Goal: Answer question/provide support: Share knowledge or assist other users

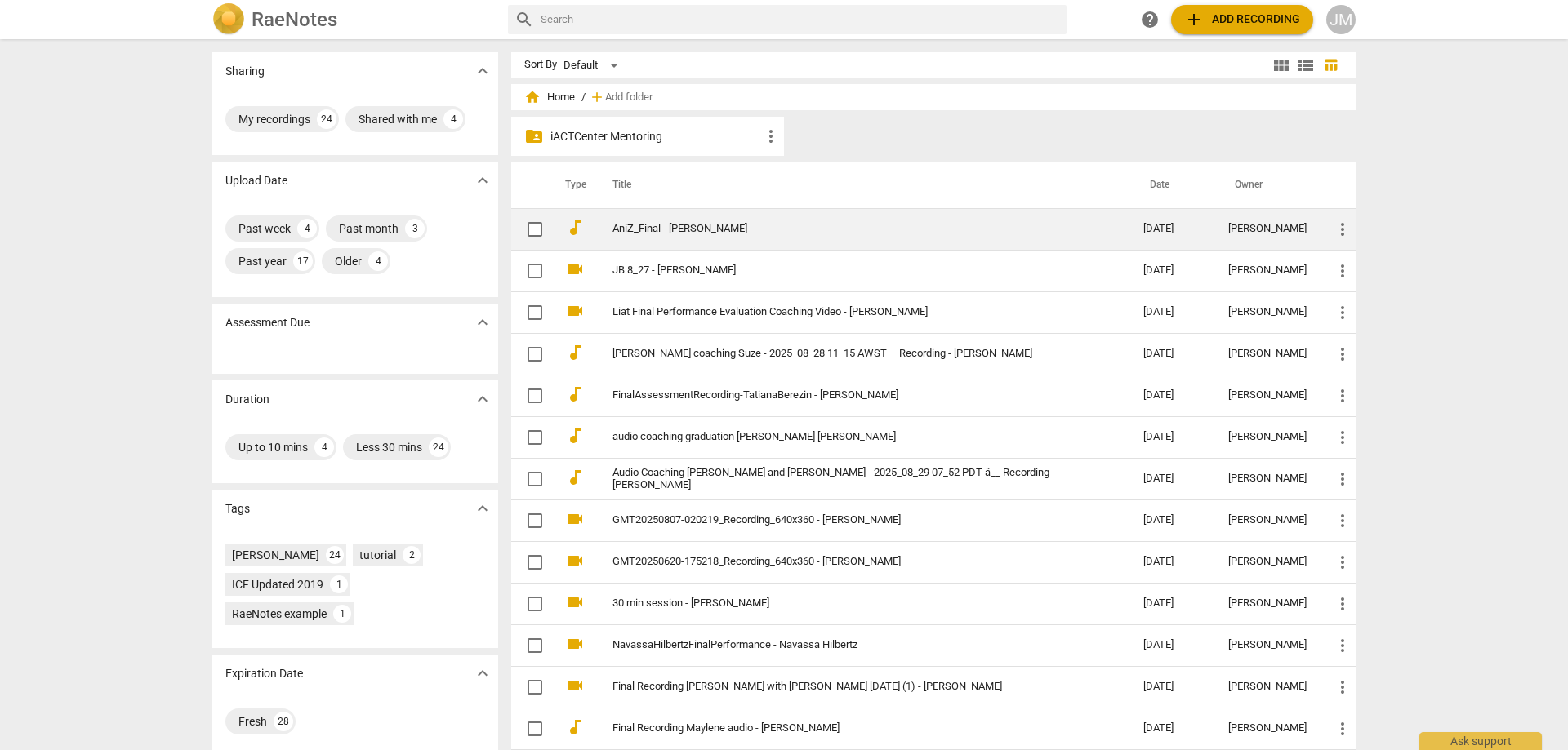
click at [721, 234] on link "AniZ_Final - [PERSON_NAME]" at bounding box center [848, 228] width 472 height 12
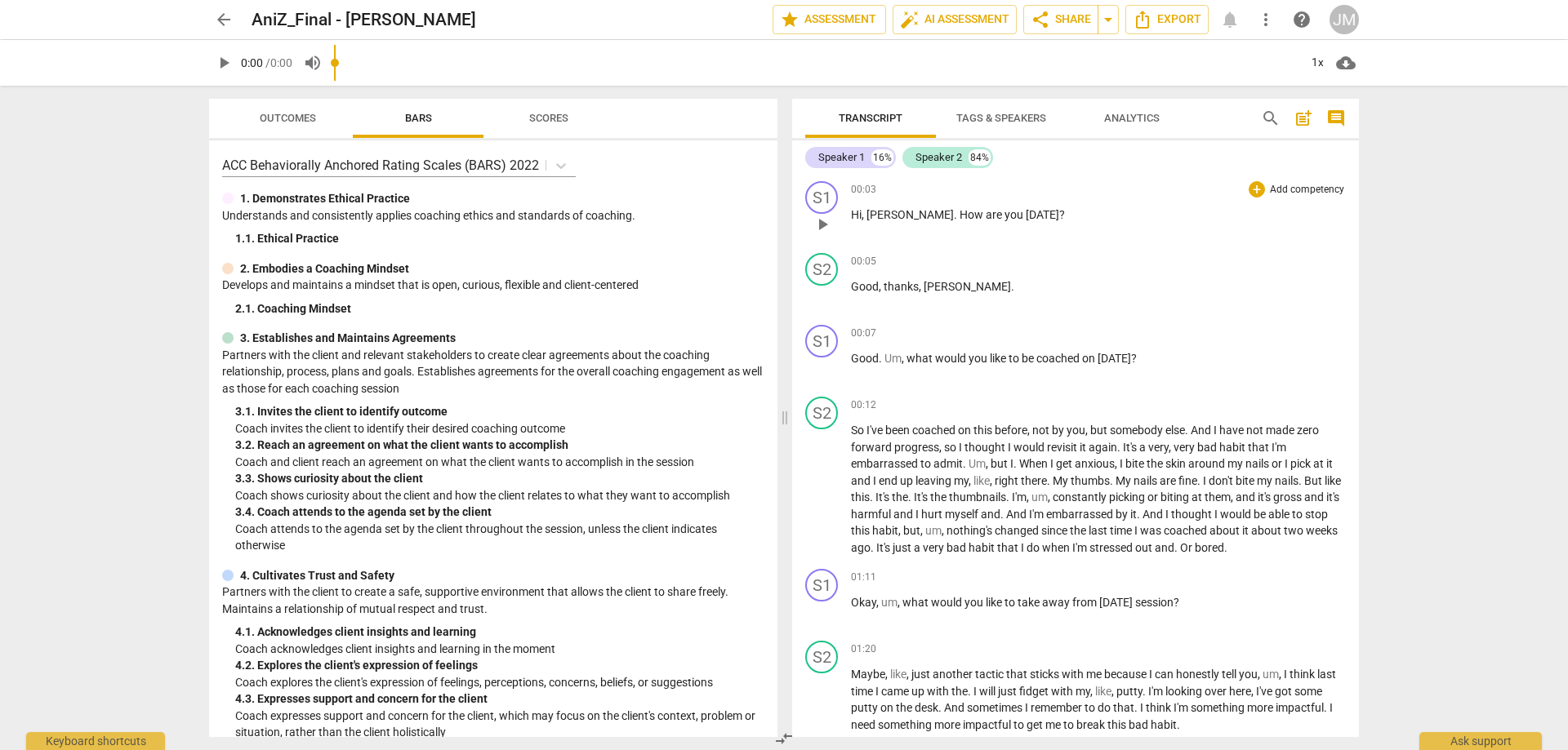
click at [816, 225] on span "play_arrow" at bounding box center [823, 225] width 20 height 20
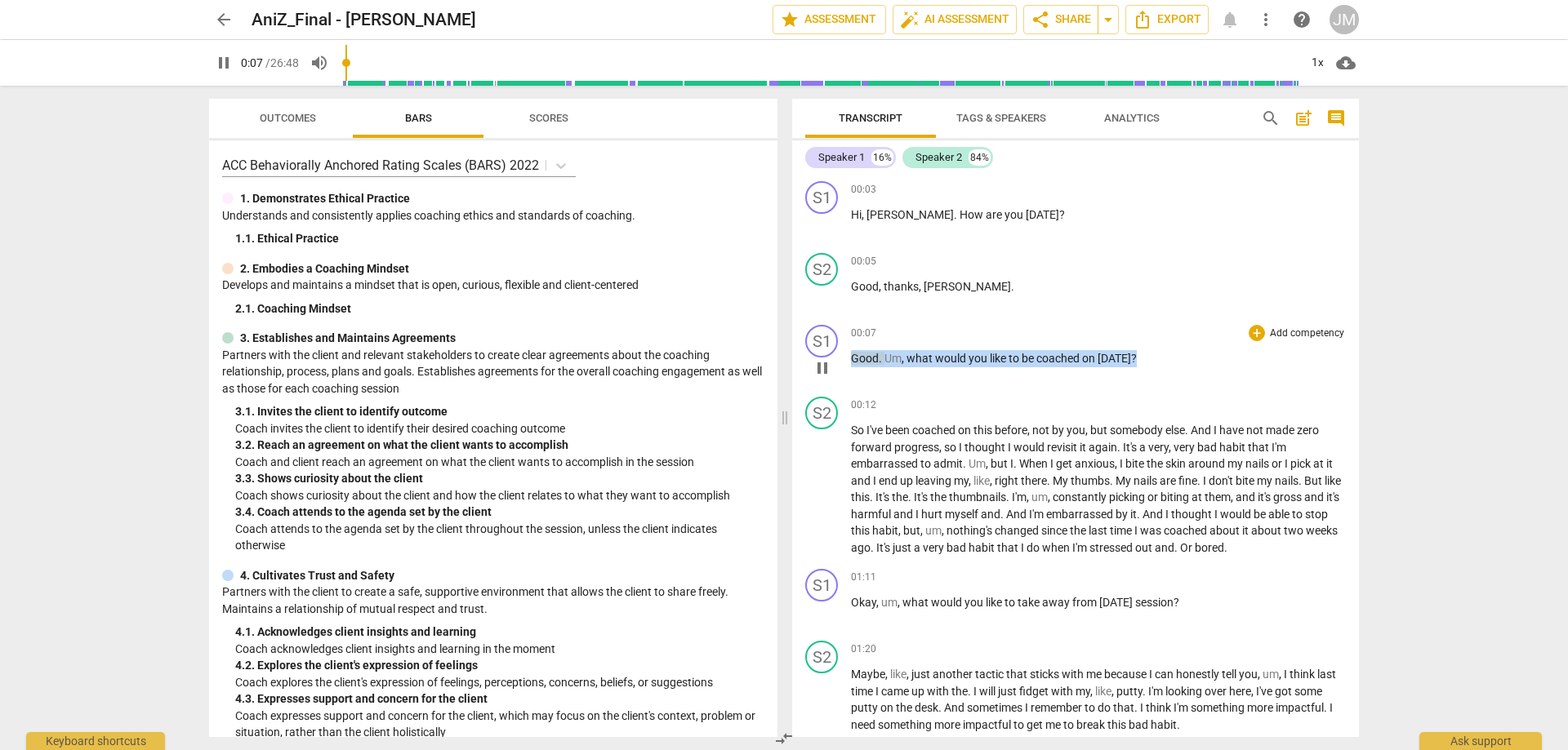
drag, startPoint x: 1143, startPoint y: 357, endPoint x: 827, endPoint y: 357, distance: 316.0
click at [828, 357] on div "S1 play_arrow pause 00:07 + Add competency keyboard_arrow_right Good . Um , wha…" at bounding box center [1075, 354] width 566 height 72
click at [1248, 332] on div "+" at bounding box center [1256, 333] width 16 height 16
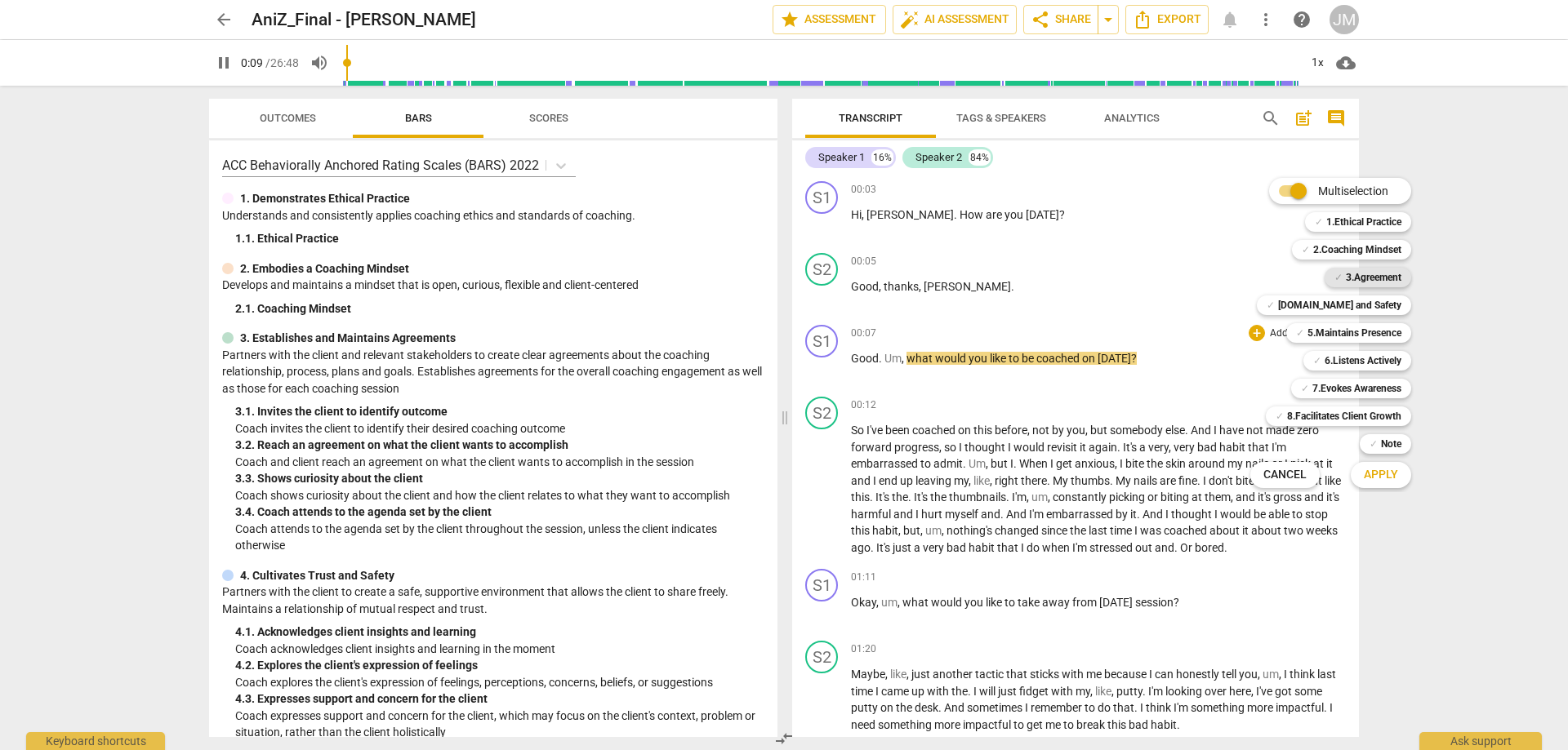
click at [1364, 276] on b "3.Agreement" at bounding box center [1373, 278] width 56 height 20
click at [1383, 482] on span "Apply" at bounding box center [1380, 475] width 35 height 16
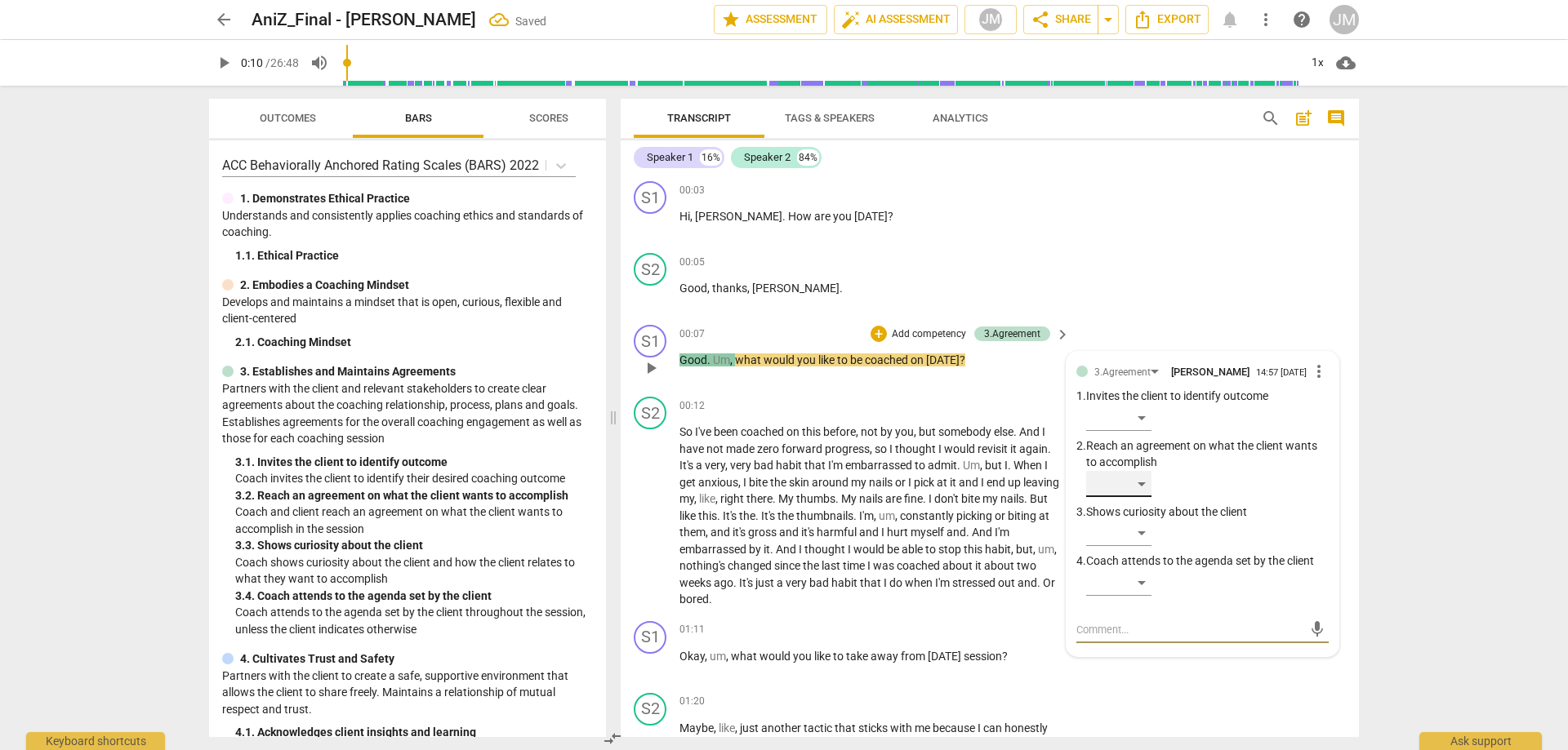
click at [1143, 478] on div "​" at bounding box center [1119, 484] width 66 height 26
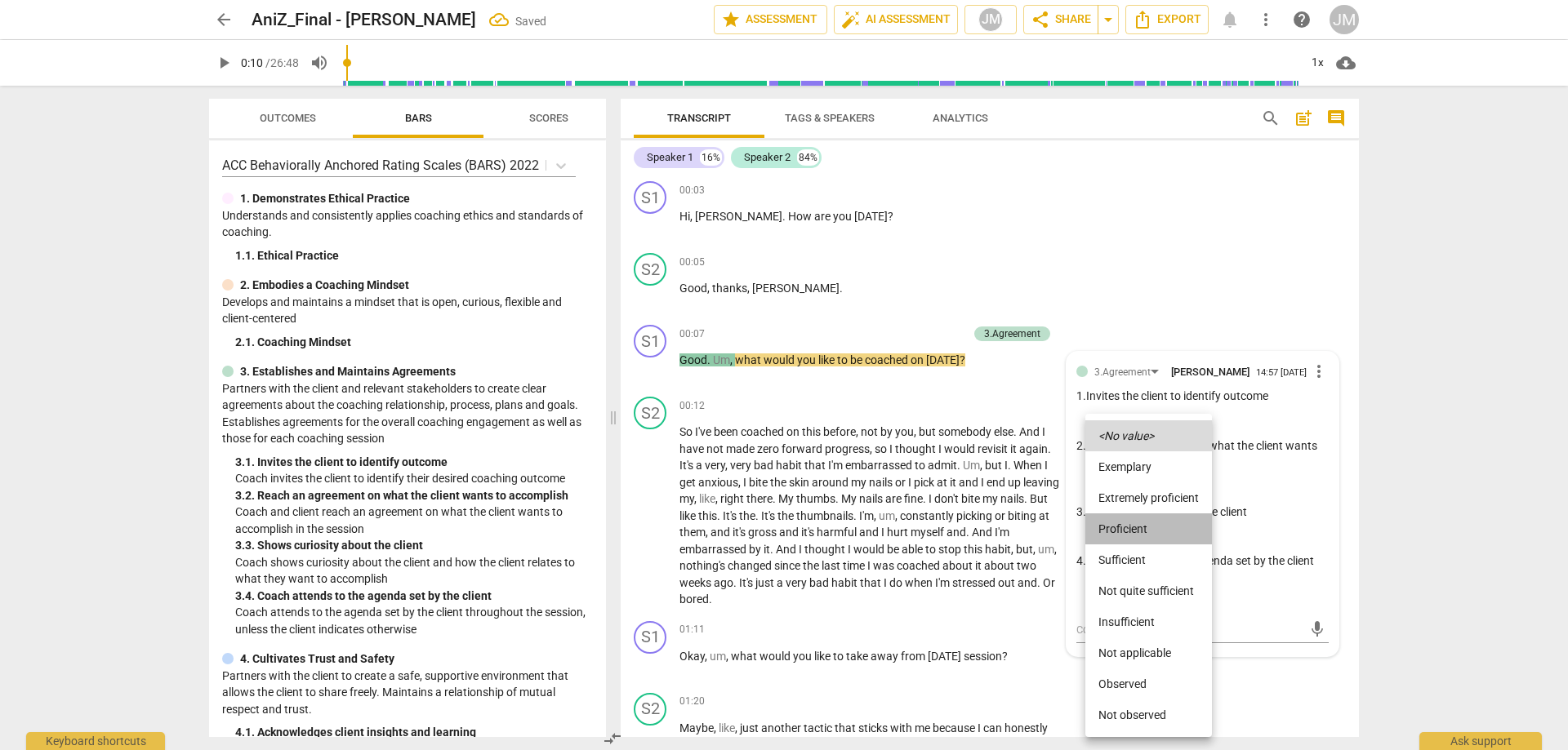
click at [1143, 522] on li "Proficient" at bounding box center [1148, 528] width 126 height 31
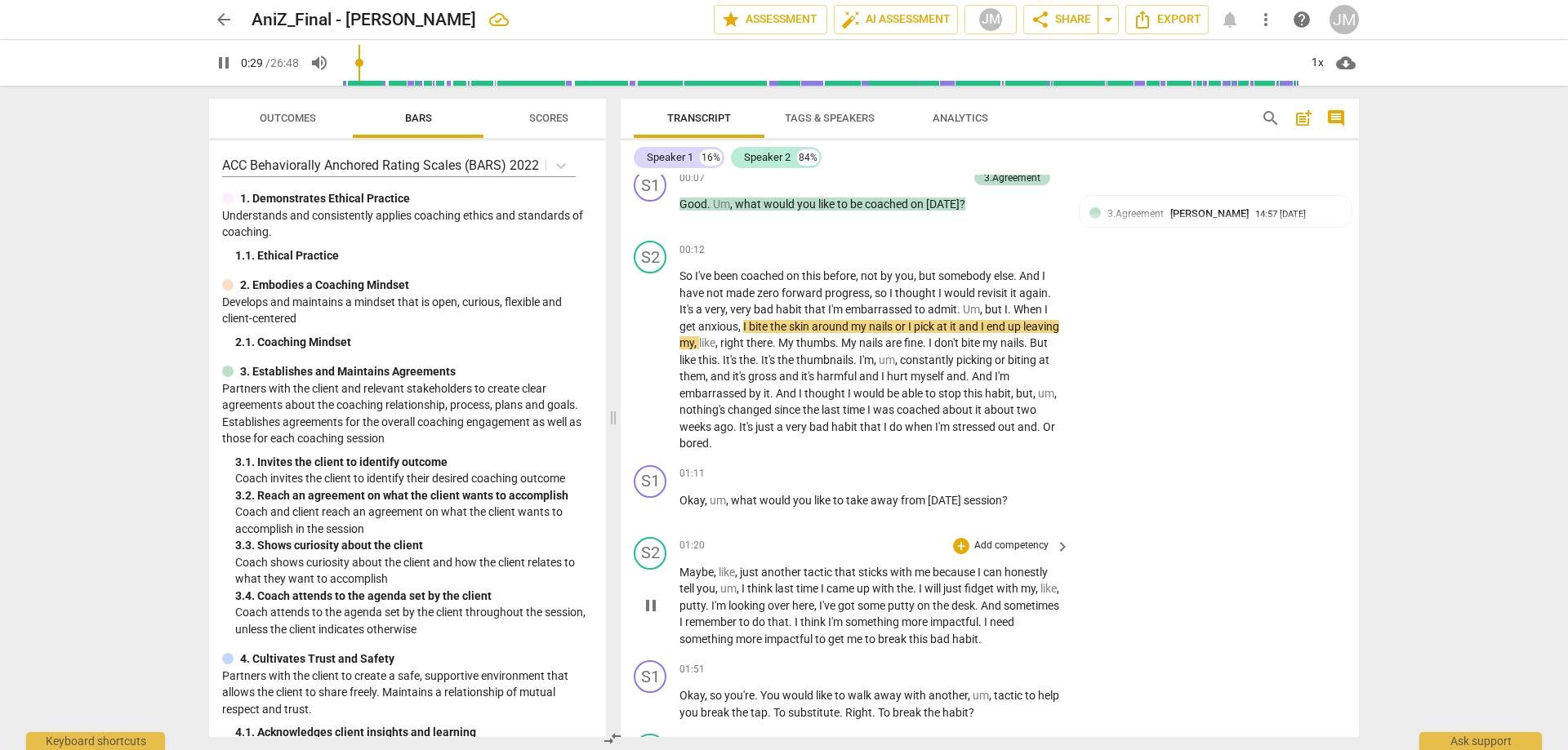
scroll to position [245, 0]
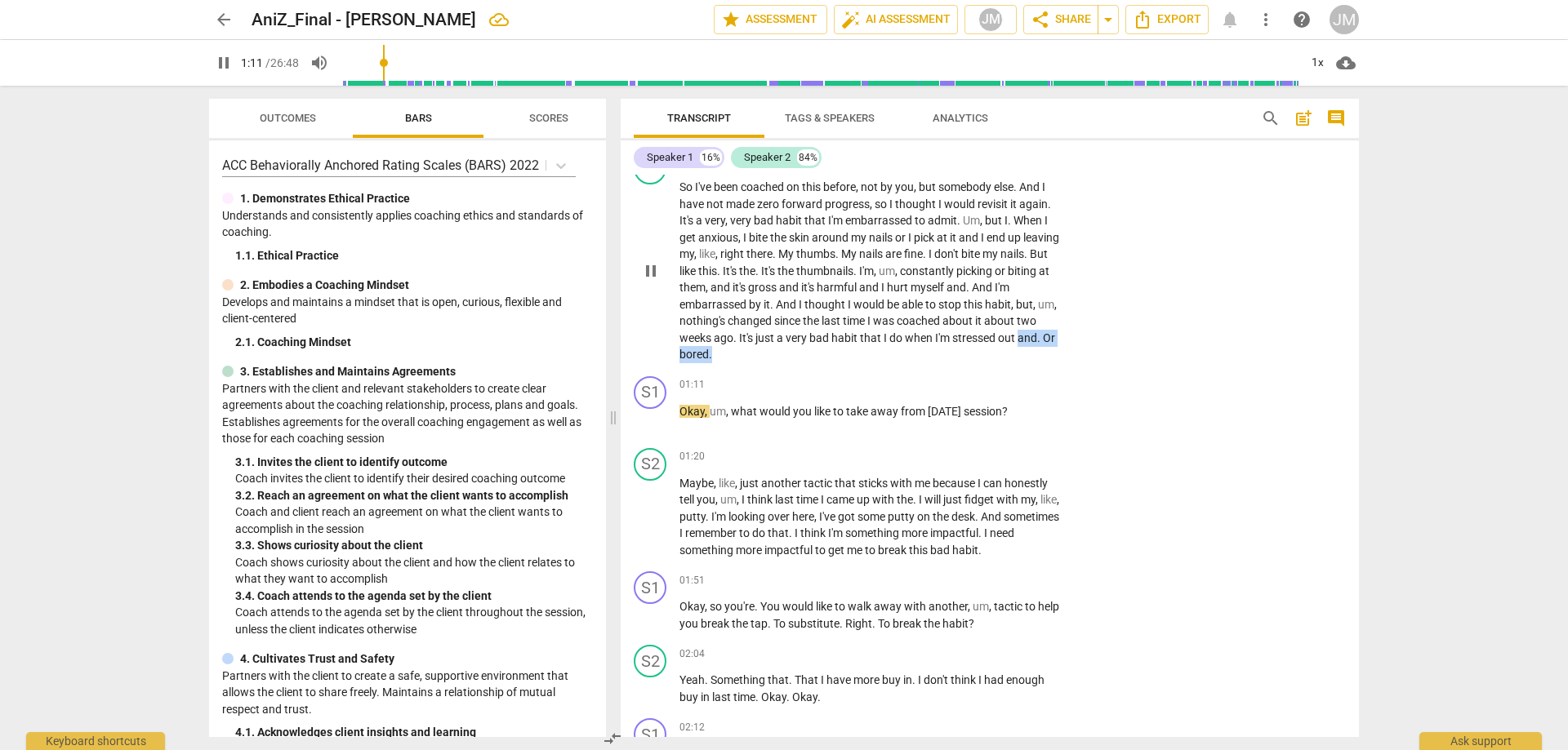
drag, startPoint x: 749, startPoint y: 353, endPoint x: 623, endPoint y: 351, distance: 126.0
click at [625, 351] on div "S2 play_arrow pause 00:12 + Add competency keyboard_arrow_right So I've been co…" at bounding box center [989, 257] width 738 height 225
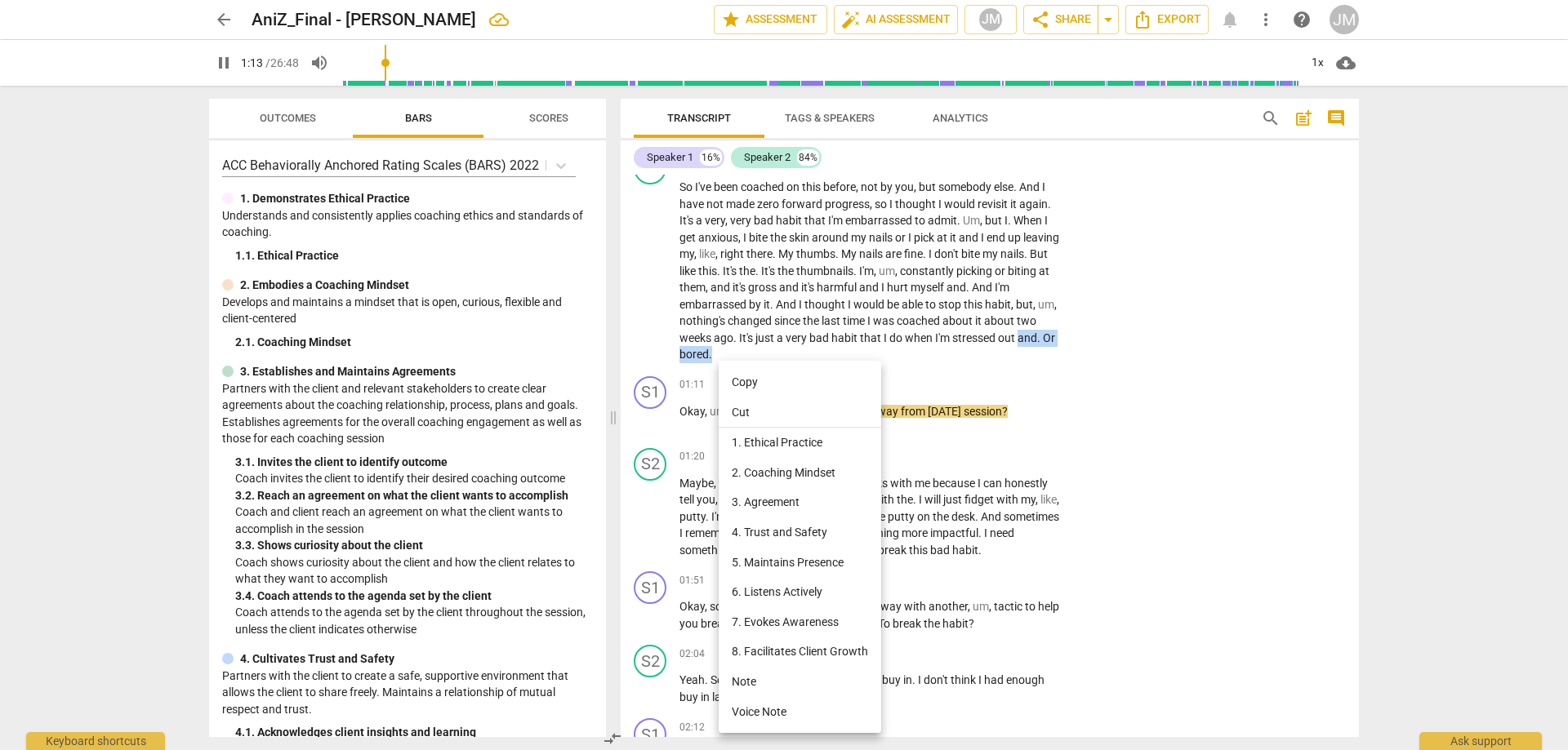
click at [781, 561] on li "5. Maintains Presence" at bounding box center [800, 562] width 163 height 30
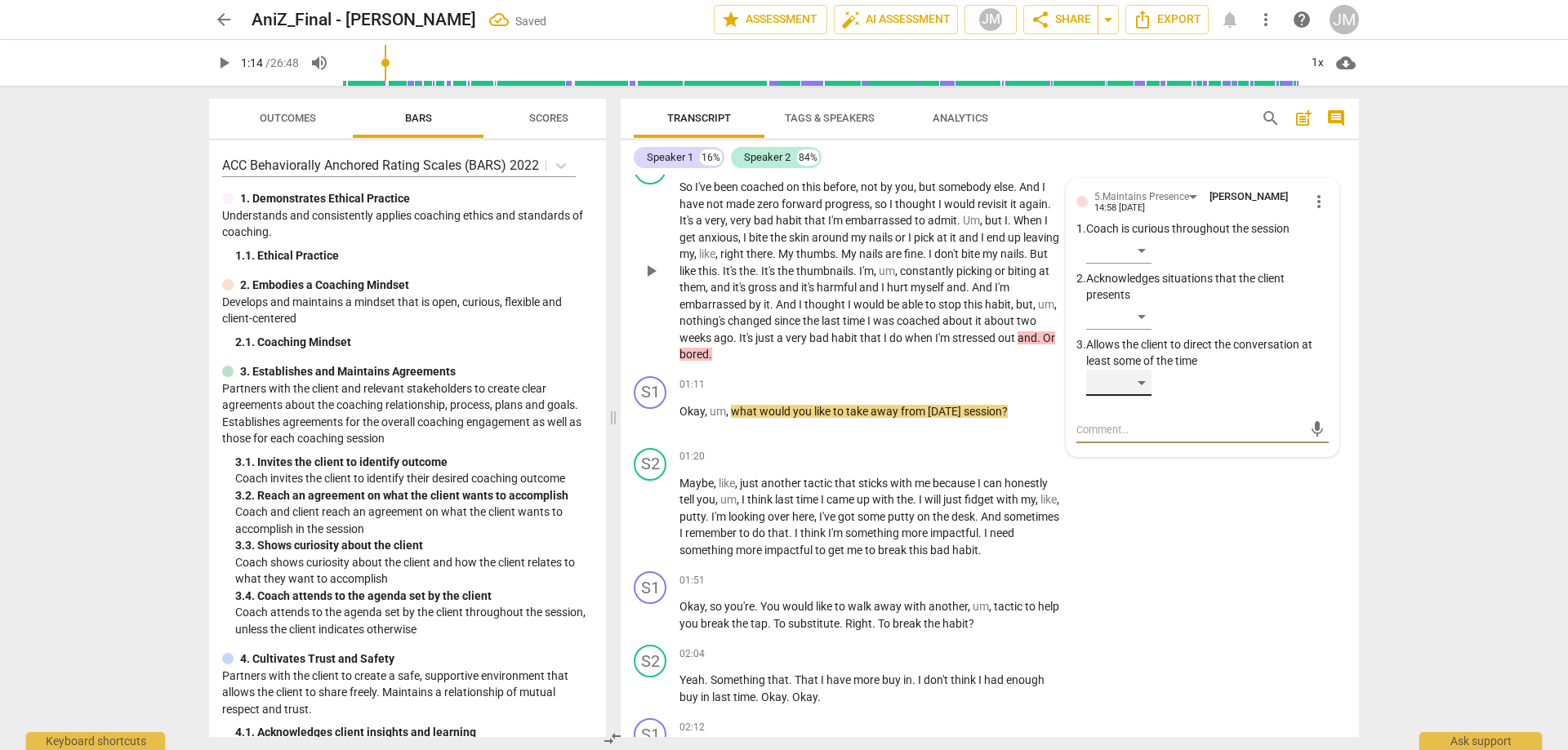
click at [1146, 377] on div "​" at bounding box center [1119, 382] width 66 height 26
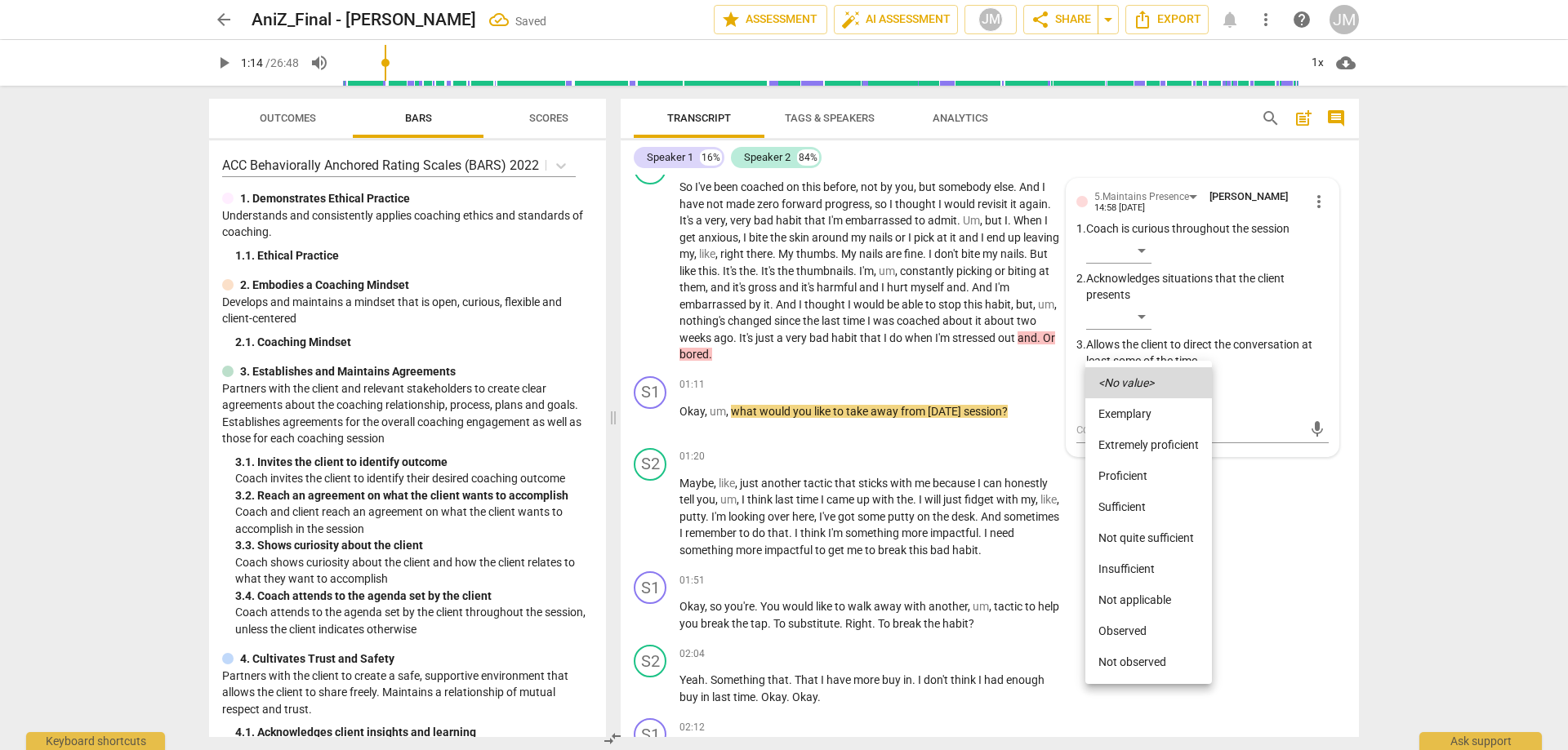
click at [1133, 467] on li "Proficient" at bounding box center [1148, 475] width 126 height 31
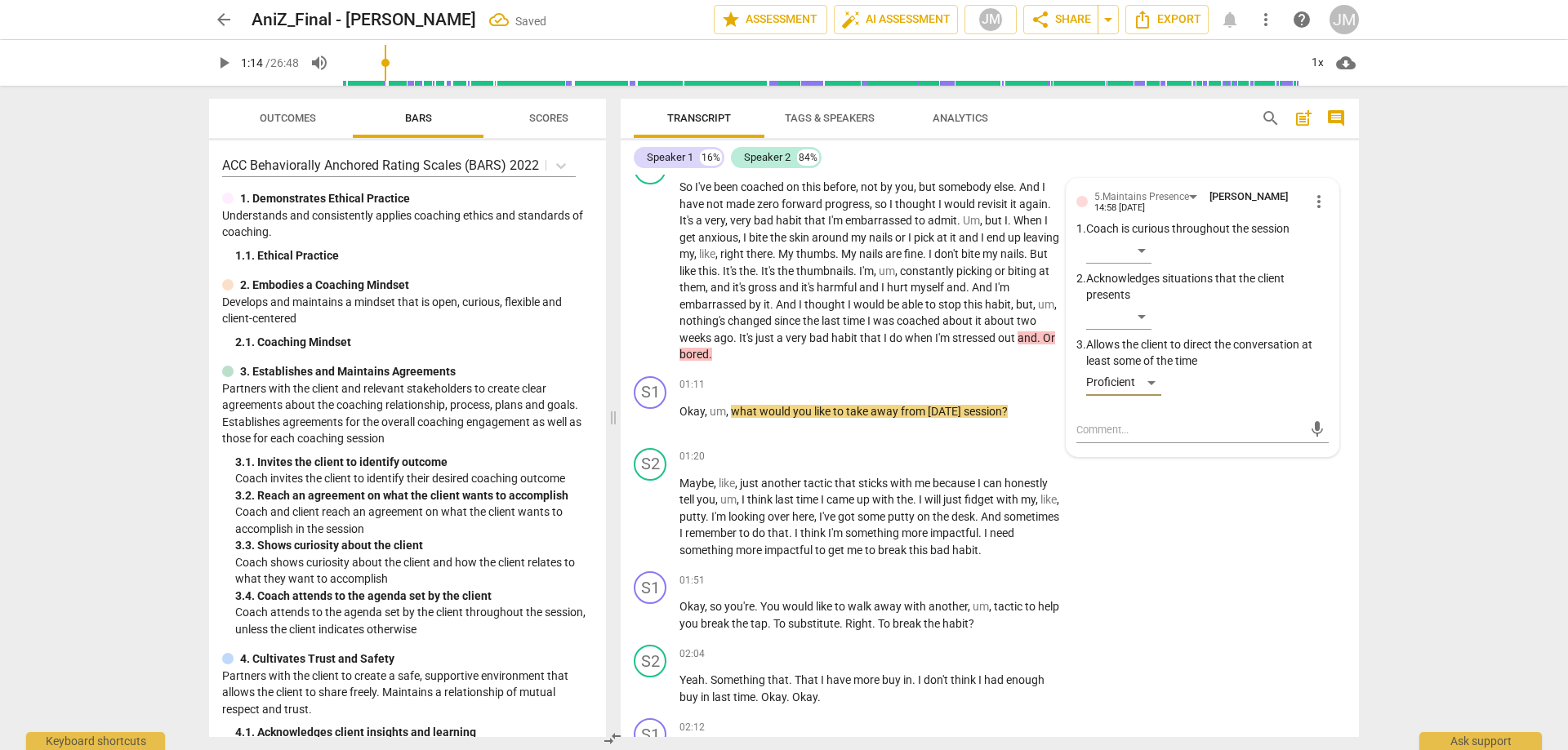
click at [1297, 564] on div "S2 play_arrow pause 01:20 + Add competency keyboard_arrow_right Maybe , like , …" at bounding box center [989, 504] width 738 height 124
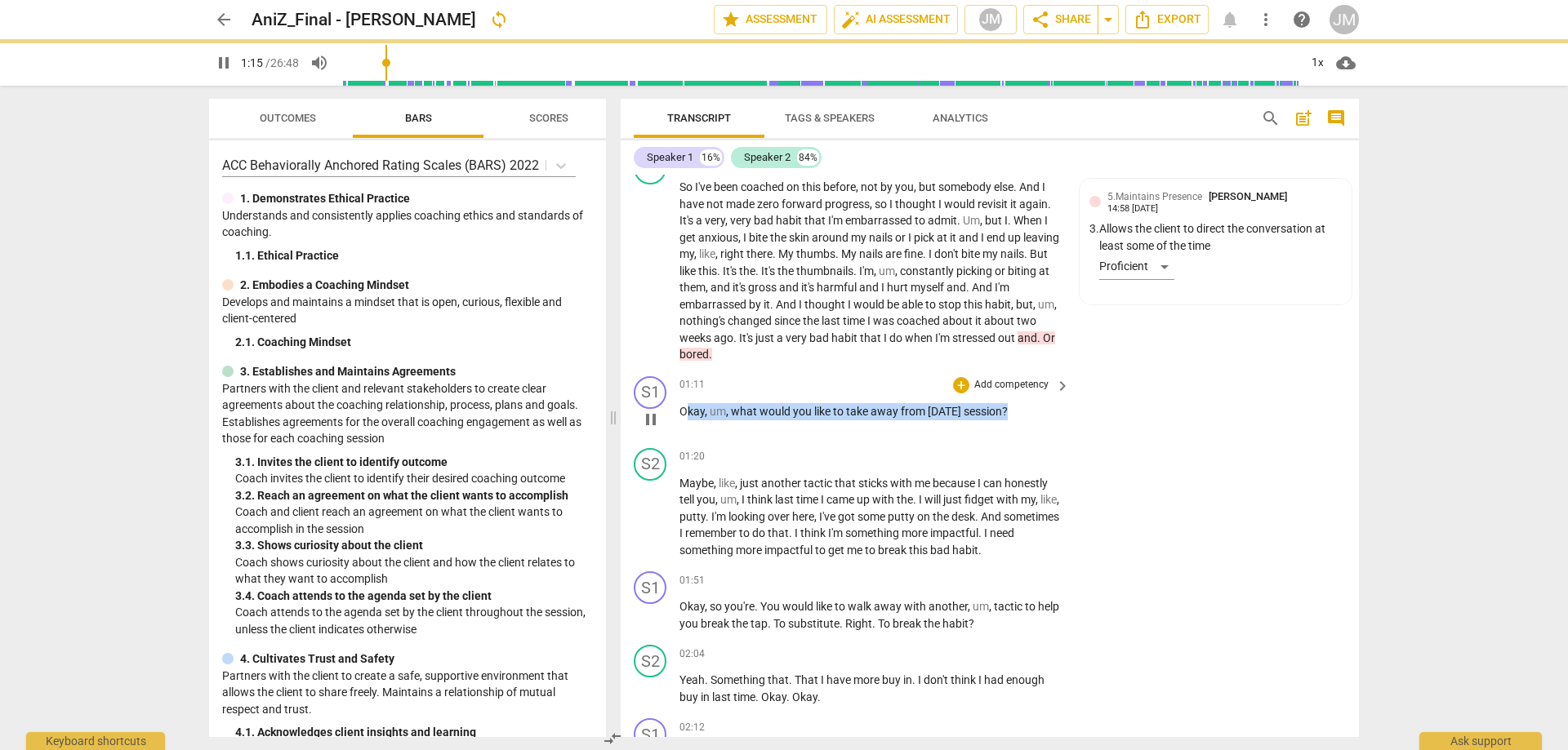
drag, startPoint x: 1017, startPoint y: 415, endPoint x: 695, endPoint y: 414, distance: 322.0
click at [688, 414] on p "Okay , um , what would you like to take away from [DATE] session ?" at bounding box center [870, 411] width 383 height 17
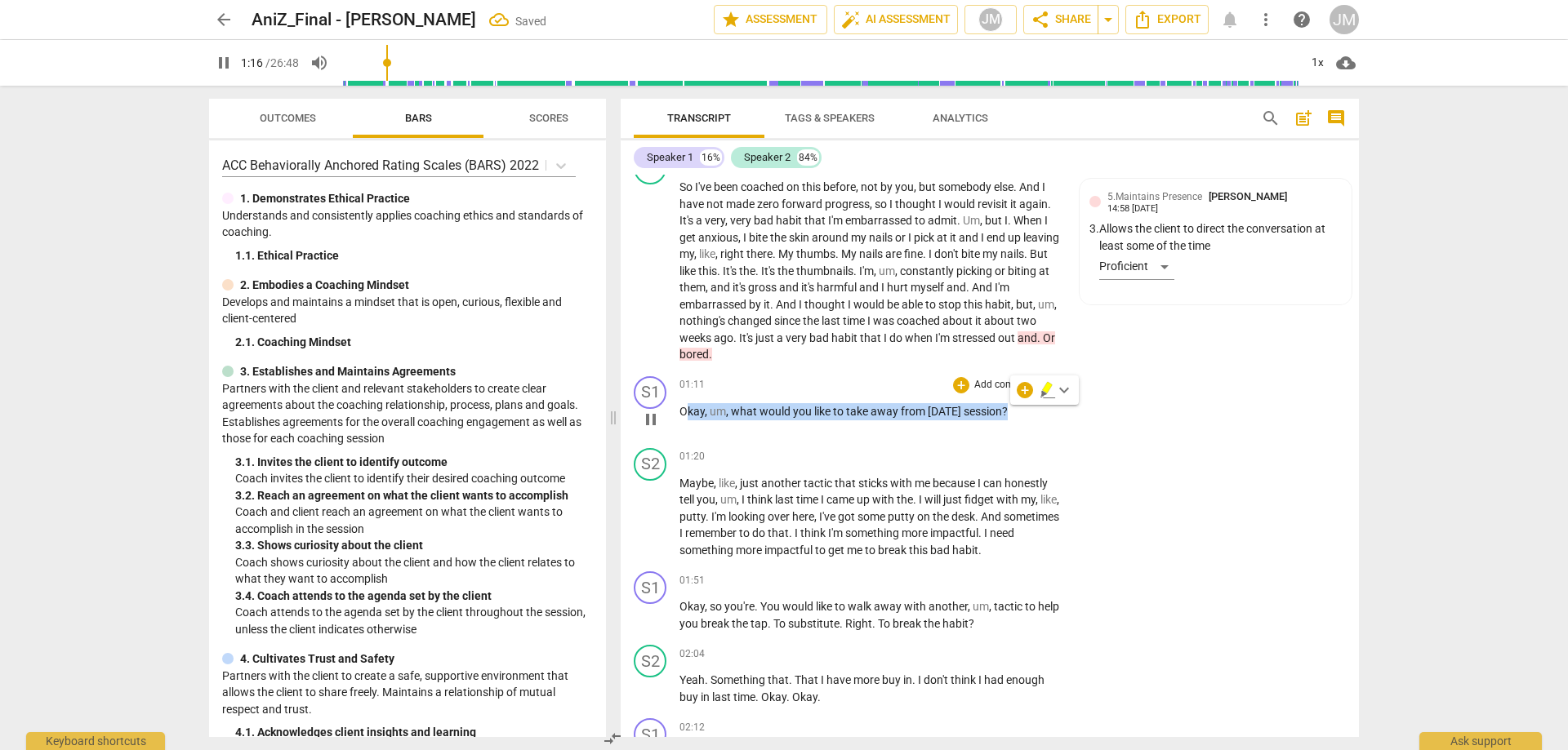
click at [973, 385] on p "Add competency" at bounding box center [1012, 384] width 78 height 15
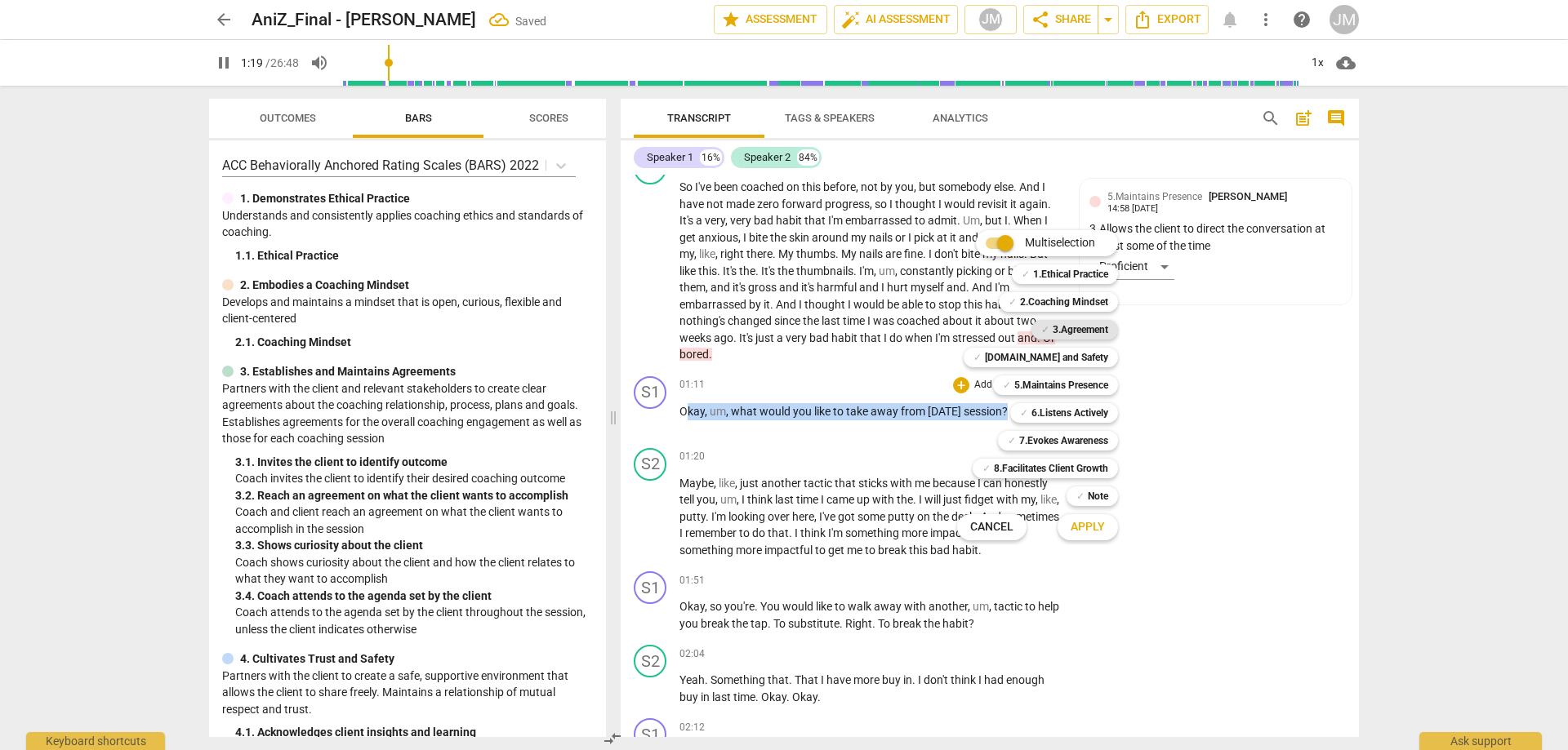
click at [1071, 332] on b "3.Agreement" at bounding box center [1080, 330] width 56 height 20
click at [1087, 532] on span "Apply" at bounding box center [1087, 527] width 35 height 16
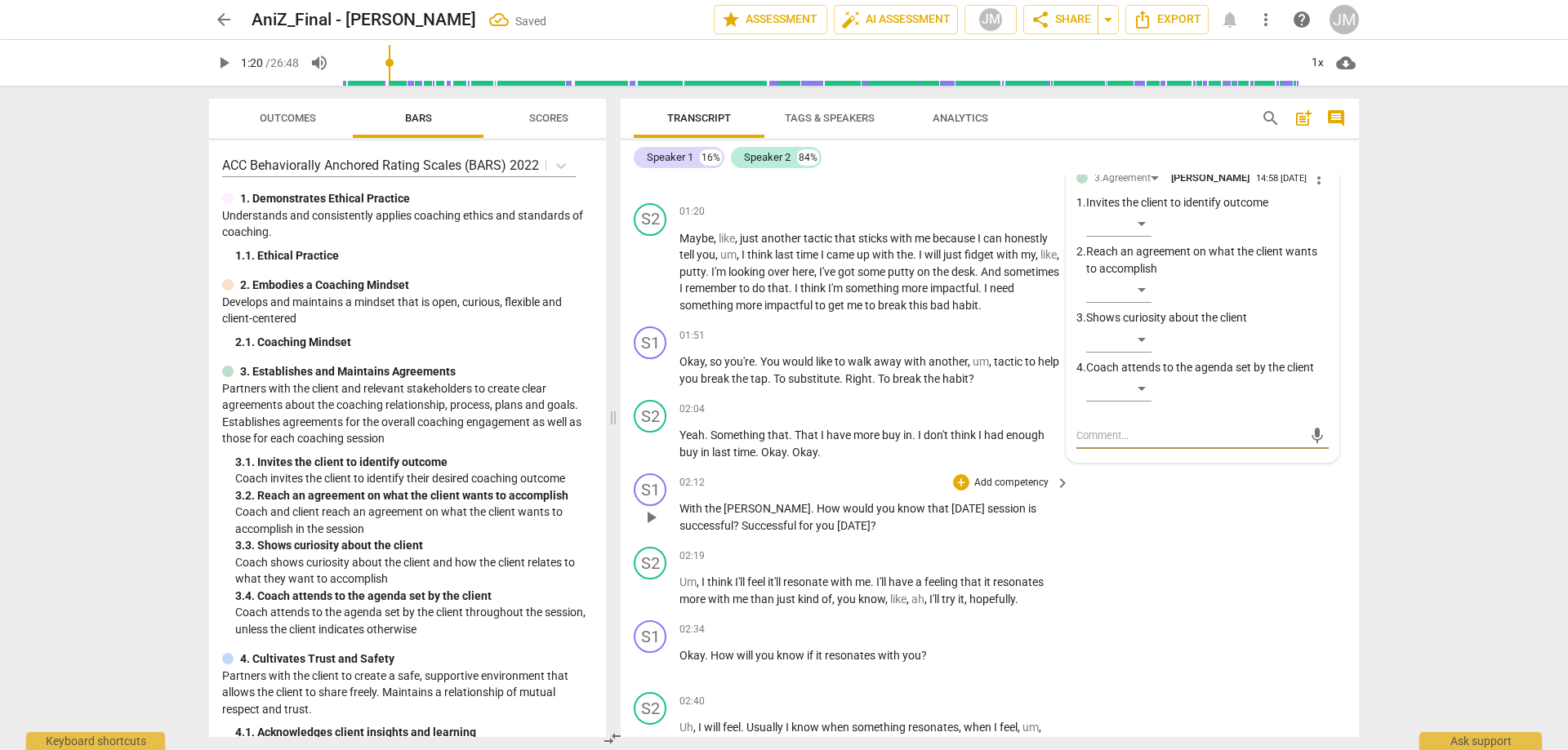
scroll to position [408, 0]
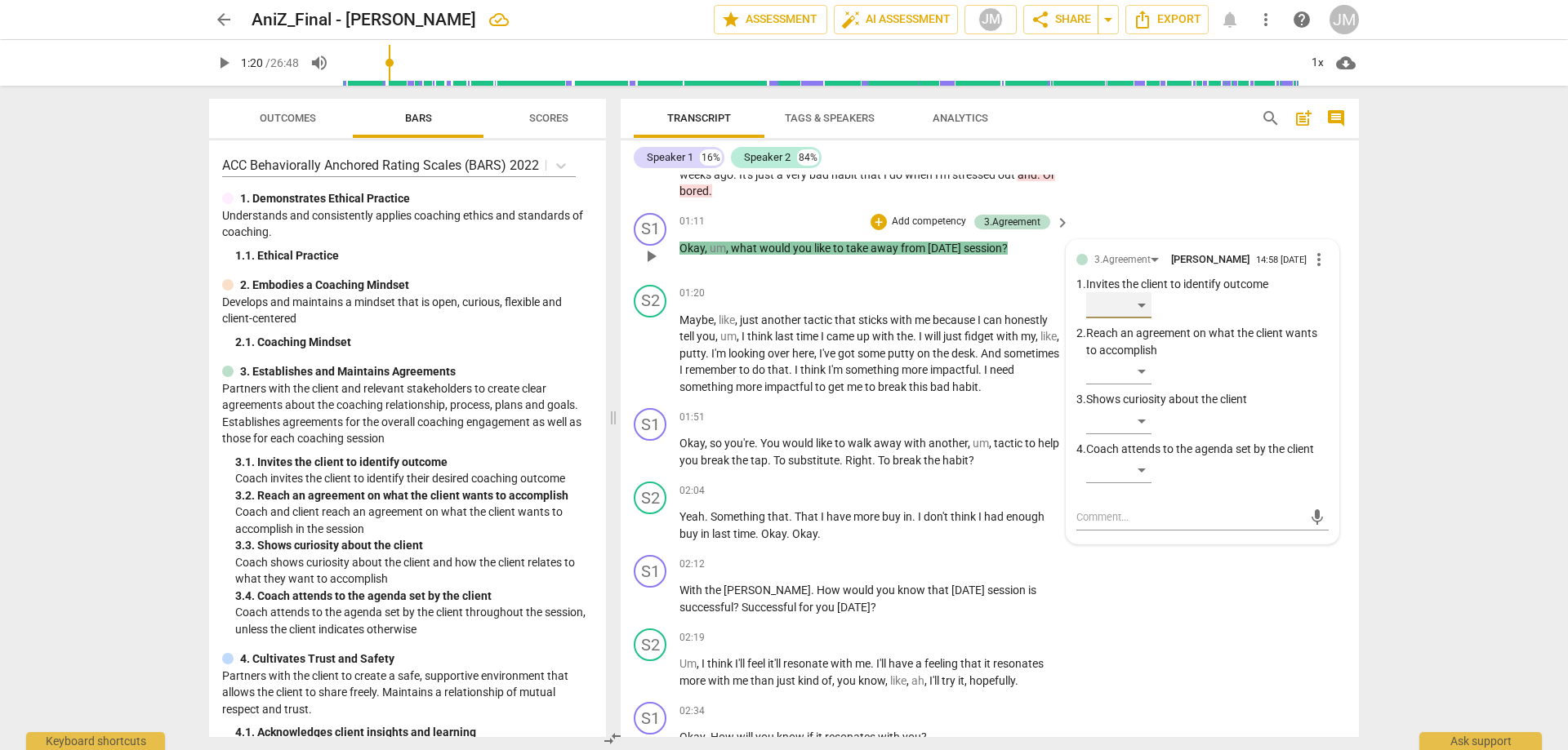
click at [1140, 318] on div "​" at bounding box center [1119, 305] width 66 height 26
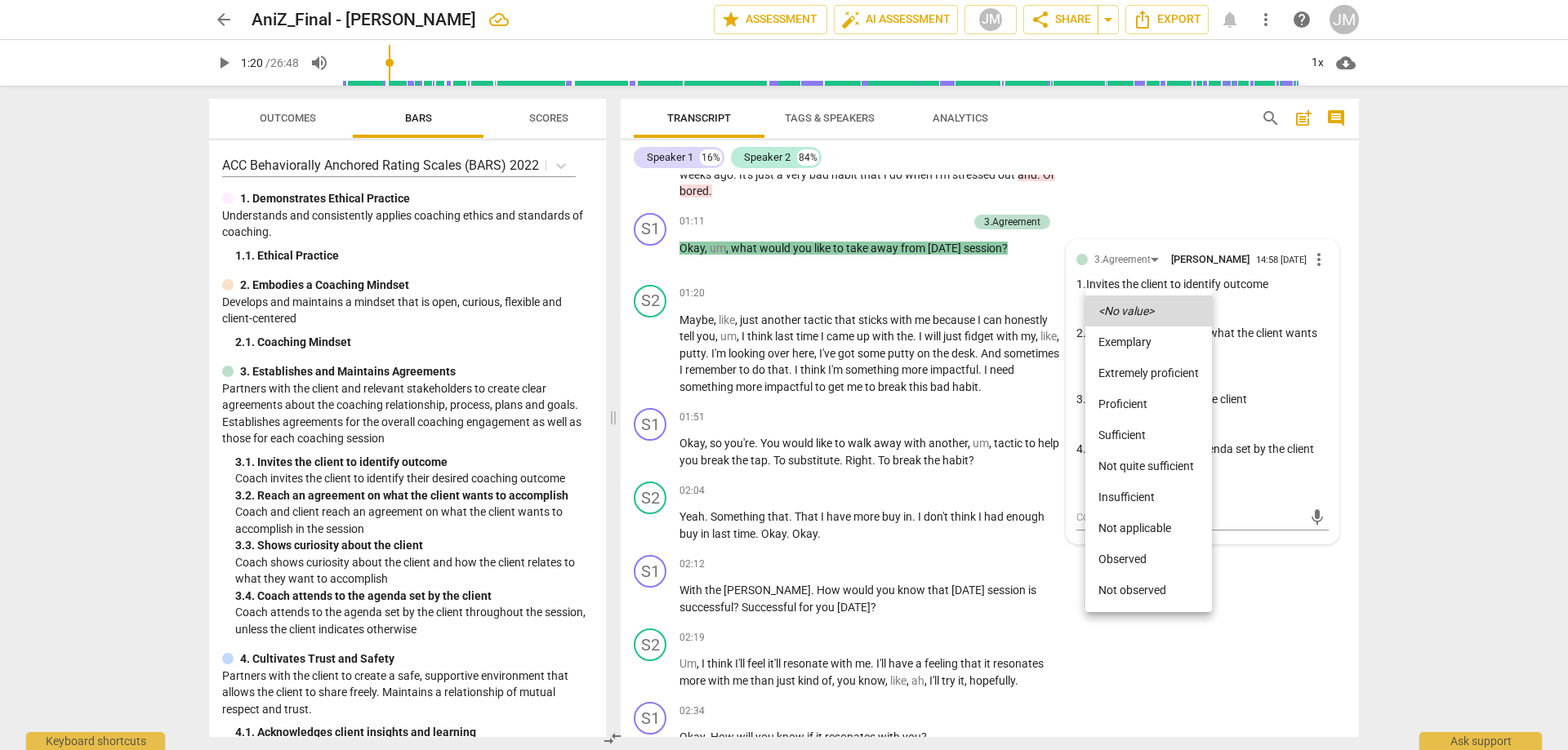
click at [1145, 396] on li "Proficient" at bounding box center [1148, 403] width 126 height 31
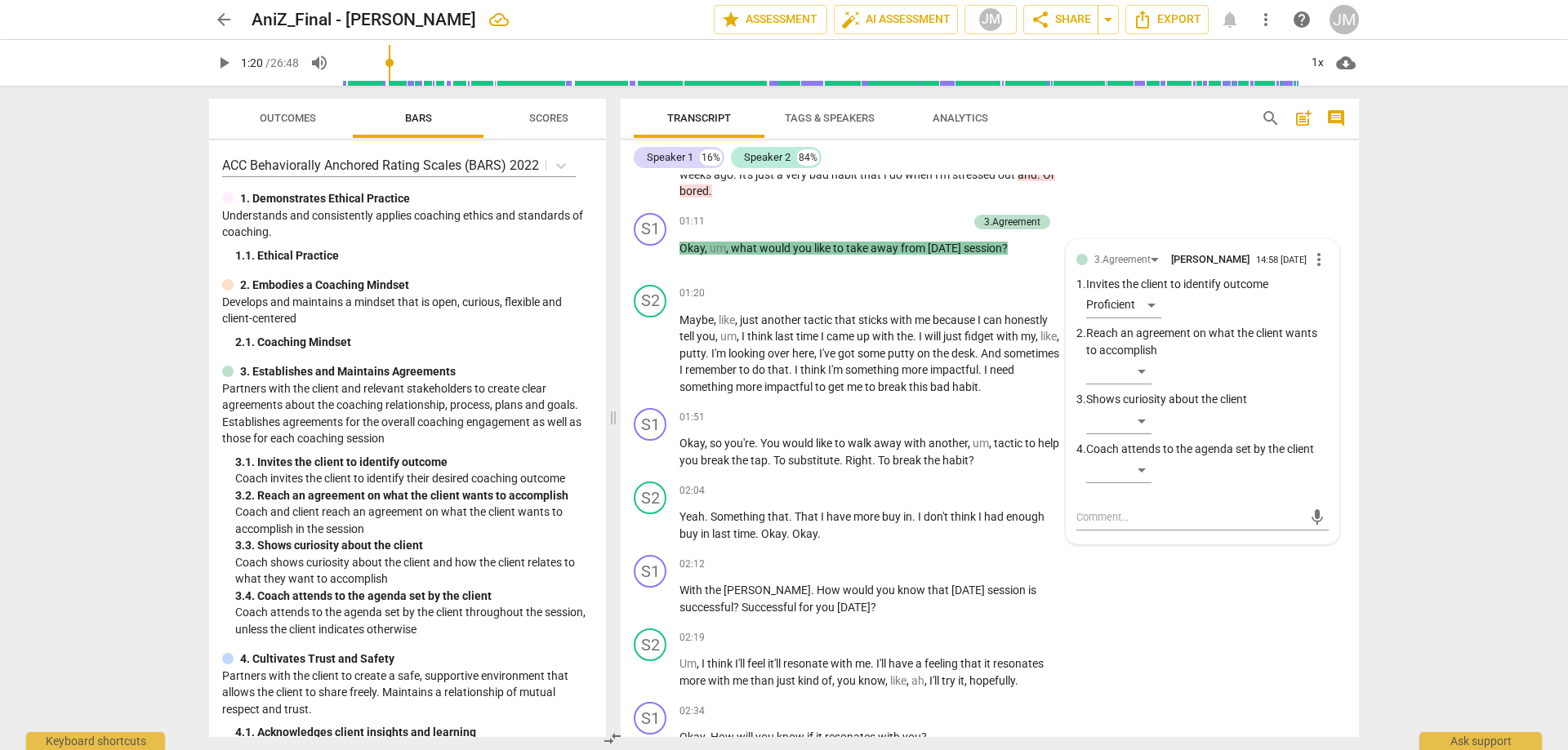
click at [1159, 190] on div "S2 play_arrow pause 00:12 + Add competency 5.Maintains Presence keyboard_arrow_…" at bounding box center [989, 94] width 738 height 225
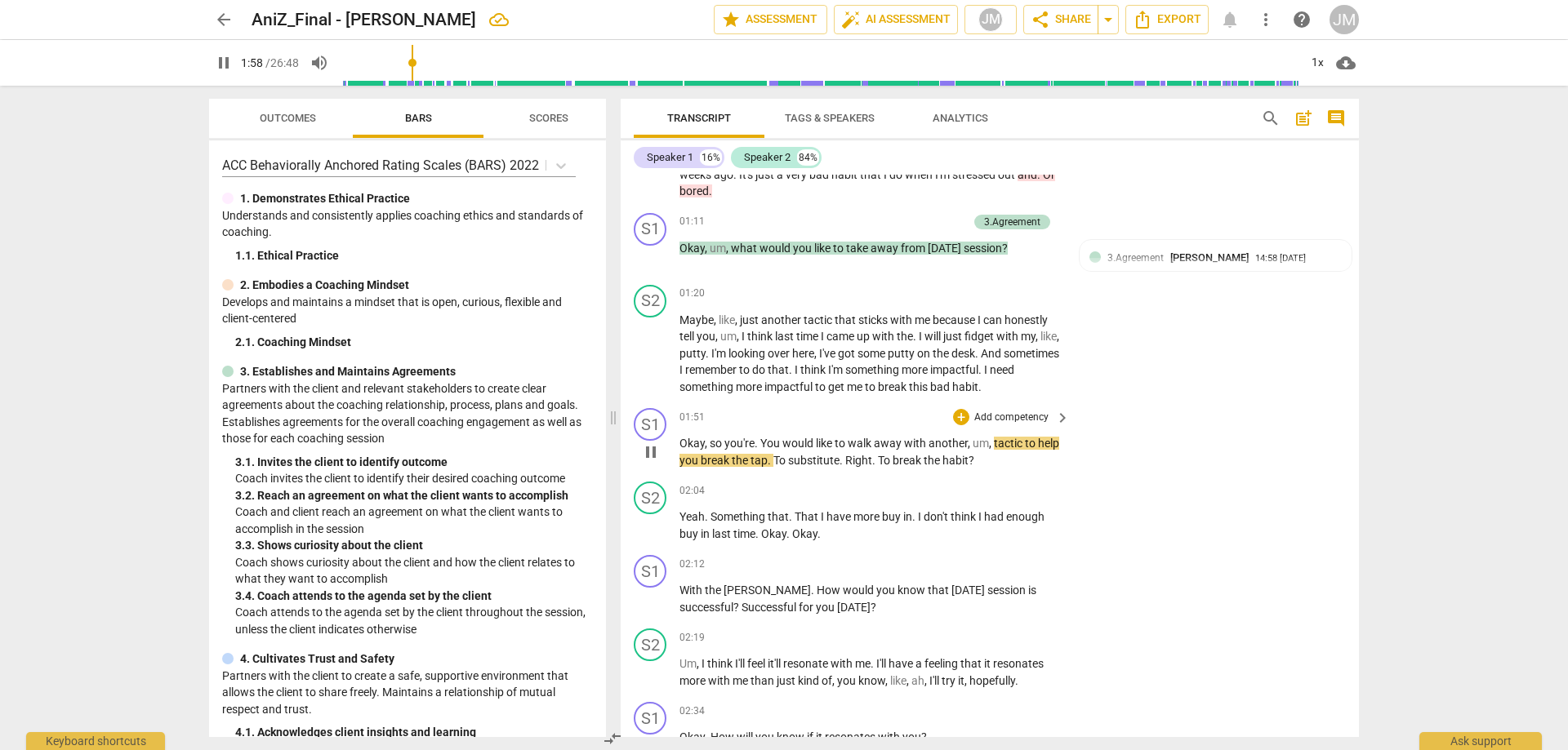
click at [923, 454] on span "break" at bounding box center [907, 460] width 31 height 13
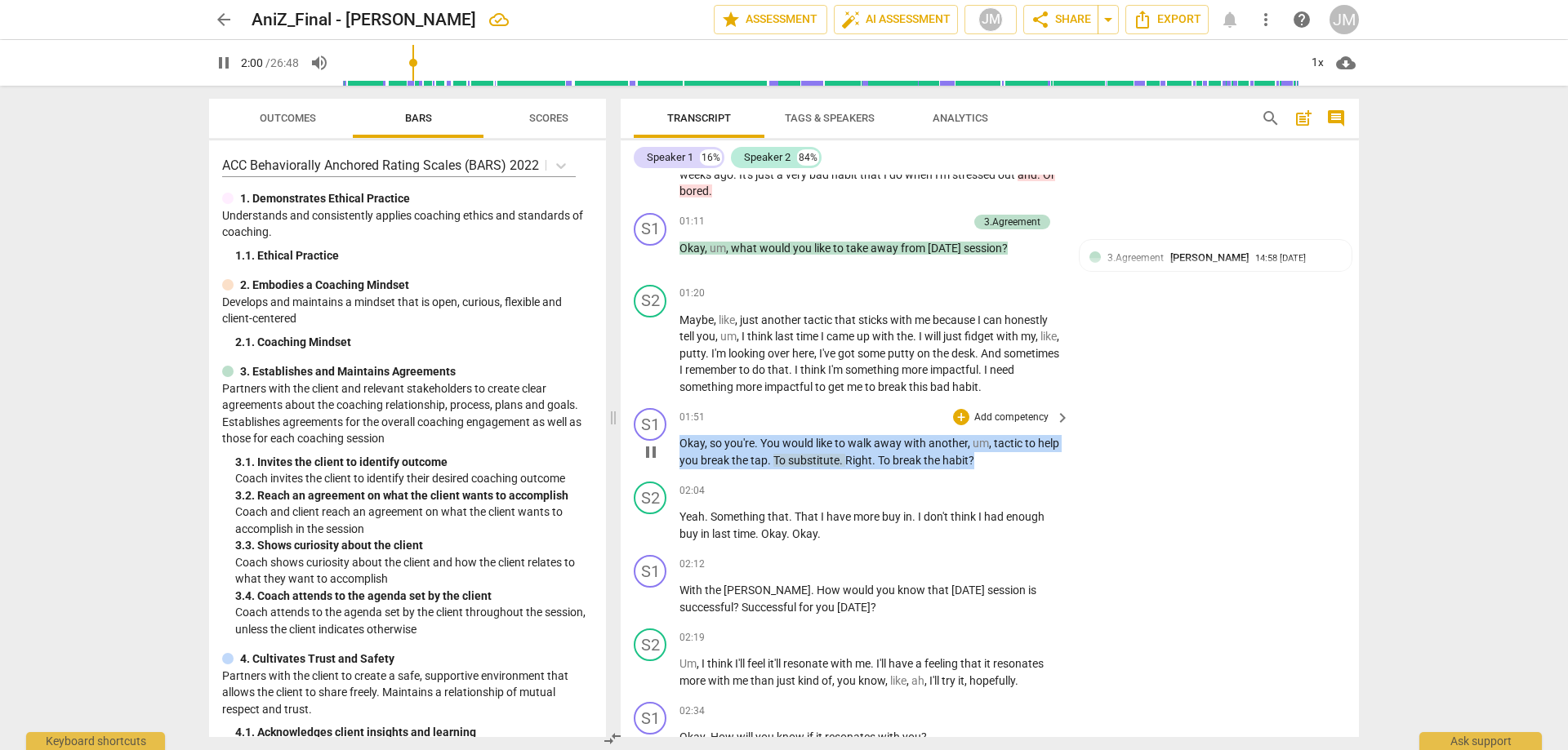
drag, startPoint x: 999, startPoint y: 461, endPoint x: 671, endPoint y: 451, distance: 328.2
click at [671, 451] on div "S1 play_arrow pause 01:51 + Add competency keyboard_arrow_right Okay , so you'r…" at bounding box center [989, 438] width 738 height 74
click at [962, 418] on div "+" at bounding box center [961, 417] width 16 height 16
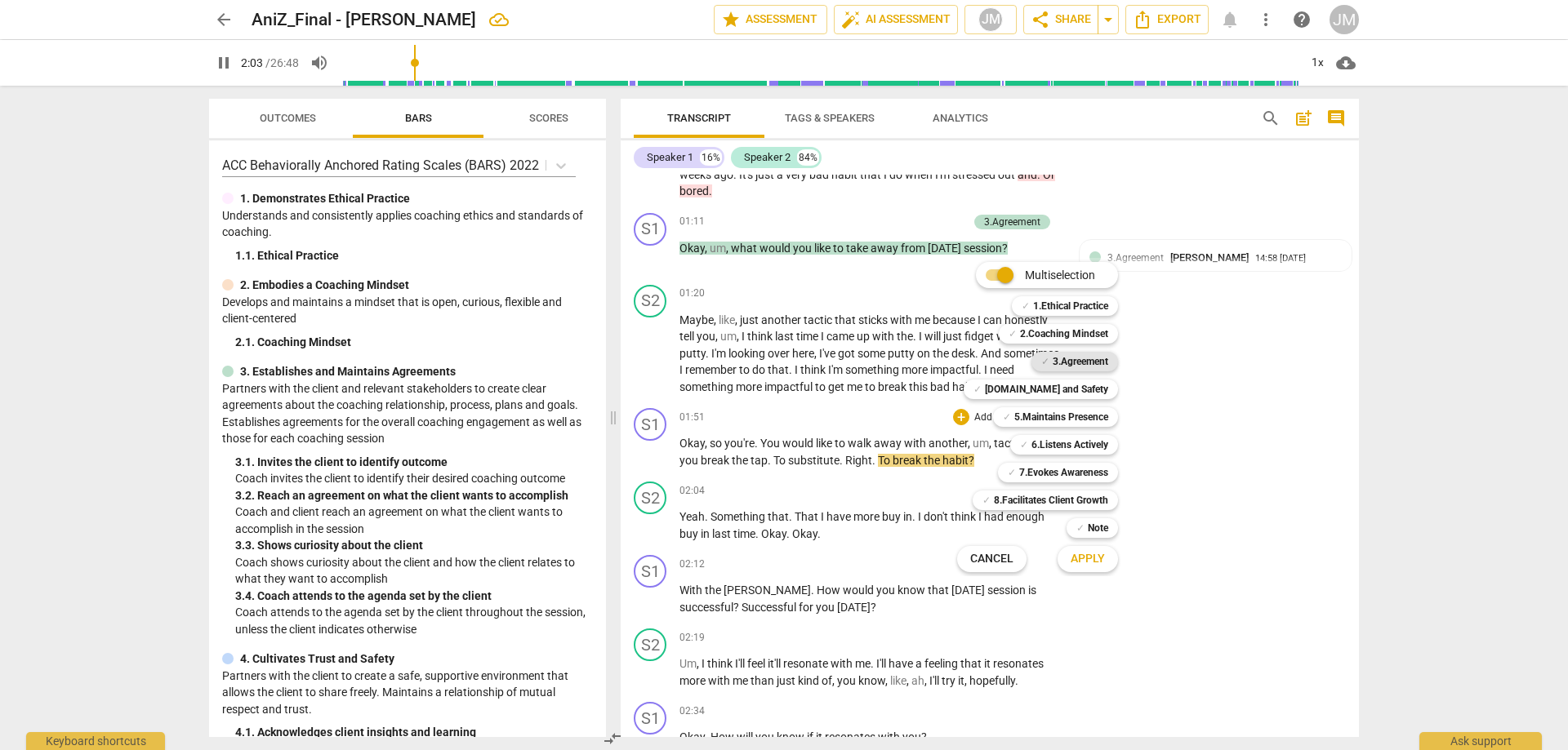
click at [1094, 360] on b "3.Agreement" at bounding box center [1080, 362] width 56 height 20
click at [1085, 438] on b "6.Listens Actively" at bounding box center [1069, 445] width 77 height 20
click at [1102, 567] on button "Apply" at bounding box center [1087, 559] width 61 height 30
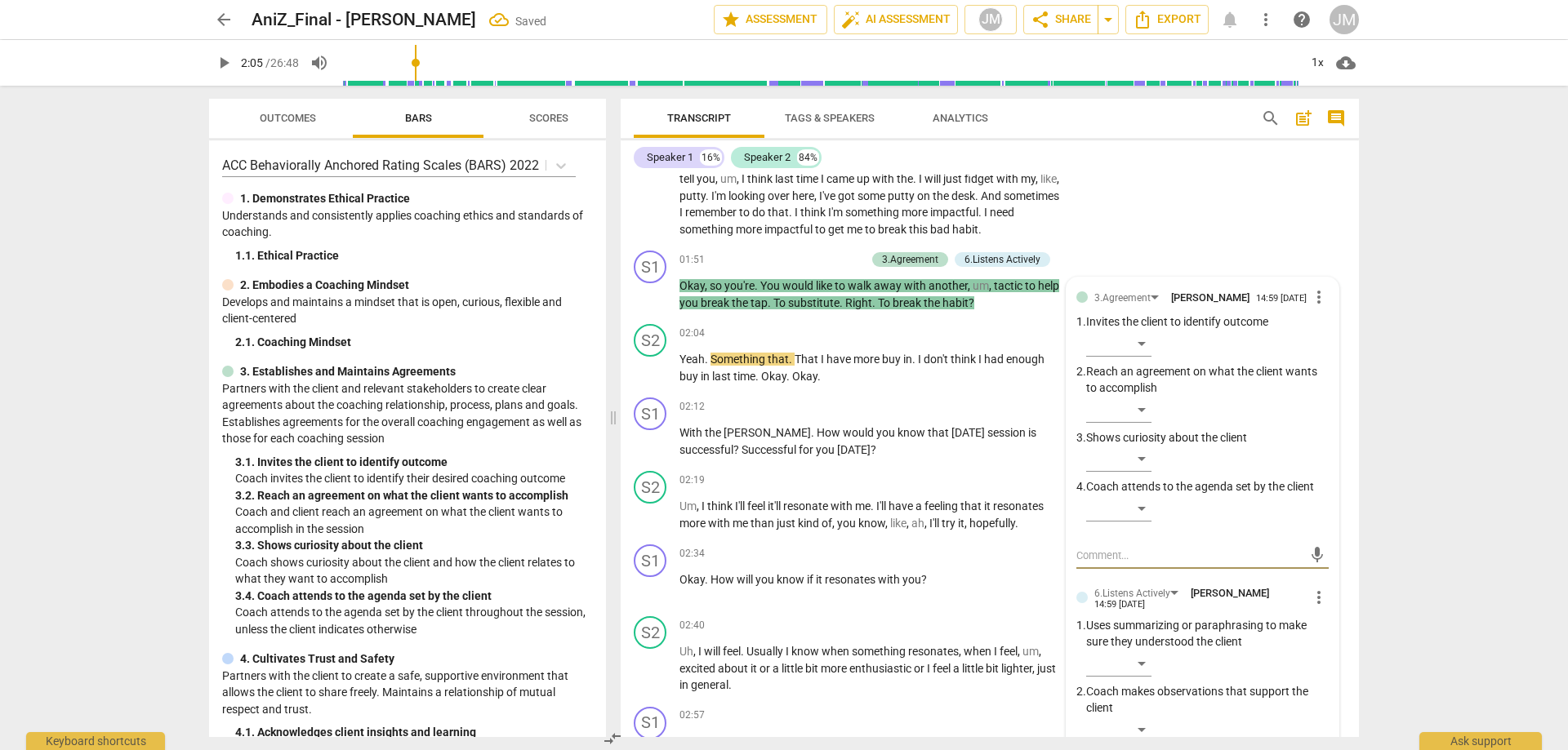
scroll to position [571, 0]
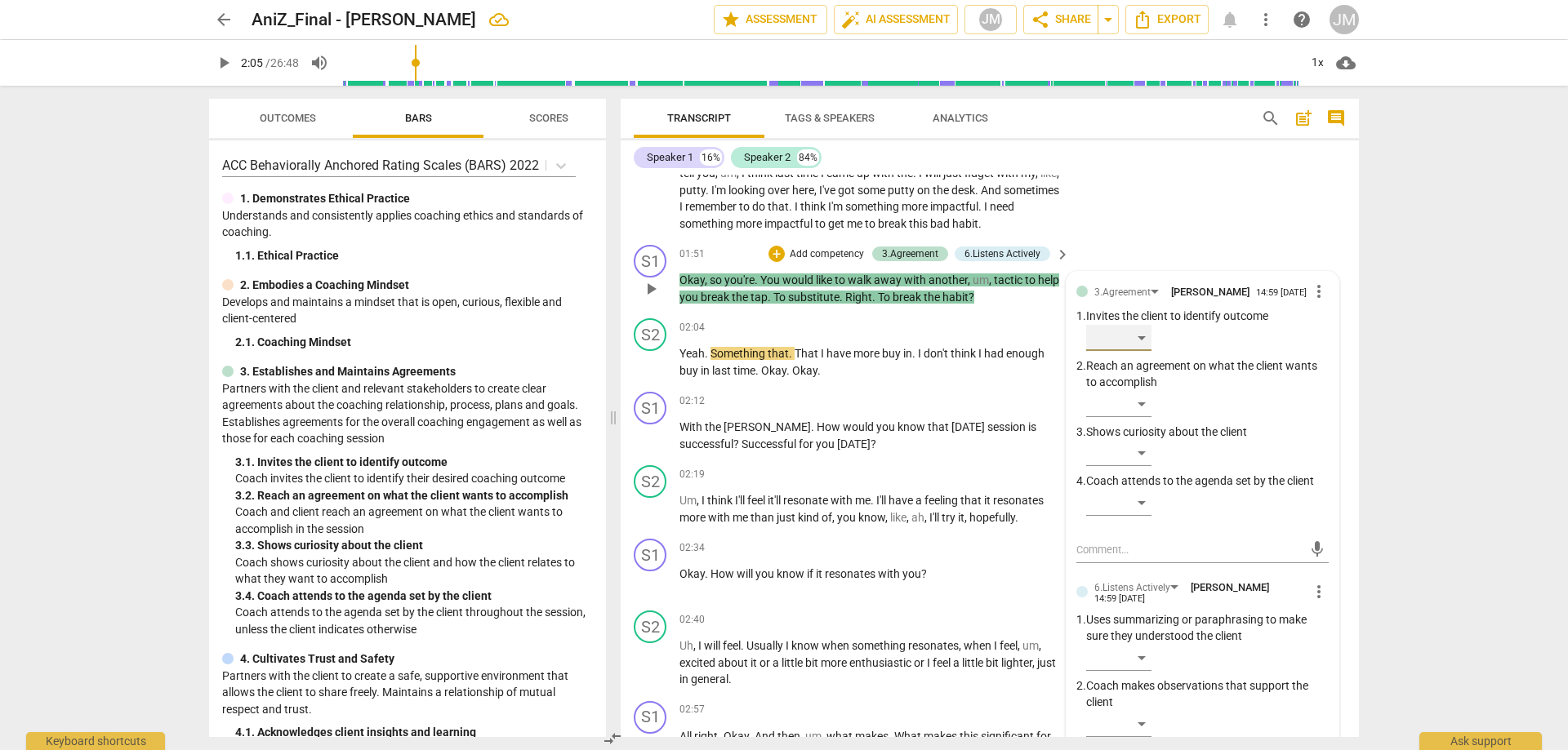
click at [1141, 350] on div "​" at bounding box center [1119, 338] width 66 height 26
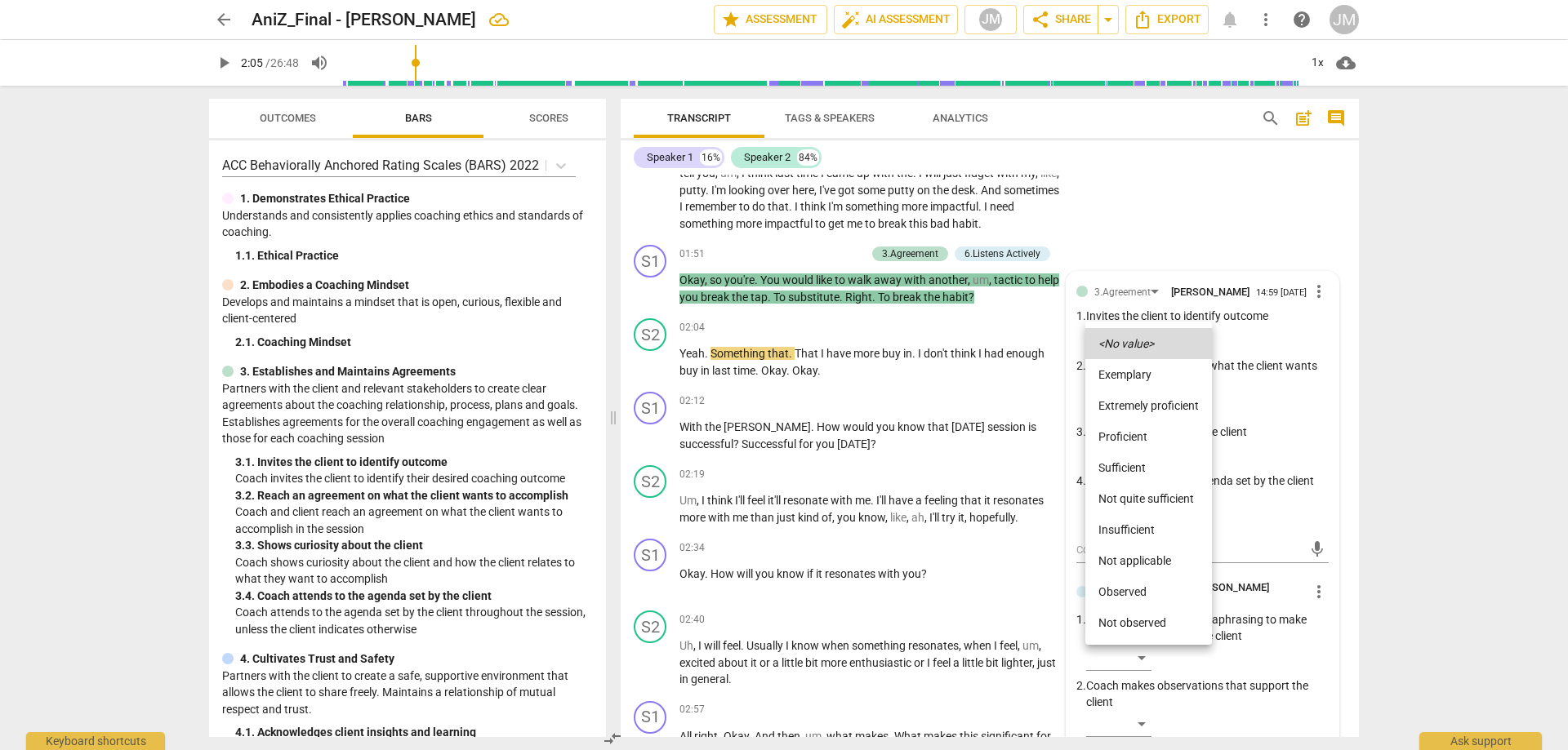
click at [1141, 428] on li "Proficient" at bounding box center [1148, 436] width 126 height 31
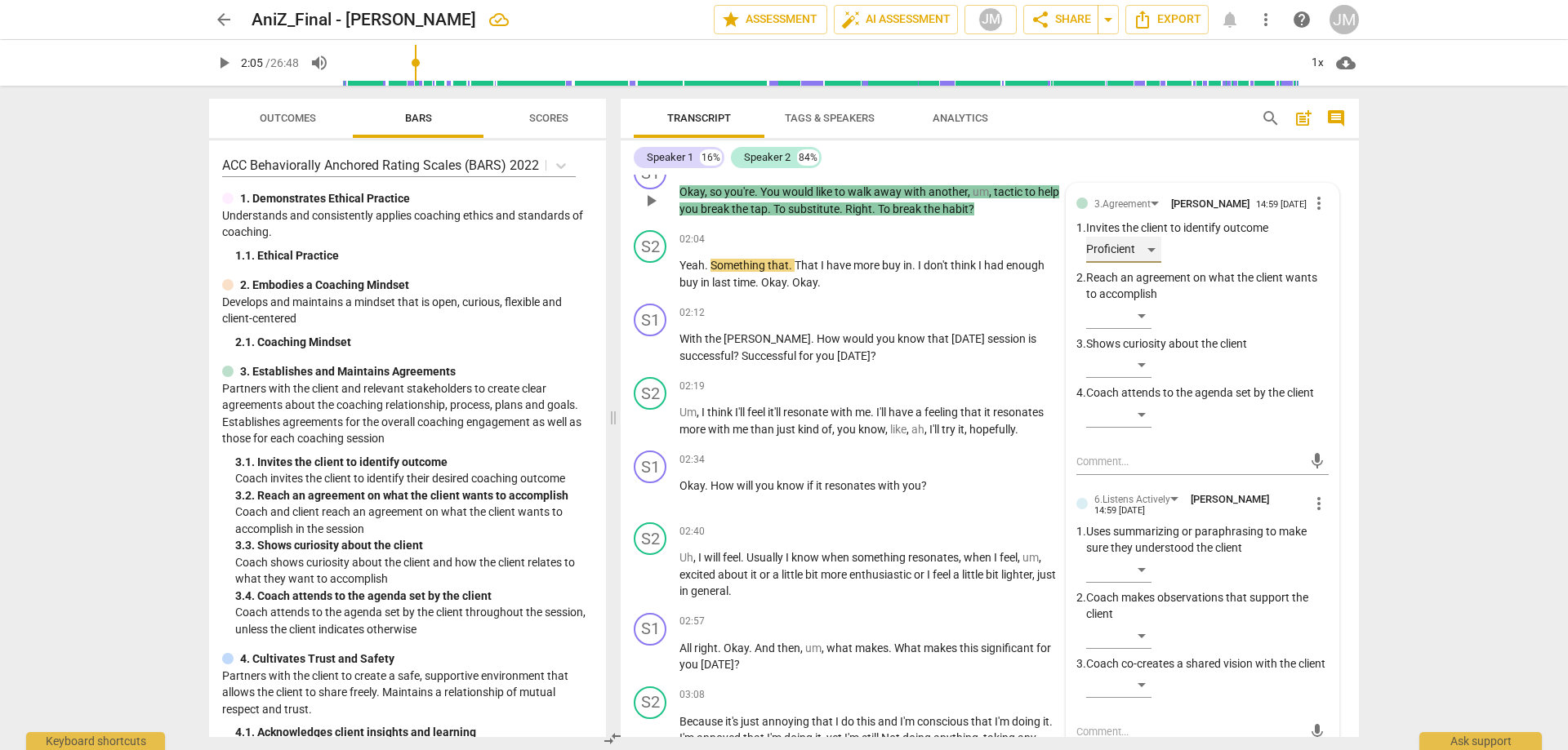
scroll to position [817, 0]
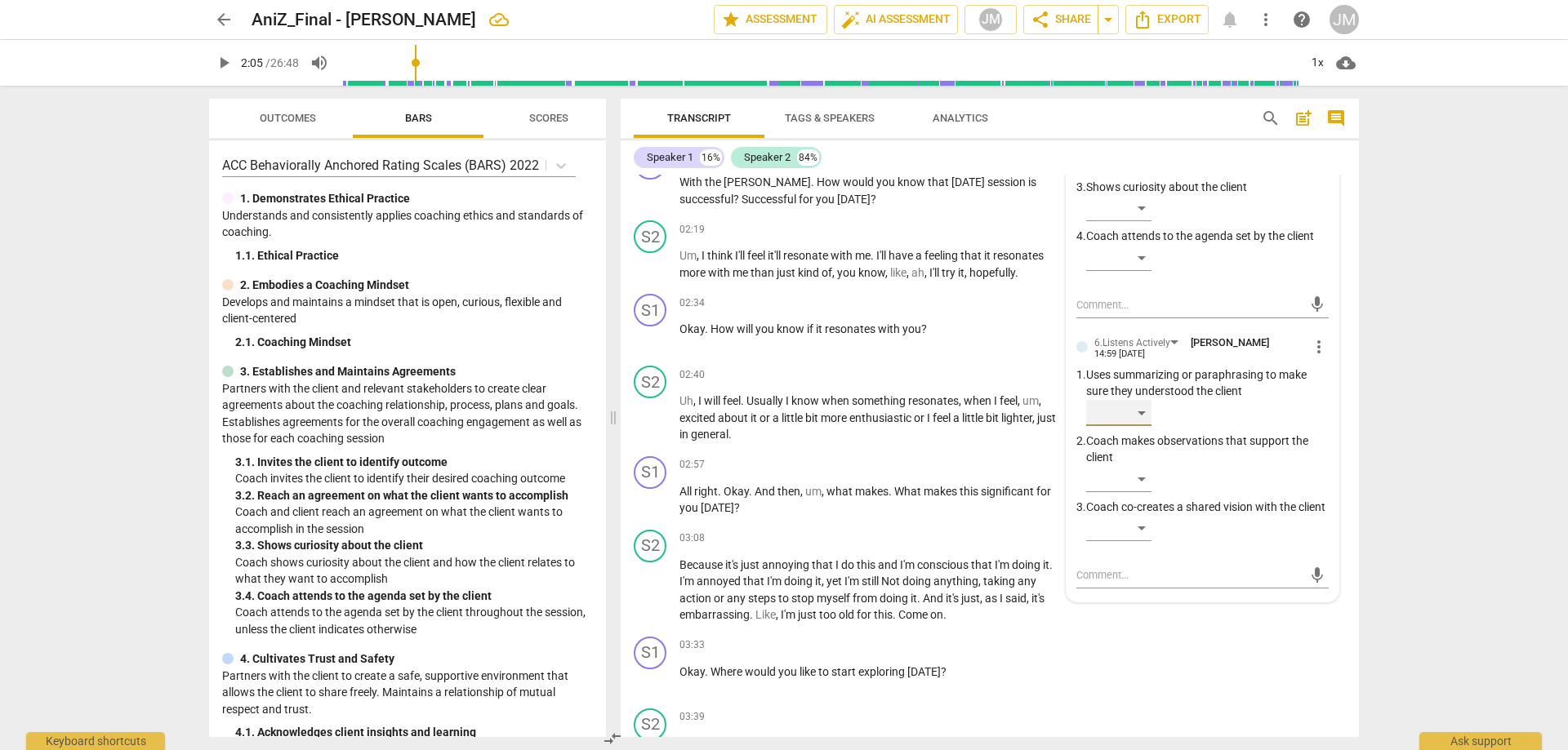
click at [1138, 412] on div "​" at bounding box center [1119, 413] width 66 height 26
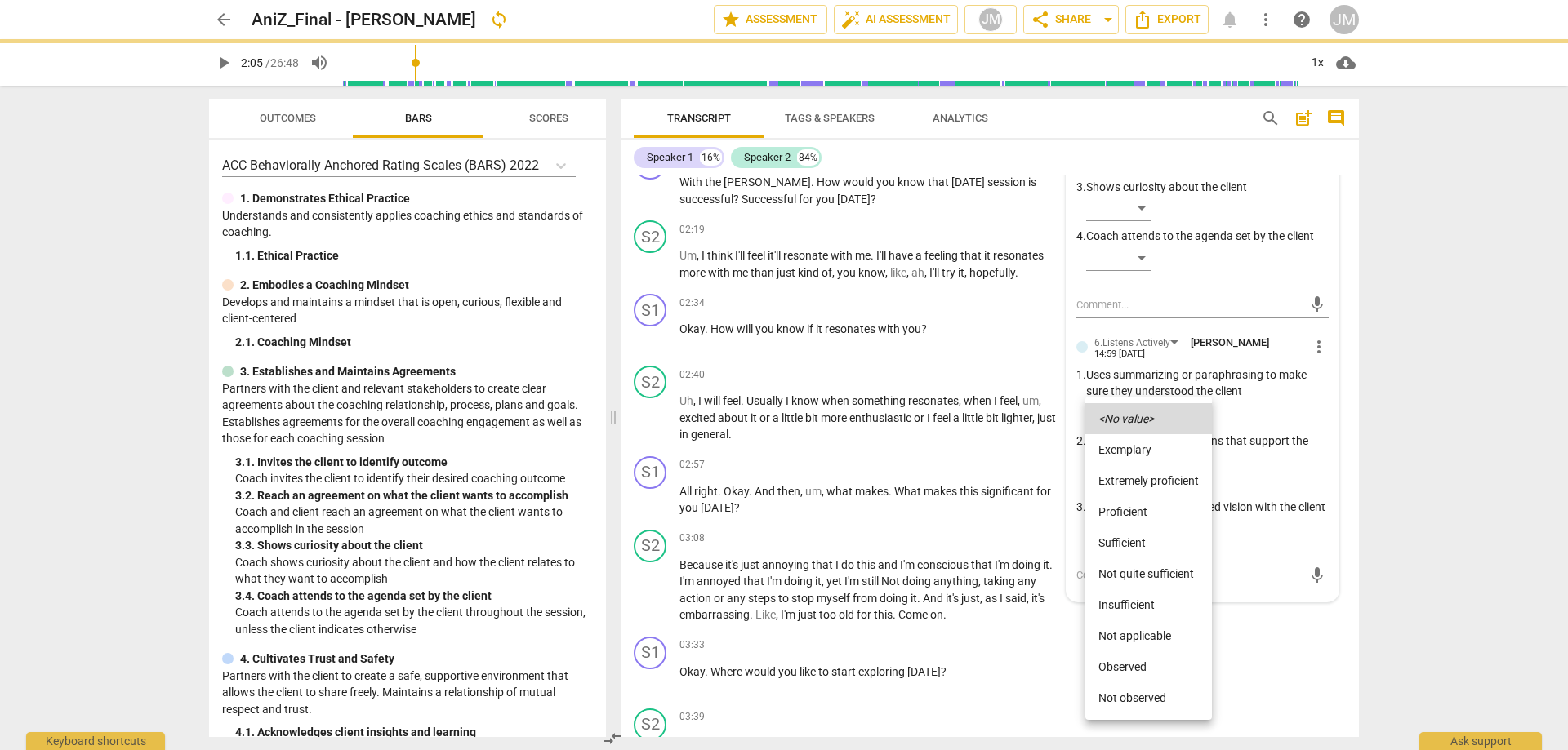
click at [1150, 512] on li "Proficient" at bounding box center [1148, 512] width 126 height 31
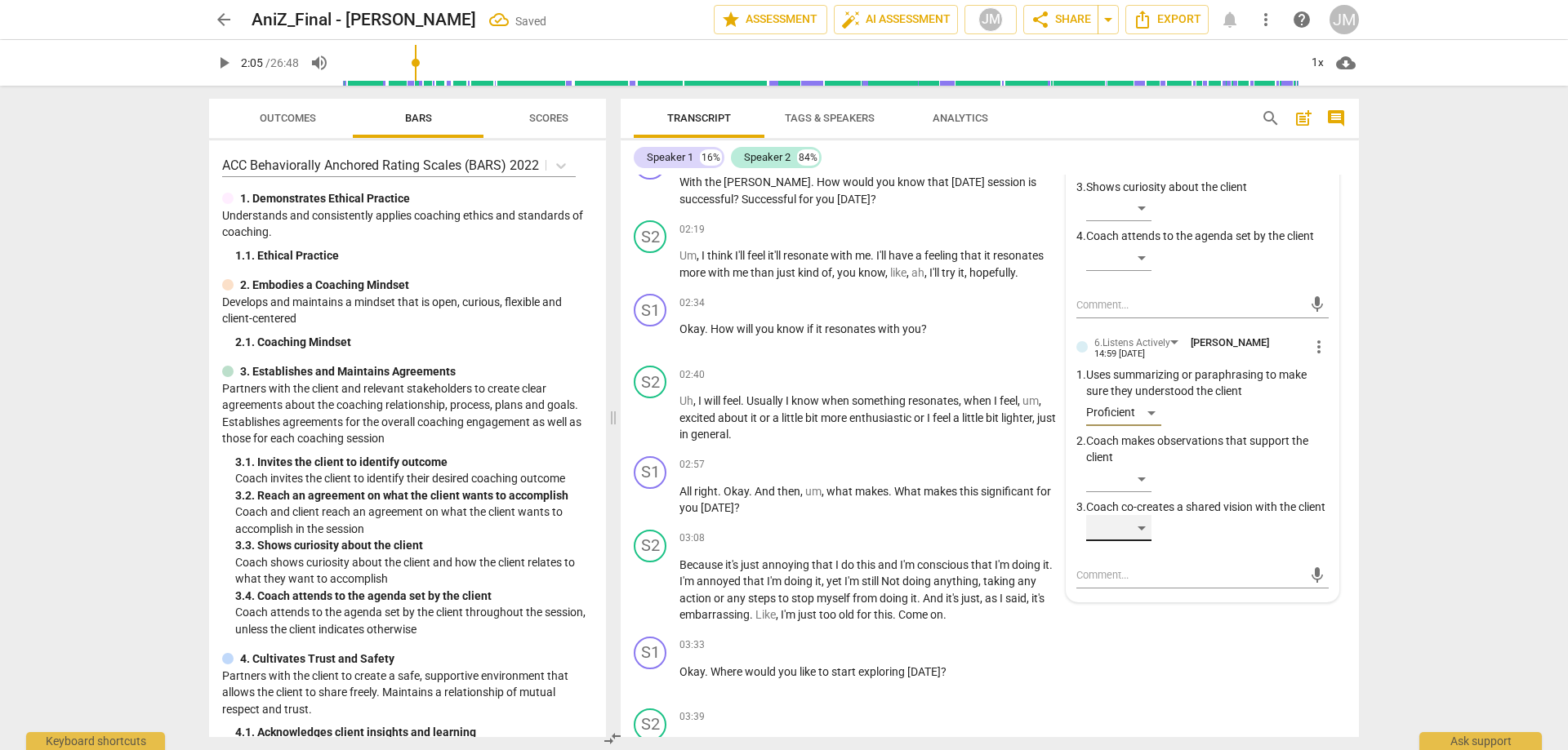
click at [1134, 541] on div "​" at bounding box center [1119, 527] width 66 height 26
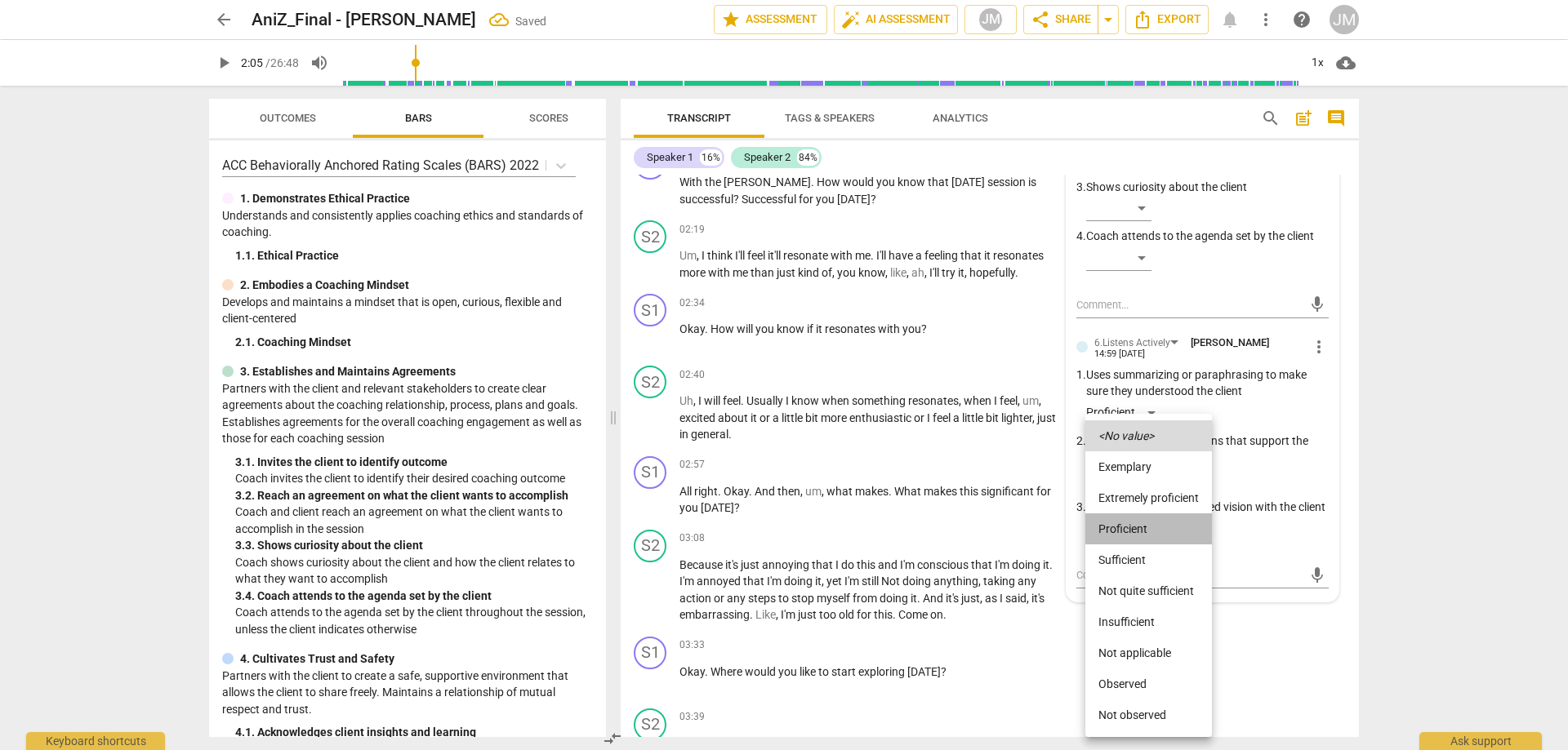
click at [1143, 520] on li "Proficient" at bounding box center [1148, 528] width 126 height 31
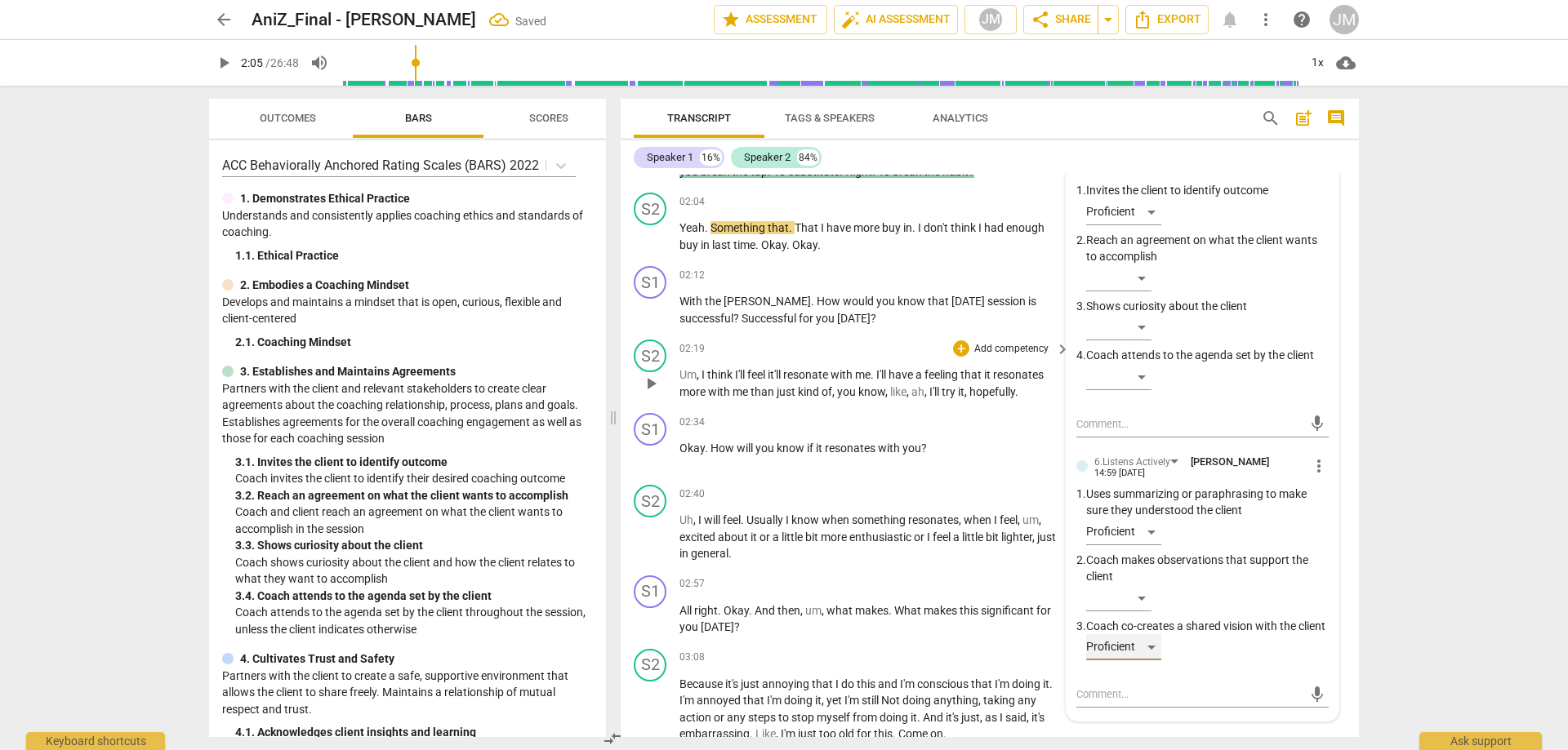
scroll to position [571, 0]
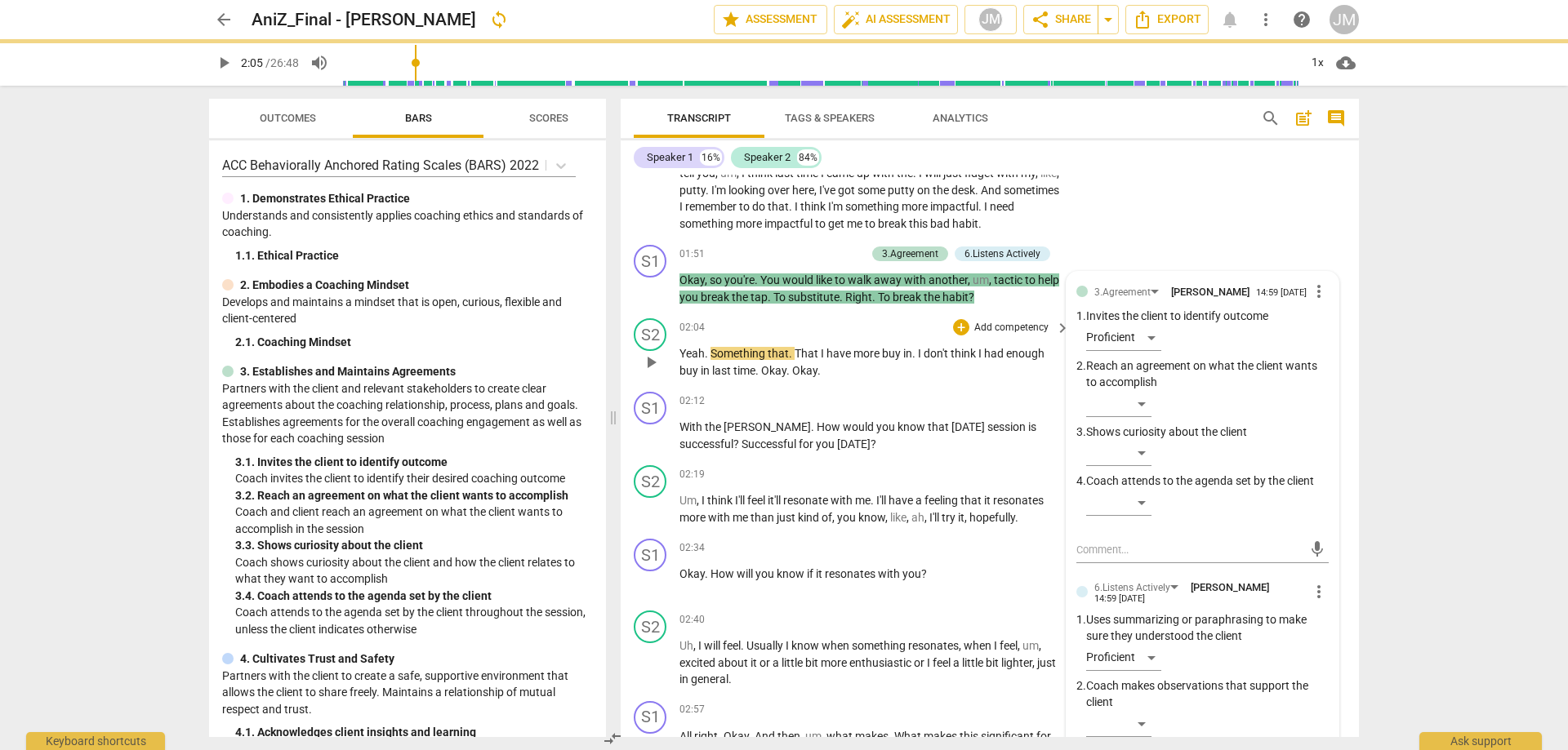
click at [650, 357] on span "play_arrow" at bounding box center [651, 363] width 20 height 20
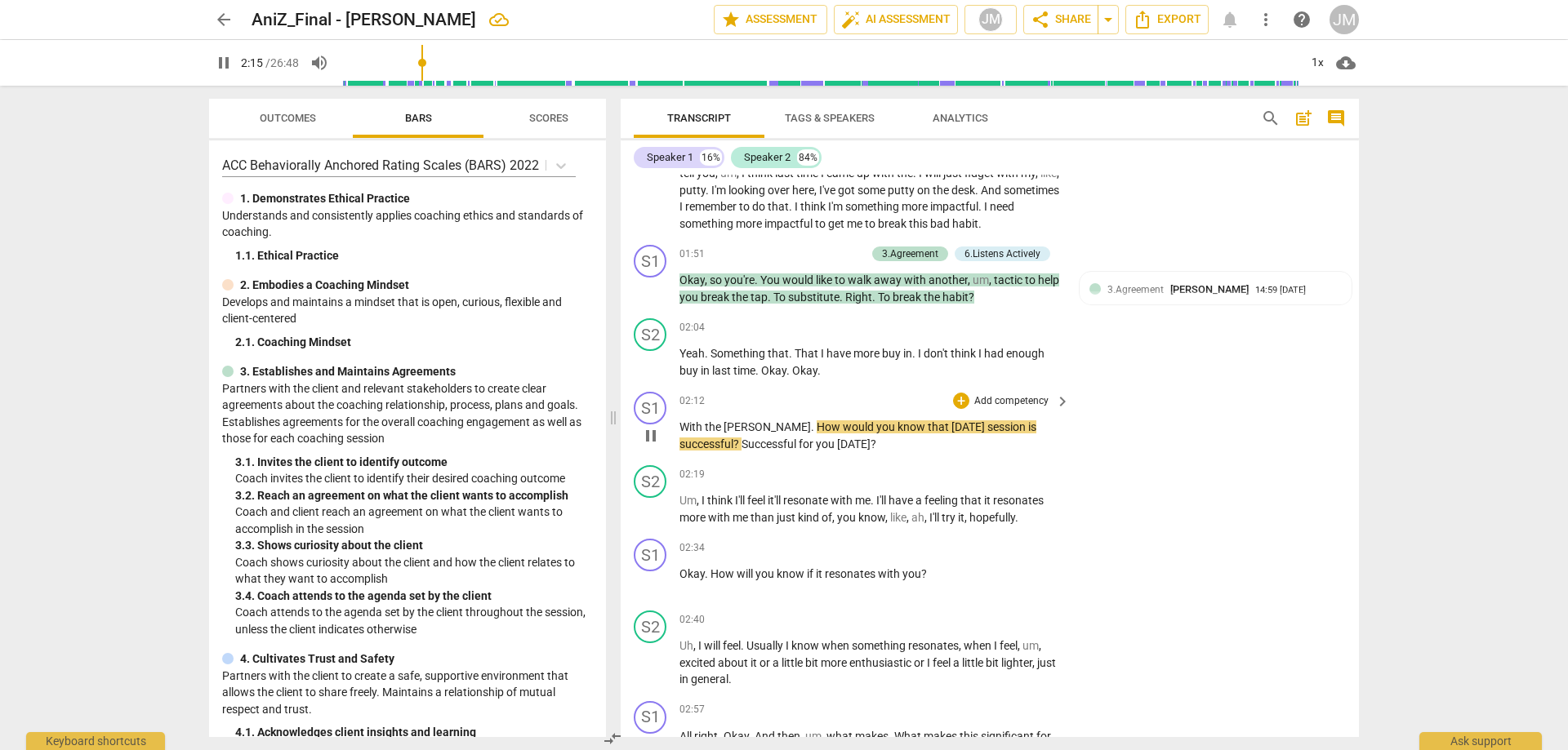
click at [779, 434] on p "With the [PERSON_NAME] . How would you know that [DATE] session is successful ?…" at bounding box center [870, 436] width 383 height 34
drag, startPoint x: 762, startPoint y: 425, endPoint x: 859, endPoint y: 447, distance: 99.5
click at [856, 448] on p "With the [PERSON_NAME] . How would you know that [DATE] session is successful ?…" at bounding box center [870, 436] width 383 height 34
click at [961, 400] on div "+" at bounding box center [961, 400] width 16 height 16
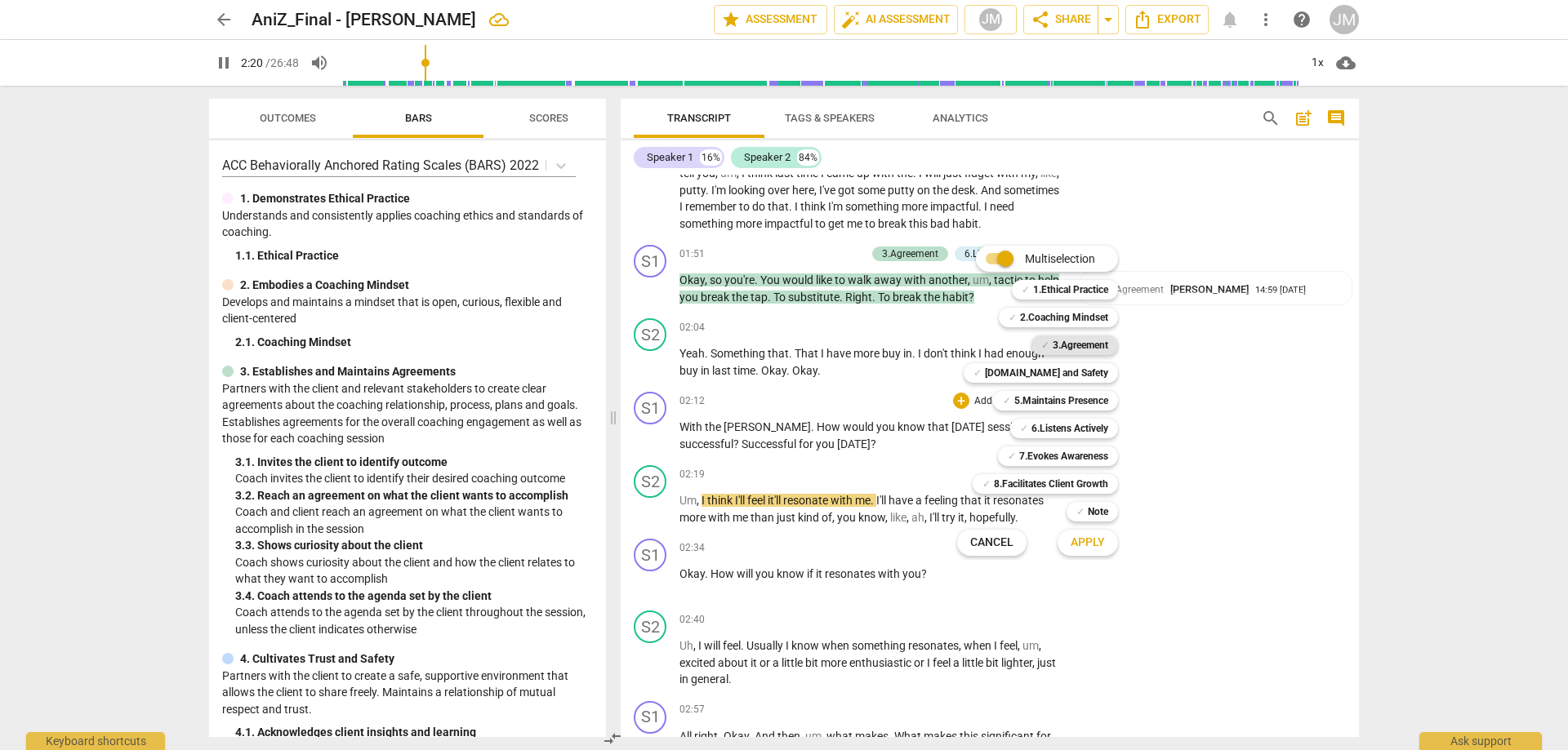
click at [1089, 340] on b "3.Agreement" at bounding box center [1080, 346] width 56 height 20
click at [1077, 542] on span "Apply" at bounding box center [1087, 542] width 35 height 16
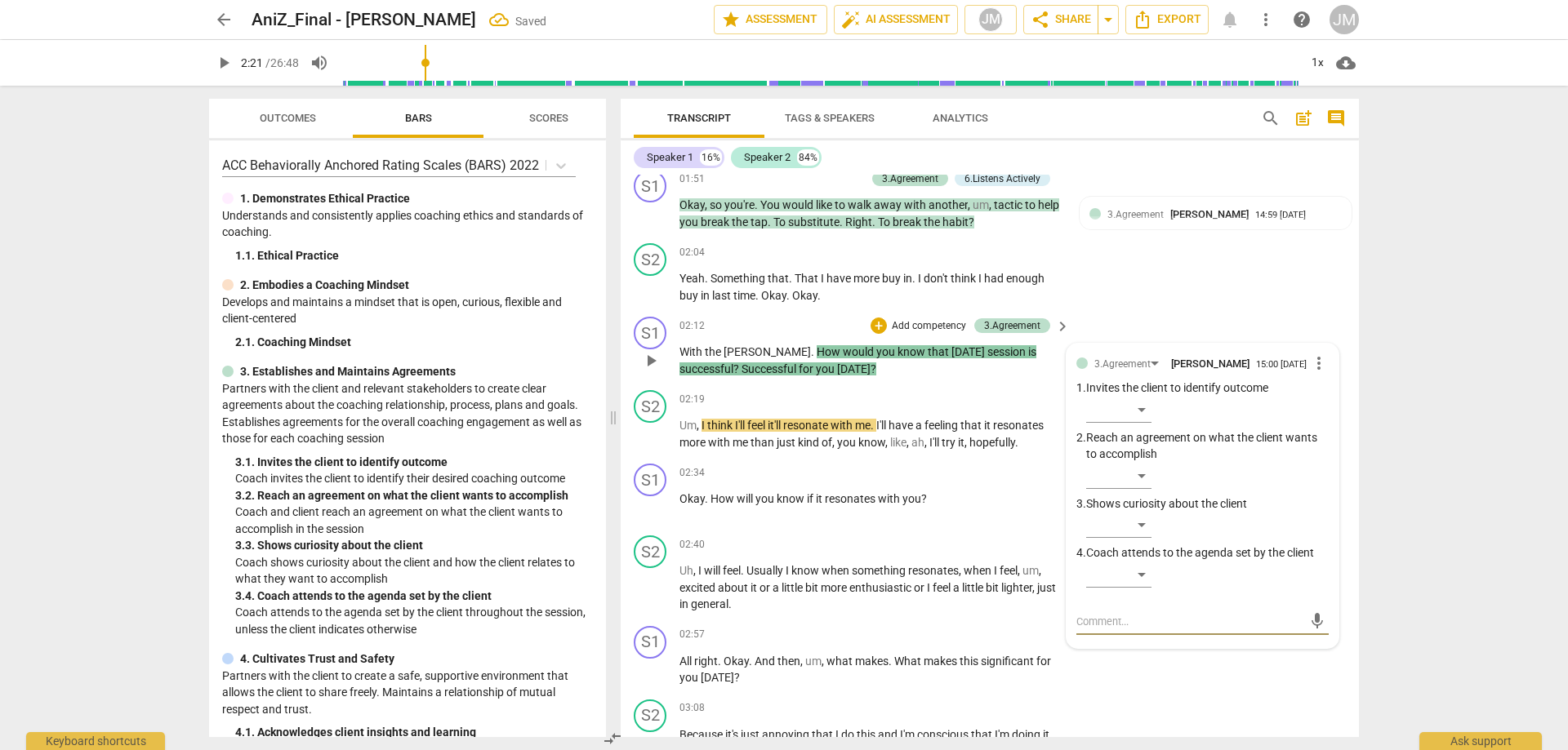
scroll to position [735, 0]
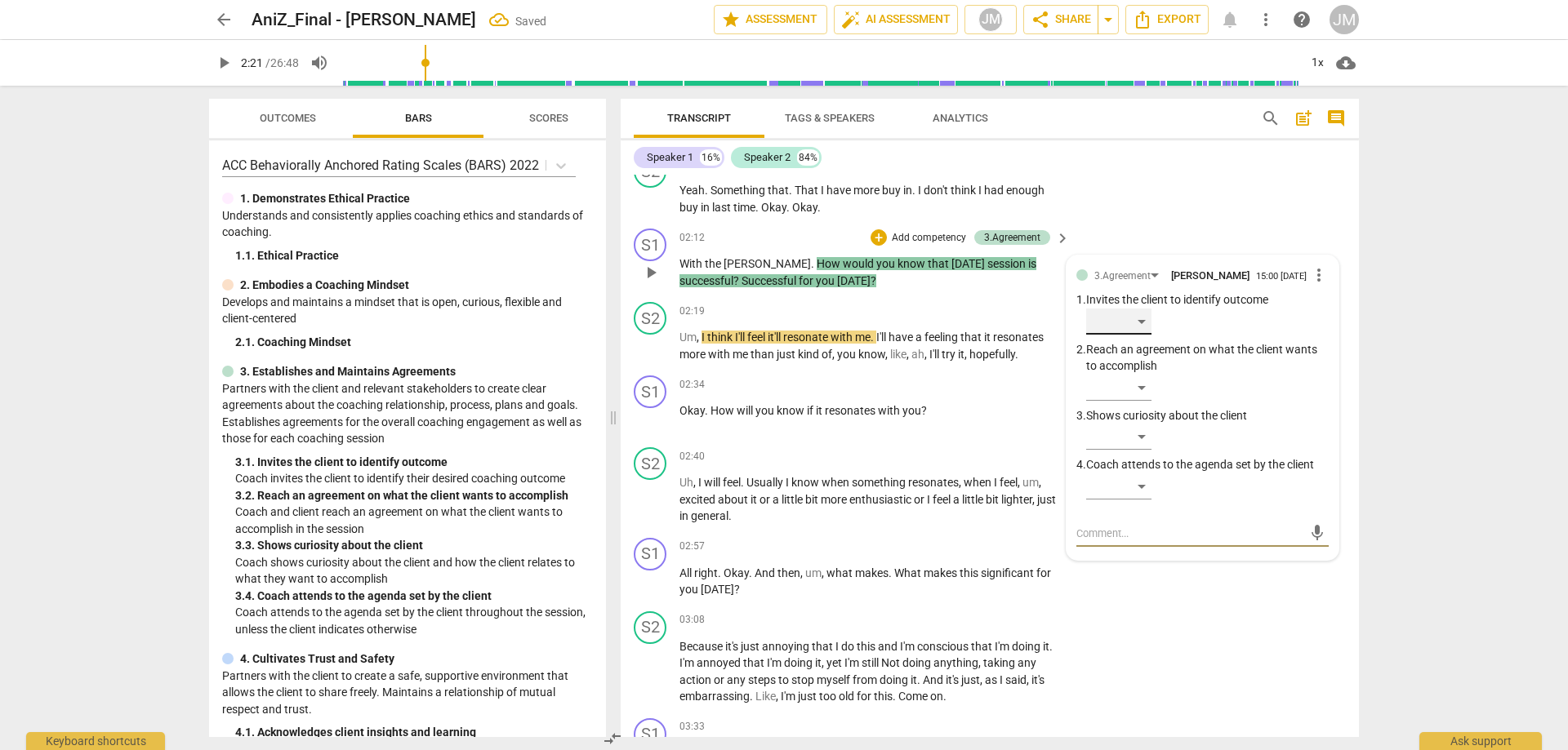
click at [1147, 332] on div "​" at bounding box center [1119, 322] width 66 height 26
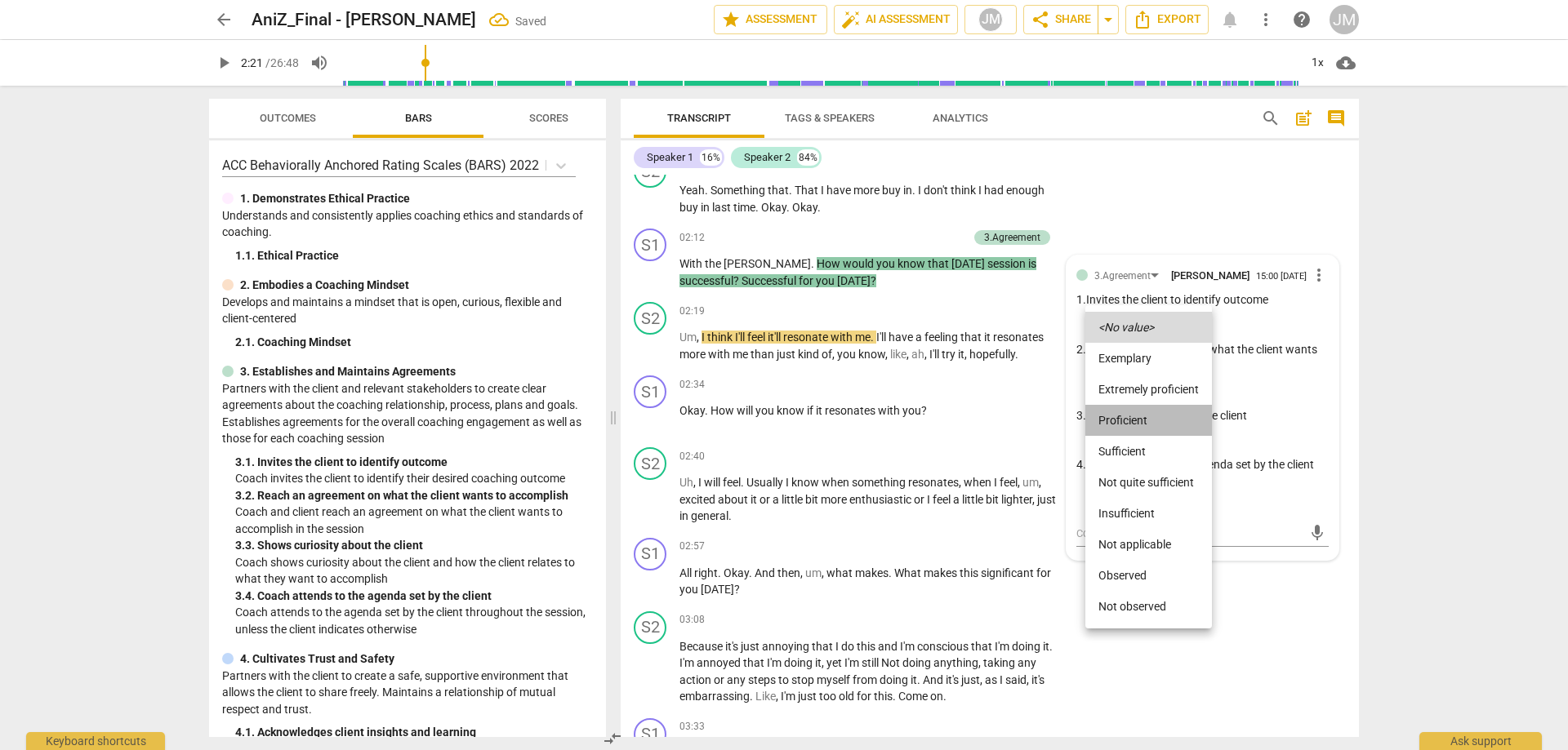
click at [1152, 414] on li "Proficient" at bounding box center [1148, 420] width 126 height 31
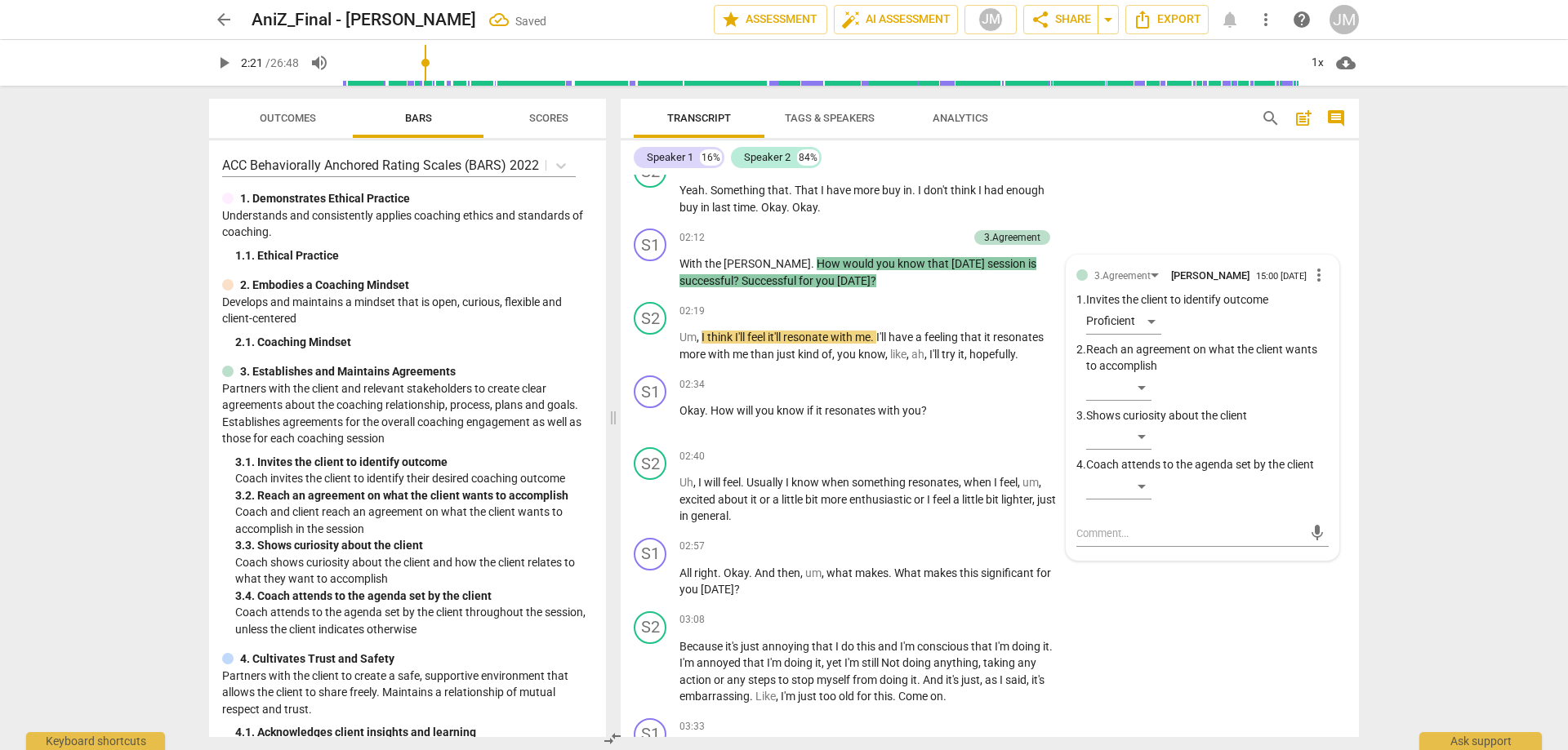
click at [1224, 159] on div "Speaker 1 16% Speaker 2 84%" at bounding box center [990, 158] width 711 height 28
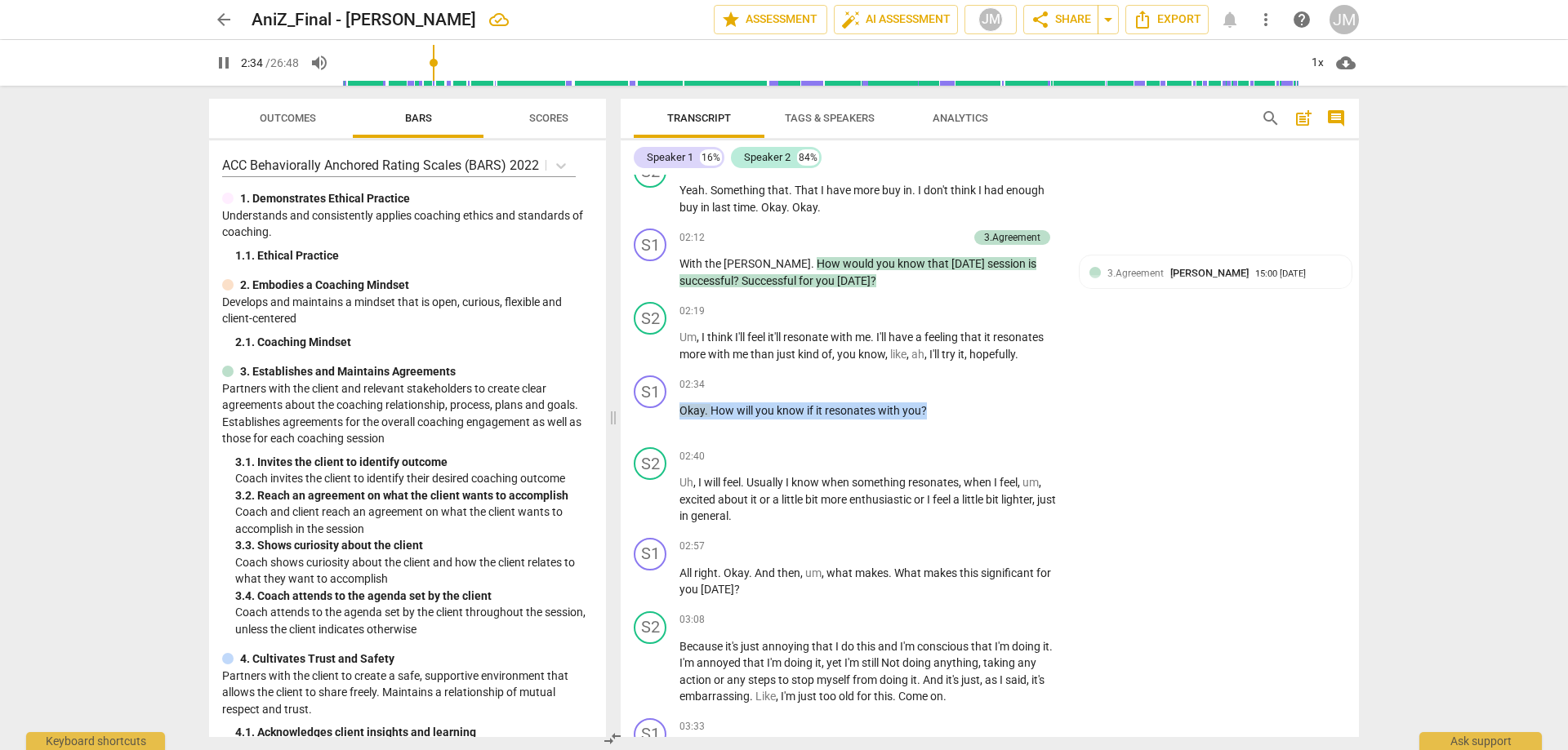
drag, startPoint x: 938, startPoint y: 411, endPoint x: 579, endPoint y: 405, distance: 359.1
click at [573, 403] on div "Outcomes Bars Scores ACC Behaviorally Anchored Rating Scales (BARS) 2022 1. Dem…" at bounding box center [783, 417] width 1176 height 665
click at [946, 388] on div "+" at bounding box center [941, 389] width 16 height 16
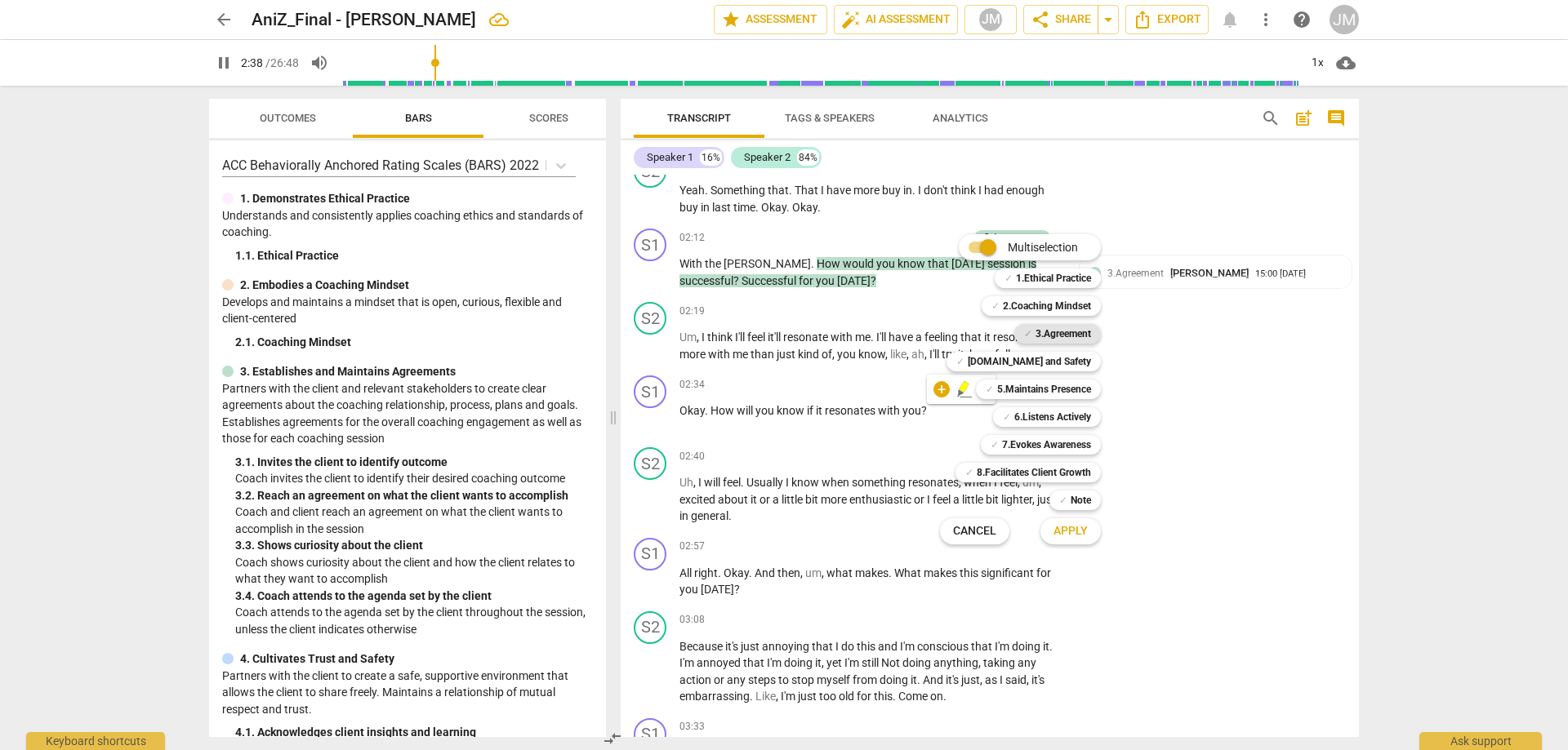
click at [1083, 336] on b "3.Agreement" at bounding box center [1063, 334] width 56 height 20
click at [1050, 388] on b "5.Maintains Presence" at bounding box center [1043, 389] width 93 height 20
click at [1067, 539] on button "Apply" at bounding box center [1070, 531] width 61 height 30
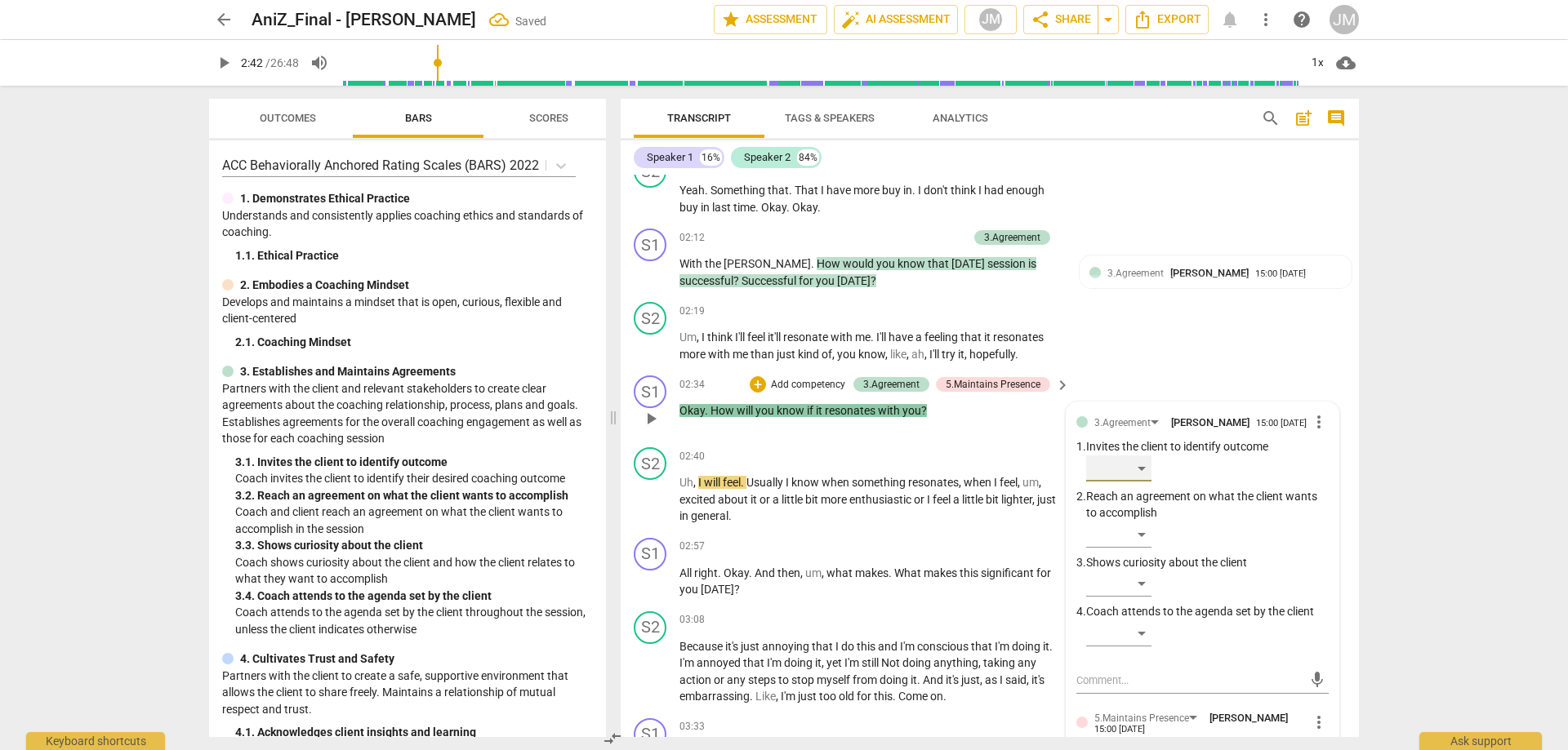
click at [1144, 470] on div "​" at bounding box center [1119, 468] width 66 height 26
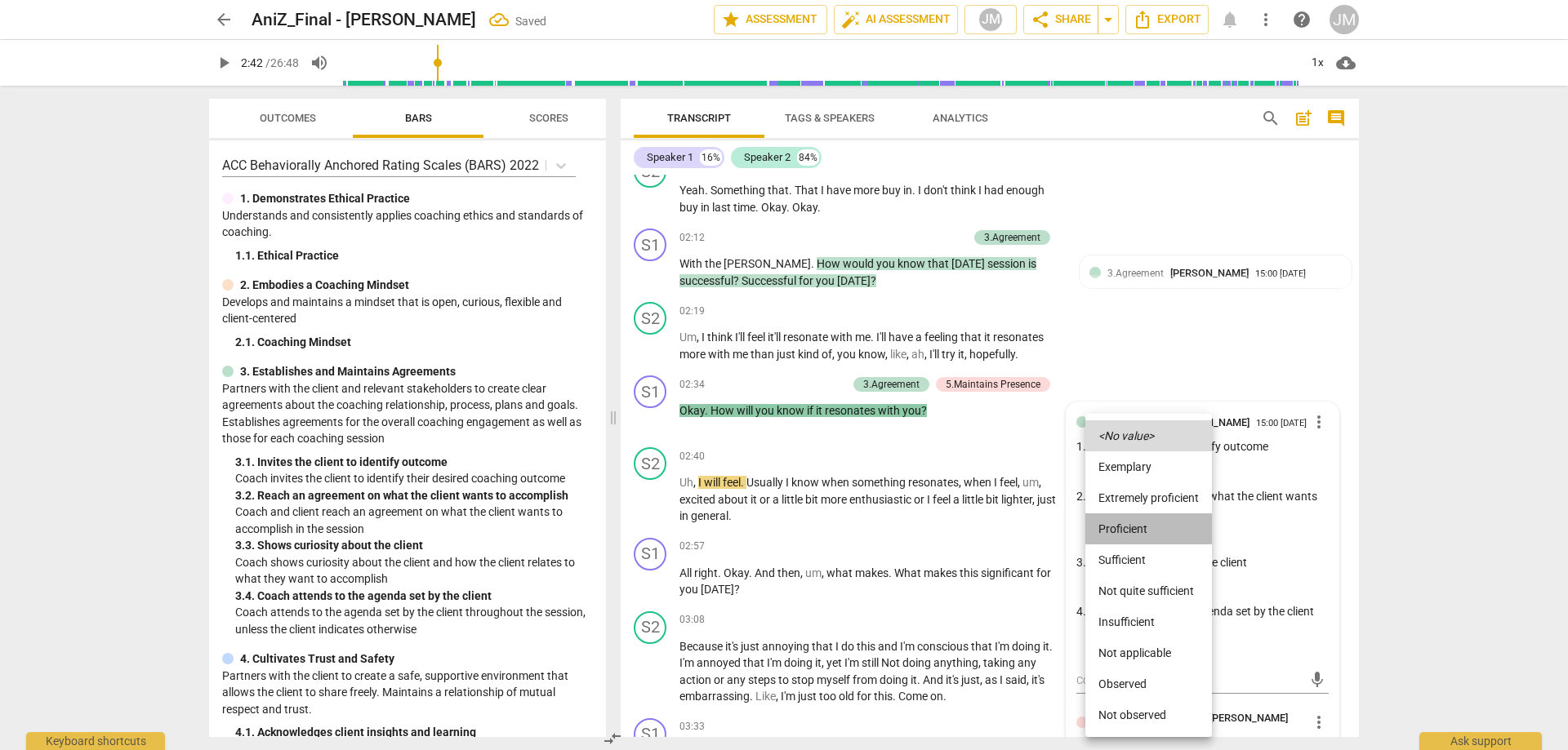
click at [1145, 533] on li "Proficient" at bounding box center [1148, 528] width 126 height 31
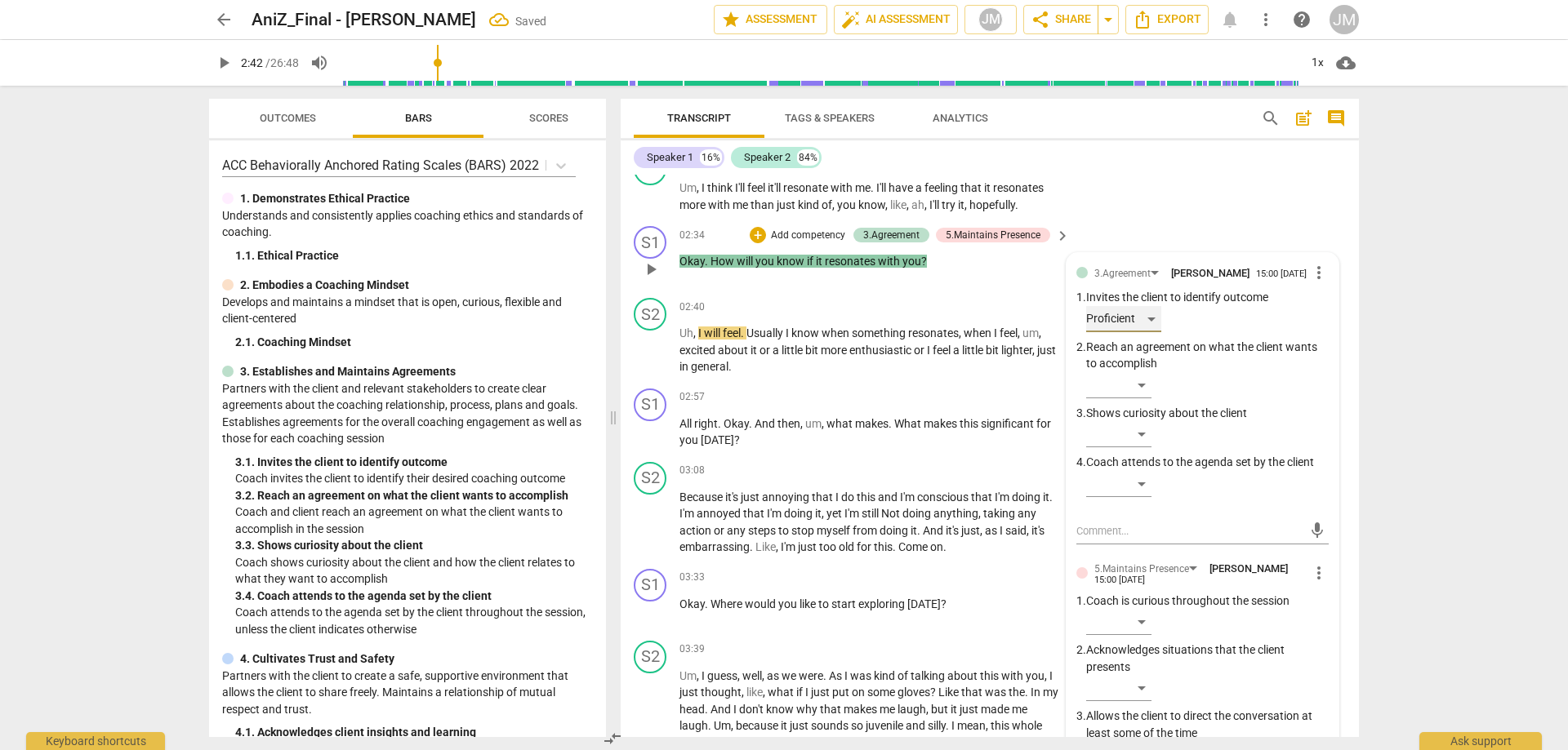
scroll to position [898, 0]
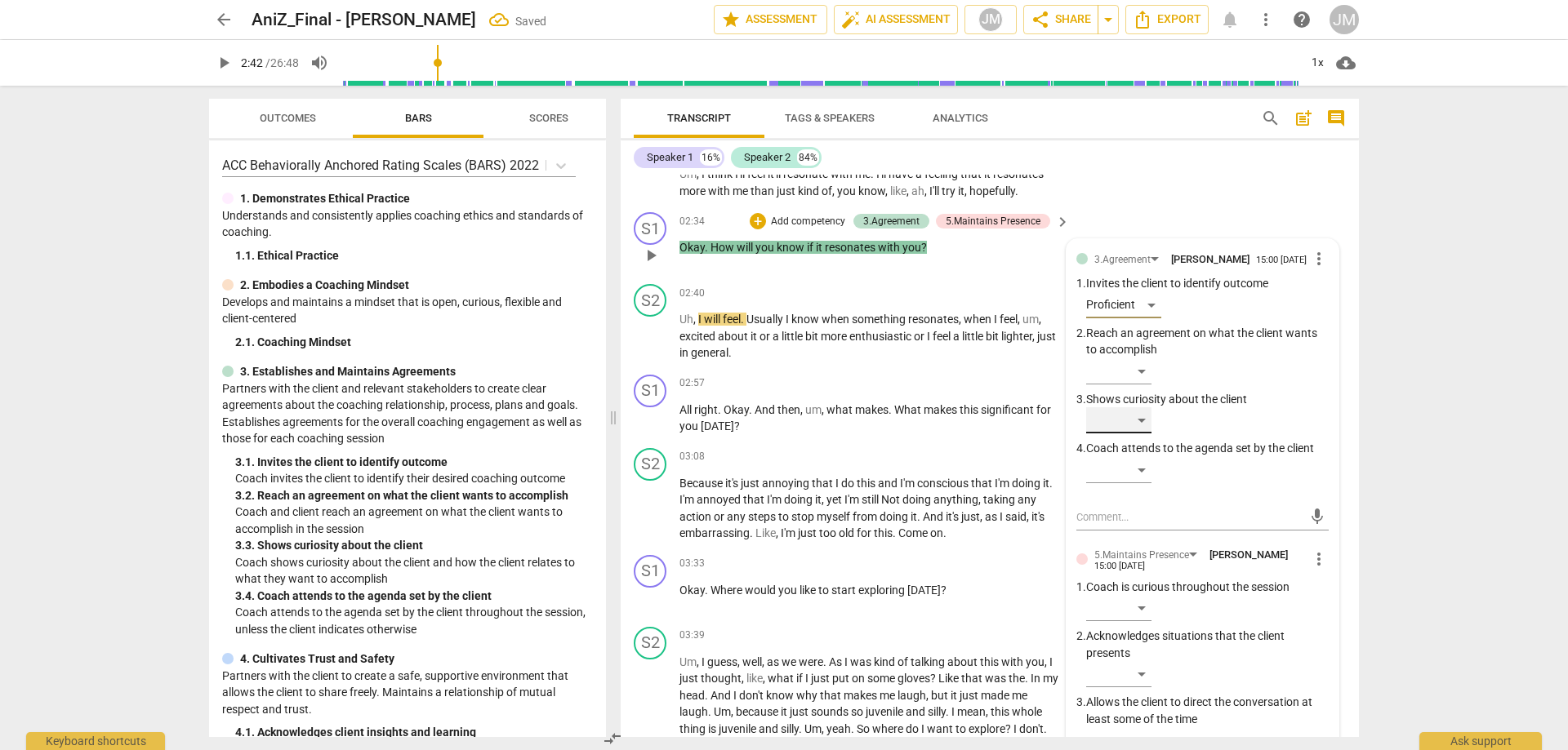
click at [1144, 421] on div "​" at bounding box center [1119, 420] width 66 height 26
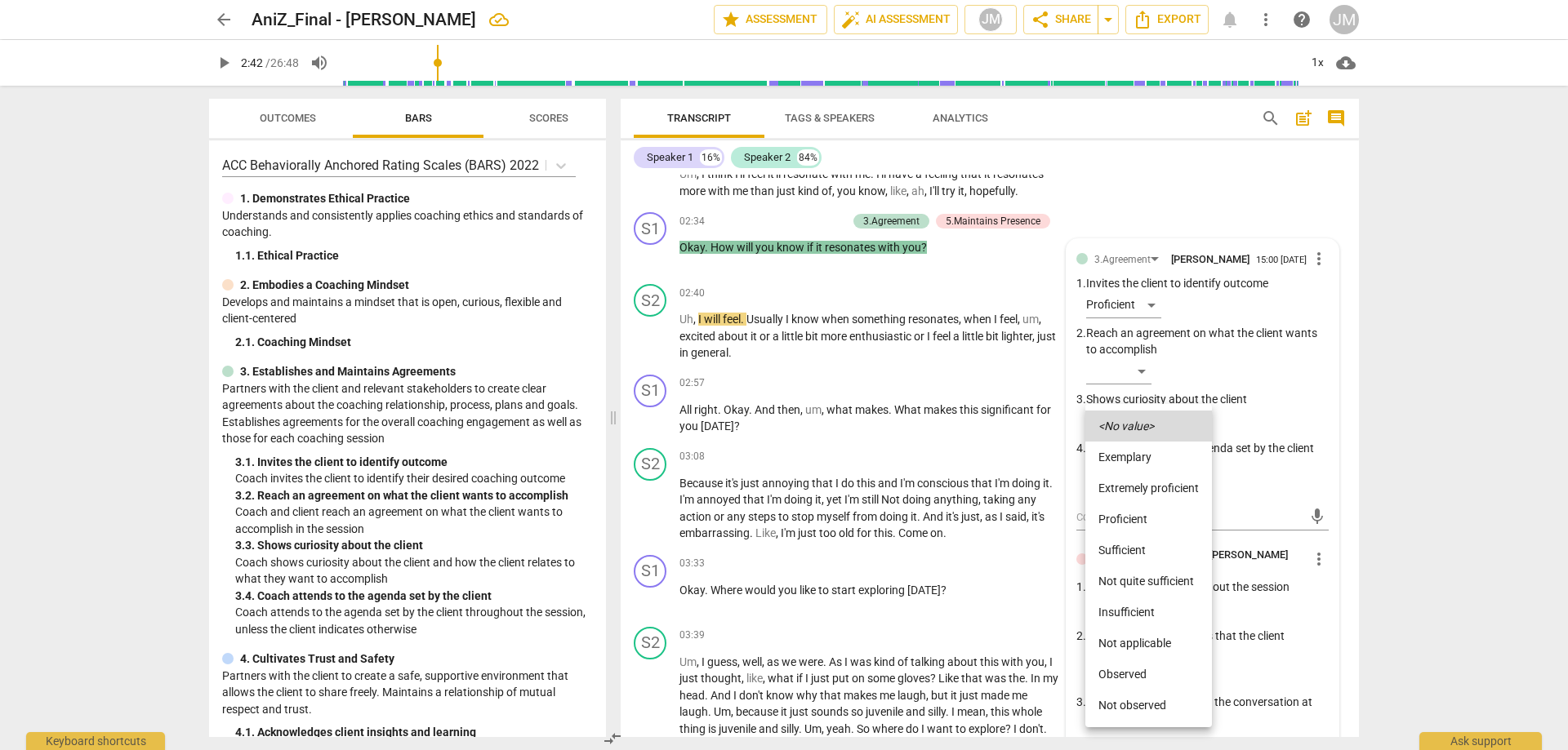
click at [1139, 516] on li "Proficient" at bounding box center [1148, 519] width 126 height 31
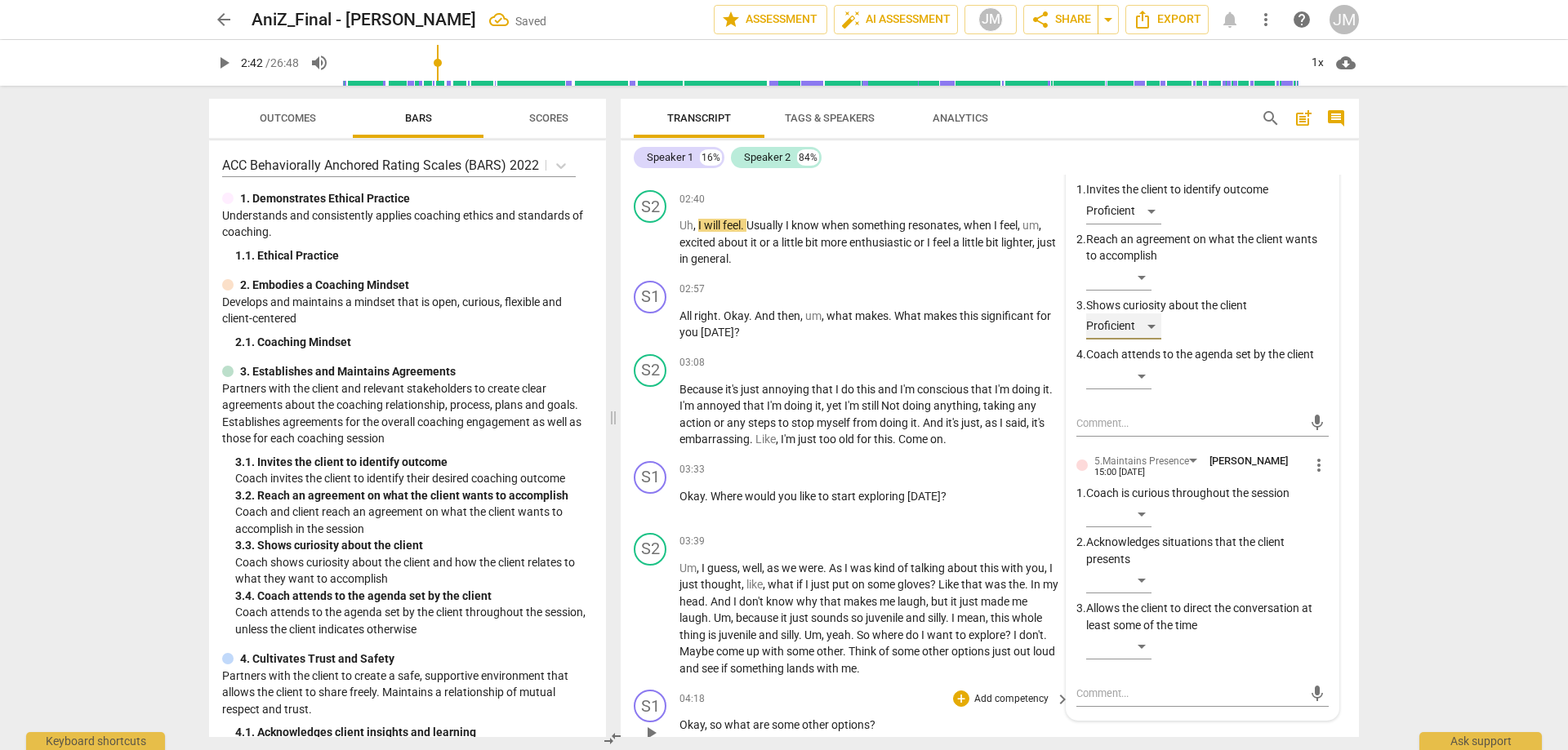
scroll to position [1142, 0]
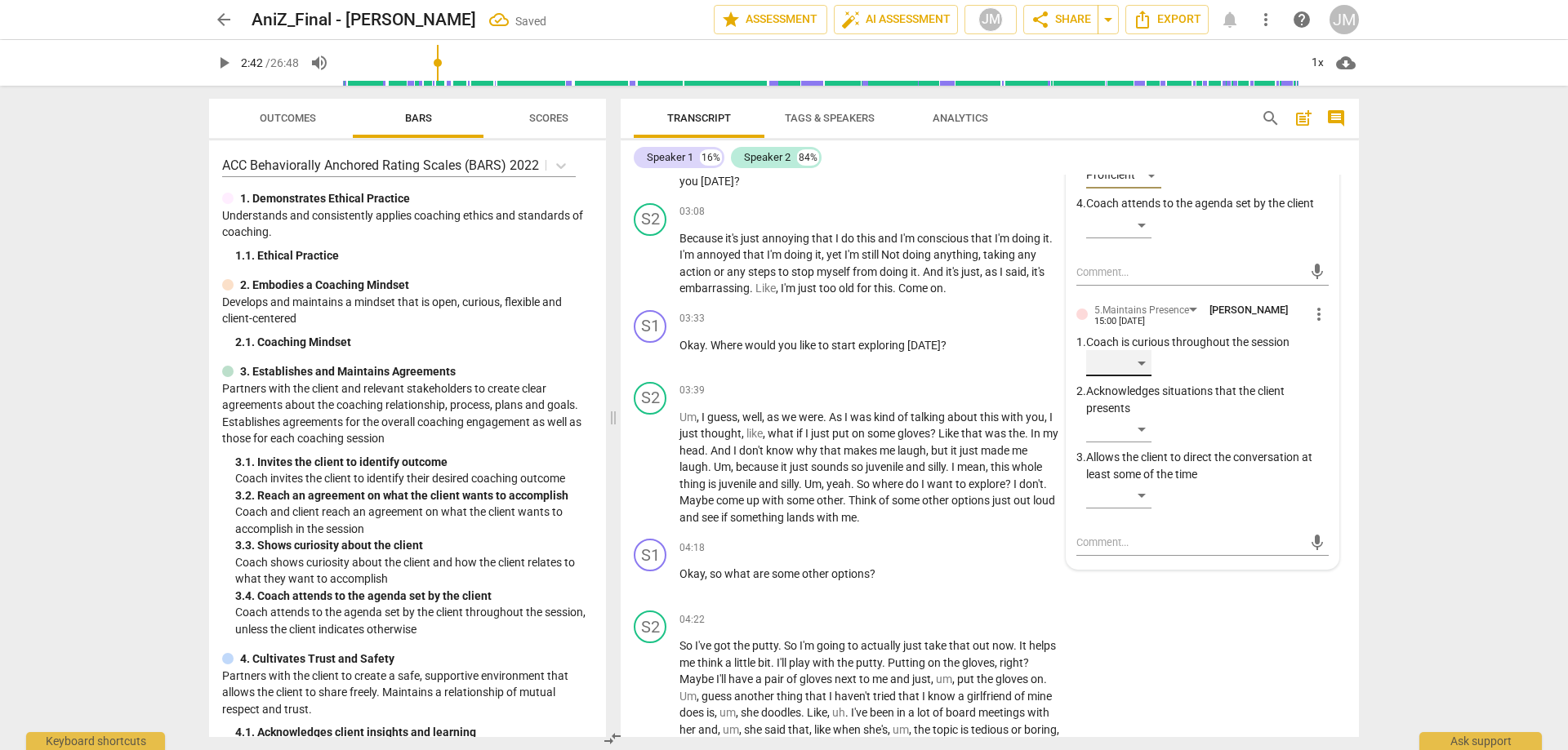
click at [1146, 367] on div "​" at bounding box center [1119, 363] width 66 height 26
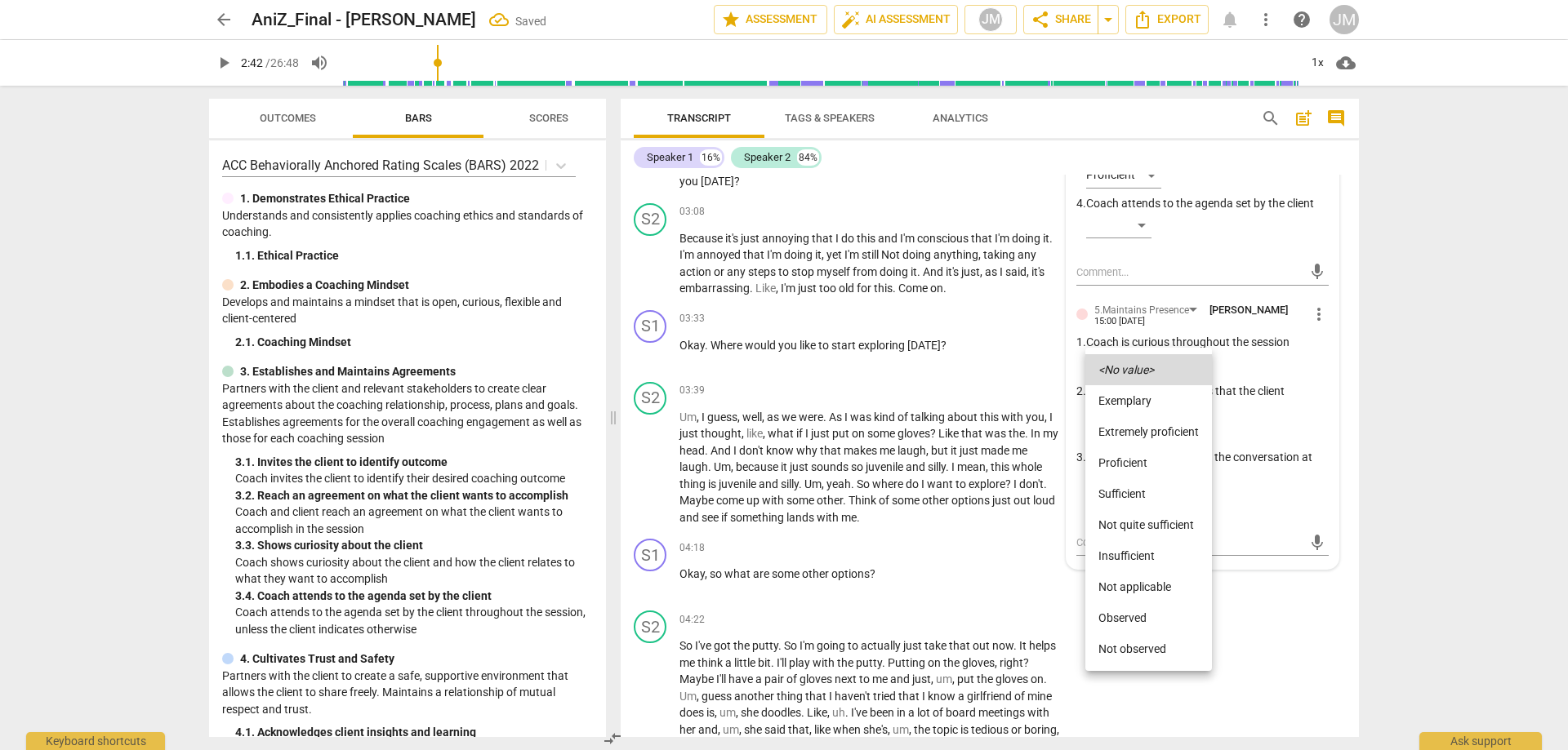
click at [1137, 464] on li "Proficient" at bounding box center [1148, 462] width 126 height 31
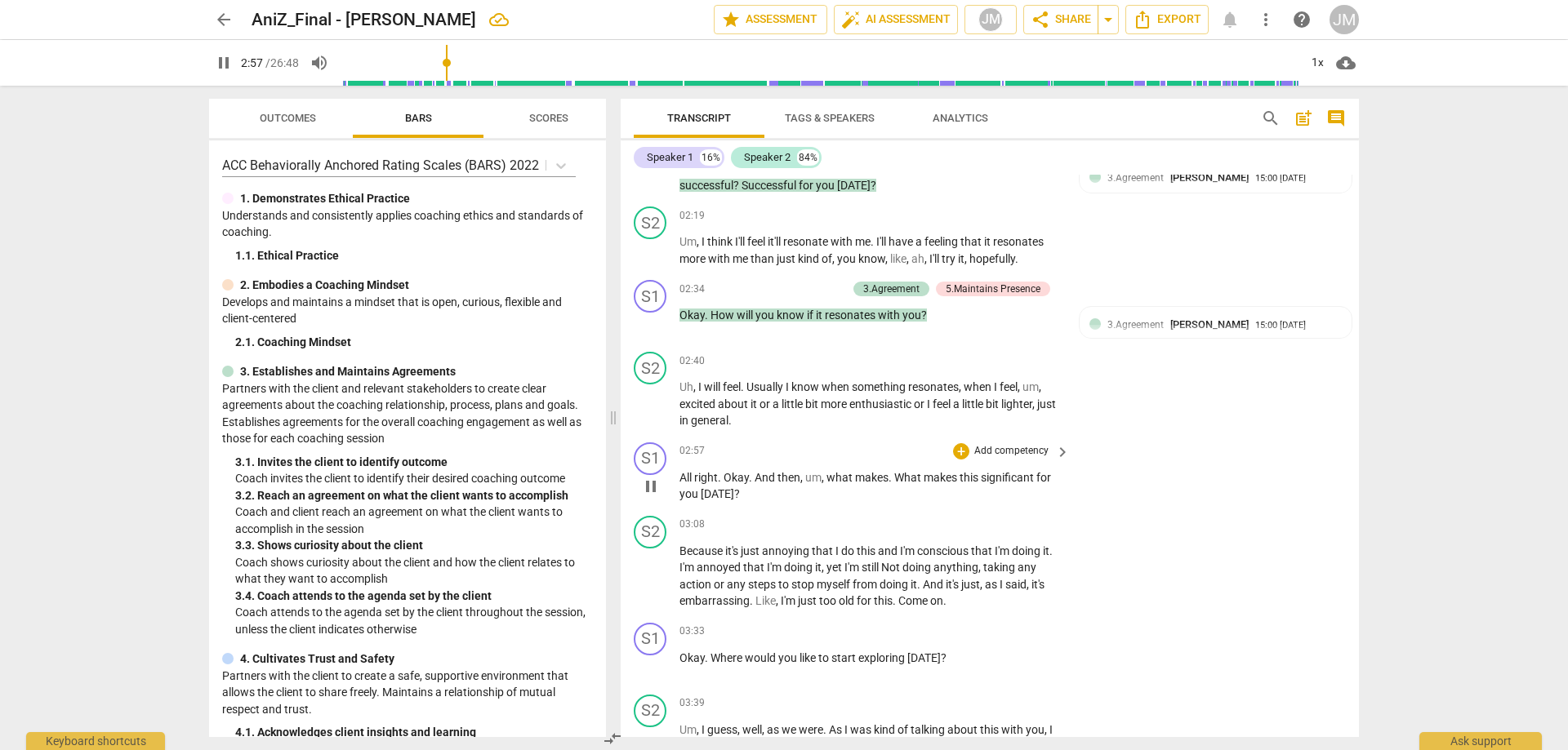
scroll to position [817, 0]
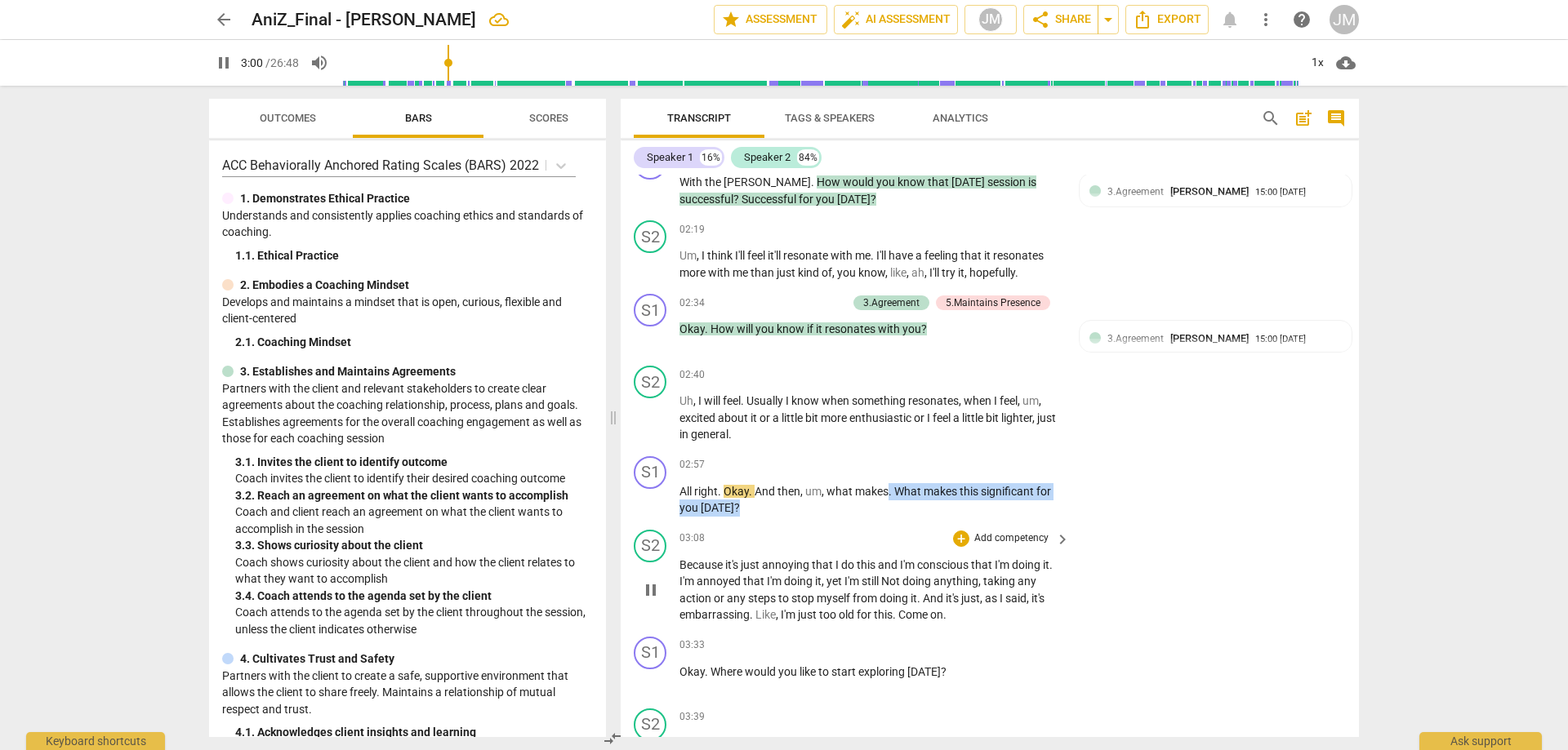
drag, startPoint x: 899, startPoint y: 493, endPoint x: 991, endPoint y: 530, distance: 99.2
click at [988, 529] on div "S1 play_arrow pause 00:03 + Add competency keyboard_arrow_right Hi , [PERSON_NA…" at bounding box center [989, 456] width 738 height 562
click at [954, 464] on div "+" at bounding box center [961, 465] width 16 height 16
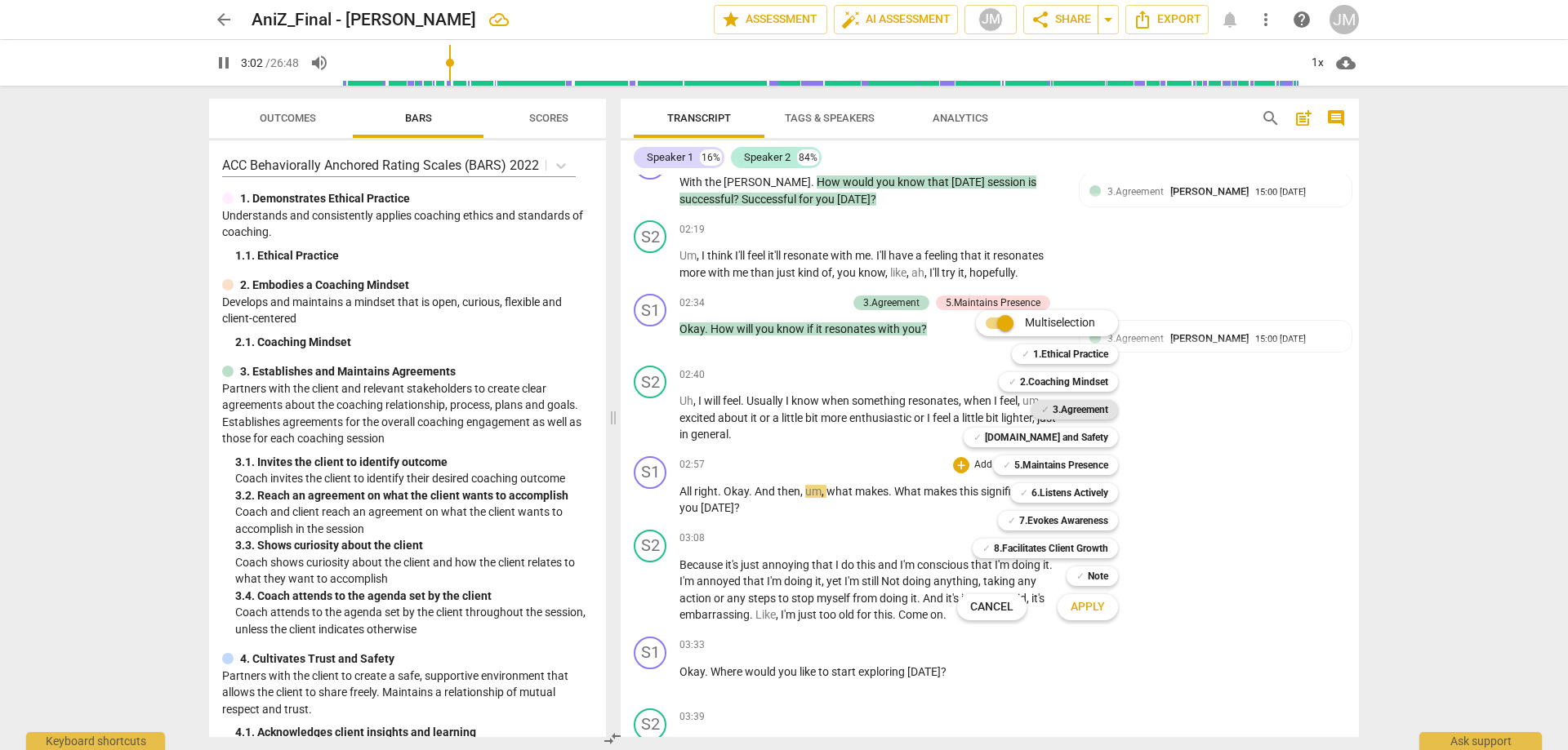
click at [1078, 411] on b "3.Agreement" at bounding box center [1080, 410] width 56 height 20
click at [1098, 464] on b "5.Maintains Presence" at bounding box center [1061, 465] width 93 height 20
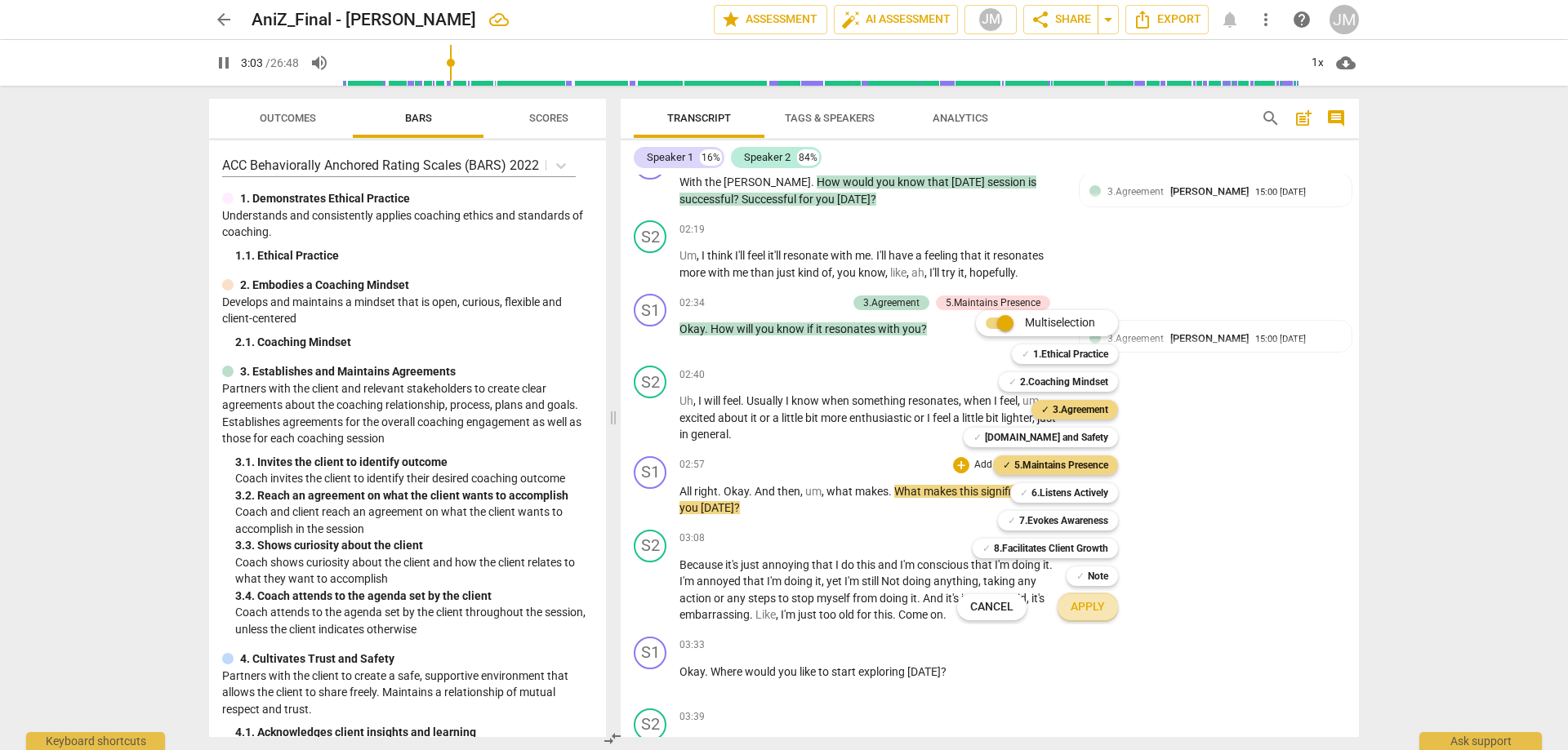
click at [1098, 614] on span "Apply" at bounding box center [1087, 607] width 35 height 16
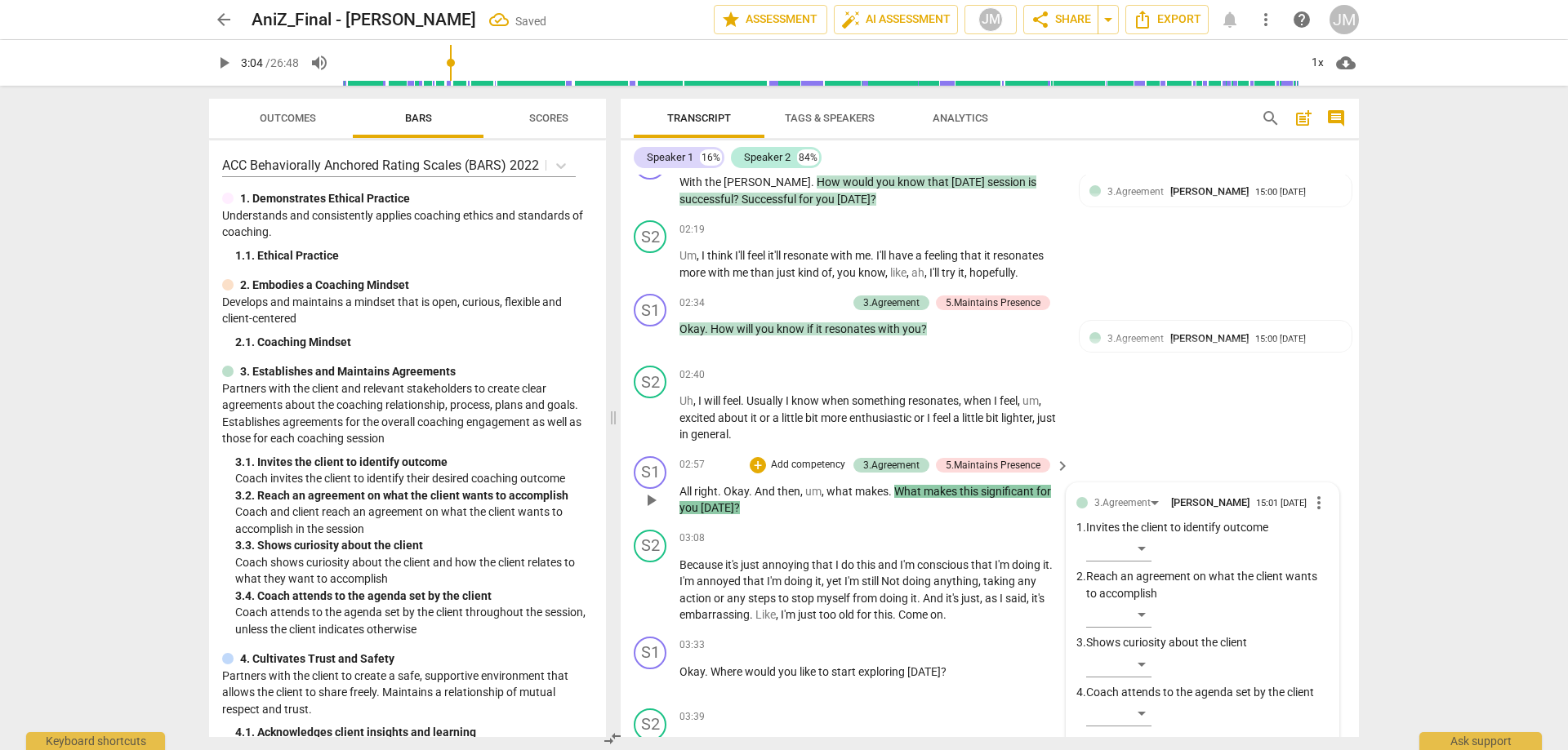
scroll to position [1127, 0]
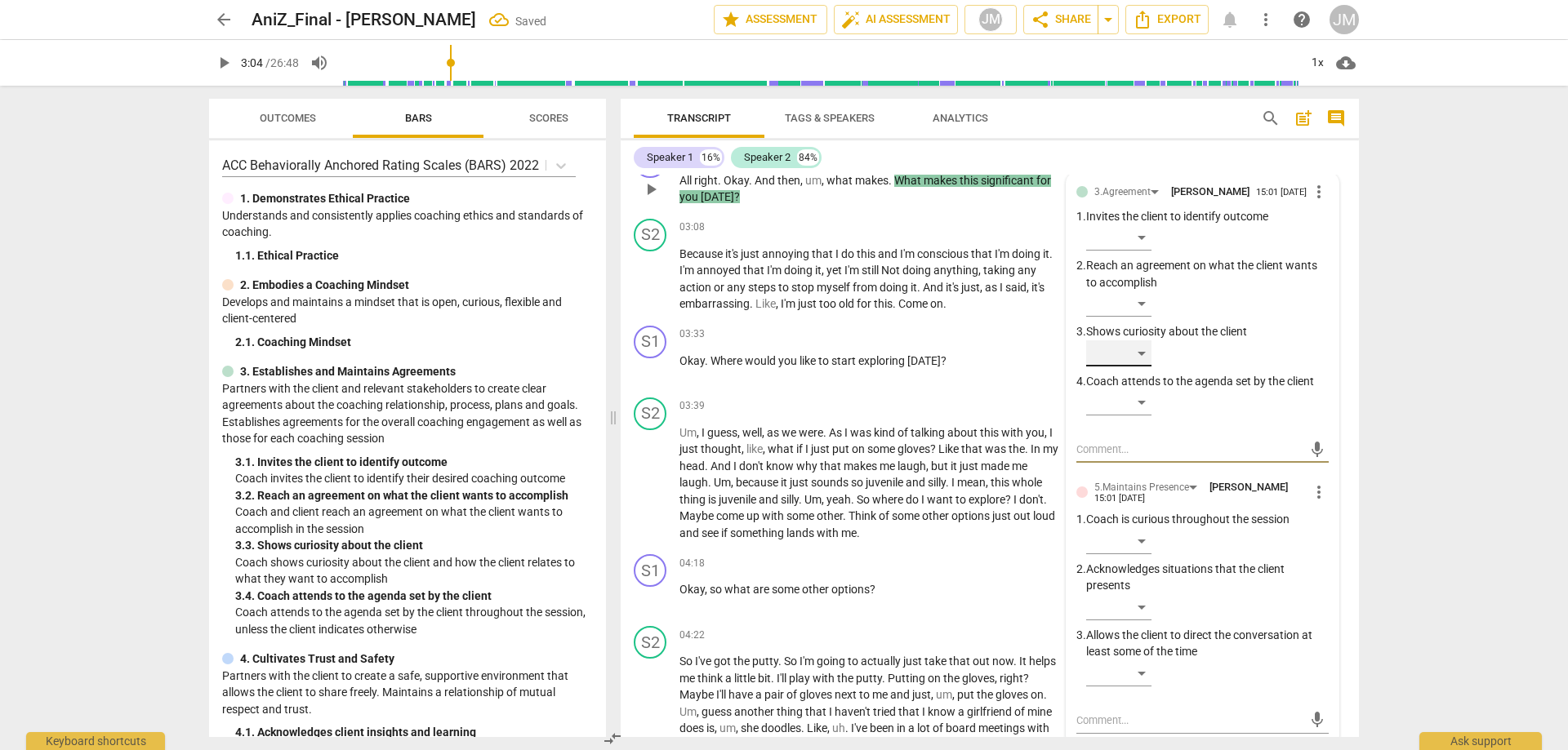
click at [1150, 367] on div "​" at bounding box center [1119, 354] width 66 height 26
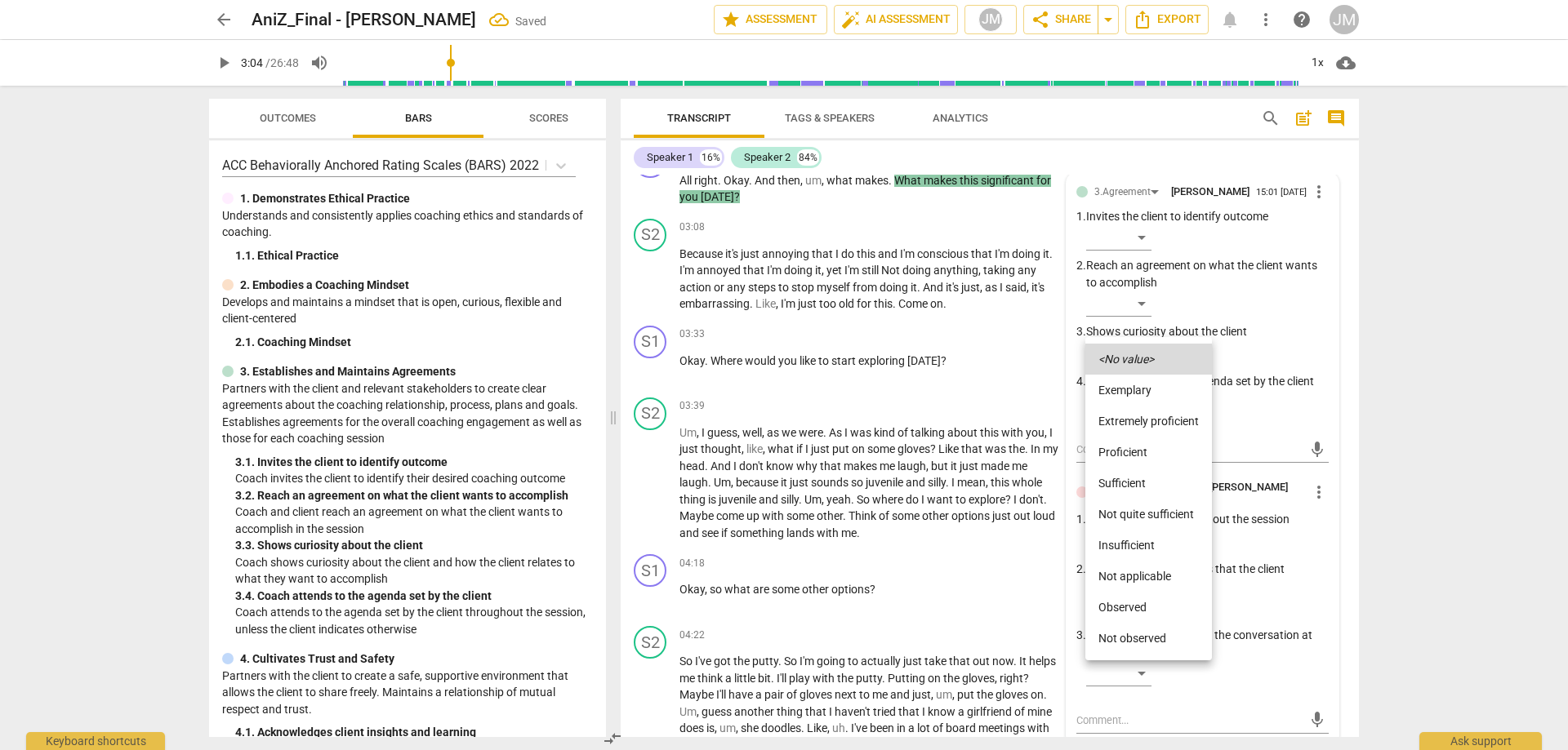
click at [1152, 449] on li "Proficient" at bounding box center [1148, 452] width 126 height 31
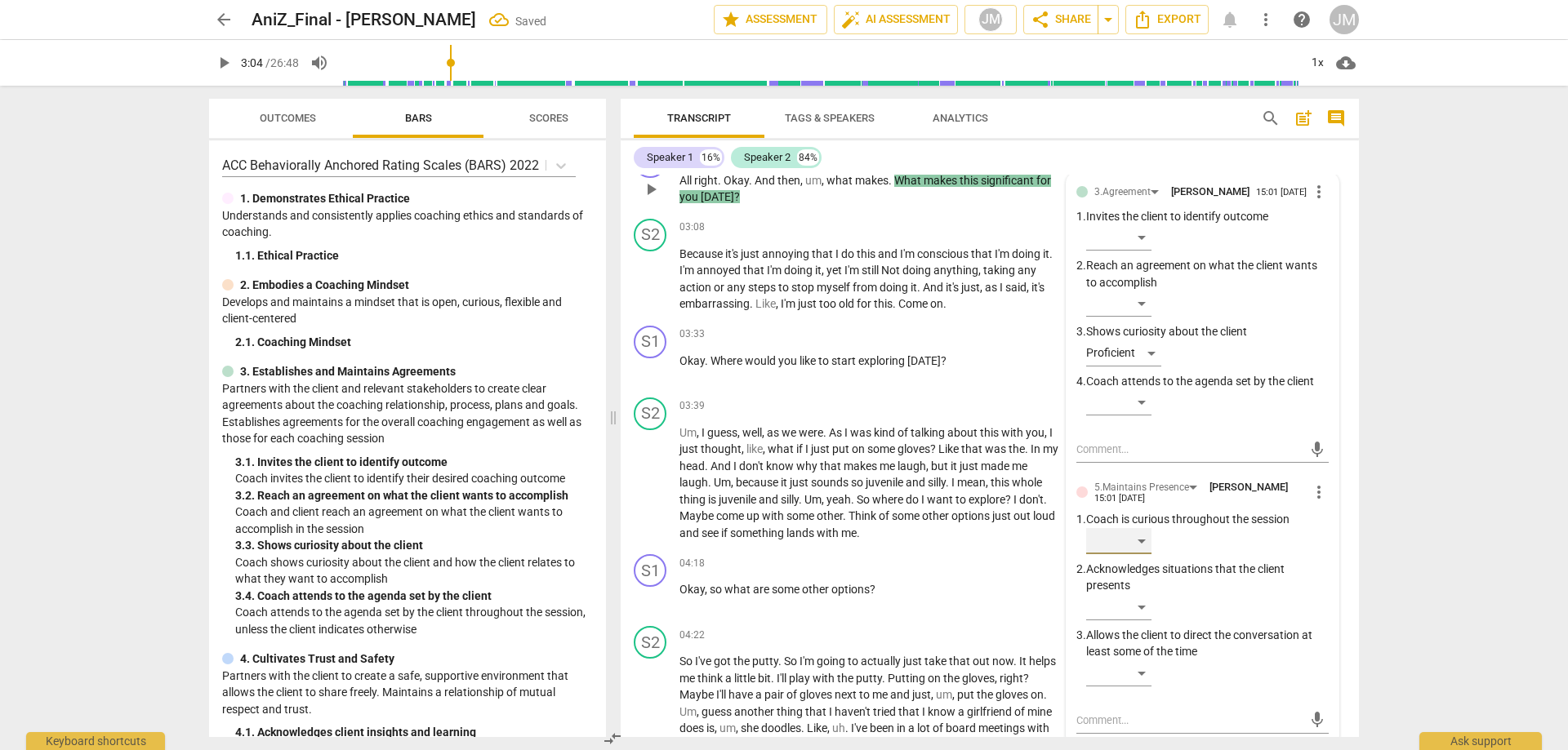
click at [1140, 554] on div "​" at bounding box center [1119, 541] width 66 height 26
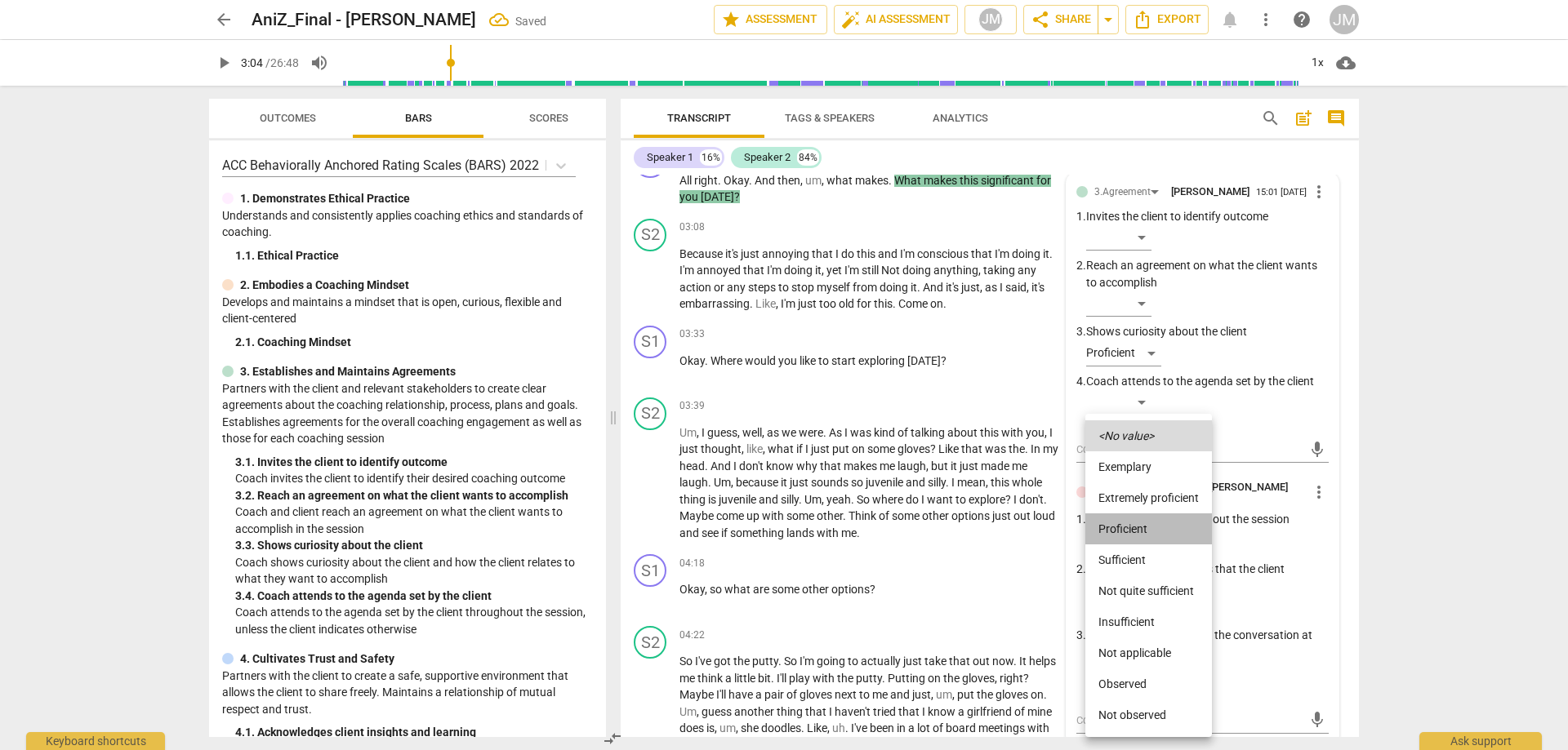
click at [1139, 532] on li "Proficient" at bounding box center [1148, 528] width 126 height 31
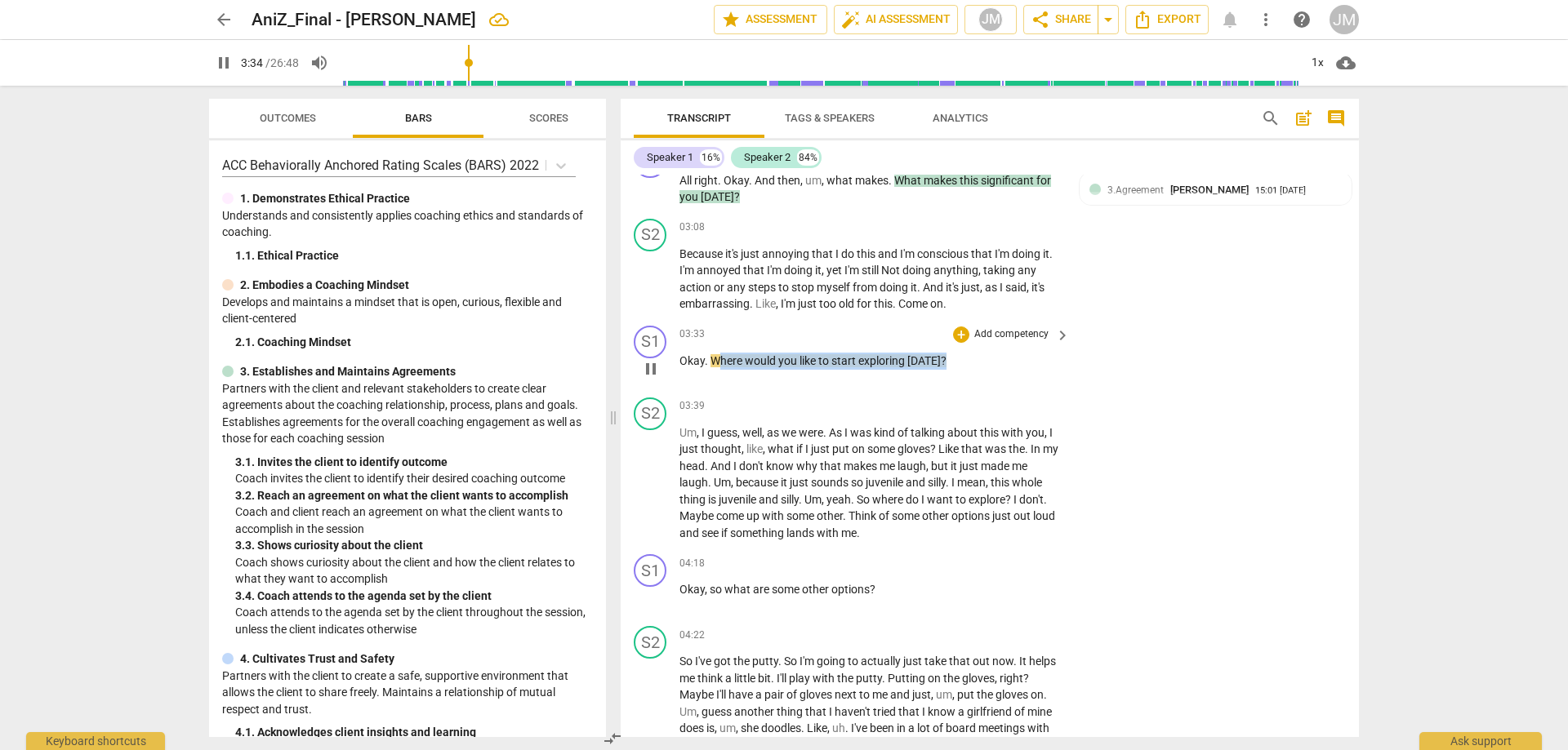
drag, startPoint x: 932, startPoint y: 359, endPoint x: 714, endPoint y: 352, distance: 218.1
click at [715, 353] on p "Okay . Where would you like to start exploring [DATE] ?" at bounding box center [870, 361] width 383 height 17
click at [744, 363] on span "Where" at bounding box center [727, 361] width 35 height 13
drag, startPoint x: 707, startPoint y: 362, endPoint x: 1006, endPoint y: 371, distance: 299.1
click at [1006, 373] on div "03:33 + Add competency keyboard_arrow_right Okay . Where would you like to star…" at bounding box center [875, 355] width 392 height 59
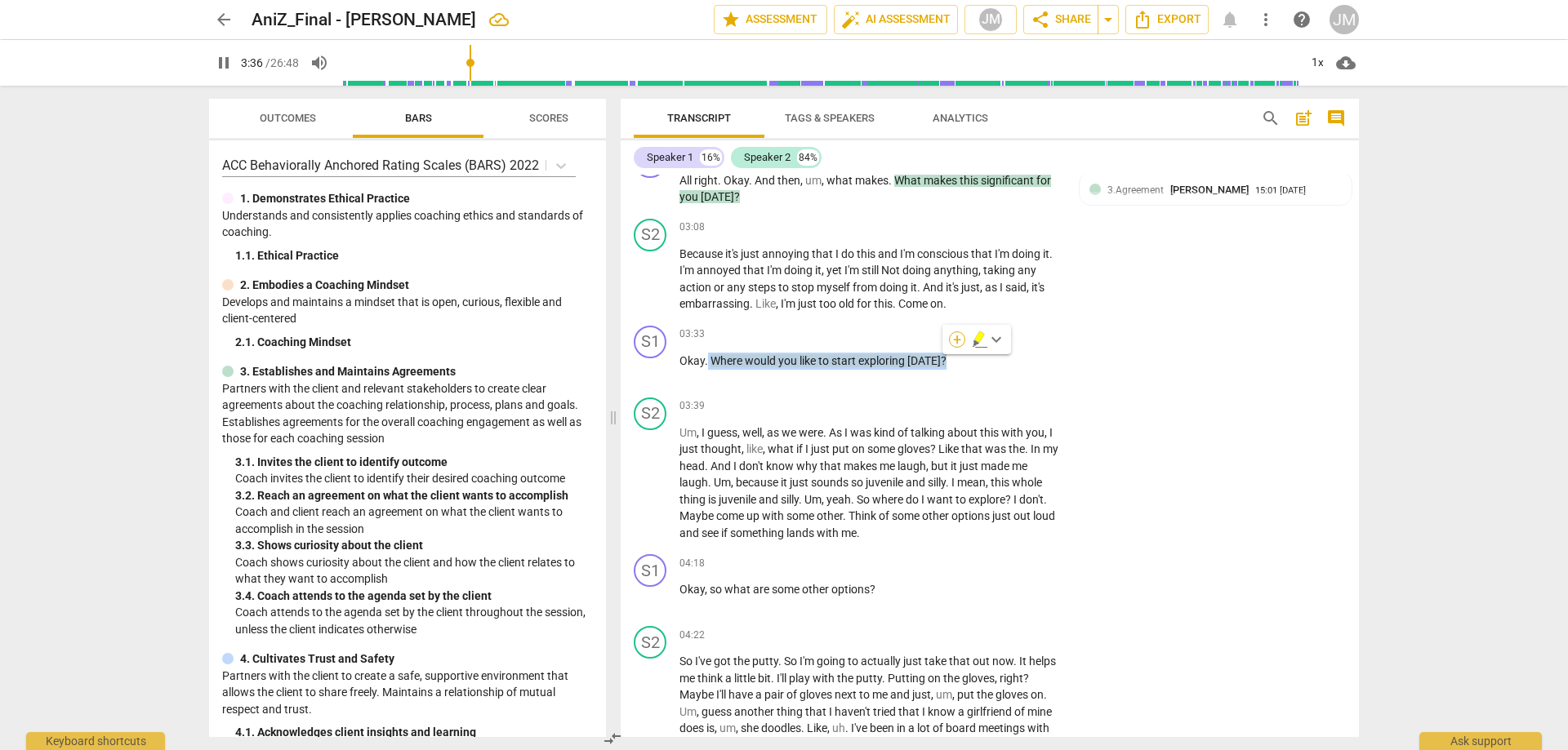
click at [958, 336] on div "+" at bounding box center [957, 340] width 16 height 16
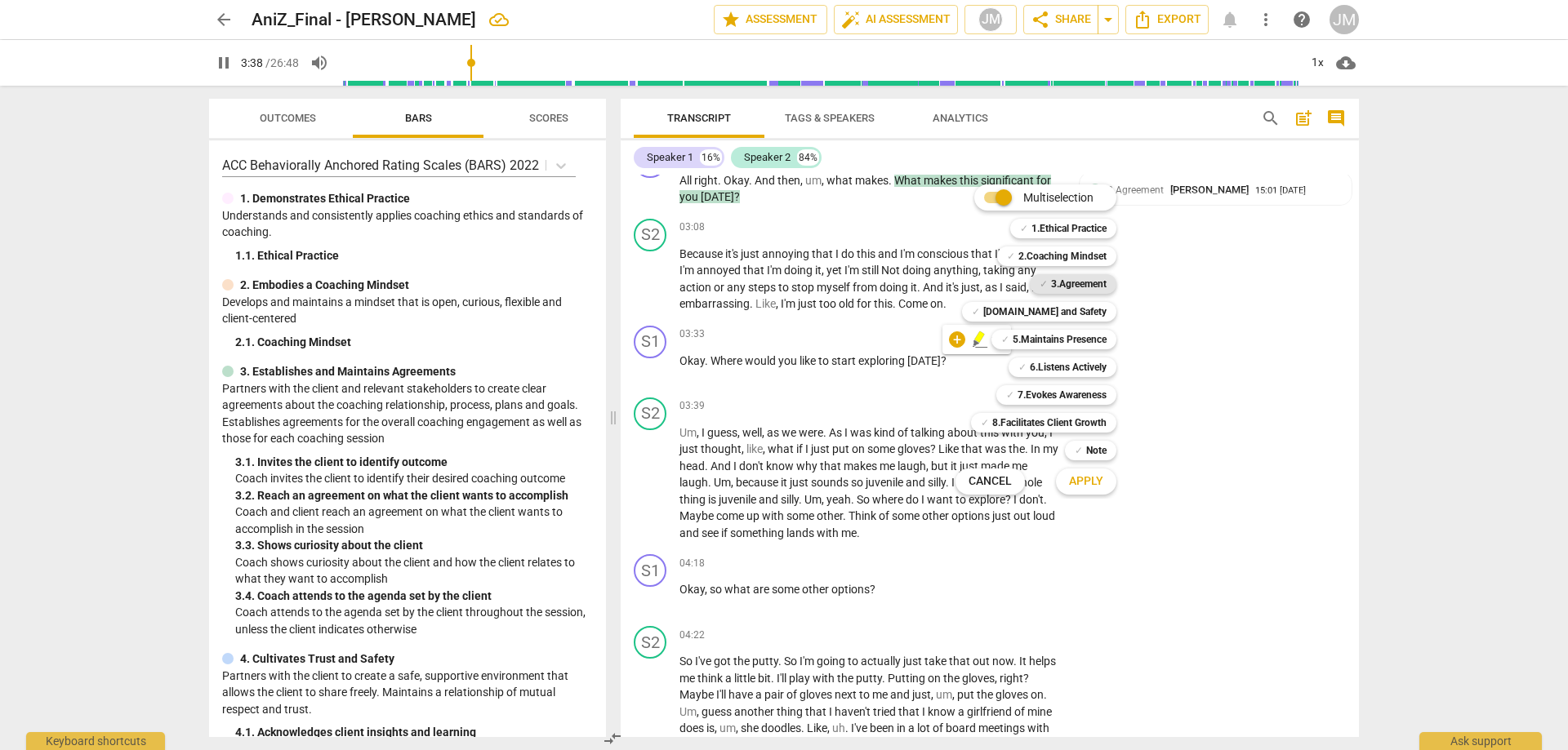
click at [1053, 283] on b "3.Agreement" at bounding box center [1078, 284] width 56 height 20
click at [1069, 483] on span "Apply" at bounding box center [1086, 482] width 35 height 16
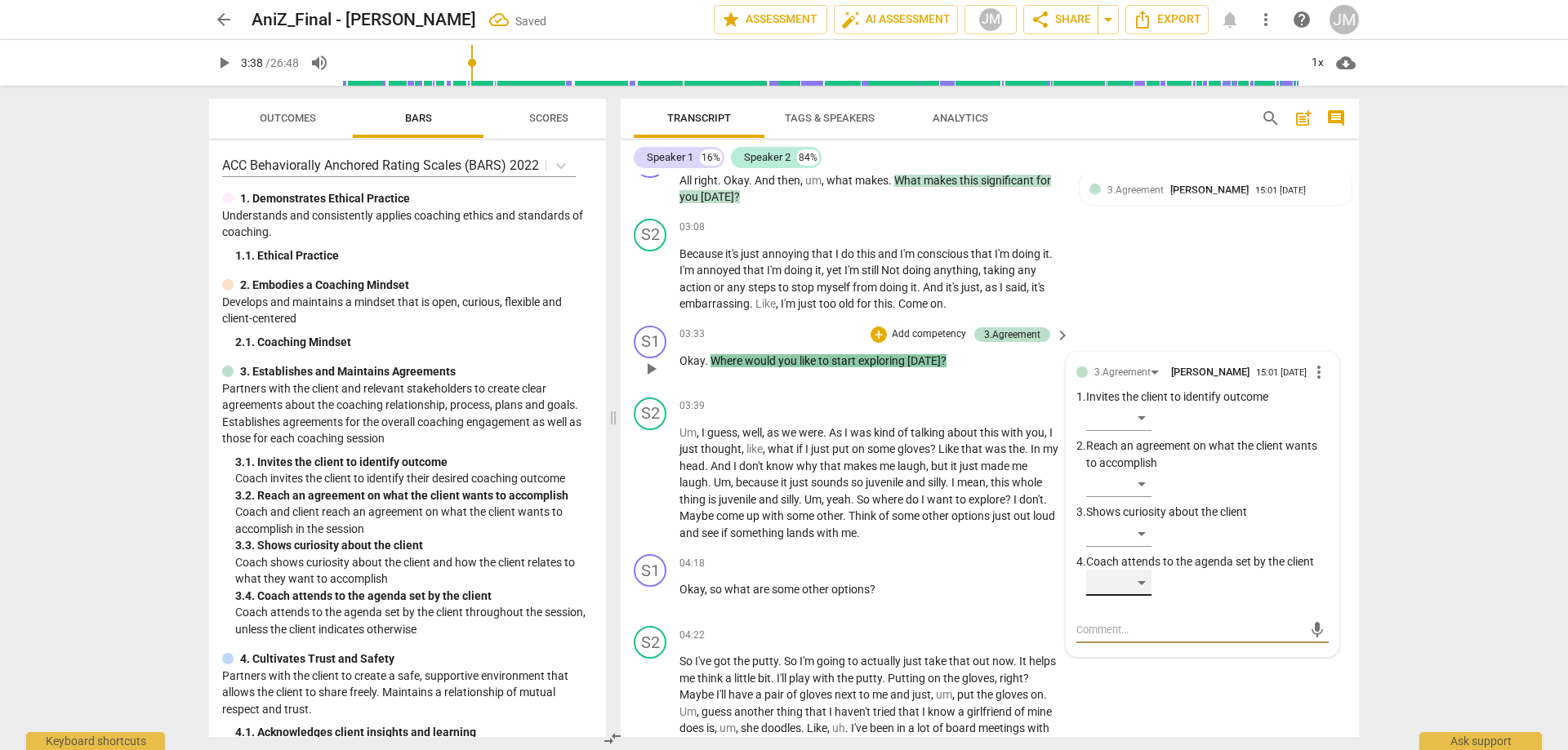
click at [1151, 585] on div "​" at bounding box center [1119, 583] width 66 height 26
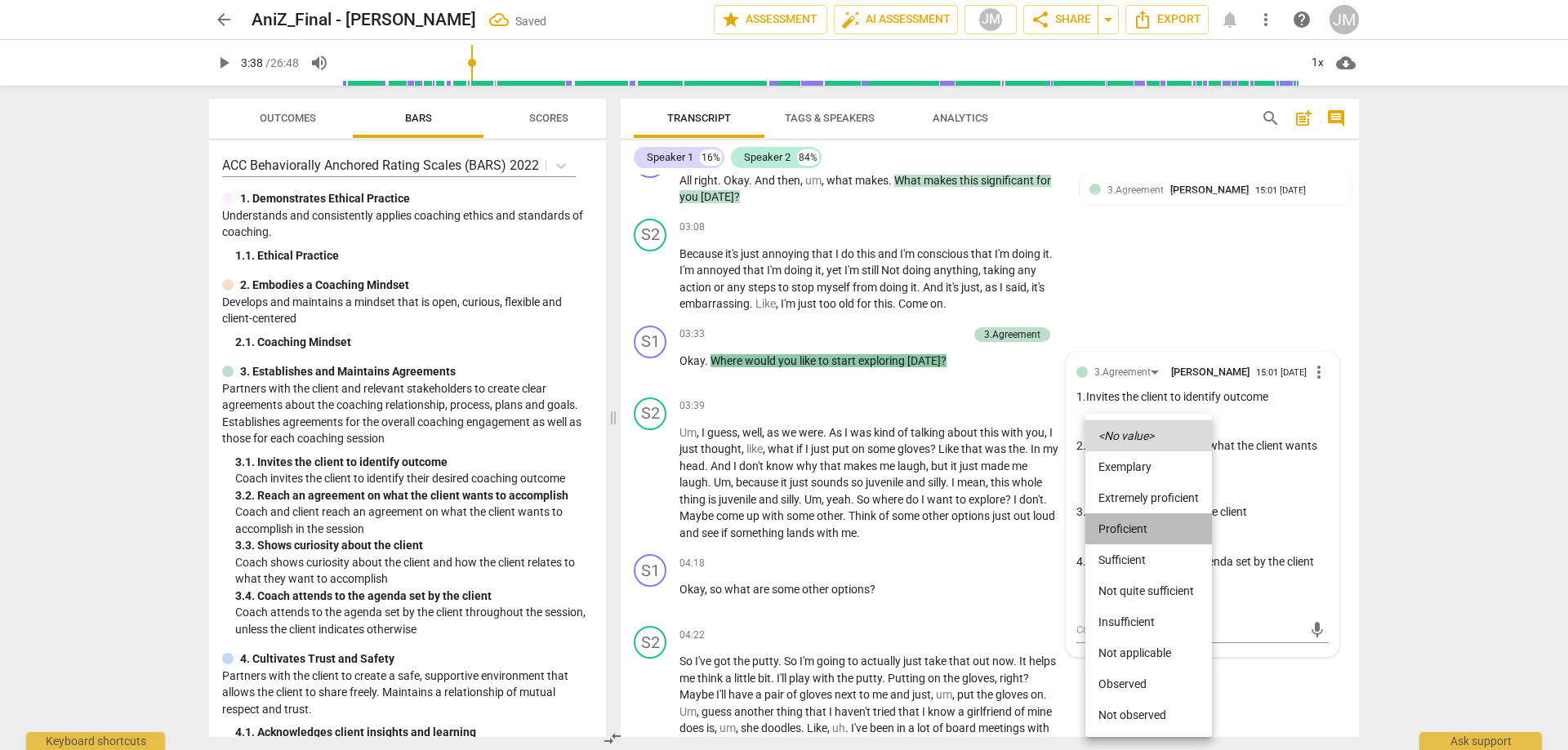
click at [1135, 525] on li "Proficient" at bounding box center [1148, 528] width 126 height 31
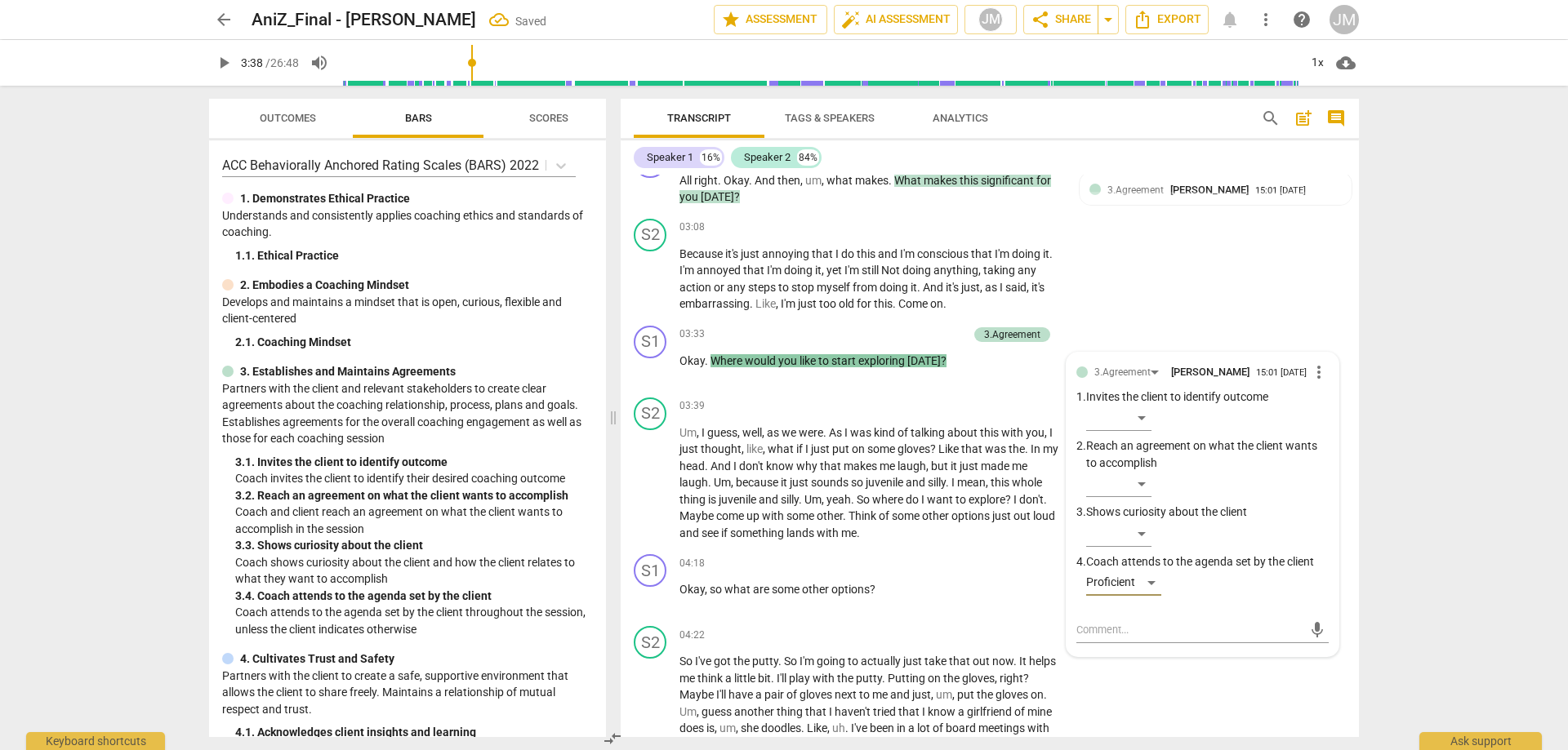
click at [1208, 288] on div at bounding box center [784, 375] width 1568 height 750
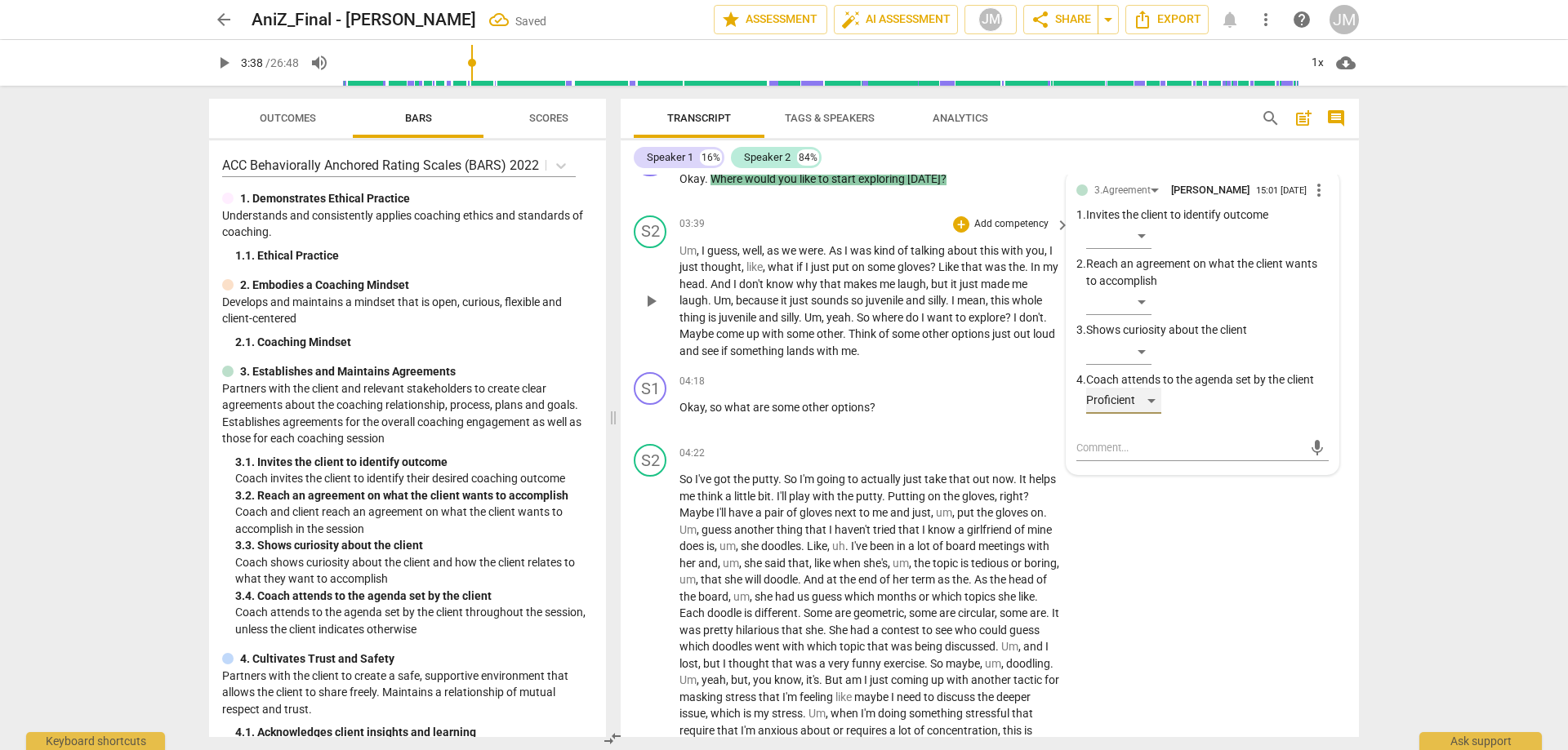
scroll to position [1290, 0]
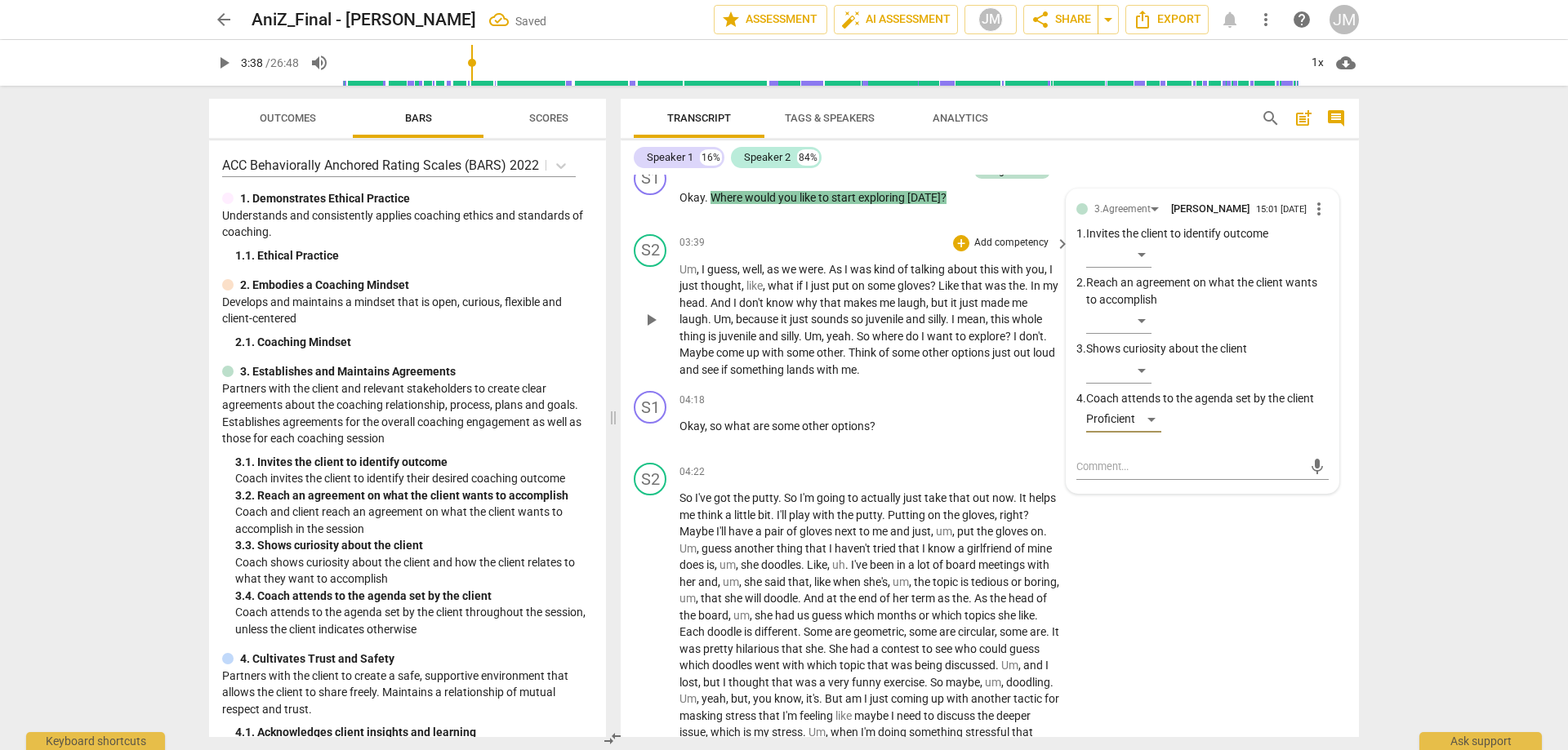
click at [651, 327] on span "play_arrow" at bounding box center [651, 320] width 20 height 20
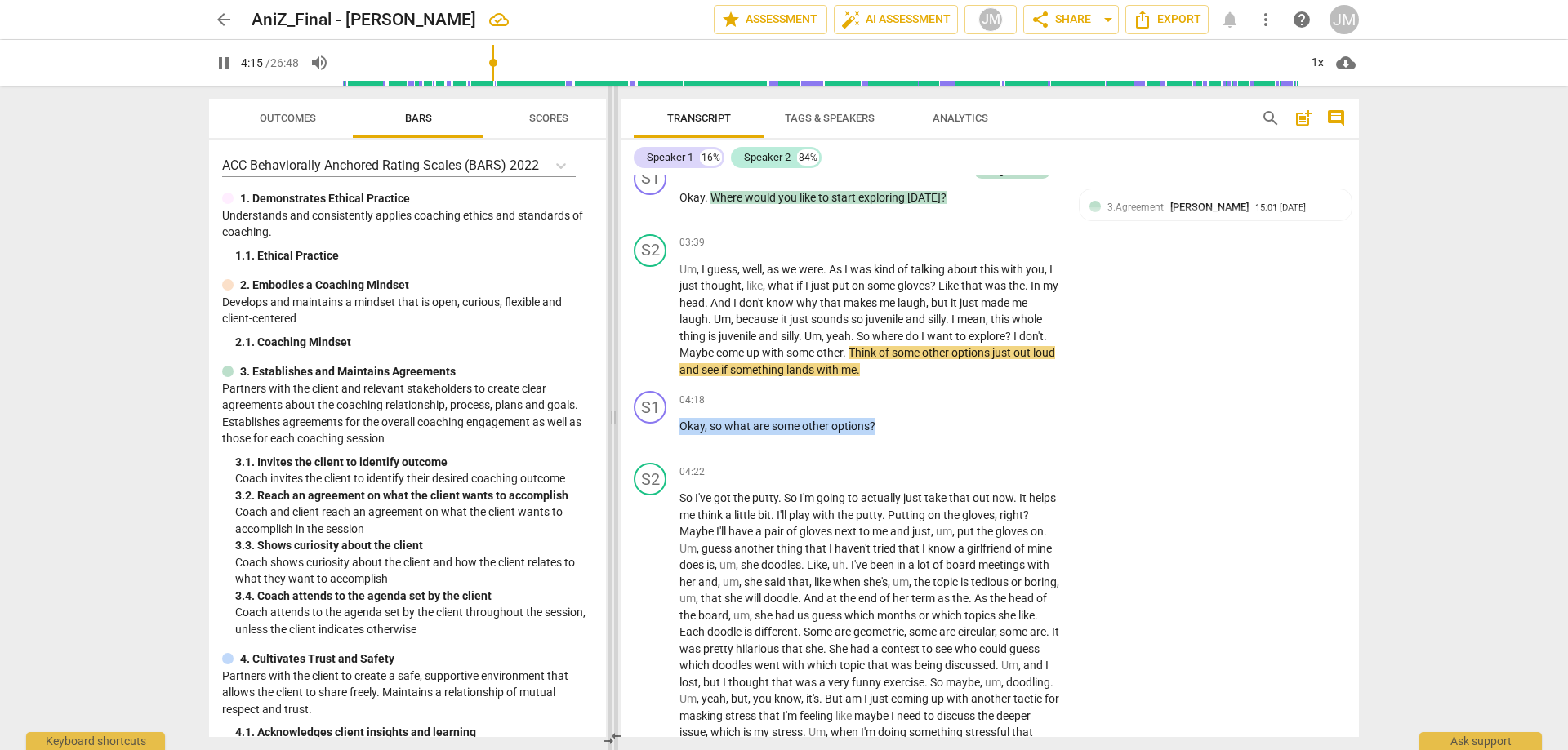
drag, startPoint x: 877, startPoint y: 426, endPoint x: 610, endPoint y: 425, distance: 267.0
click at [593, 425] on div "Outcomes Bars Scores ACC Behaviorally Anchored Rating Scales (BARS) 2022 1. Dem…" at bounding box center [783, 417] width 1176 height 665
click at [884, 402] on div "+" at bounding box center [889, 404] width 16 height 16
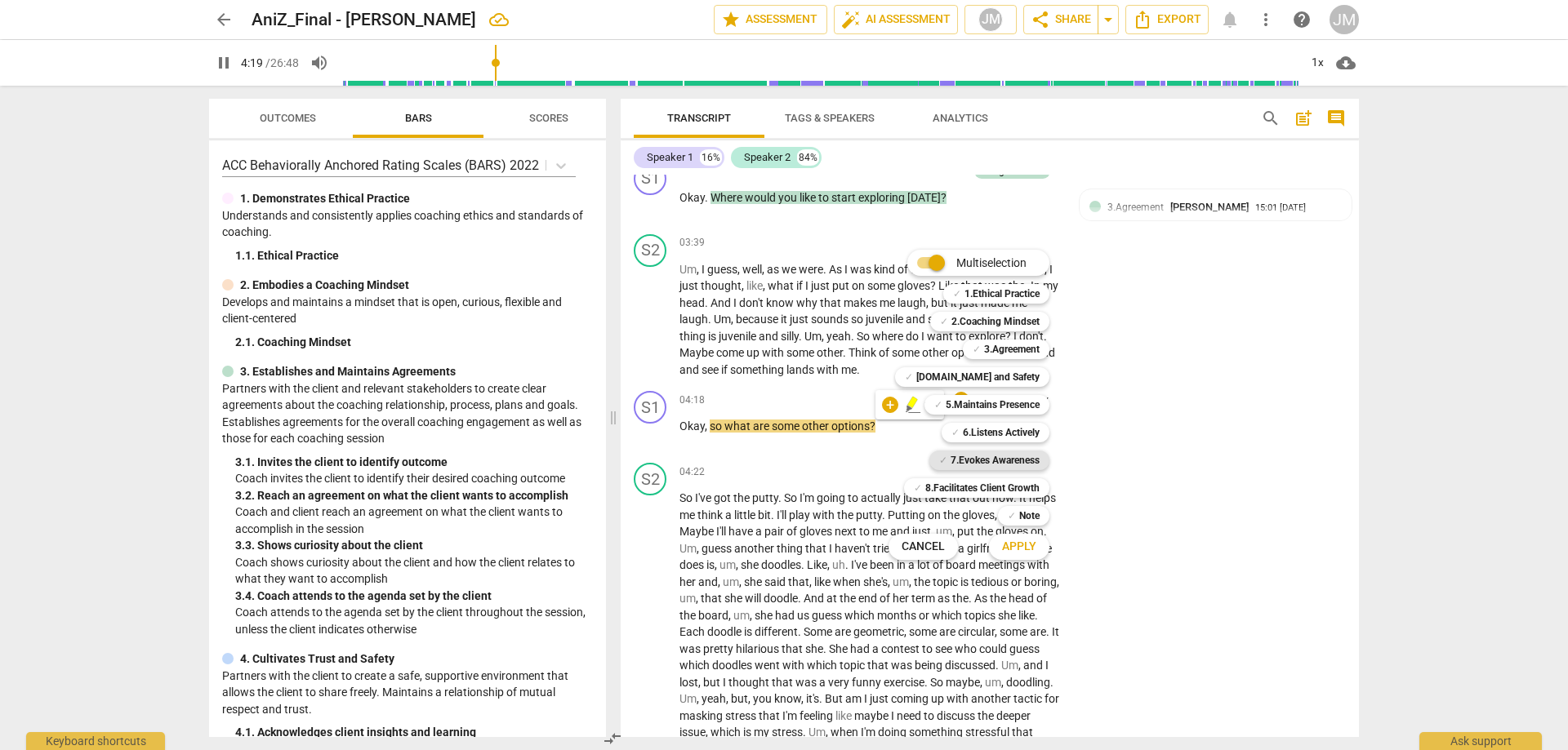
click at [1014, 465] on b "7.Evokes Awareness" at bounding box center [995, 461] width 89 height 20
click at [1019, 430] on b "6.Listens Actively" at bounding box center [1001, 433] width 77 height 20
click at [1035, 352] on b "3.Agreement" at bounding box center [1012, 350] width 56 height 20
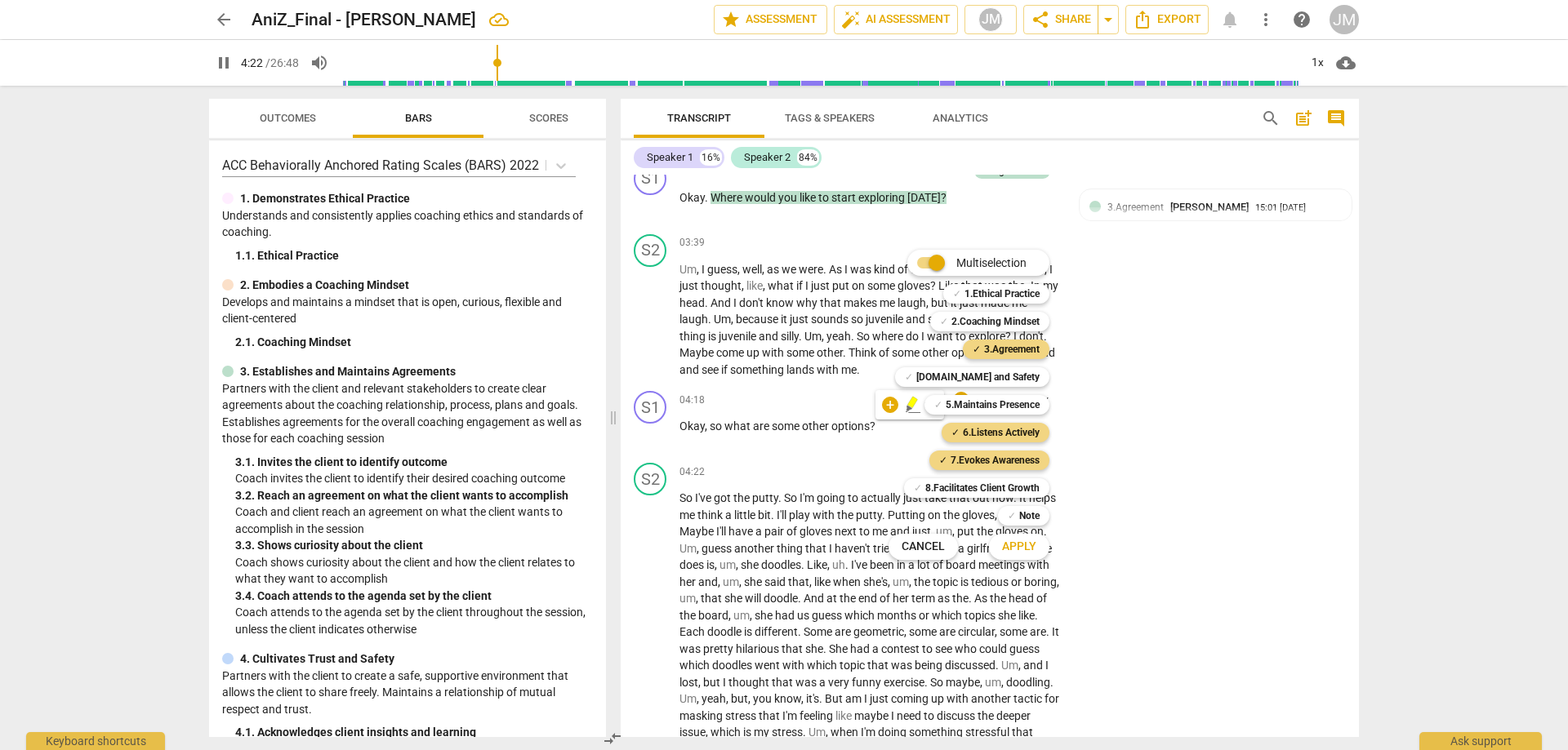
click at [1027, 547] on span "Apply" at bounding box center [1019, 546] width 35 height 16
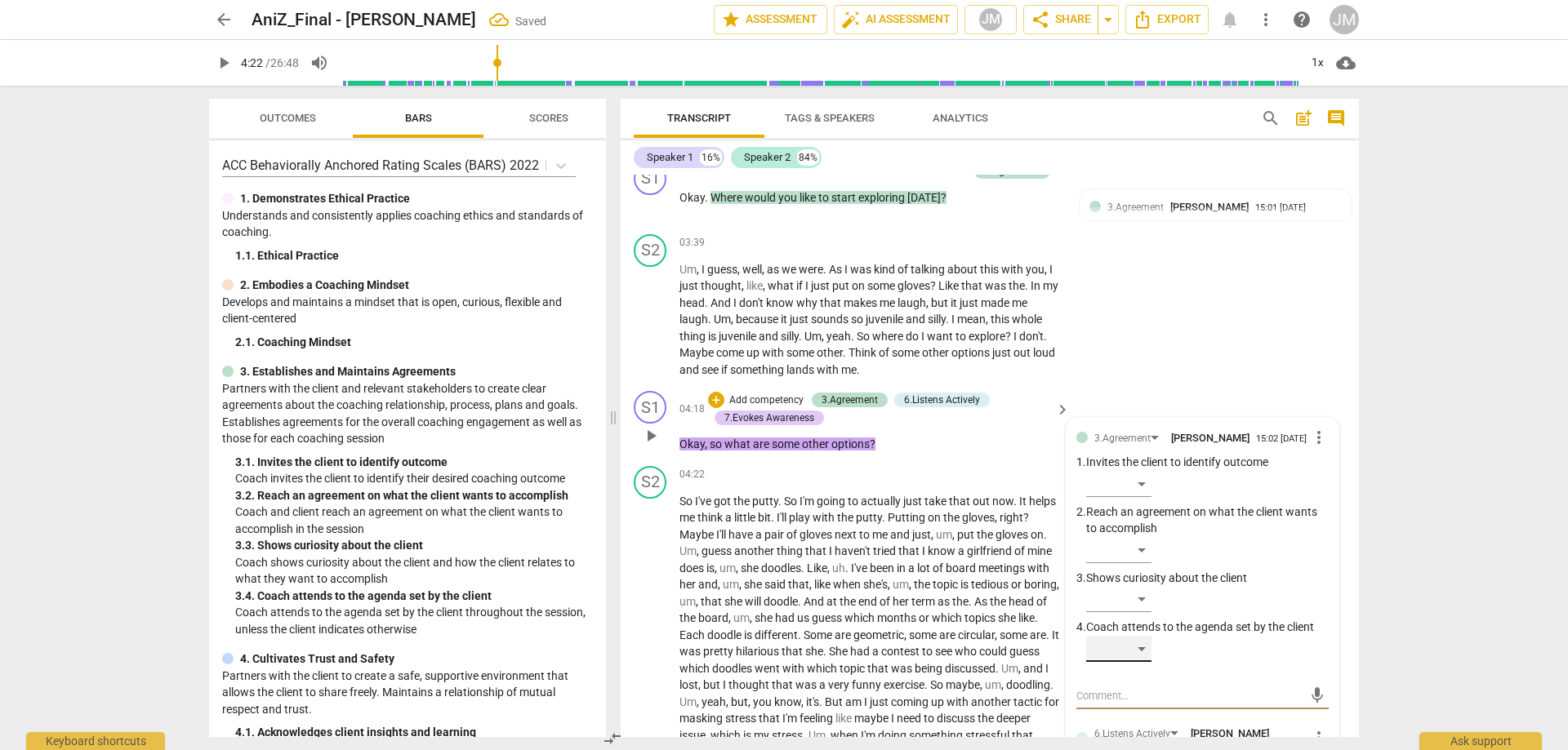
click at [1140, 648] on div "​" at bounding box center [1119, 649] width 66 height 26
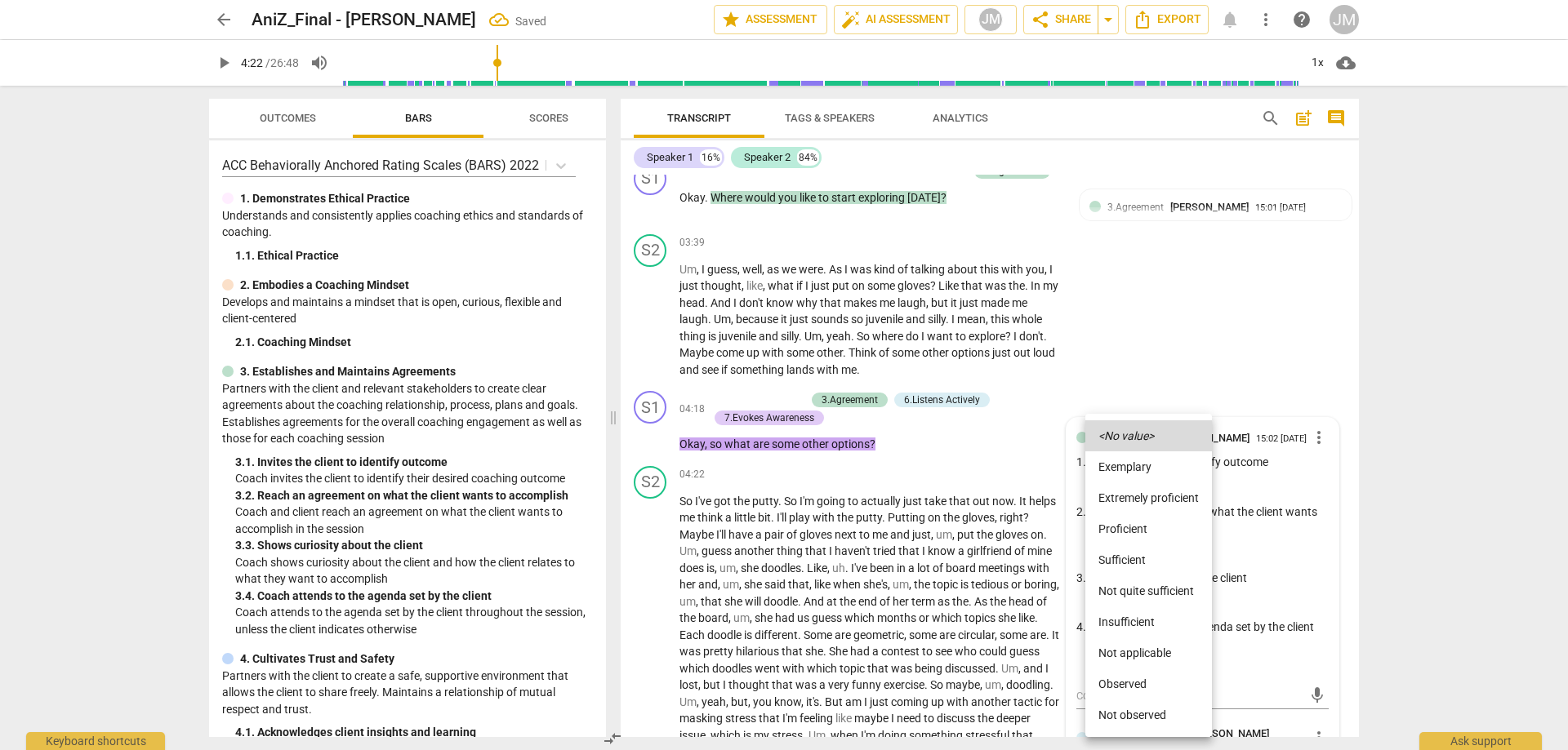
click at [1130, 498] on li "Extremely proficient" at bounding box center [1148, 498] width 126 height 31
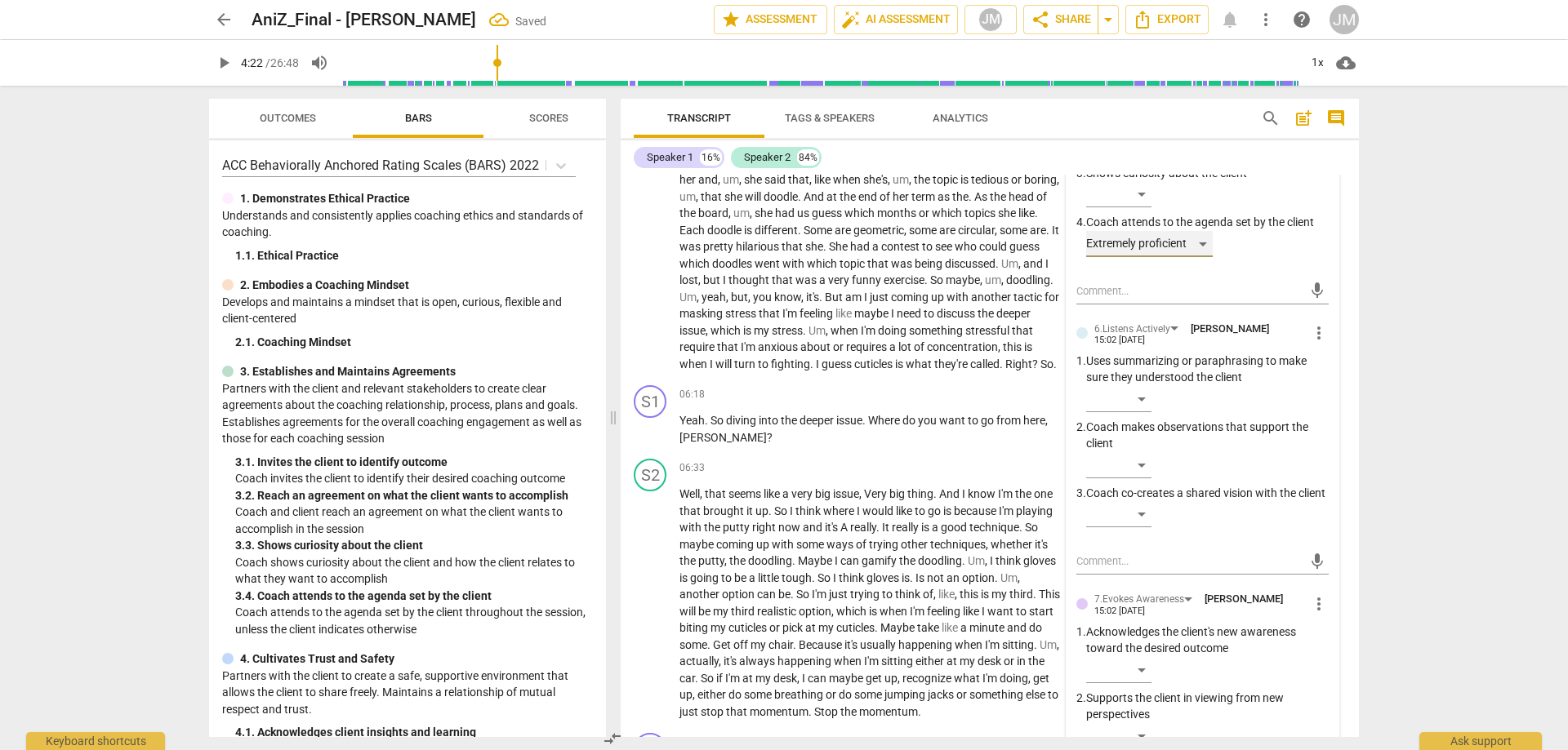
scroll to position [1780, 0]
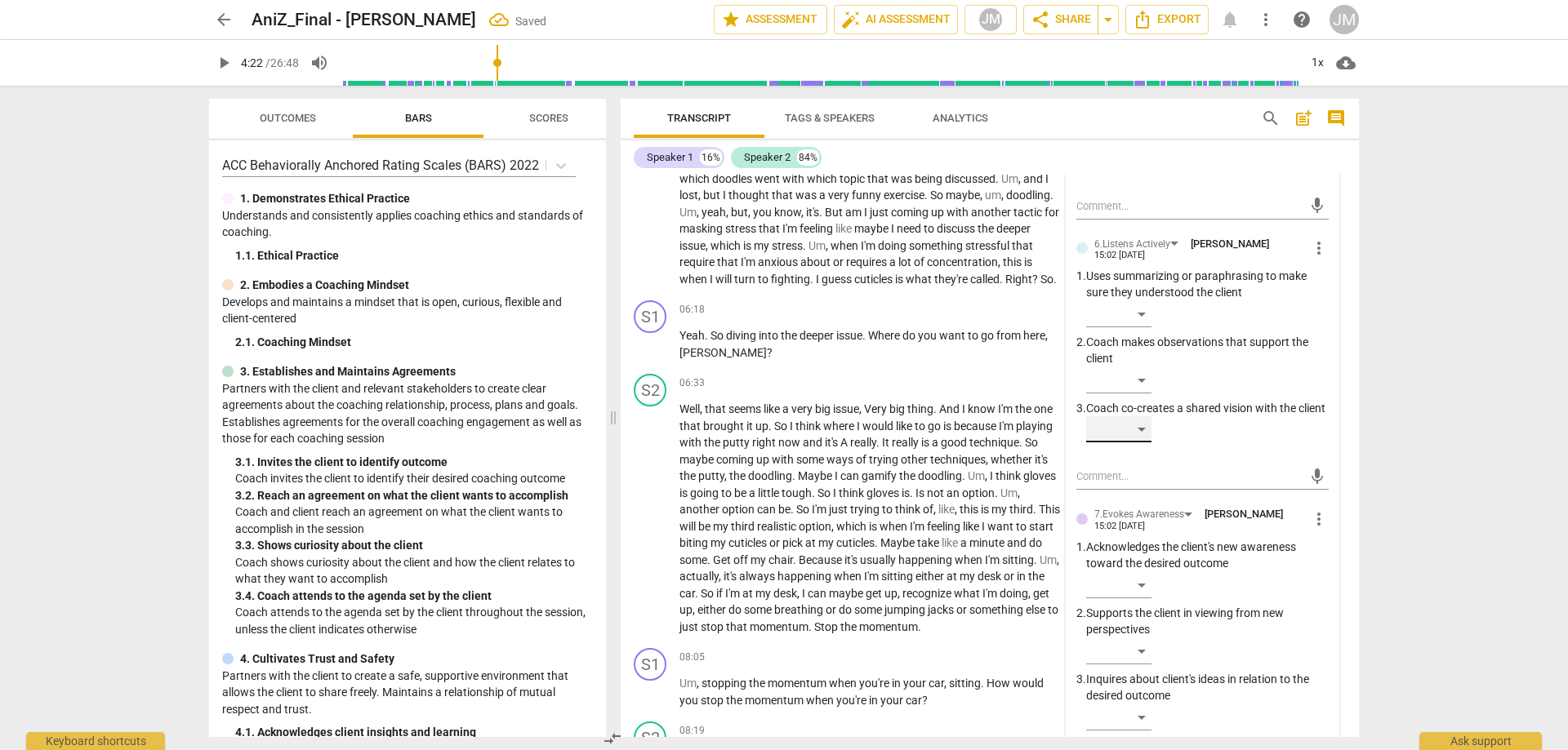
click at [1146, 442] on div "​" at bounding box center [1119, 429] width 66 height 26
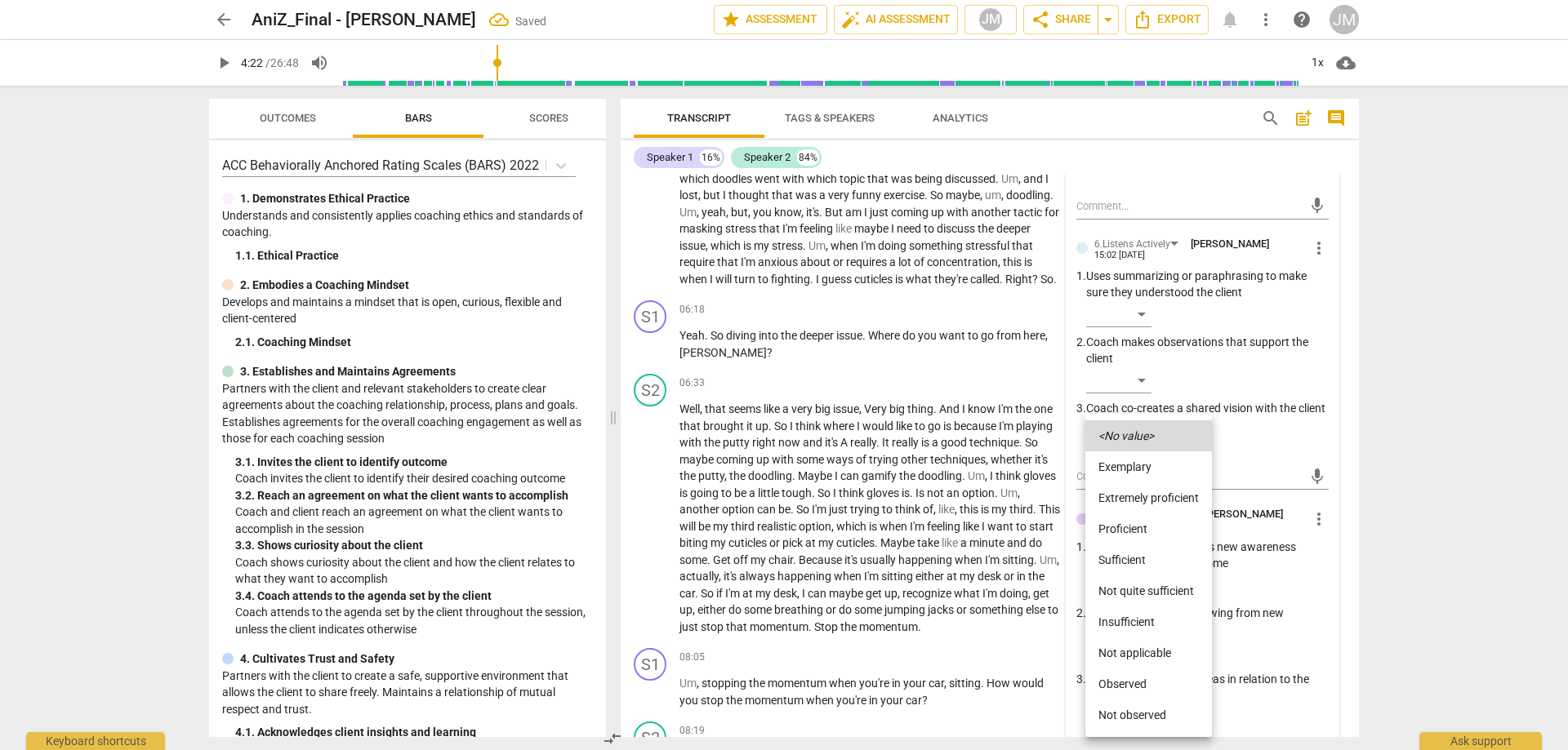
click at [1156, 528] on li "Proficient" at bounding box center [1148, 528] width 126 height 31
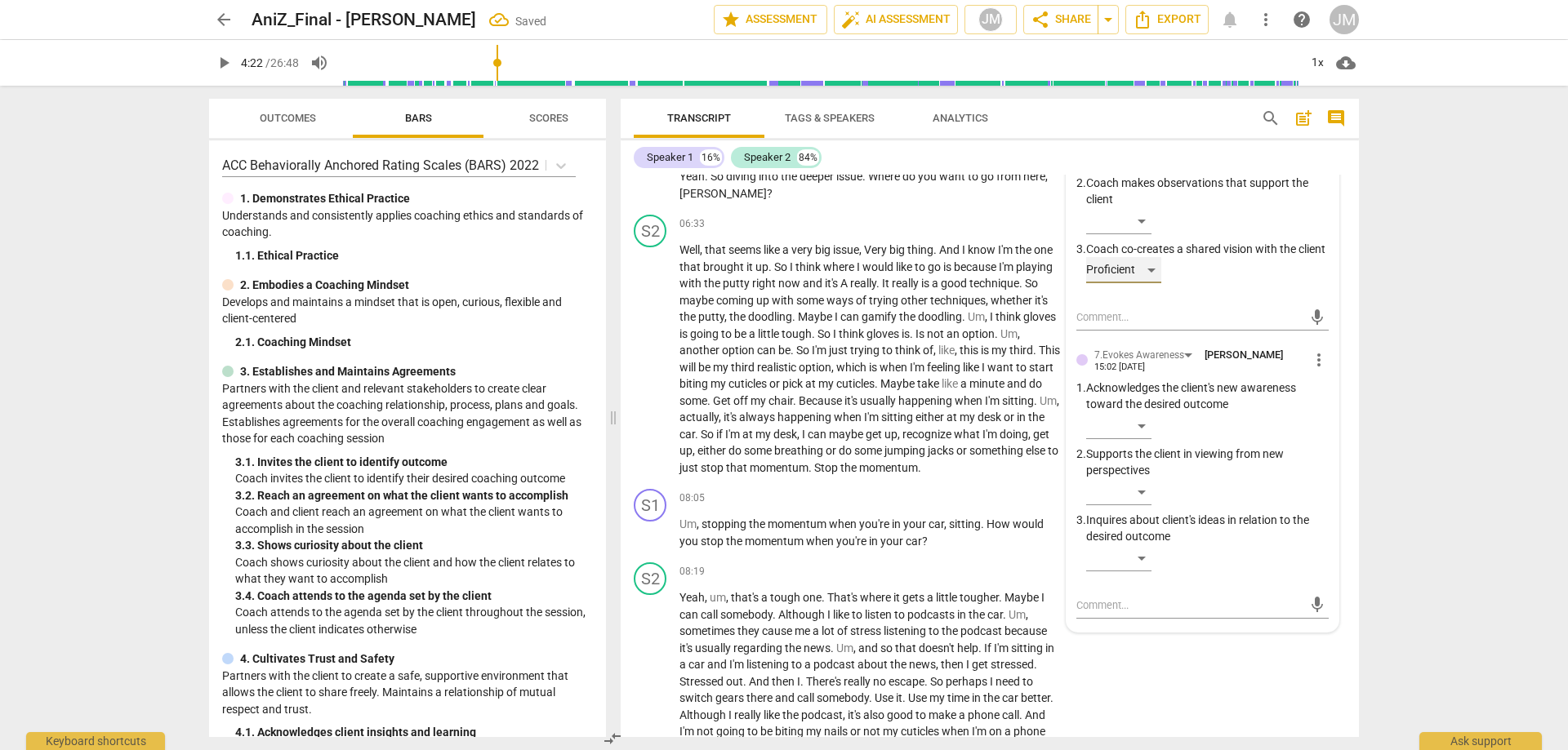
scroll to position [1943, 0]
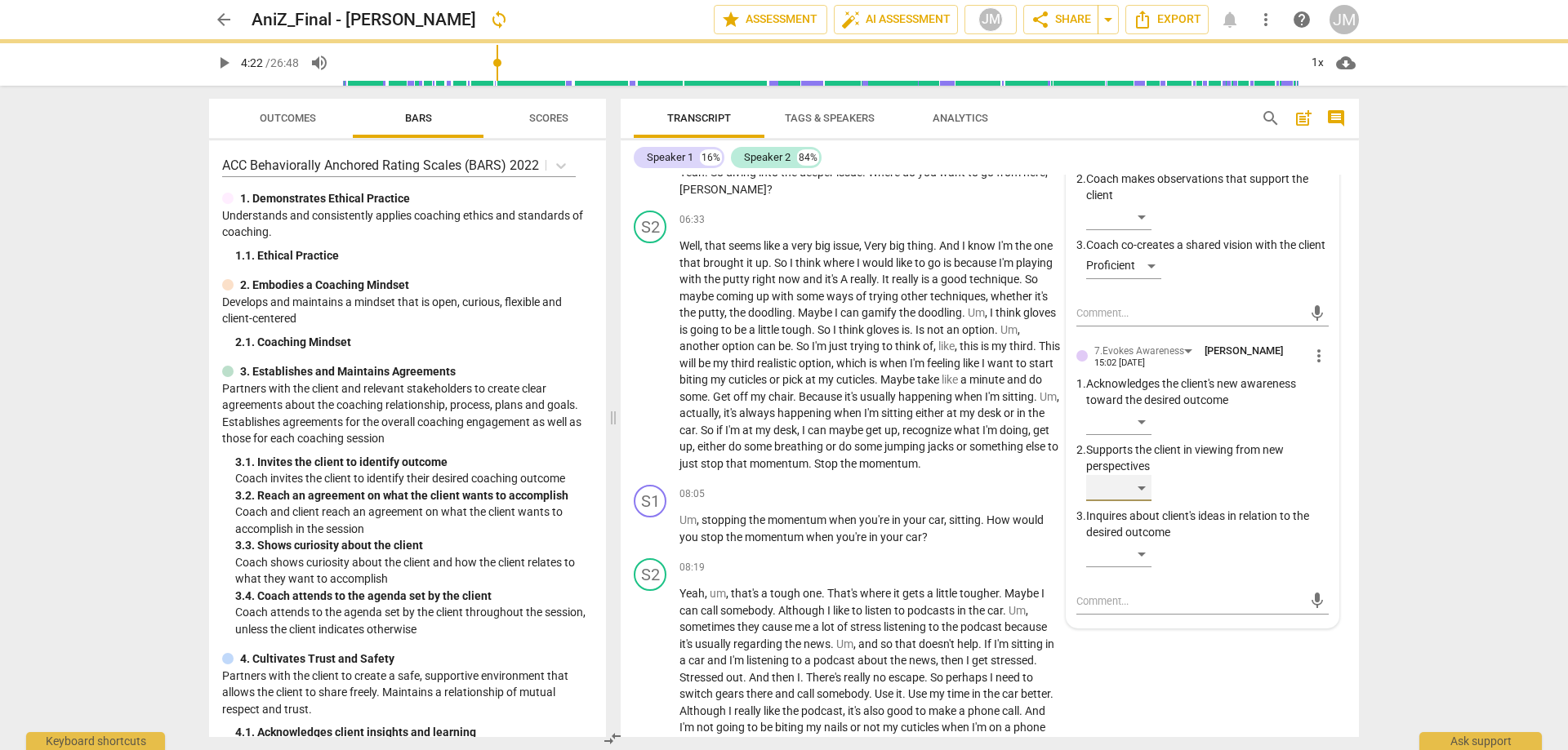
click at [1125, 502] on div "​" at bounding box center [1119, 488] width 66 height 26
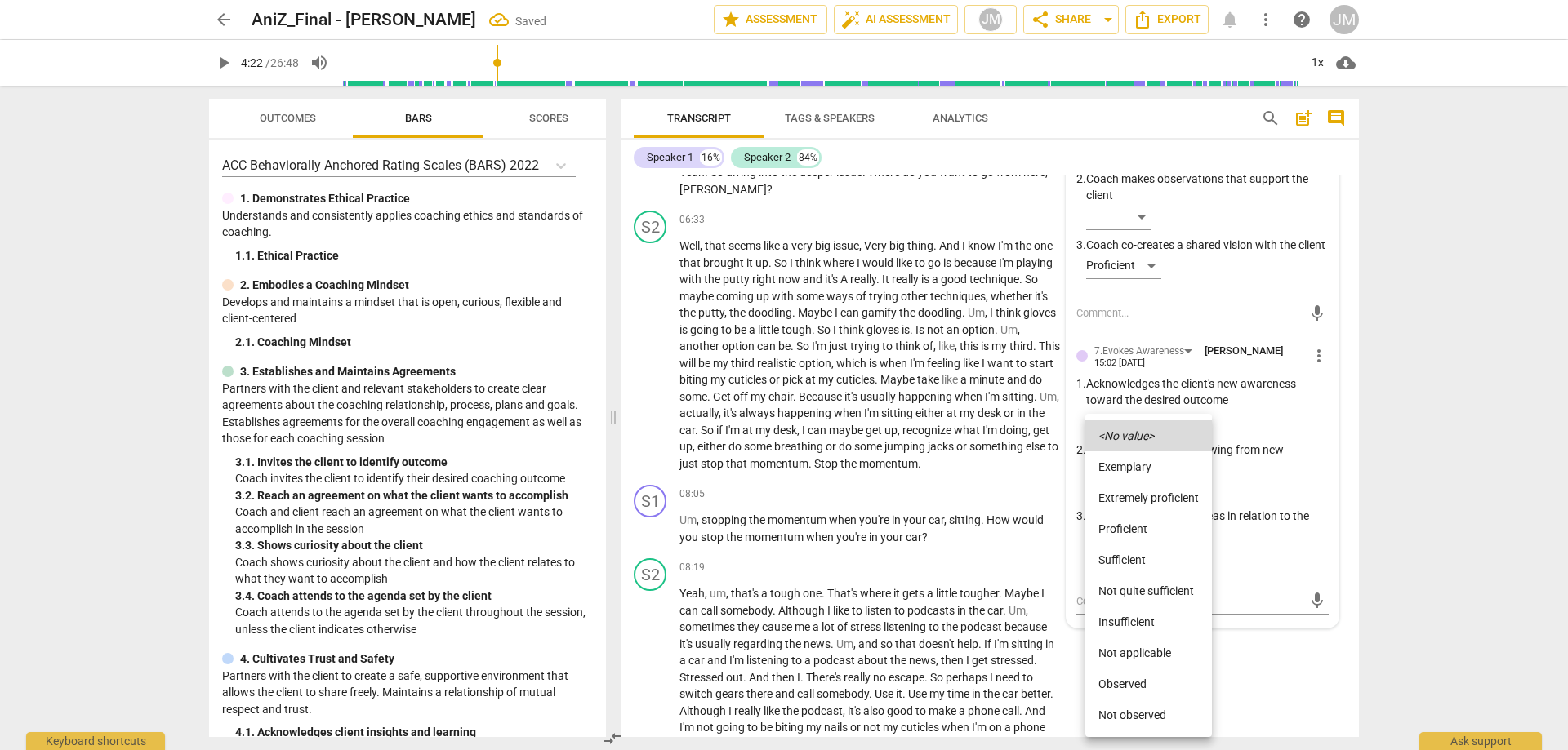
click at [1139, 521] on li "Proficient" at bounding box center [1148, 528] width 126 height 31
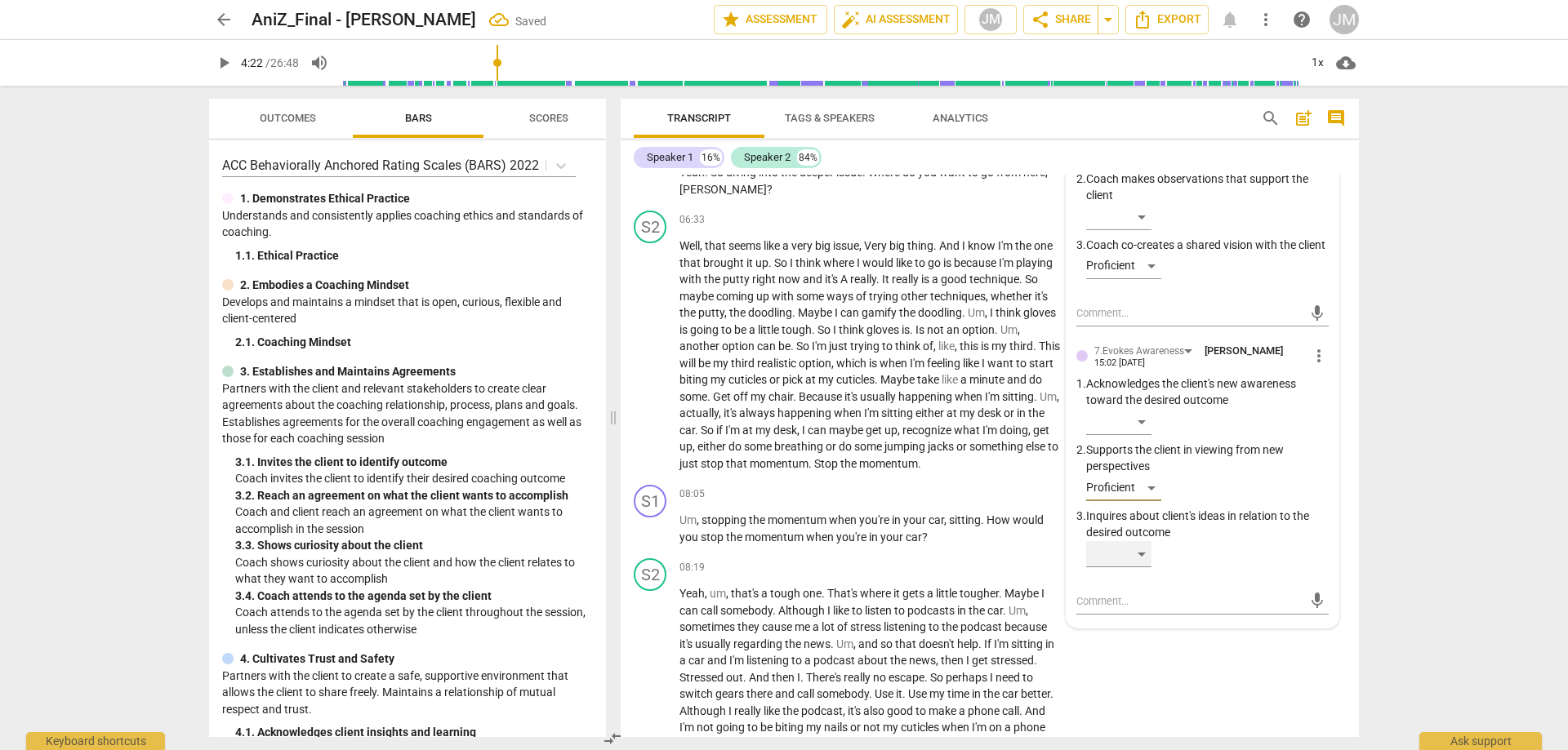
click at [1138, 567] on div "​" at bounding box center [1119, 554] width 66 height 26
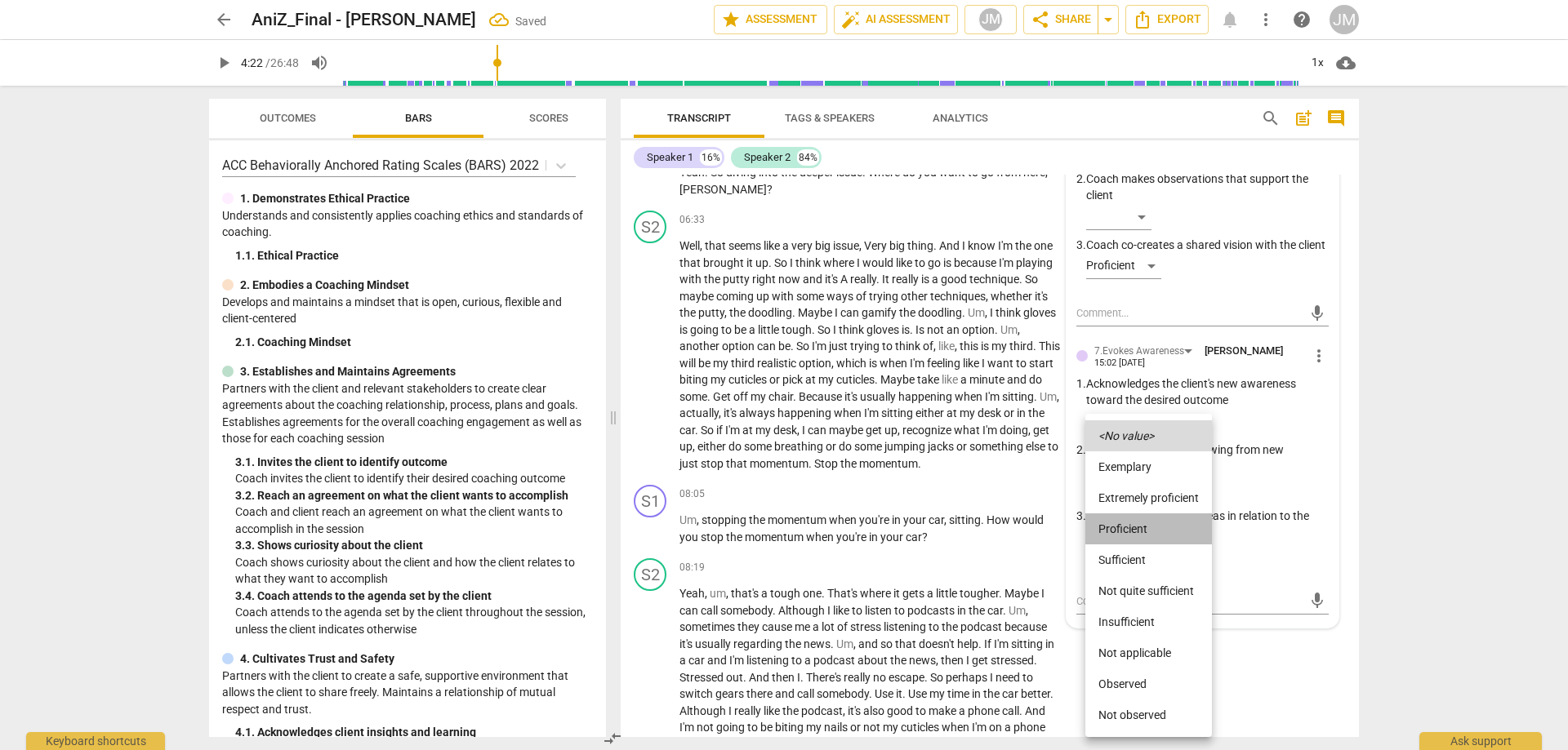
click at [1136, 526] on li "Proficient" at bounding box center [1148, 528] width 126 height 31
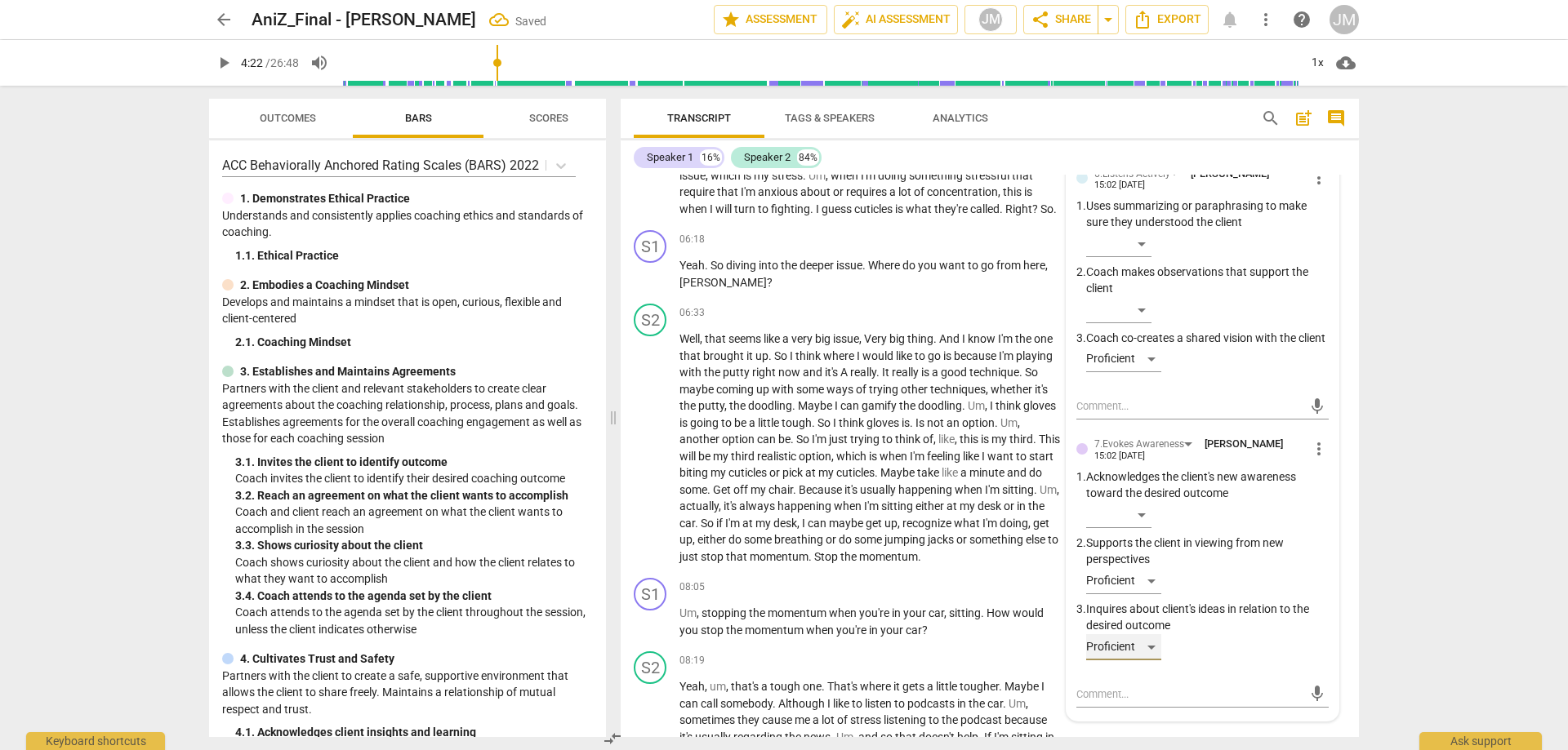
scroll to position [1536, 0]
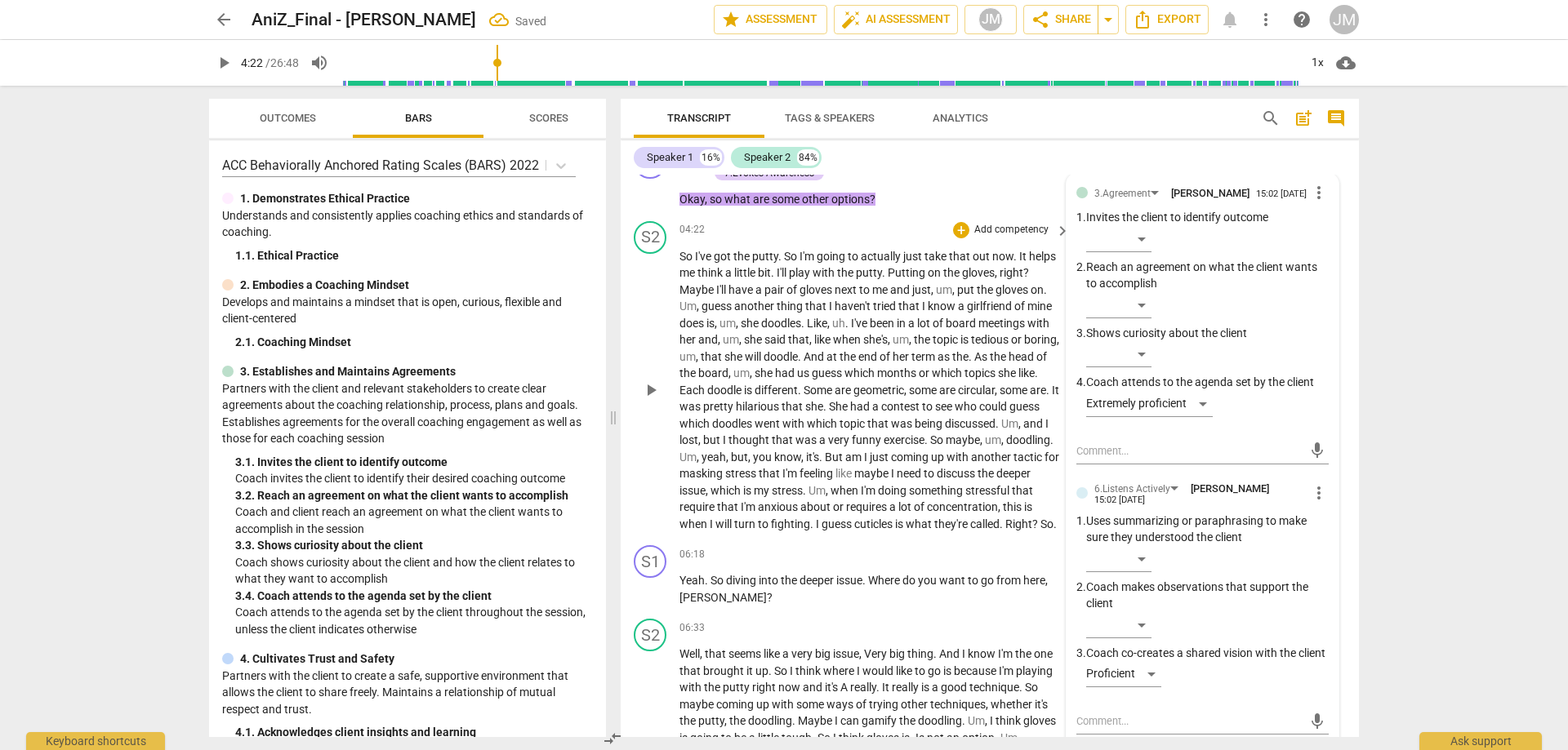
click at [653, 400] on span "play_arrow" at bounding box center [651, 390] width 20 height 20
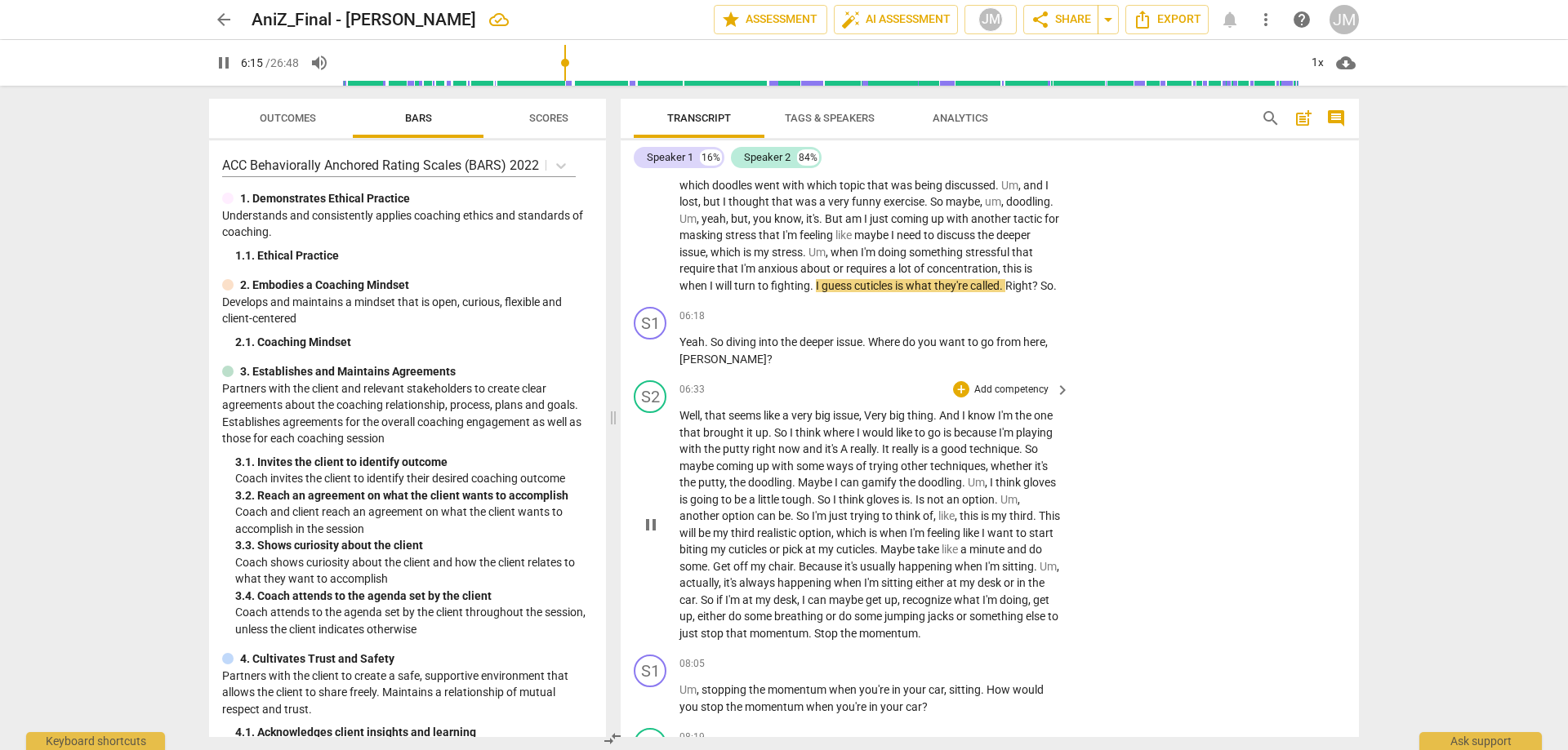
scroll to position [1780, 0]
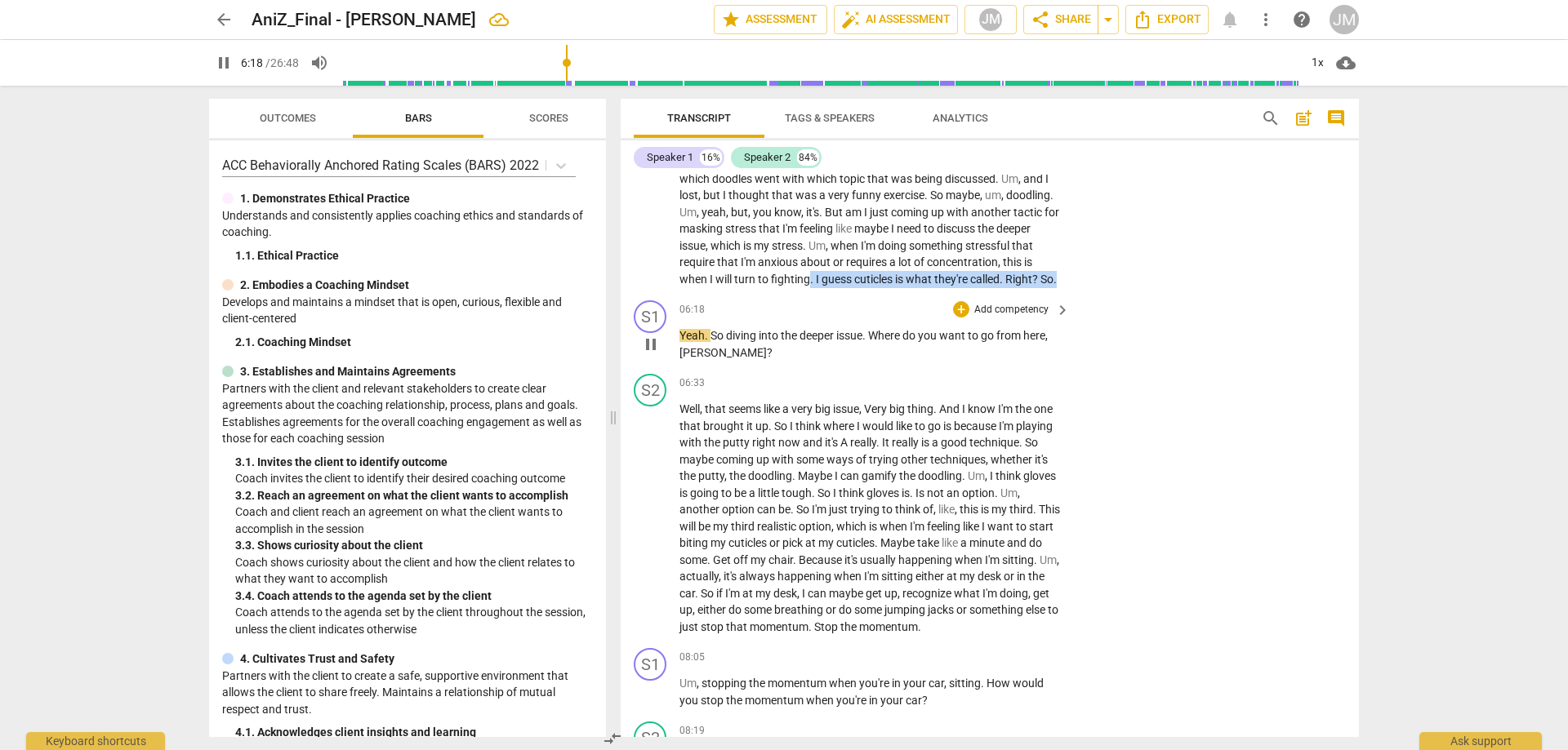
drag, startPoint x: 919, startPoint y: 271, endPoint x: 1007, endPoint y: 311, distance: 96.7
click at [1007, 312] on div "S1 play_arrow pause 00:03 + Add competency keyboard_arrow_right Hi , [PERSON_NA…" at bounding box center [989, 456] width 738 height 562
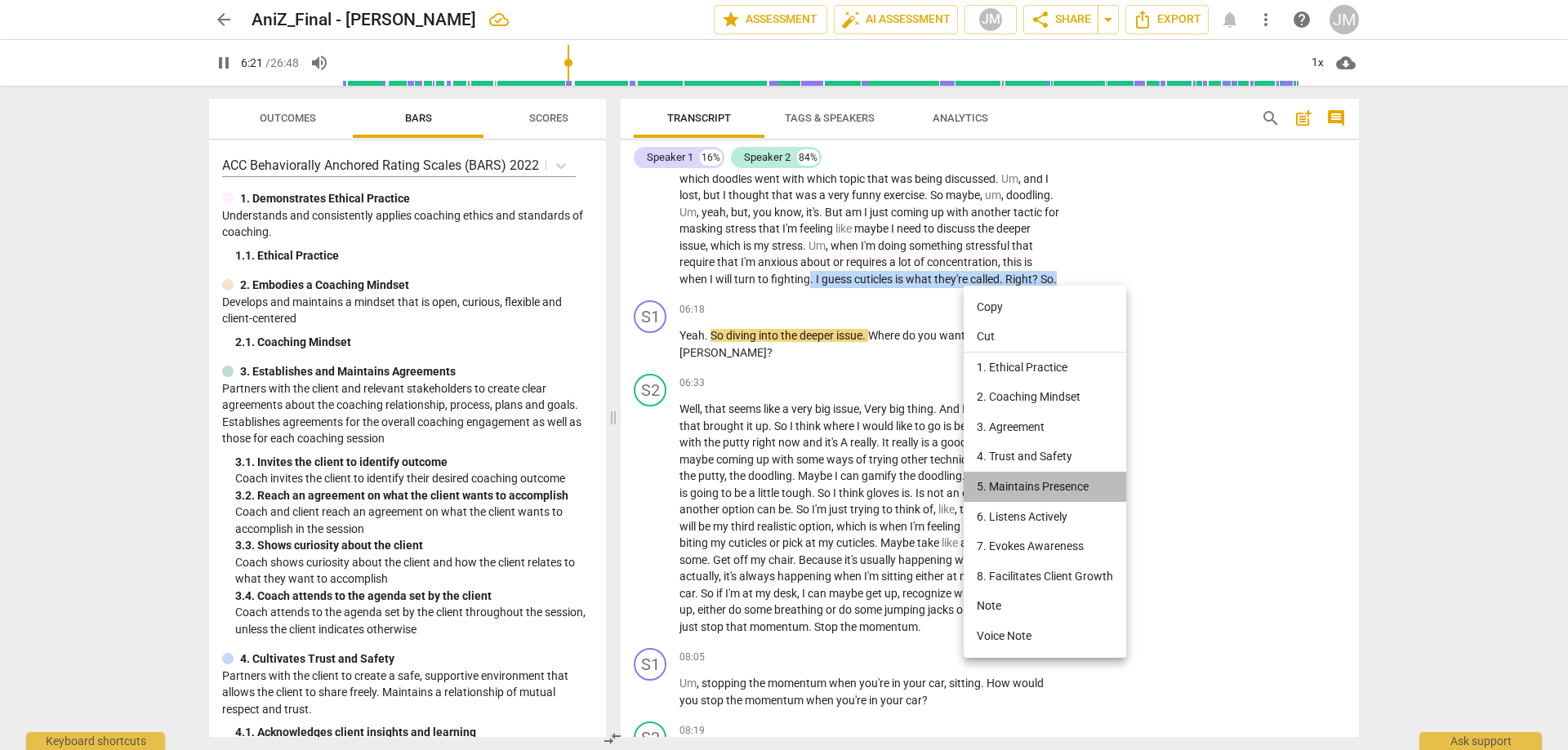
click at [1056, 492] on li "5. Maintains Presence" at bounding box center [1045, 487] width 163 height 30
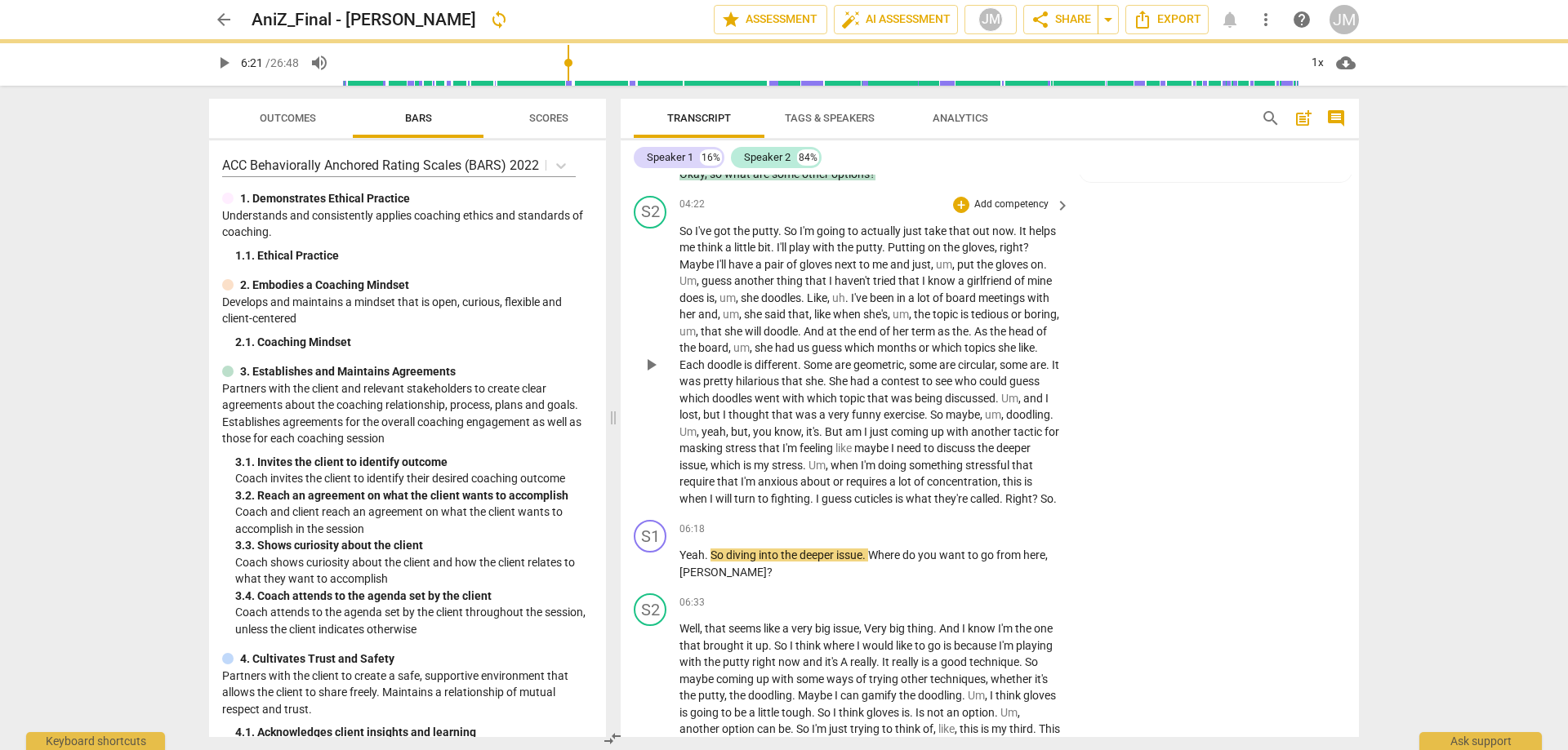
scroll to position [1464, 0]
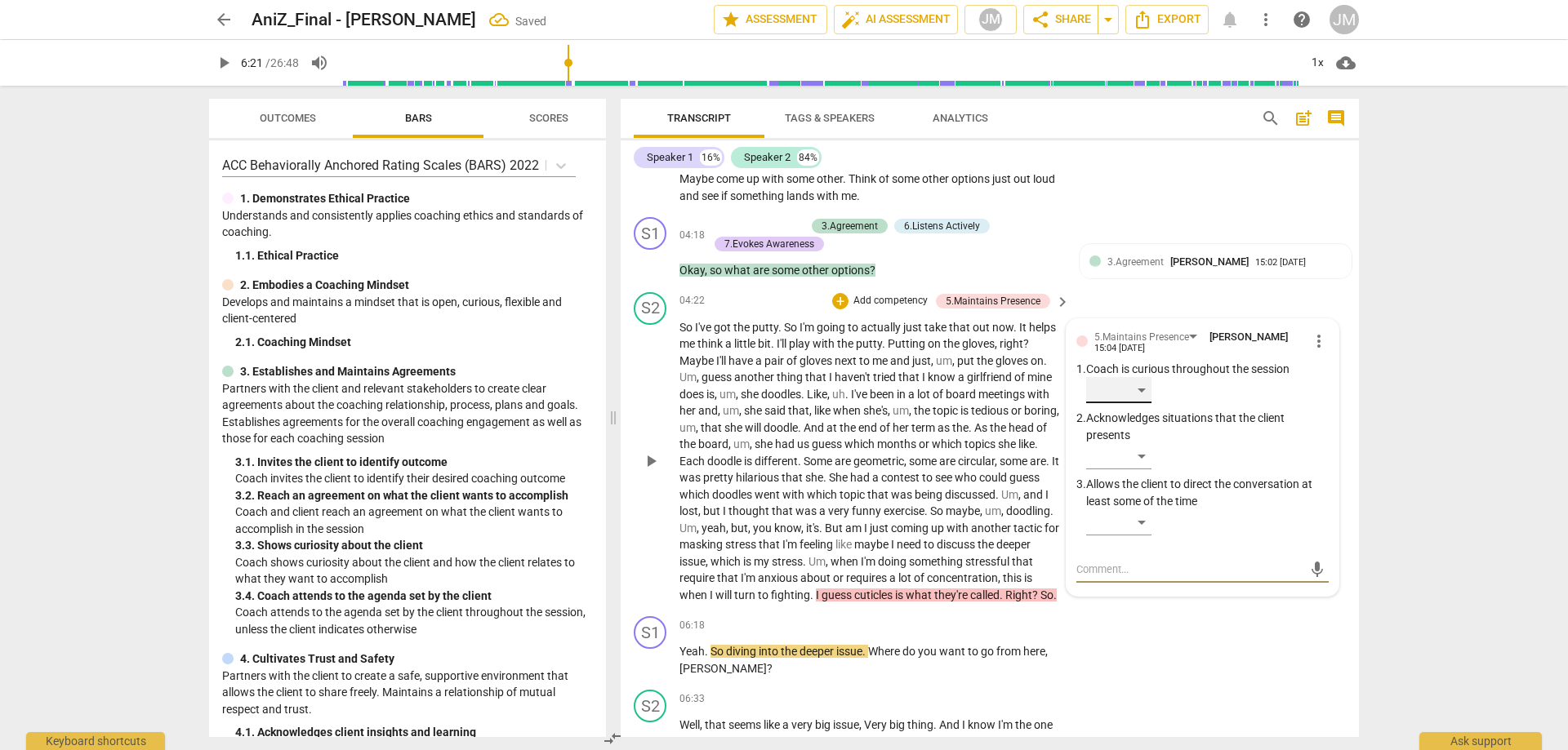
click at [1142, 395] on div "​" at bounding box center [1119, 390] width 66 height 26
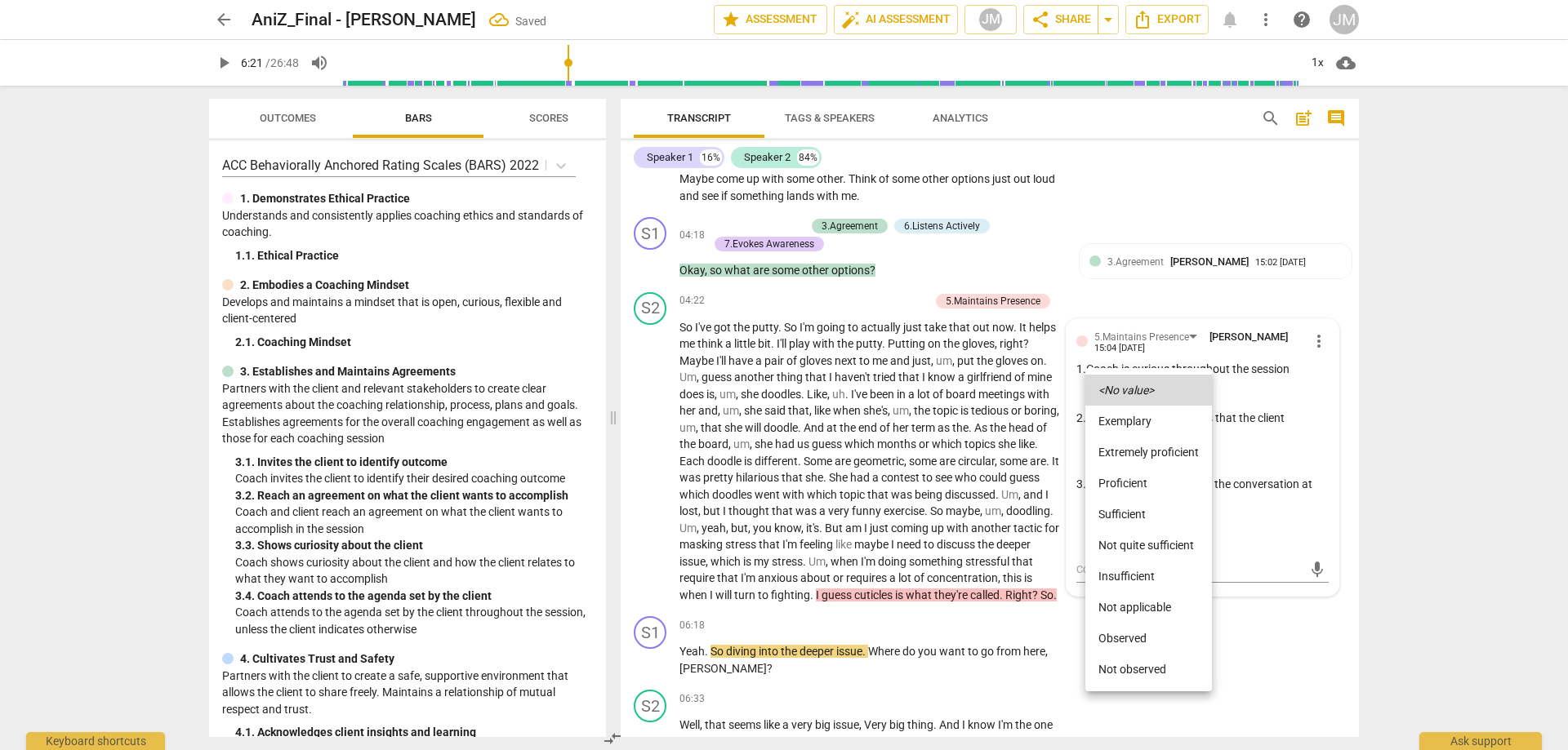
click at [1403, 405] on div at bounding box center [784, 375] width 1568 height 750
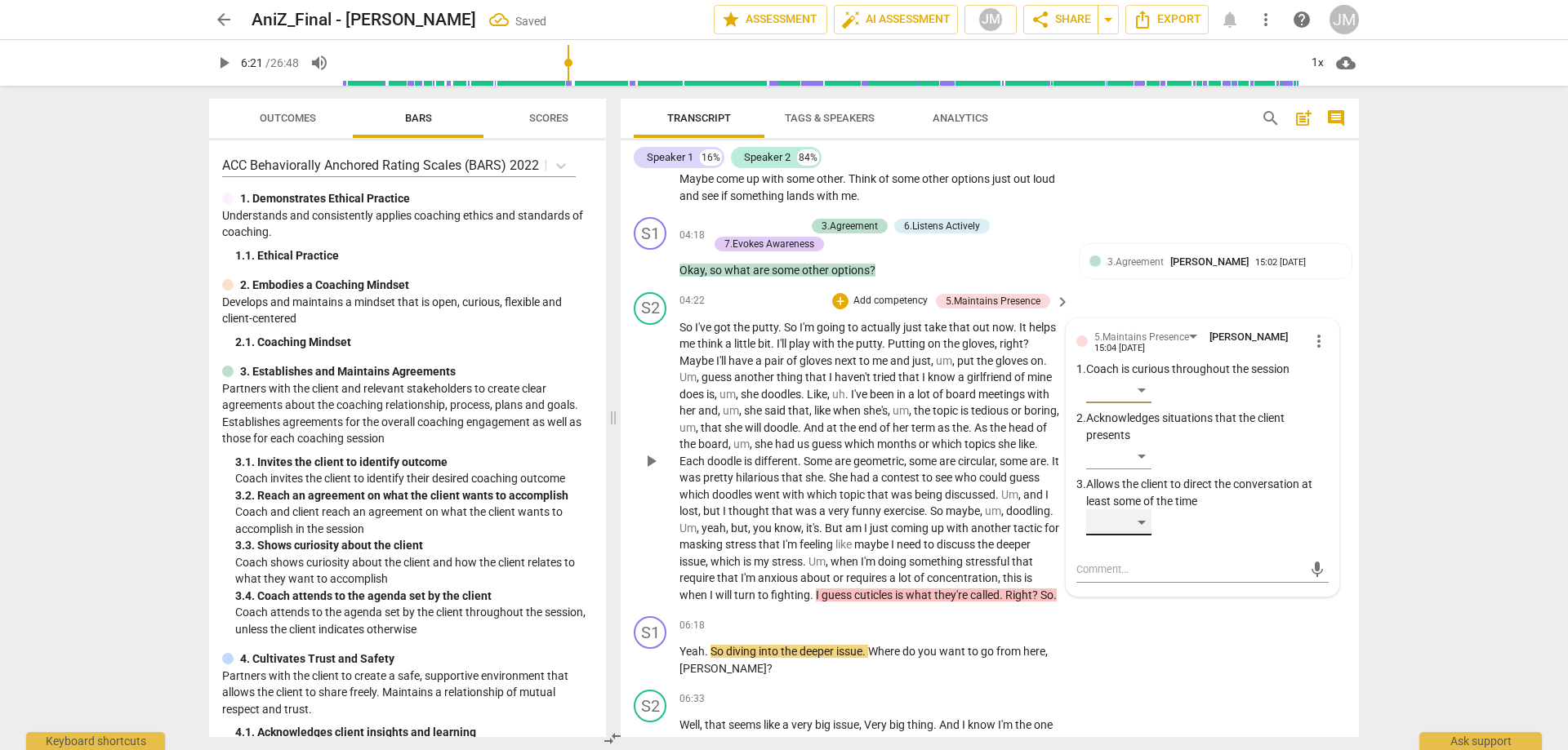
click at [1120, 527] on div "​" at bounding box center [1119, 523] width 66 height 26
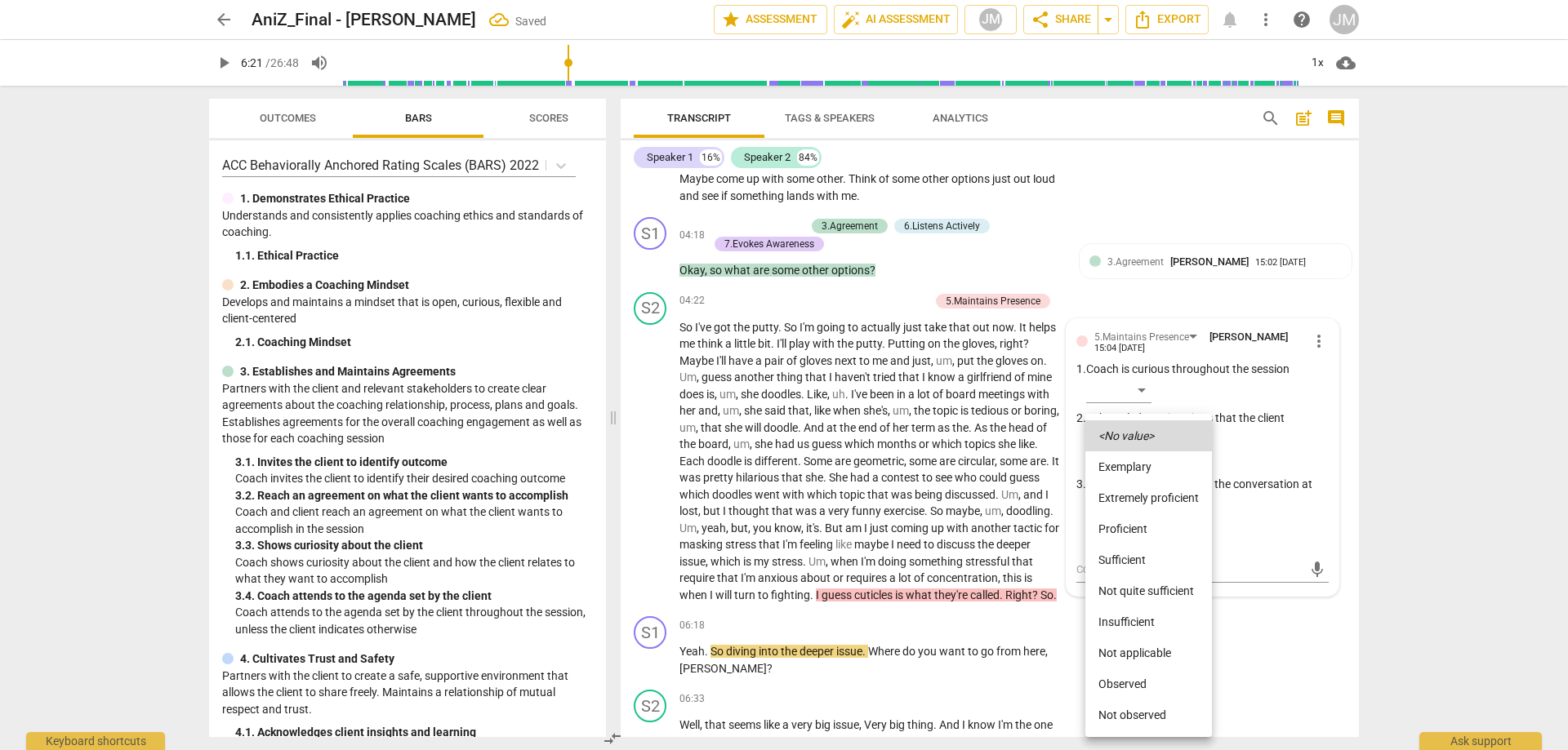
click at [1147, 488] on li "Extremely proficient" at bounding box center [1148, 498] width 126 height 31
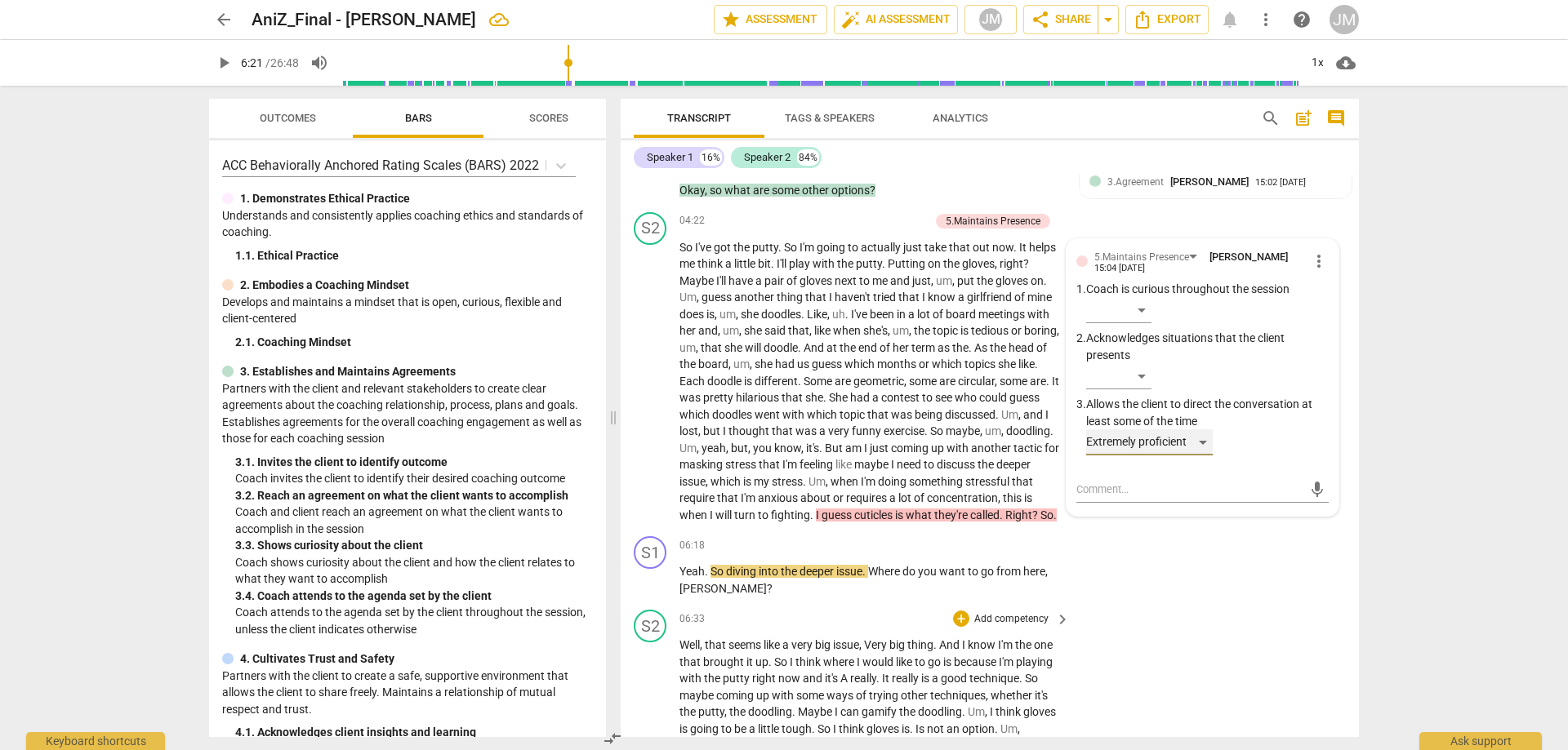
scroll to position [1710, 0]
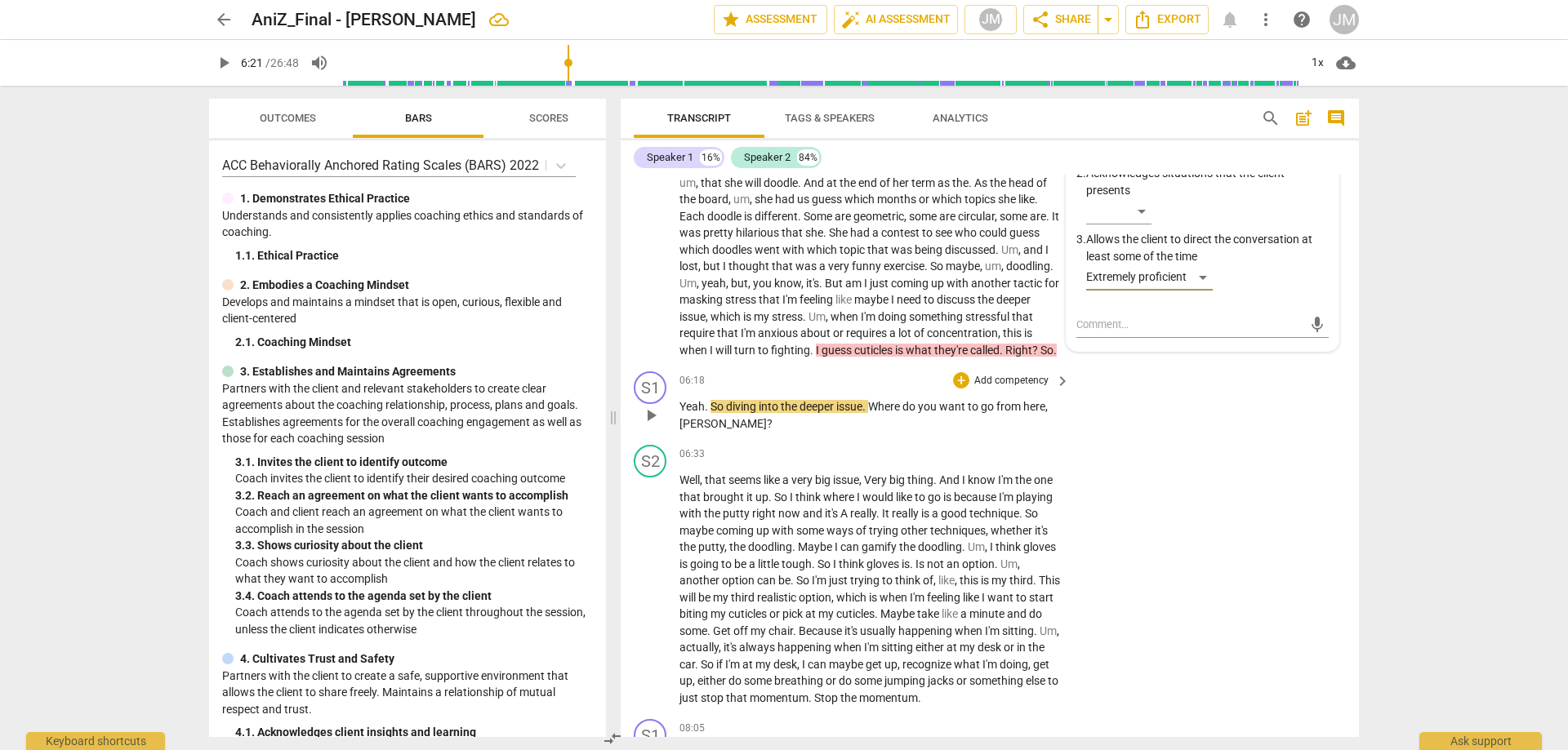
click at [648, 425] on span "play_arrow" at bounding box center [651, 415] width 20 height 20
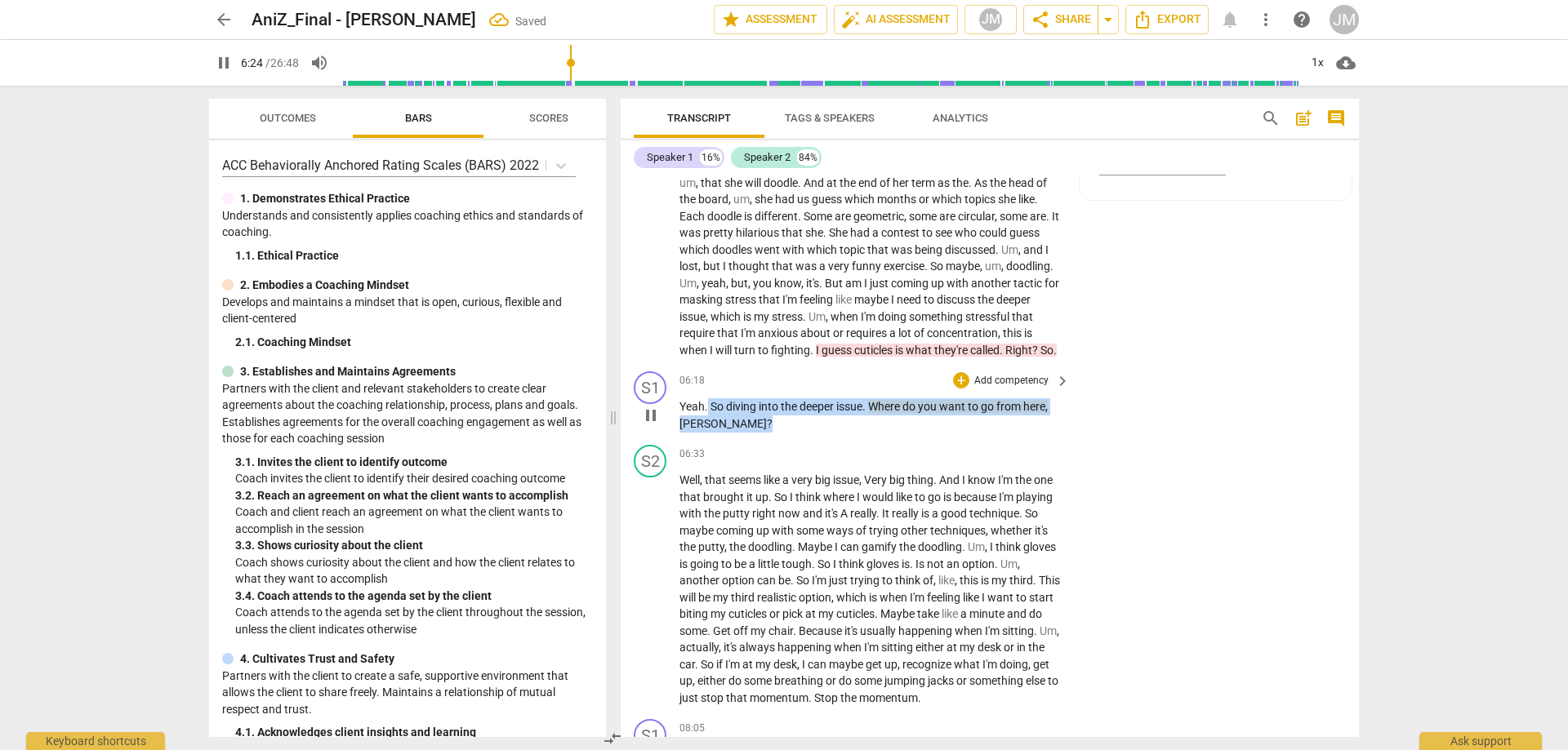
drag, startPoint x: 708, startPoint y: 422, endPoint x: 960, endPoint y: 437, distance: 252.4
click at [960, 432] on p "Yeah . So diving into the deeper issue . Where do you want to go from here , [G…" at bounding box center [870, 415] width 383 height 34
click at [955, 388] on div "+" at bounding box center [961, 380] width 16 height 16
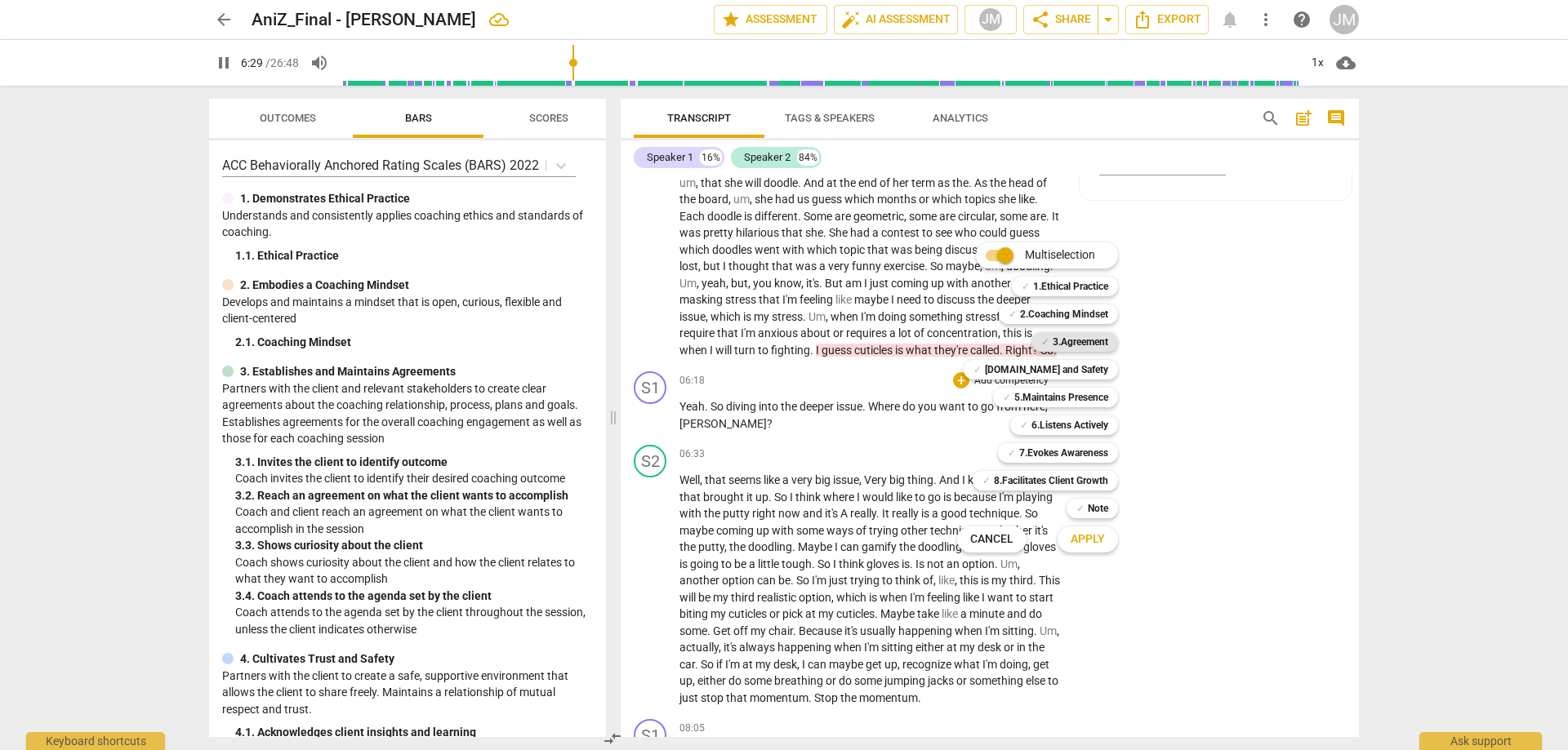
click at [1095, 343] on b "3.Agreement" at bounding box center [1080, 342] width 56 height 20
click at [1073, 399] on b "5.Maintains Presence" at bounding box center [1061, 397] width 93 height 20
click at [1099, 547] on button "Apply" at bounding box center [1087, 539] width 61 height 30
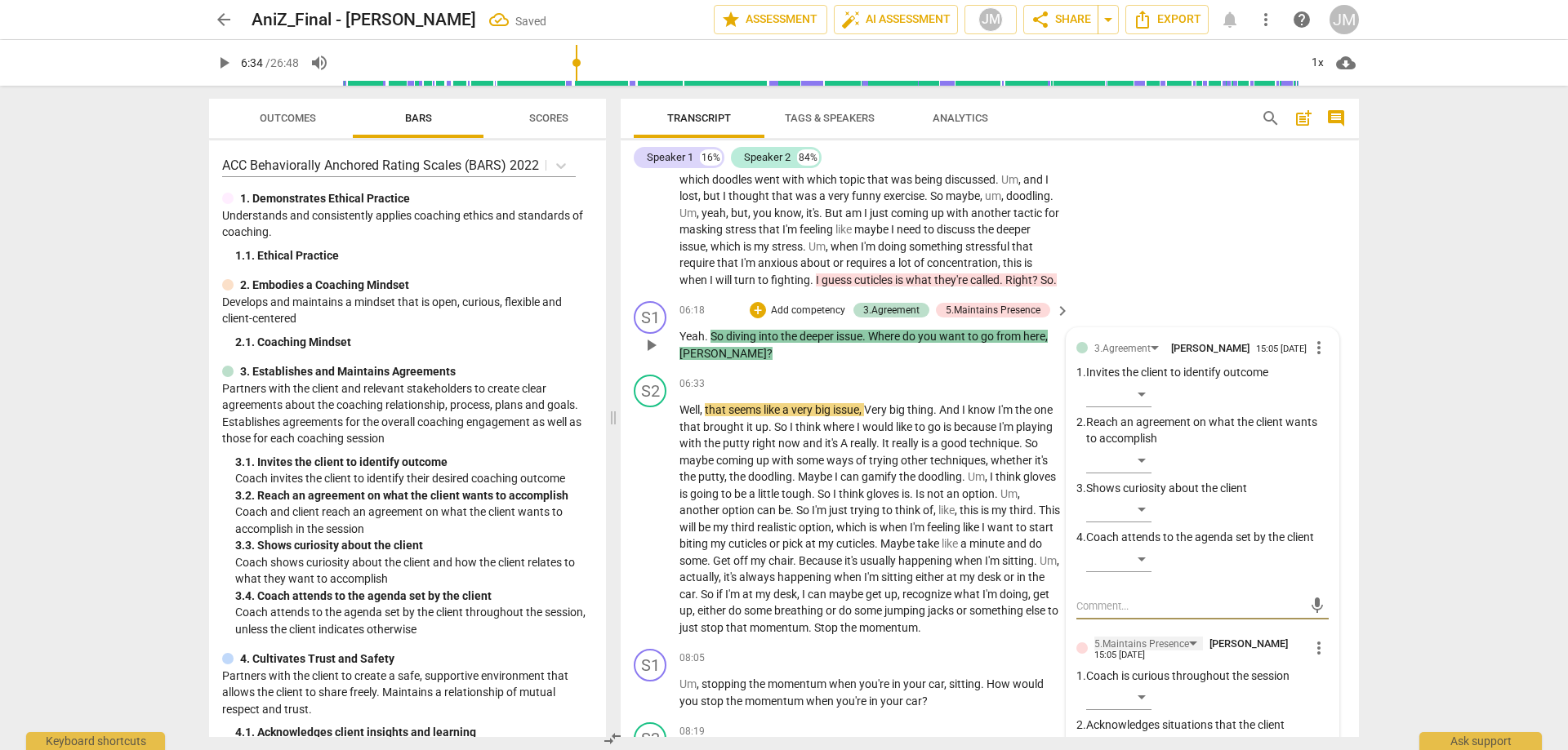
scroll to position [1873, 0]
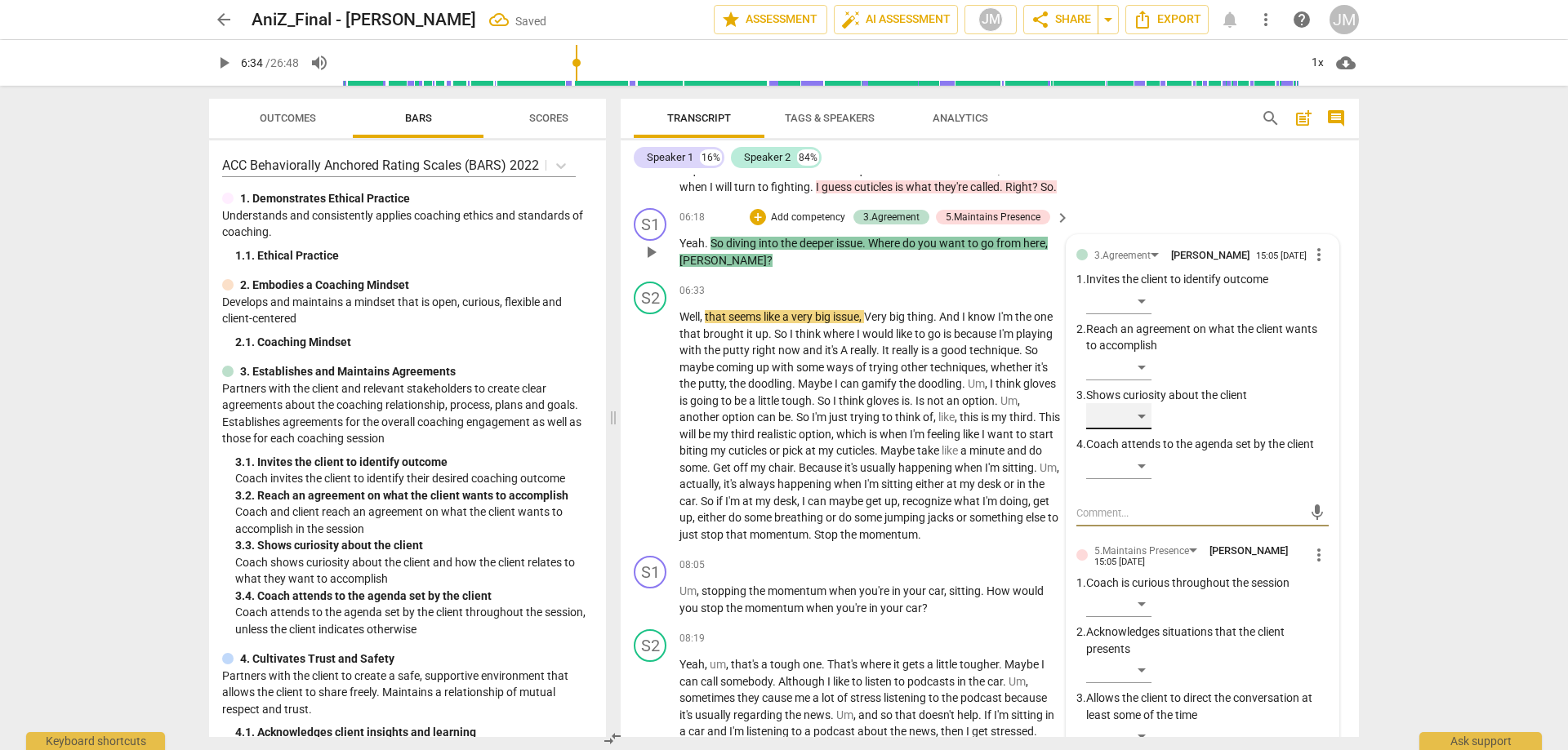
click at [1145, 429] on div "​" at bounding box center [1119, 416] width 66 height 26
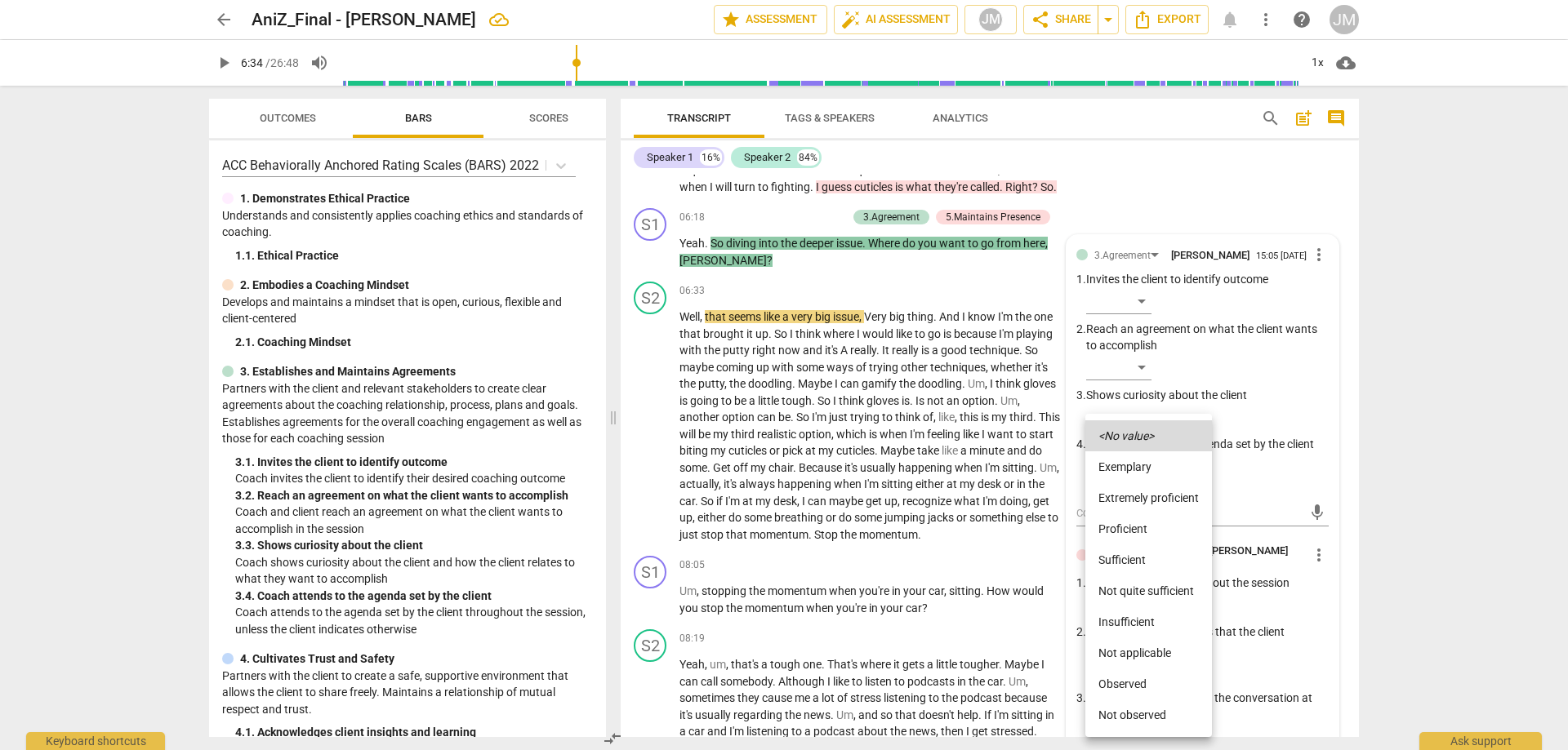
click at [1146, 522] on li "Proficient" at bounding box center [1148, 528] width 126 height 31
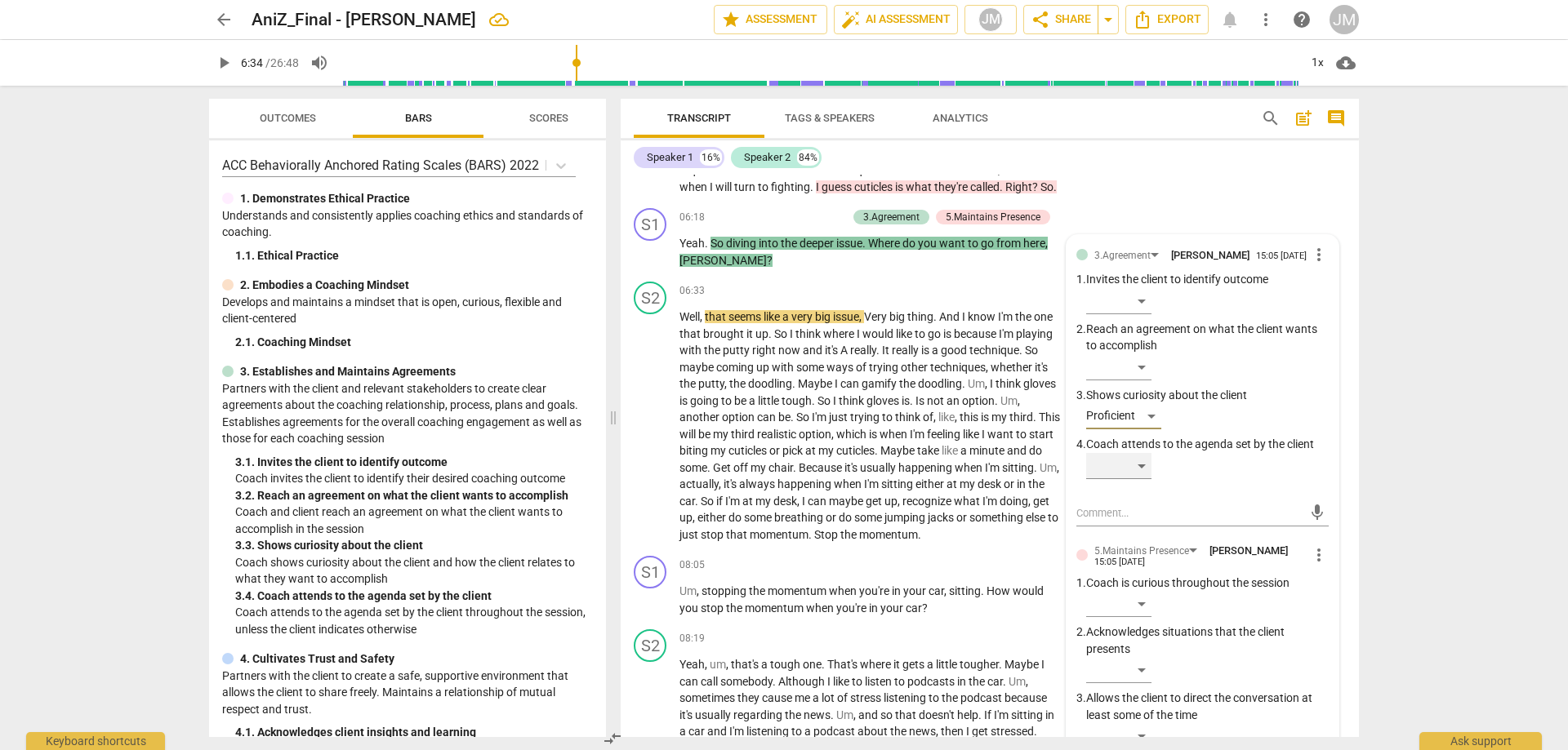
click at [1132, 479] on div "​" at bounding box center [1119, 466] width 66 height 26
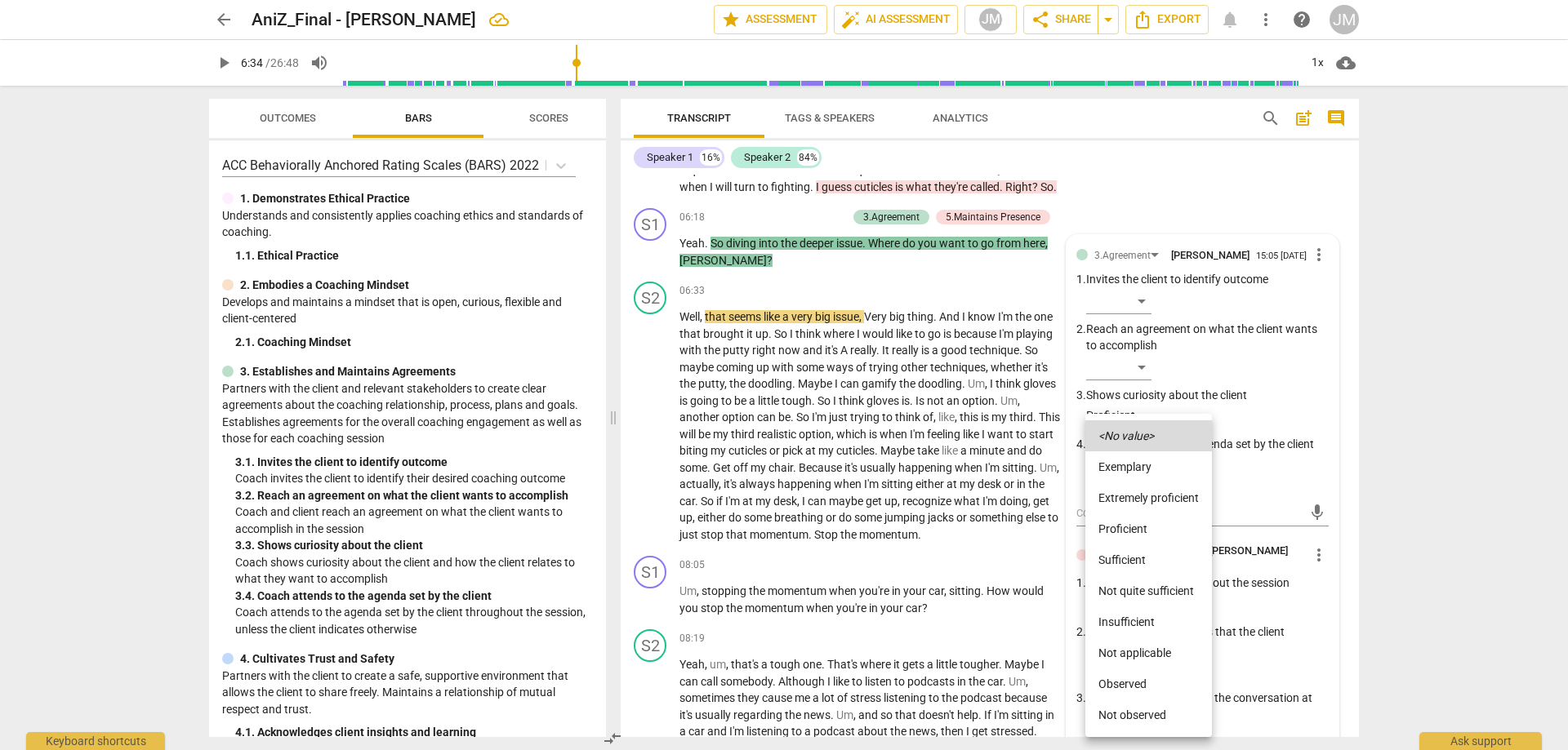
click at [1138, 527] on li "Proficient" at bounding box center [1148, 528] width 126 height 31
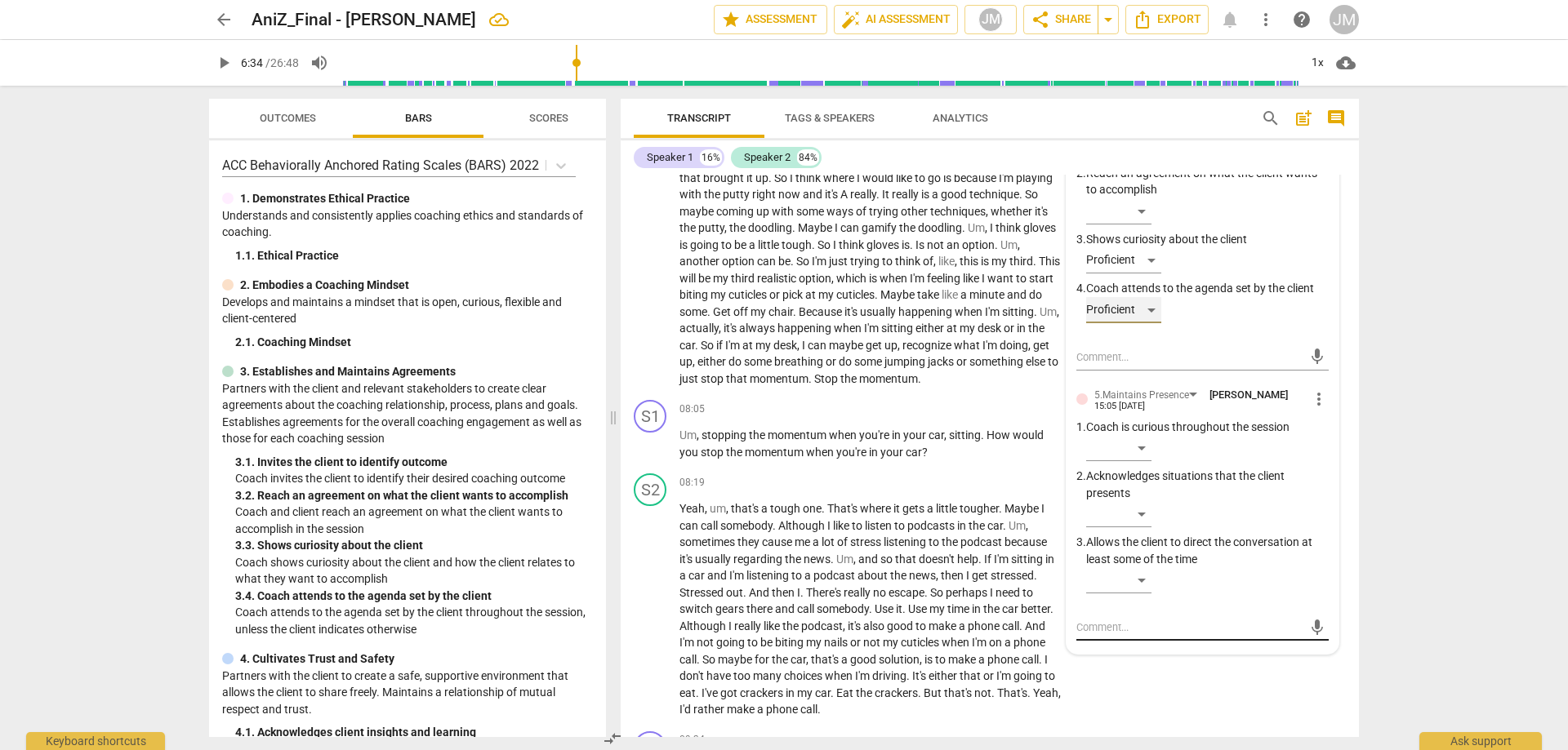
scroll to position [2035, 0]
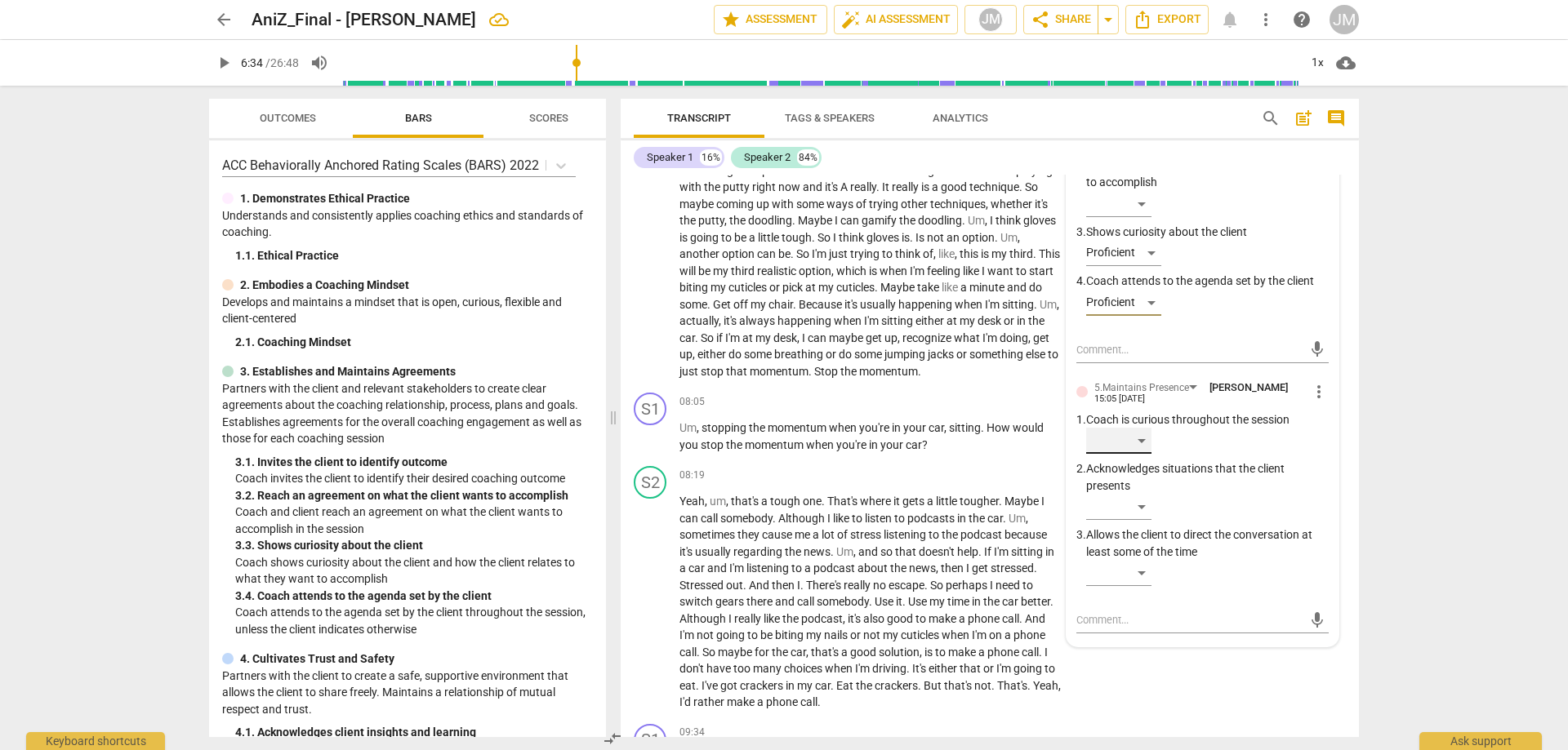
click at [1134, 454] on div "​" at bounding box center [1119, 441] width 66 height 26
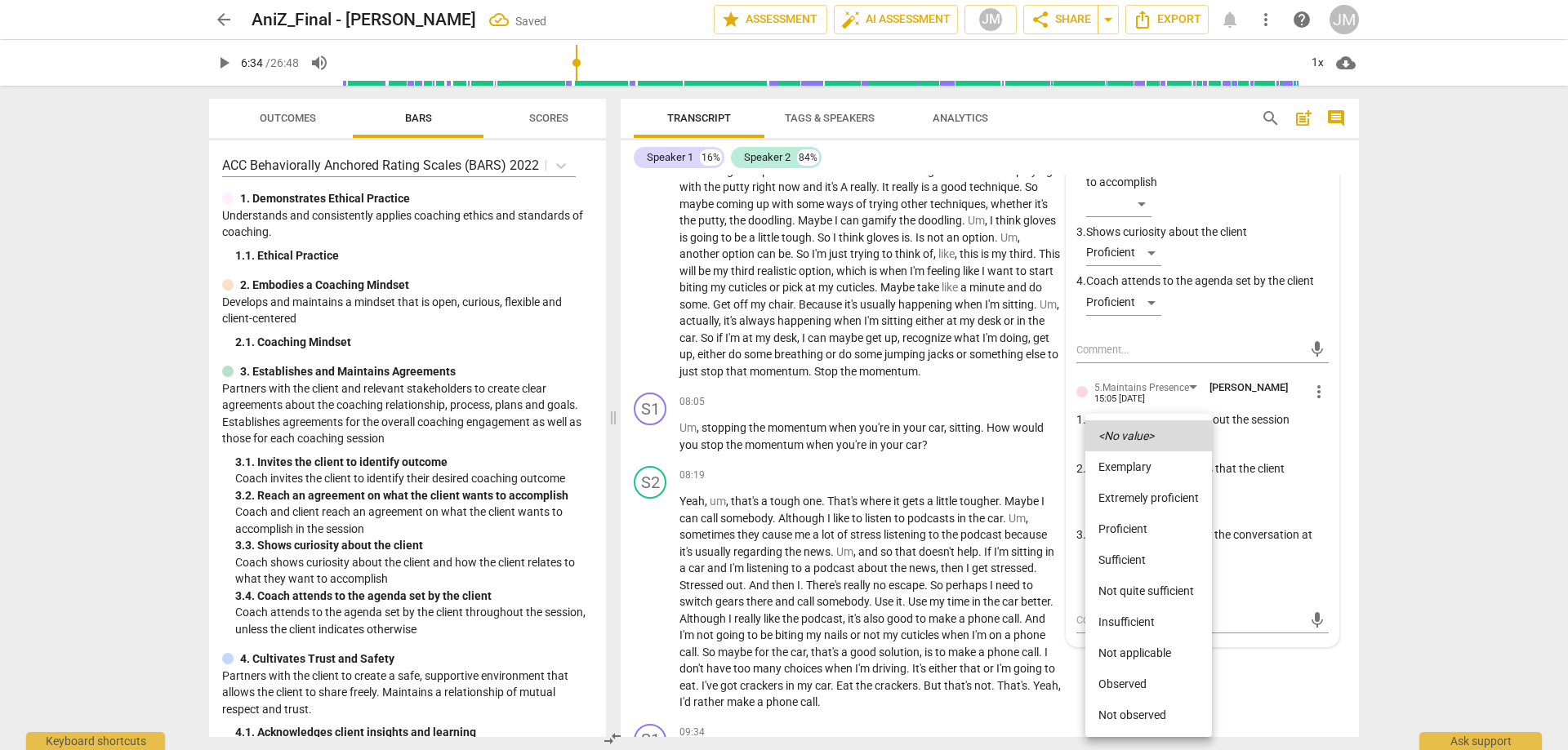
click at [1147, 515] on li "Proficient" at bounding box center [1148, 528] width 126 height 31
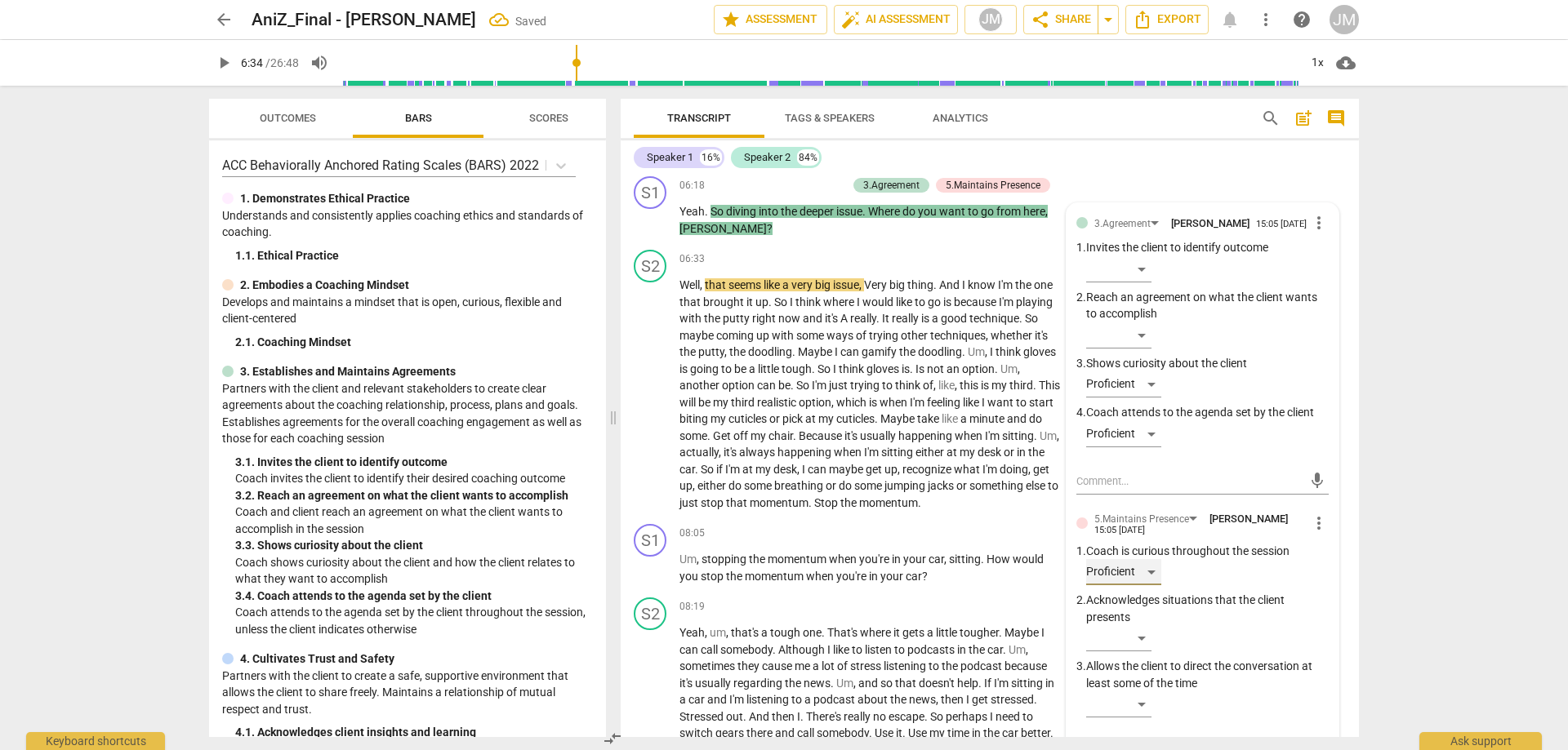
scroll to position [1710, 0]
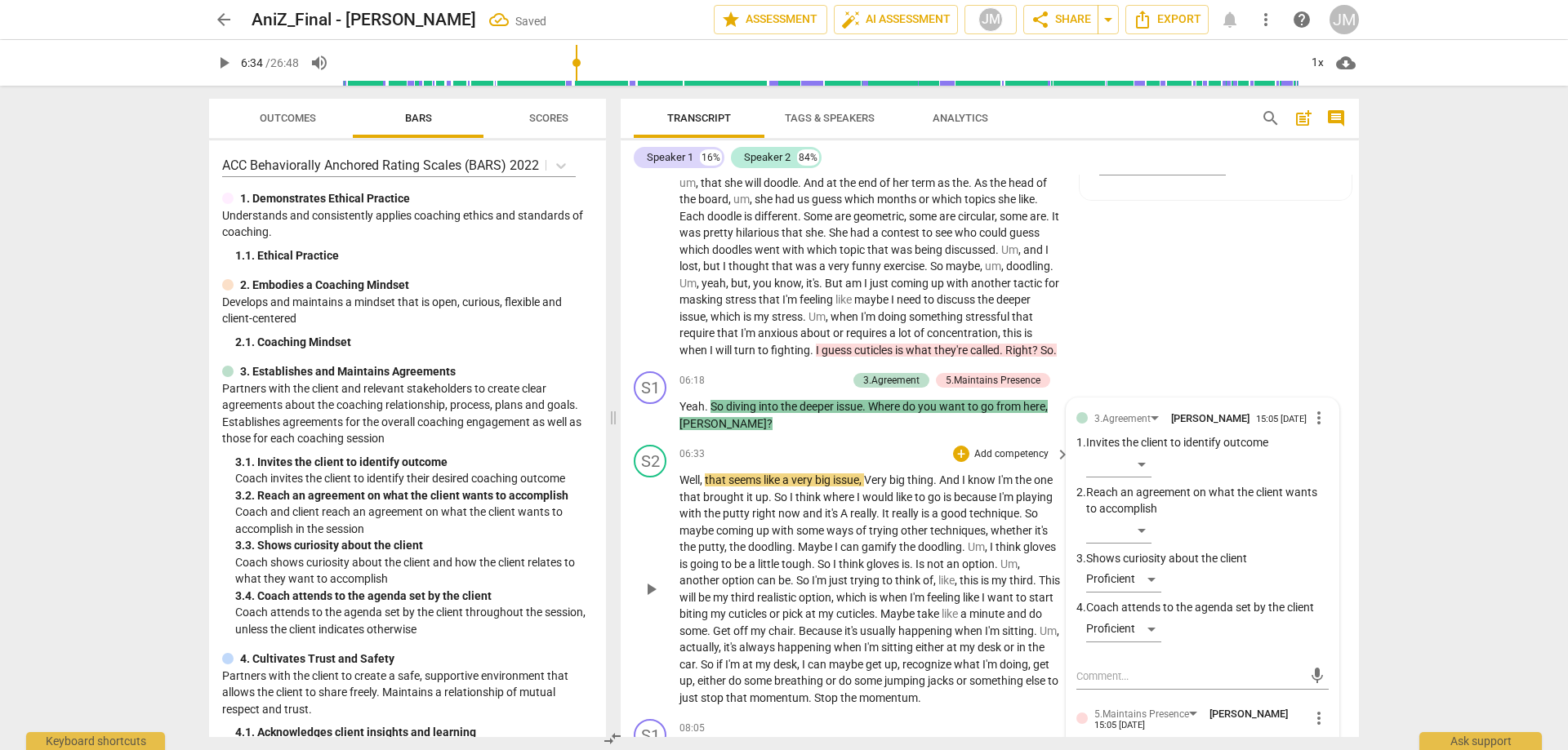
click at [655, 599] on span "play_arrow" at bounding box center [651, 589] width 20 height 20
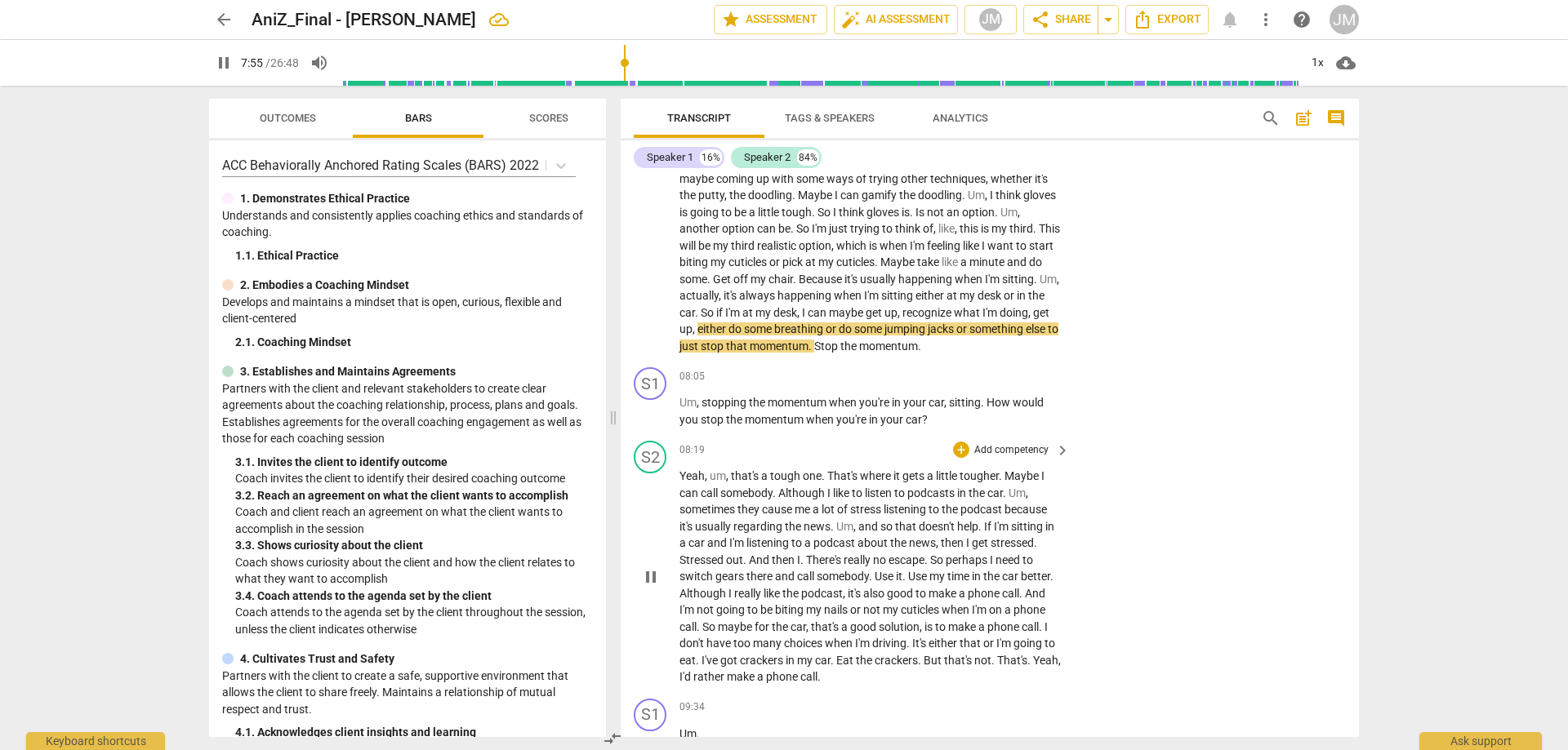
scroll to position [2117, 0]
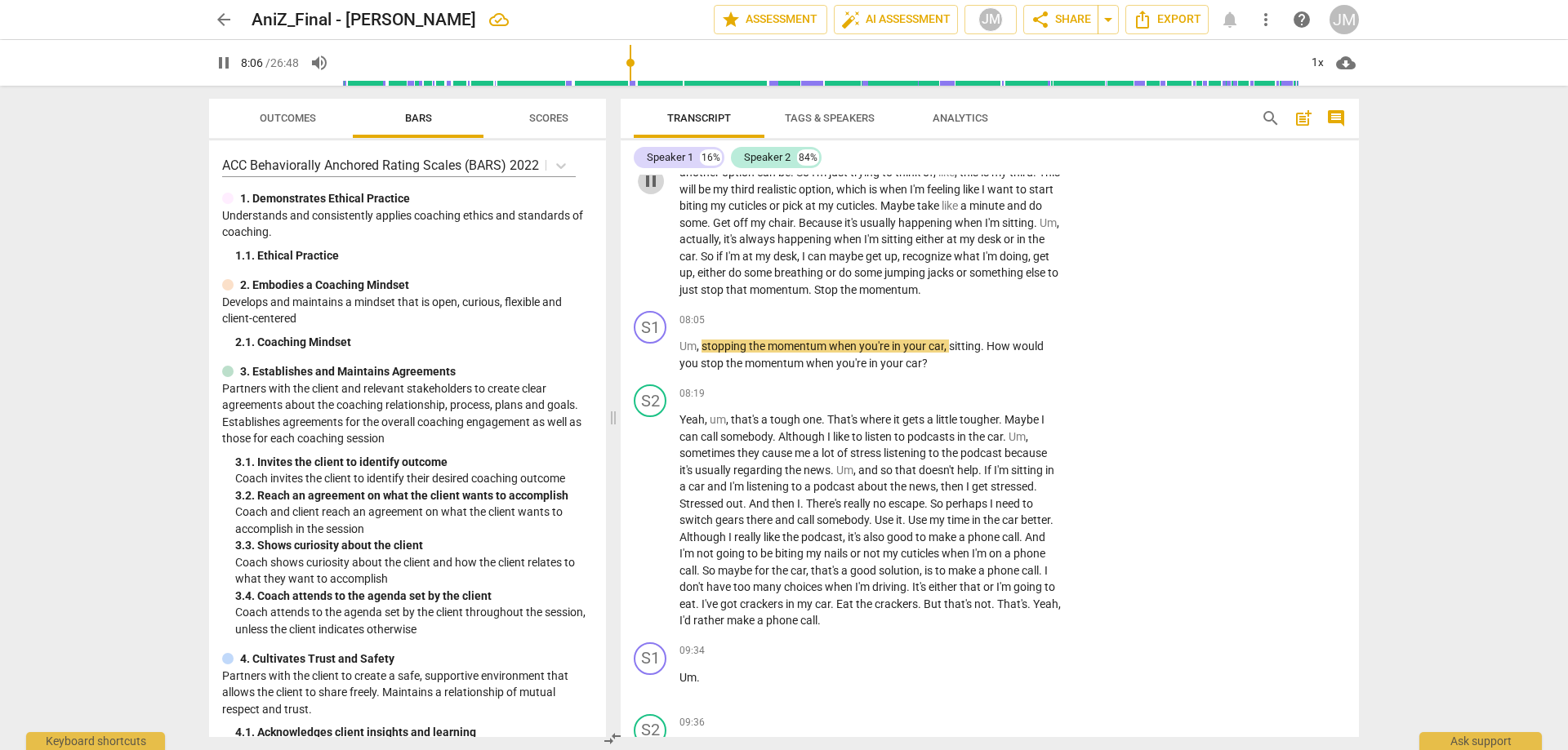
click at [650, 191] on span "pause" at bounding box center [651, 182] width 20 height 20
drag, startPoint x: 879, startPoint y: 304, endPoint x: 1012, endPoint y: 323, distance: 134.4
click at [1015, 298] on p "Well , that seems like a very big issue , Very big thing . And I know I'm the o…" at bounding box center [870, 181] width 383 height 234
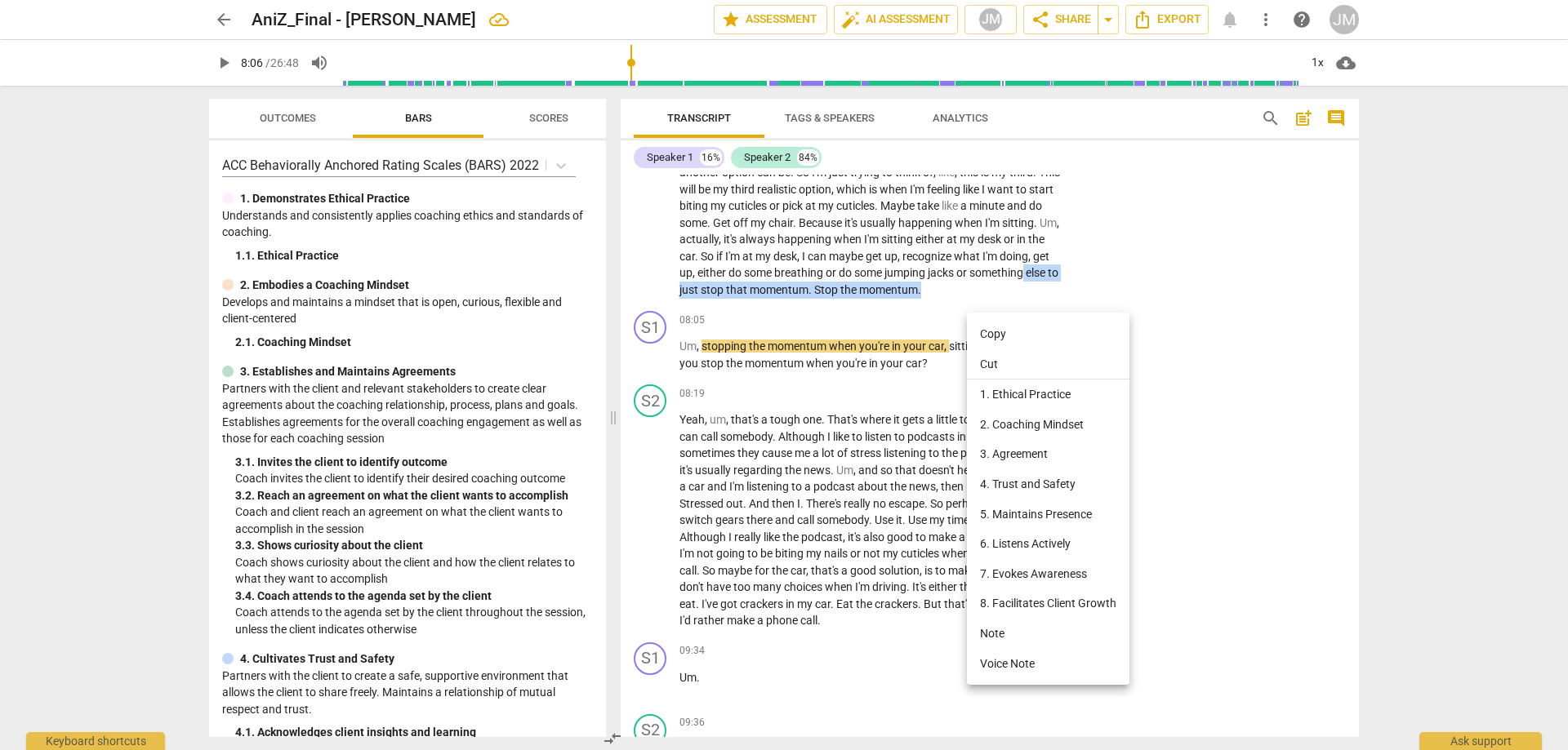
click at [1052, 516] on li "5. Maintains Presence" at bounding box center [1048, 515] width 163 height 30
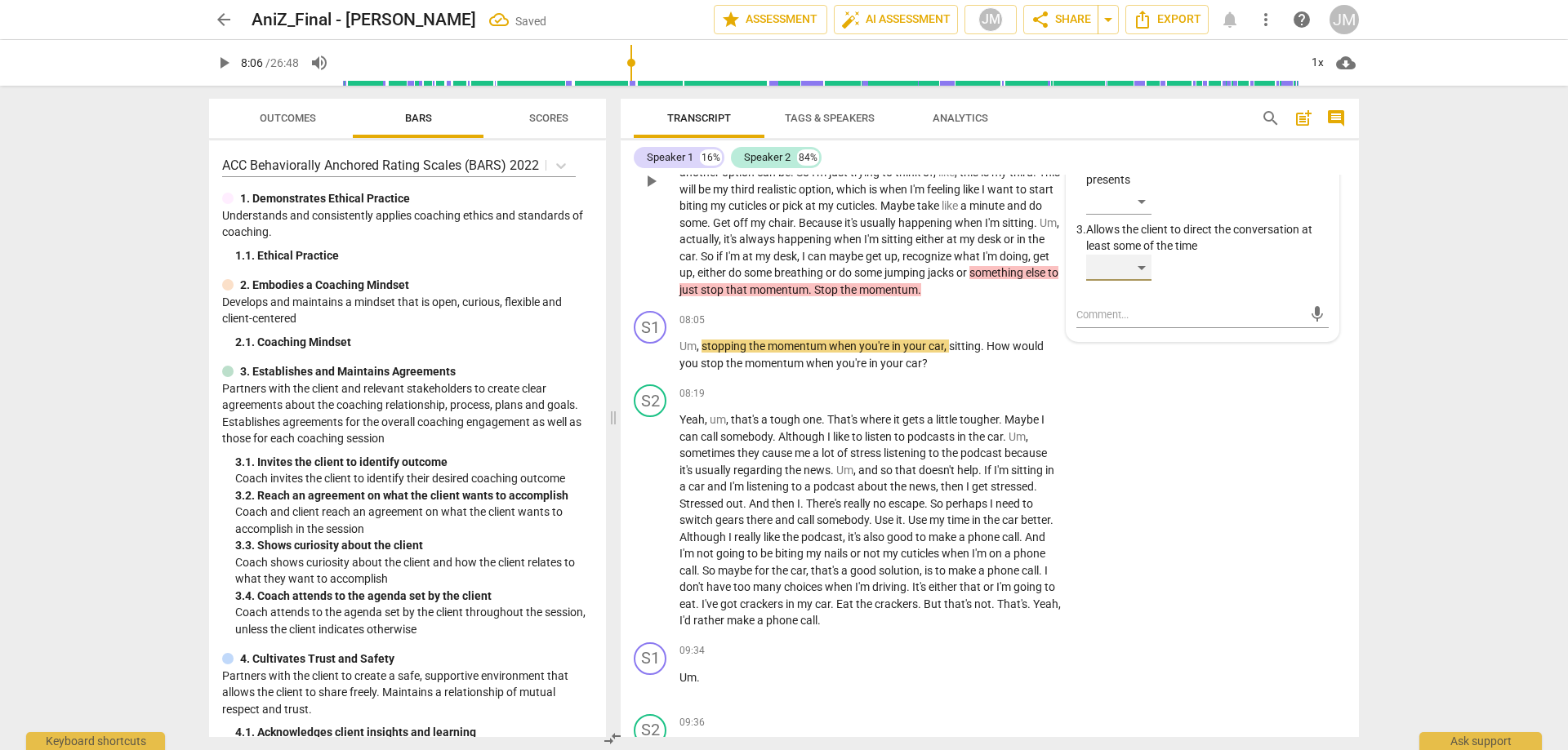
click at [1138, 281] on div "​" at bounding box center [1119, 267] width 66 height 26
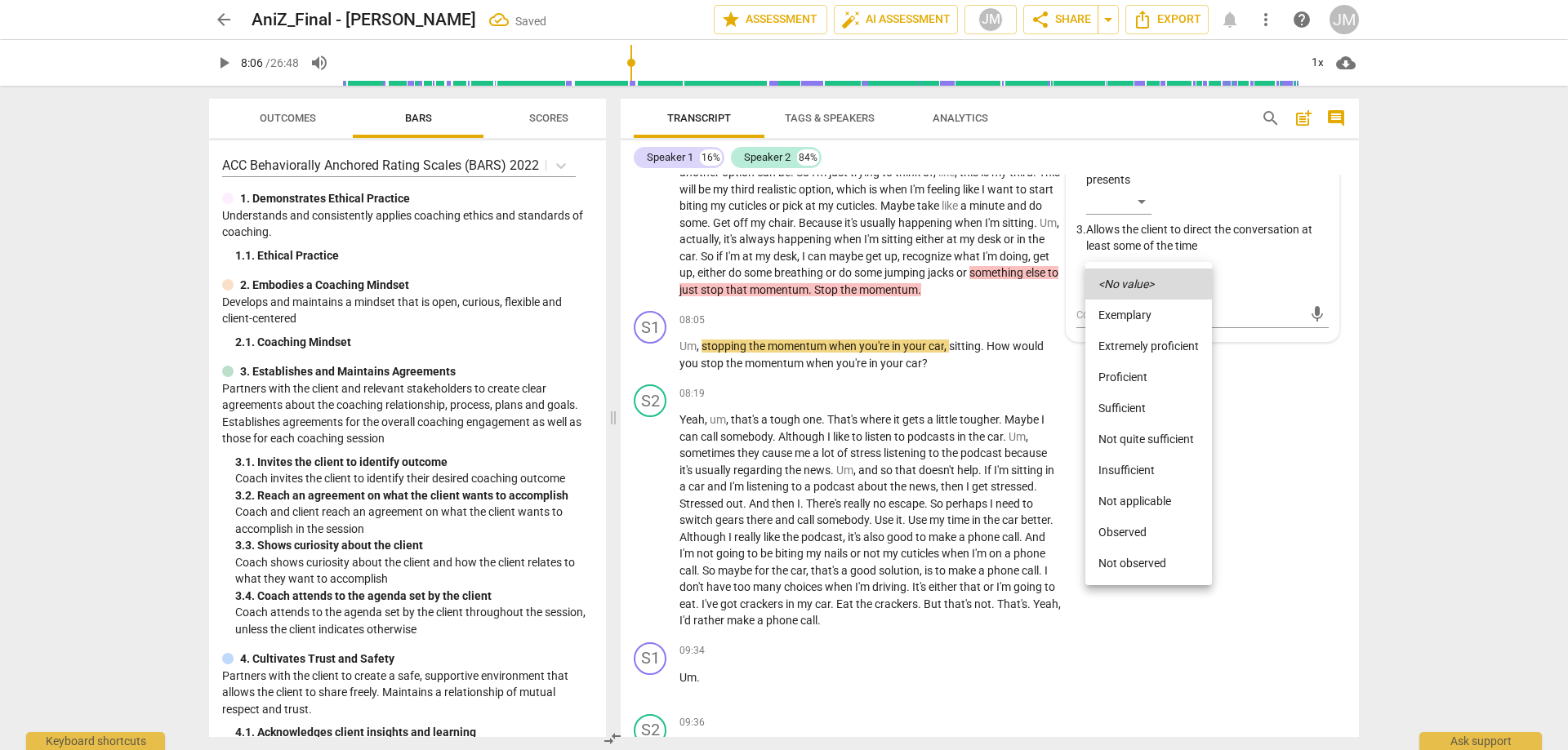
click at [1142, 346] on li "Extremely proficient" at bounding box center [1148, 346] width 126 height 31
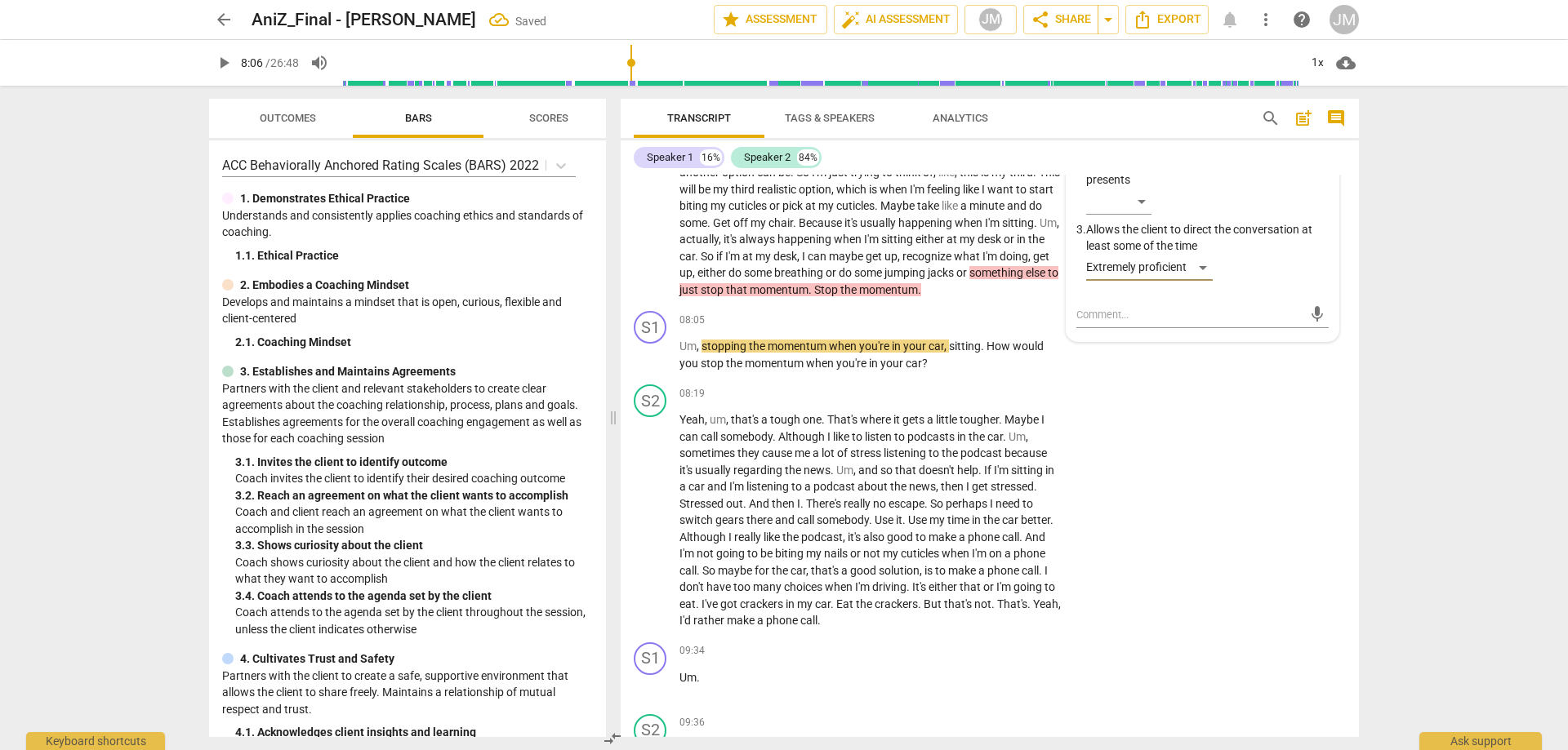
click at [1265, 445] on div "S2 play_arrow pause 08:19 + Add competency keyboard_arrow_right Yeah , um , tha…" at bounding box center [989, 507] width 738 height 258
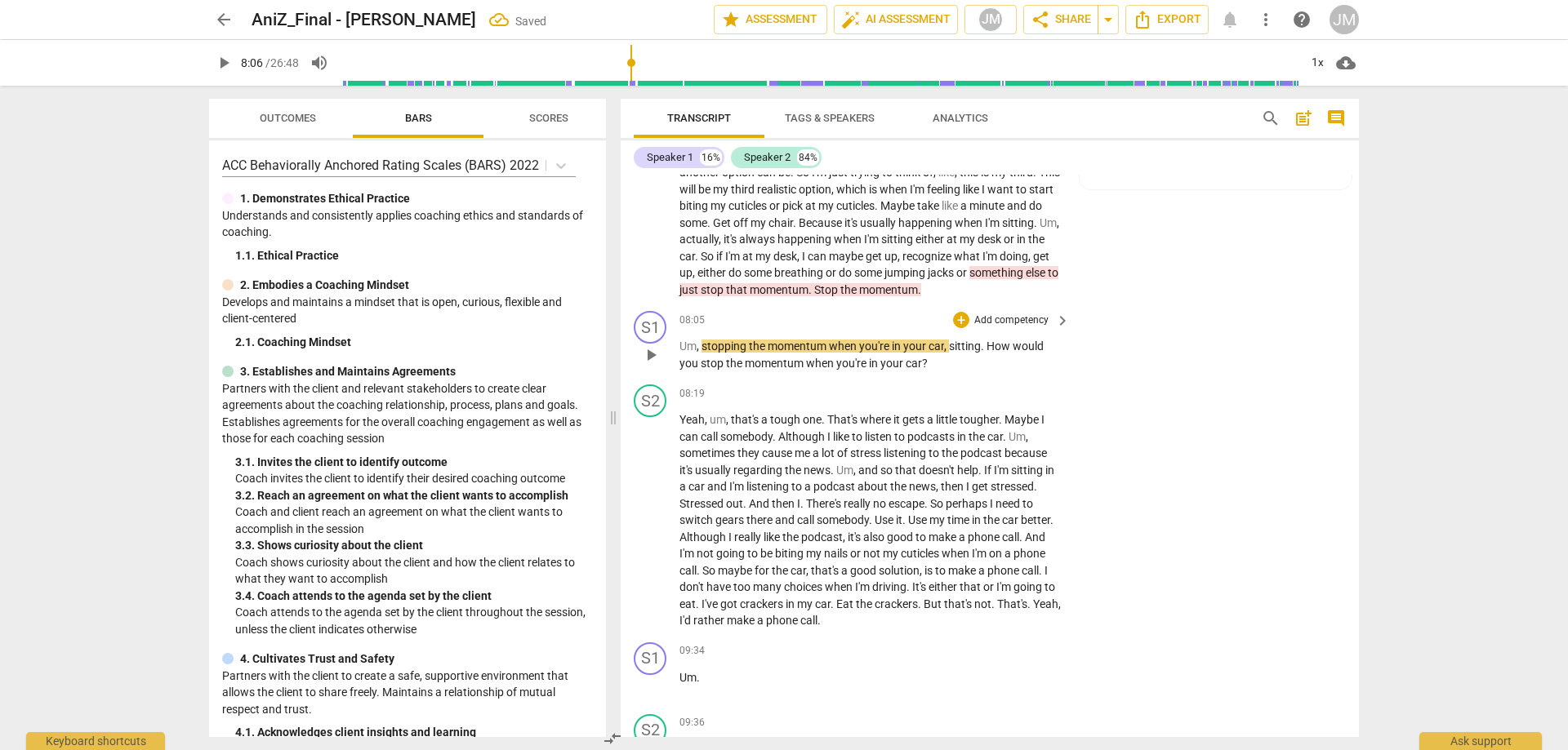
click at [646, 365] on span "play_arrow" at bounding box center [651, 356] width 20 height 20
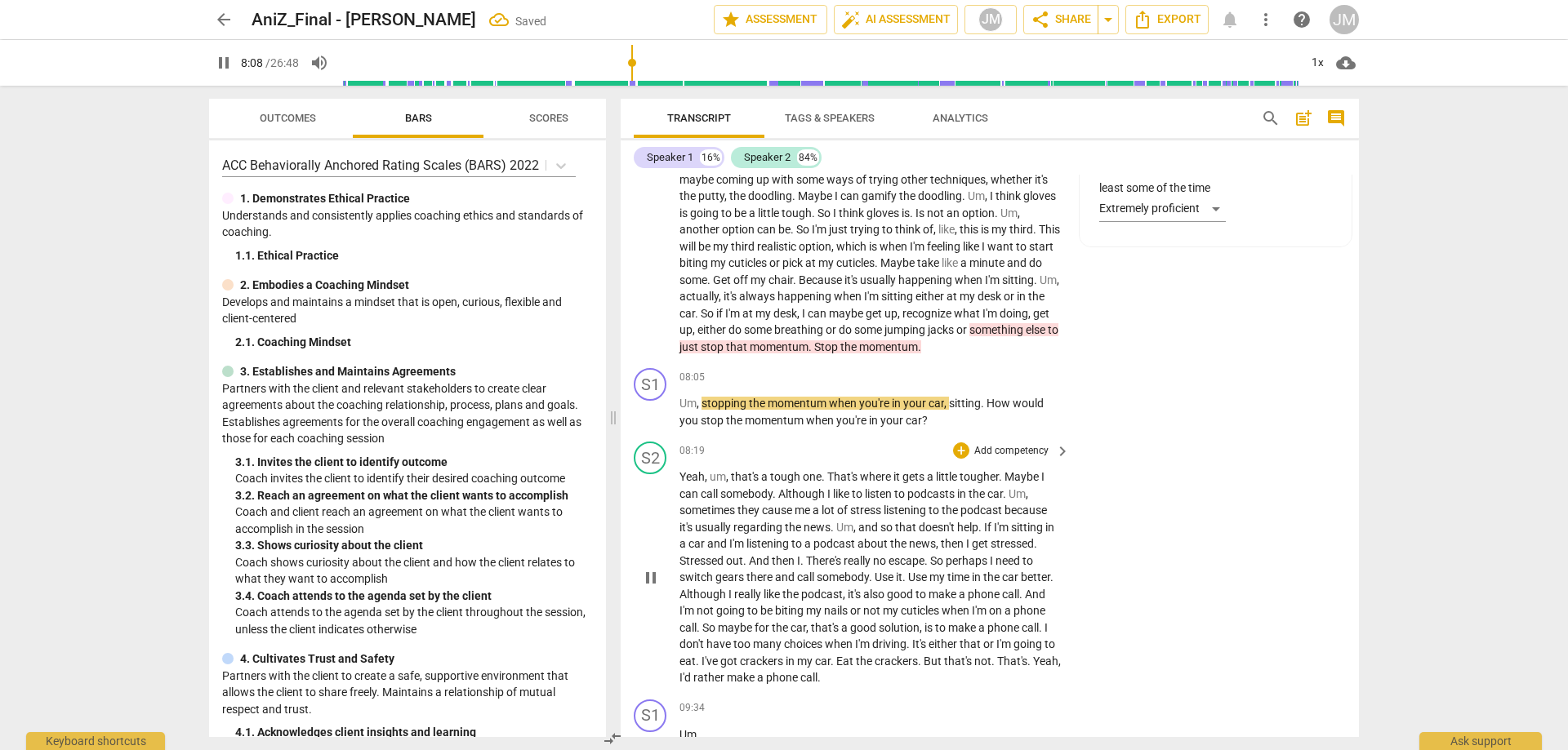
scroll to position [2035, 0]
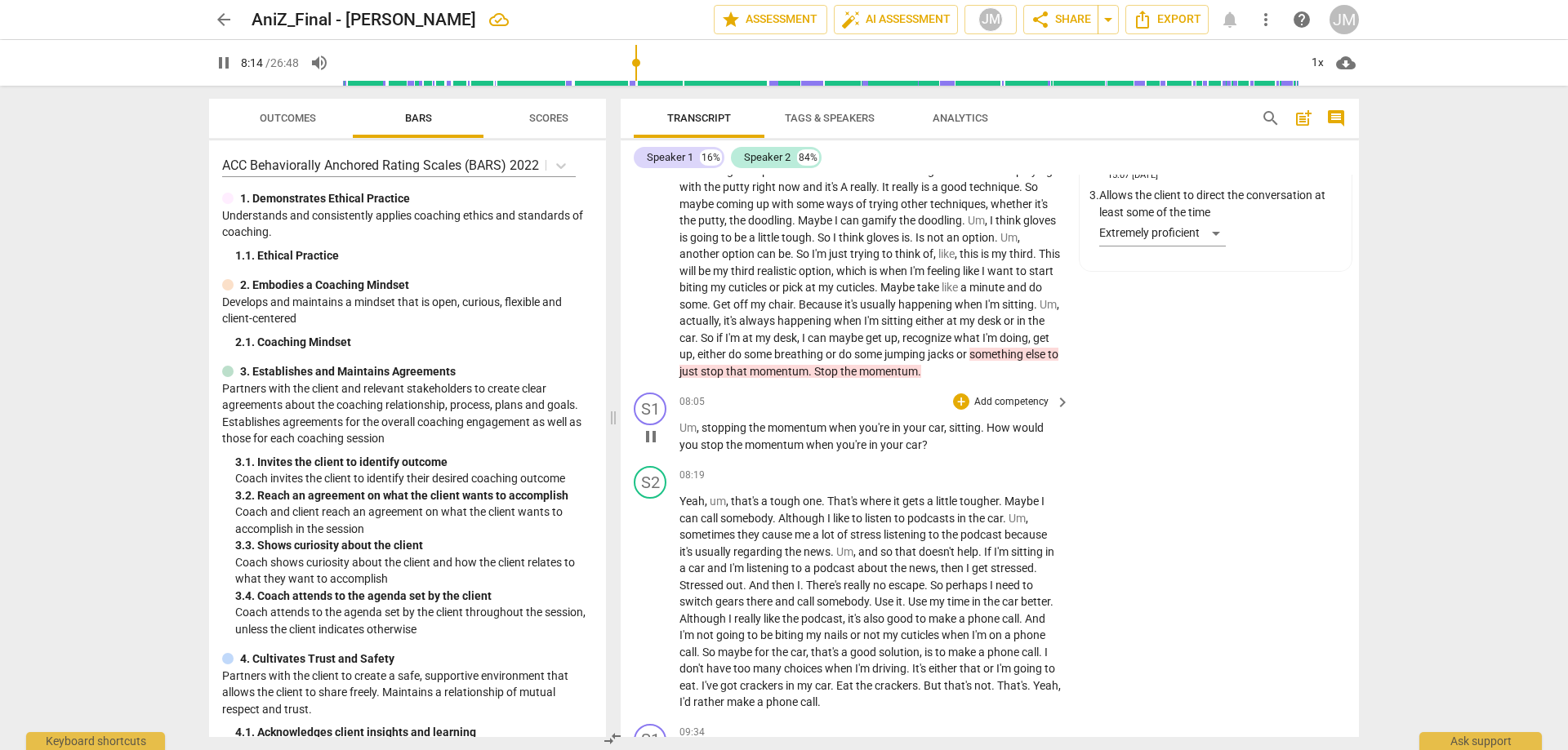
drag, startPoint x: 651, startPoint y: 474, endPoint x: 676, endPoint y: 465, distance: 26.6
click at [651, 446] on span "pause" at bounding box center [651, 437] width 20 height 20
drag, startPoint x: 699, startPoint y: 460, endPoint x: 1008, endPoint y: 483, distance: 309.9
click at [1008, 453] on p "Um , stopping the momentum when you're in your car , sitting . How would you st…" at bounding box center [870, 436] width 383 height 34
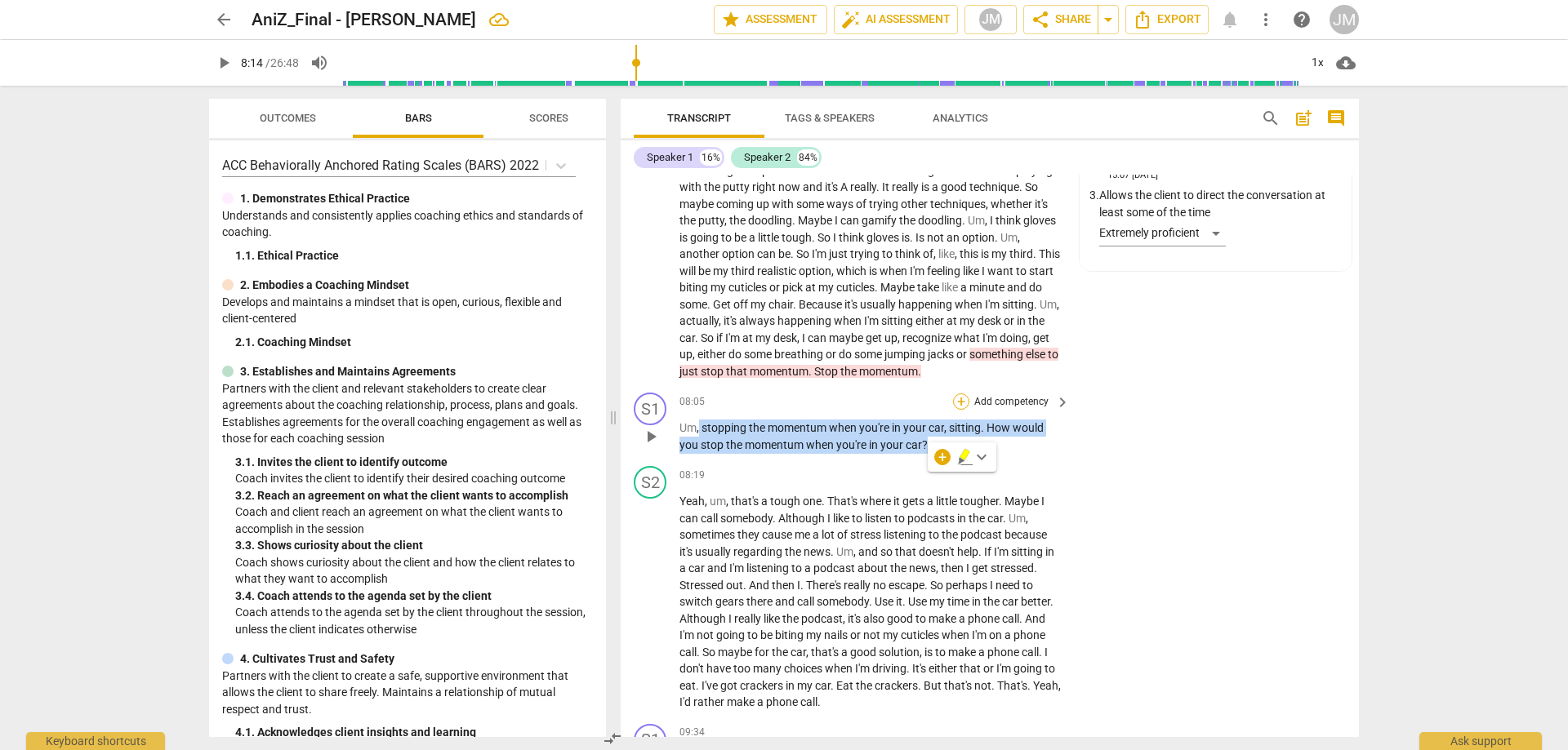
click at [965, 409] on div "+" at bounding box center [961, 401] width 16 height 16
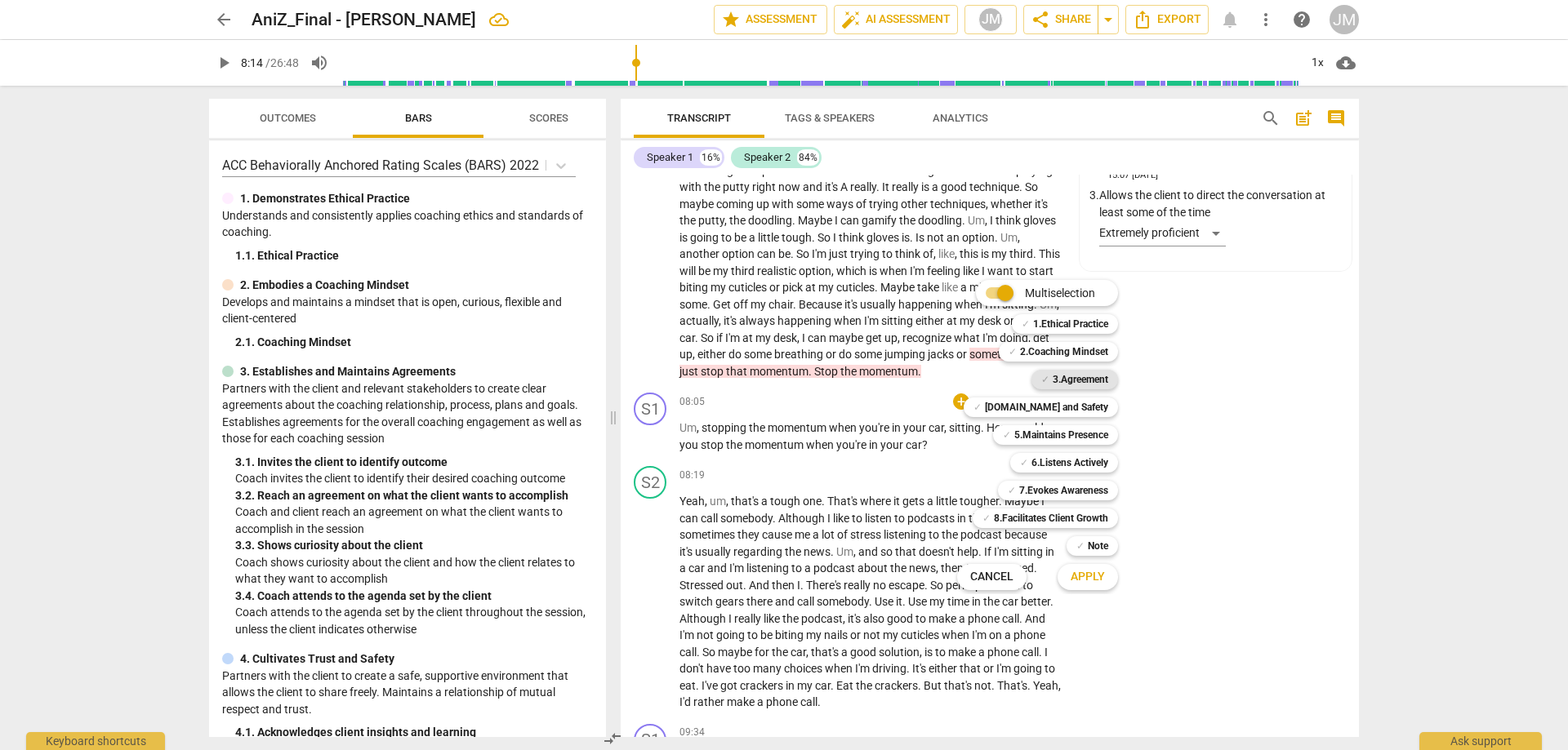
click at [1076, 374] on b "3.Agreement" at bounding box center [1080, 379] width 56 height 20
click at [1077, 408] on b "[DOMAIN_NAME] and Safety" at bounding box center [1046, 407] width 123 height 20
click at [1075, 435] on b "5.Maintains Presence" at bounding box center [1061, 435] width 93 height 20
click at [1076, 460] on b "6.Listens Actively" at bounding box center [1069, 463] width 77 height 20
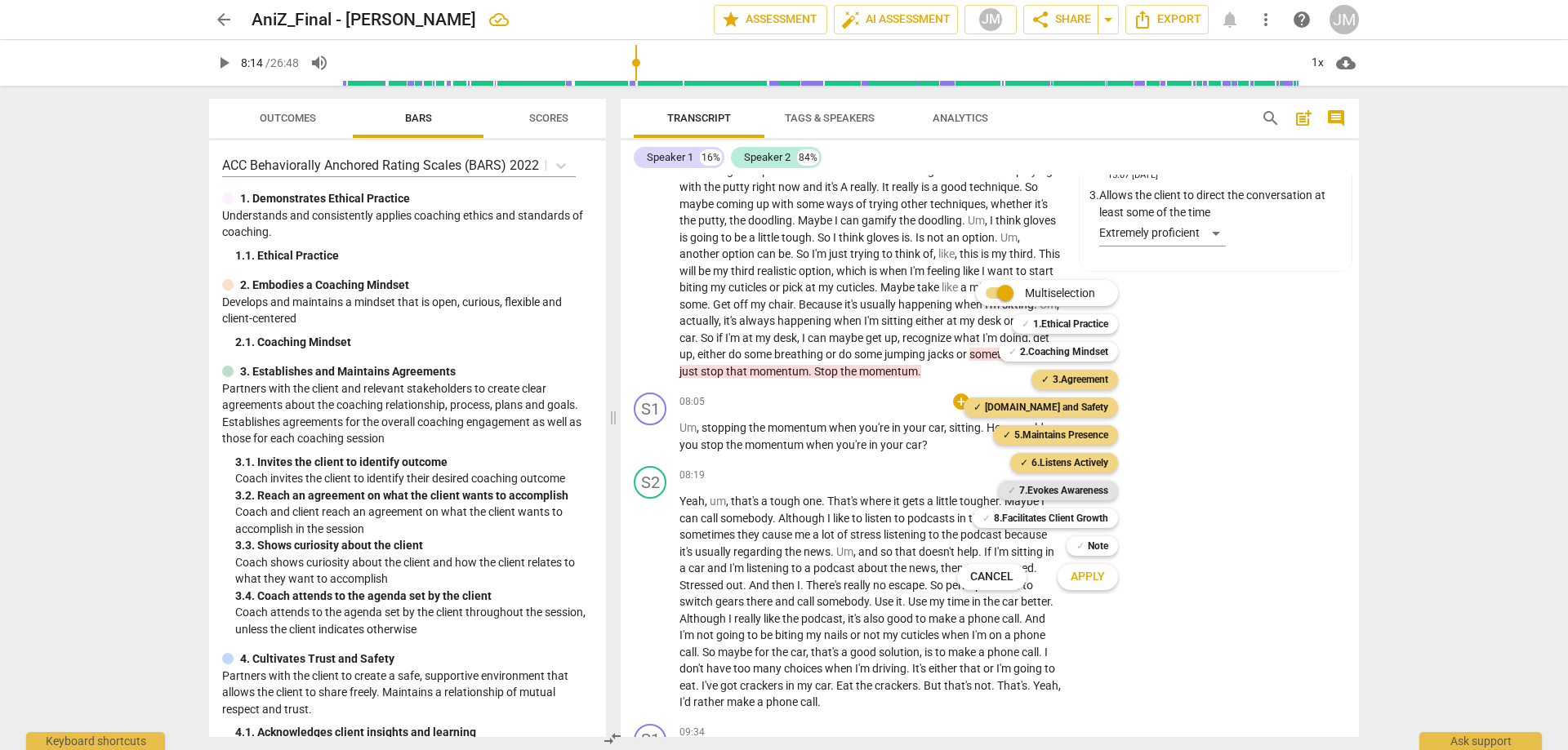
click at [1076, 488] on b "7.Evokes Awareness" at bounding box center [1063, 491] width 89 height 20
click at [1098, 578] on span "Apply" at bounding box center [1087, 577] width 35 height 16
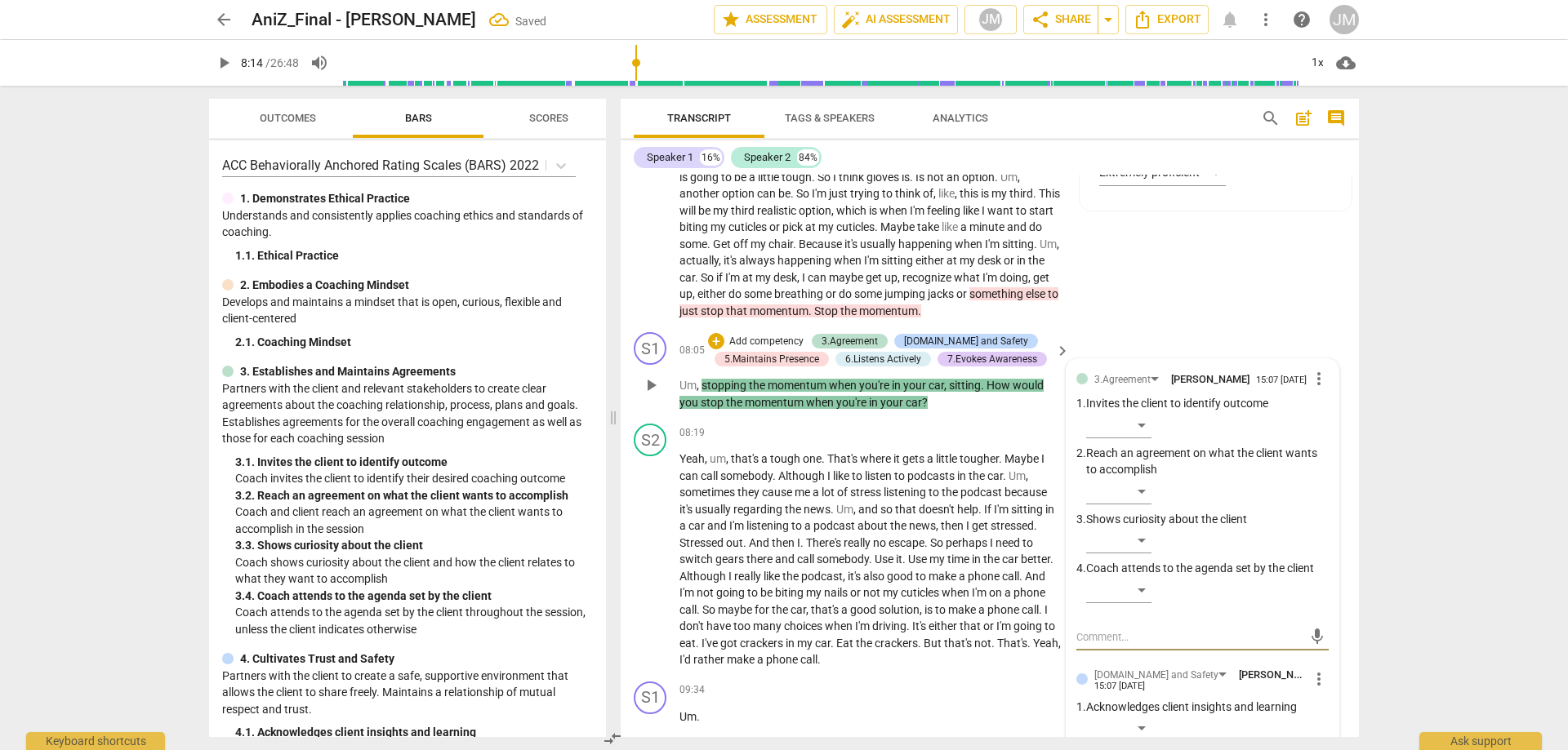
scroll to position [2123, 0]
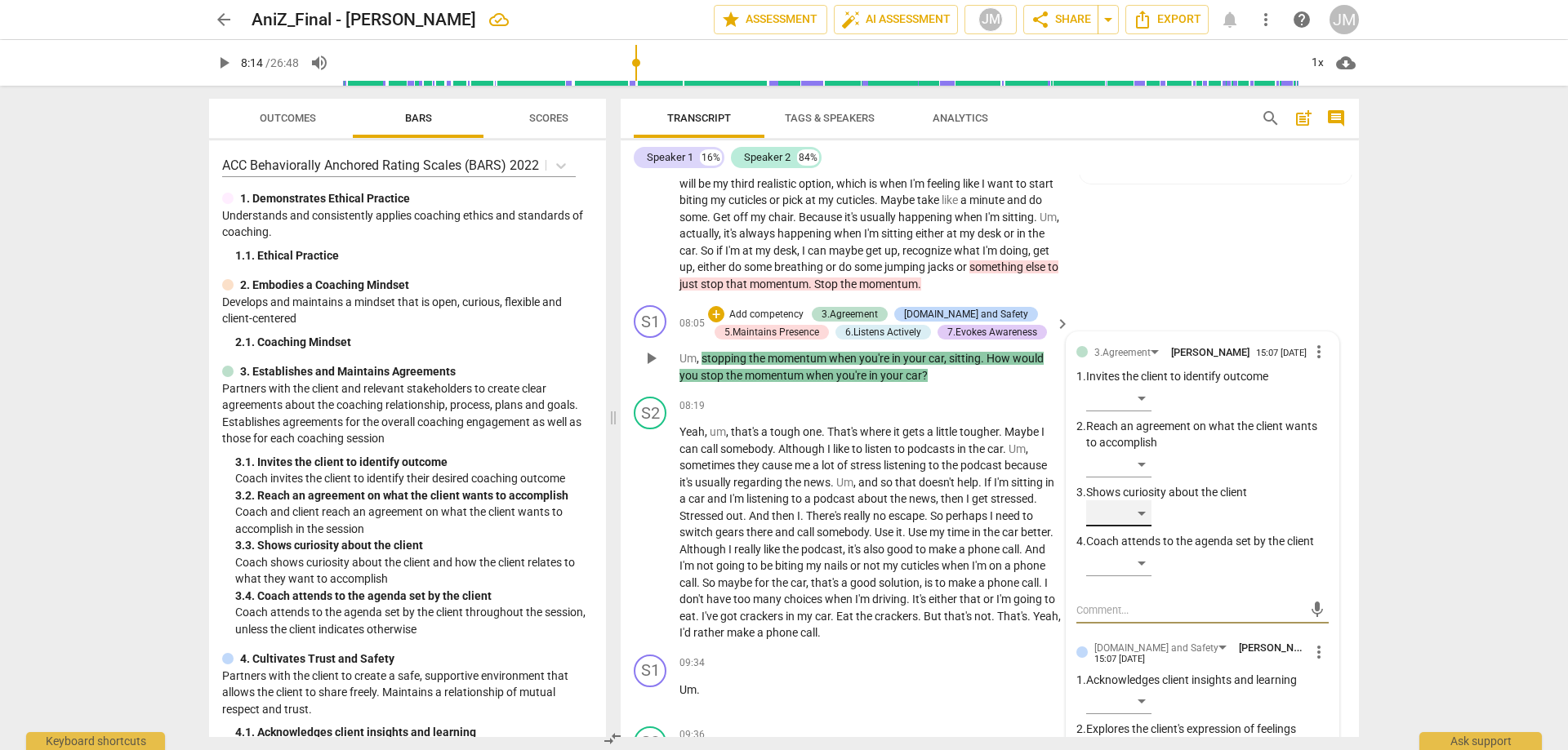
click at [1143, 526] on div "​" at bounding box center [1119, 514] width 66 height 26
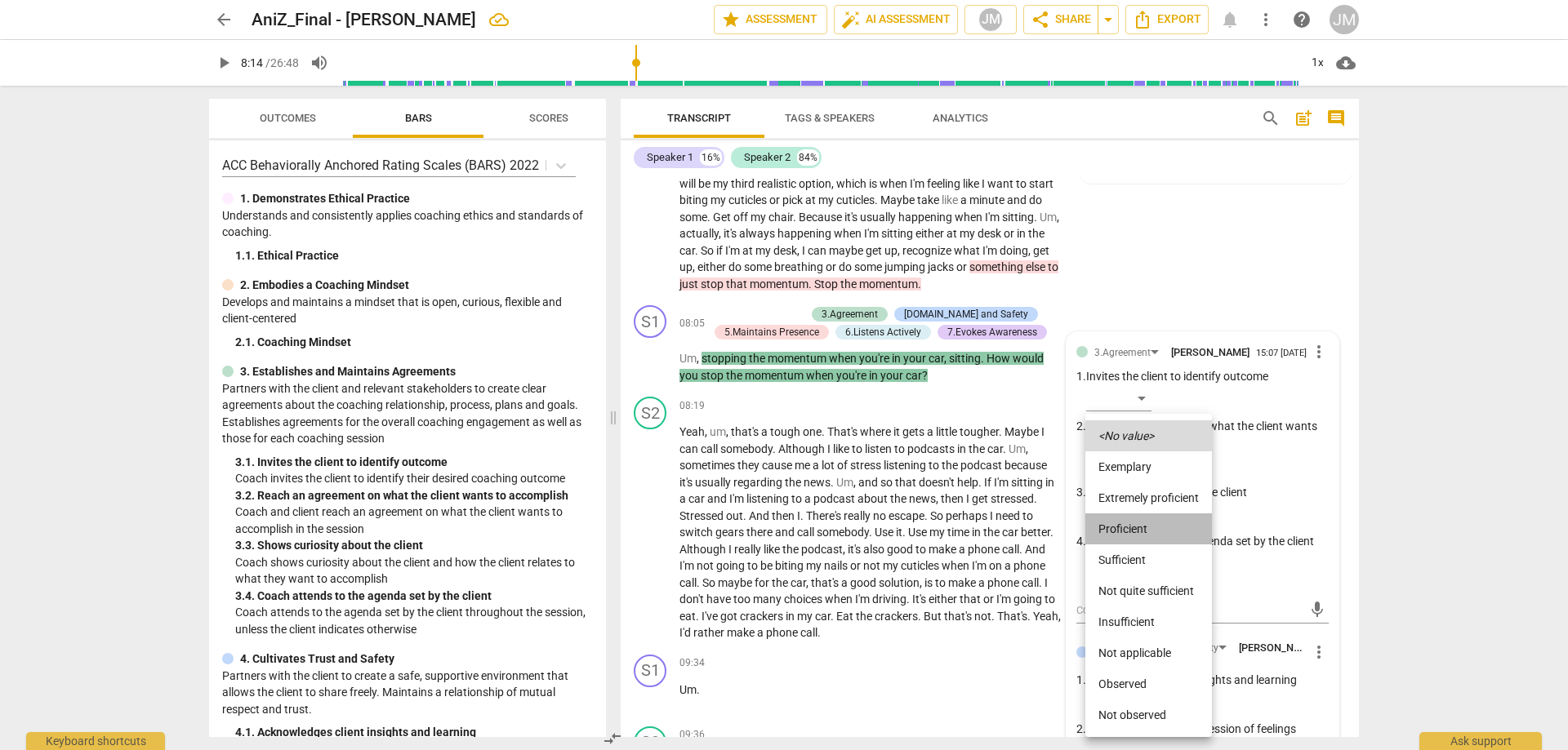
click at [1143, 525] on li "Proficient" at bounding box center [1148, 528] width 126 height 31
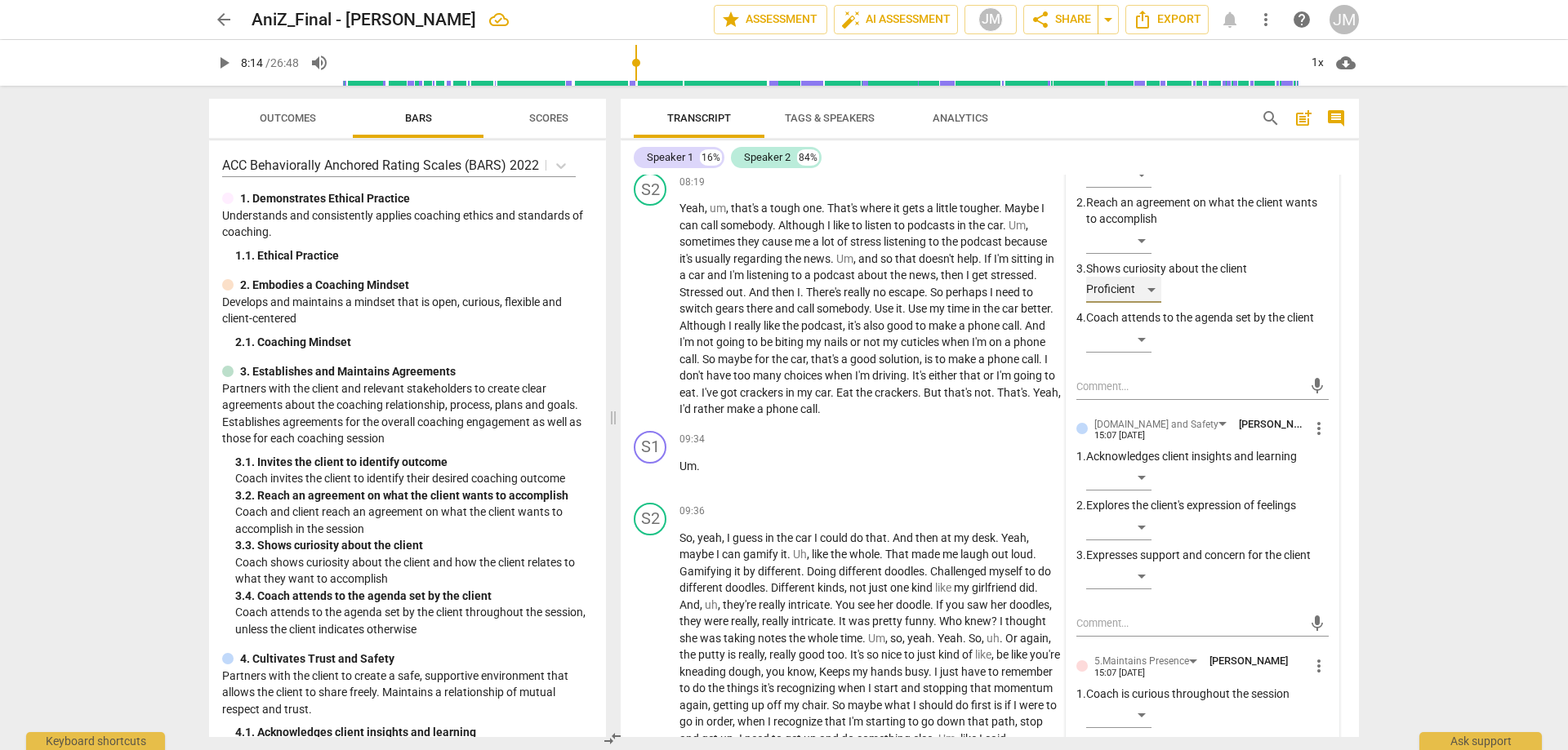
scroll to position [2368, 0]
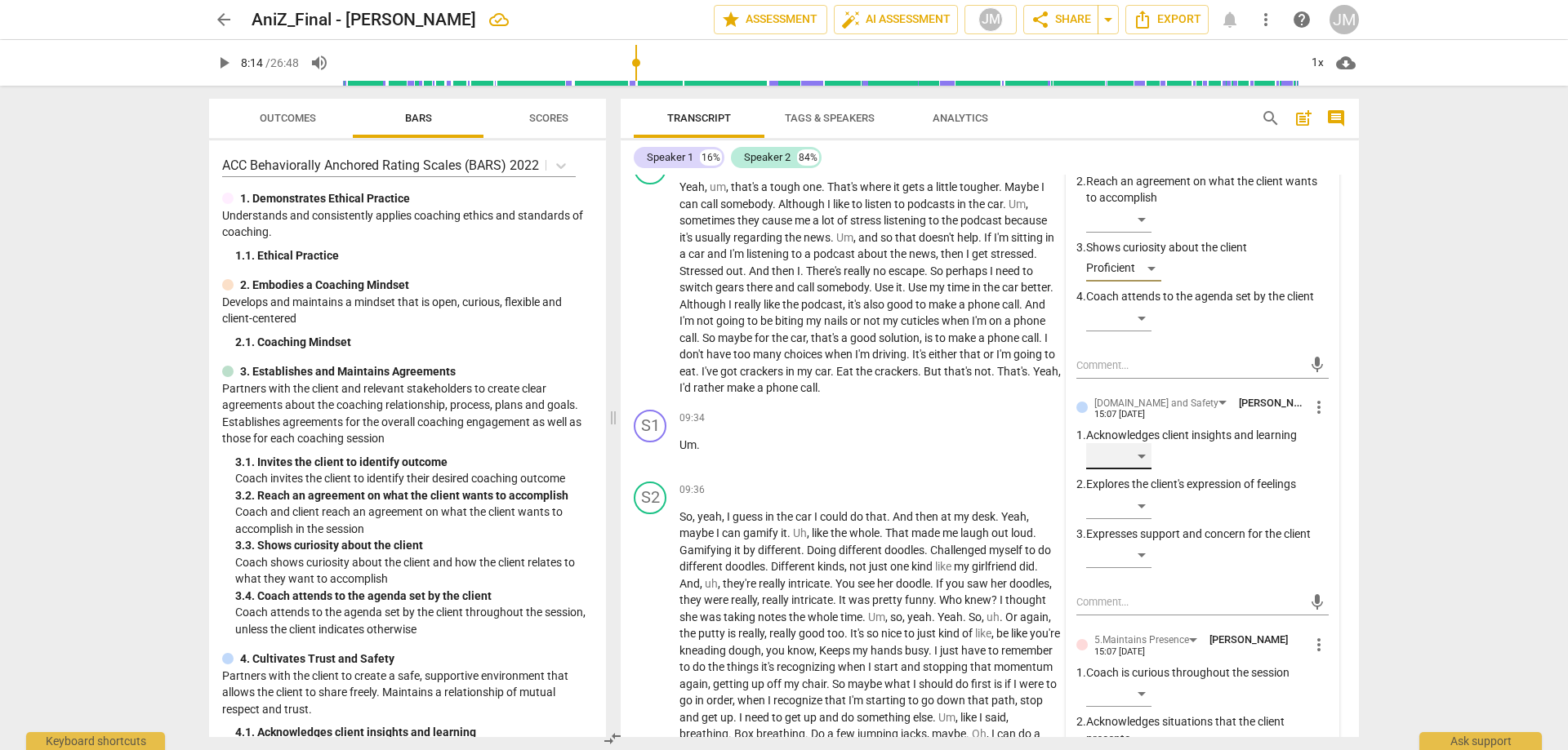
click at [1142, 469] on div "​" at bounding box center [1119, 456] width 66 height 26
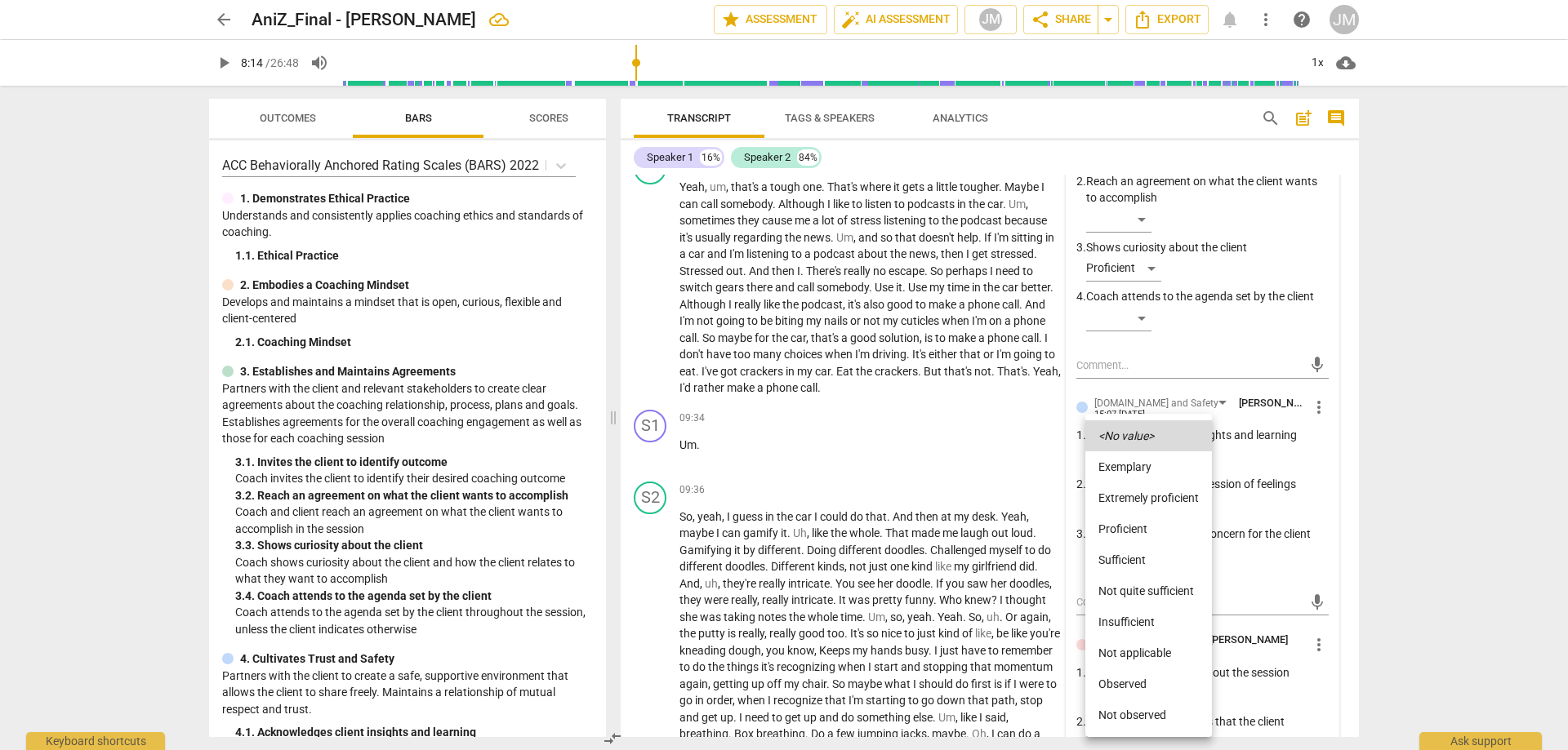
click at [1152, 567] on li "Sufficient" at bounding box center [1148, 559] width 126 height 31
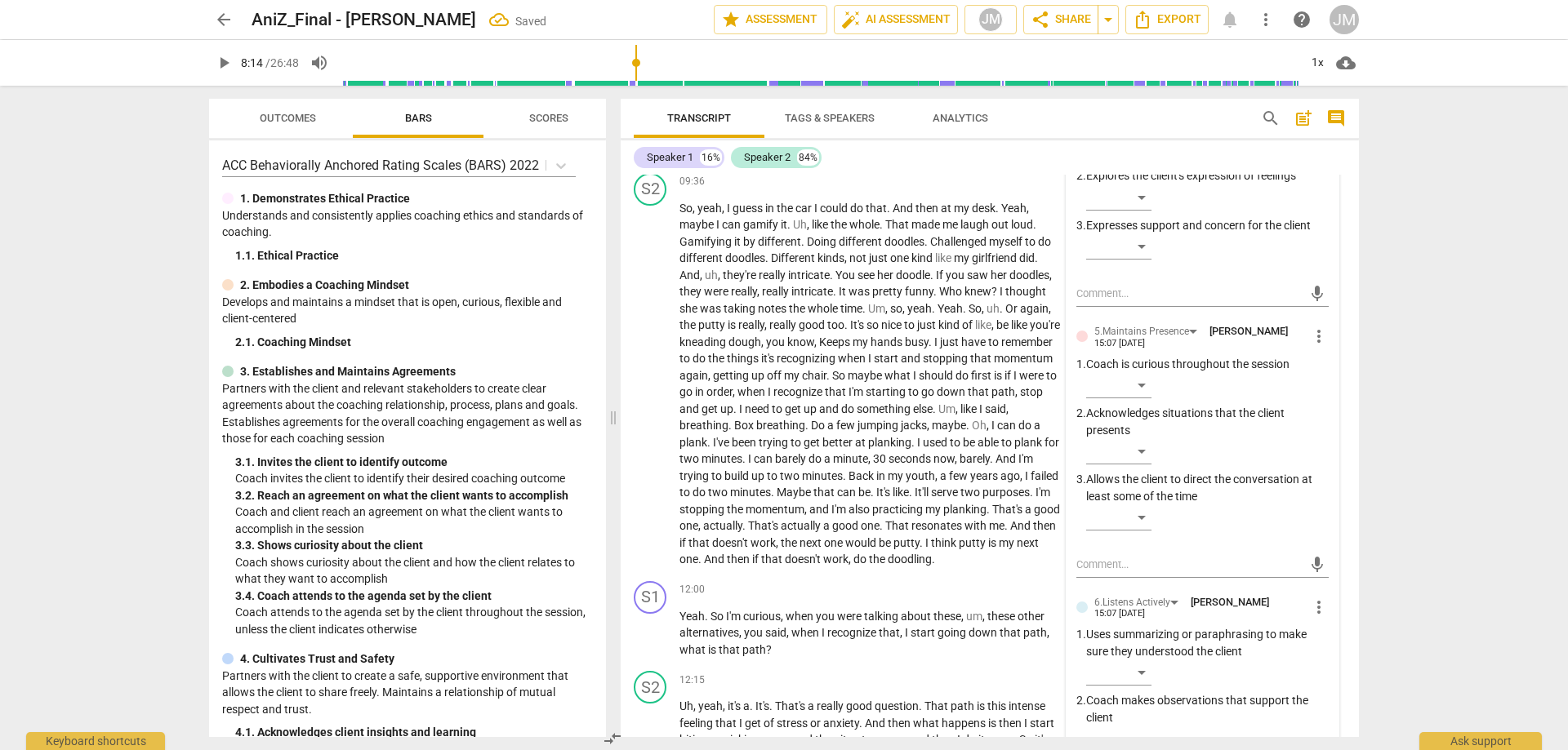
scroll to position [2694, 0]
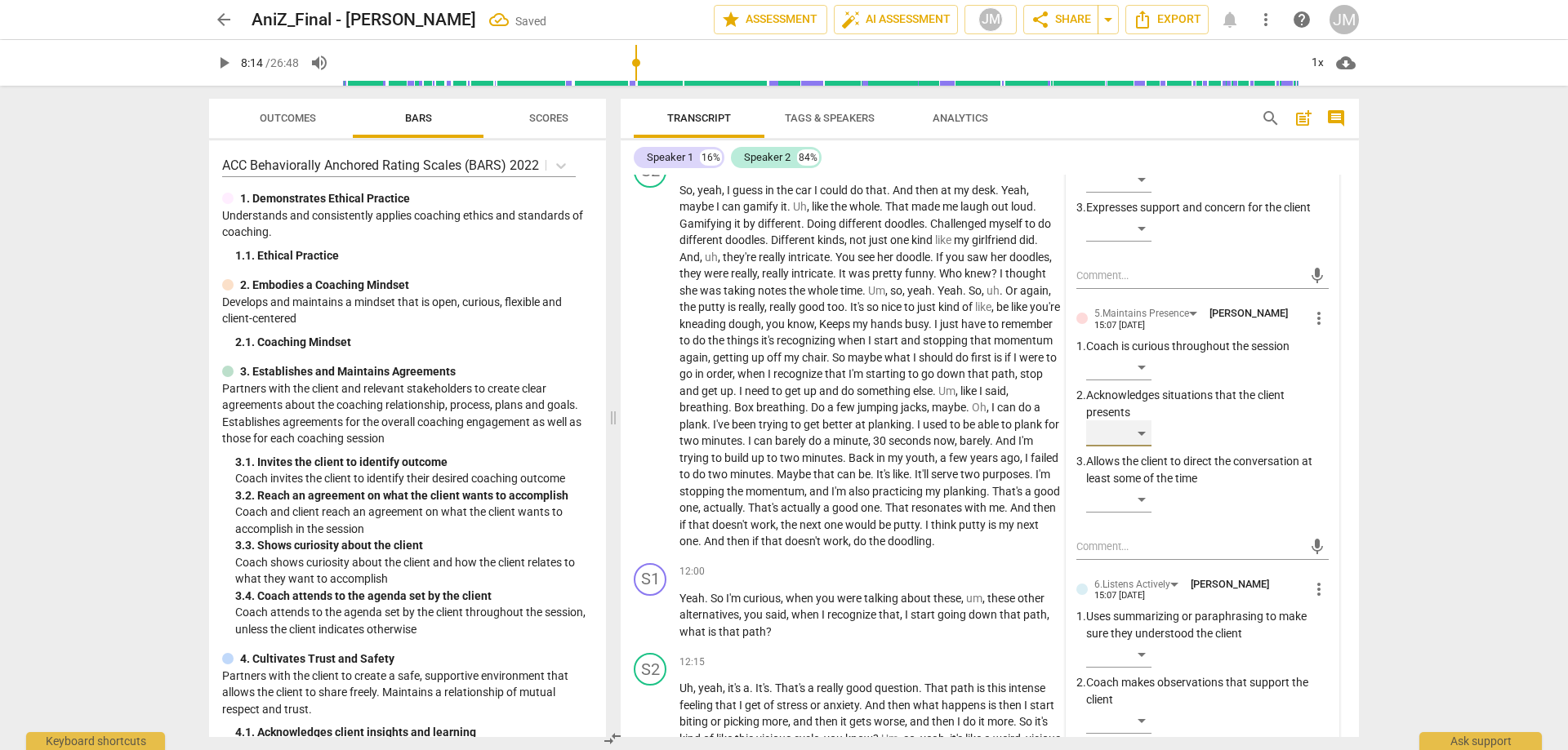
click at [1130, 446] on div "​" at bounding box center [1119, 433] width 66 height 26
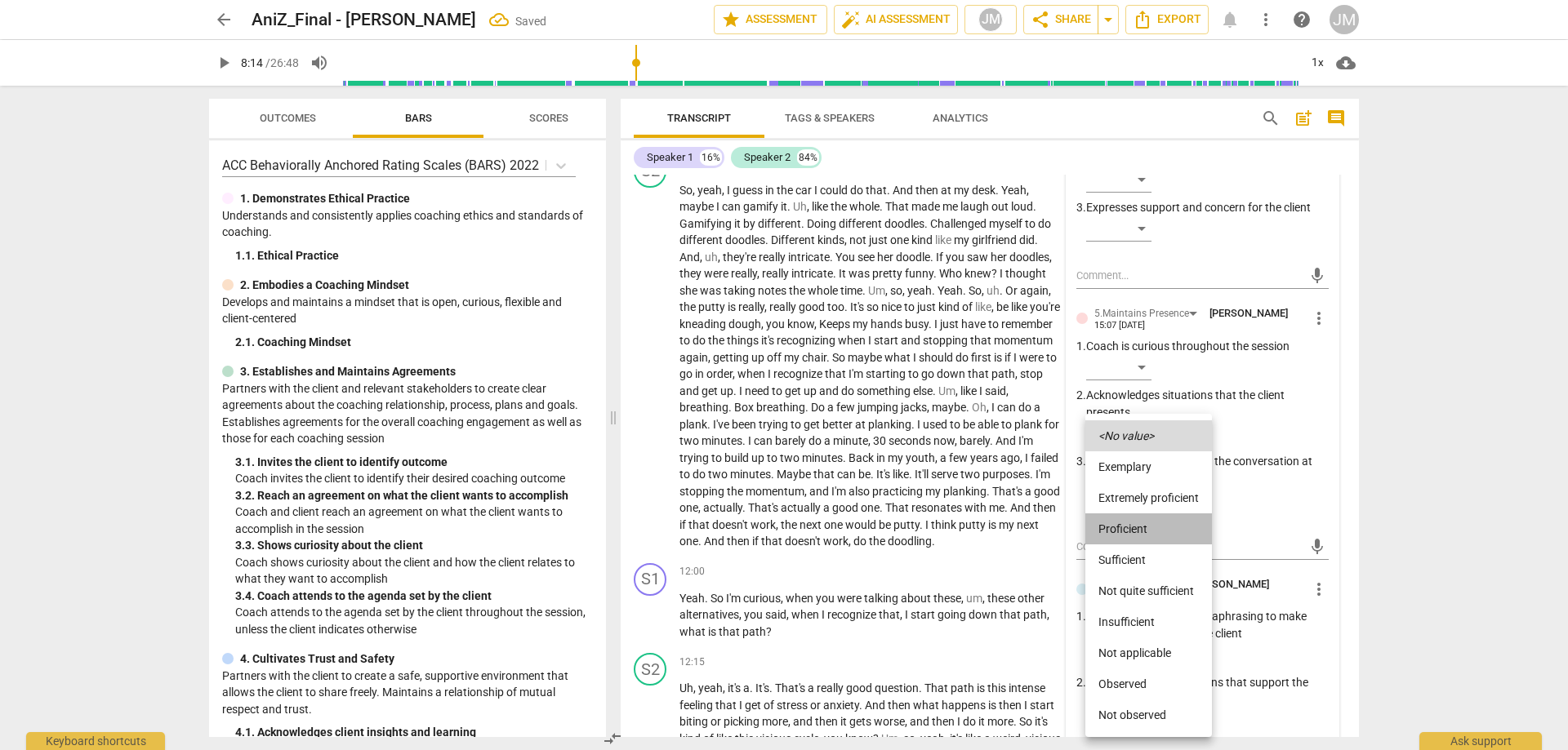
click at [1160, 528] on li "Proficient" at bounding box center [1148, 528] width 126 height 31
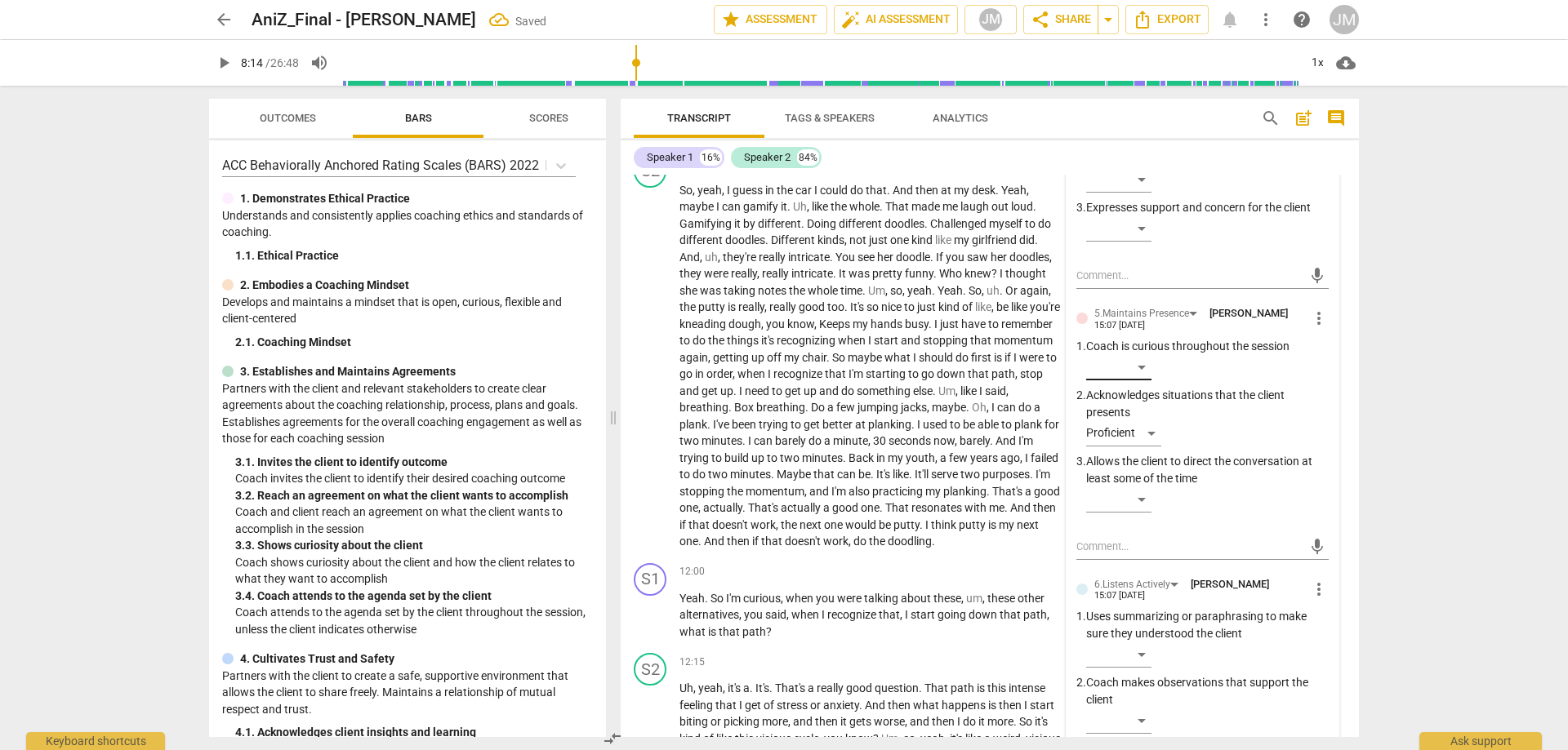
drag, startPoint x: 1140, startPoint y: 388, endPoint x: 1146, endPoint y: 404, distance: 17.1
click at [1140, 355] on p "Coach is curious throughout the session" at bounding box center [1207, 346] width 242 height 17
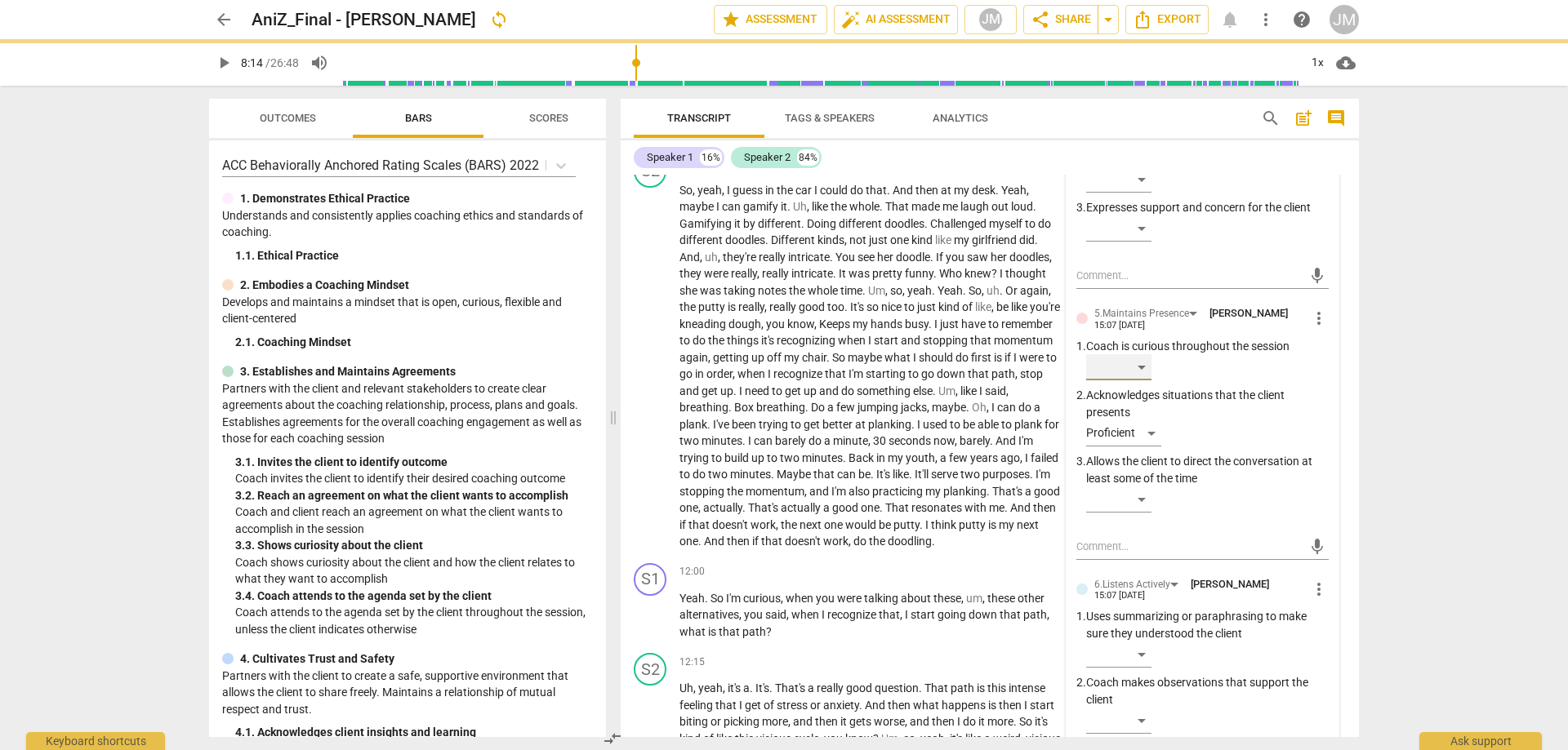
click at [1147, 380] on div "​" at bounding box center [1119, 368] width 66 height 26
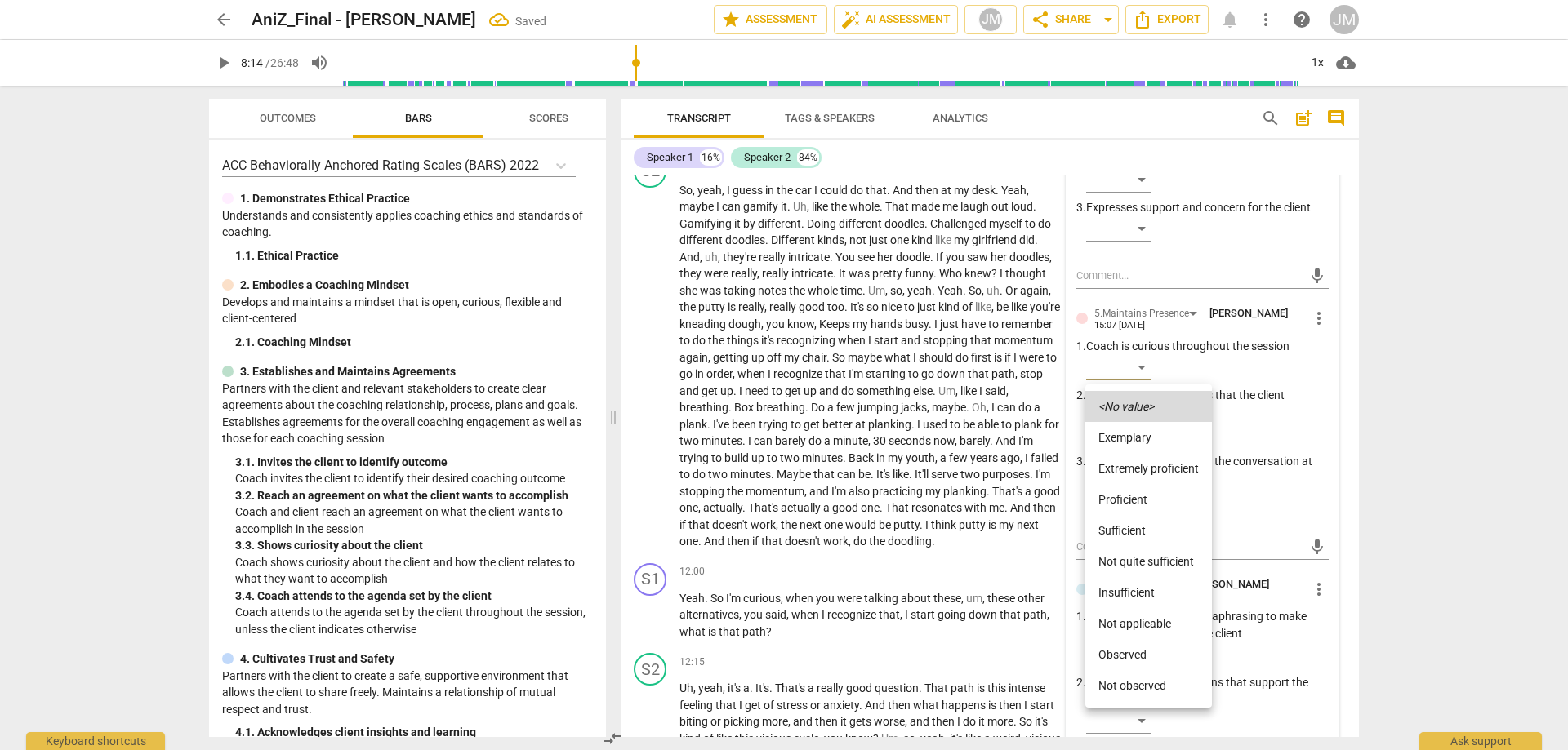
click at [1148, 496] on li "Proficient" at bounding box center [1148, 499] width 126 height 31
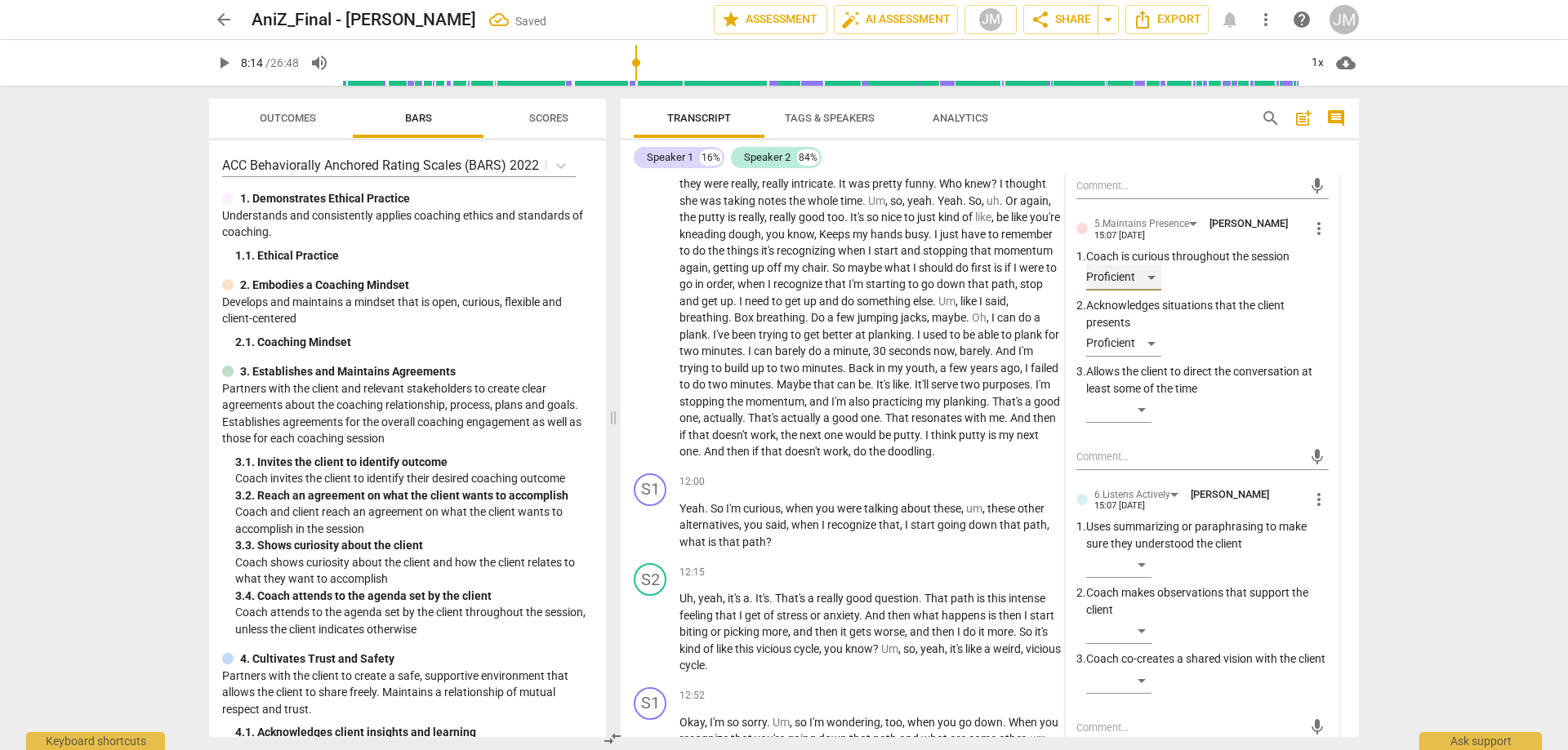
scroll to position [2939, 0]
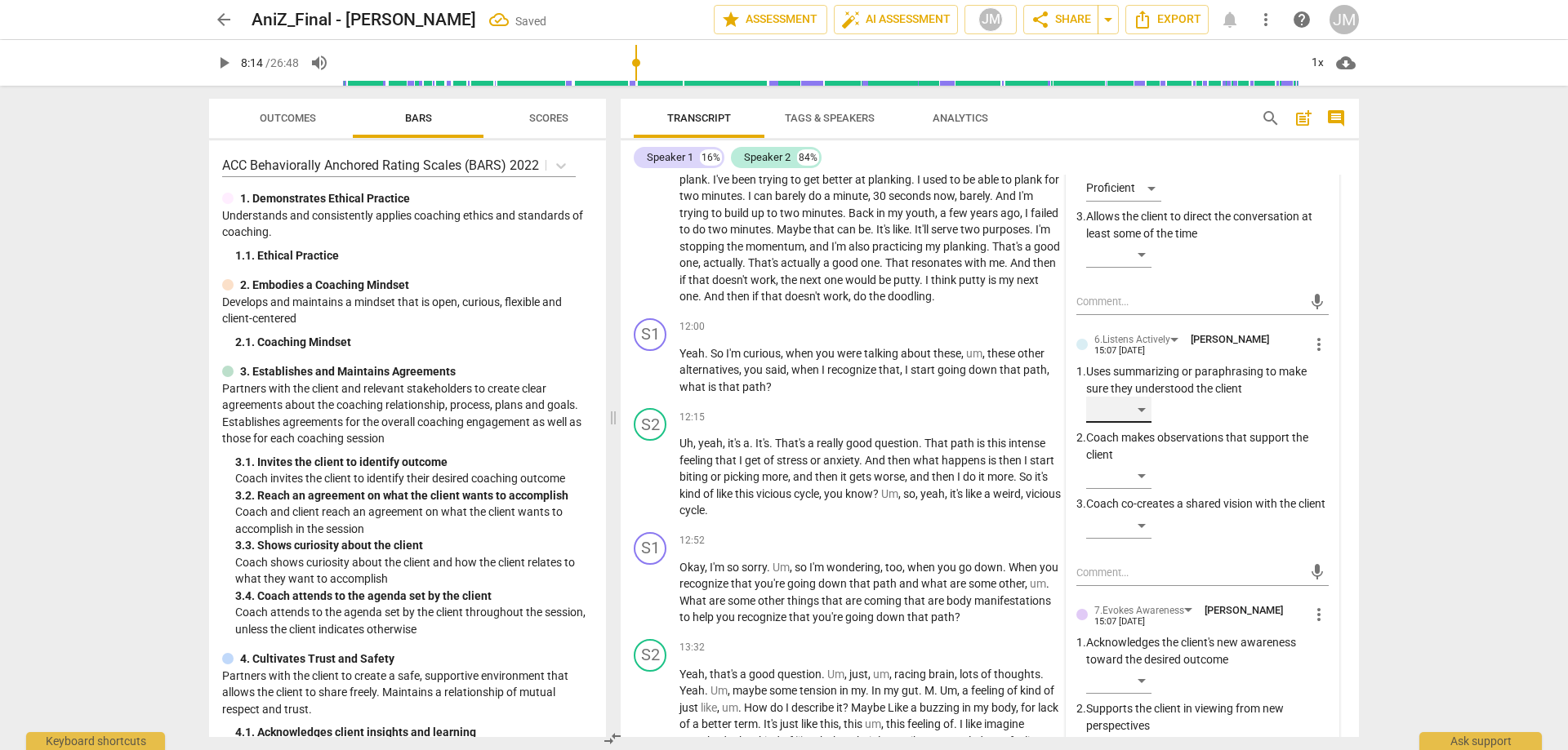
click at [1138, 423] on div "​" at bounding box center [1119, 409] width 66 height 26
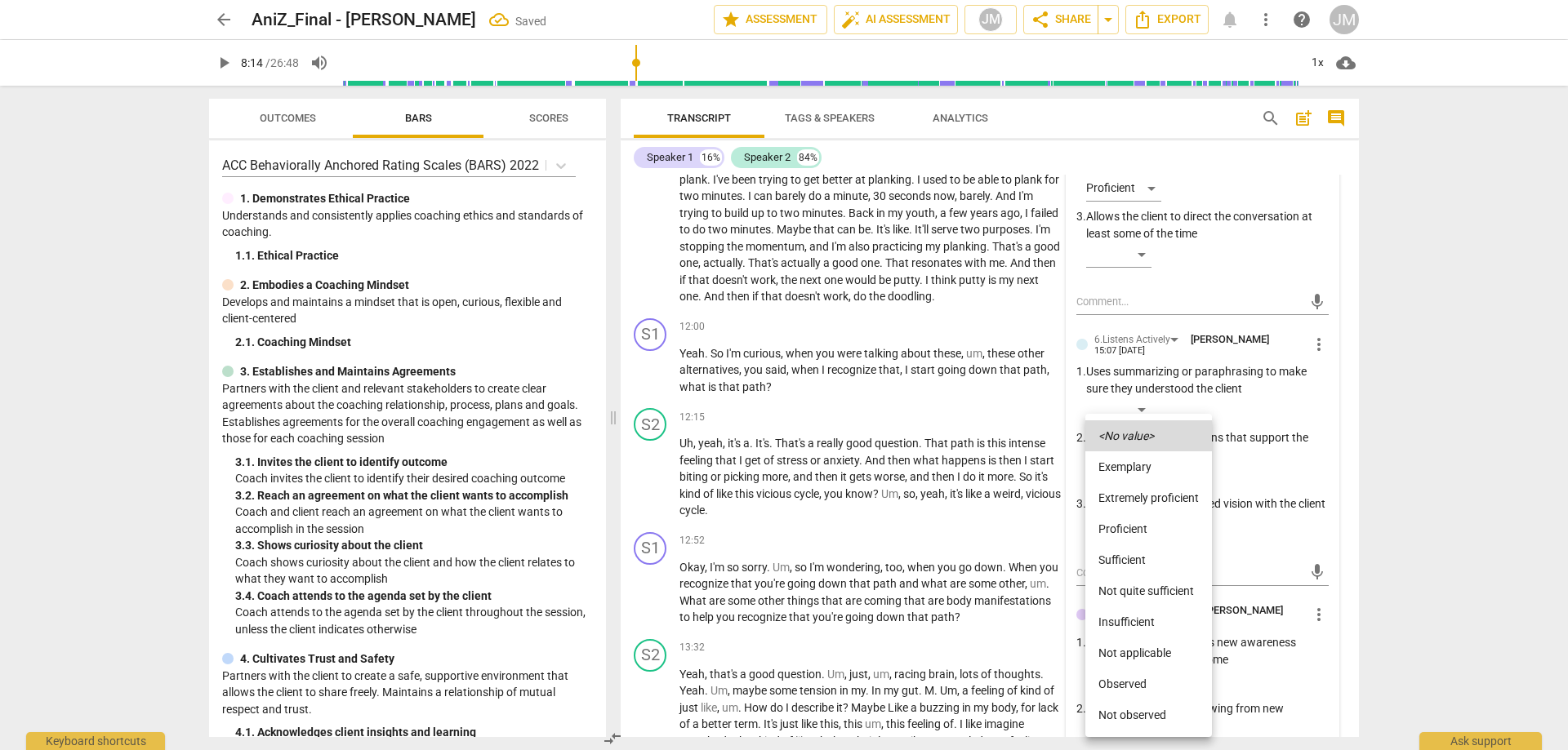
click at [1138, 518] on li "Proficient" at bounding box center [1148, 528] width 126 height 31
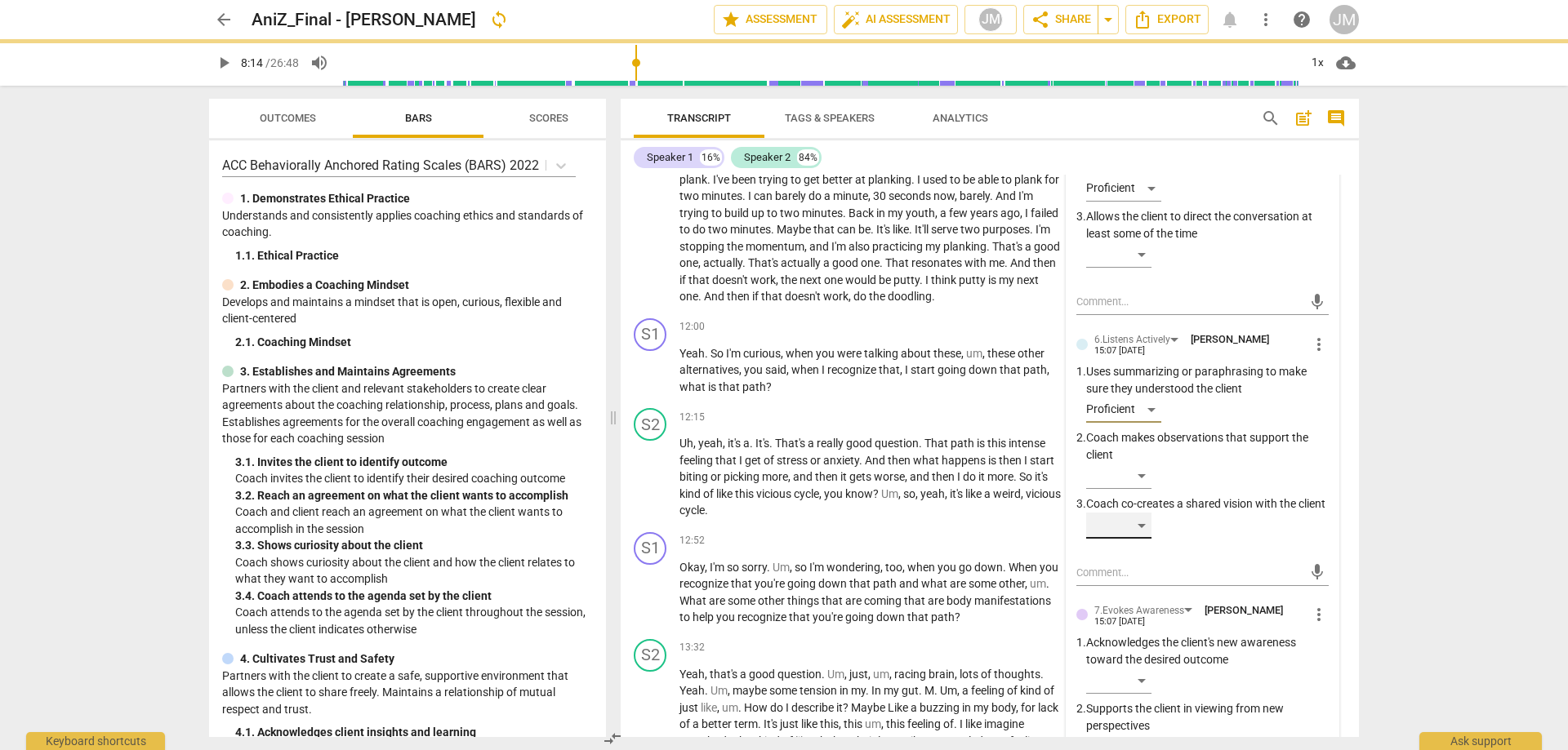
click at [1147, 538] on div "​" at bounding box center [1119, 525] width 66 height 26
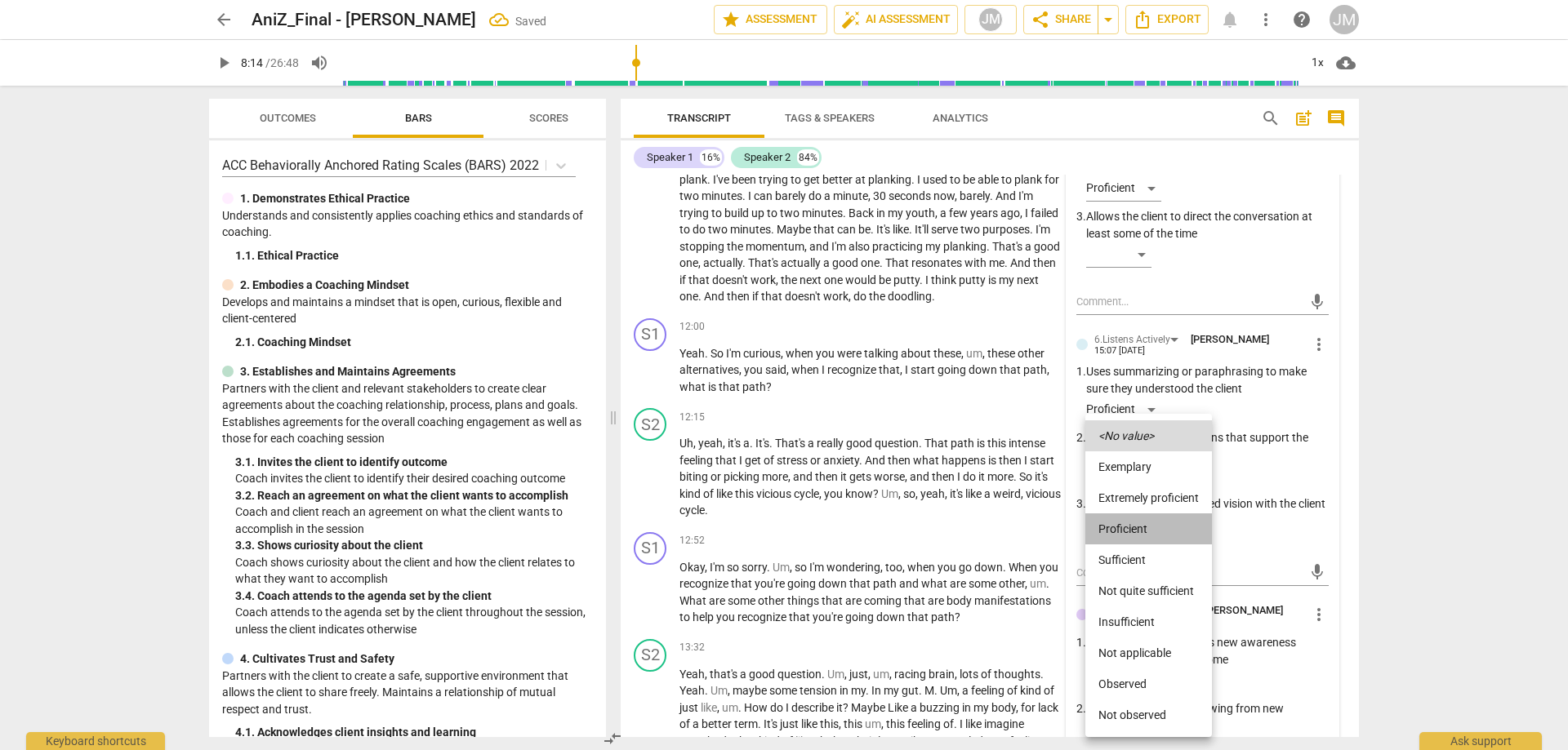
click at [1149, 526] on li "Proficient" at bounding box center [1148, 528] width 126 height 31
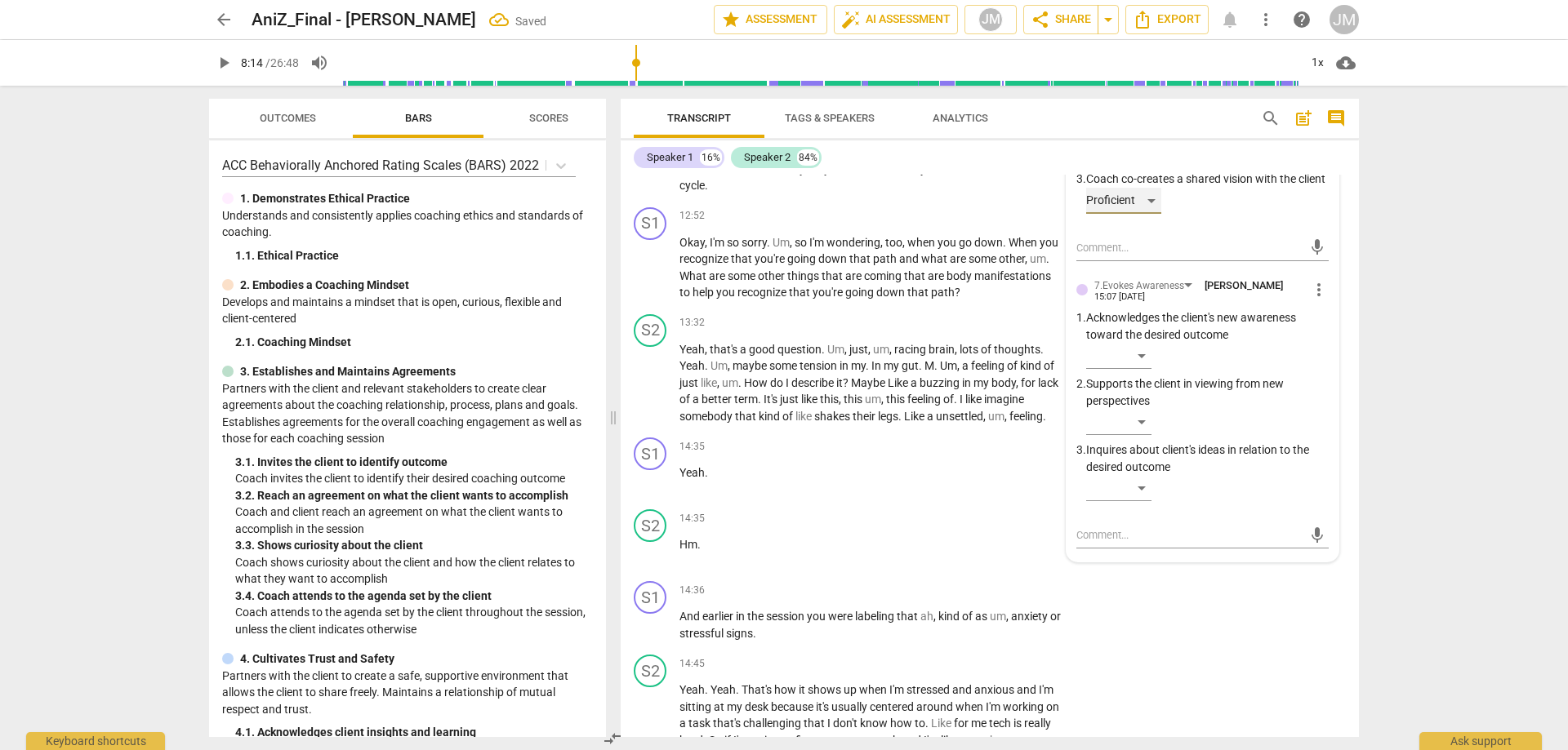
scroll to position [3265, 0]
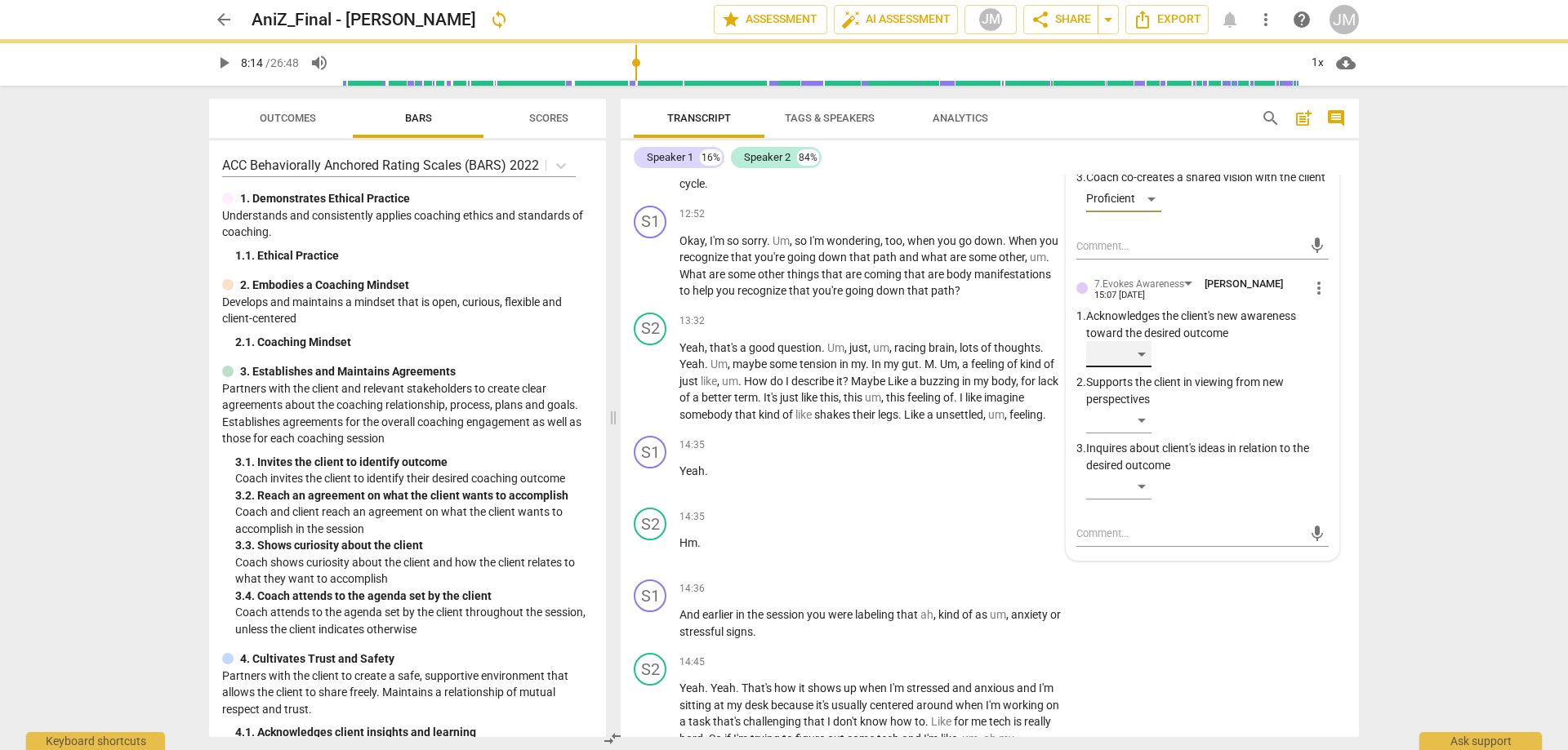
click at [1141, 368] on div "​" at bounding box center [1119, 354] width 66 height 26
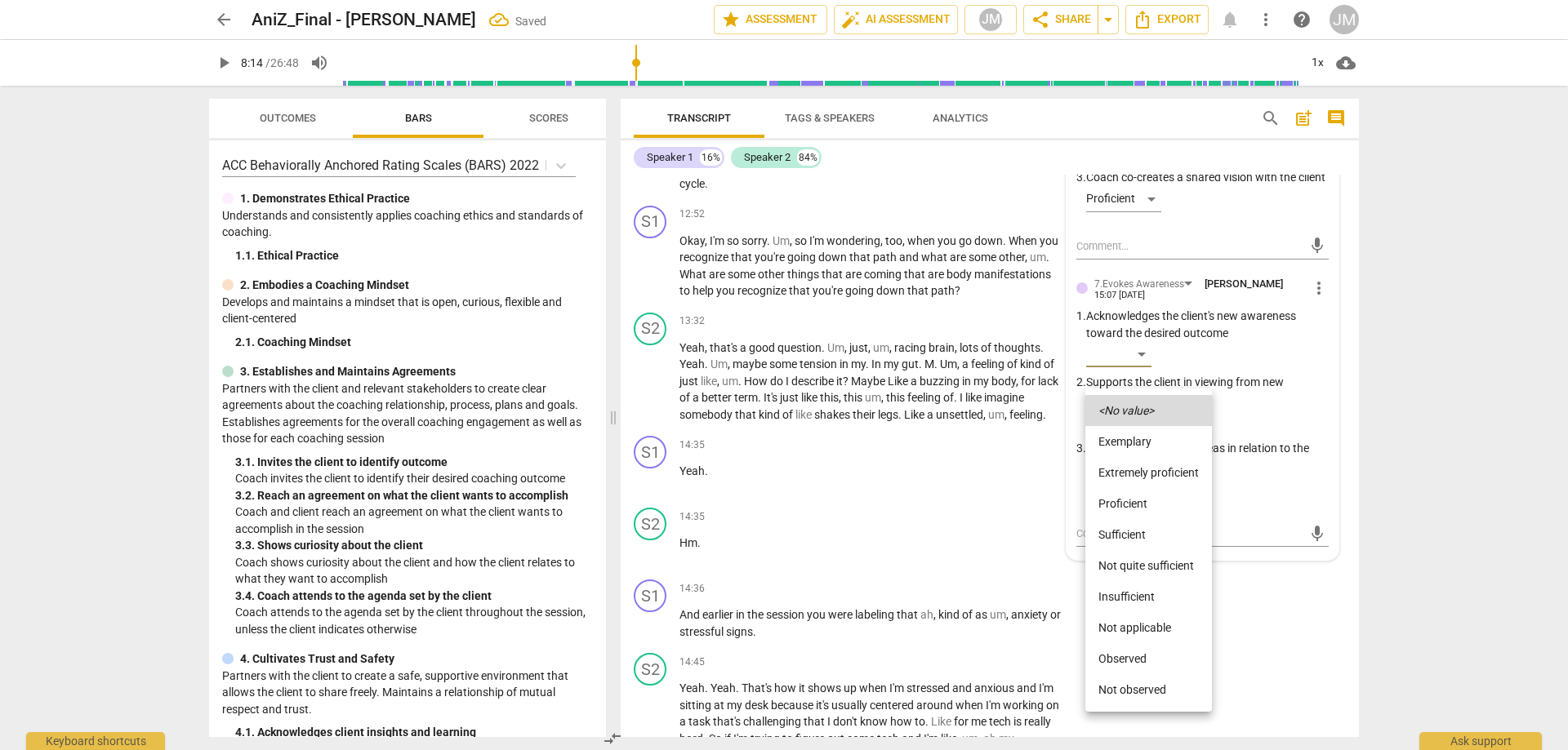
click at [1149, 499] on li "Proficient" at bounding box center [1148, 503] width 126 height 31
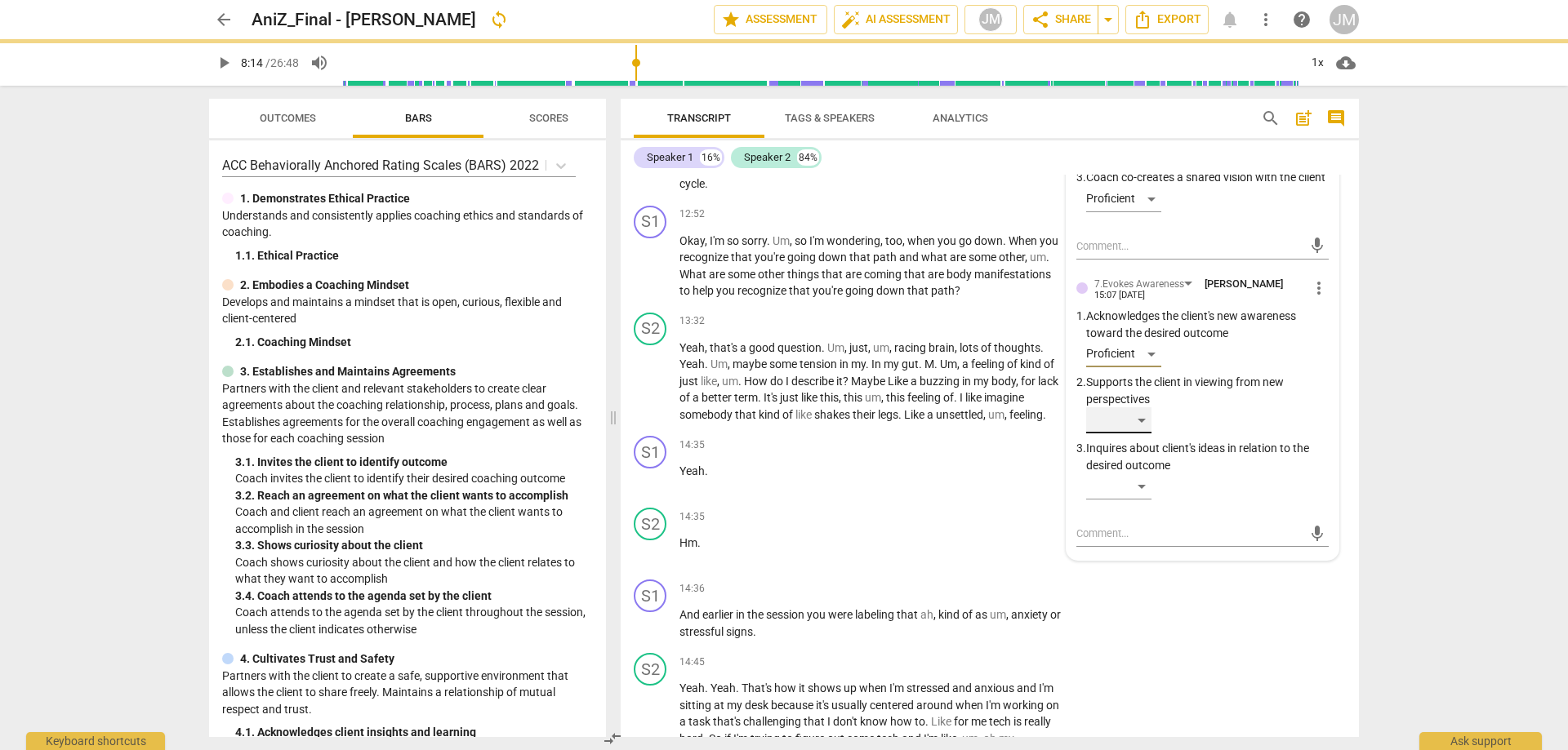
click at [1145, 433] on div "​" at bounding box center [1119, 420] width 66 height 26
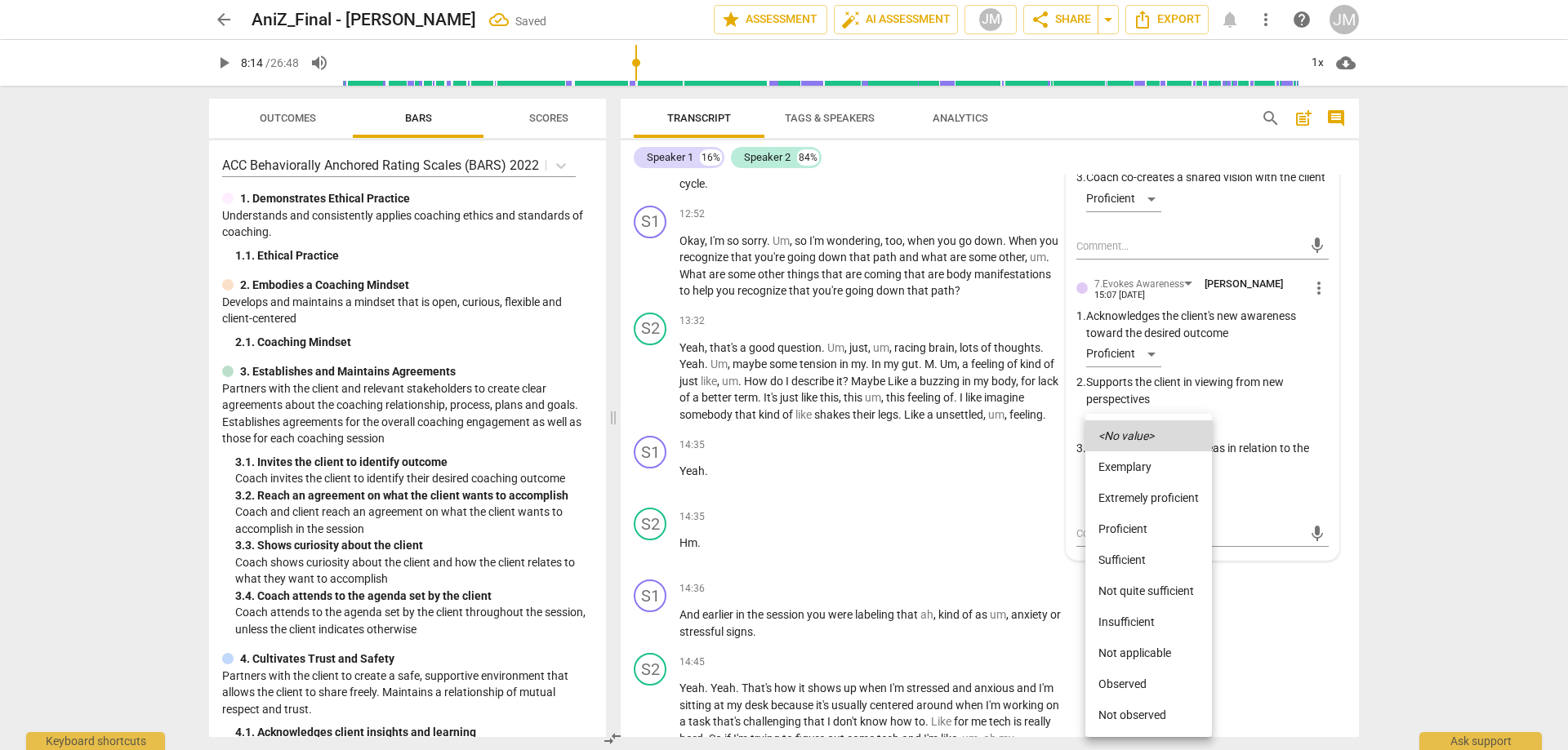
click at [1145, 528] on li "Proficient" at bounding box center [1148, 528] width 126 height 31
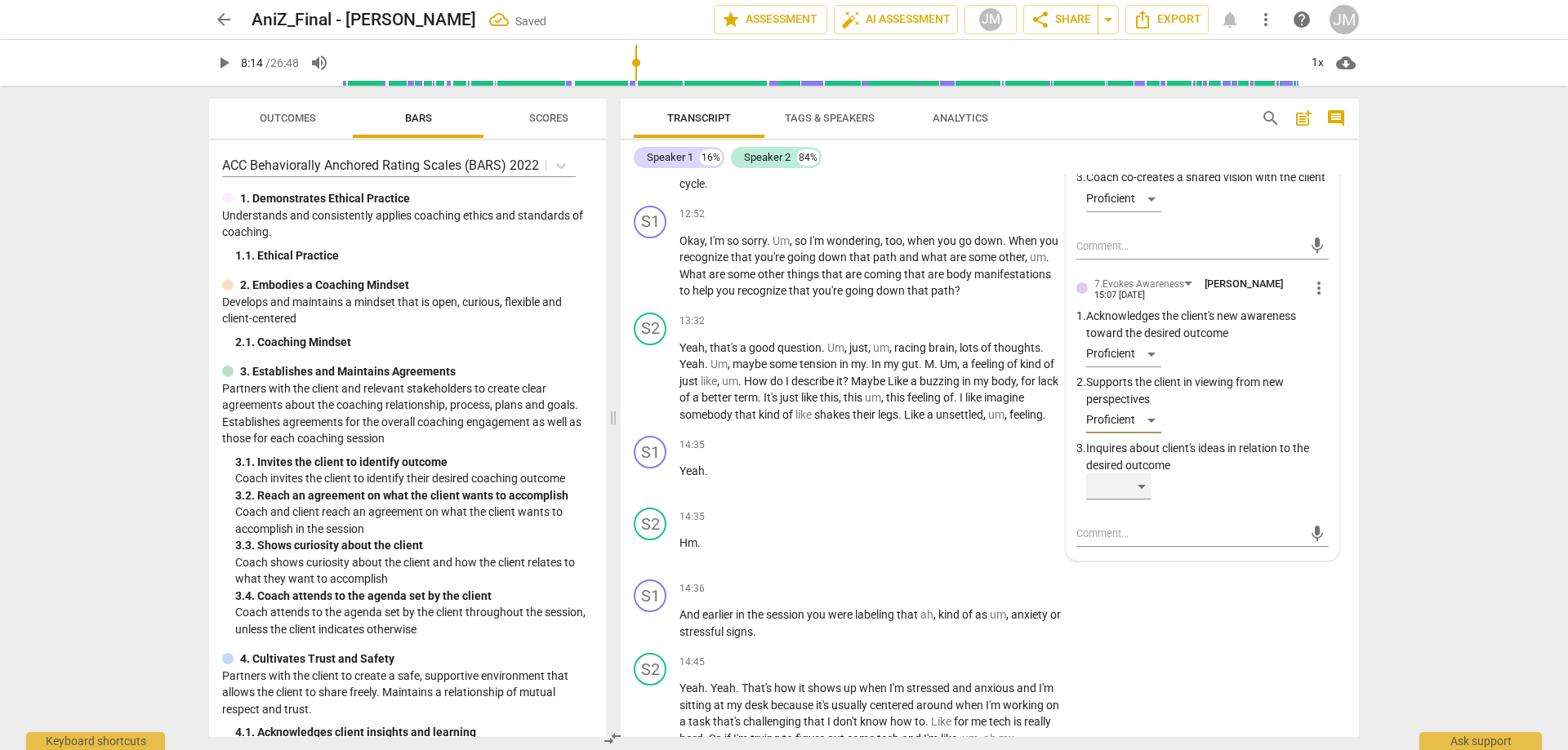
click at [1141, 500] on div "​" at bounding box center [1119, 487] width 66 height 26
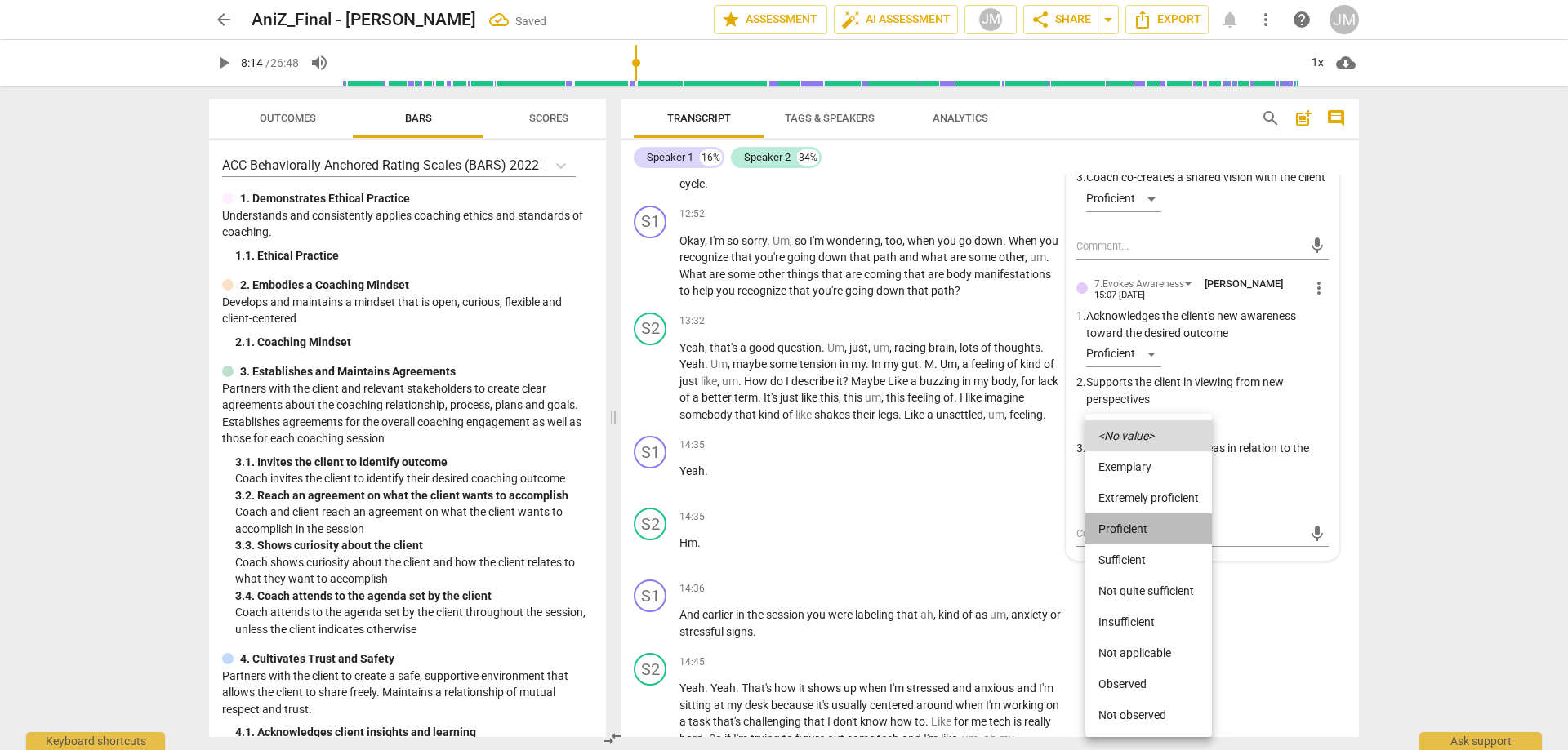
click at [1145, 525] on li "Proficient" at bounding box center [1148, 528] width 126 height 31
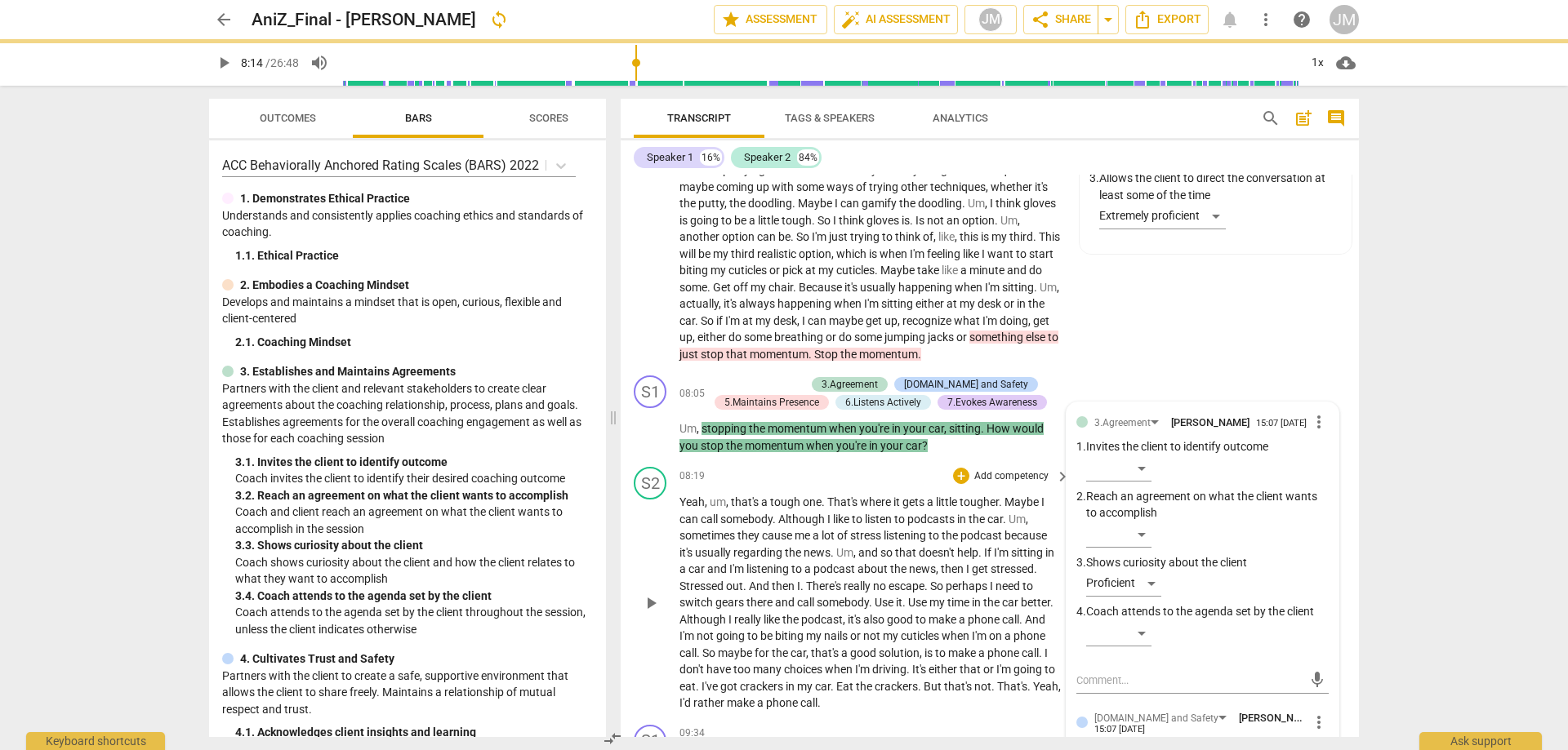
scroll to position [2041, 0]
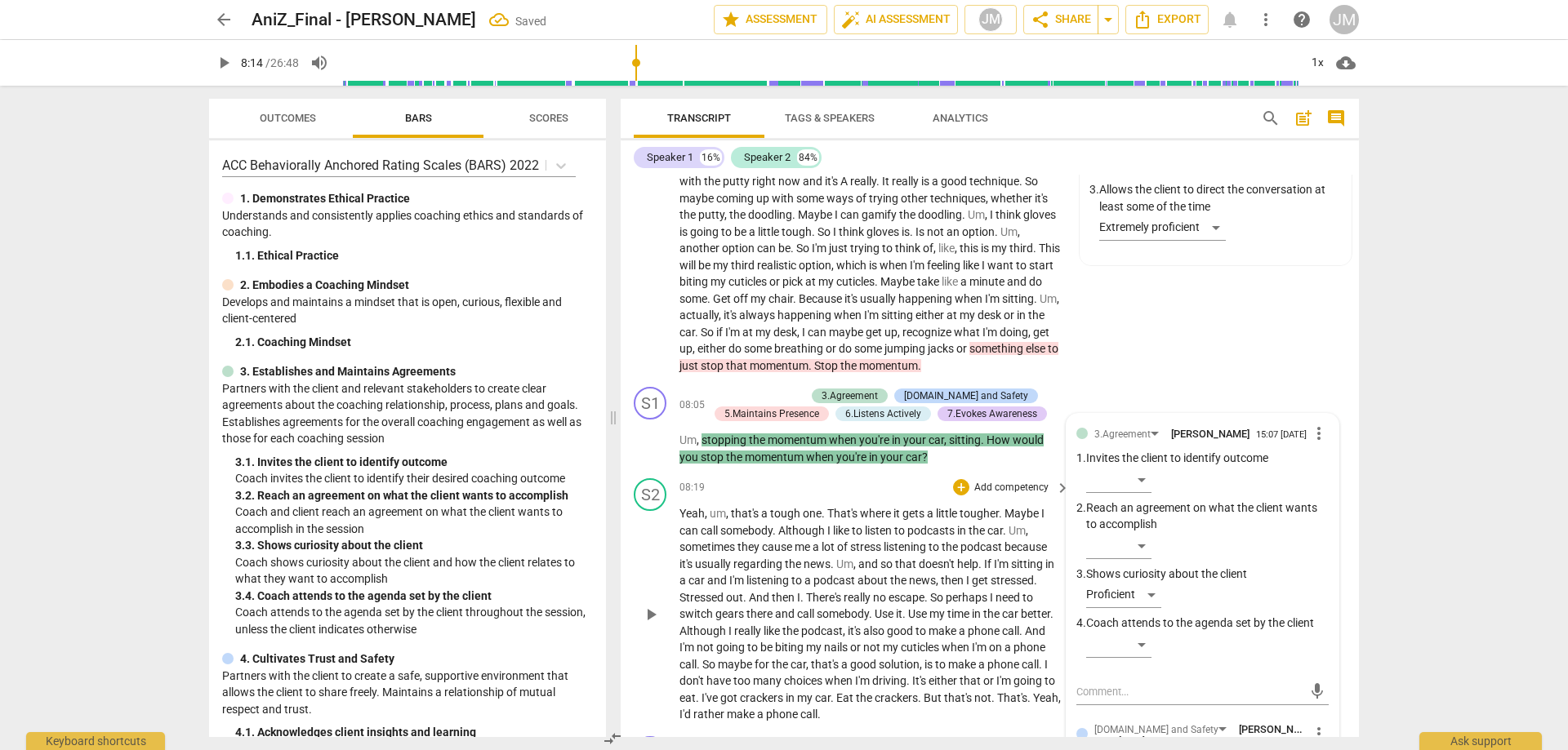
click at [643, 628] on button "play_arrow" at bounding box center [651, 615] width 26 height 26
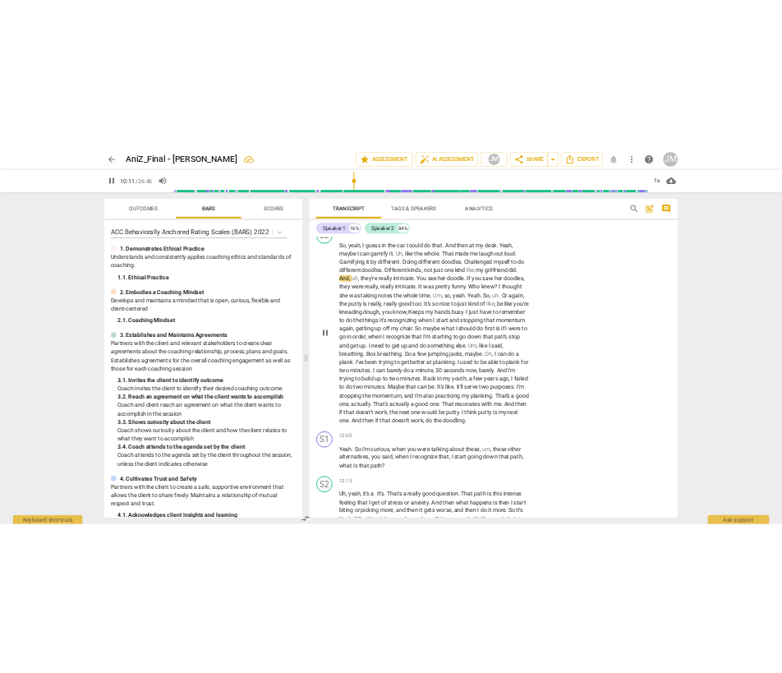
scroll to position [2712, 0]
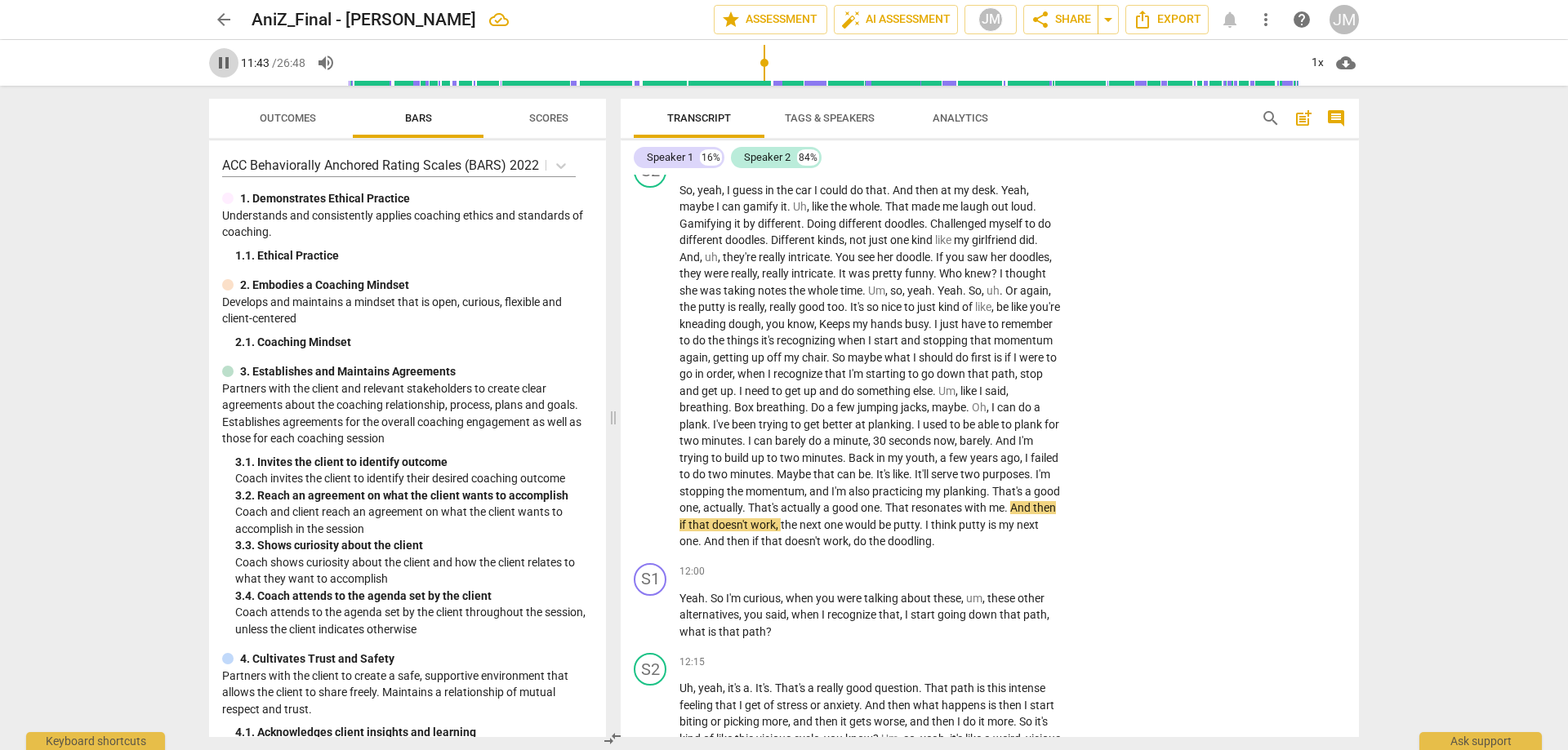
click at [218, 51] on button "pause" at bounding box center [224, 63] width 30 height 30
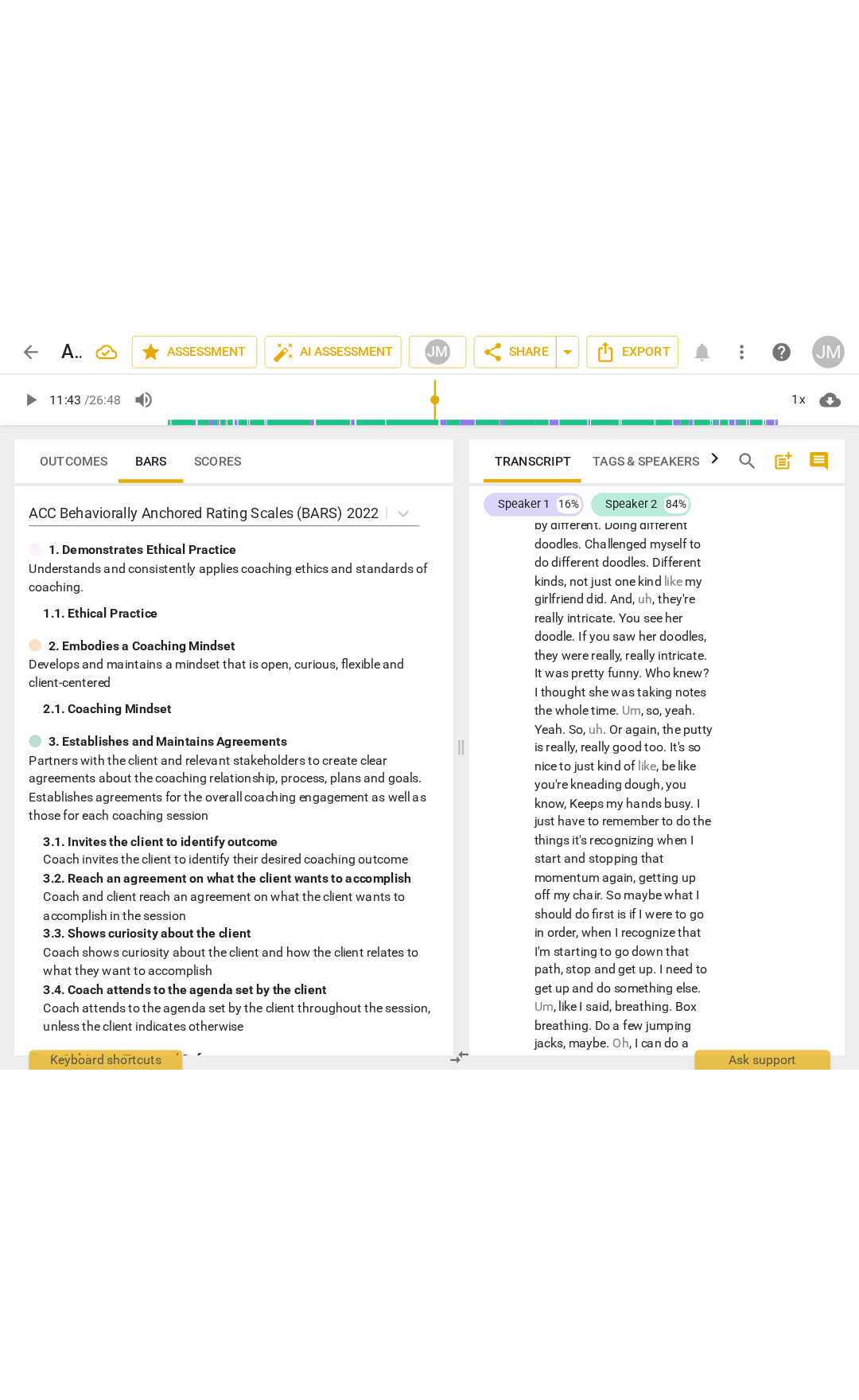
scroll to position [4026, 0]
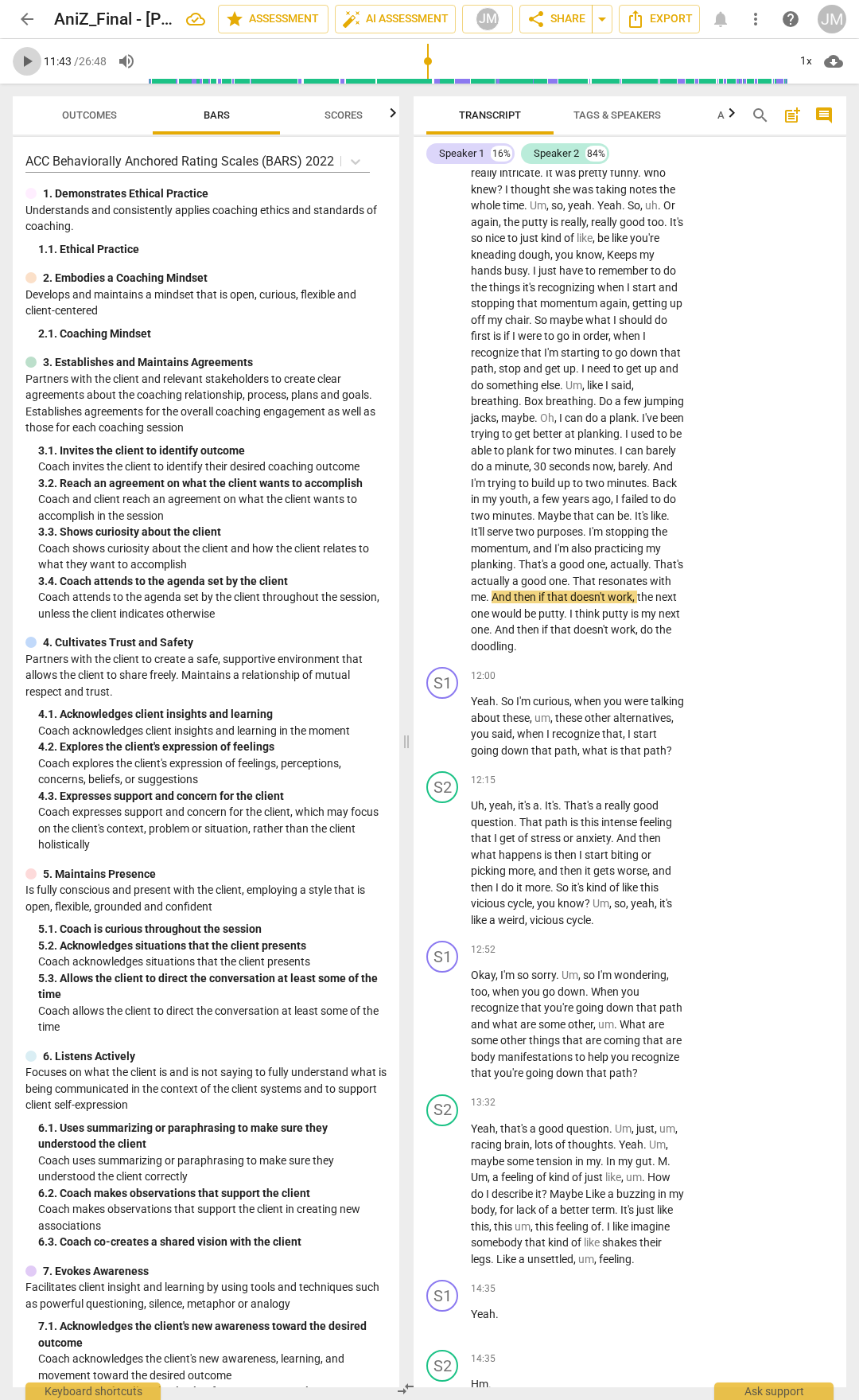
click at [35, 63] on span "play_arrow" at bounding box center [27, 61] width 19 height 19
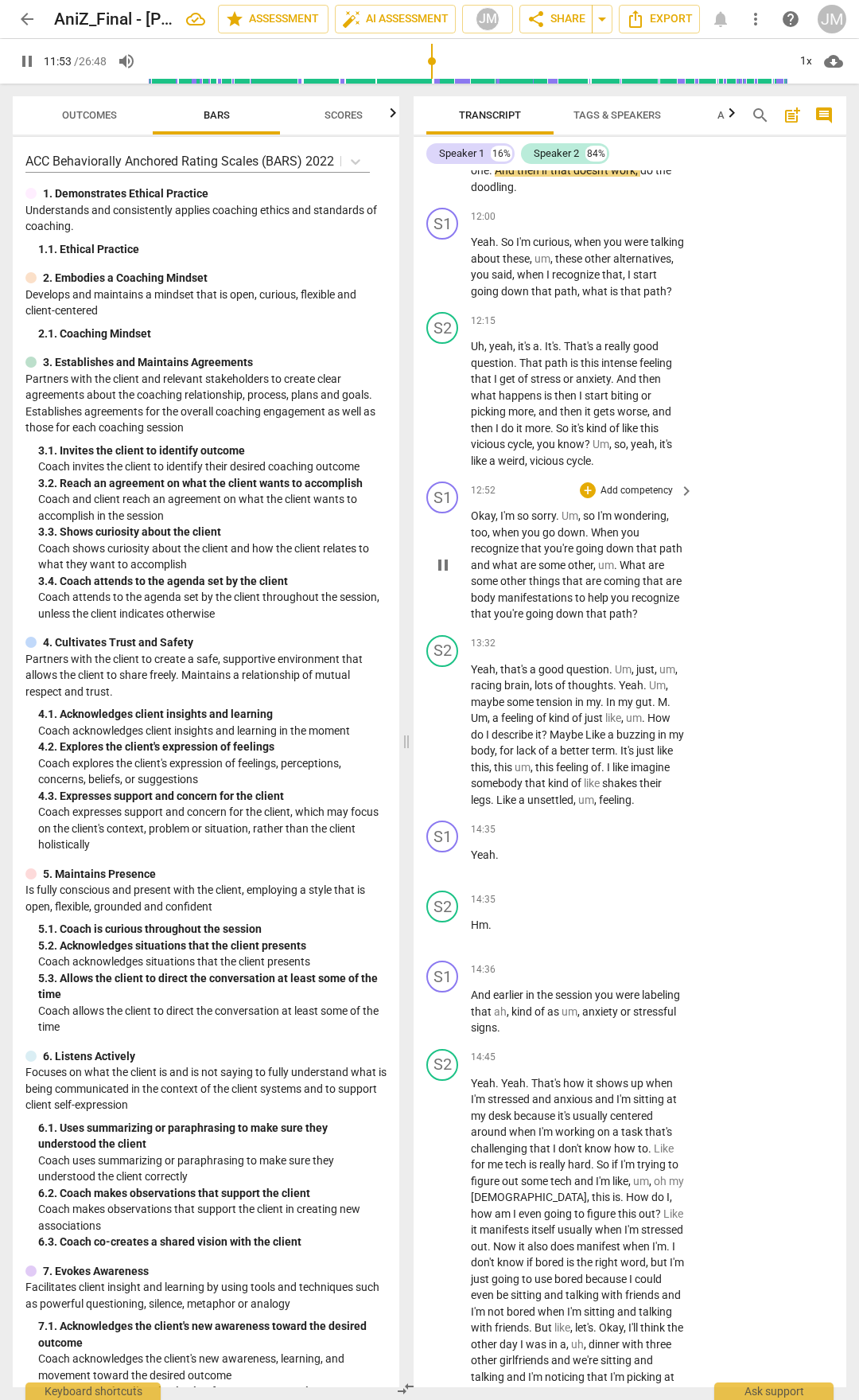
scroll to position [4503, 0]
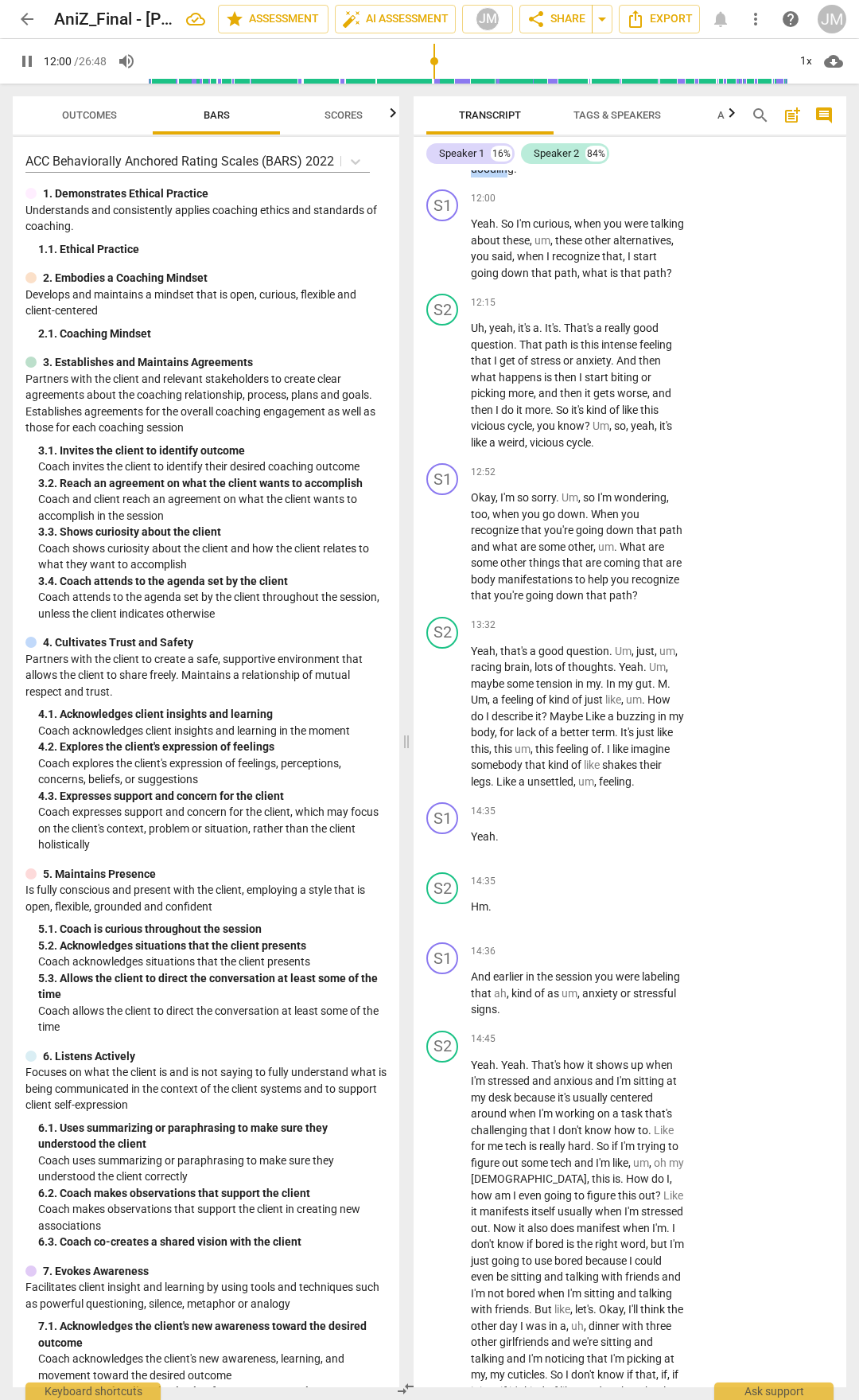
drag, startPoint x: 643, startPoint y: 364, endPoint x: 680, endPoint y: 382, distance: 41.1
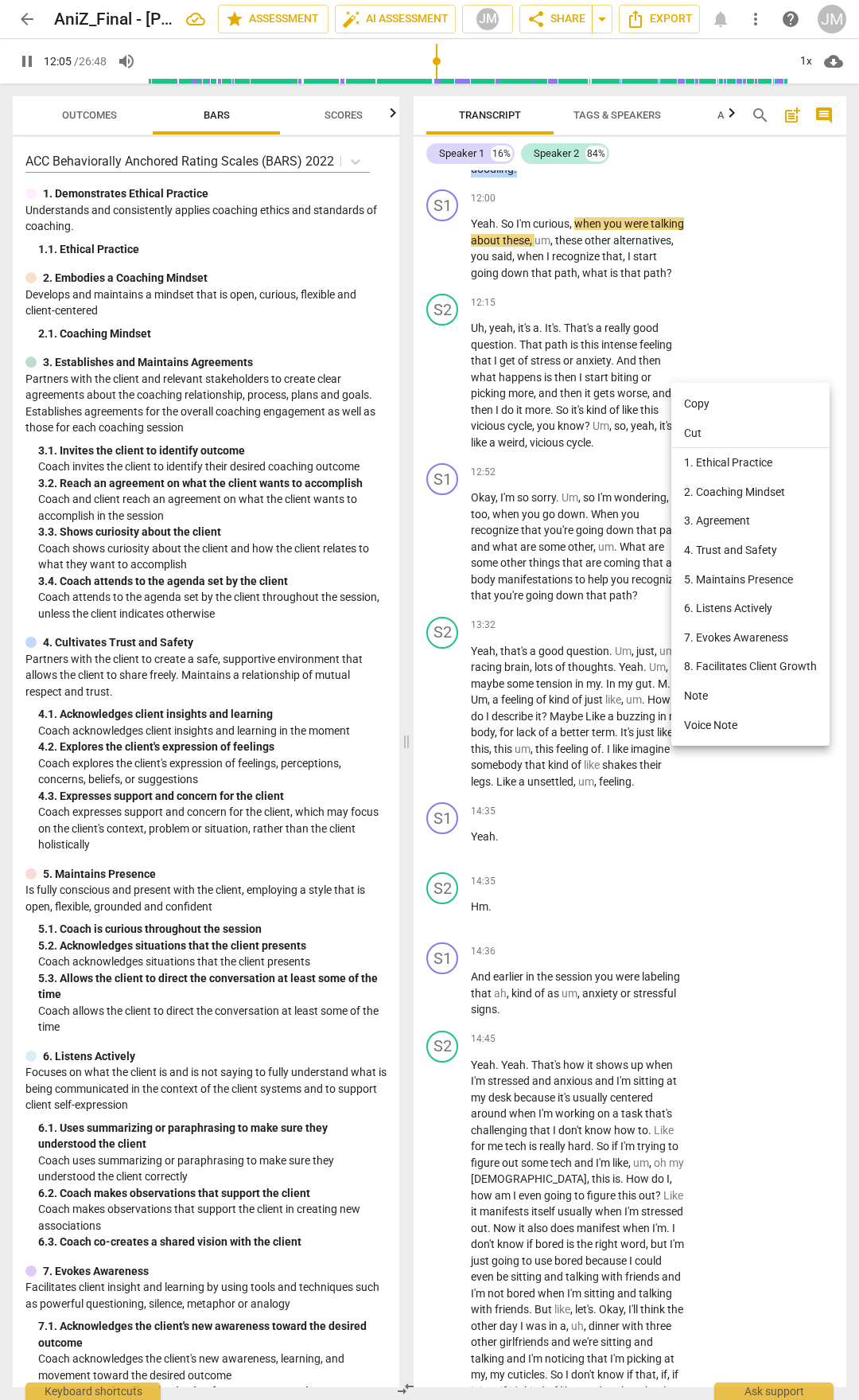
click at [741, 572] on li "5. Maintains Presence" at bounding box center [751, 579] width 159 height 29
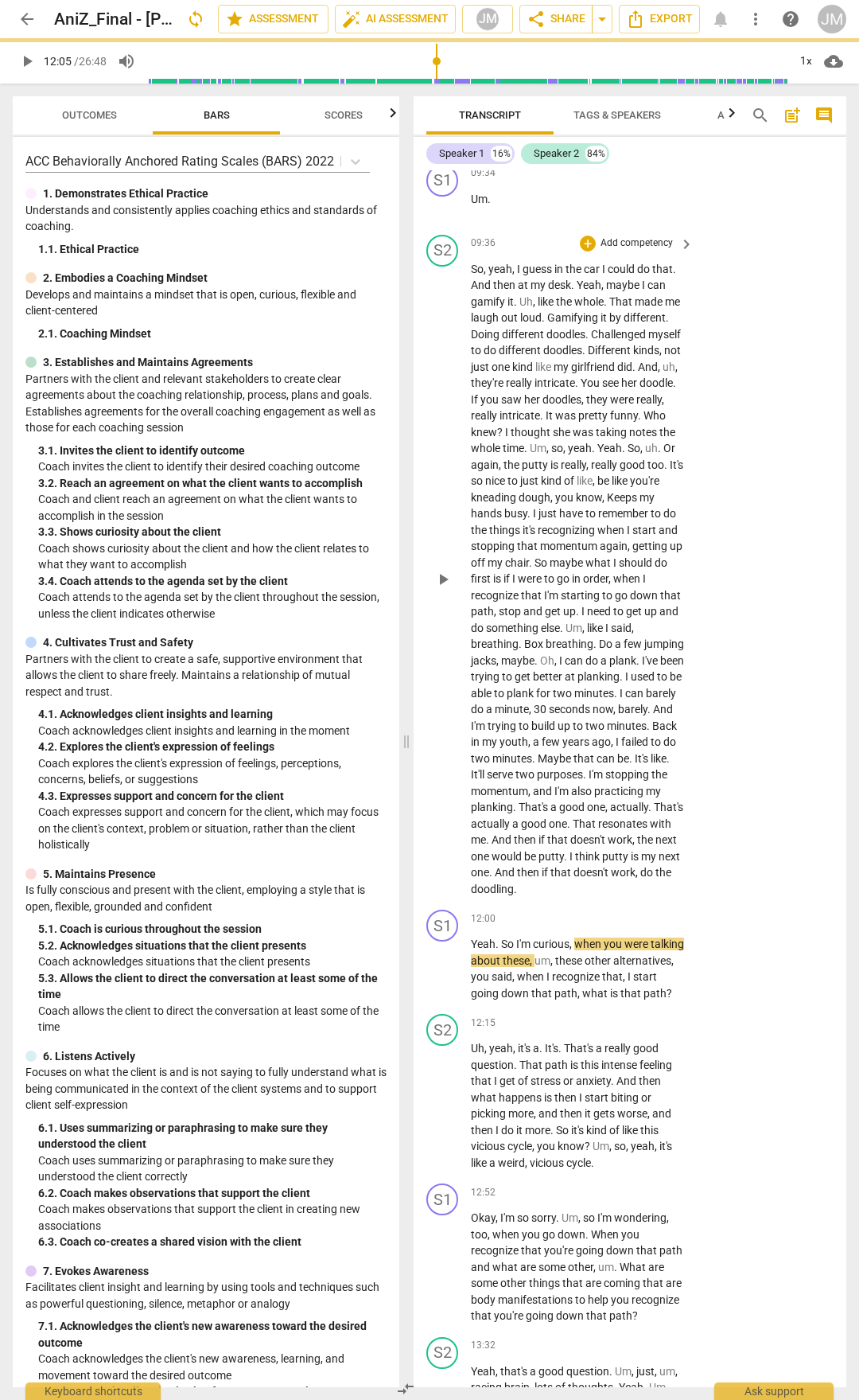
scroll to position [3770, 0]
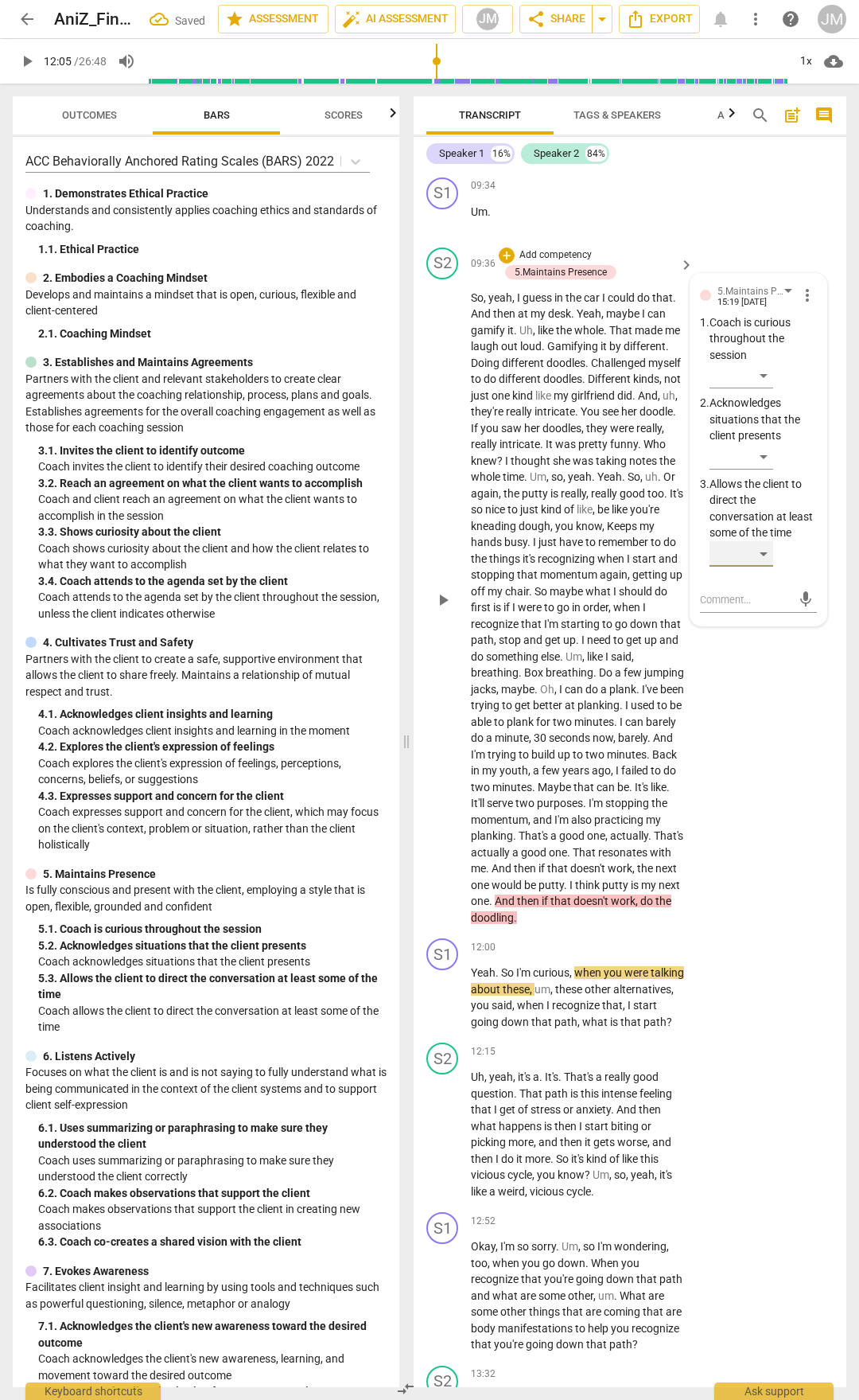
click at [765, 567] on div "​" at bounding box center [742, 554] width 64 height 25
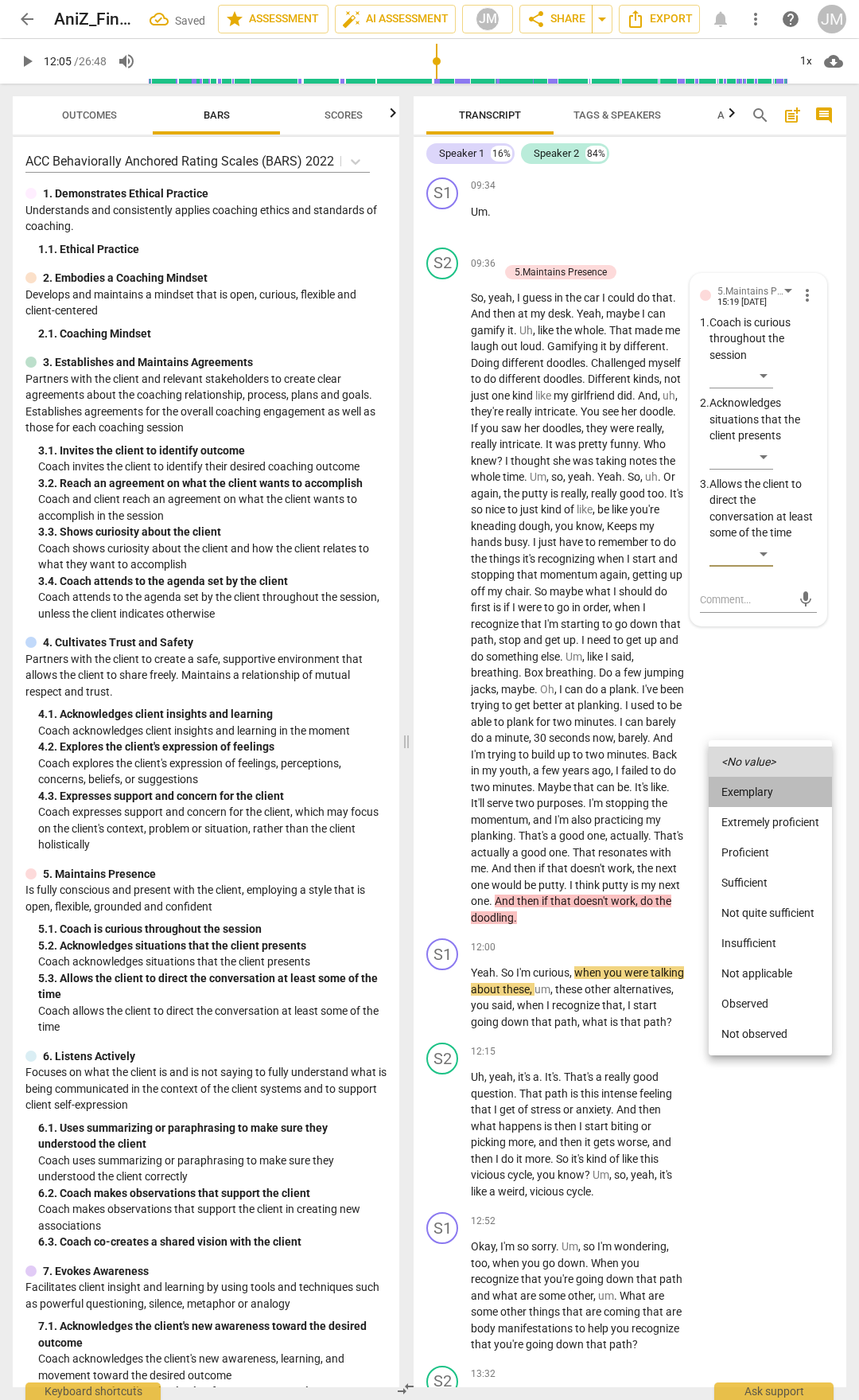
click at [755, 731] on li "Exemplary" at bounding box center [770, 792] width 123 height 30
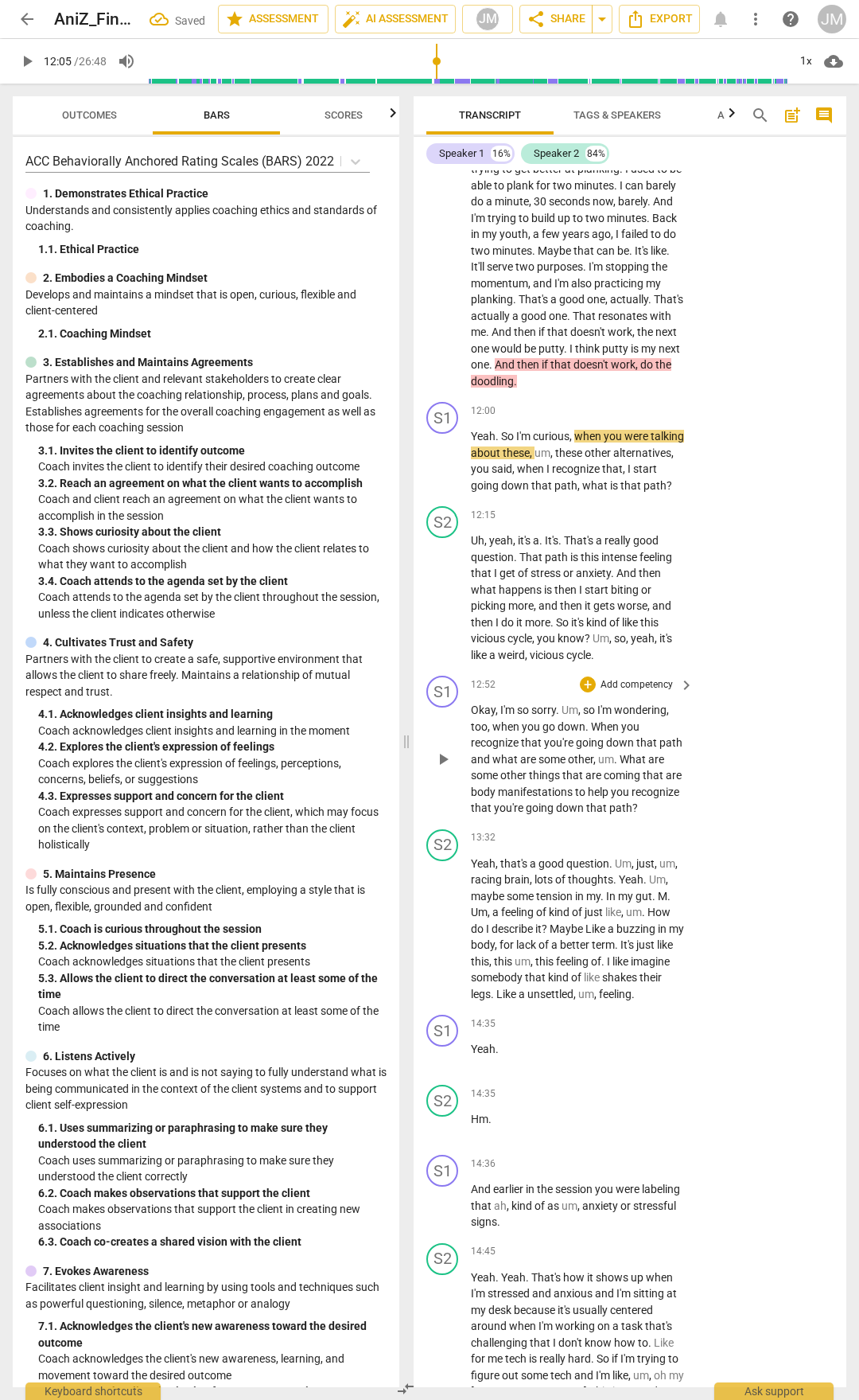
scroll to position [4407, 0]
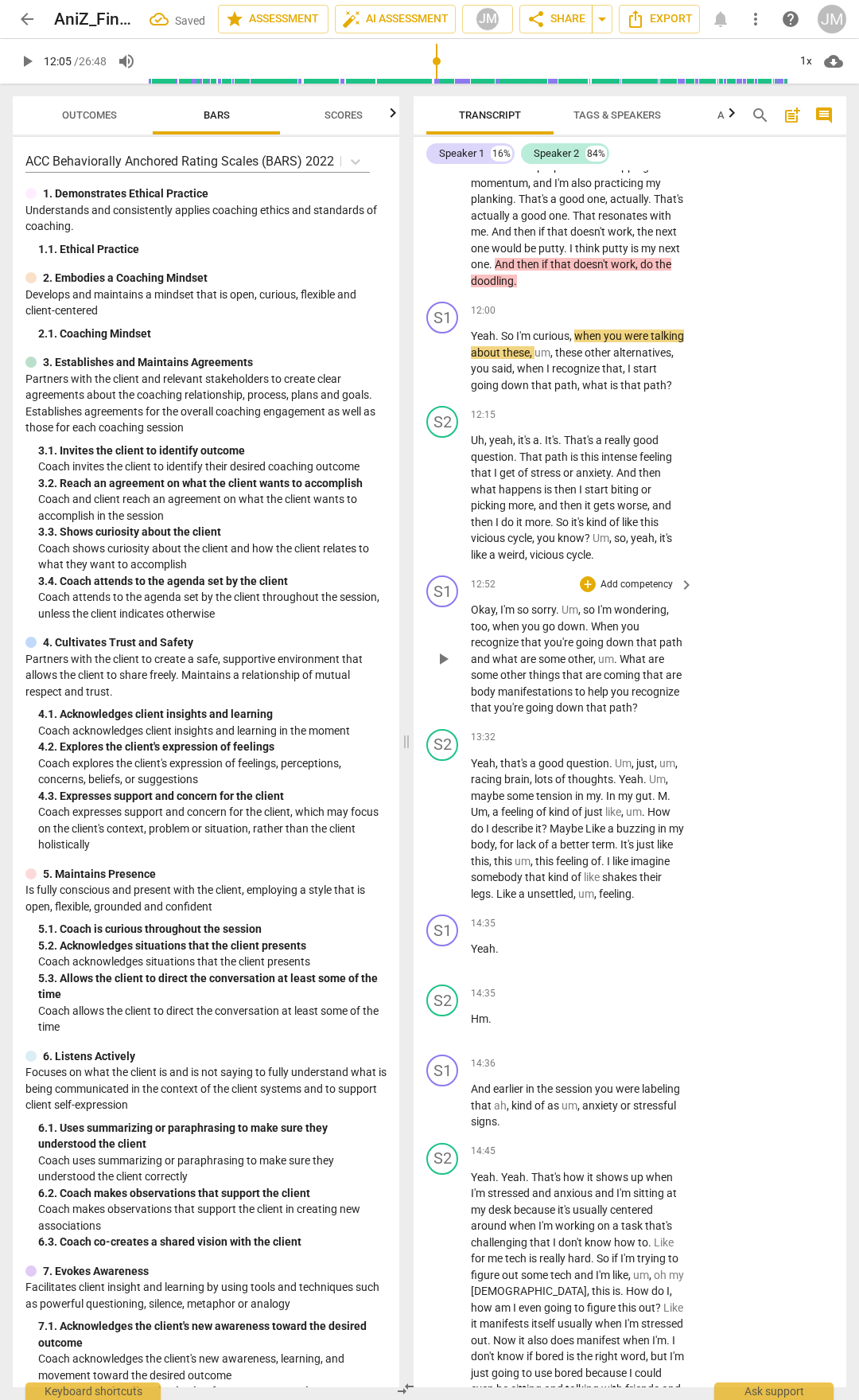
click at [739, 723] on div "S1 play_arrow pause 12:52 + Add competency keyboard_arrow_right Okay , I'm so s…" at bounding box center [629, 645] width 433 height 154
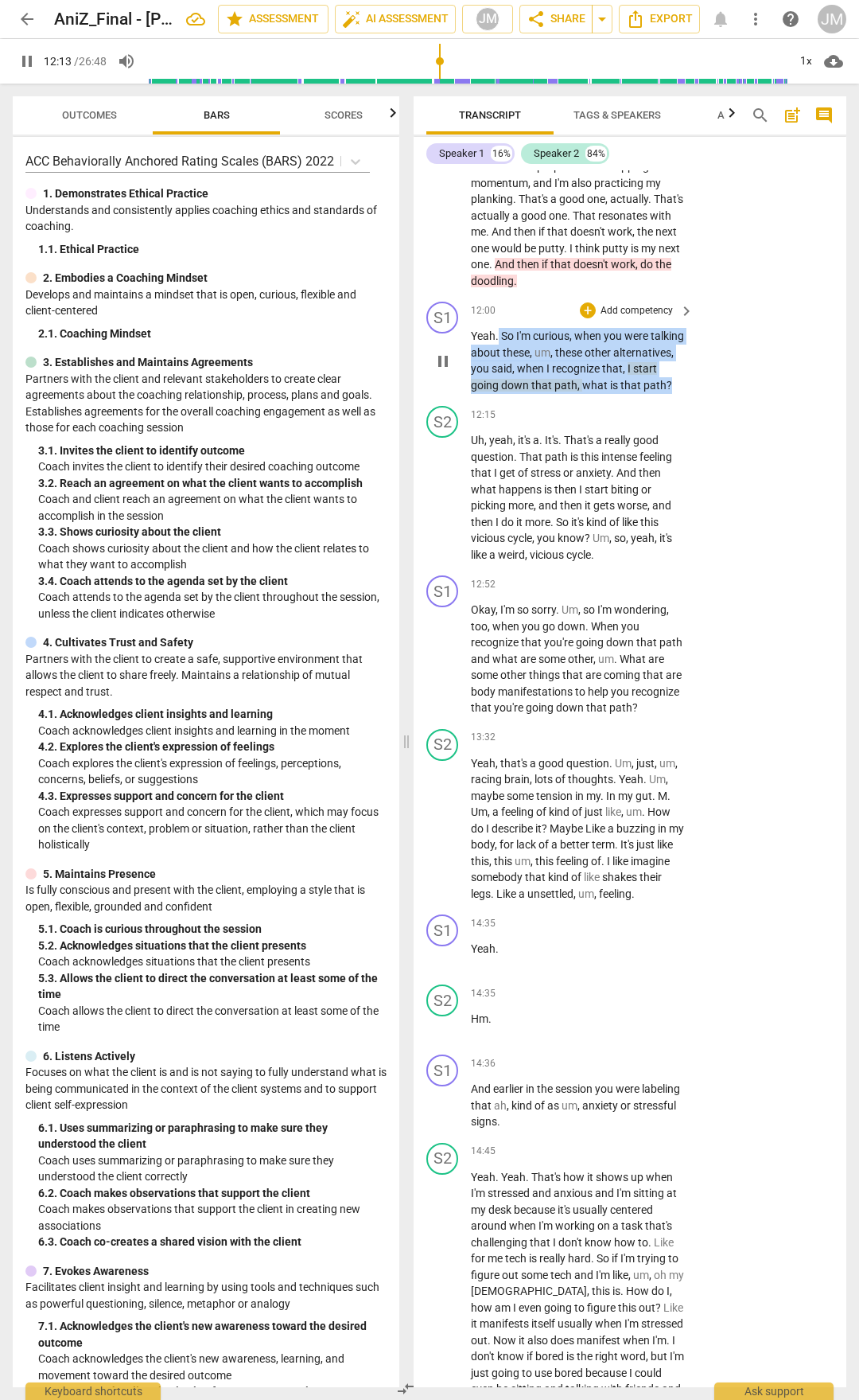
drag, startPoint x: 499, startPoint y: 542, endPoint x: 593, endPoint y: 607, distance: 114.3
click at [593, 393] on p "Yeah . So I'm curious , when you were talking about these , um , these other al…" at bounding box center [578, 360] width 215 height 65
click at [587, 319] on div "+" at bounding box center [588, 310] width 15 height 16
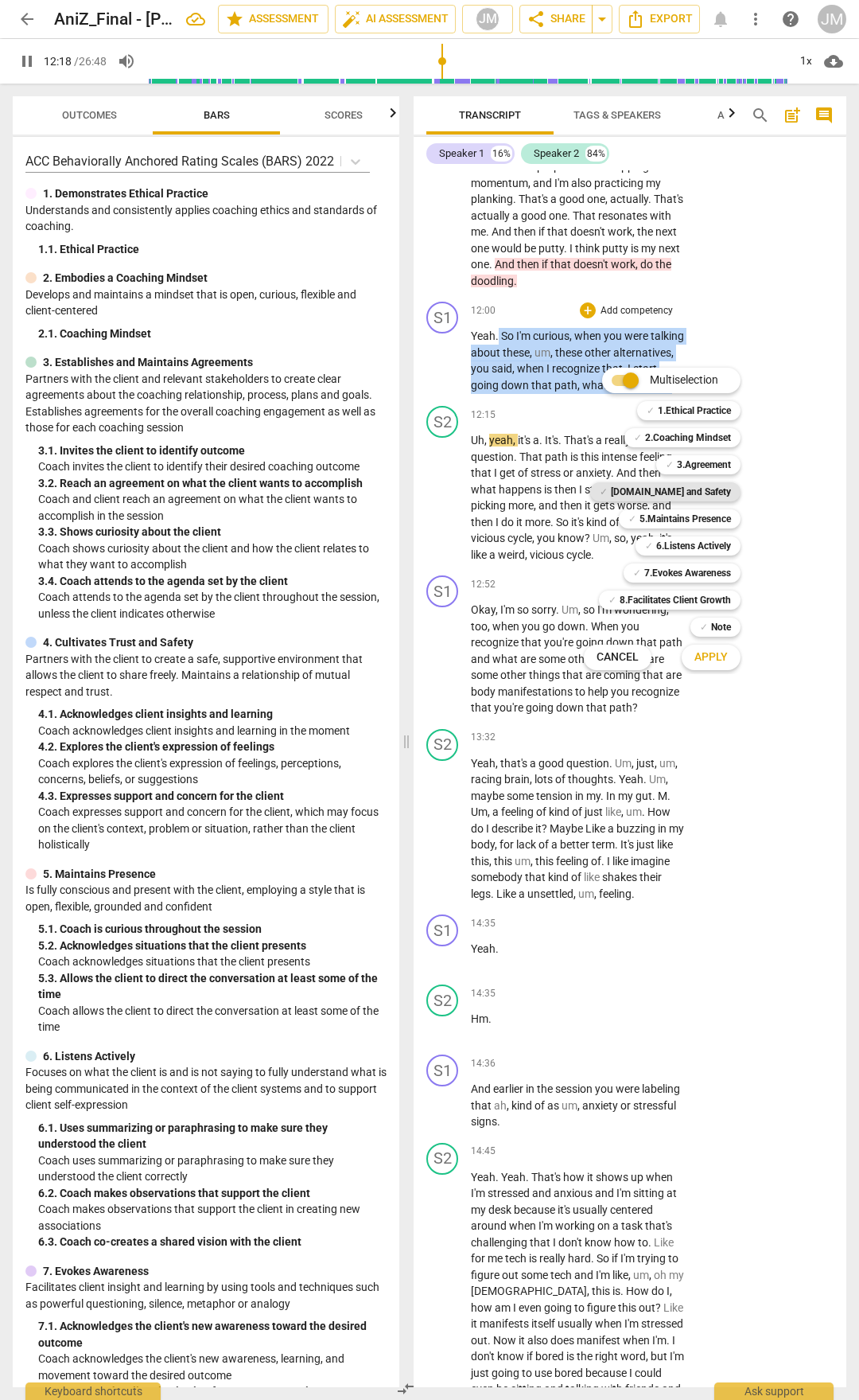
click at [703, 489] on b "[DOMAIN_NAME] and Safety" at bounding box center [671, 492] width 120 height 19
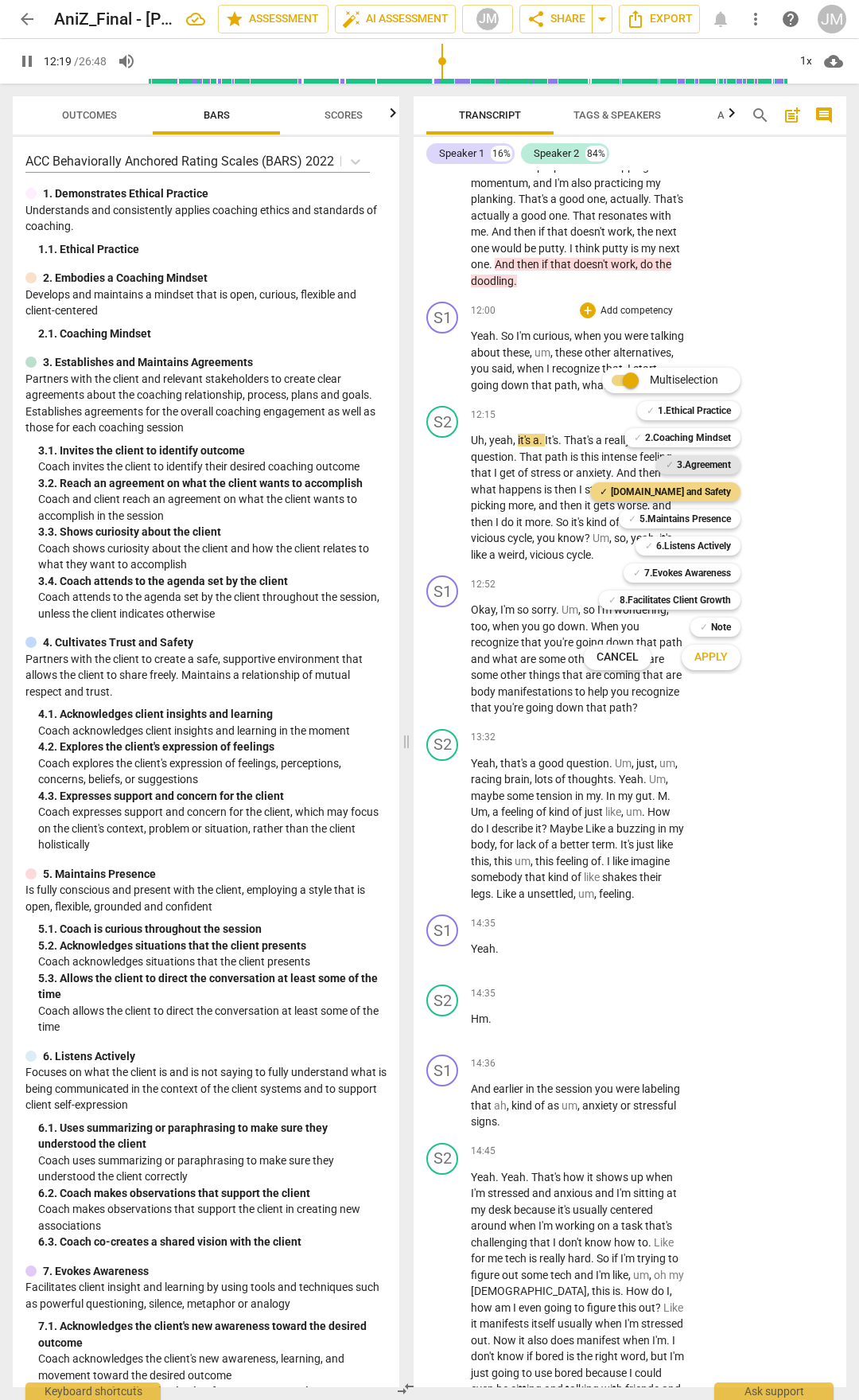
click at [712, 467] on b "3.Agreement" at bounding box center [704, 465] width 54 height 19
click at [712, 515] on b "5.Maintains Presence" at bounding box center [686, 519] width 91 height 19
click at [712, 547] on b "6.Listens Actively" at bounding box center [693, 546] width 75 height 19
click at [711, 588] on div "✓ 8.Facilitates Client Growth 8" at bounding box center [678, 601] width 171 height 27
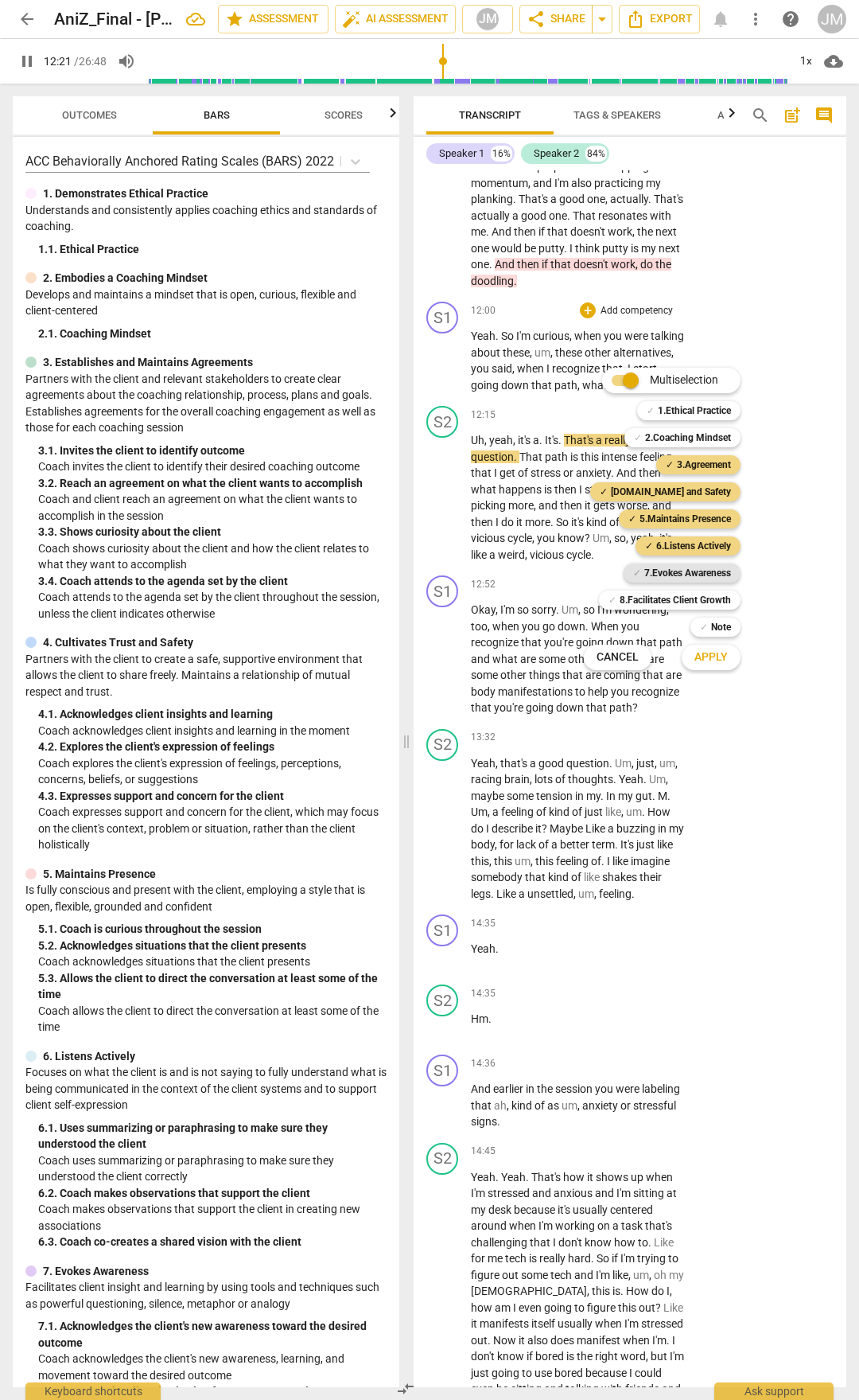
click at [707, 575] on b "7.Evokes Awareness" at bounding box center [689, 574] width 87 height 19
click at [721, 659] on span "Apply" at bounding box center [711, 657] width 34 height 16
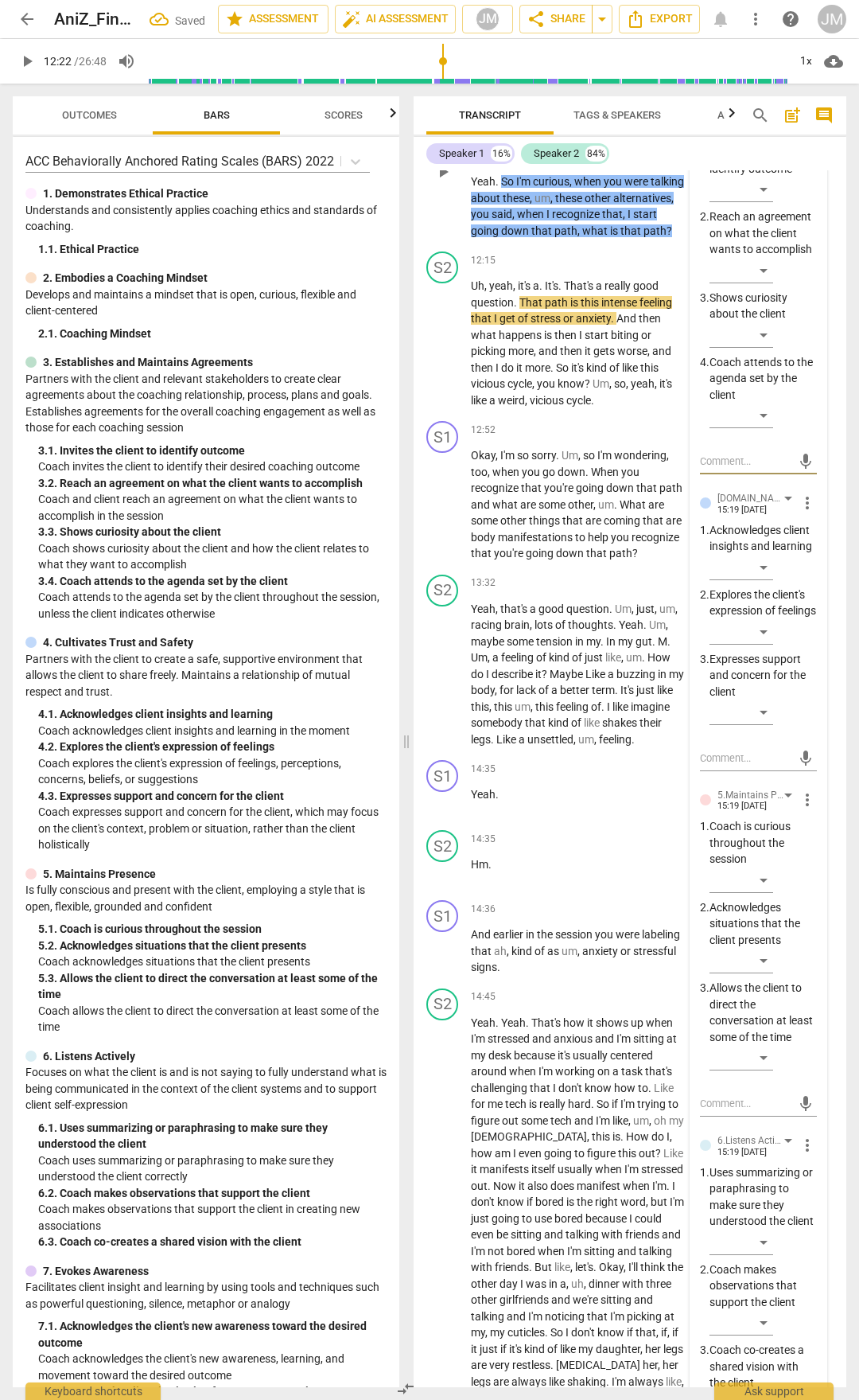
scroll to position [4646, 0]
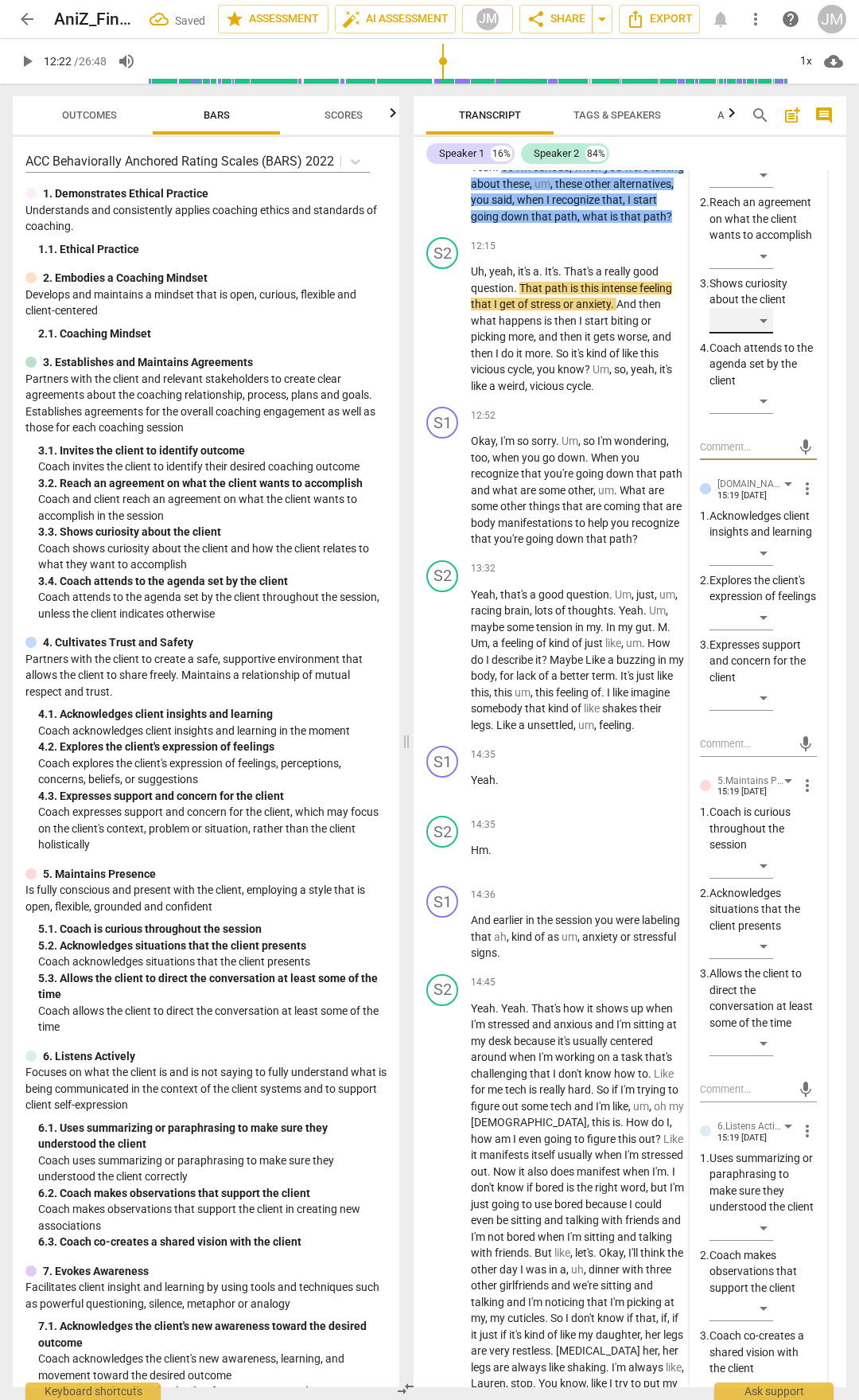
click at [756, 333] on div "​" at bounding box center [742, 321] width 64 height 25
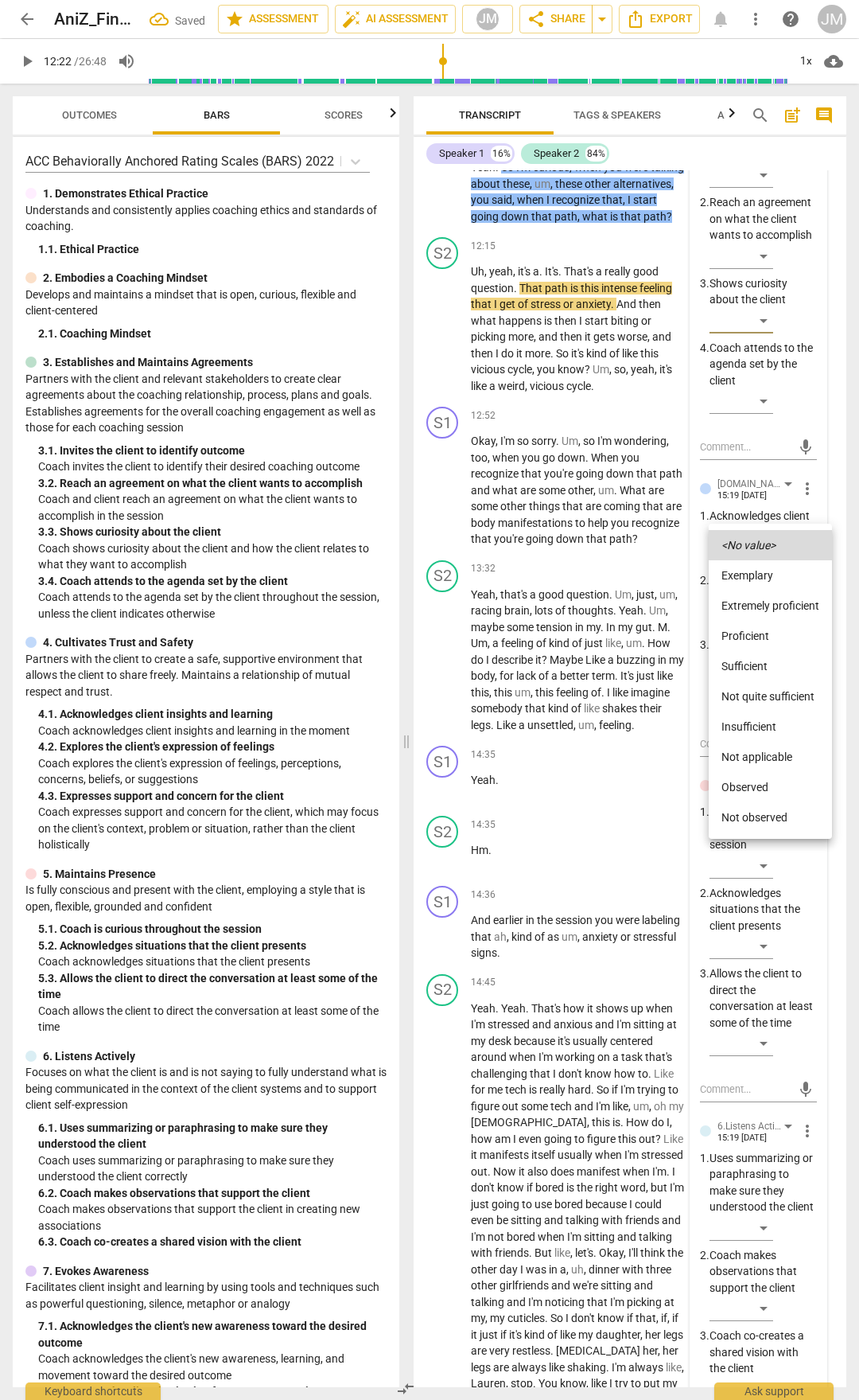
click at [754, 632] on li "Proficient" at bounding box center [770, 636] width 123 height 30
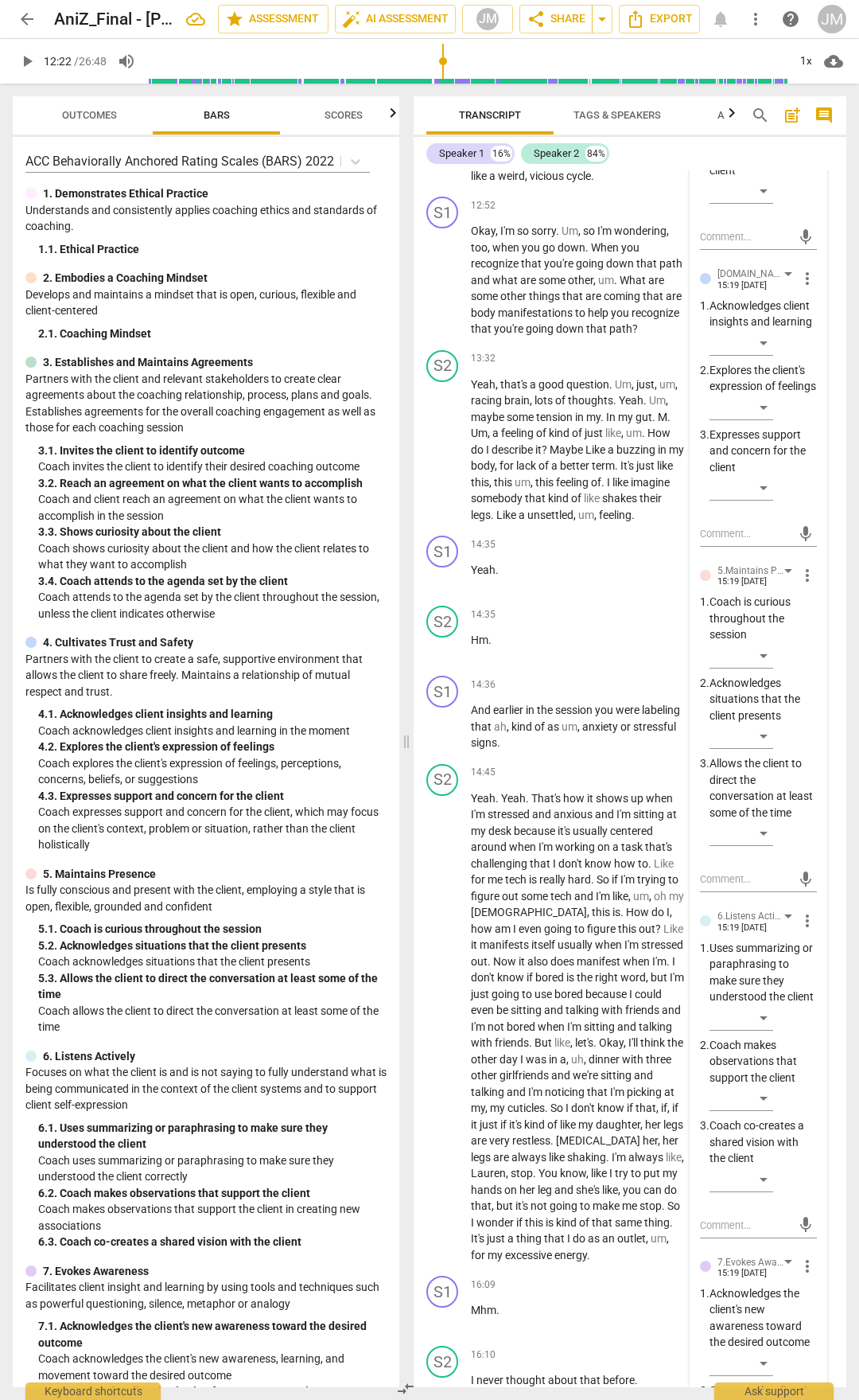
scroll to position [4885, 0]
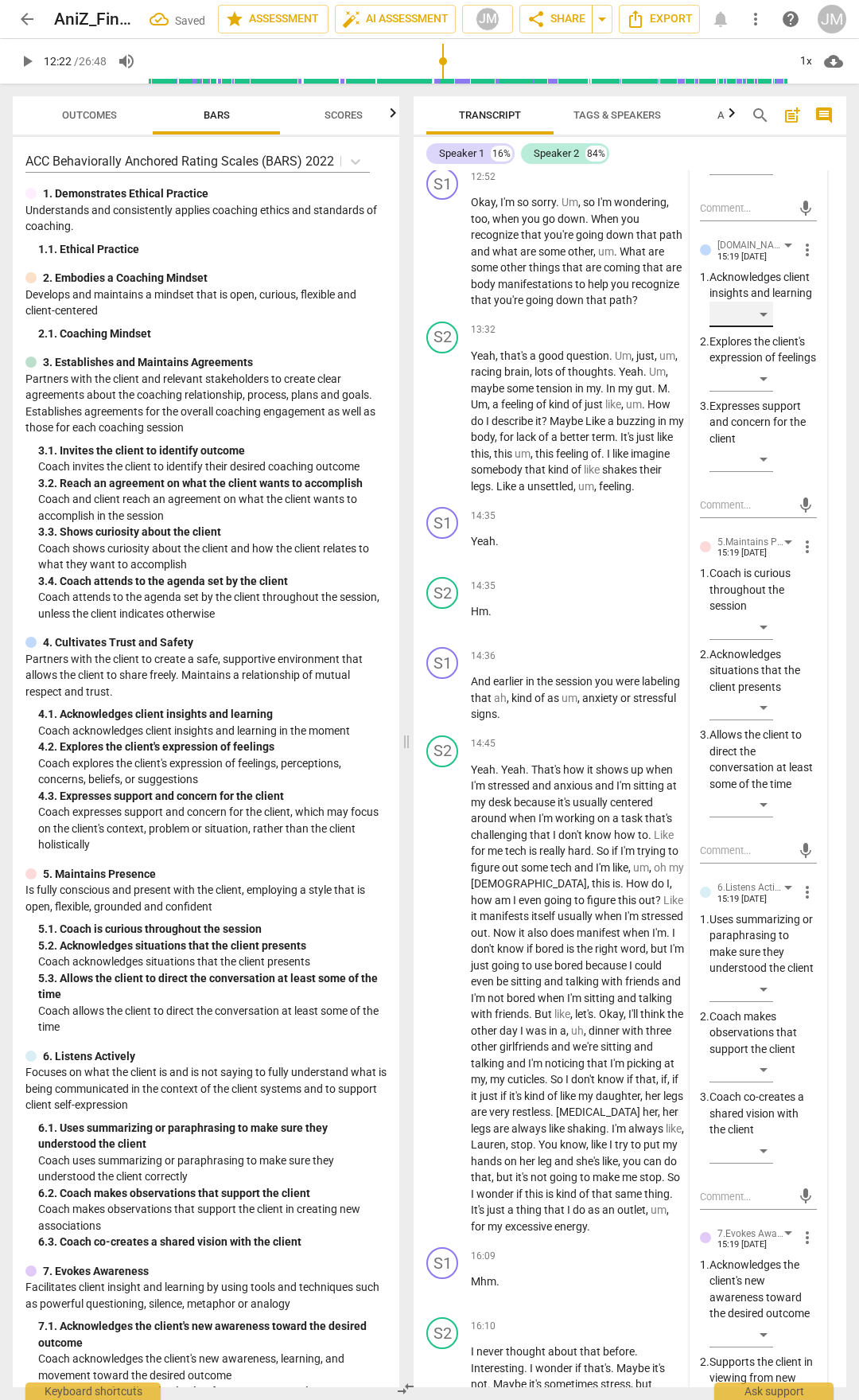
click at [765, 327] on div "​" at bounding box center [742, 314] width 64 height 25
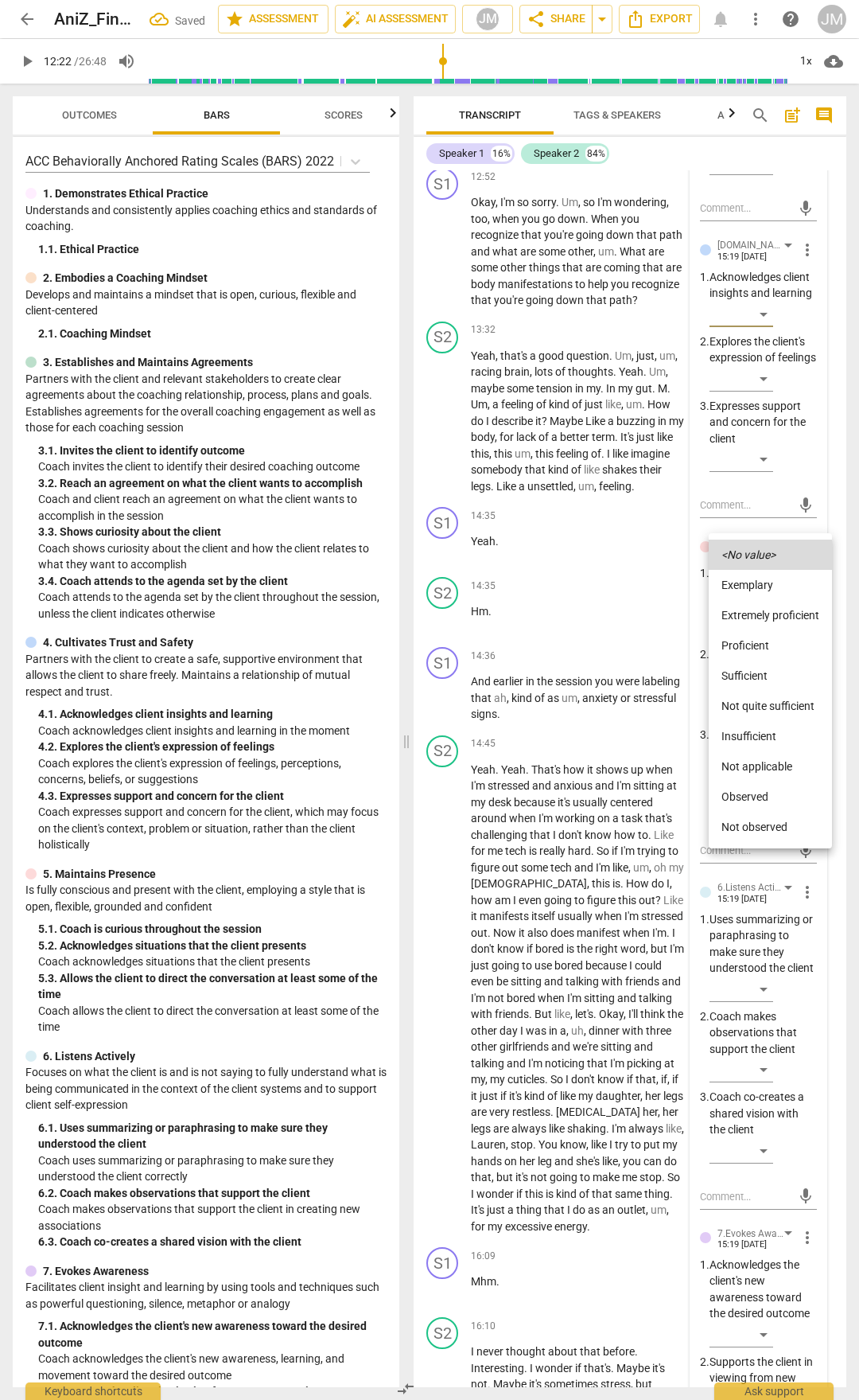
click at [756, 642] on li "Proficient" at bounding box center [770, 645] width 123 height 30
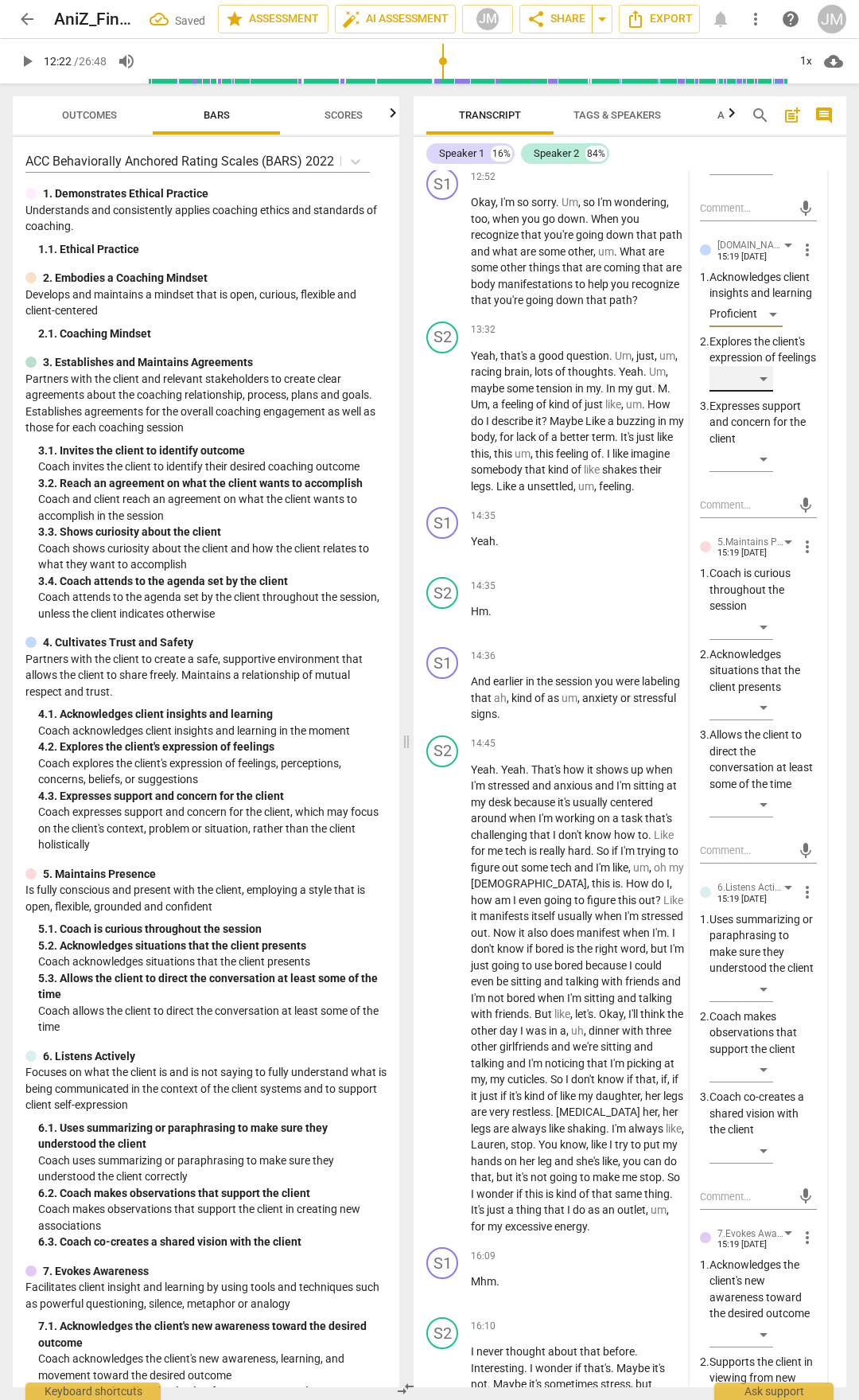
click at [766, 391] on div "​" at bounding box center [742, 379] width 64 height 25
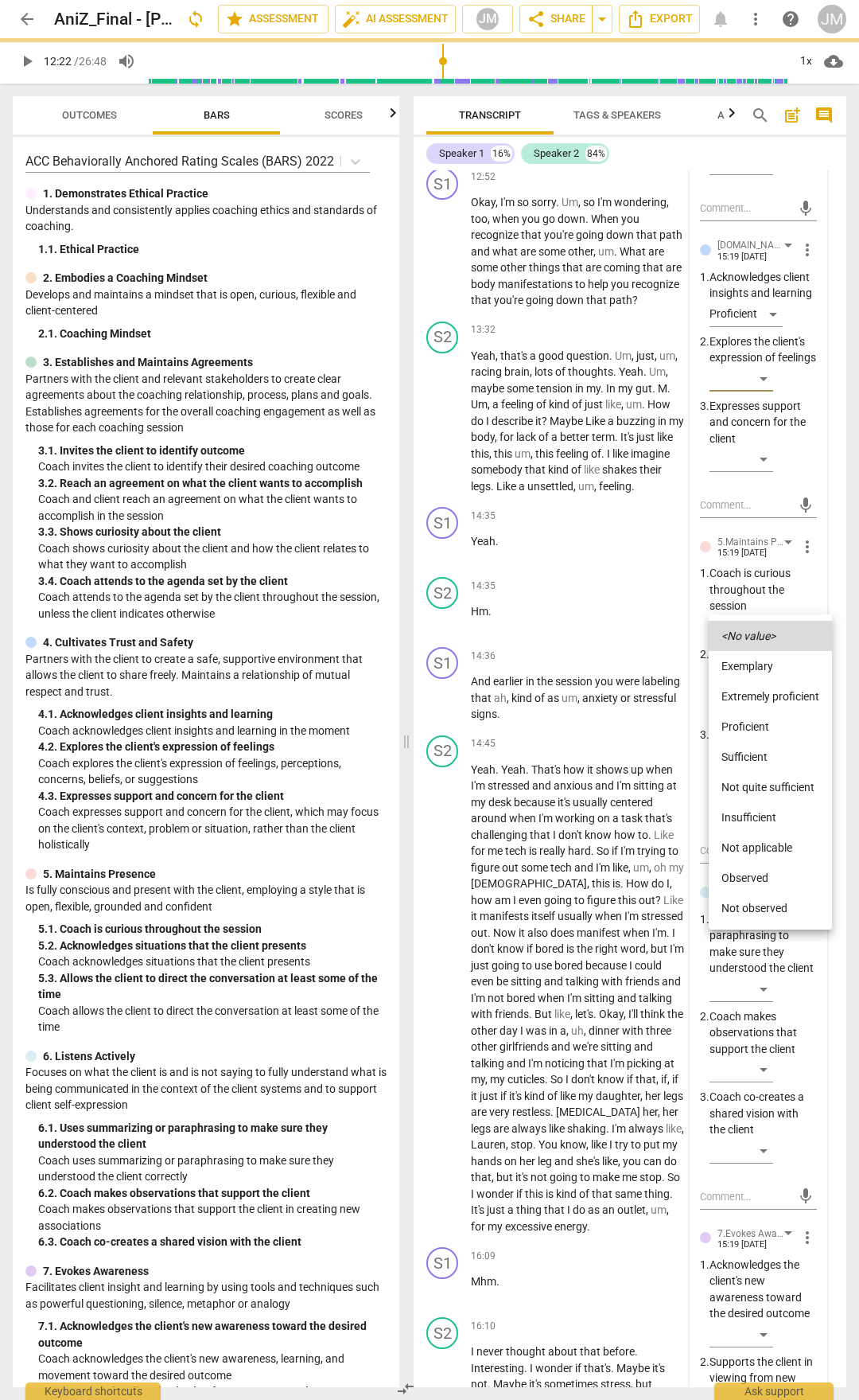
click at [764, 694] on li "Extremely proficient" at bounding box center [770, 696] width 123 height 30
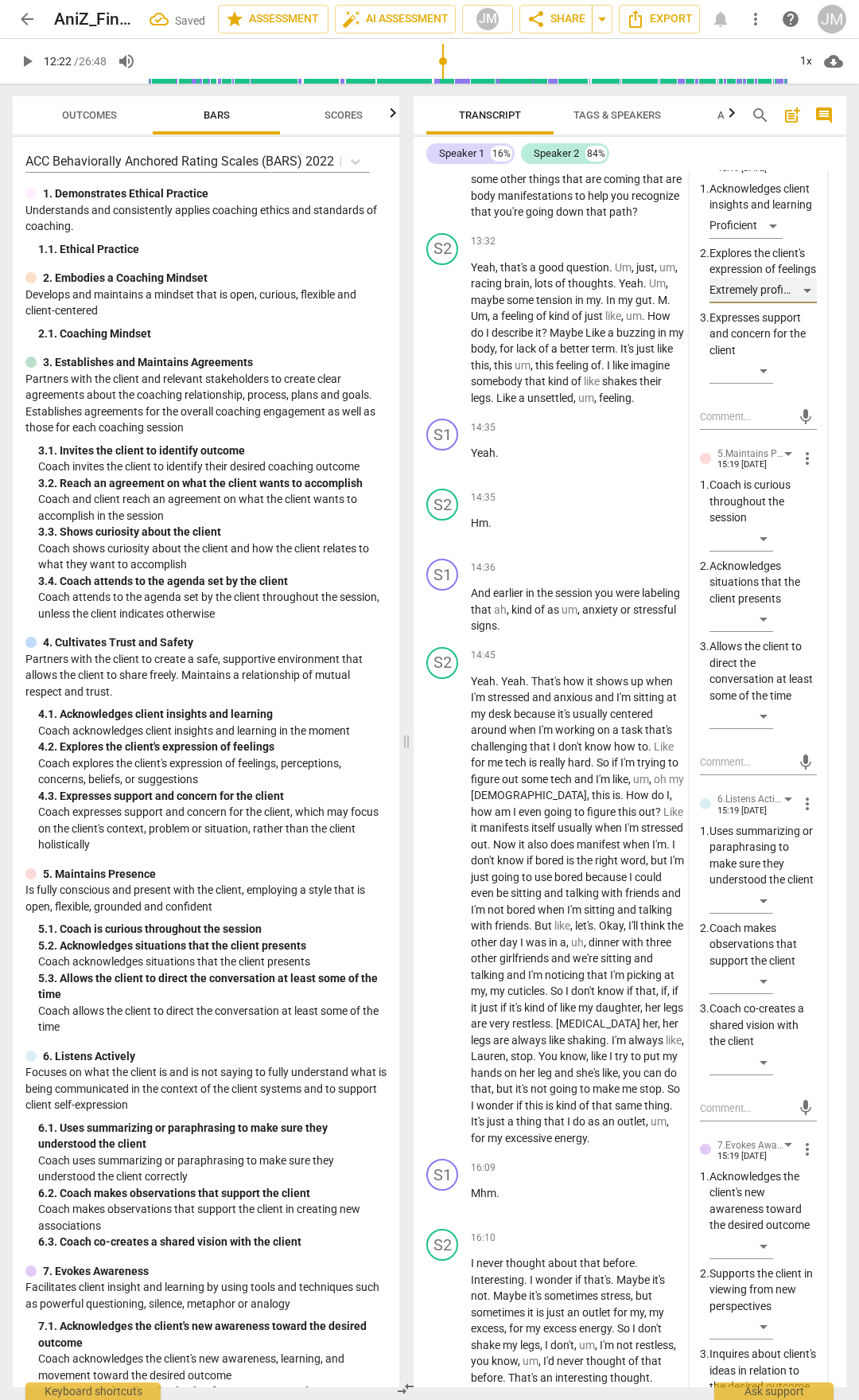
scroll to position [5044, 0]
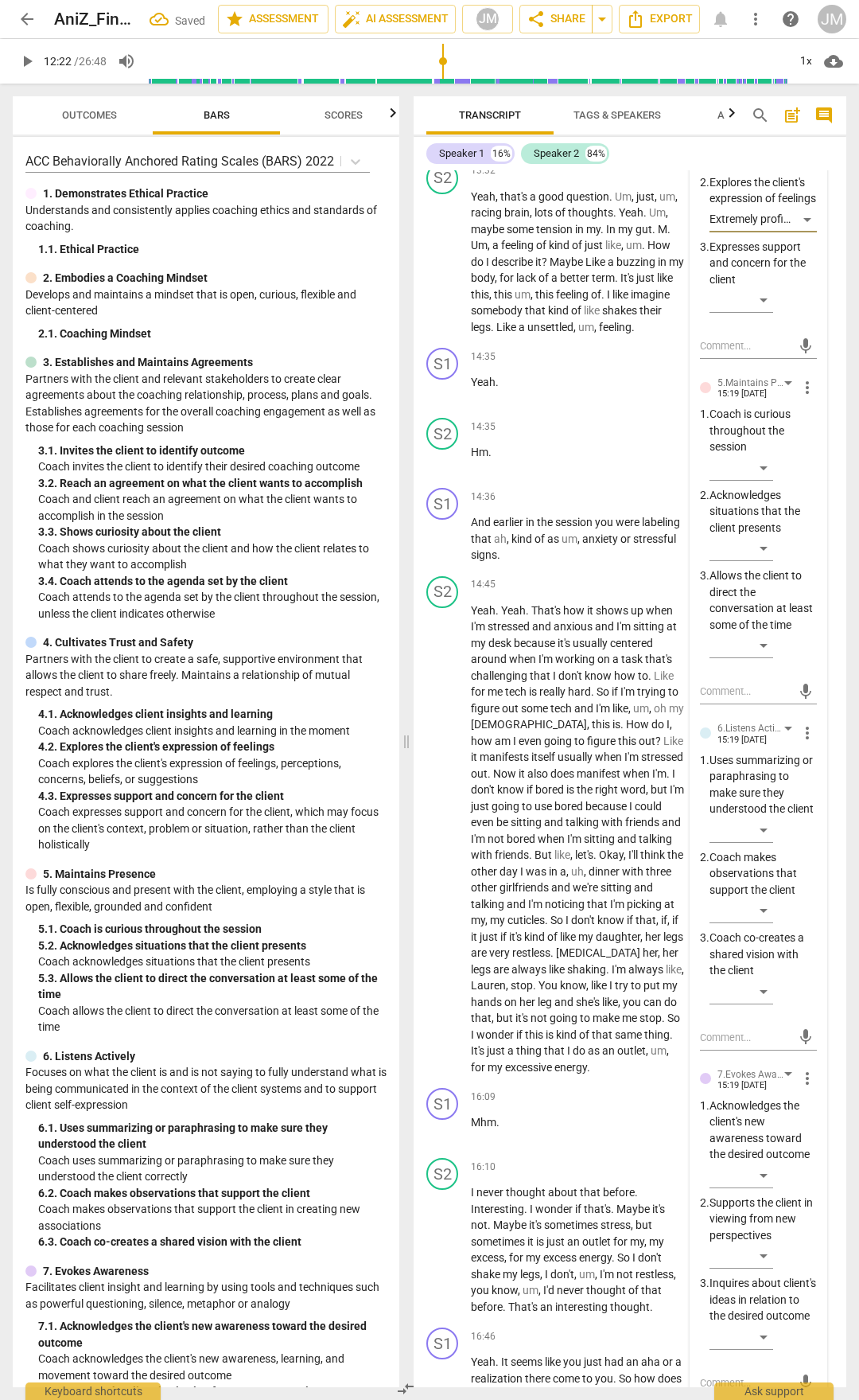
click at [765, 487] on div "​" at bounding box center [763, 471] width 107 height 32
click at [765, 481] on div "​" at bounding box center [742, 468] width 64 height 25
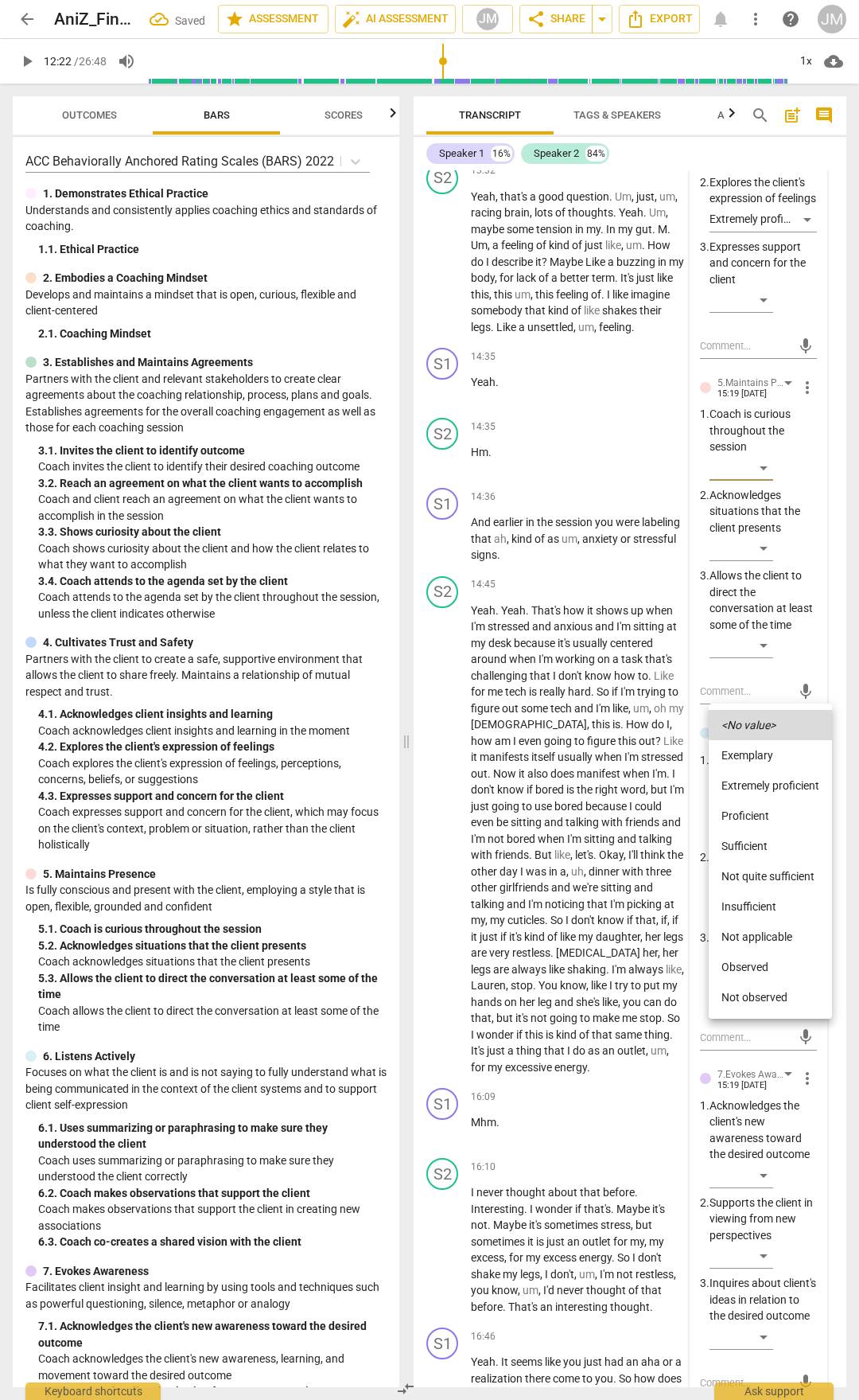
click at [745, 731] on li "Proficient" at bounding box center [770, 816] width 123 height 30
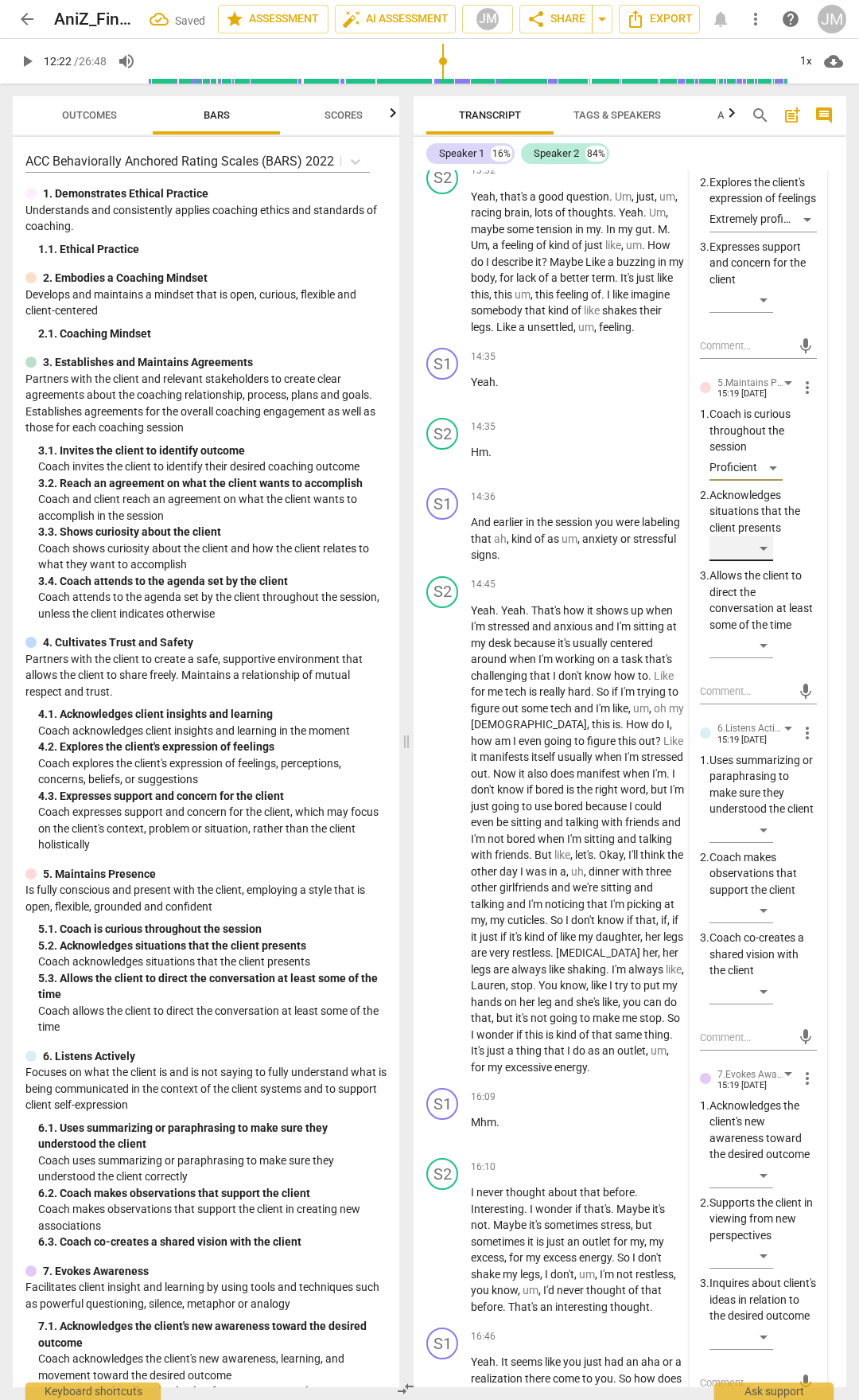
click at [765, 561] on div "​" at bounding box center [742, 548] width 64 height 25
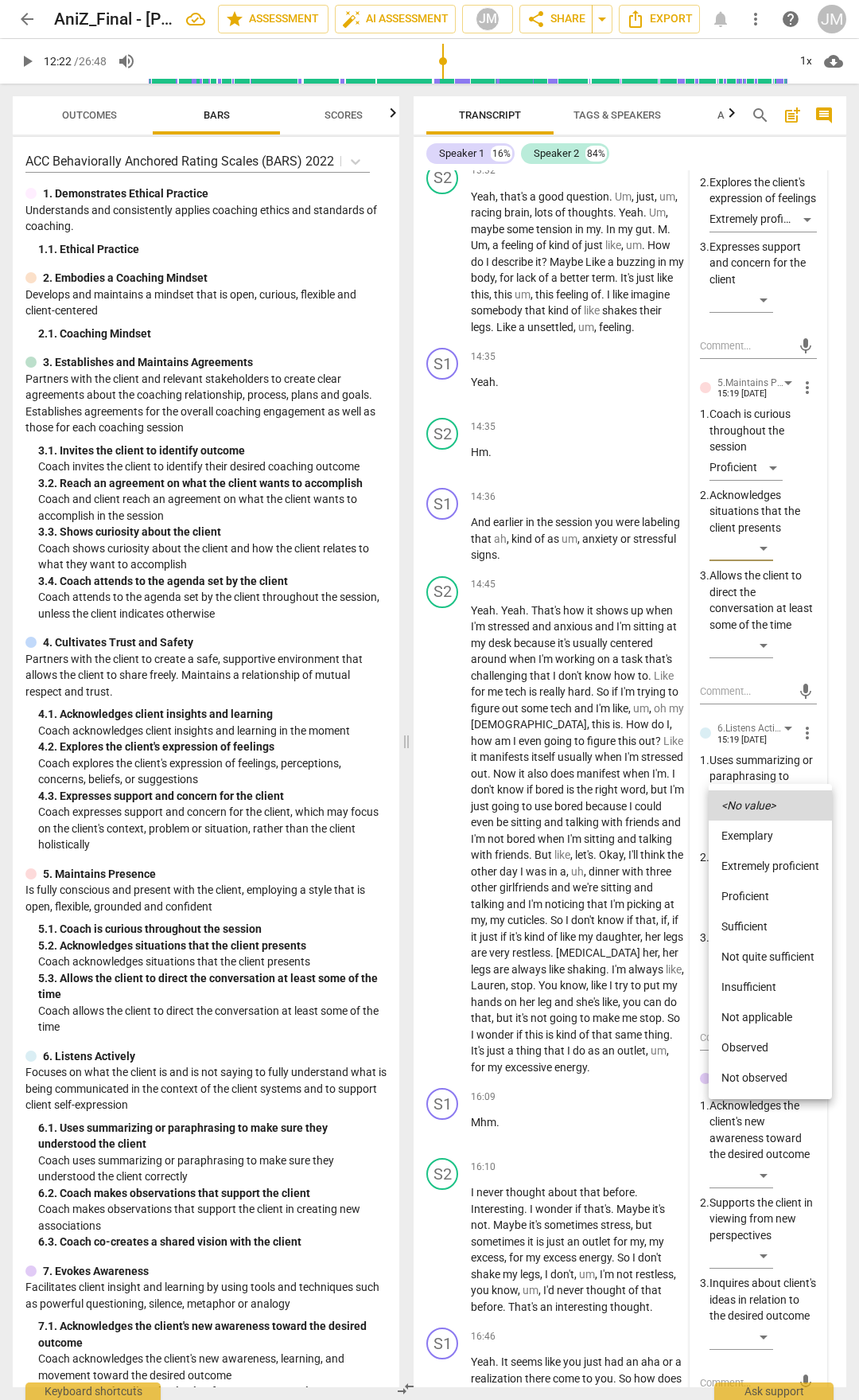
click at [756, 731] on li "Proficient" at bounding box center [770, 896] width 123 height 30
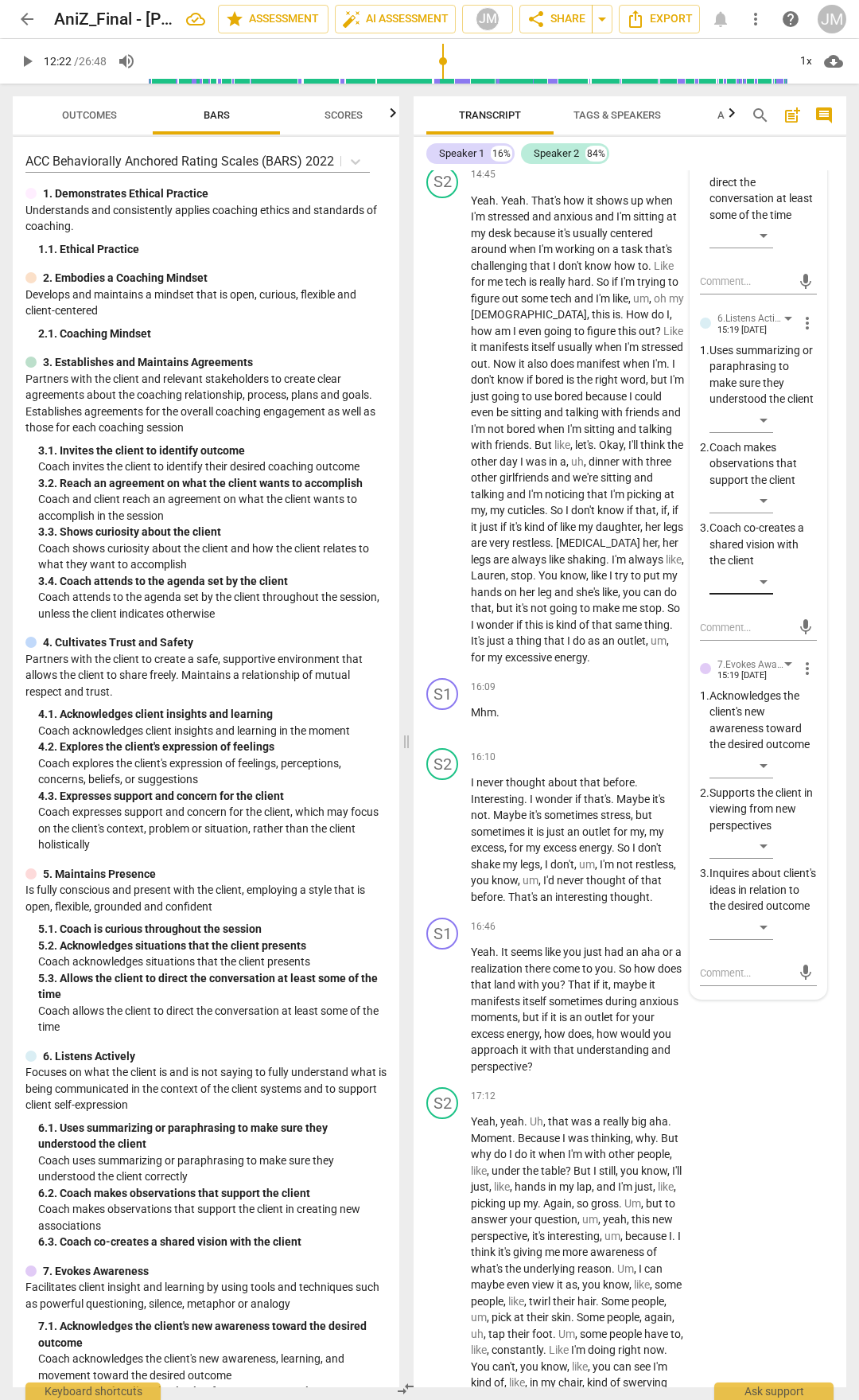
scroll to position [5522, 0]
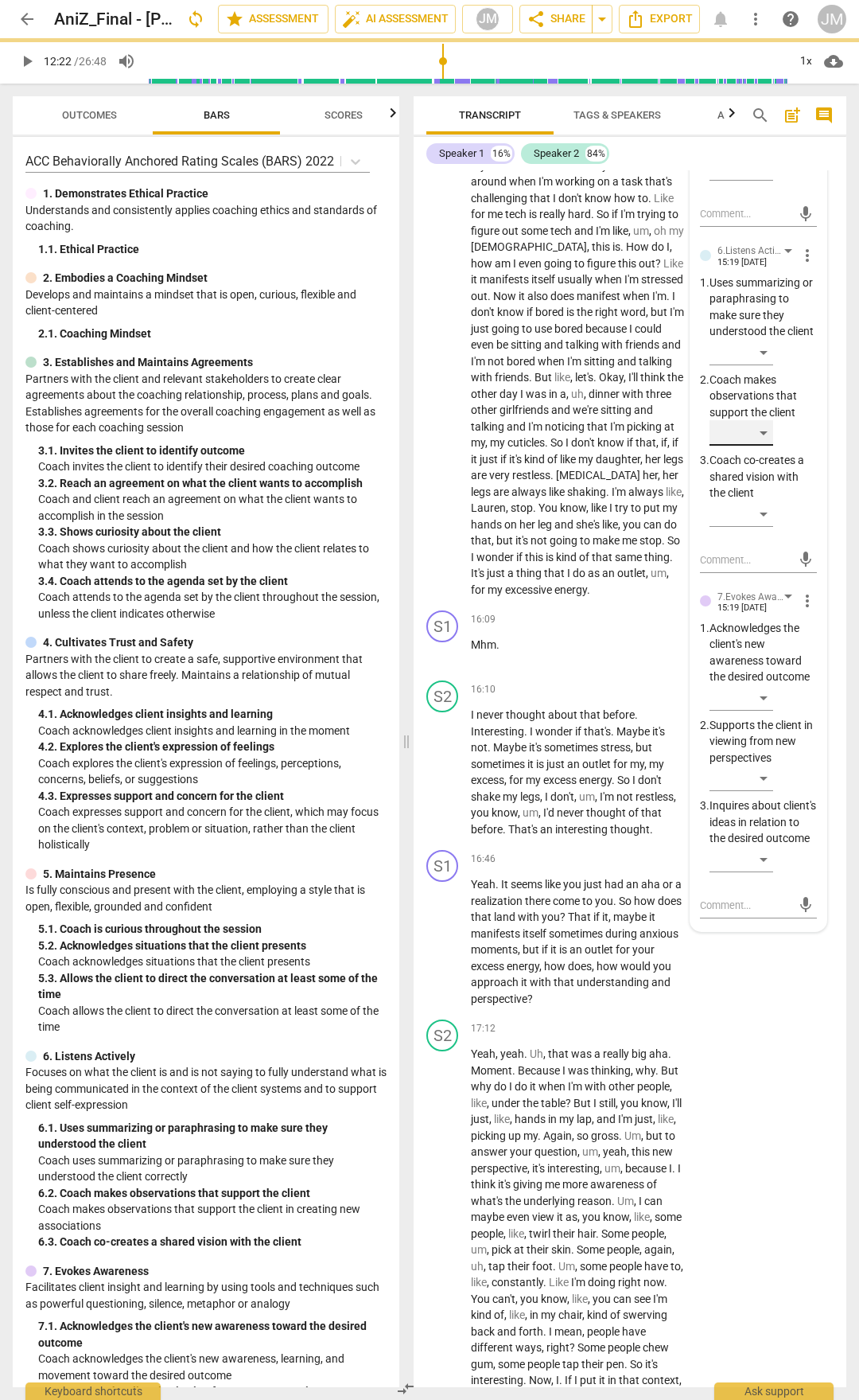
click at [769, 446] on div "​" at bounding box center [742, 433] width 64 height 25
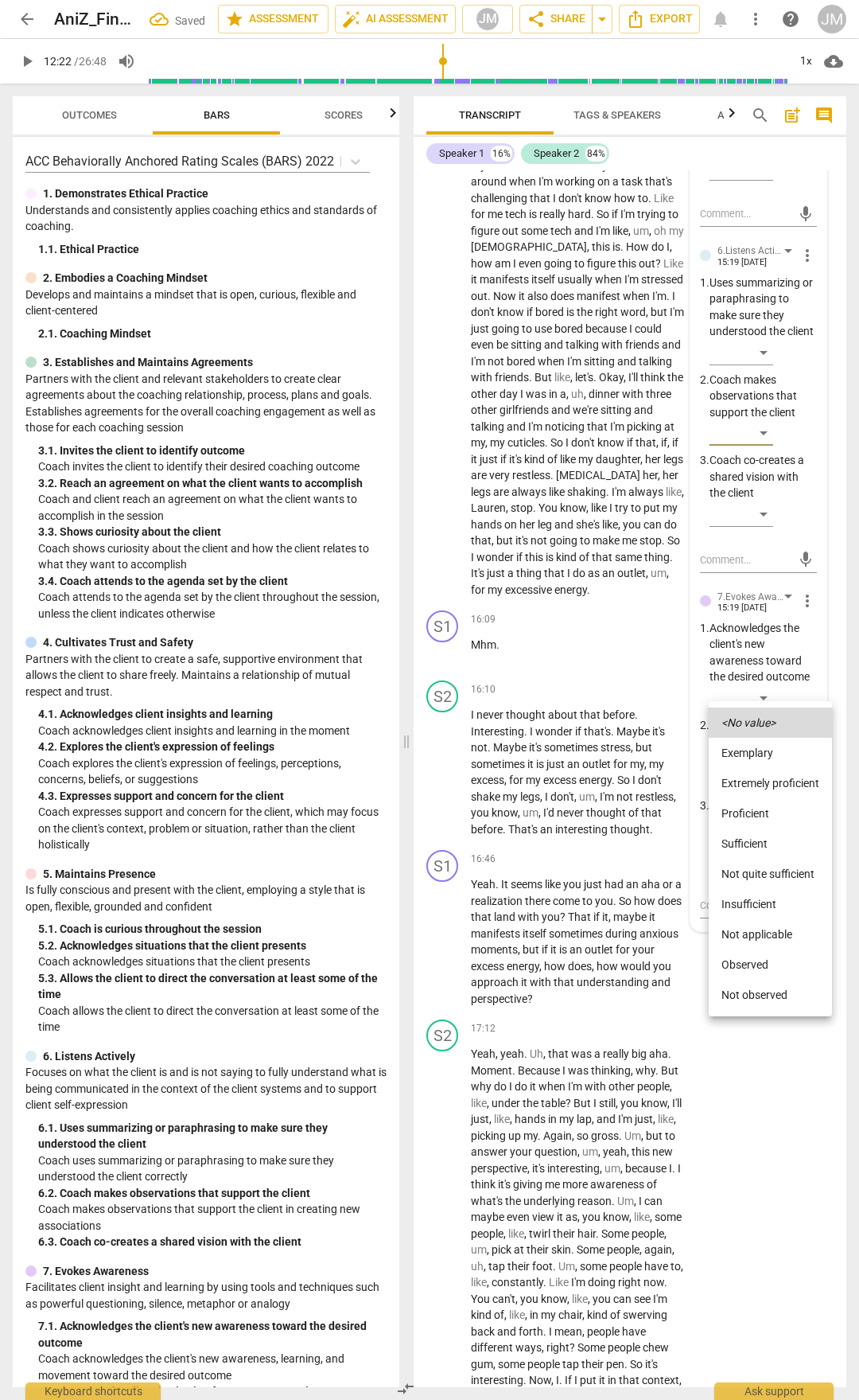
click at [756, 731] on li "Extremely proficient" at bounding box center [770, 783] width 123 height 30
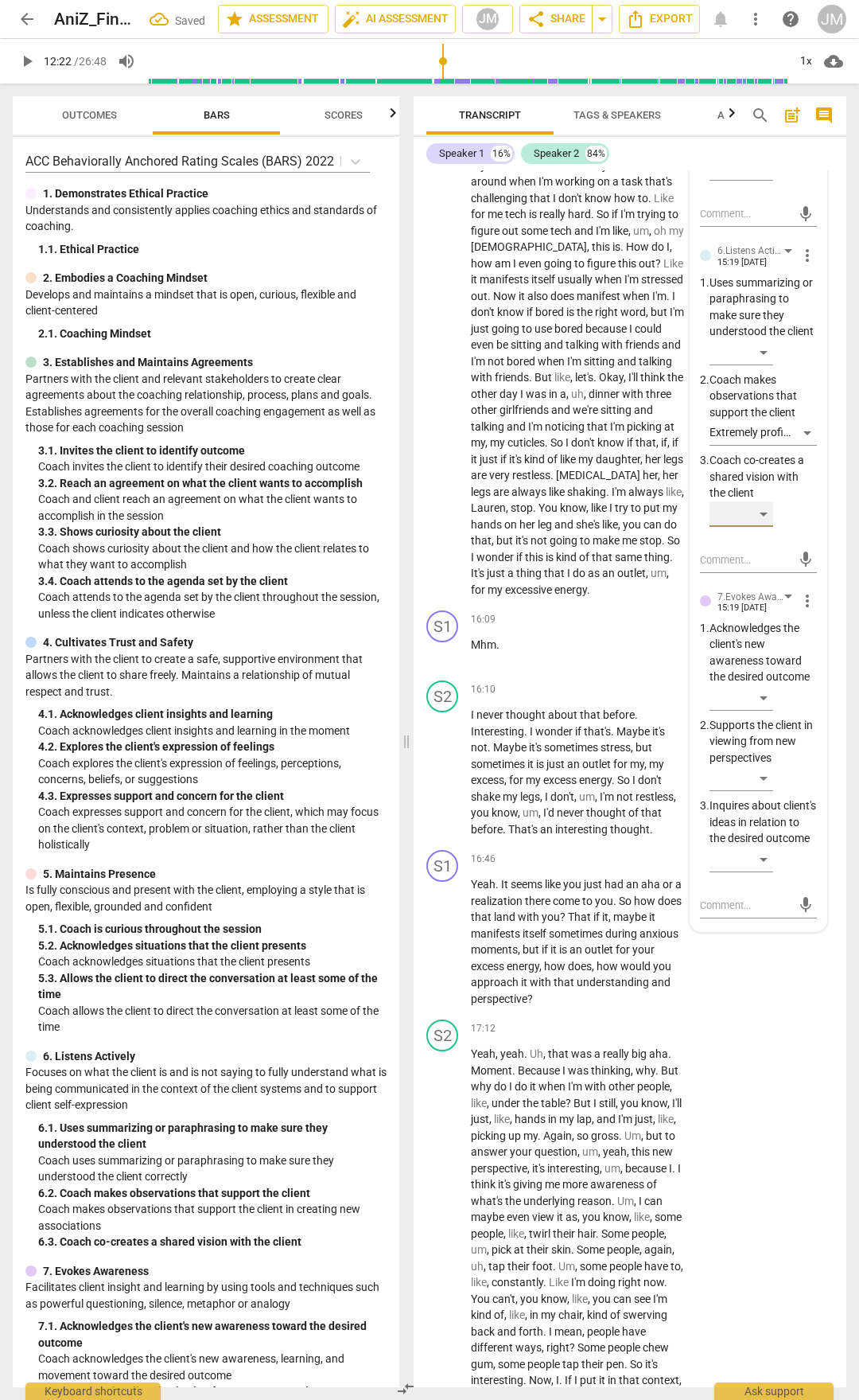
click at [760, 527] on div "​" at bounding box center [742, 514] width 64 height 25
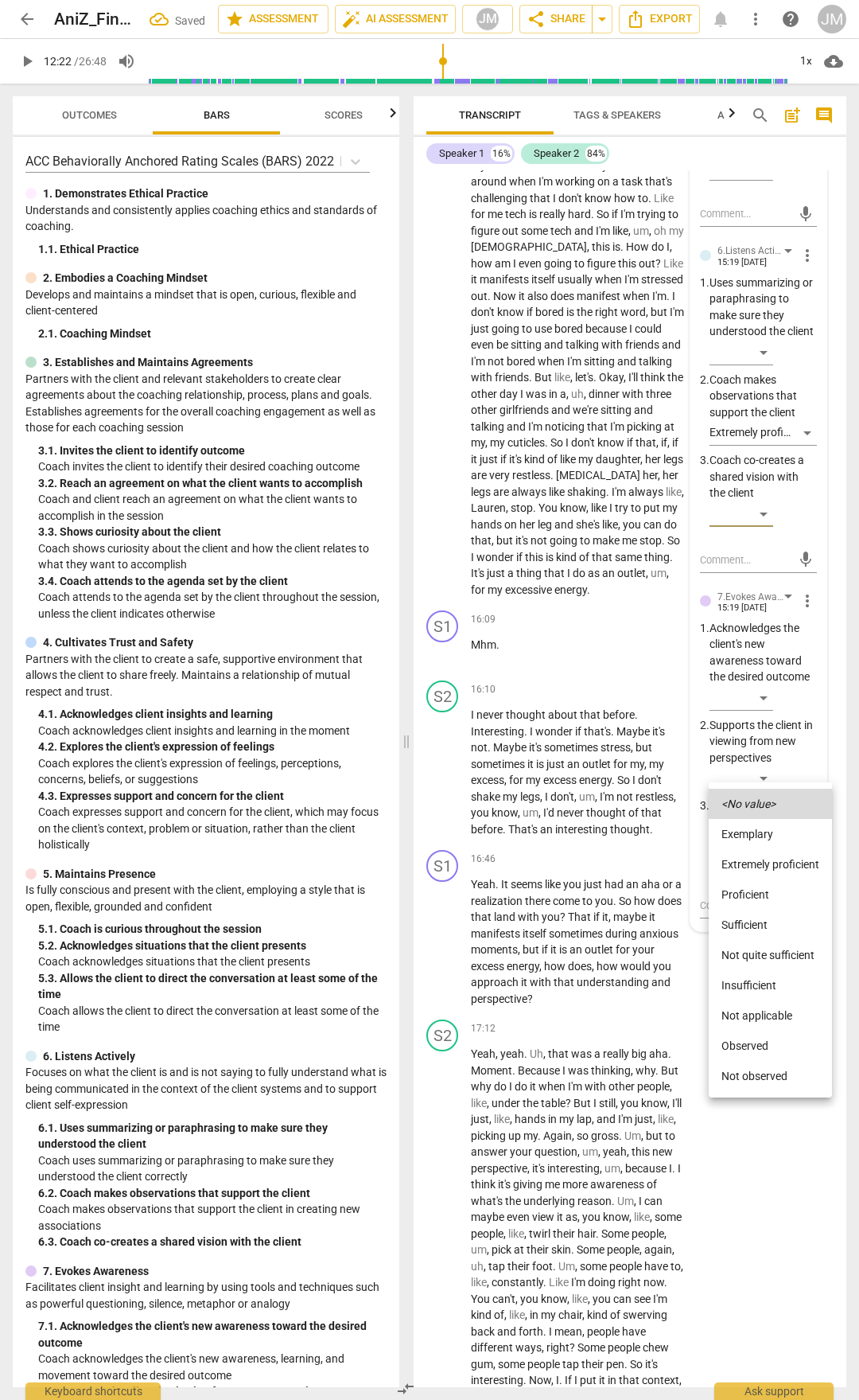
click at [752, 731] on li "Extremely proficient" at bounding box center [770, 864] width 123 height 30
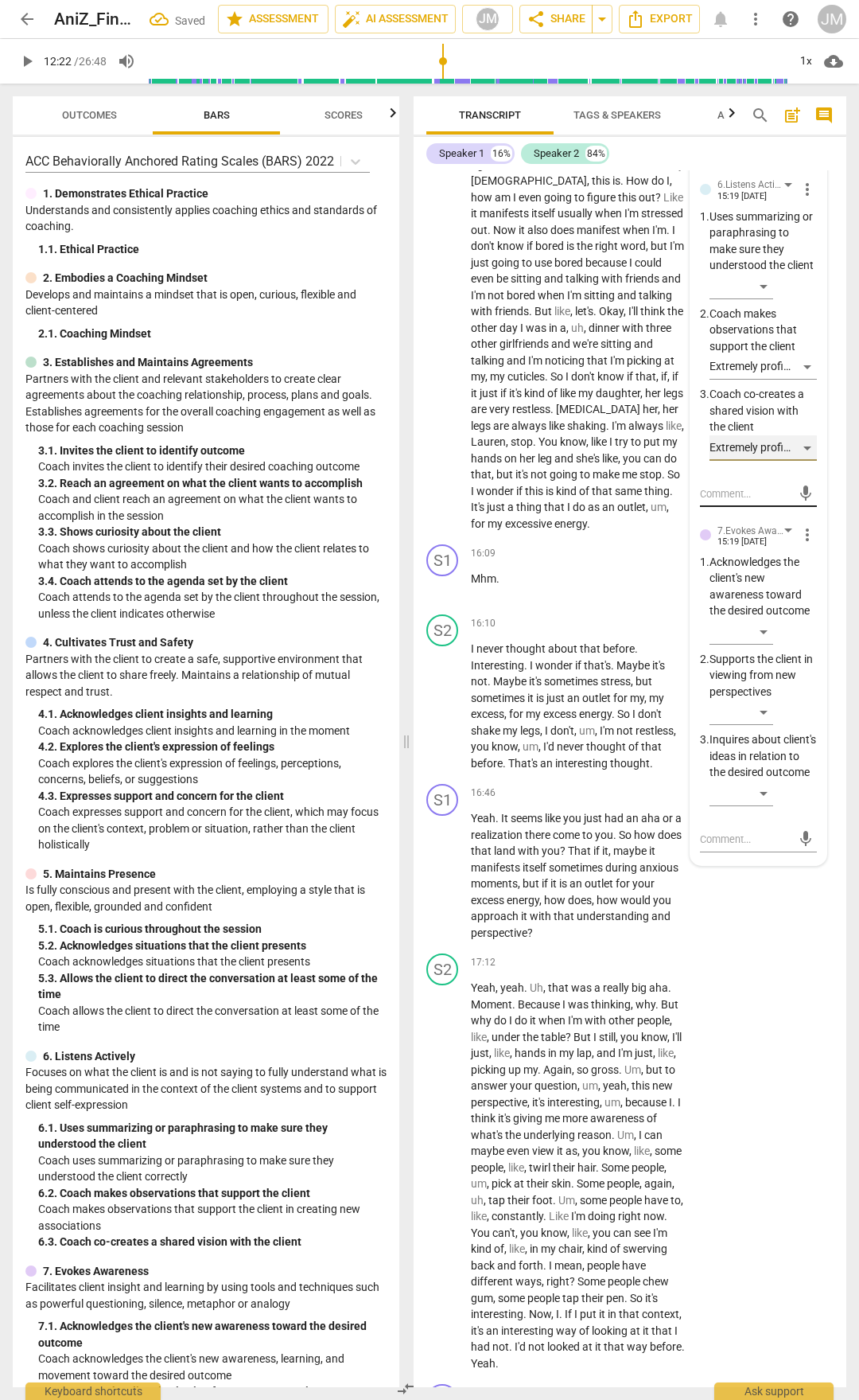
scroll to position [5761, 0]
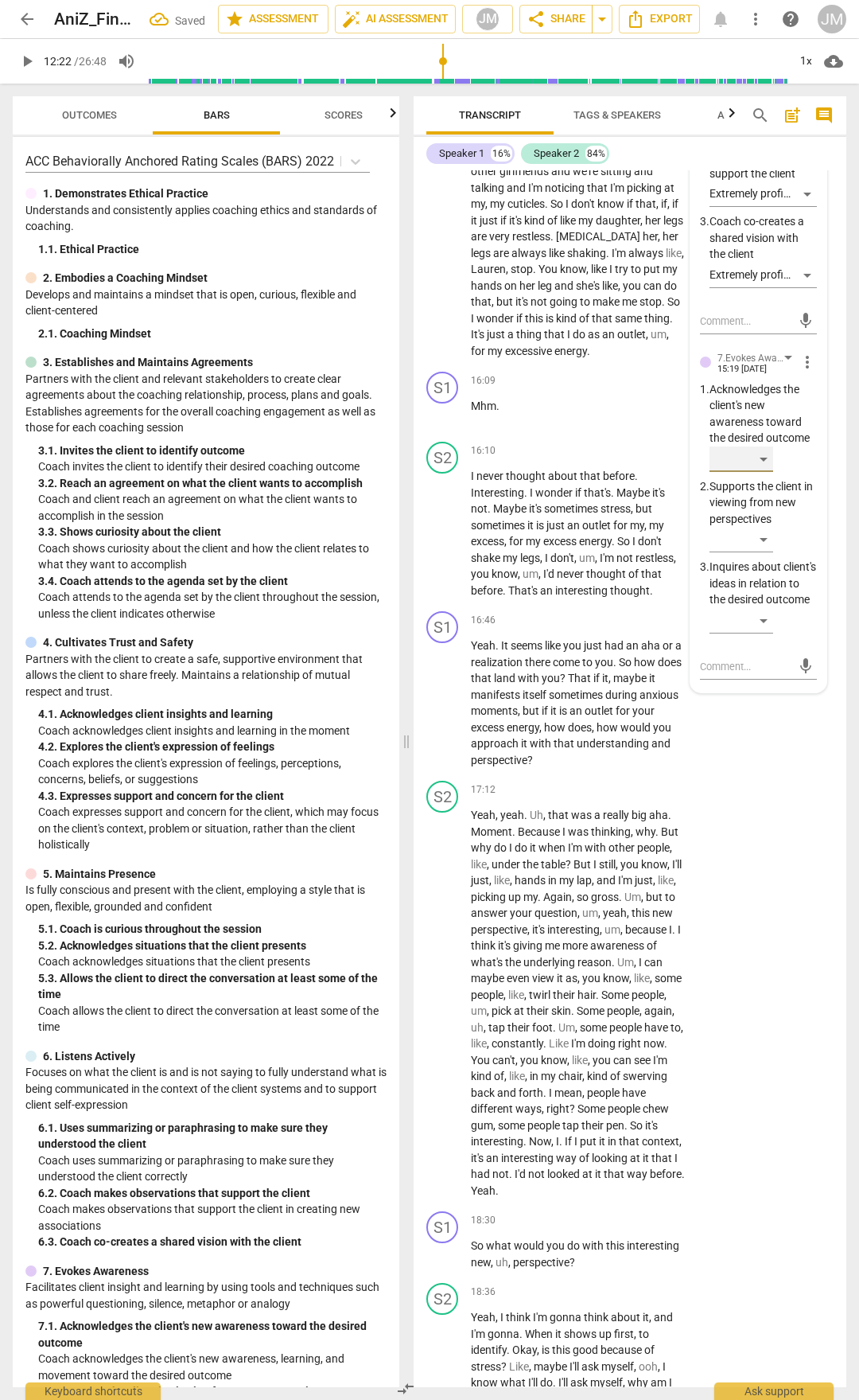
click at [767, 472] on div "​" at bounding box center [742, 459] width 64 height 25
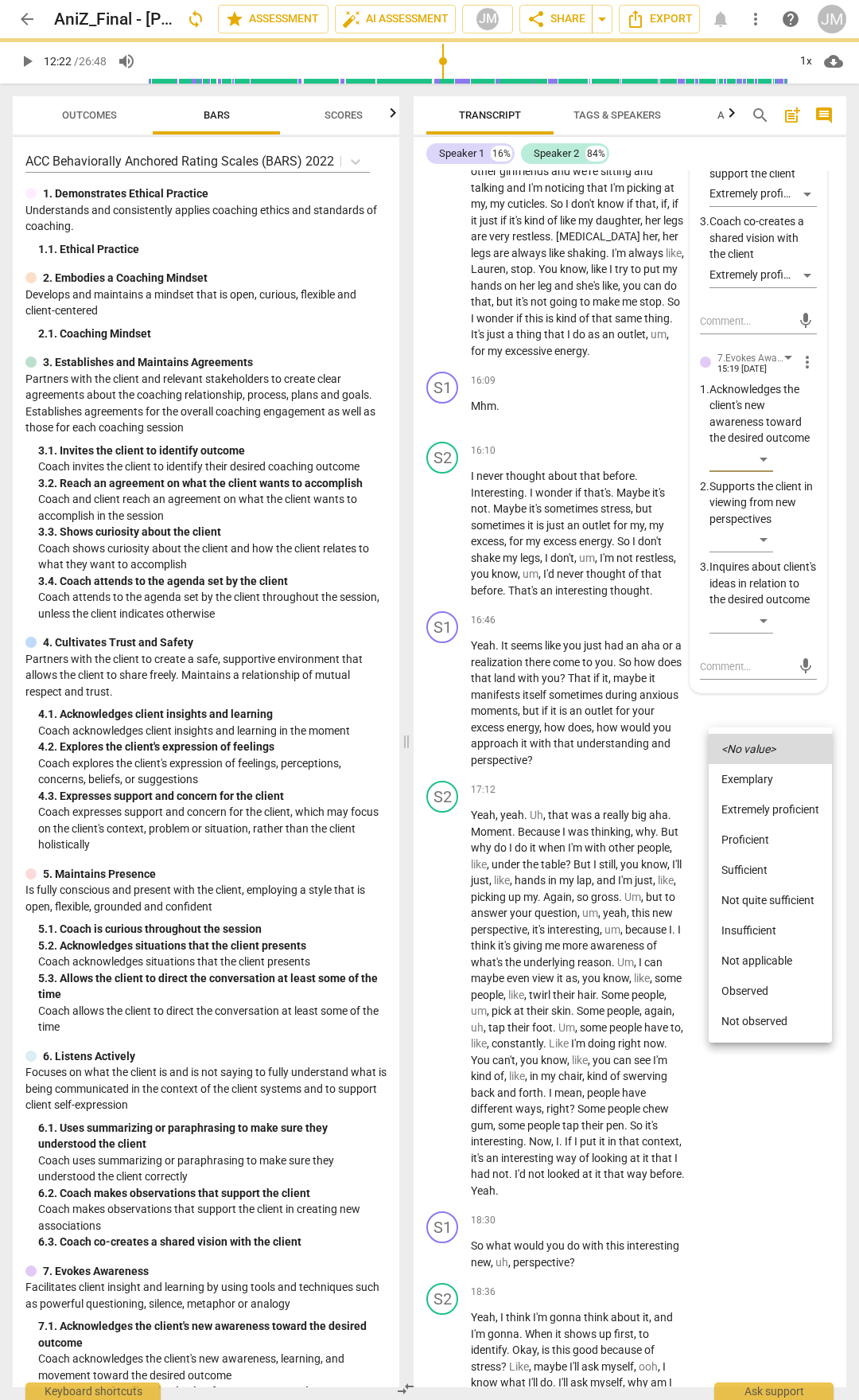
click at [758, 731] on li "Proficient" at bounding box center [770, 839] width 123 height 30
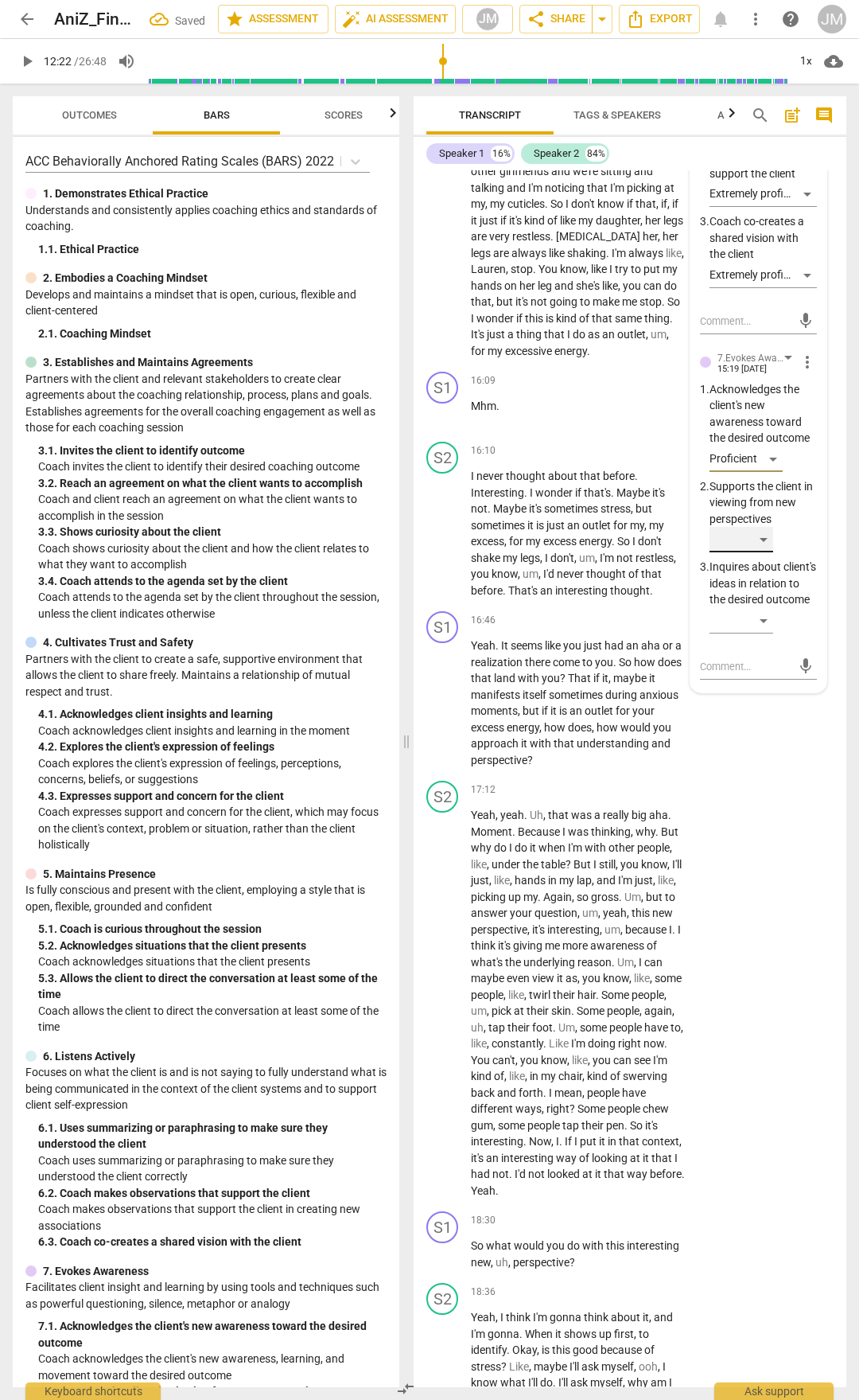
click at [764, 552] on div "​" at bounding box center [742, 540] width 64 height 25
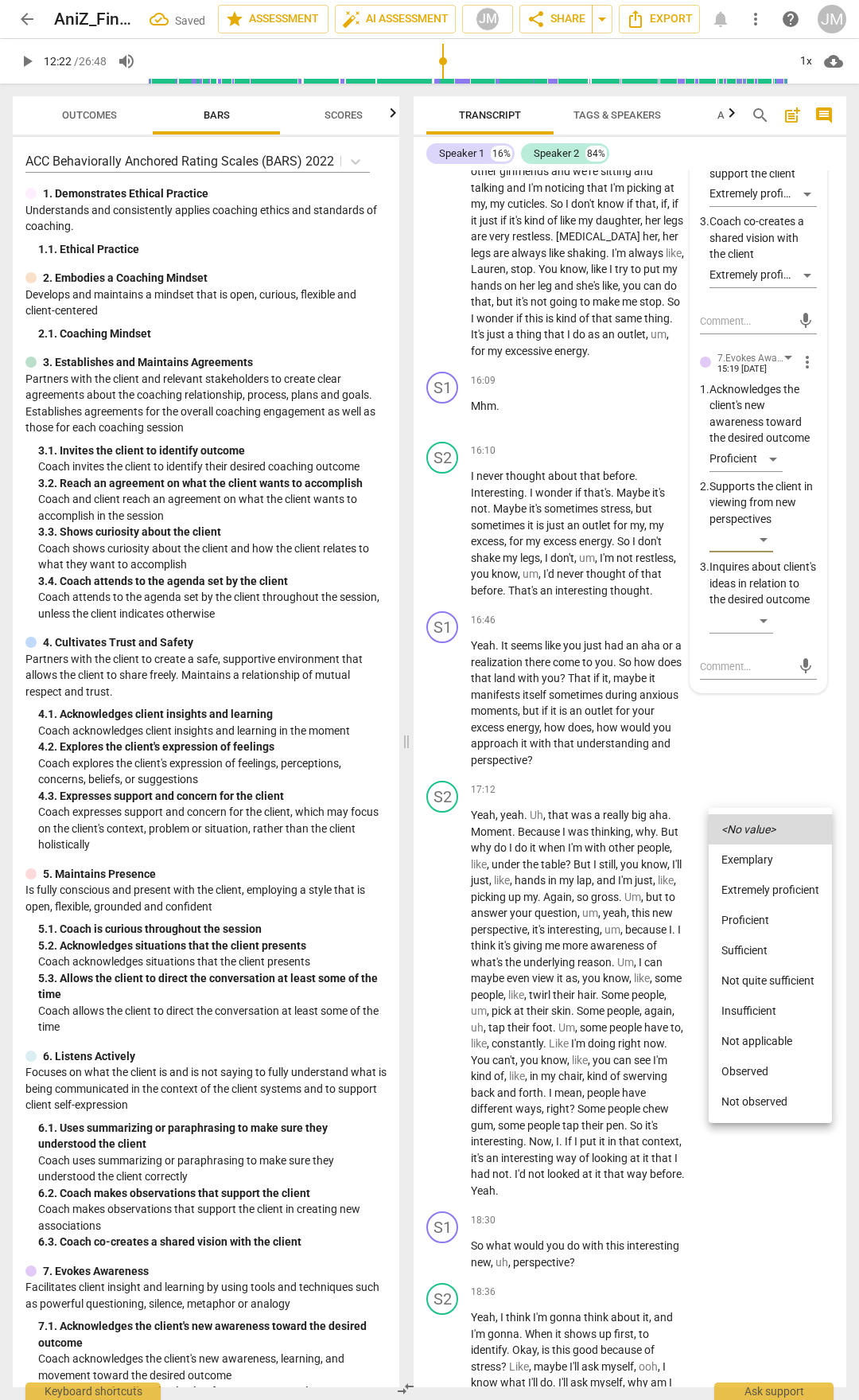
click at [761, 731] on li "Proficient" at bounding box center [770, 919] width 123 height 30
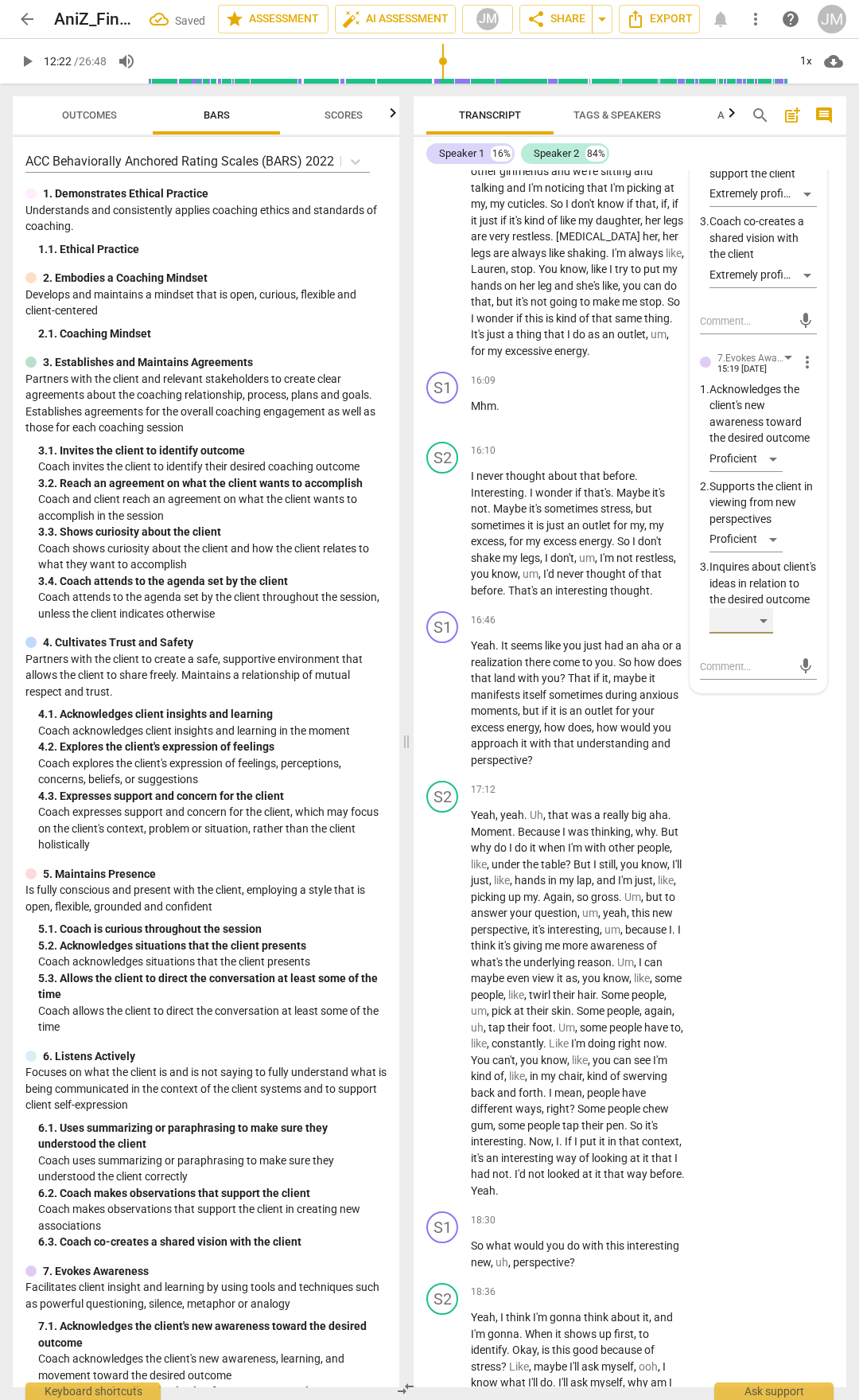
click at [766, 634] on div "​" at bounding box center [742, 621] width 64 height 25
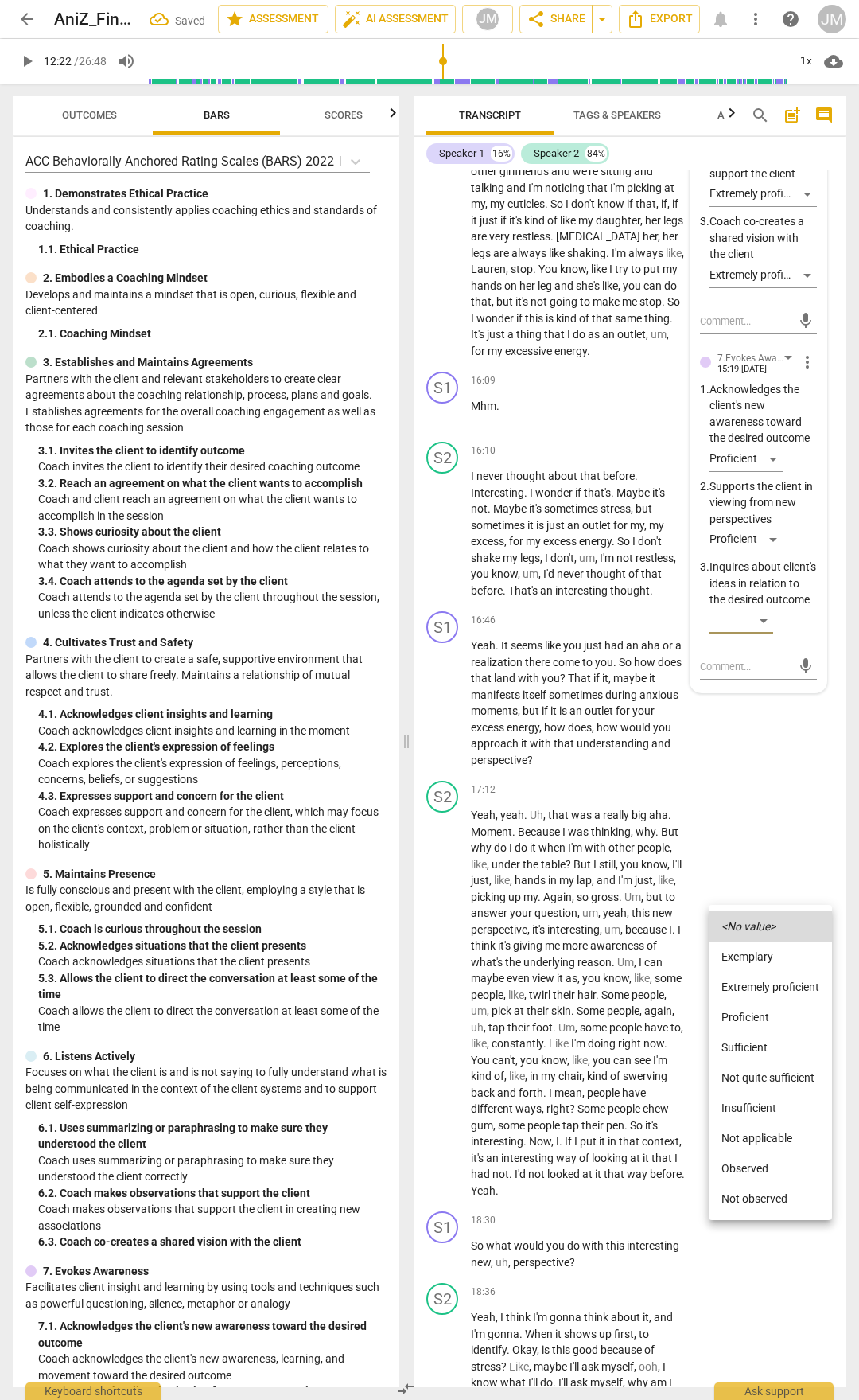
click at [771, 731] on li "Proficient" at bounding box center [770, 1016] width 123 height 30
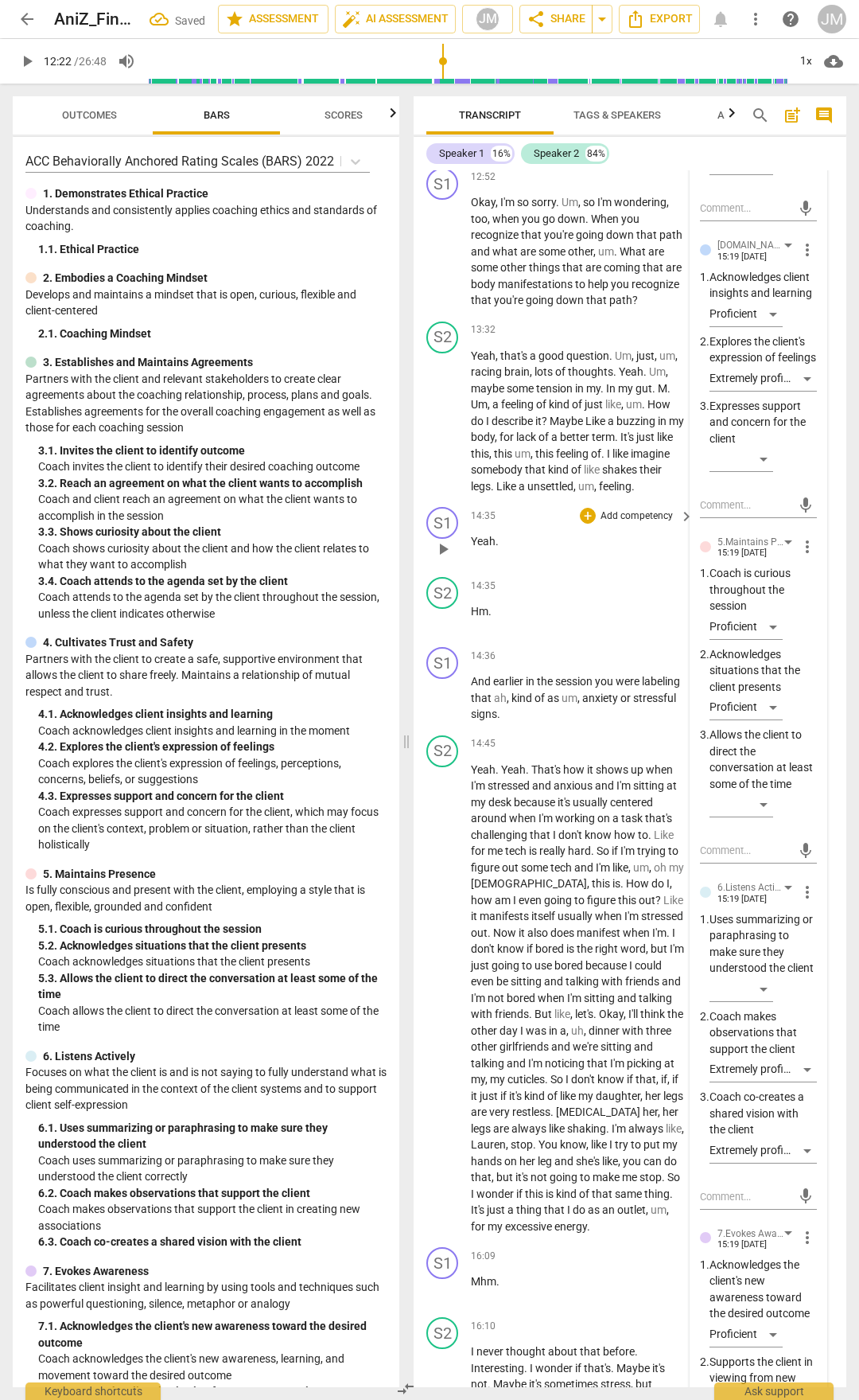
scroll to position [4566, 0]
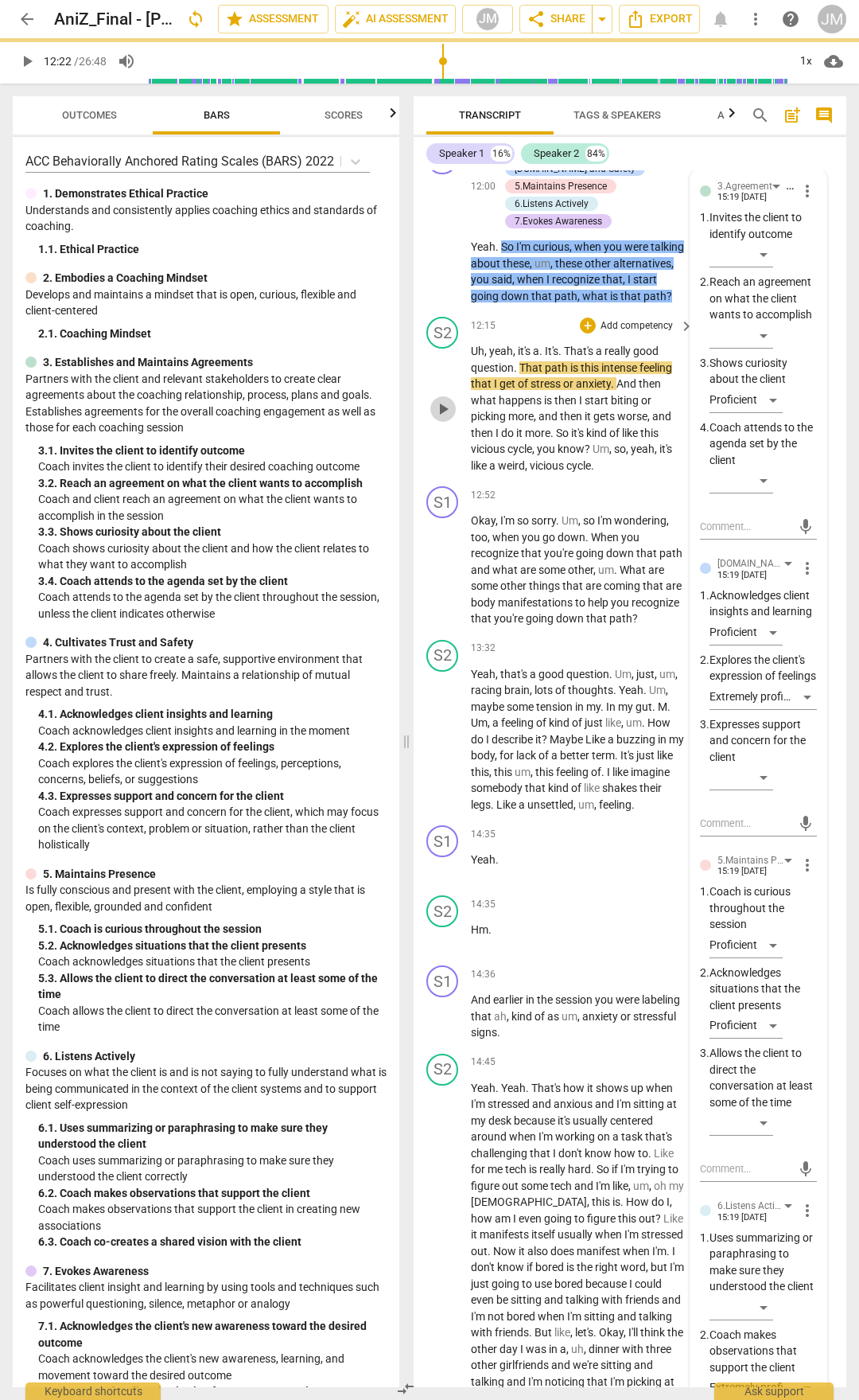
click at [451, 419] on span "play_arrow" at bounding box center [444, 409] width 19 height 19
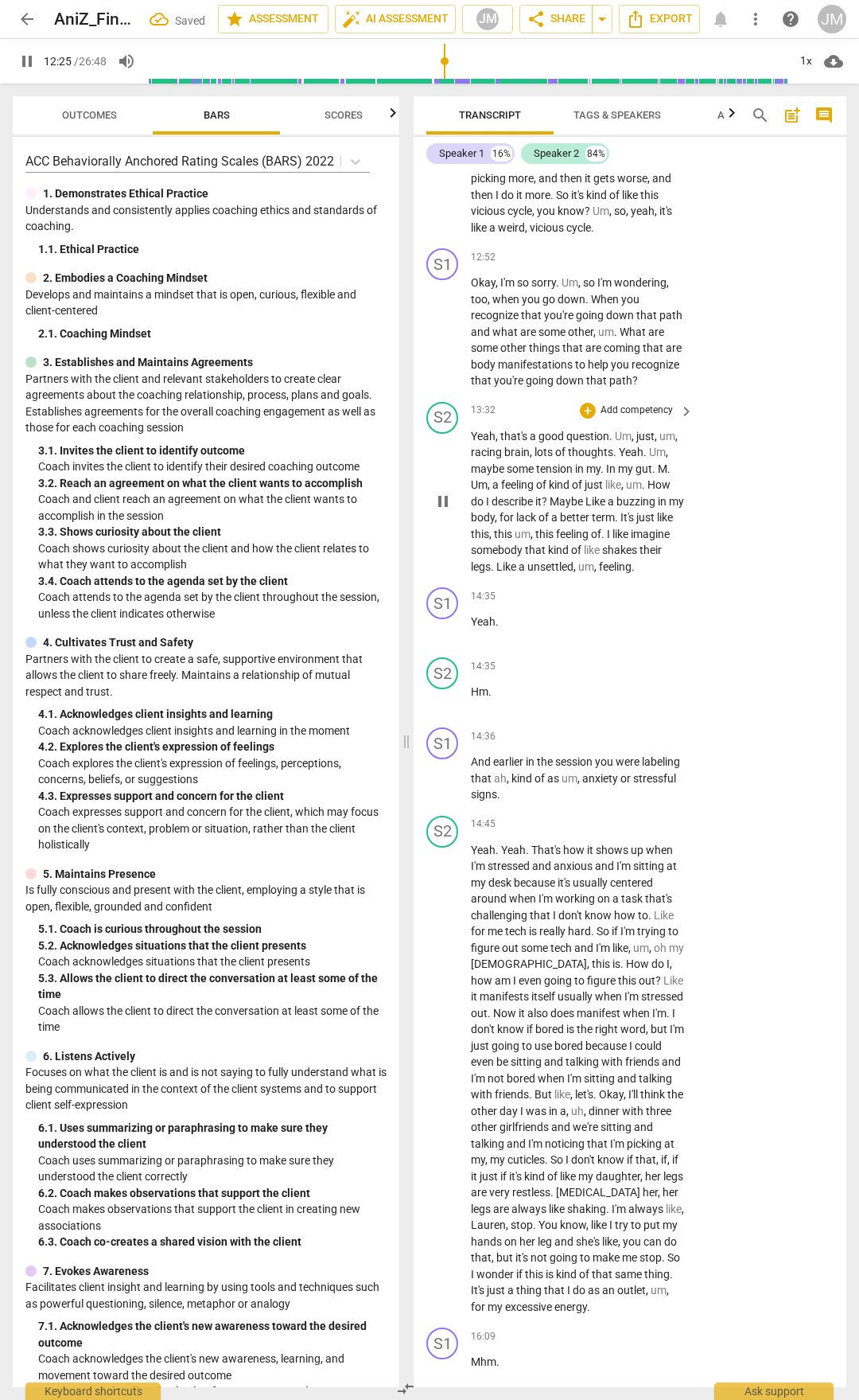
scroll to position [4806, 0]
click at [441, 341] on span "pause" at bounding box center [444, 331] width 19 height 19
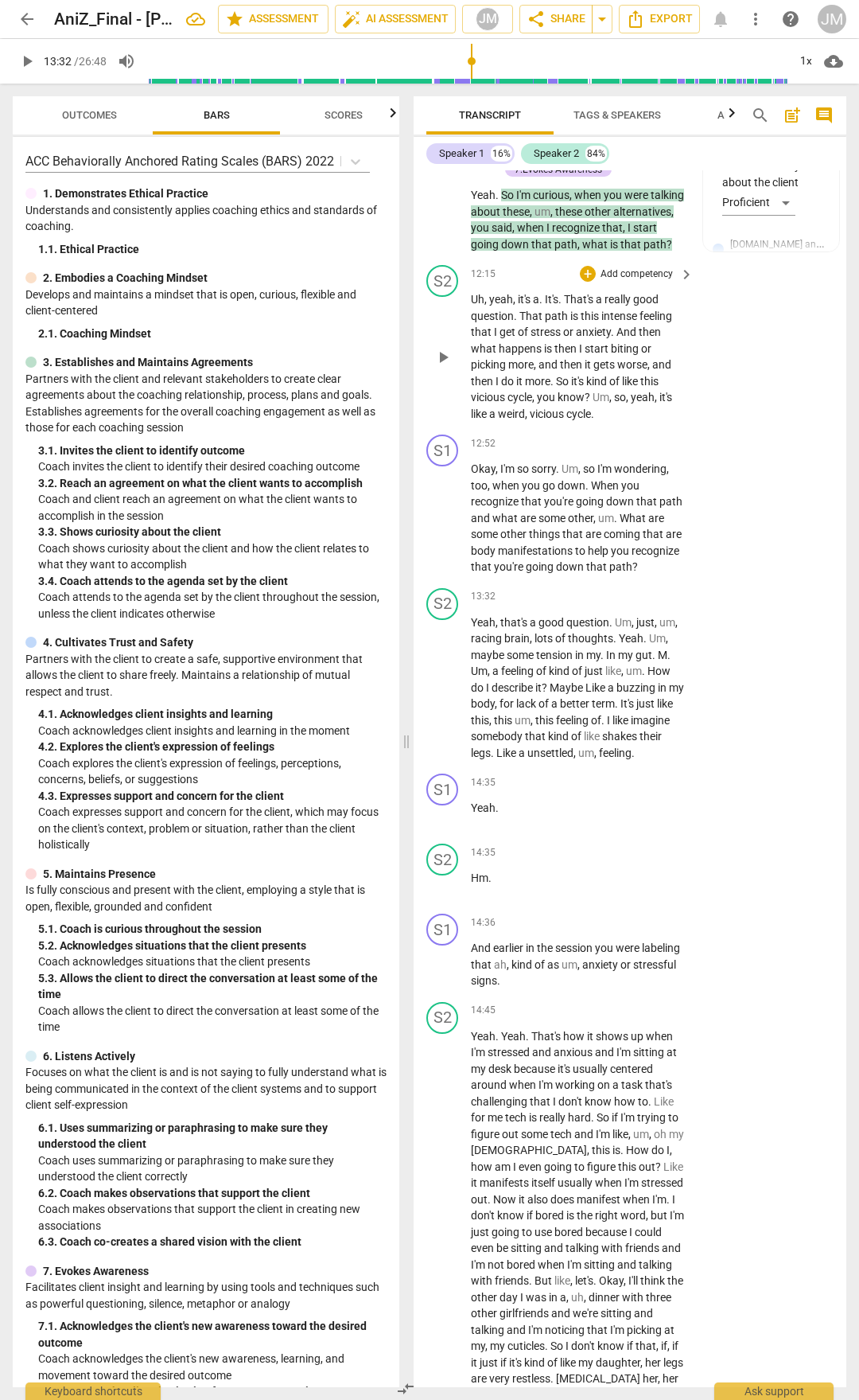
scroll to position [4646, 0]
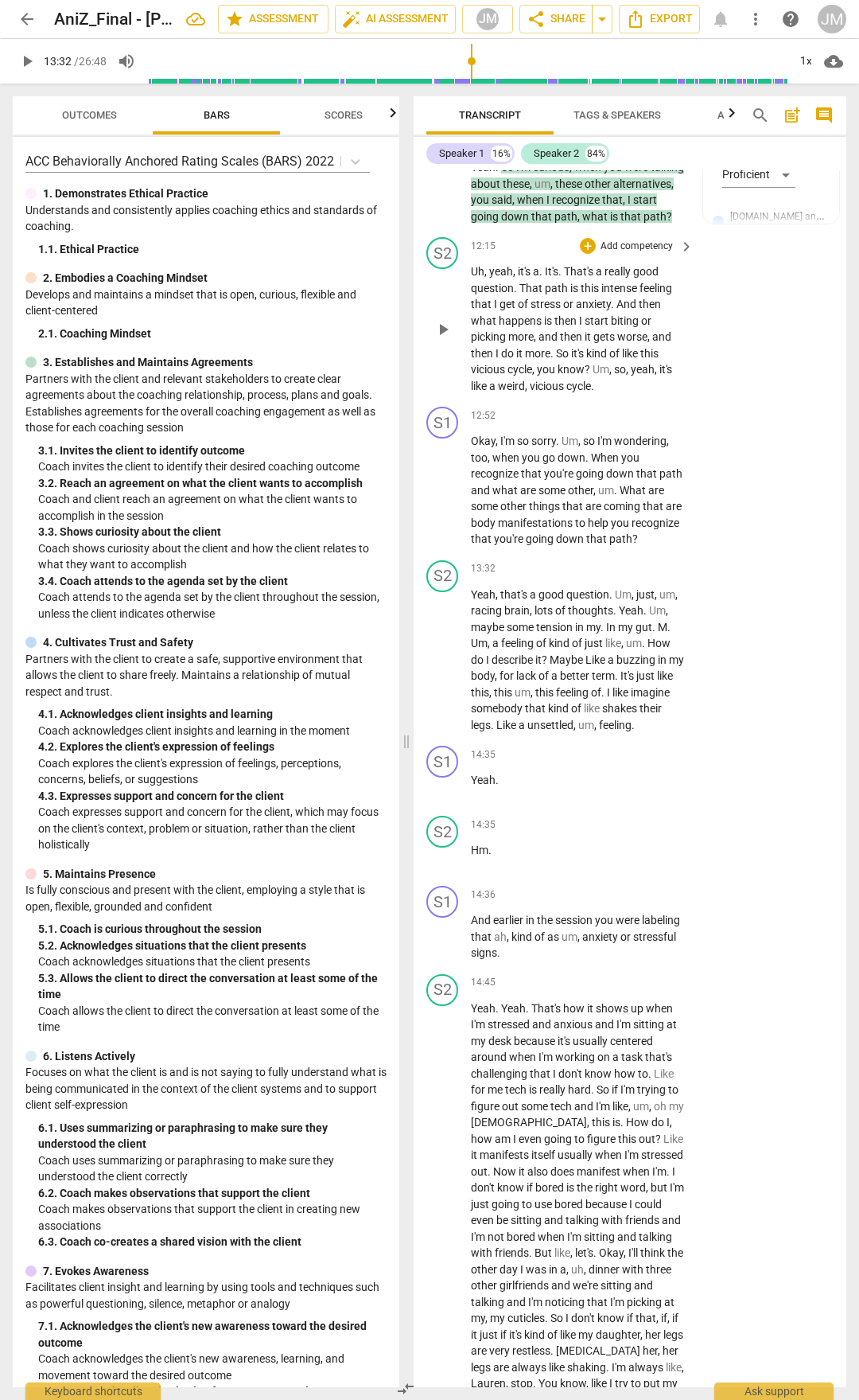
click at [534, 392] on span "vicious" at bounding box center [548, 386] width 37 height 13
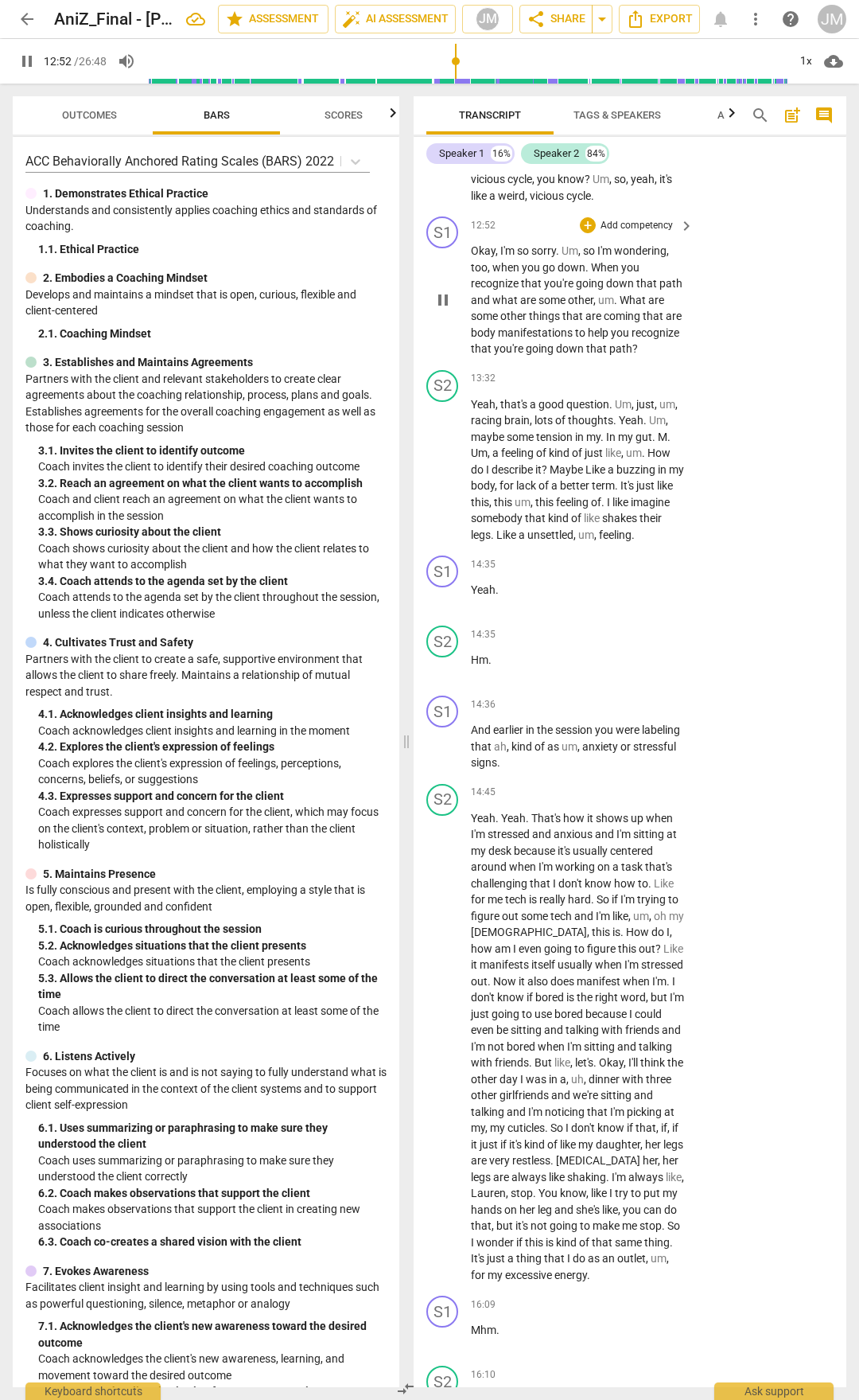
scroll to position [4885, 0]
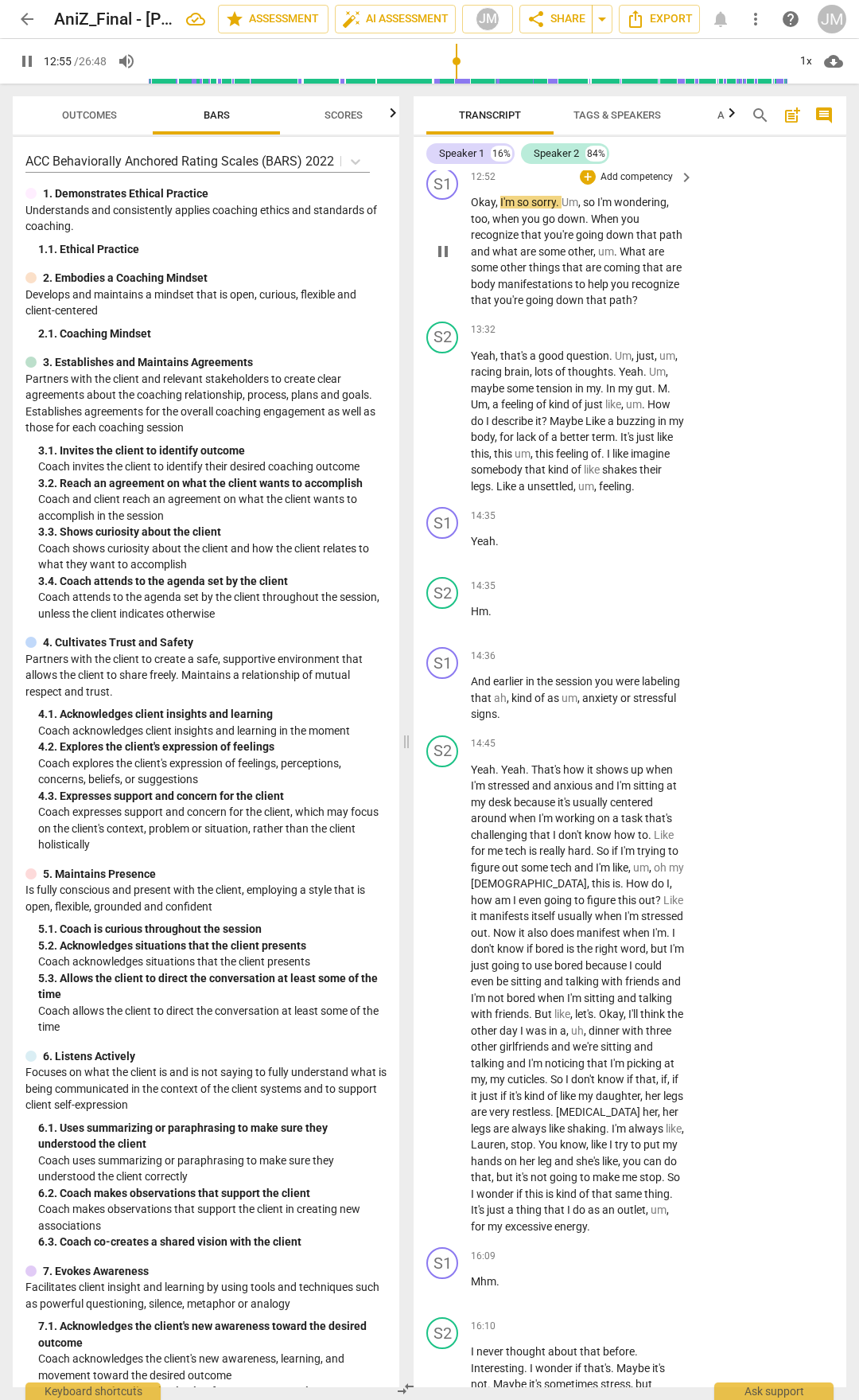
click at [471, 304] on div "play_arrow pause" at bounding box center [451, 252] width 41 height 105
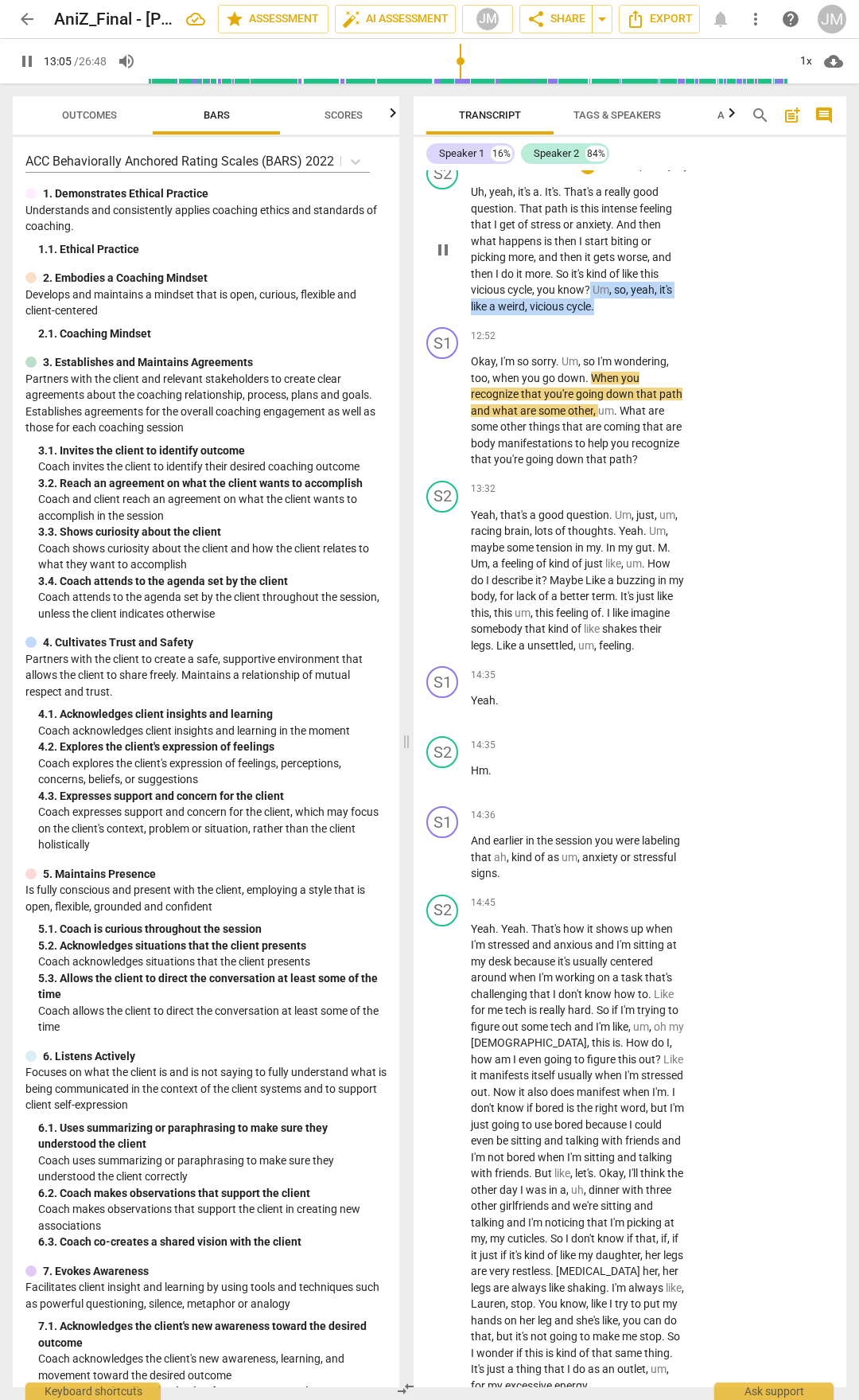
drag, startPoint x: 591, startPoint y: 531, endPoint x: 645, endPoint y: 548, distance: 56.6
click at [645, 315] on p "Uh , yeah , it's a . It's . That's a really good question . That path is this i…" at bounding box center [578, 249] width 215 height 131
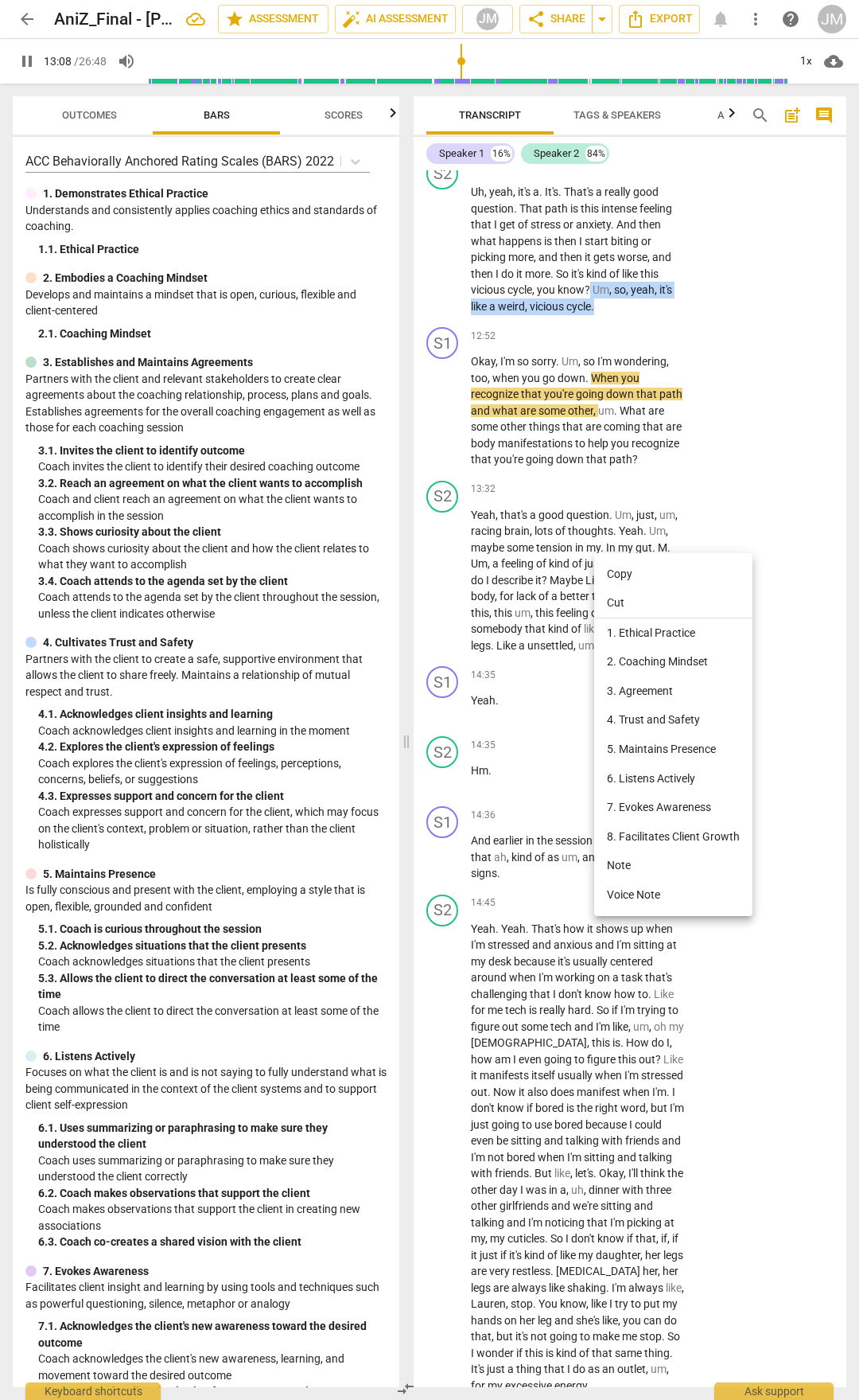
click at [657, 715] on li "4. Trust and Safety" at bounding box center [674, 720] width 159 height 29
type input "788"
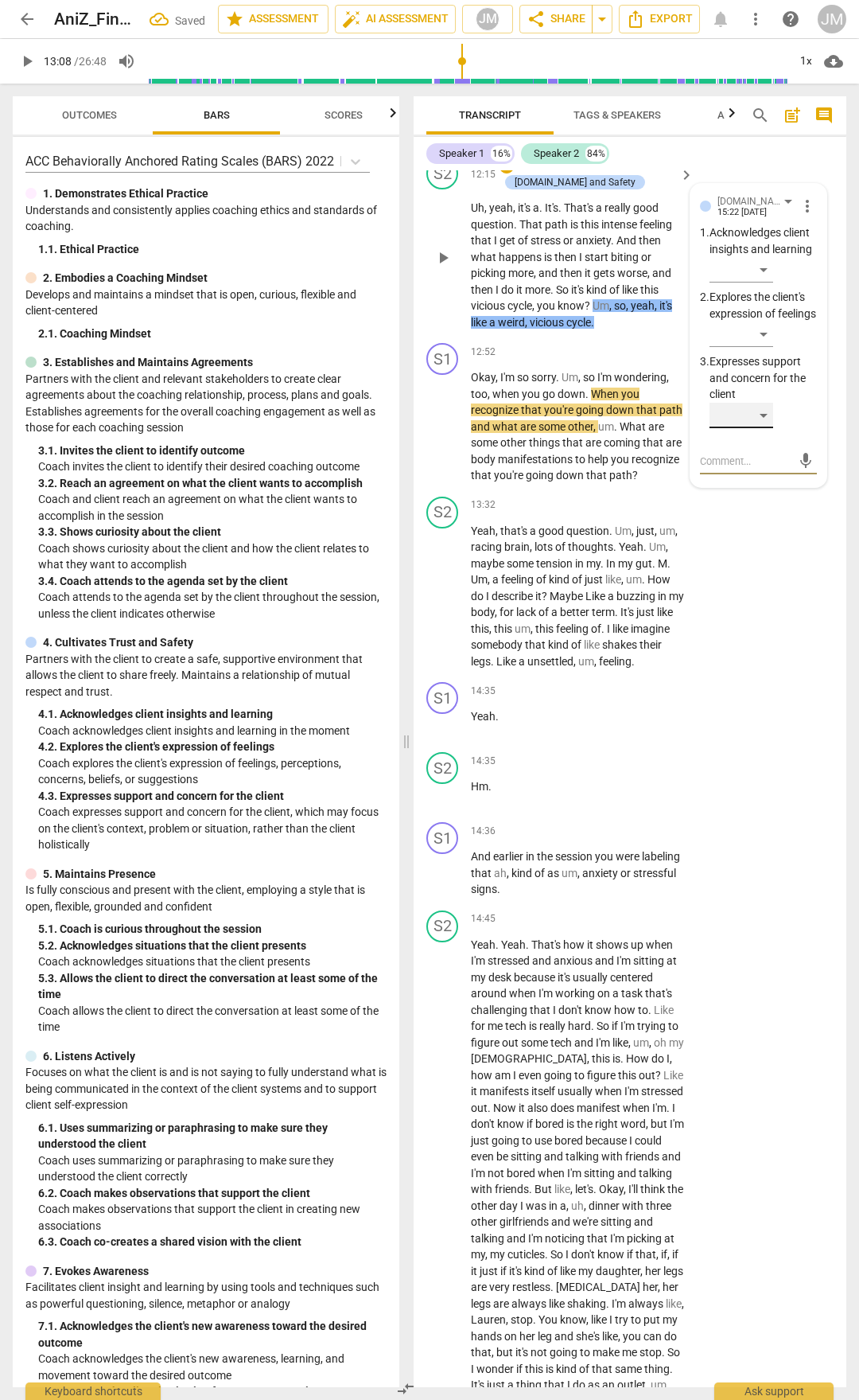
click at [761, 428] on div "​" at bounding box center [742, 416] width 64 height 25
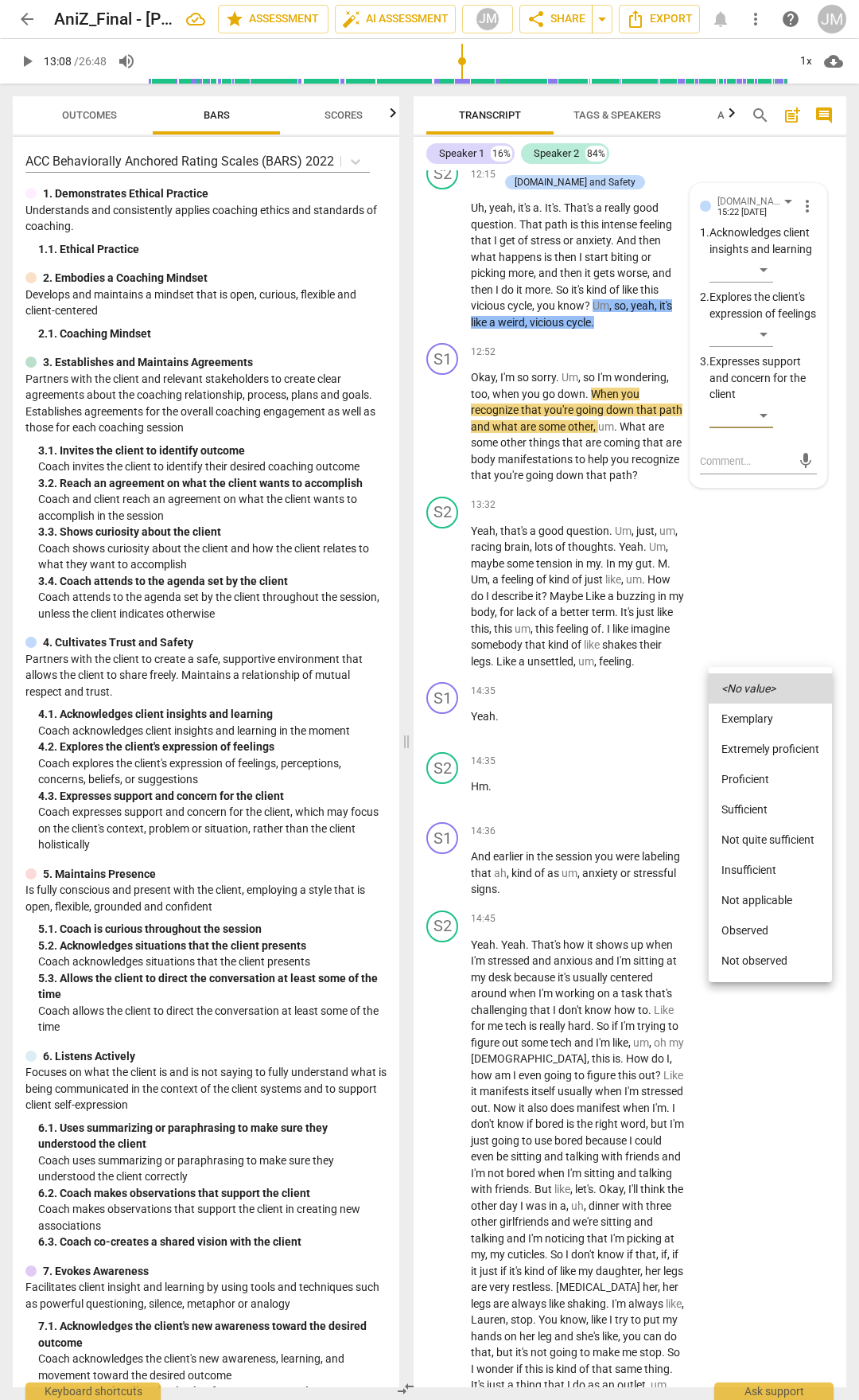
click at [761, 731] on li "Insufficient" at bounding box center [770, 869] width 123 height 30
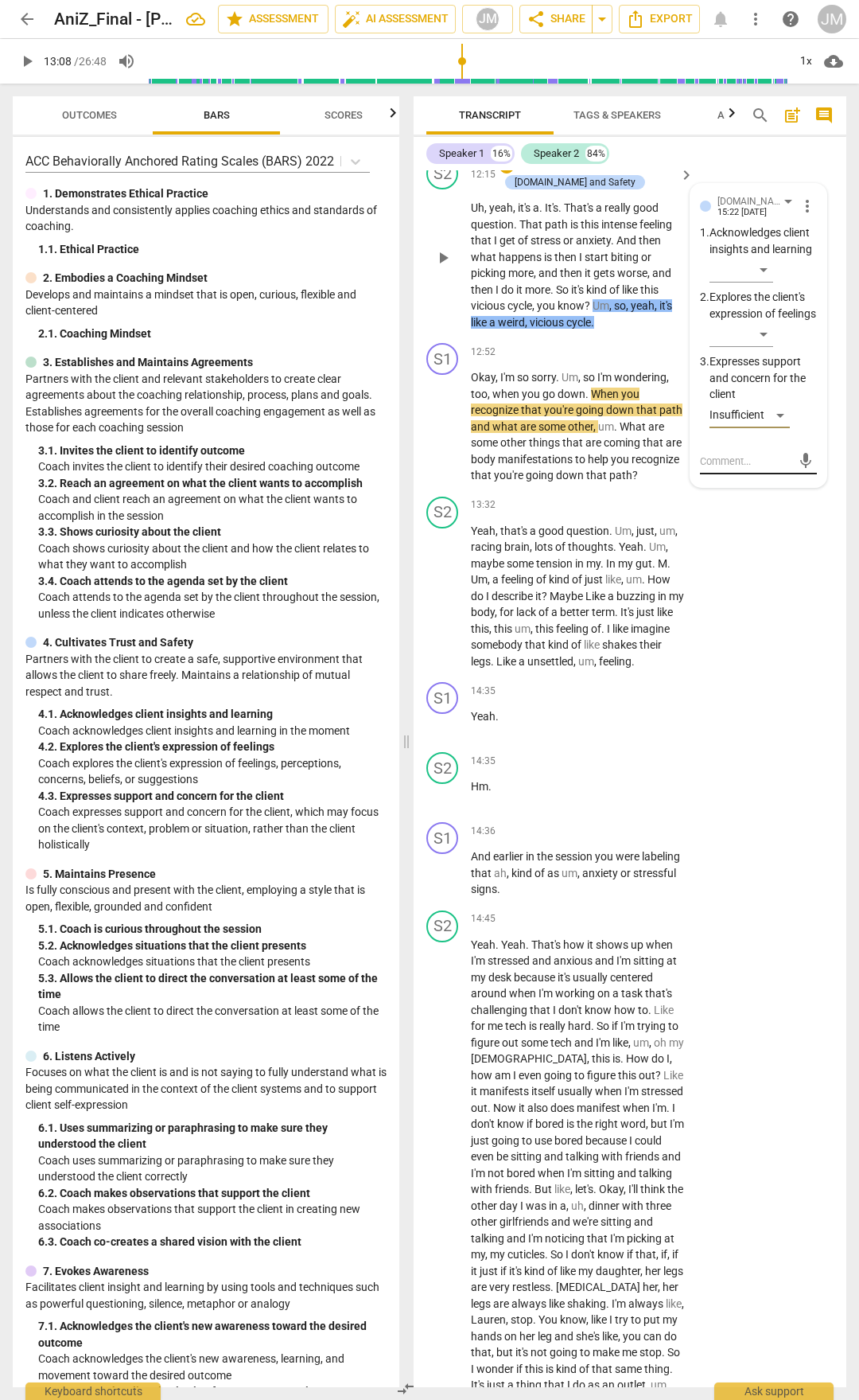
click at [737, 469] on textarea at bounding box center [746, 461] width 91 height 16
type textarea "r"
type textarea "rd"
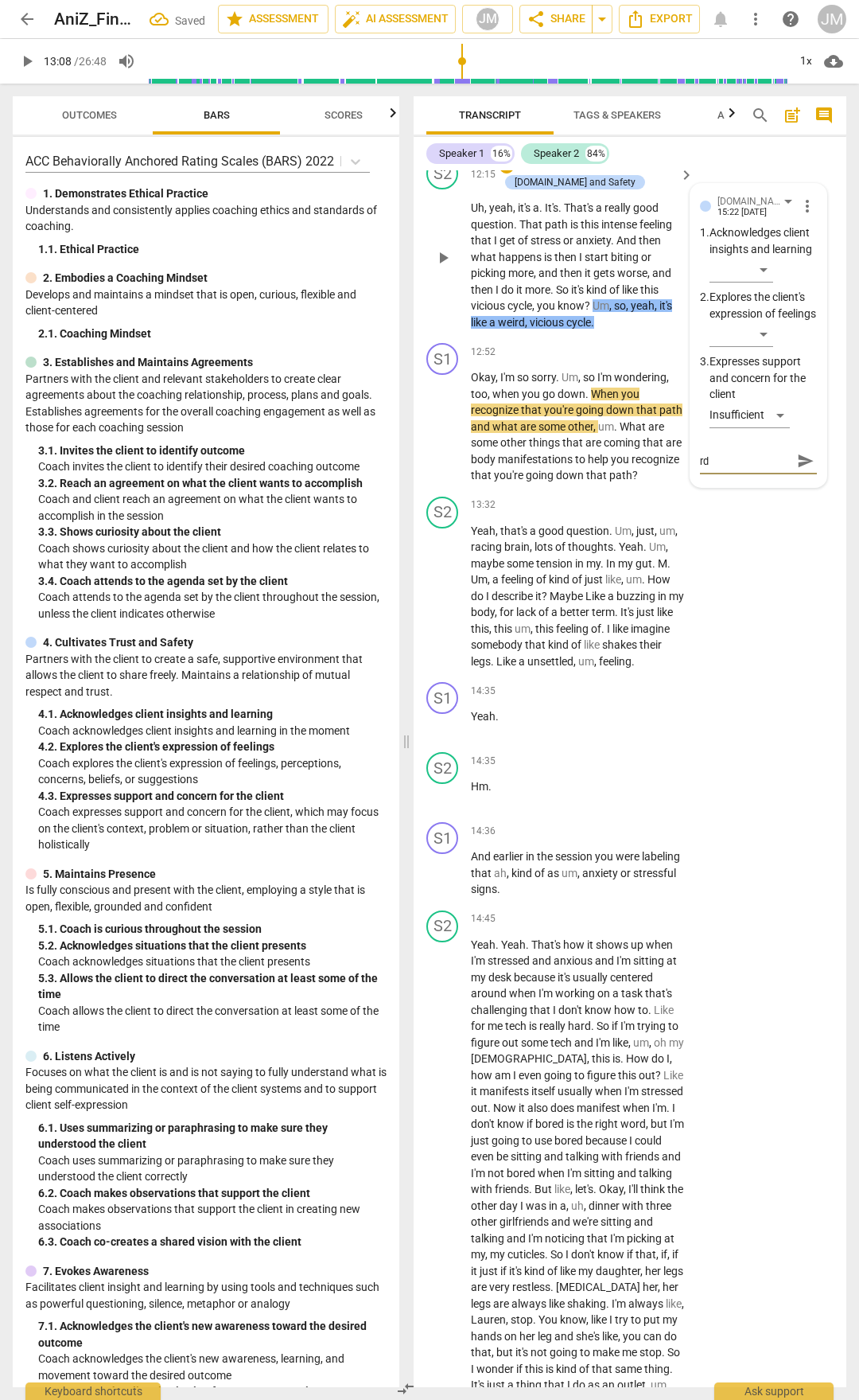
type textarea "r"
type textarea "rc"
type textarea "r"
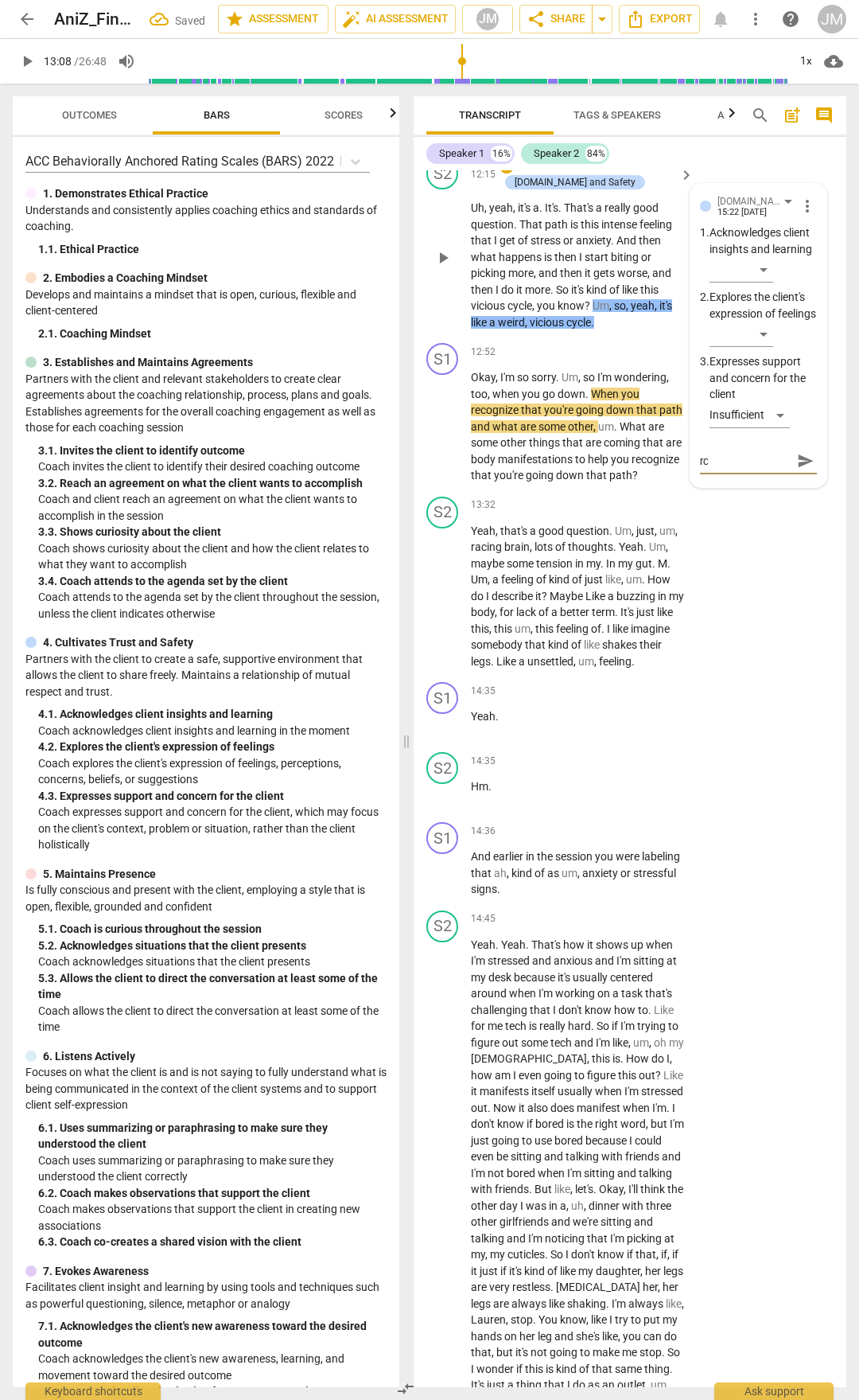
type textarea "r"
type textarea "re"
type textarea "rec"
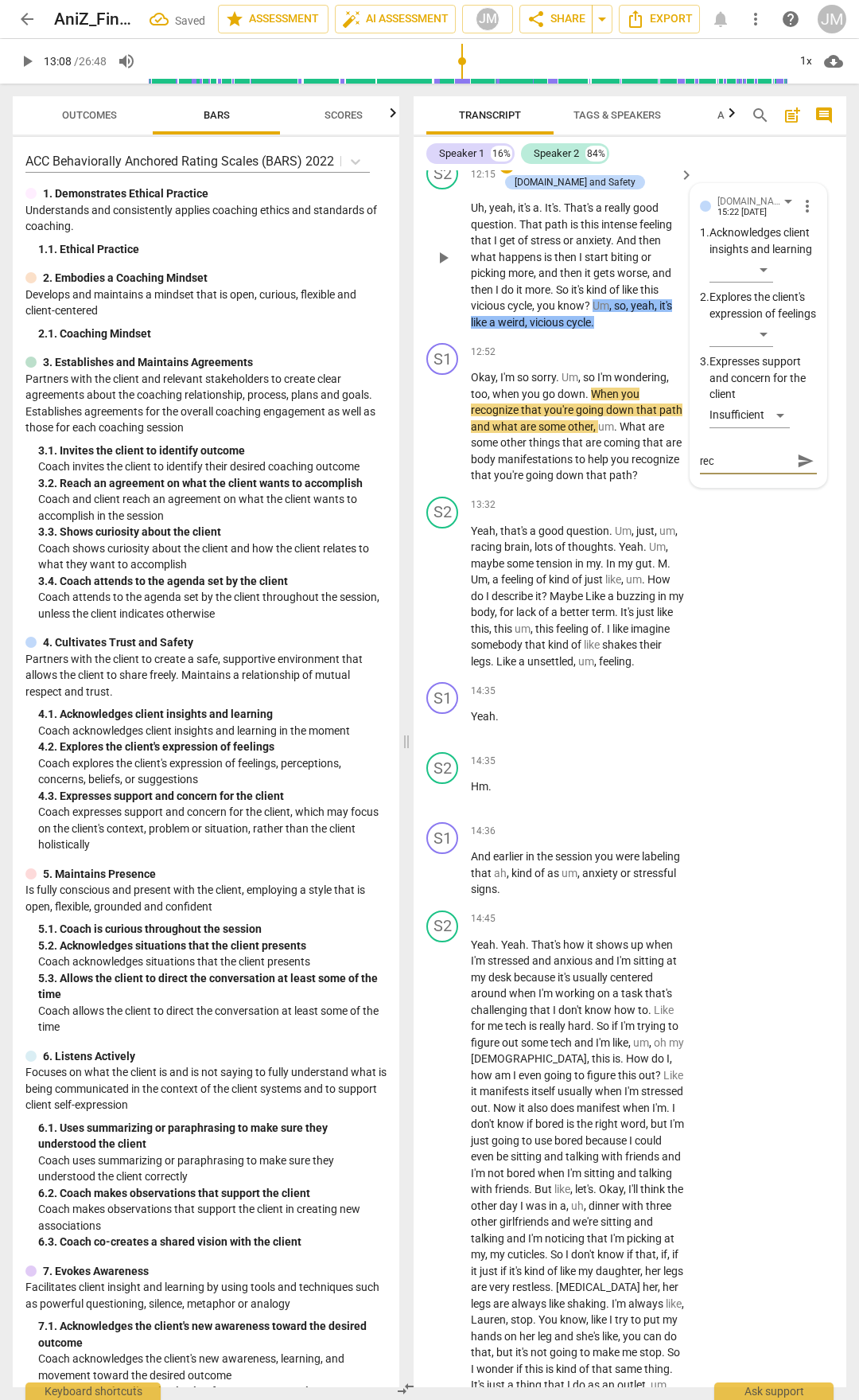
type textarea "reco"
type textarea "recog"
type textarea "recogn"
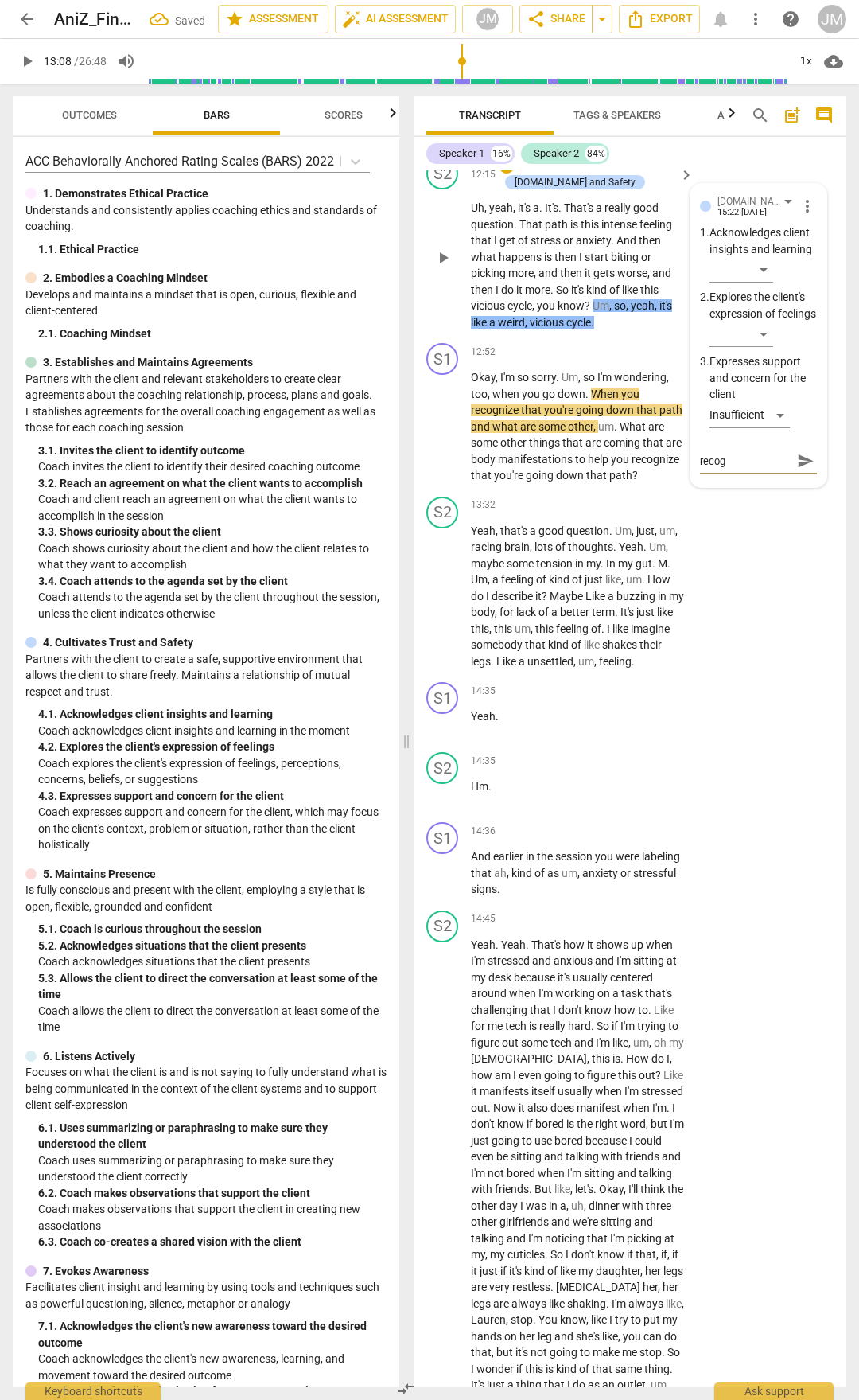
type textarea "recogn"
type textarea "recogni"
type textarea "recogniz"
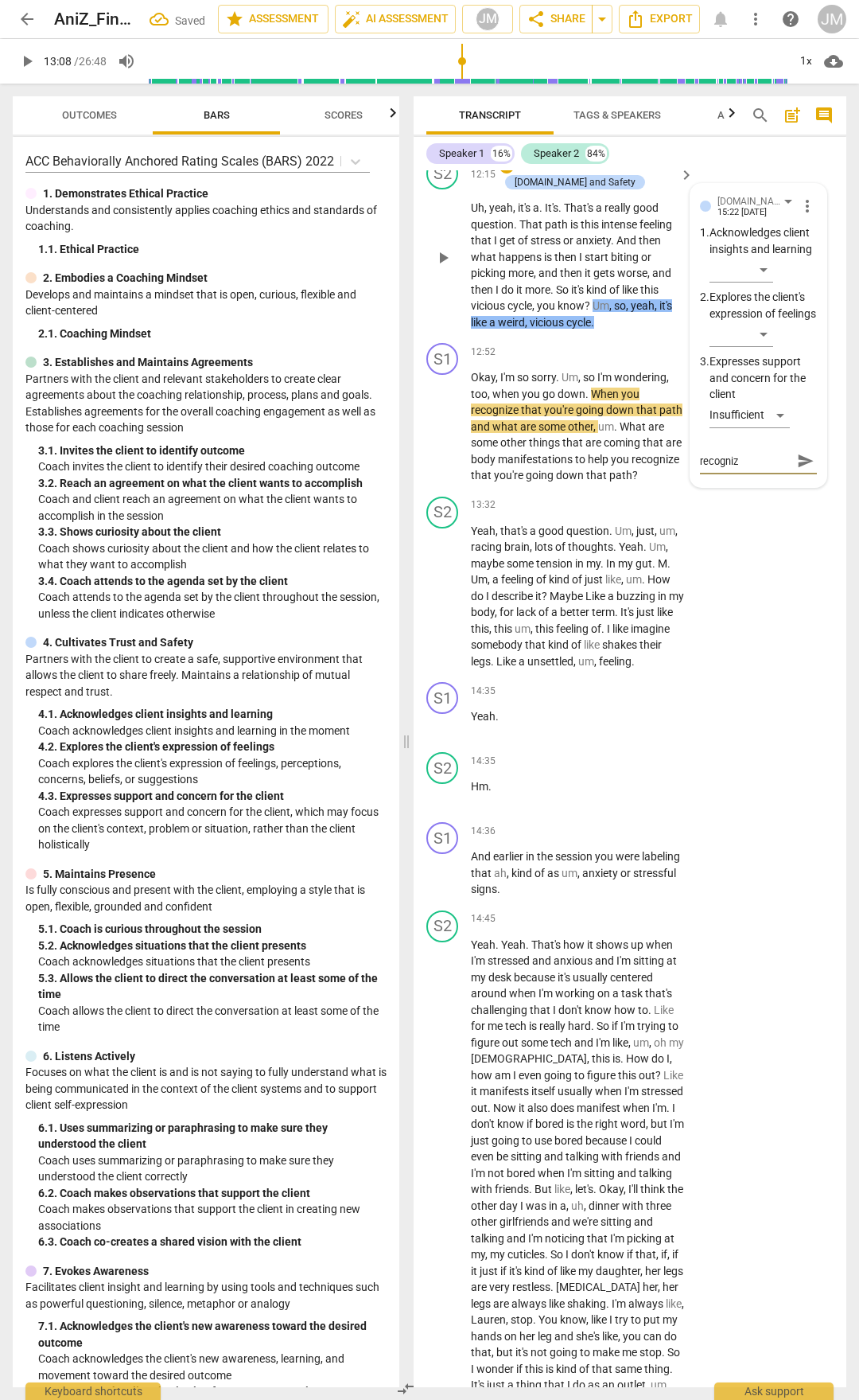
type textarea "recognizi"
type textarea "recognizin"
type textarea "recognizing"
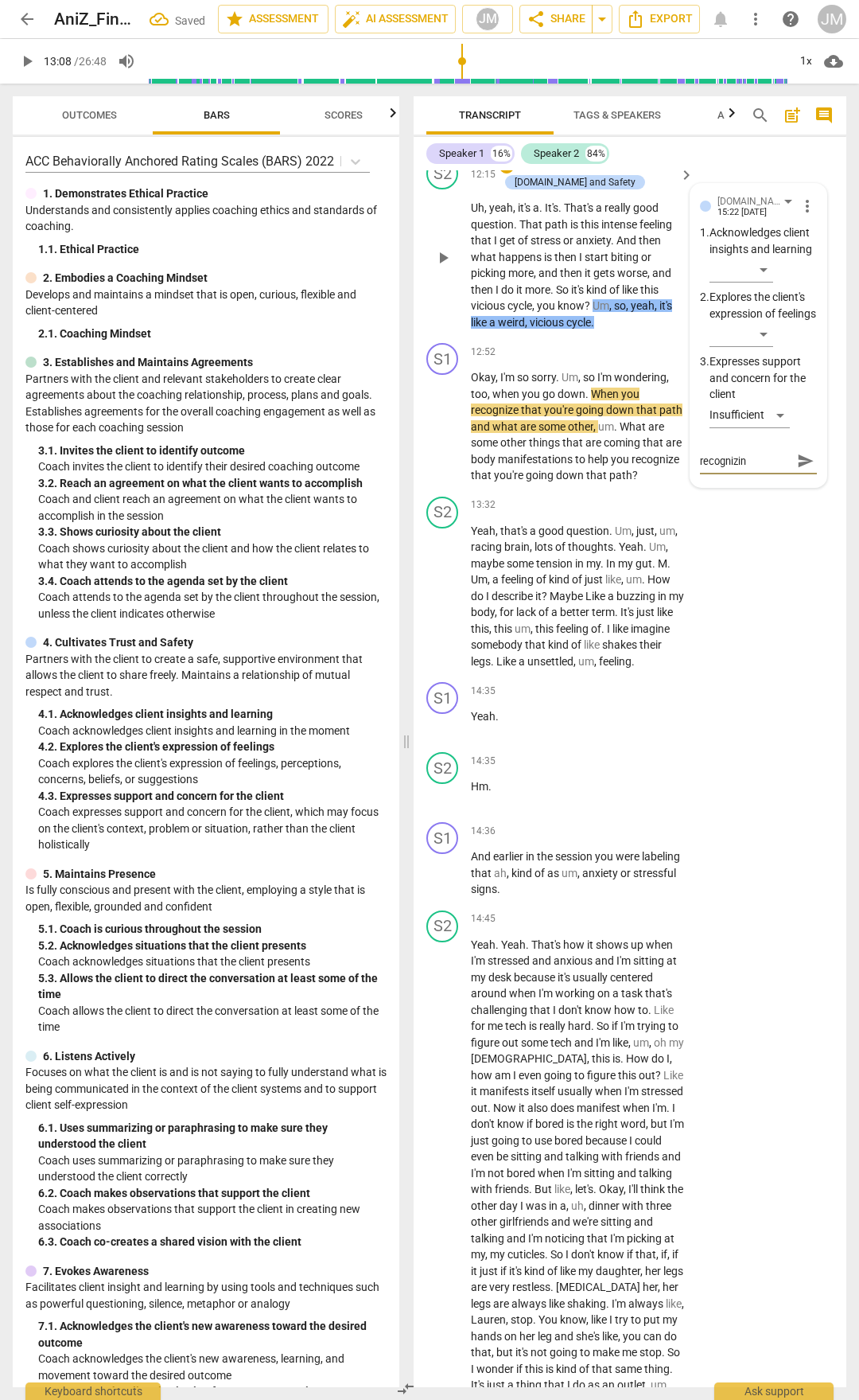
type textarea "recognizing"
type textarea "recognizing t"
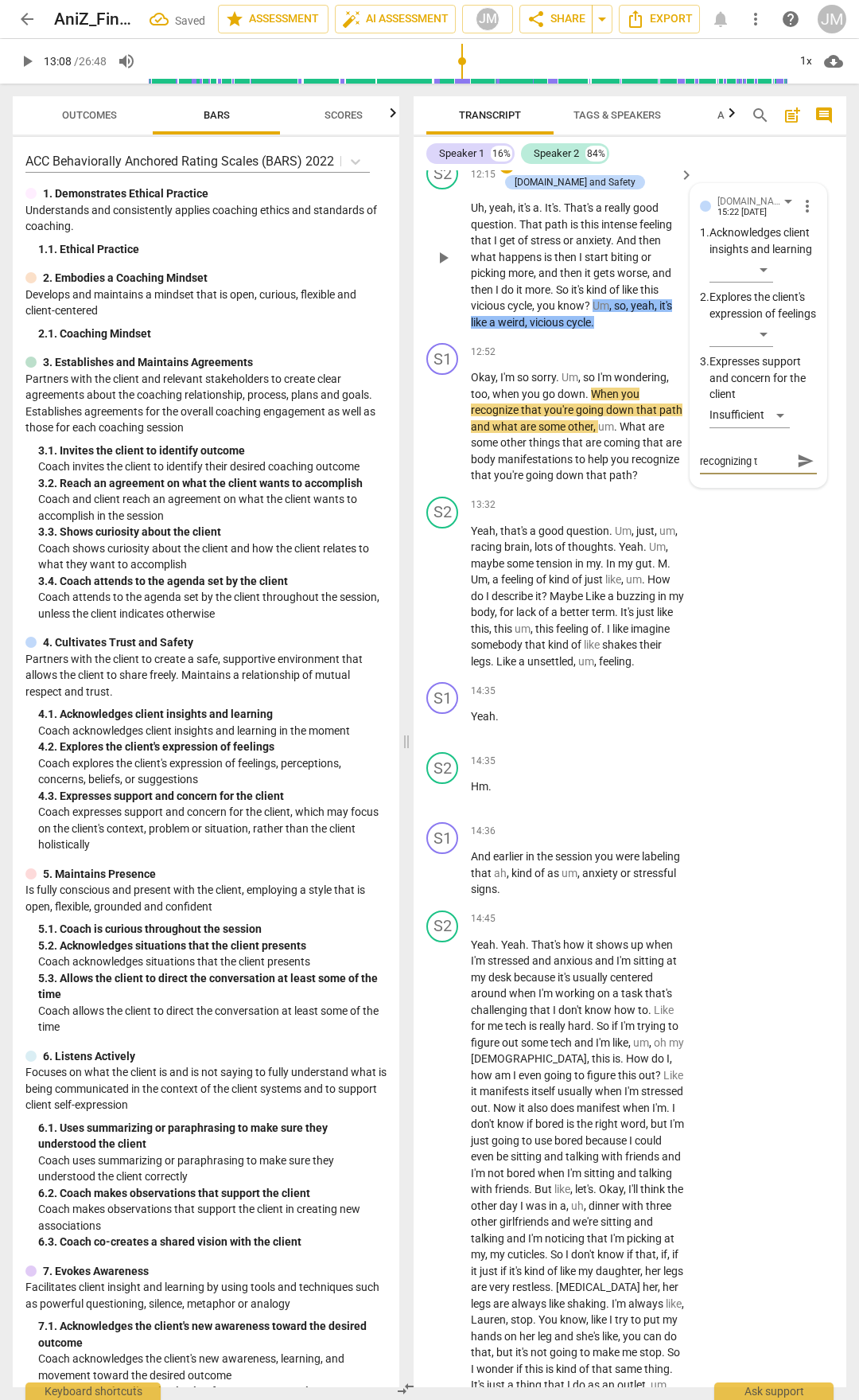
type textarea "recognizing th"
type textarea "recognizing the"
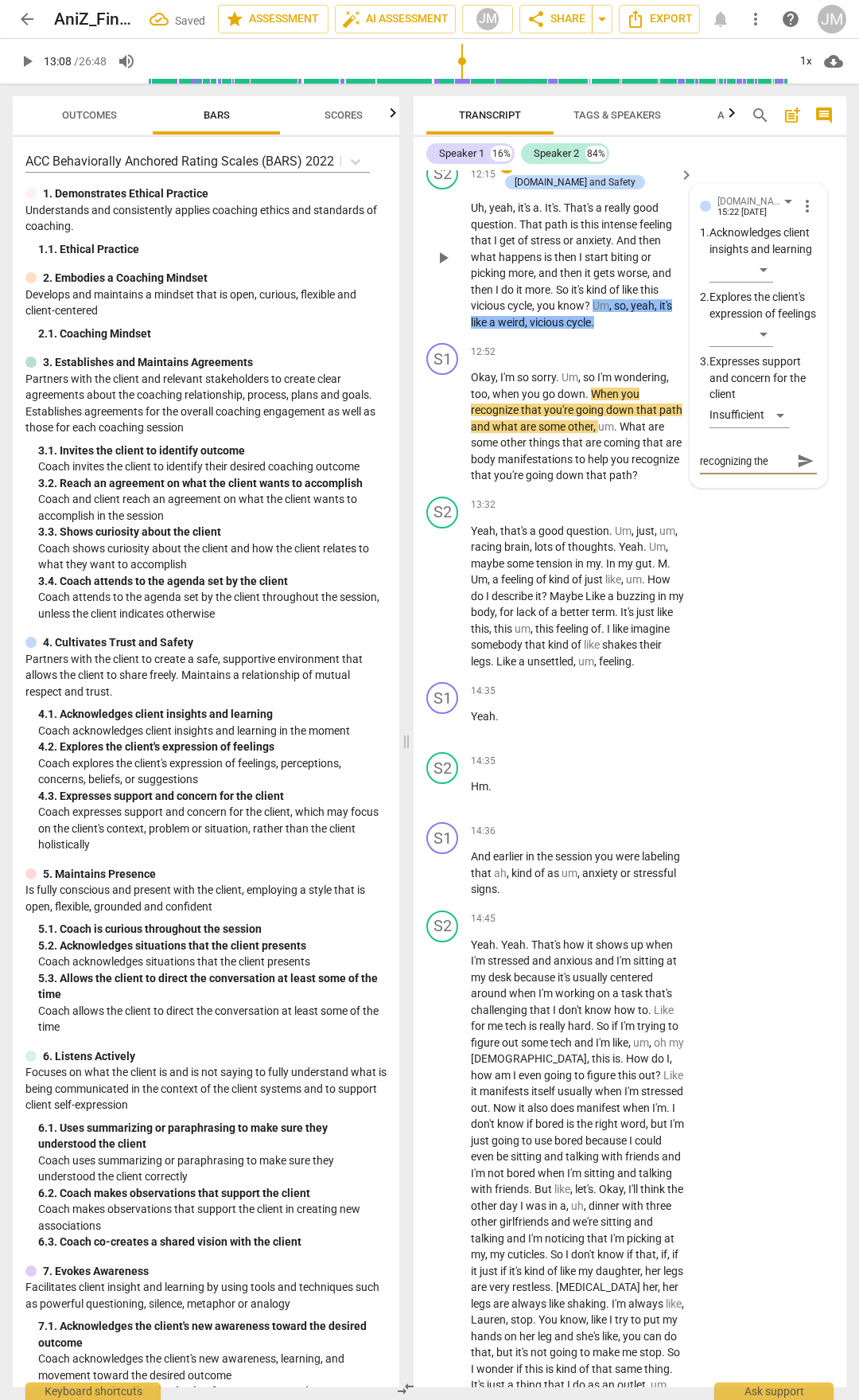
type textarea "recognizing the"
type textarea "recognizing the e"
type textarea "recognizing the ex"
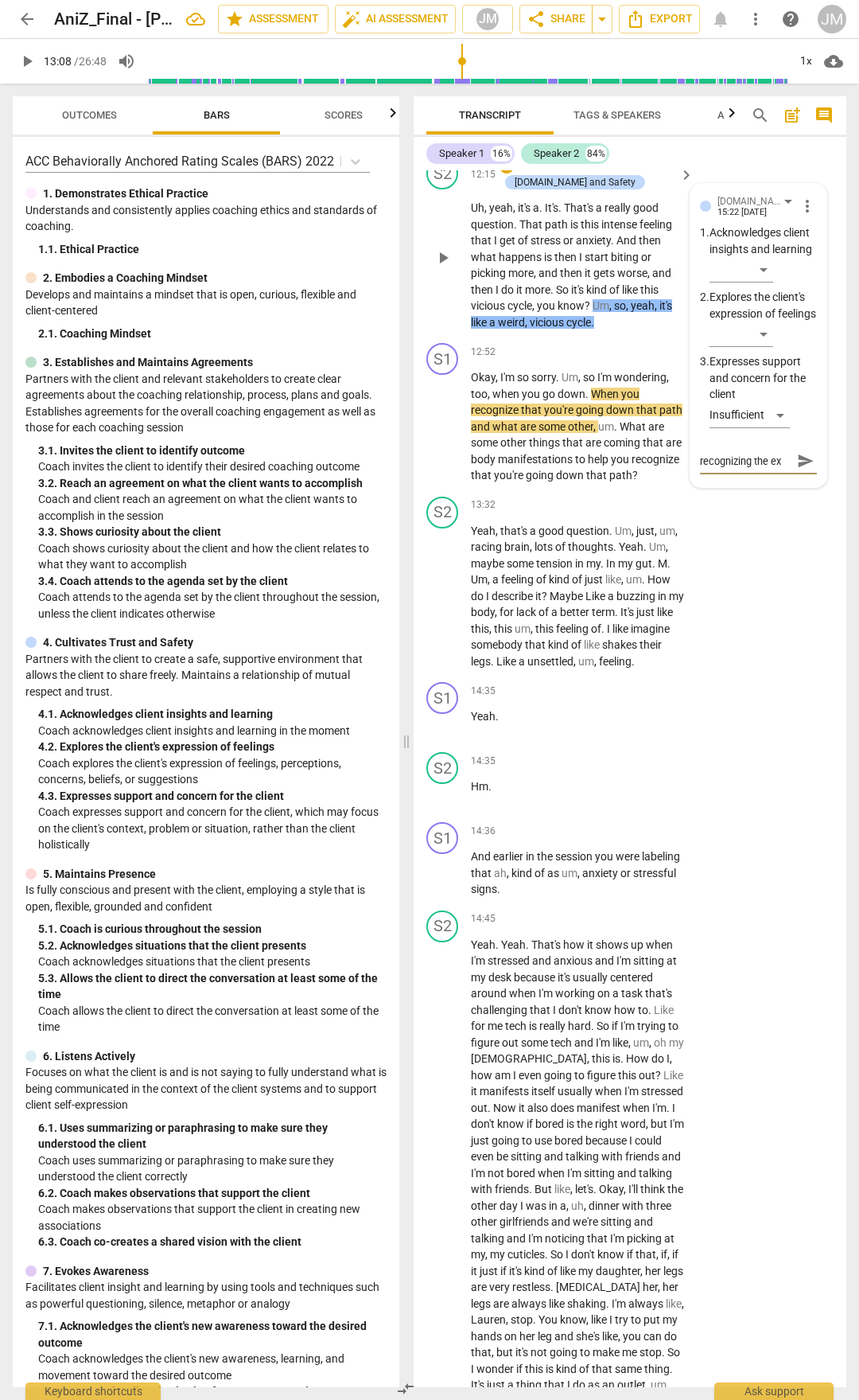
type textarea "recognizing the exp"
type textarea "recognizing the expr"
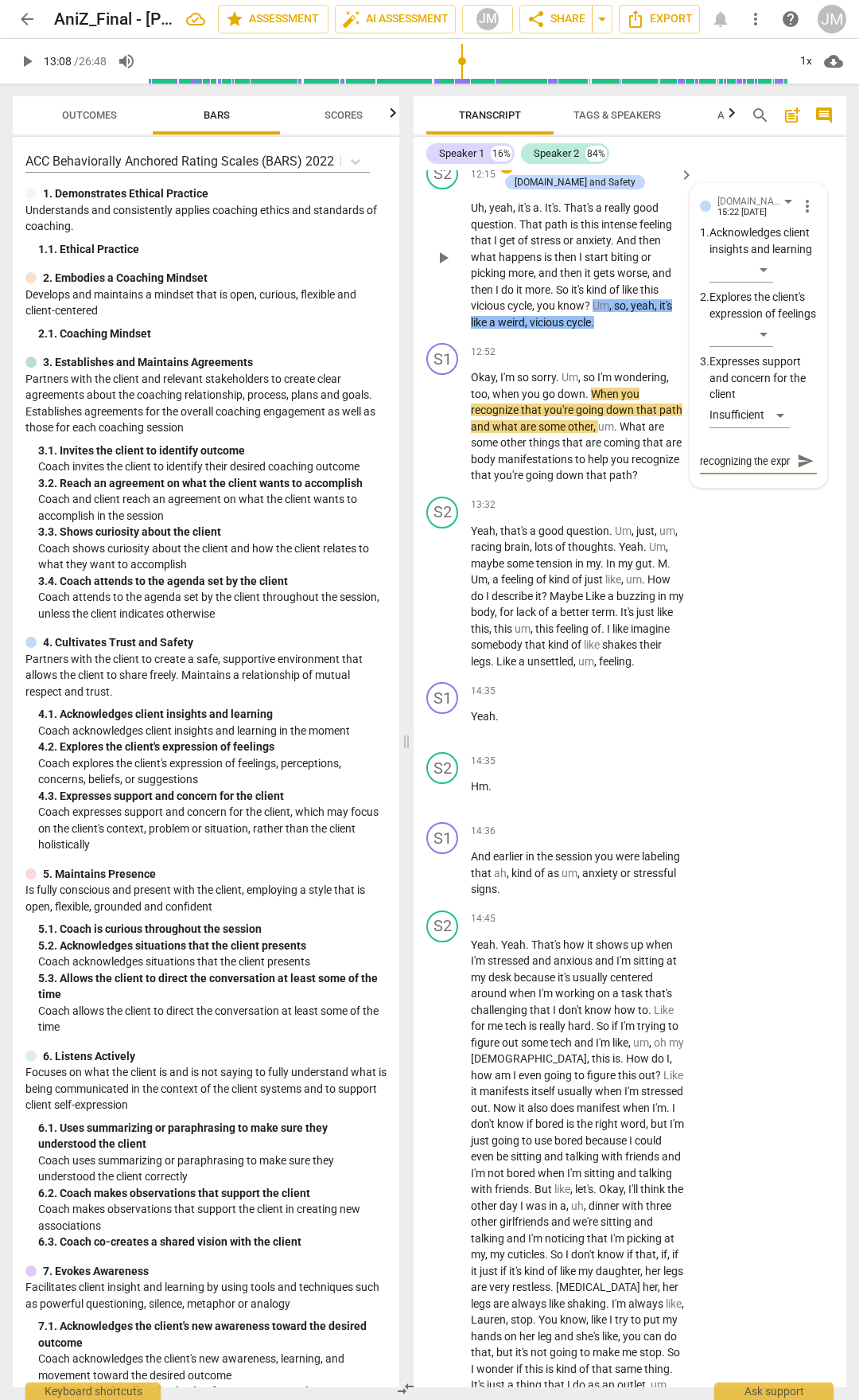
type textarea "recognizing the expre"
type textarea "recognizing the expres"
type textarea "recognizing the express"
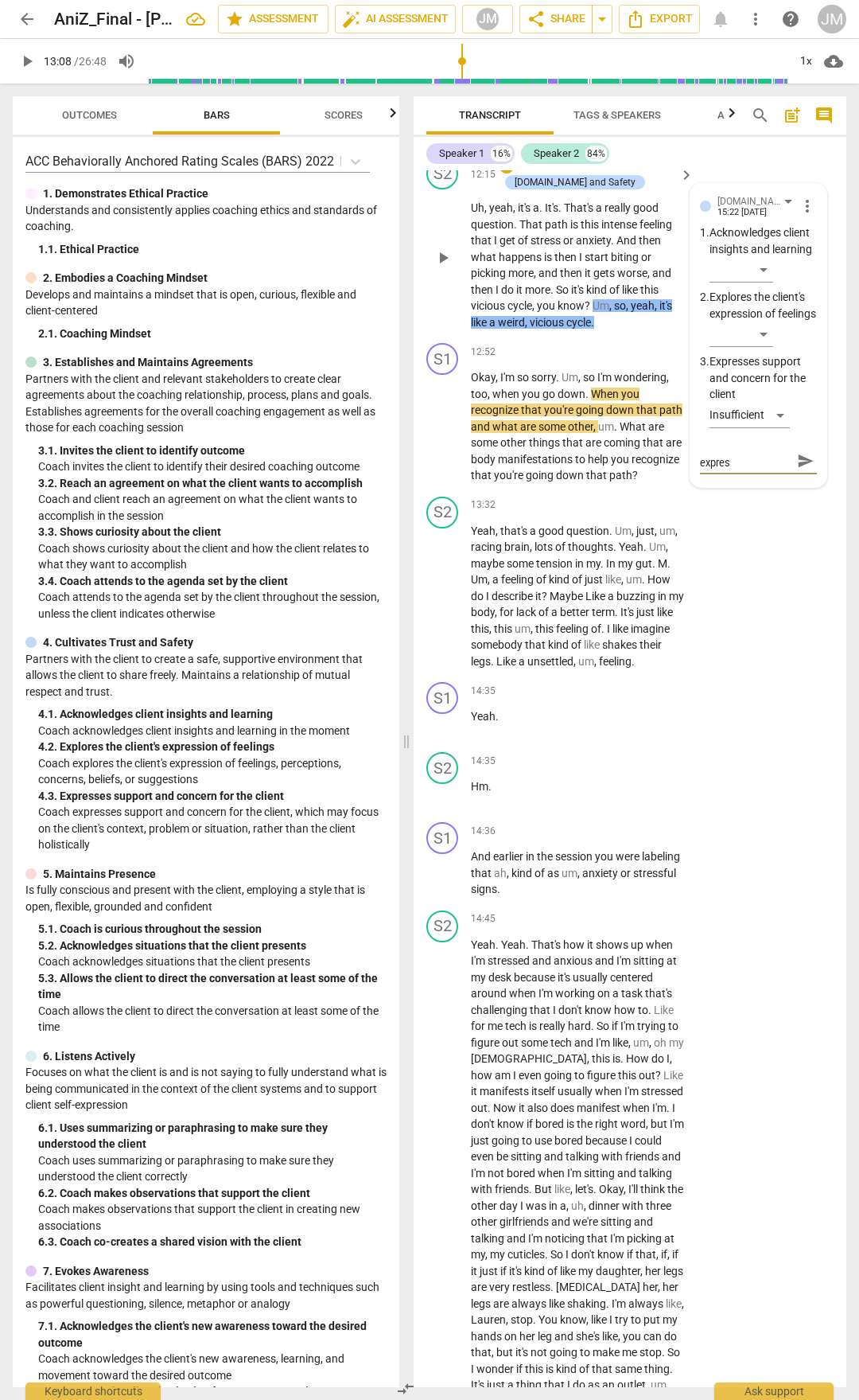
type textarea "recognizing the express"
type textarea "recognizing the expressi"
type textarea "recognizing the expressio"
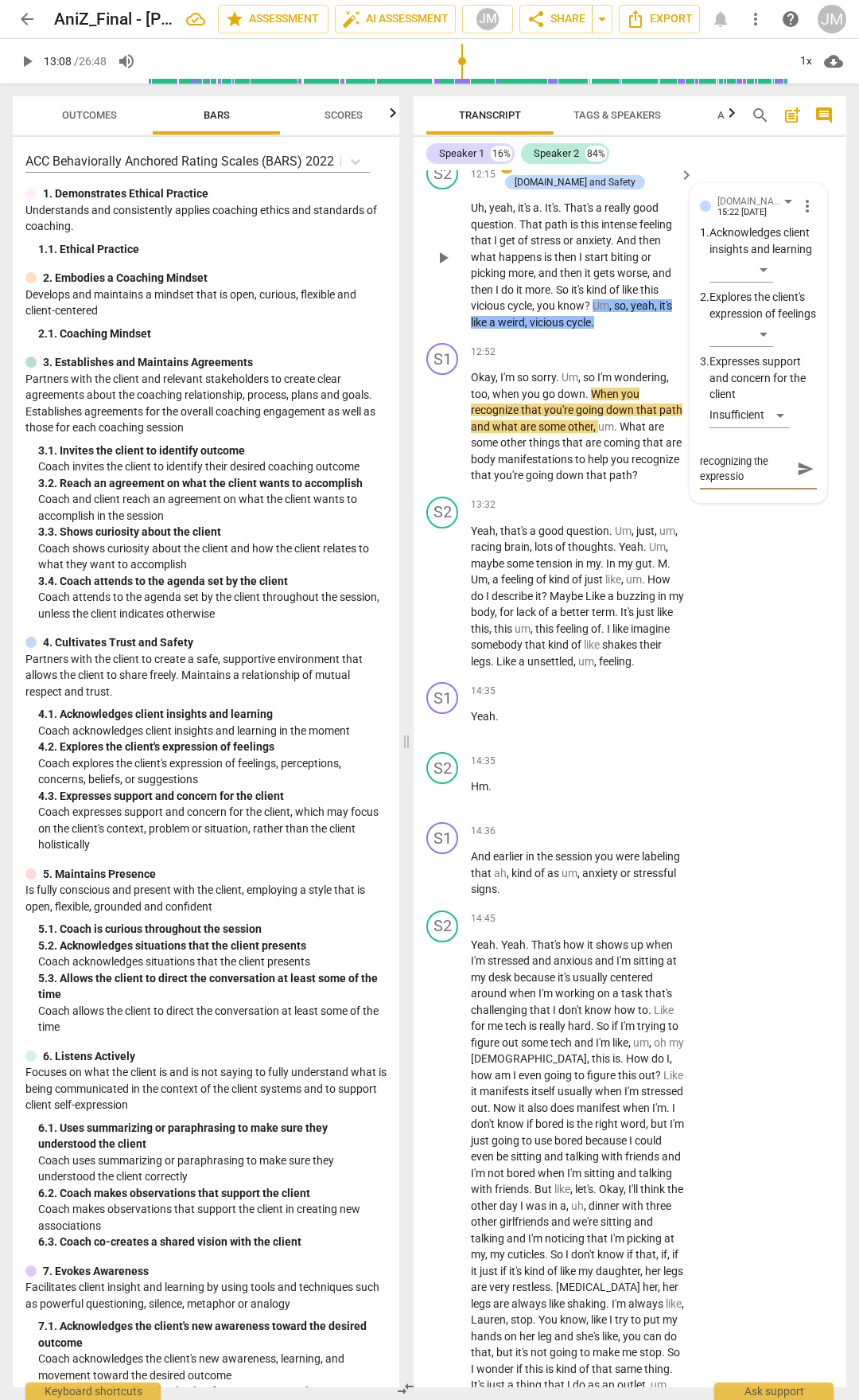
scroll to position [0, 0]
type textarea "recognizing the expression"
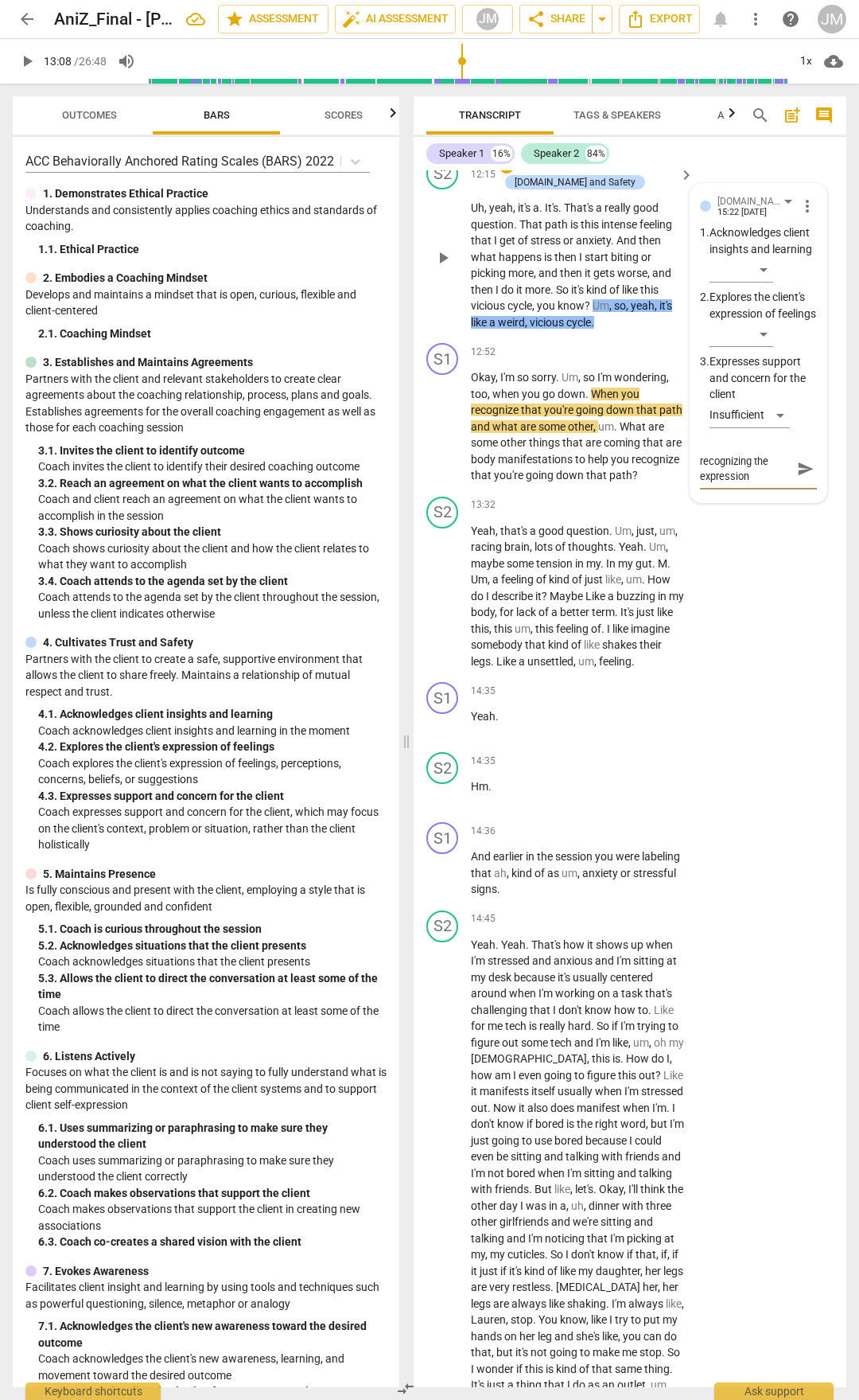
type textarea "recognizing the expression o"
type textarea "recognizing the expression of"
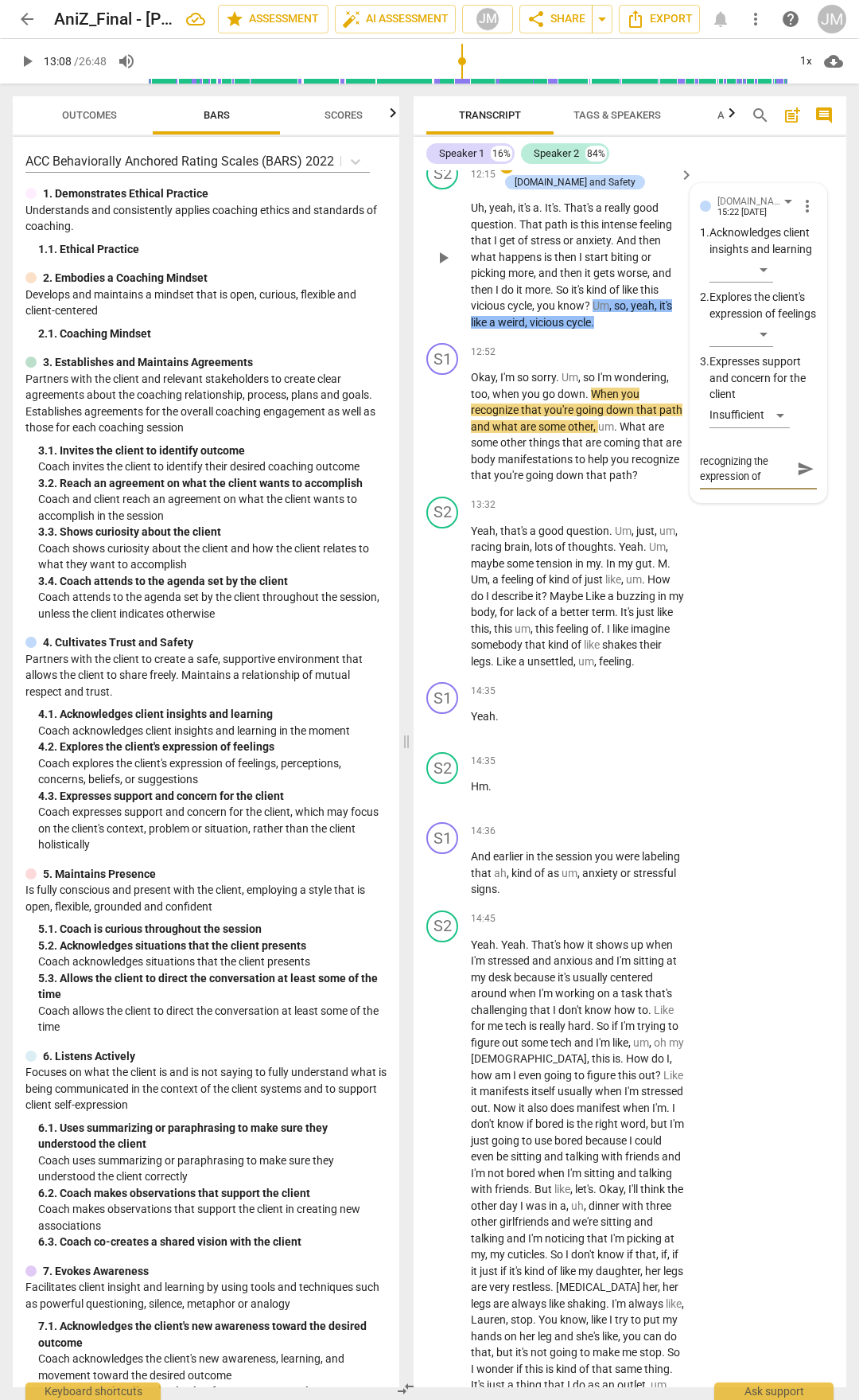
type textarea "recognizing the expression of"
type textarea "recognizing the expression of f"
type textarea "recognizing the expression of [DEMOGRAPHIC_DATA]"
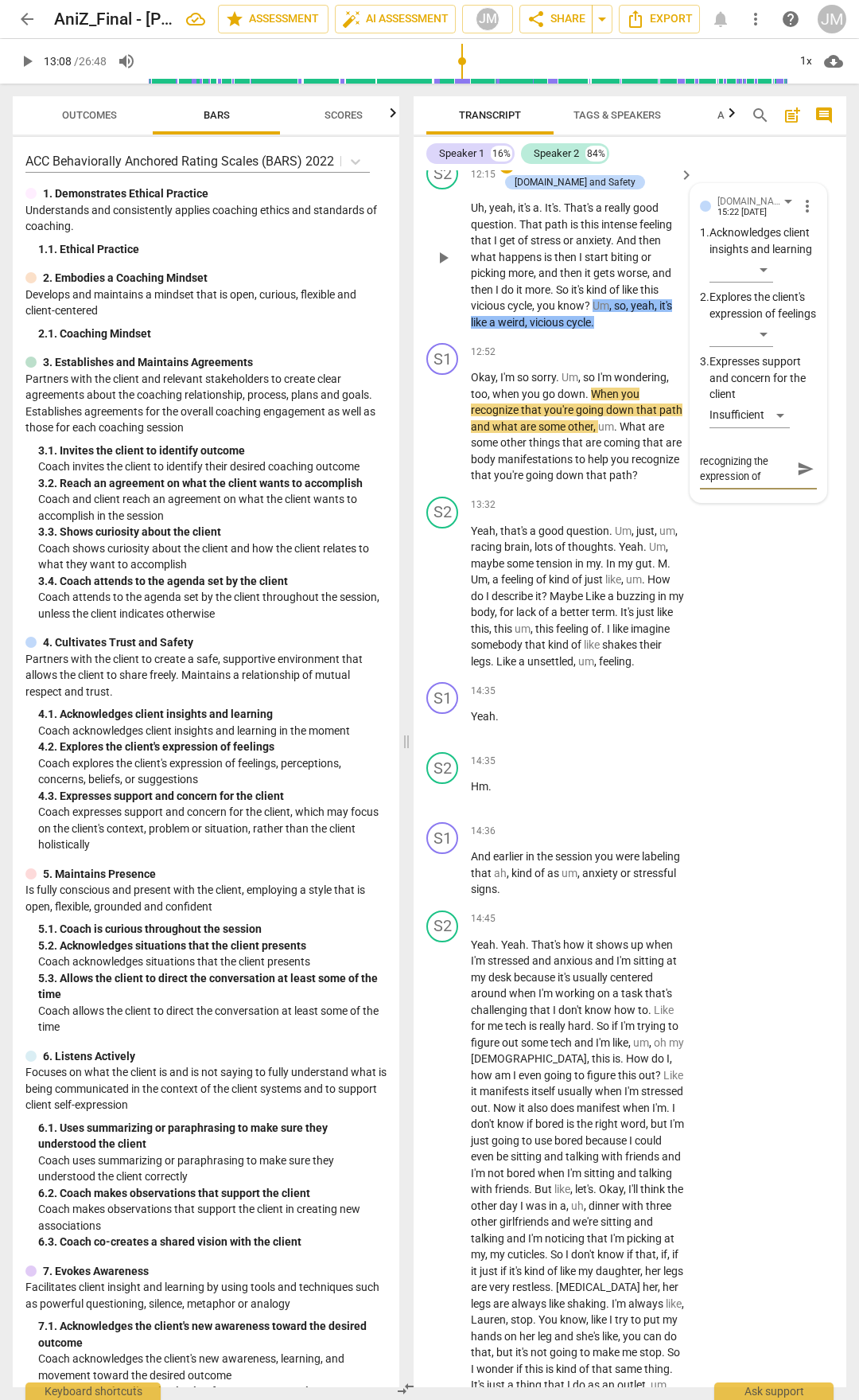
type textarea "recognizing the expression of fee"
type textarea "recognizing the expression of feel"
type textarea "recognizing the expression of feeli"
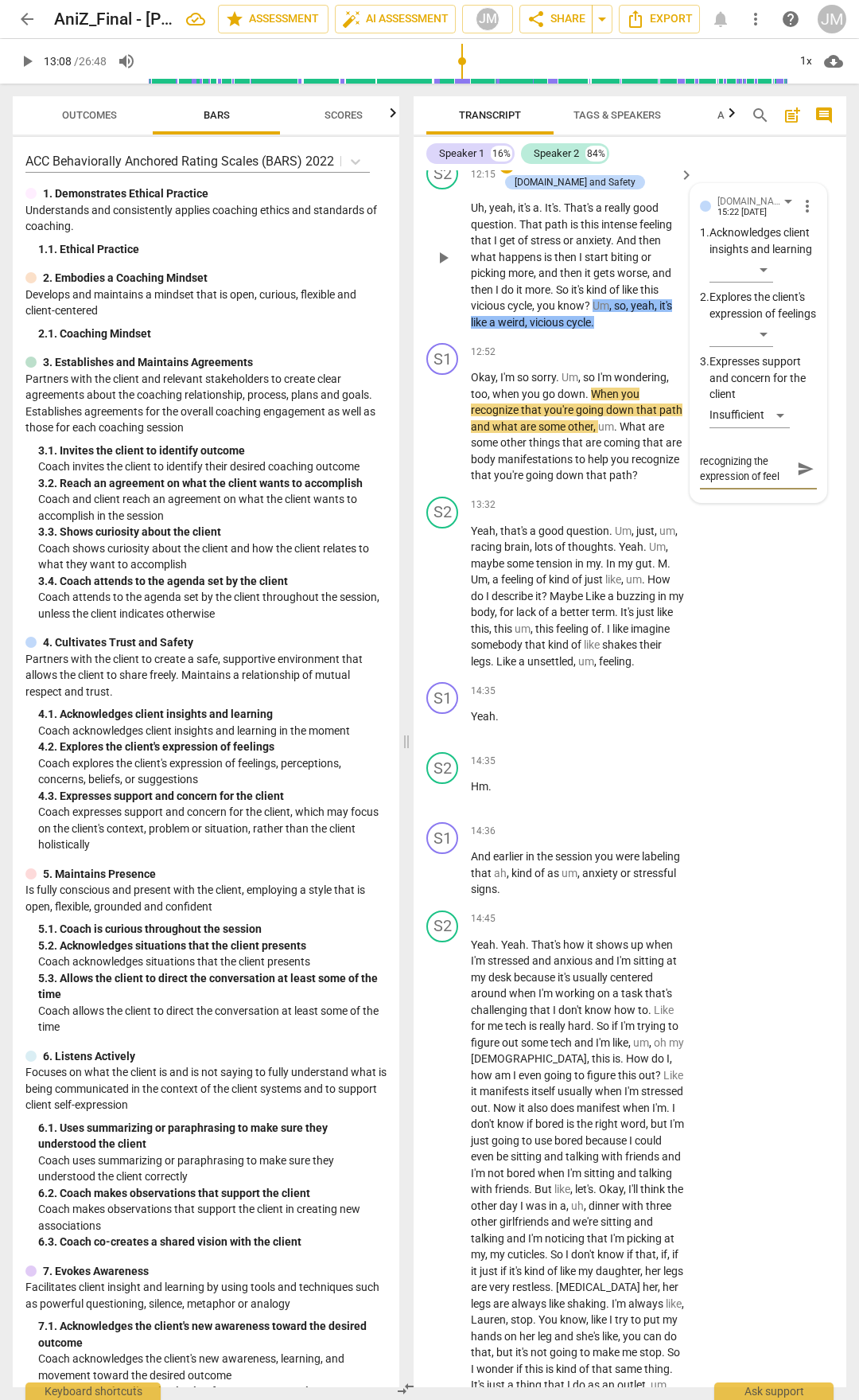
type textarea "recognizing the expression of feeli"
type textarea "recognizing the expression of feelin"
type textarea "recognizing the expression of feeling"
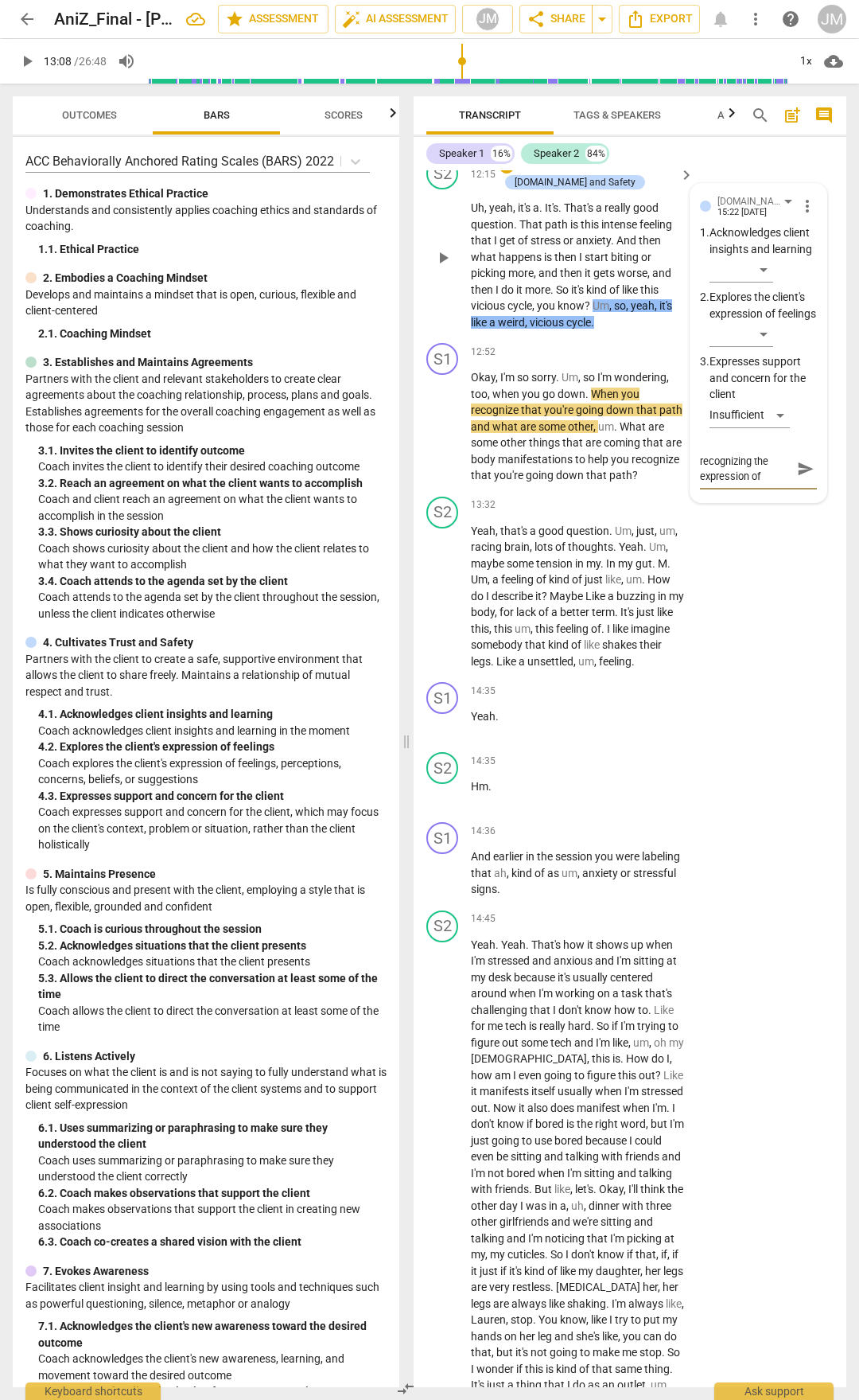
scroll to position [14, 0]
type textarea "recognizing the expression of feelings"
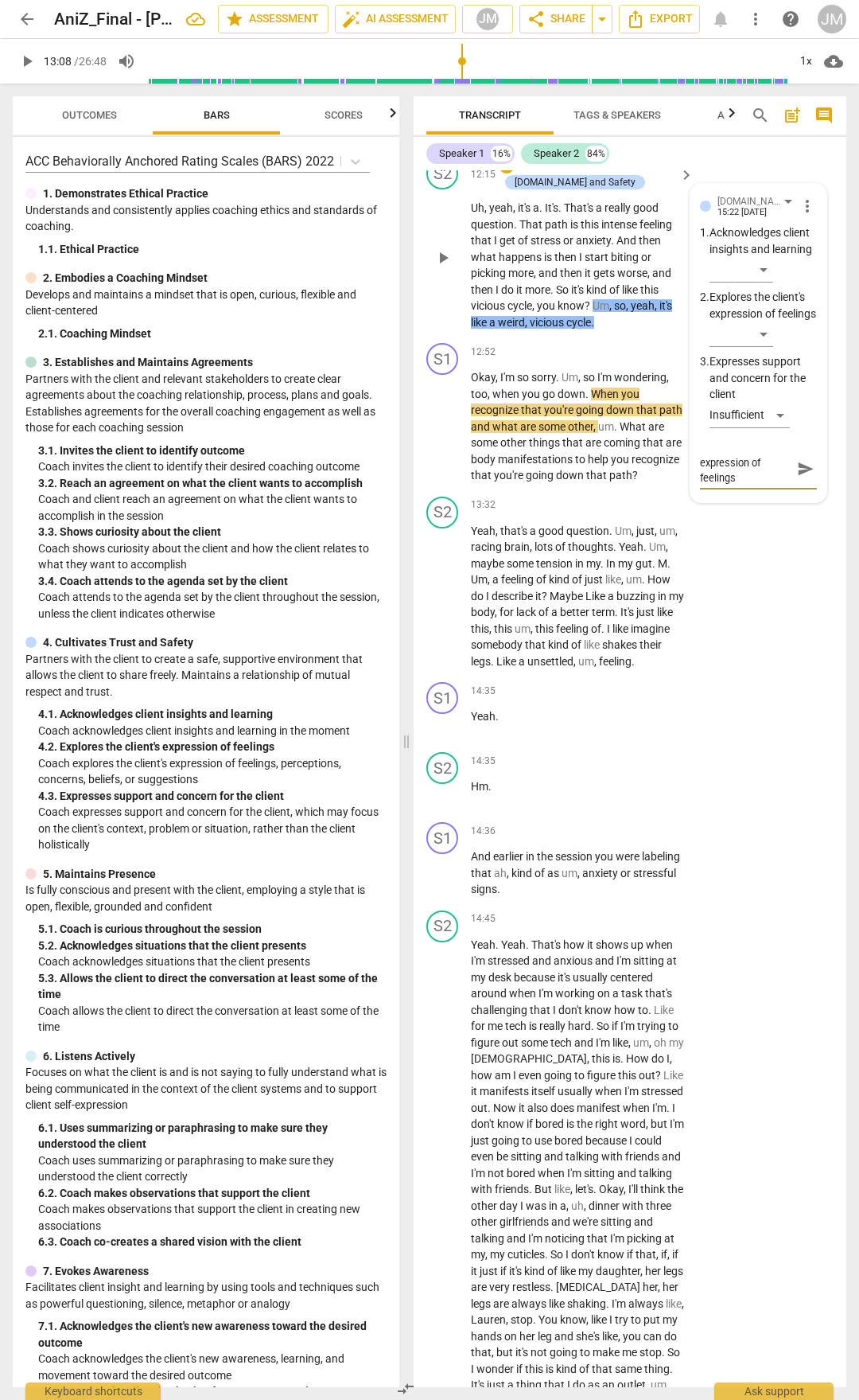
type textarea "recognizing the expression of feelings o"
type textarea "recognizing the expression of feelings of"
type textarea "recognizing the expression of feelings of t"
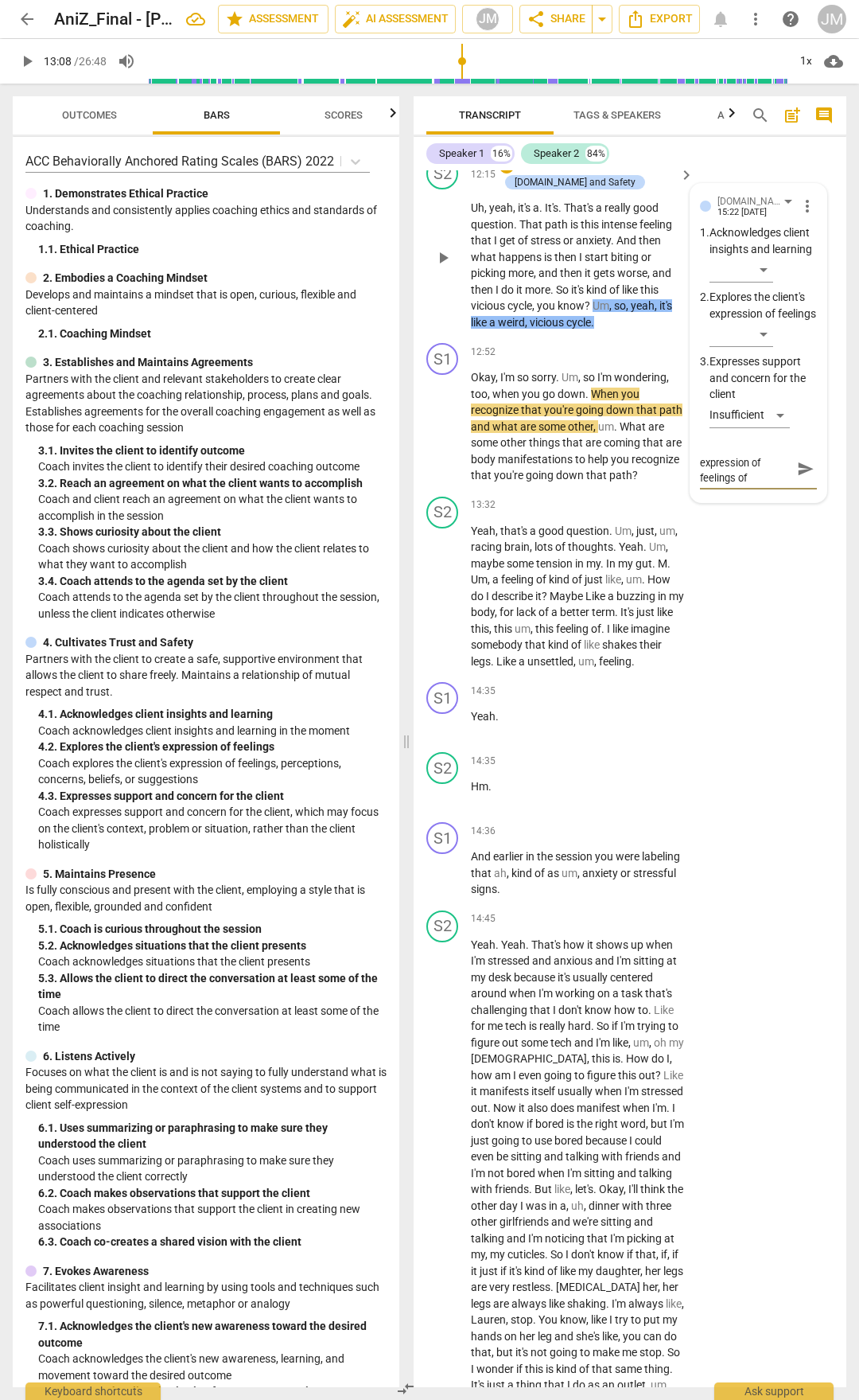
type textarea "recognizing the expression of feelings of t"
type textarea "recognizing the expression of feelings of th"
type textarea "recognizing the expression of feelings of the"
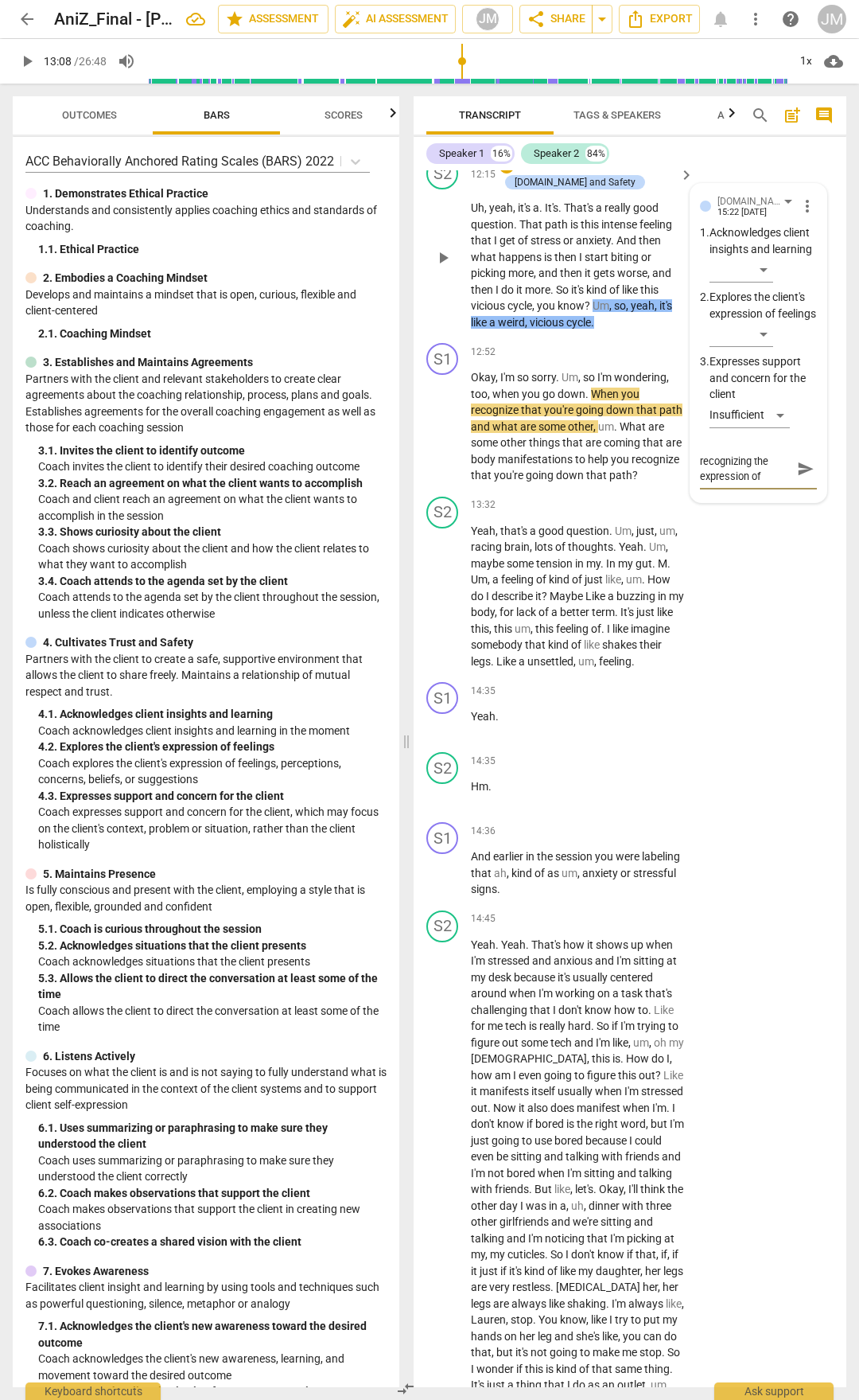
type textarea "recognizing the expression of feelings of the"
type textarea "recognizing the expression of feelings of the v"
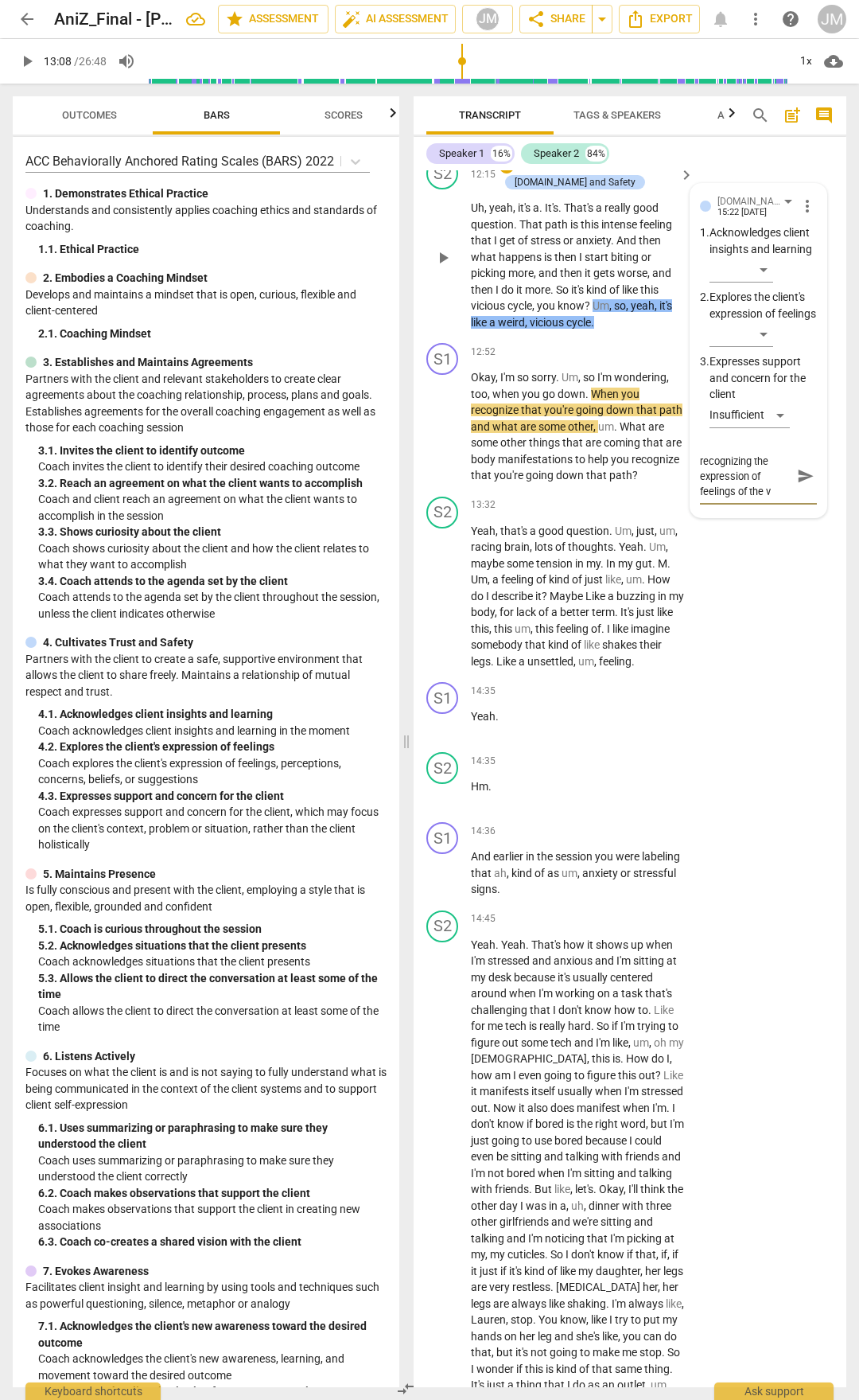
type textarea "recognizing the expression of feelings of the vi"
type textarea "recognizing the expression of feelings of the vic"
type textarea "recognizing the expression of feelings of the vico"
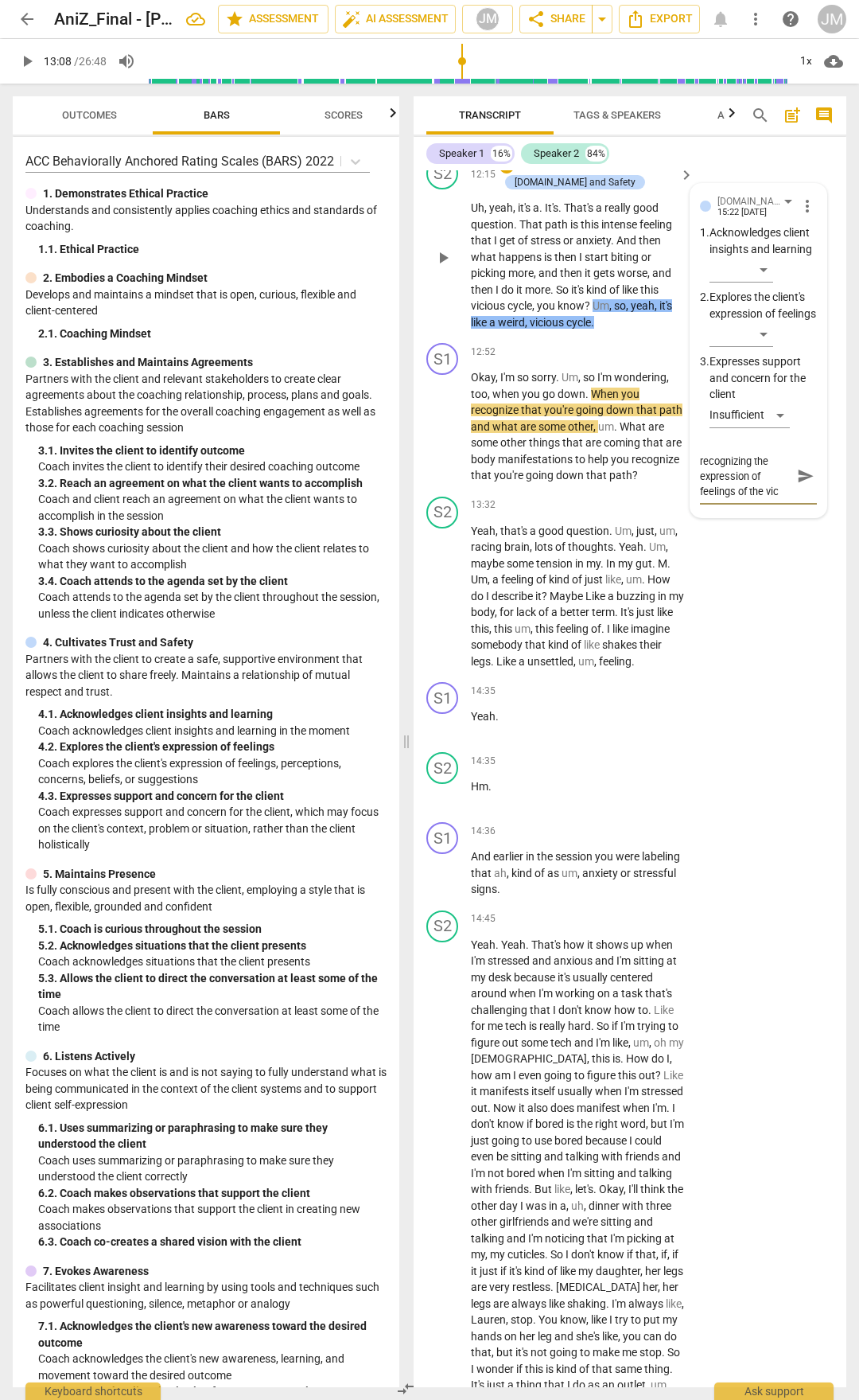
type textarea "recognizing the expression of feelings of the vico"
type textarea "recognizing the expression of feelings of the vic"
type textarea "recognizing the expression of feelings of the vici"
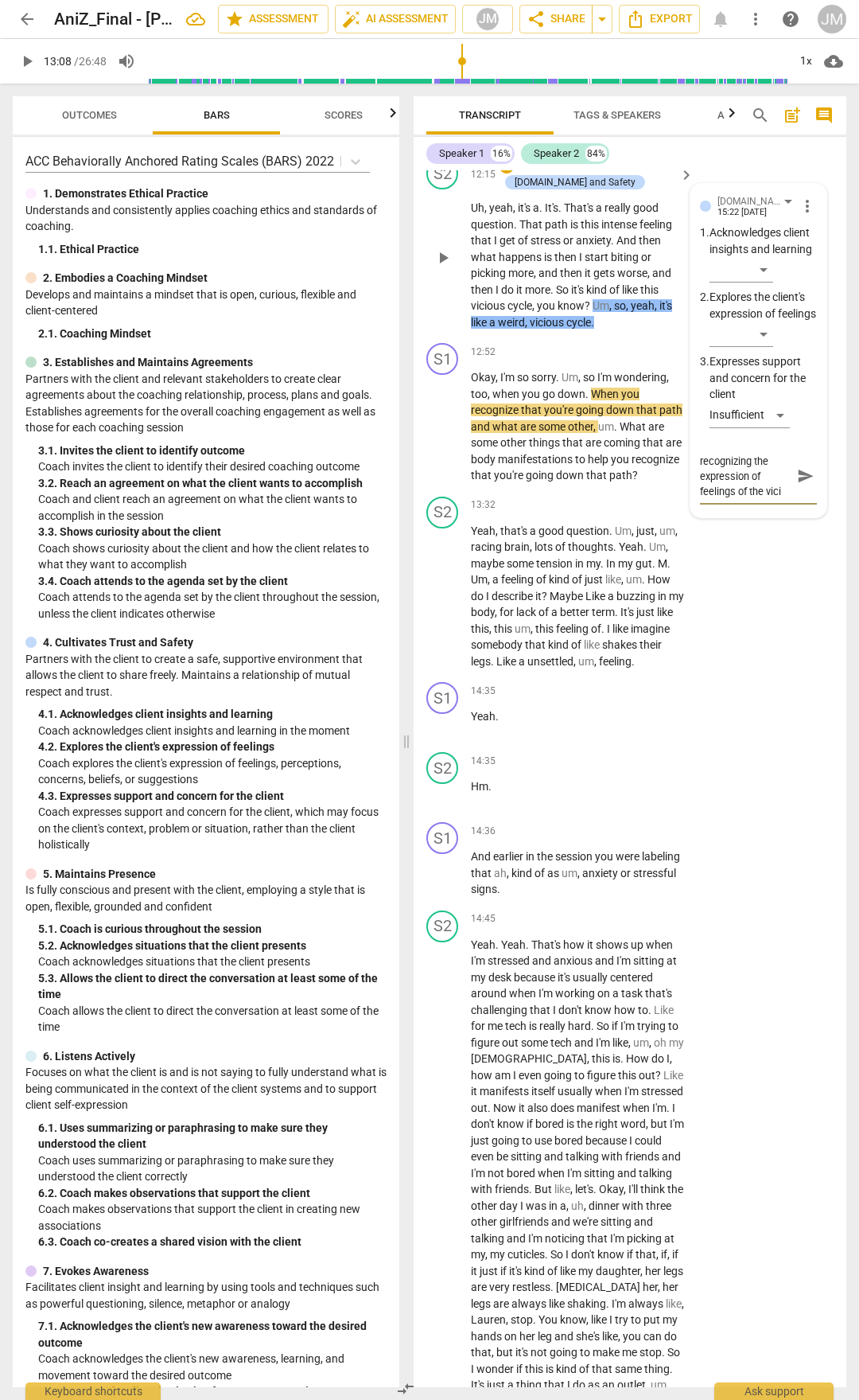
type textarea "recognizing the expression of feelings of the vicio"
type textarea "recognizing the expression of feelings of the viciou"
type textarea "recognizing the expression of feelings of the vicious"
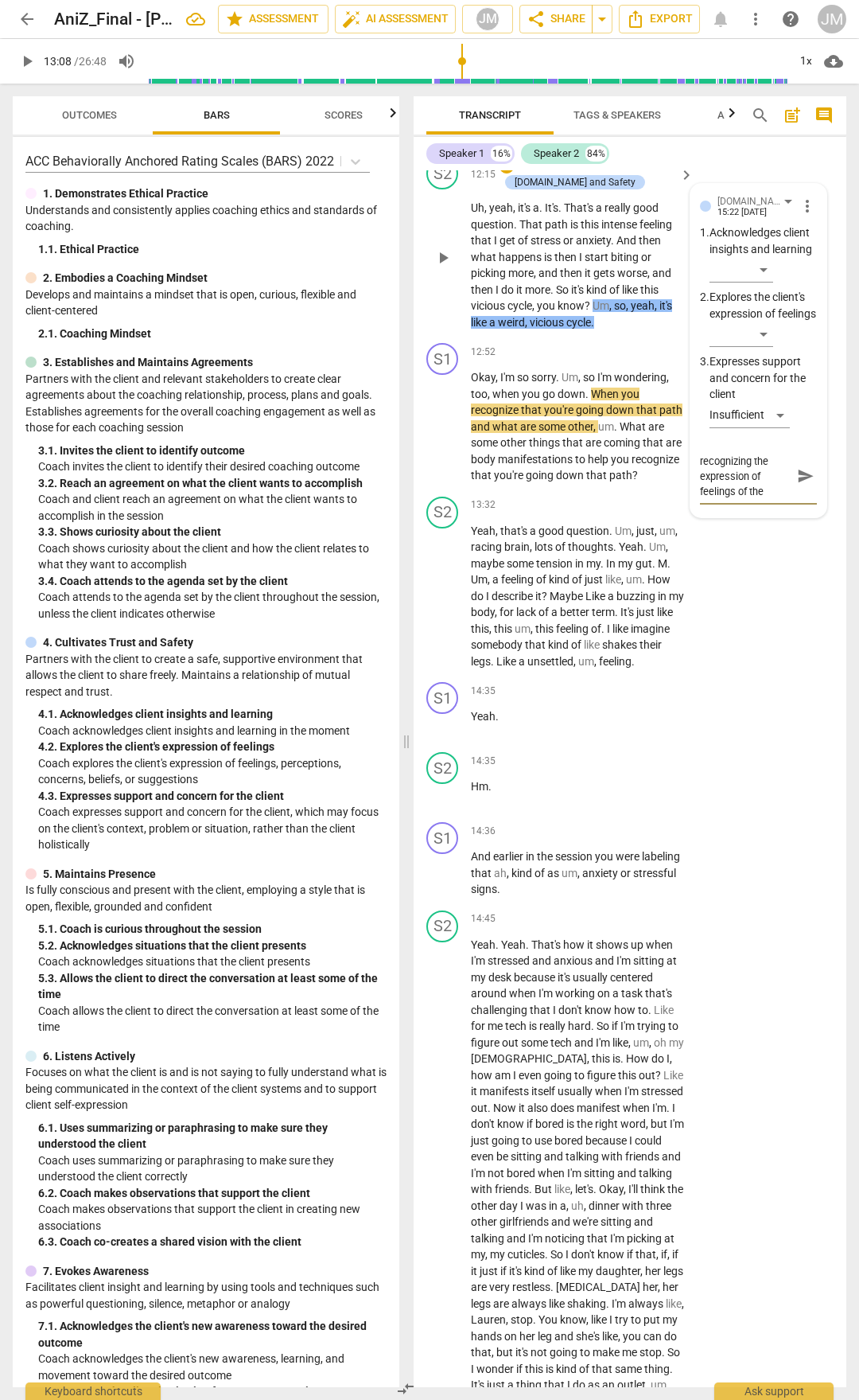
type textarea "recognizing the expression of feelings of the vicious"
type textarea "recognizing the expression of feelings of the vicious c"
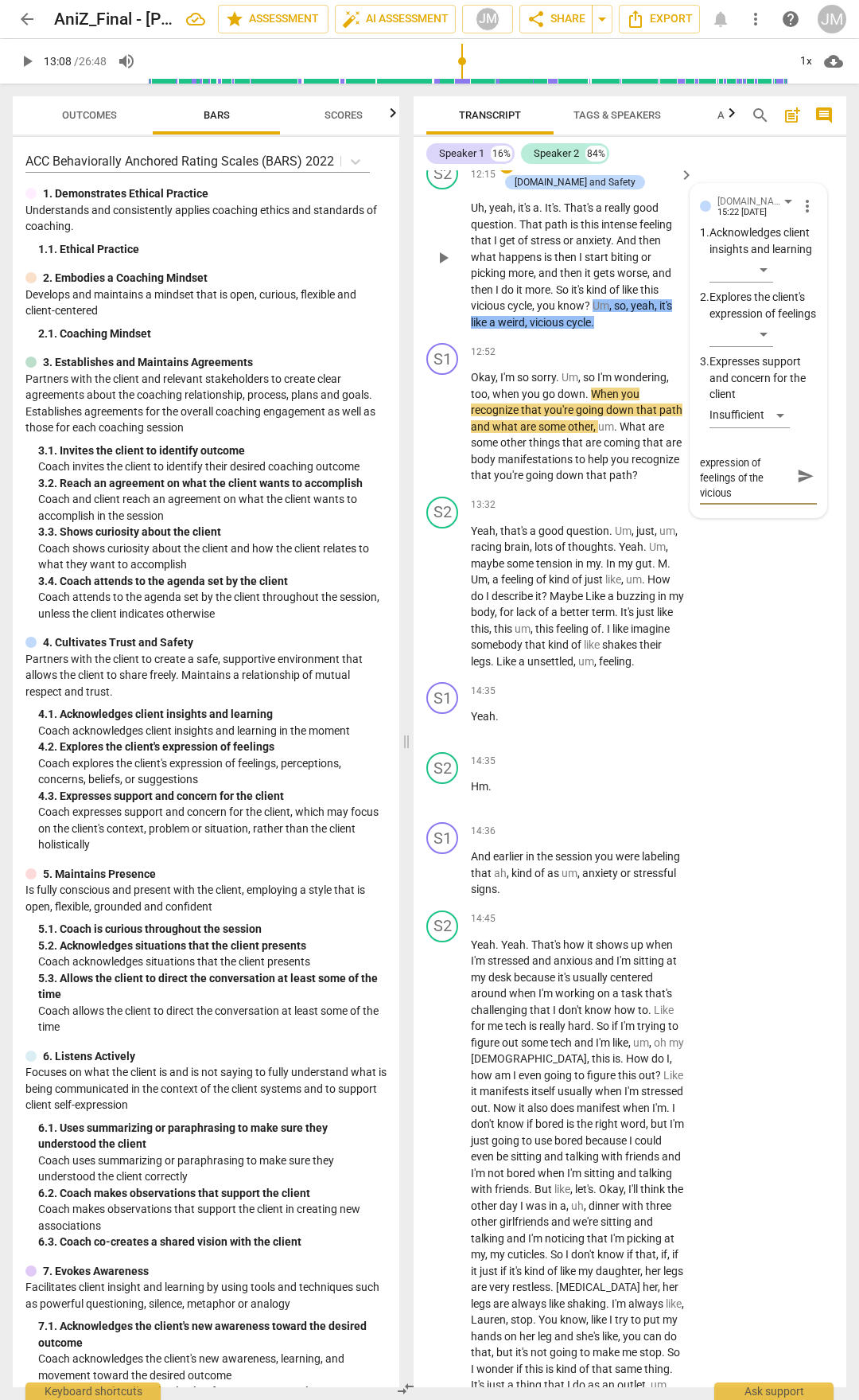
type textarea "recognizing the expression of feelings of the vicious c"
type textarea "recognizing the expression of feelings of the vicious cy"
type textarea "recognizing the expression of feelings of the vicious cyc"
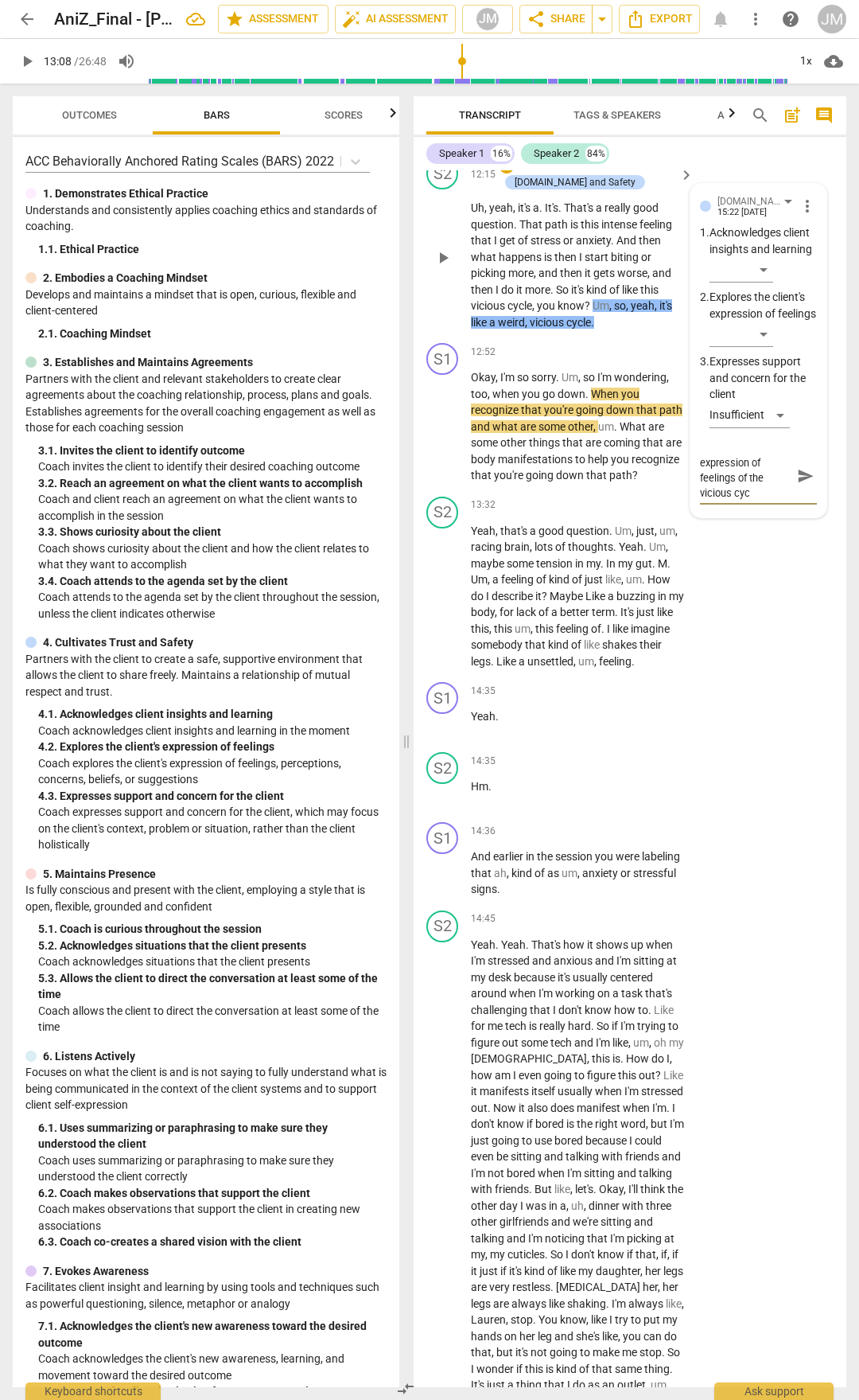
type textarea "recognizing the expression of feelings of the vicious cycl"
type textarea "recognizing the expression of feelings of the vicious cycle"
click at [794, 485] on span "send" at bounding box center [806, 476] width 23 height 19
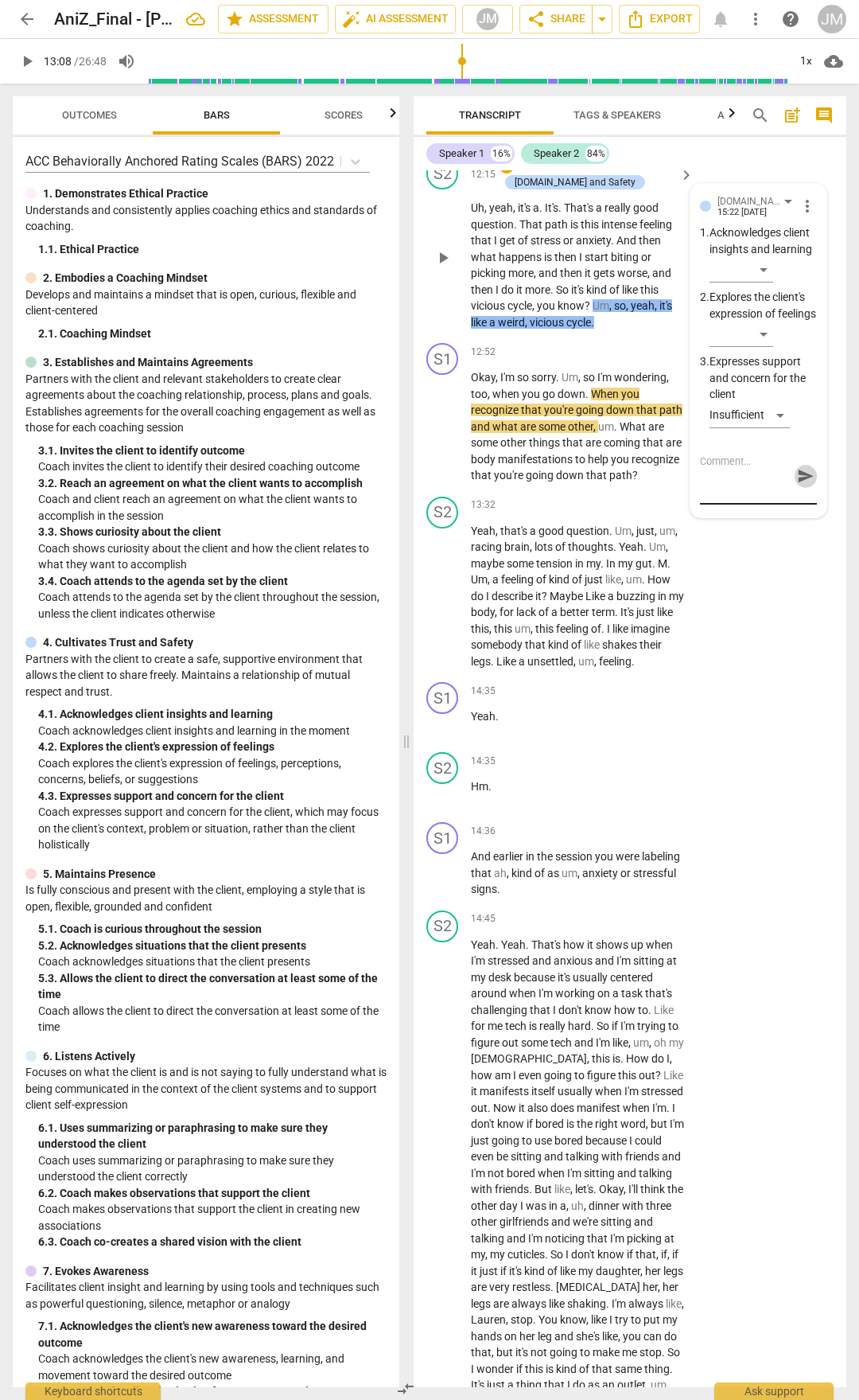
scroll to position [0, 0]
click at [556, 384] on span "sorry" at bounding box center [543, 377] width 24 height 13
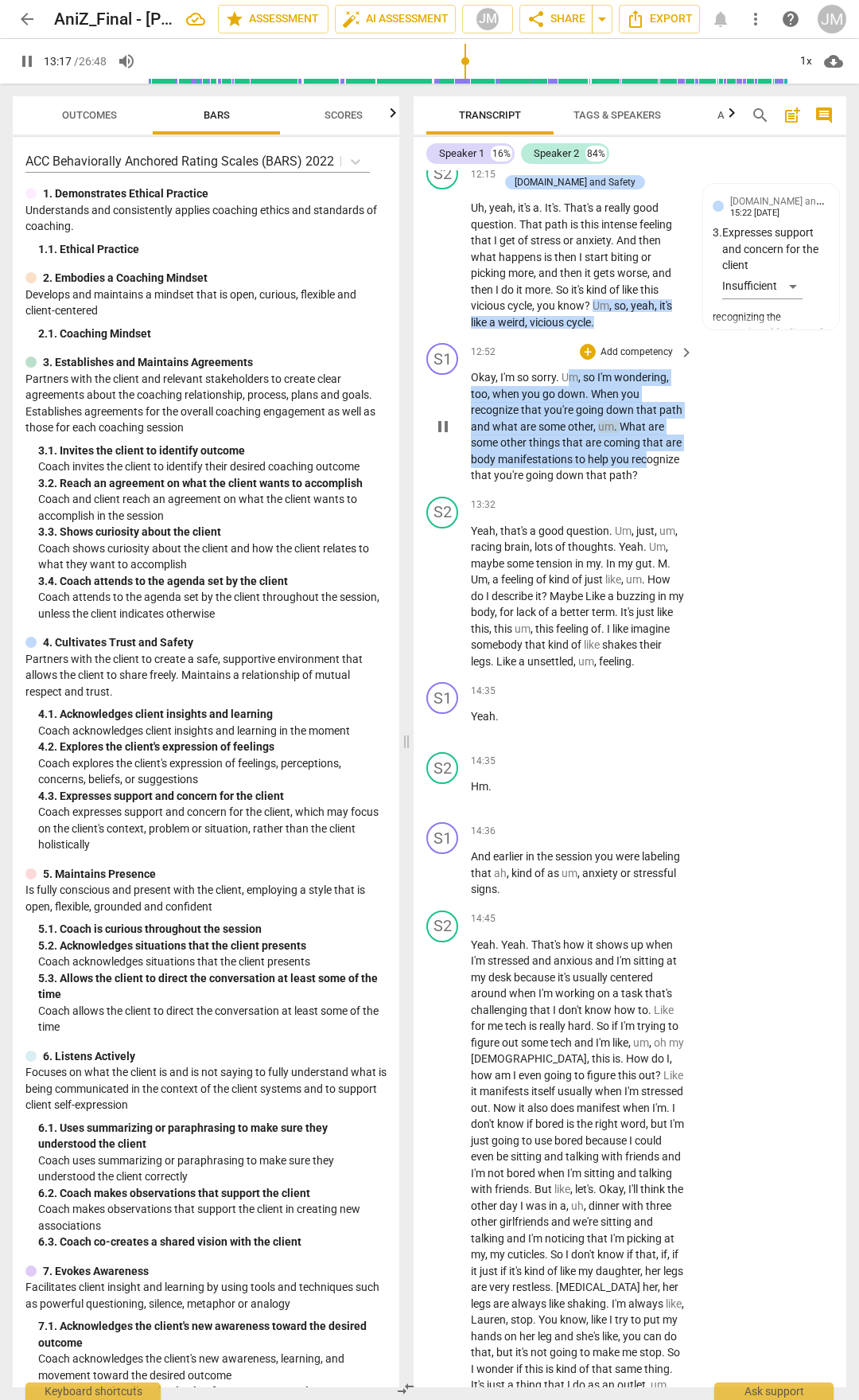
drag, startPoint x: 567, startPoint y: 616, endPoint x: 647, endPoint y: 707, distance: 121.2
click at [647, 484] on p "Okay , I'm so sorry . Um , so I'm wondering , too , when you go down . When you…" at bounding box center [578, 426] width 215 height 114
click at [560, 400] on span "down" at bounding box center [571, 393] width 28 height 13
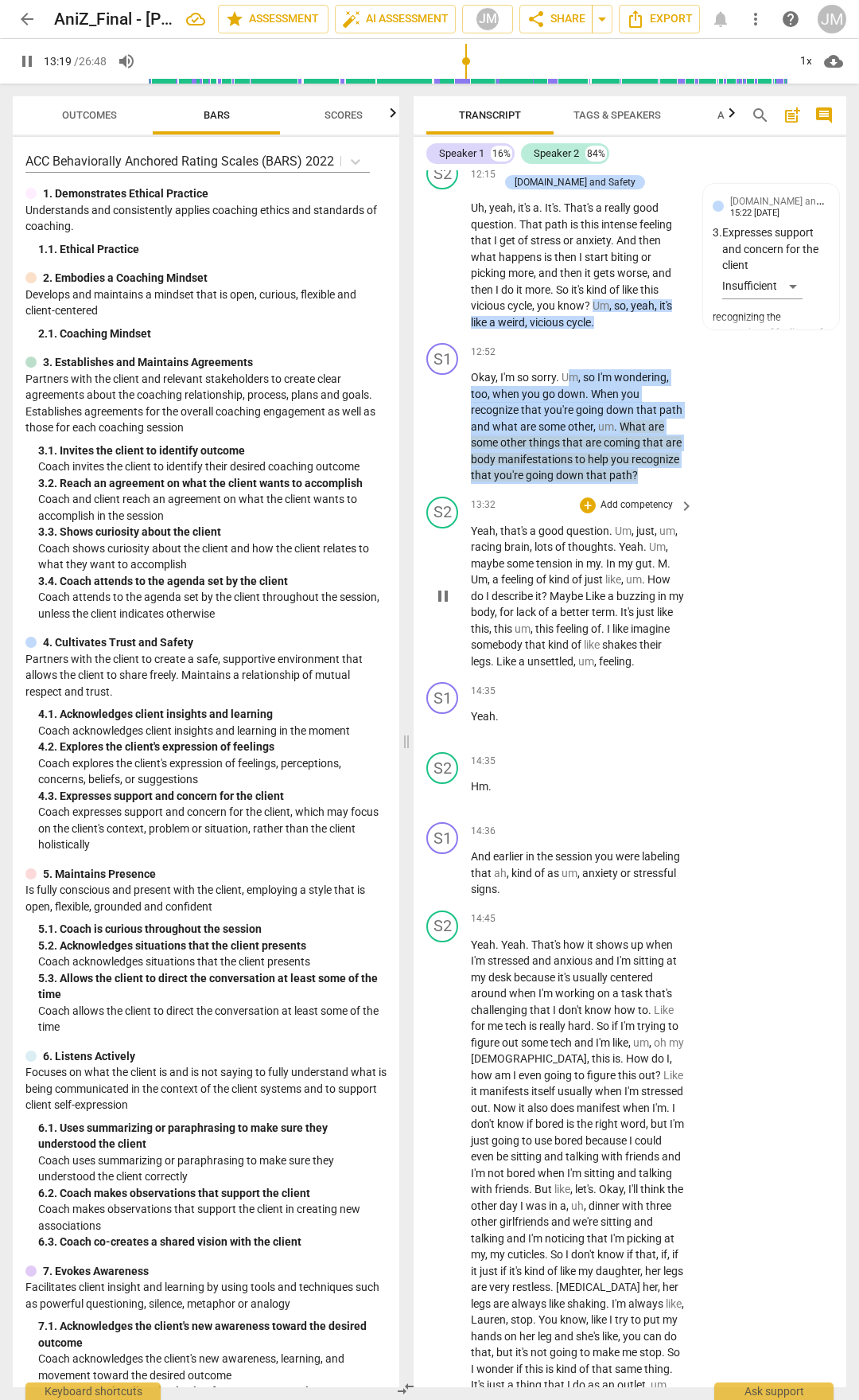
drag, startPoint x: 571, startPoint y: 614, endPoint x: 666, endPoint y: 732, distance: 151.5
click at [666, 731] on div "S1 play_arrow pause 00:03 + Add competency keyboard_arrow_right Hi , [PERSON_NA…" at bounding box center [629, 779] width 433 height 1217
click at [587, 359] on div "+" at bounding box center [588, 352] width 15 height 16
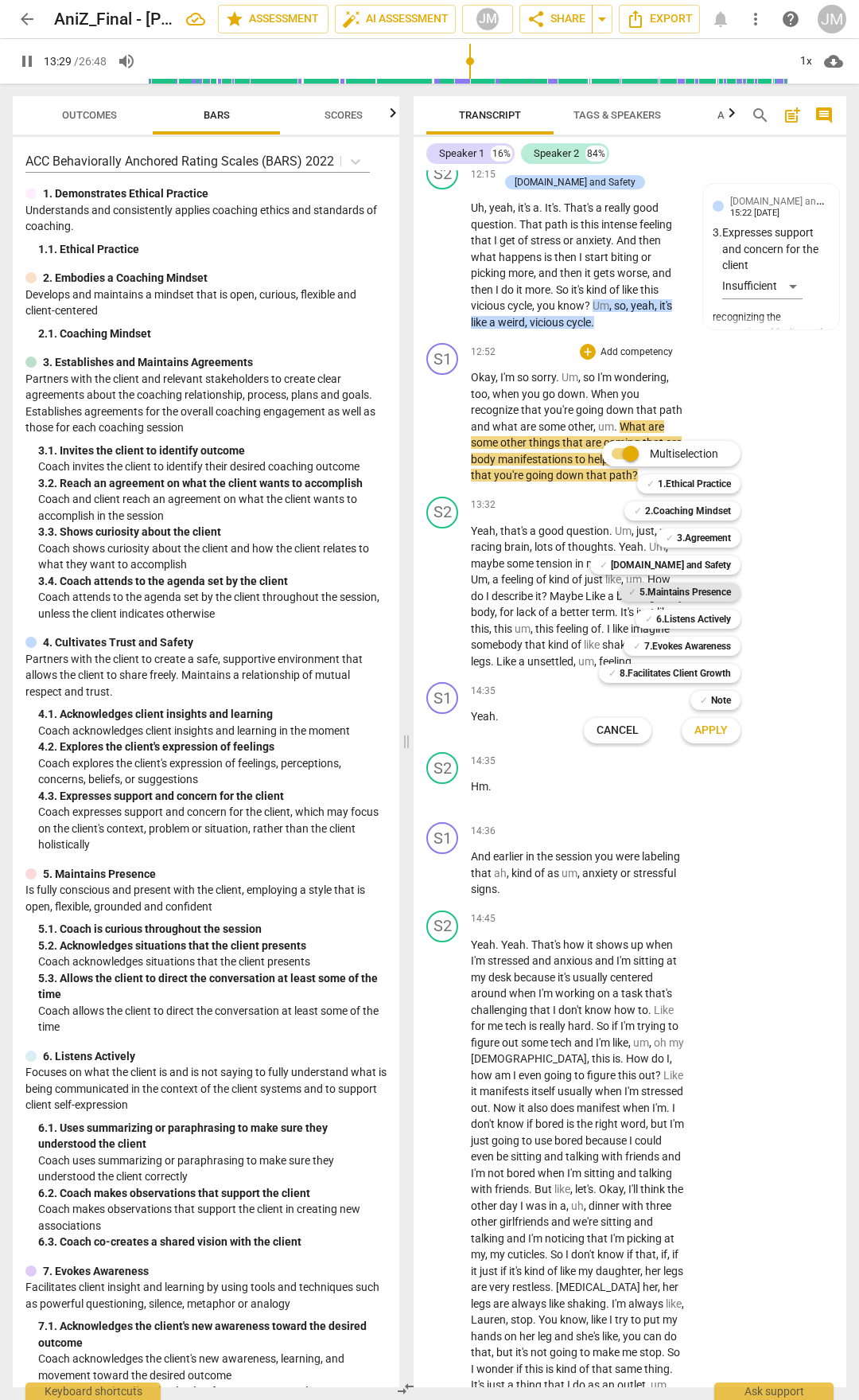
click at [690, 585] on b "5.Maintains Presence" at bounding box center [686, 592] width 91 height 19
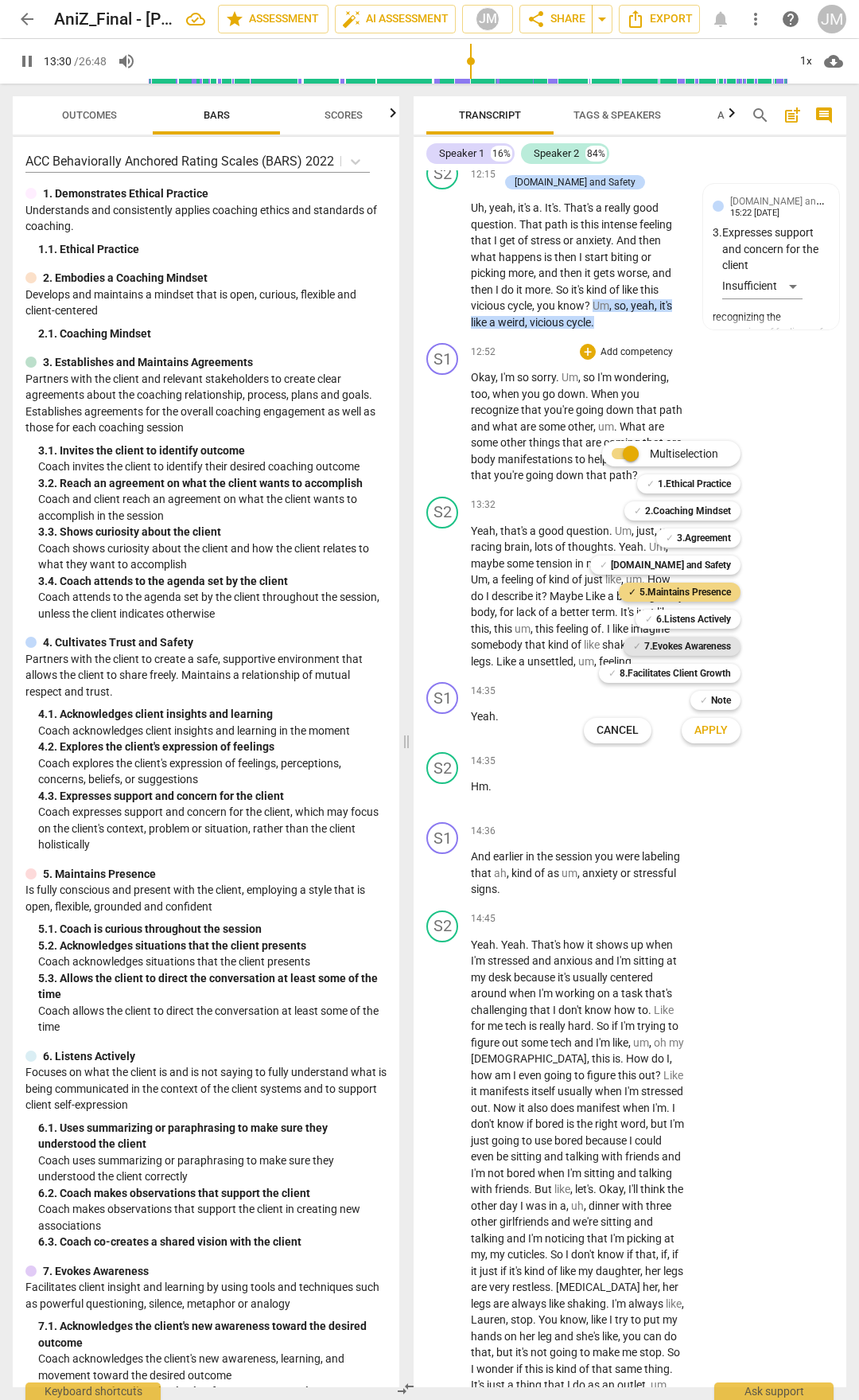
click at [702, 640] on b "7.Evokes Awareness" at bounding box center [689, 646] width 87 height 19
click at [725, 731] on button "Apply" at bounding box center [711, 731] width 59 height 29
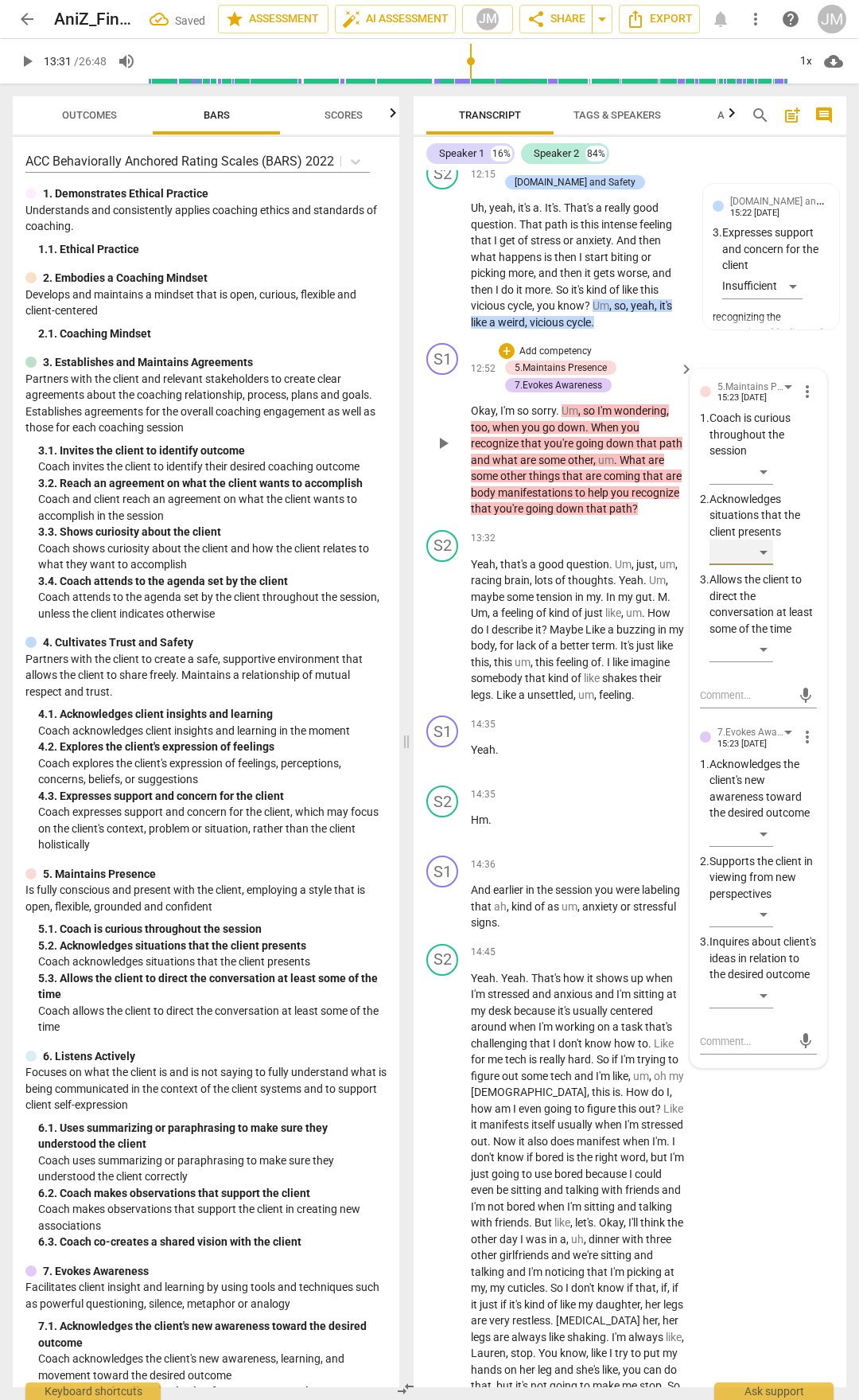
click at [755, 565] on div "​" at bounding box center [742, 552] width 64 height 25
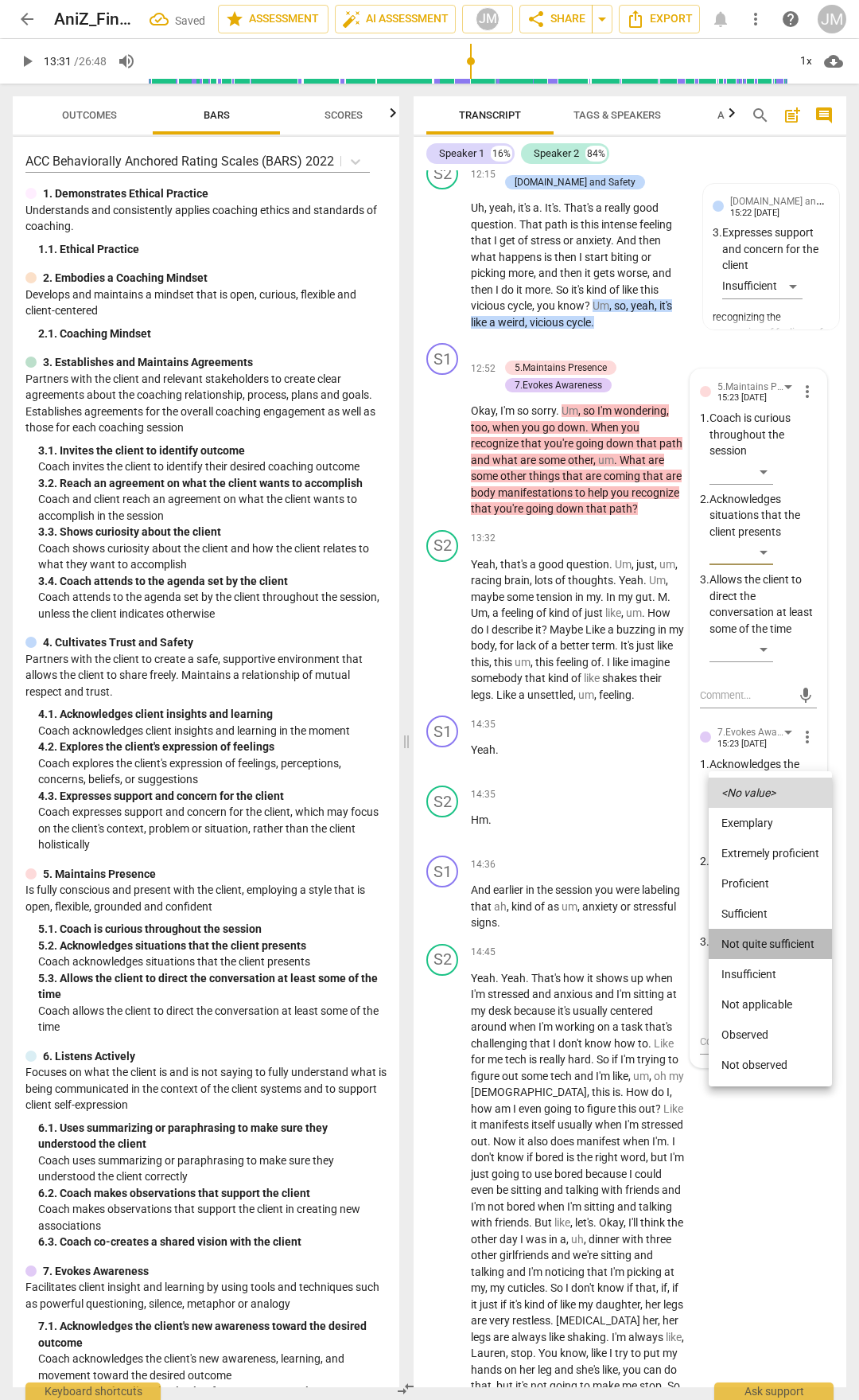
click at [768, 731] on li "Not quite sufficient" at bounding box center [770, 944] width 123 height 30
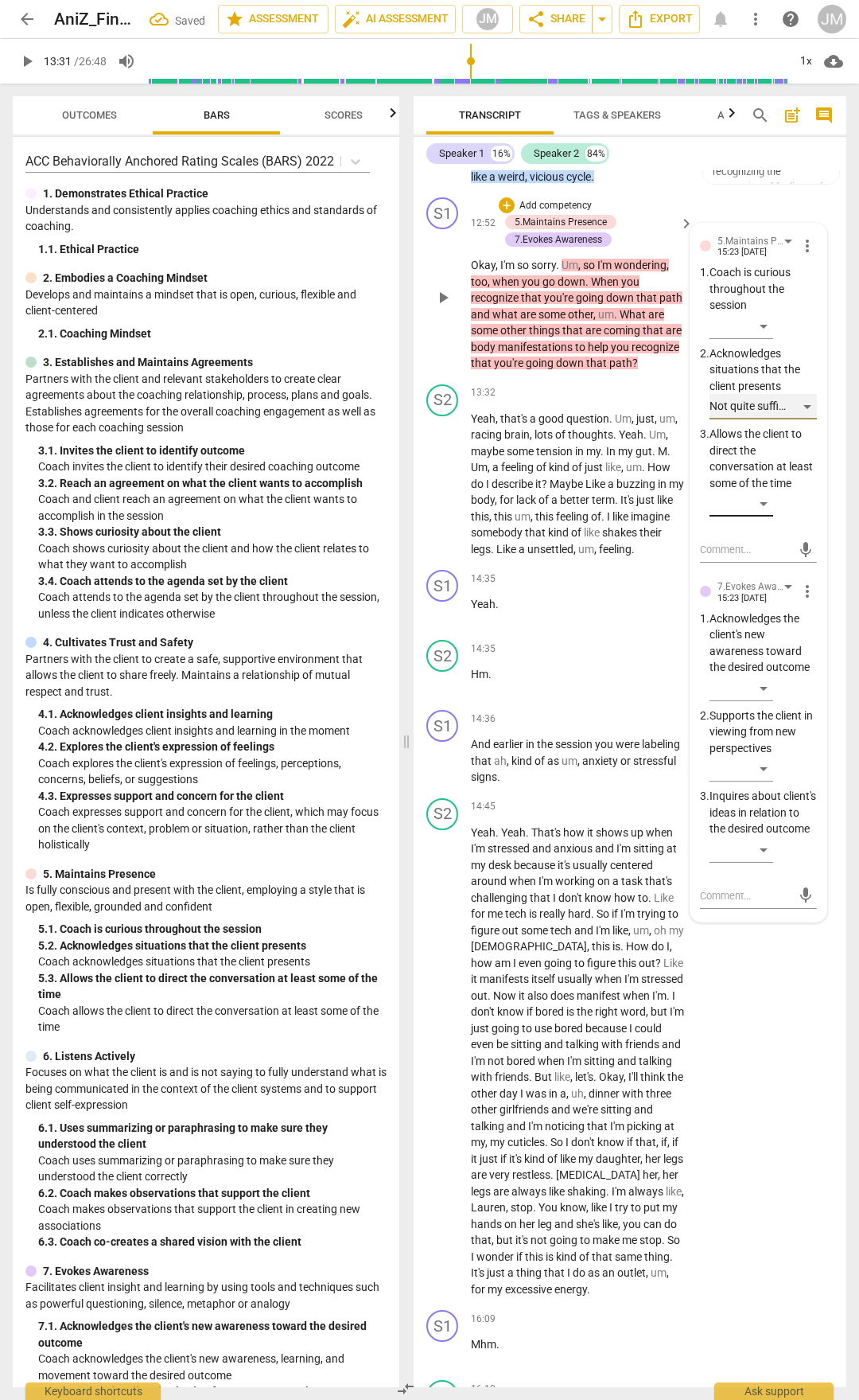
scroll to position [4885, 0]
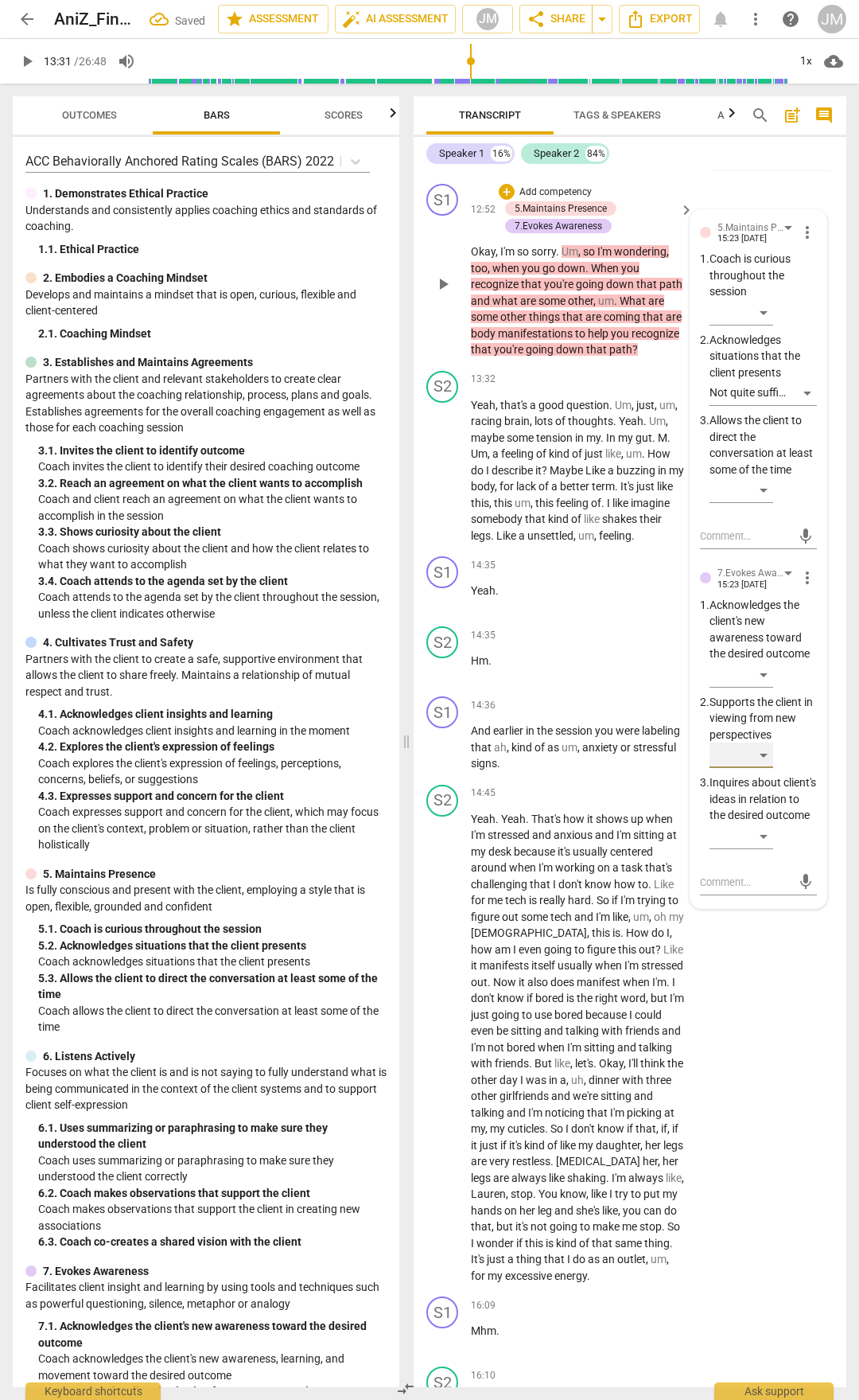
click at [768, 731] on div "​" at bounding box center [742, 756] width 64 height 25
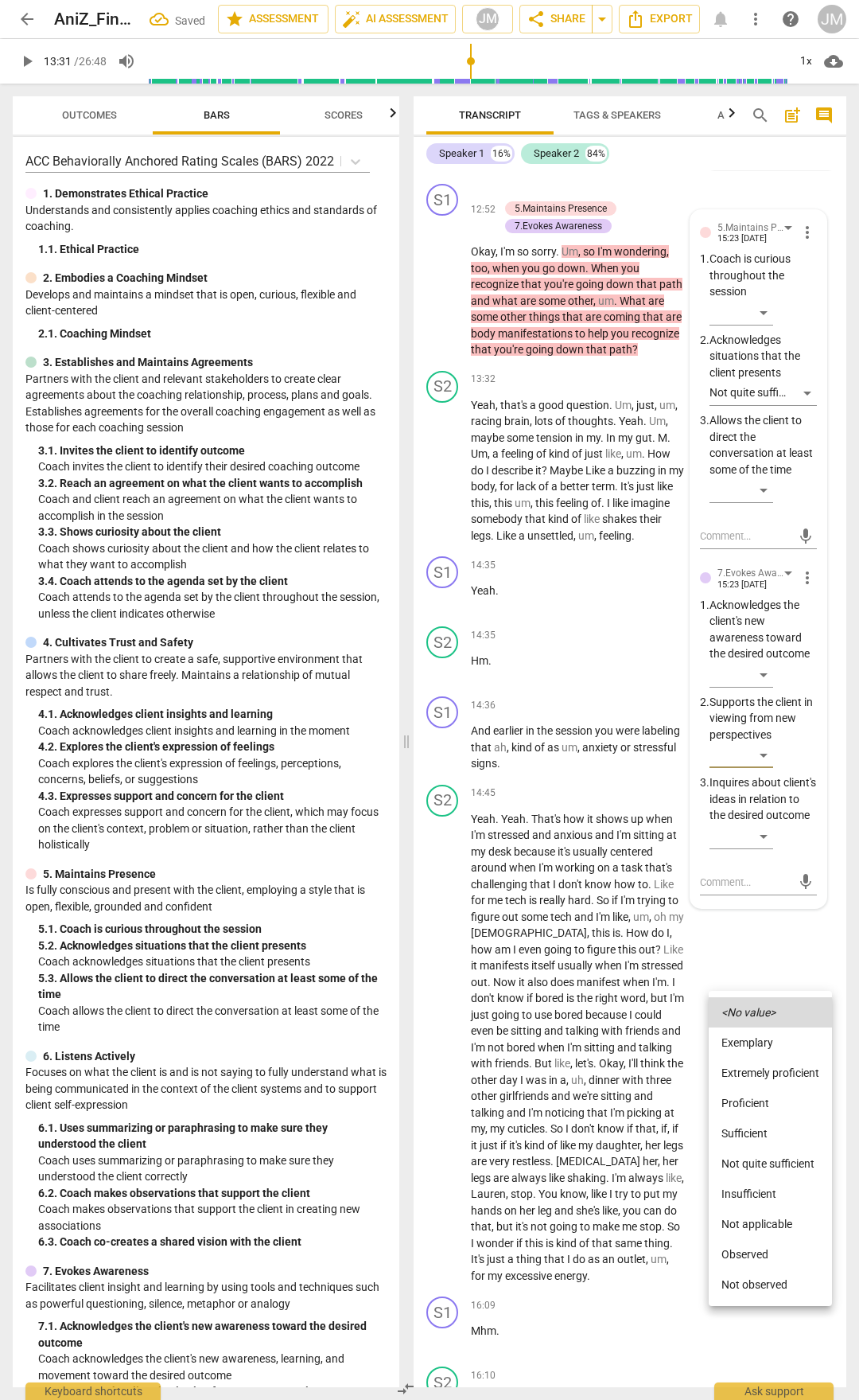
click at [756, 731] on li "Proficient" at bounding box center [770, 1103] width 123 height 30
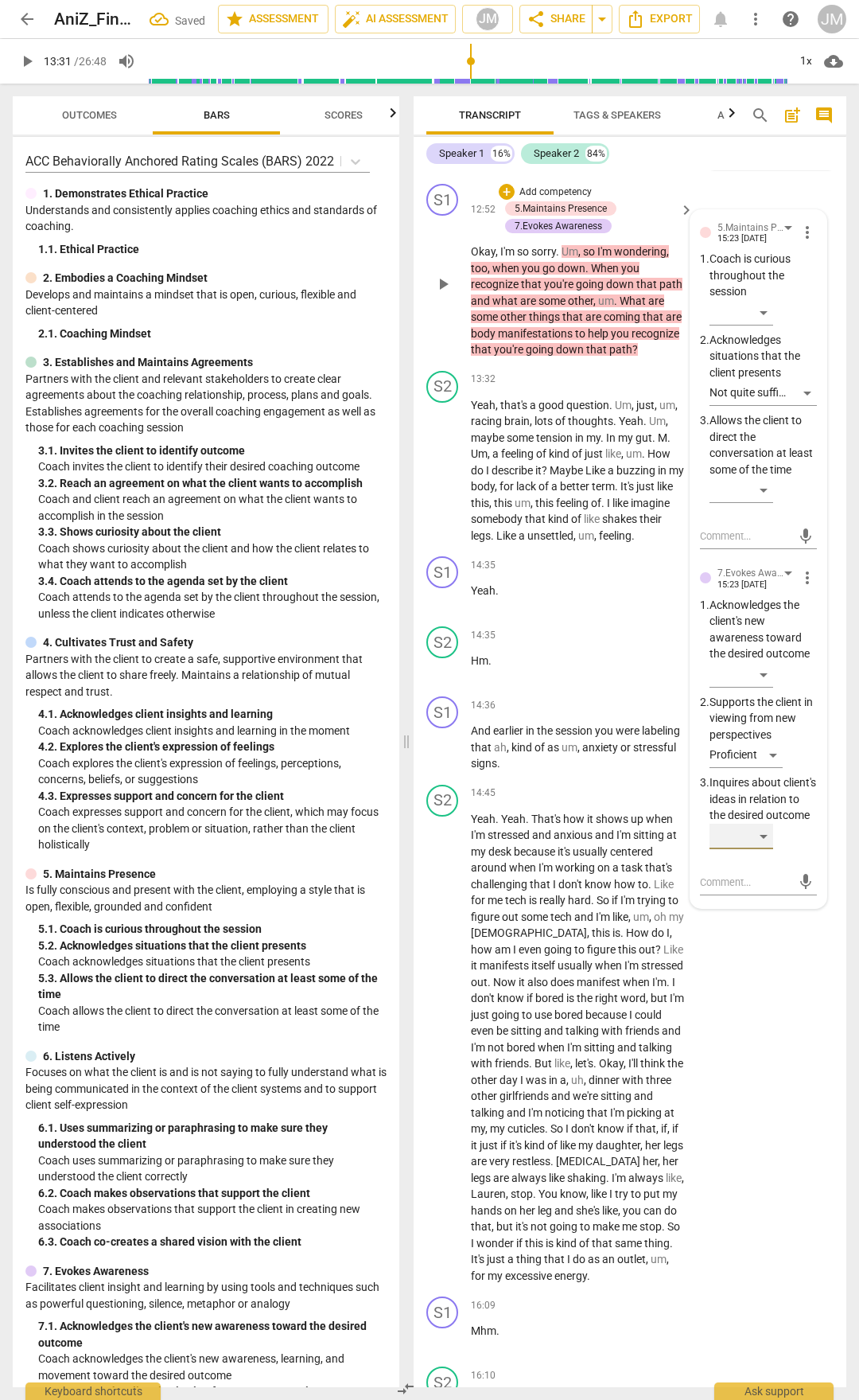
click at [770, 731] on div "​" at bounding box center [742, 836] width 64 height 25
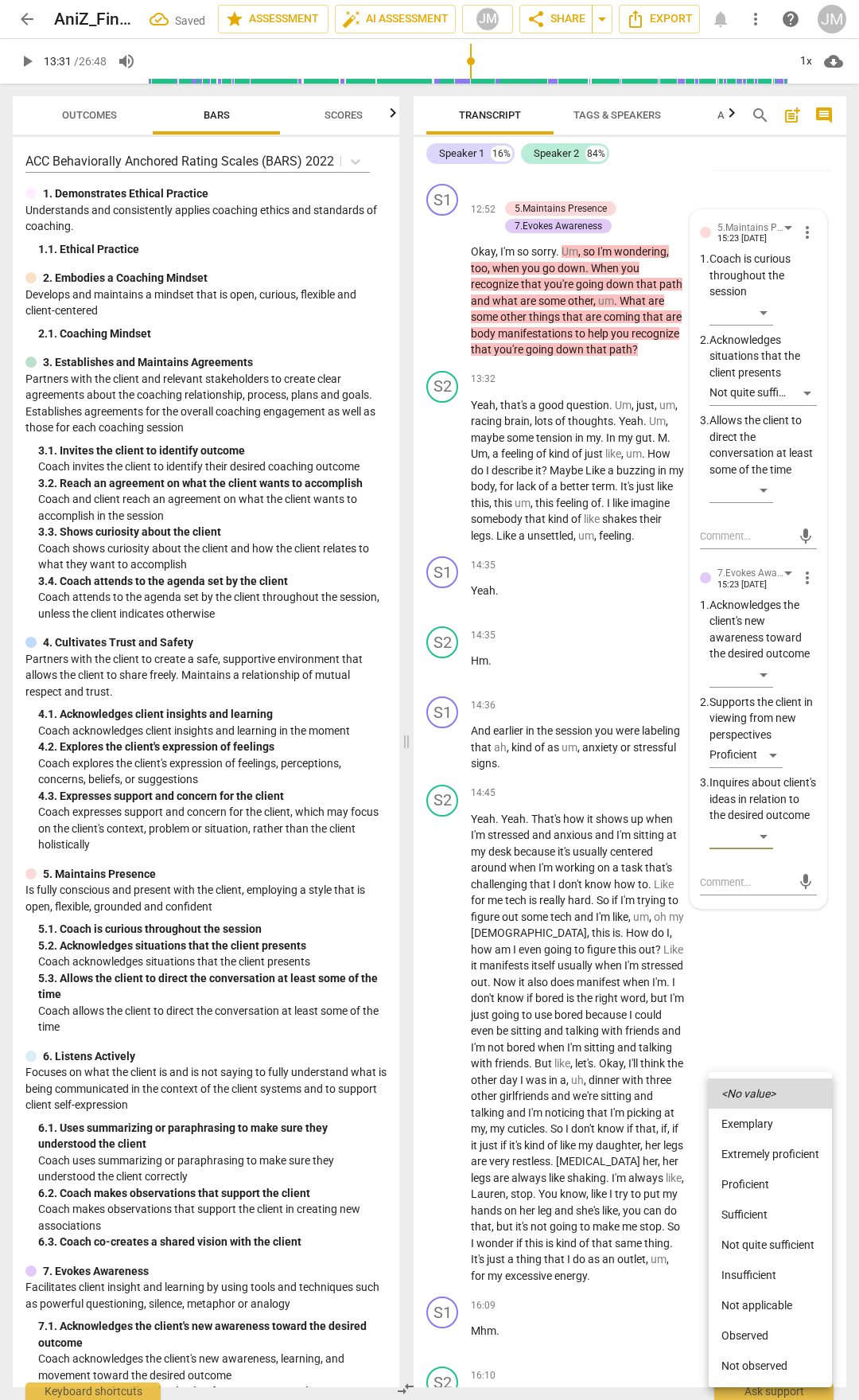
click at [776, 731] on li "Proficient" at bounding box center [770, 1184] width 123 height 30
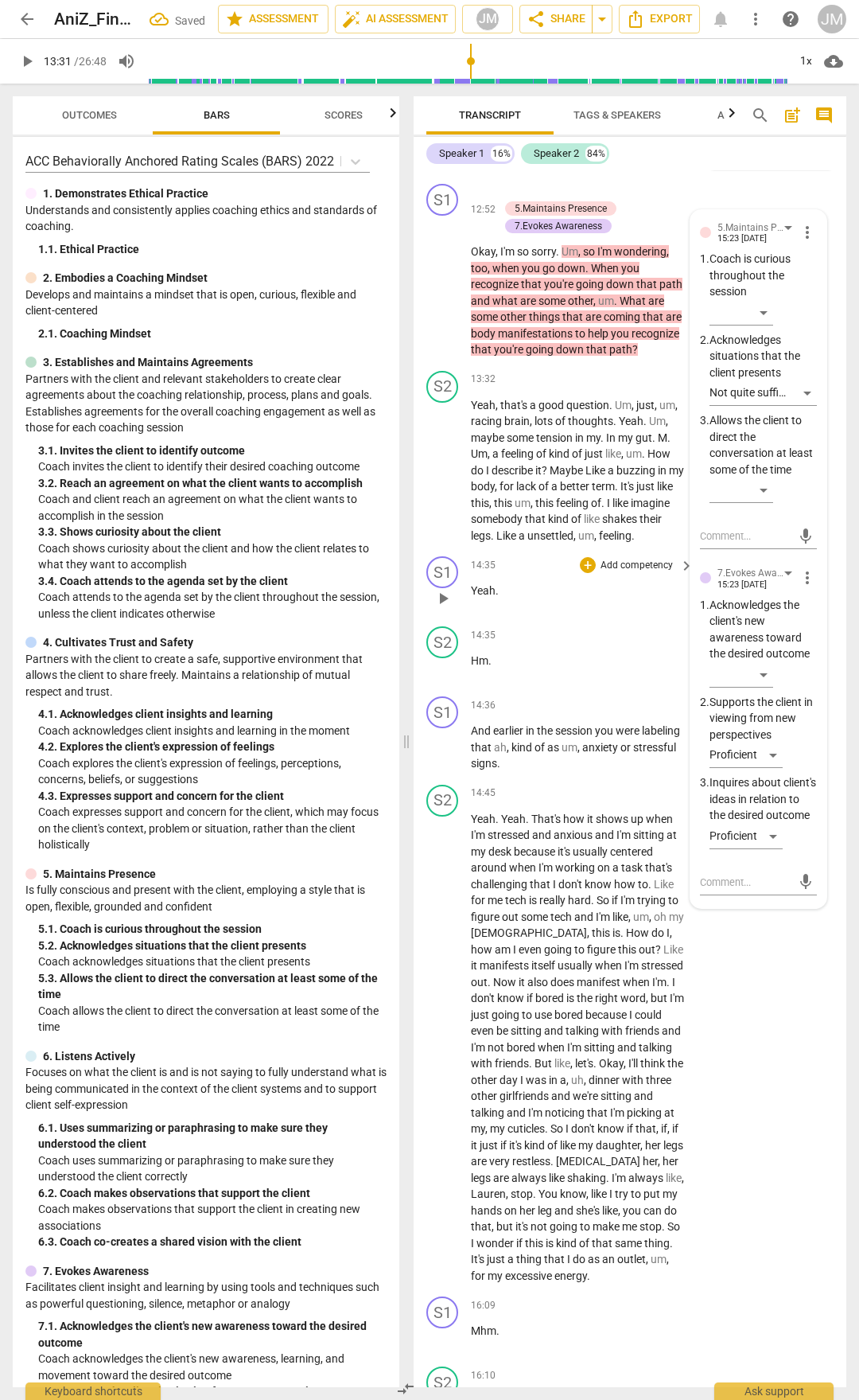
click at [591, 620] on div "S1 play_arrow pause 14:35 + Add competency keyboard_arrow_right Yeah ." at bounding box center [629, 585] width 433 height 70
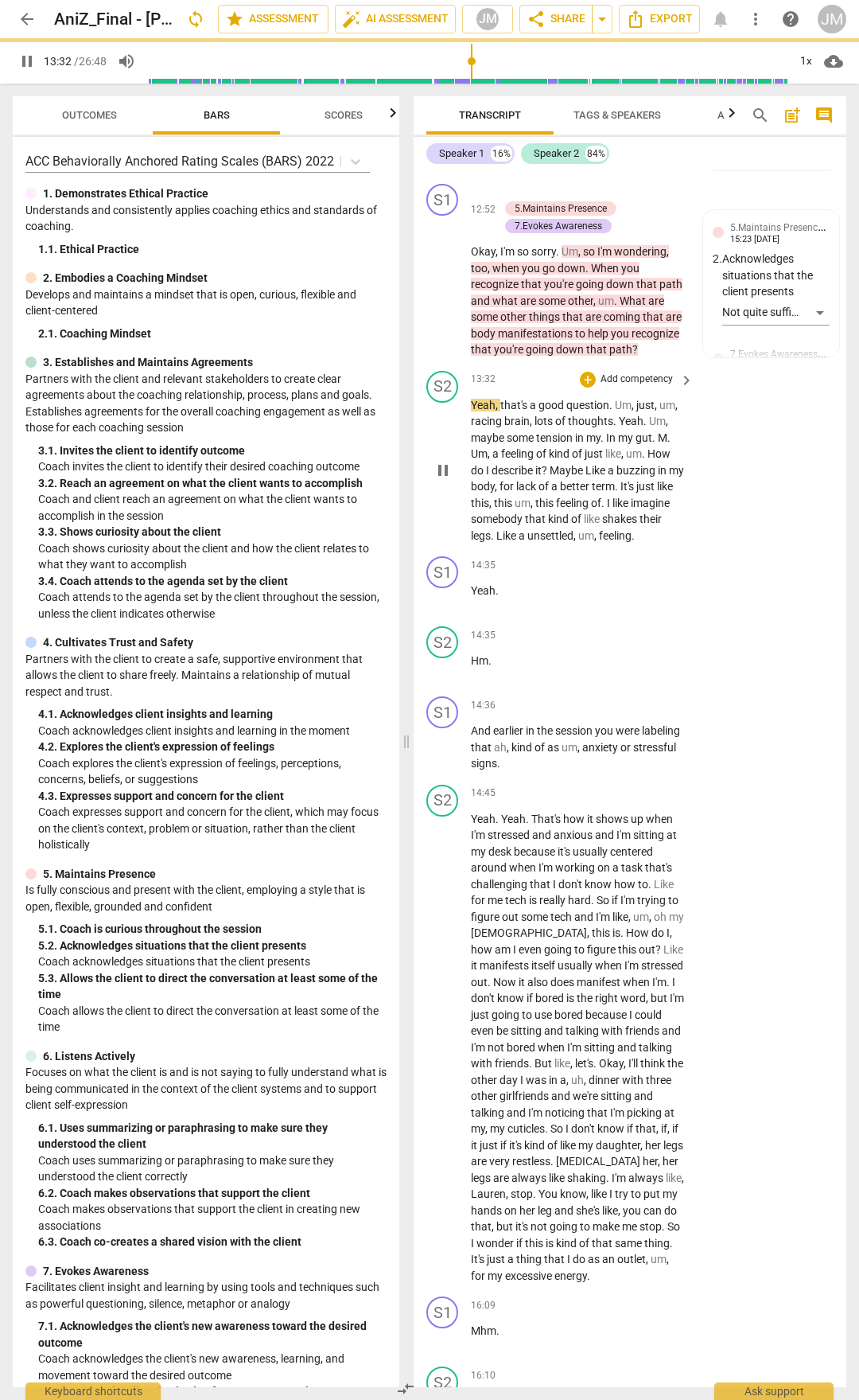
click at [496, 412] on span "," at bounding box center [498, 405] width 5 height 13
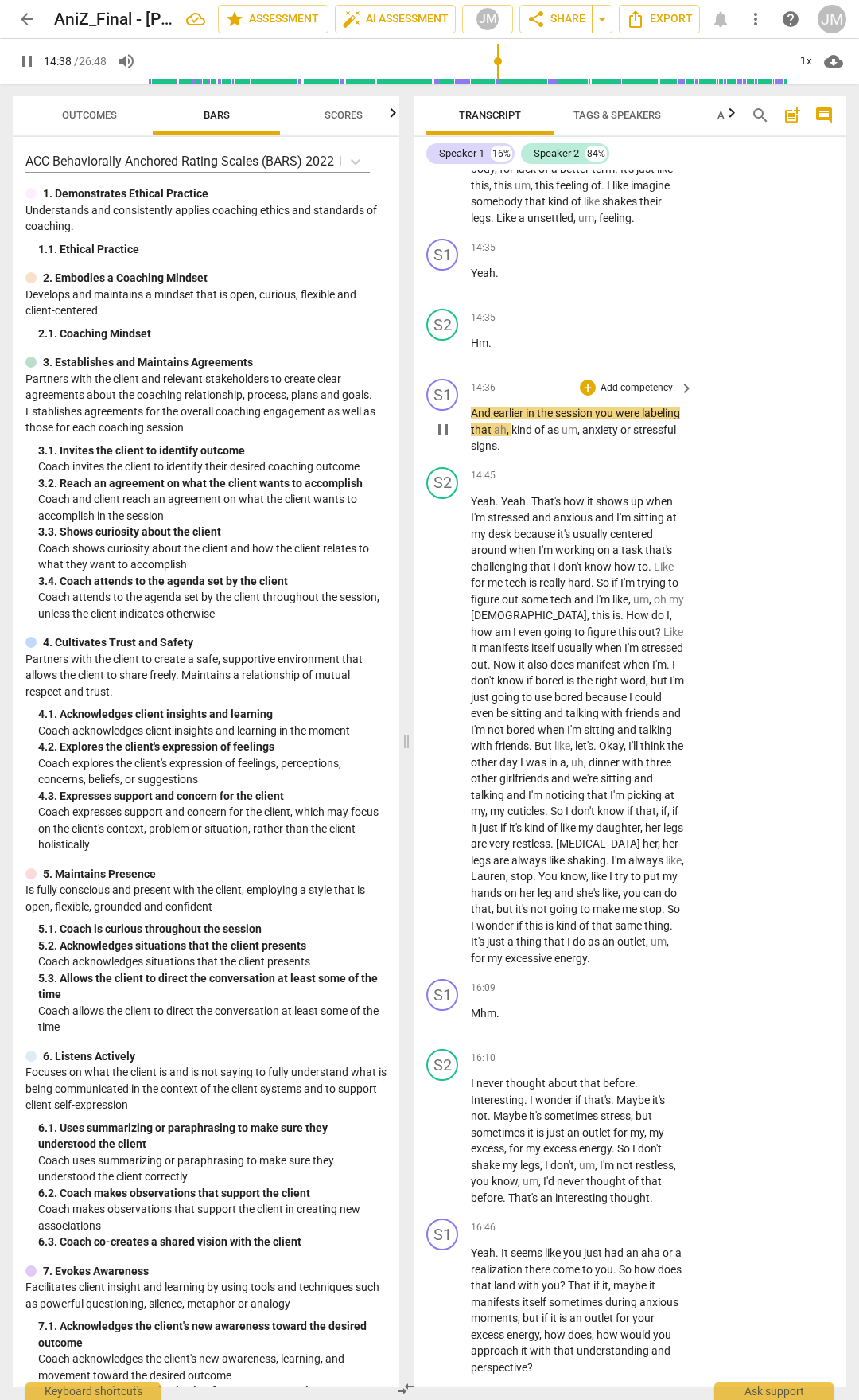
scroll to position [5203, 0]
drag, startPoint x: 551, startPoint y: 680, endPoint x: 469, endPoint y: 654, distance: 86.0
click at [469, 460] on div "S1 play_arrow pause 14:36 + Add competency keyboard_arrow_right And earlier in …" at bounding box center [629, 416] width 433 height 88
click at [590, 395] on div "+" at bounding box center [588, 387] width 15 height 16
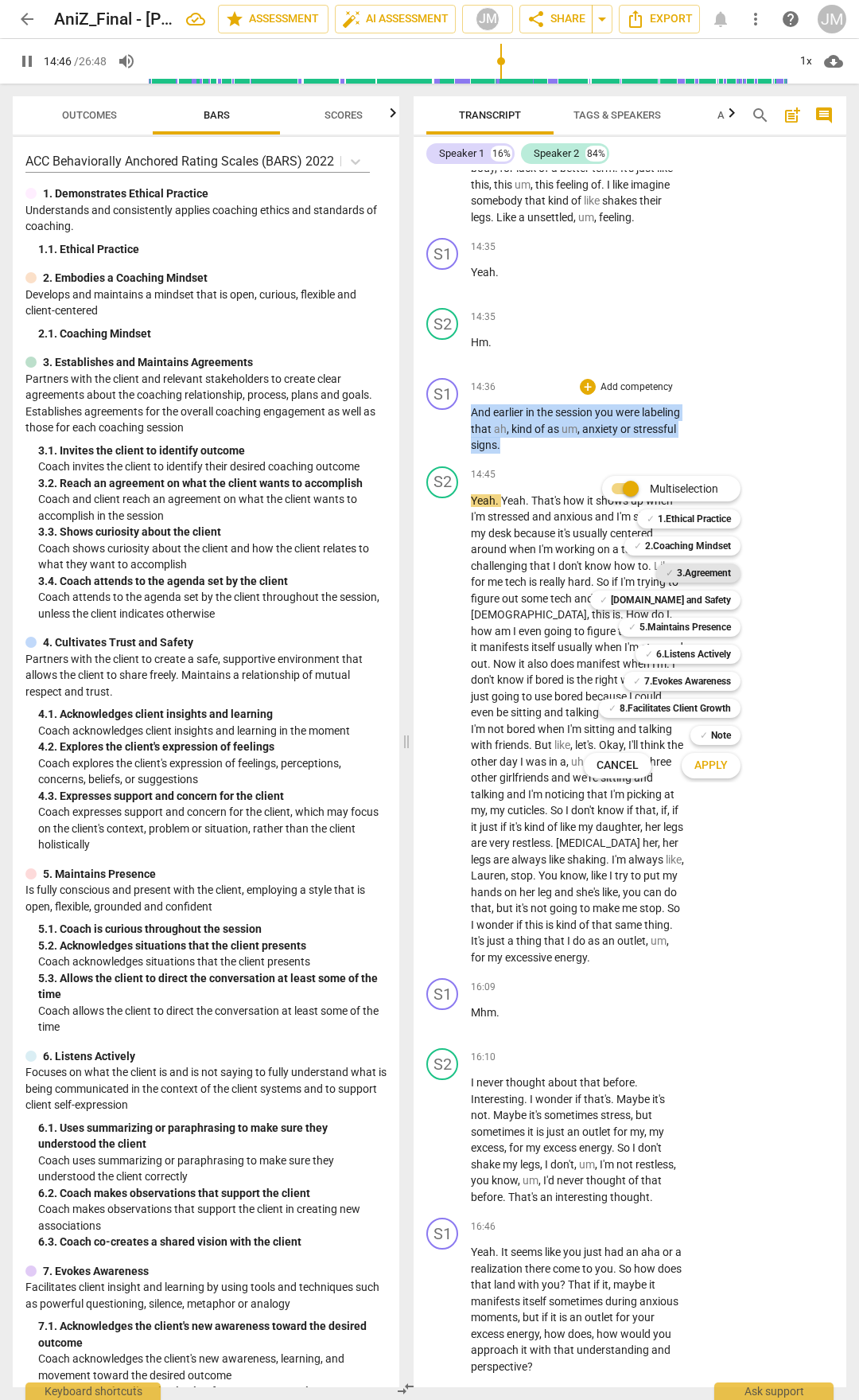
click at [699, 575] on b "3.Agreement" at bounding box center [704, 574] width 54 height 19
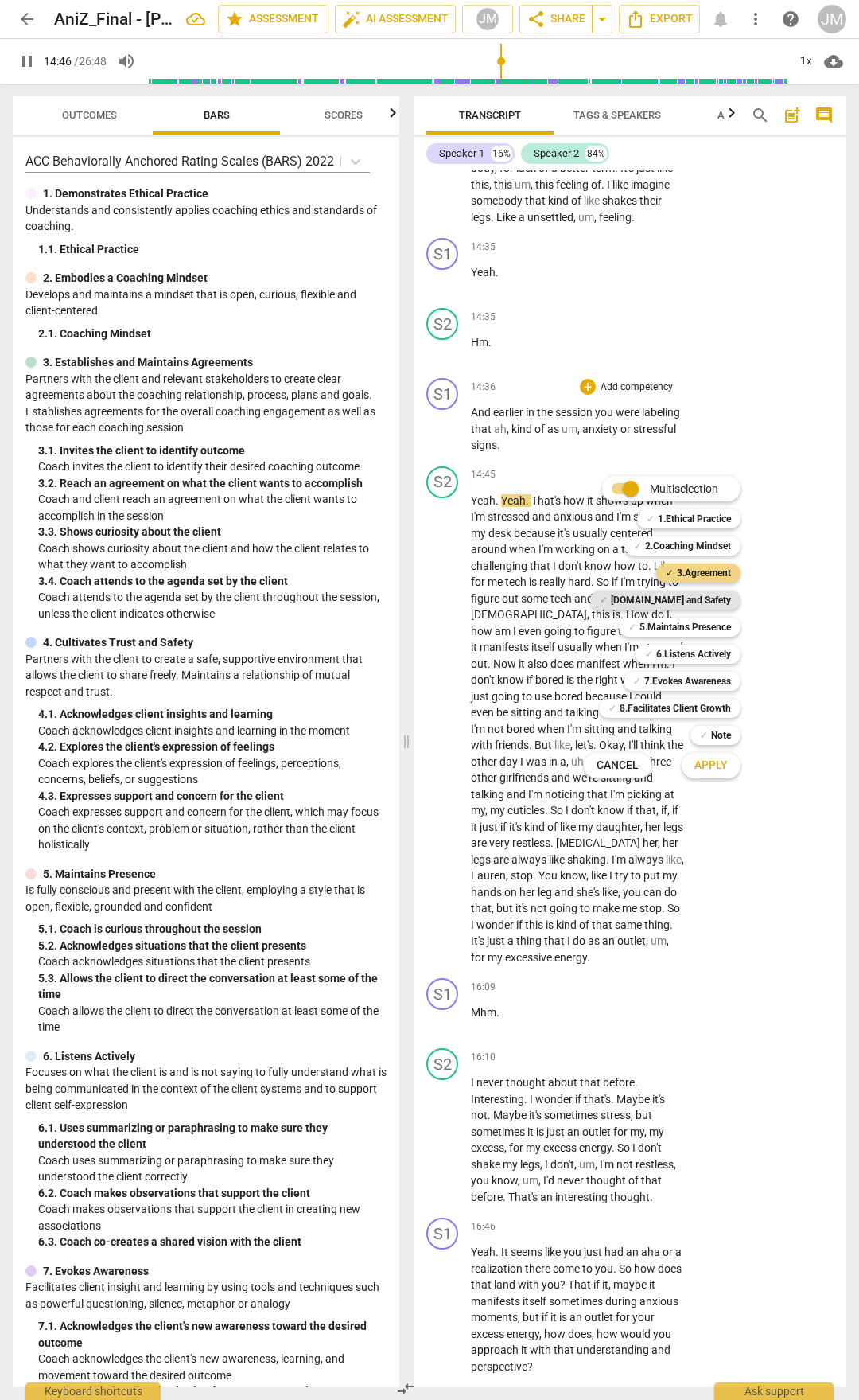
click at [697, 602] on b "[DOMAIN_NAME] and Safety" at bounding box center [671, 601] width 120 height 19
click at [690, 627] on b "5.Maintains Presence" at bounding box center [686, 628] width 91 height 19
click at [689, 647] on b "6.Listens Actively" at bounding box center [693, 655] width 75 height 19
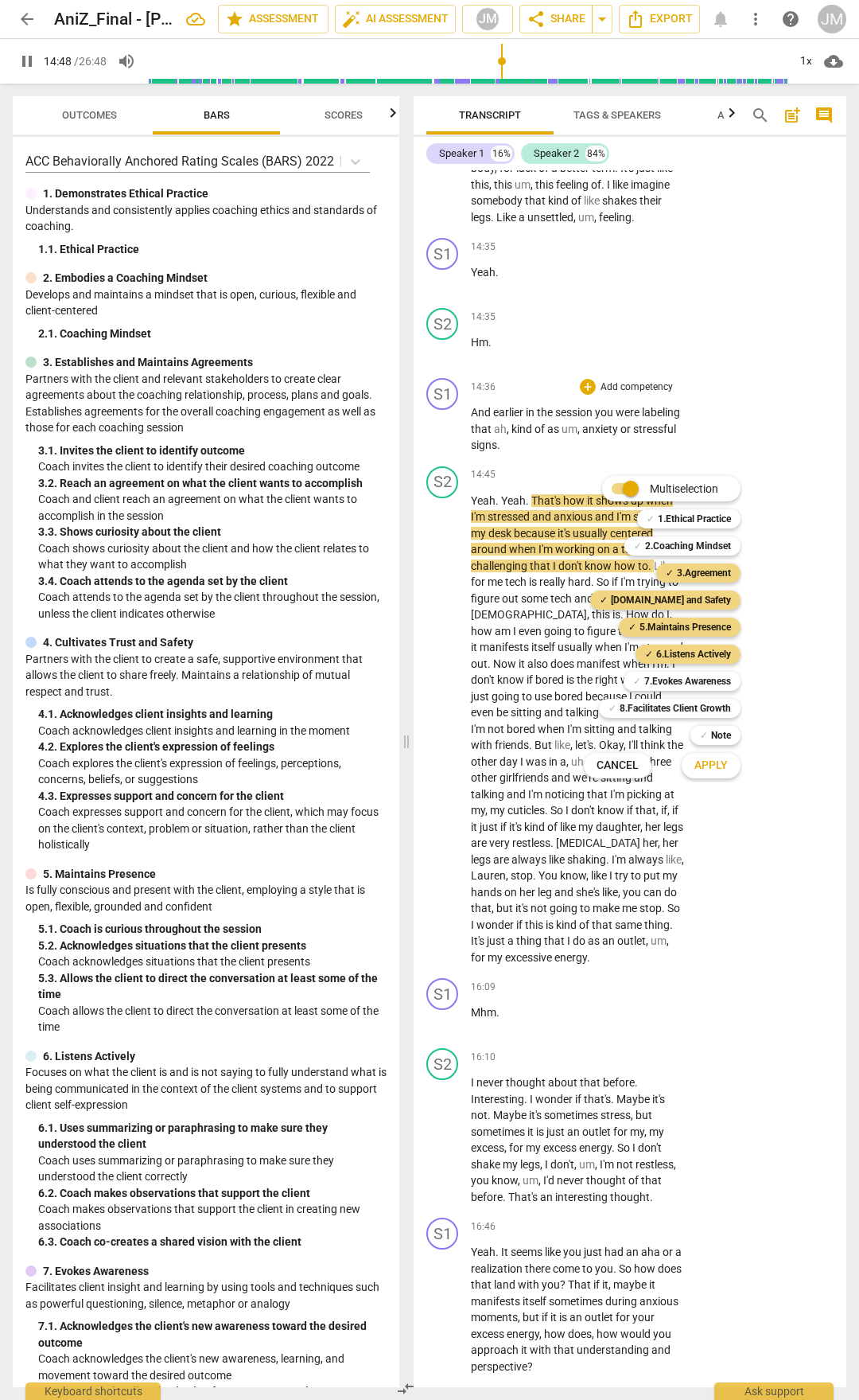
click at [707, 731] on span "Apply" at bounding box center [711, 765] width 34 height 16
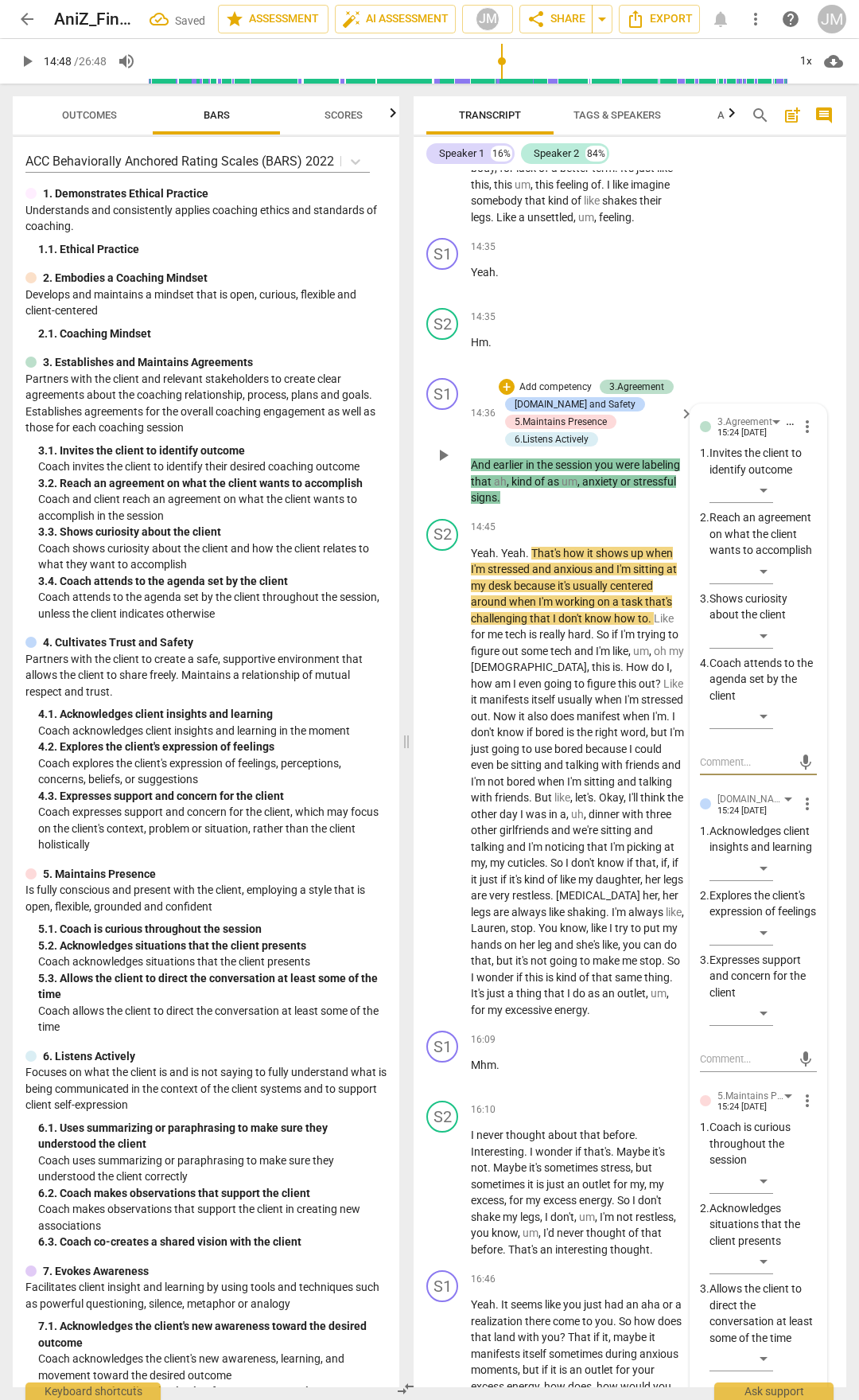
scroll to position [5363, 0]
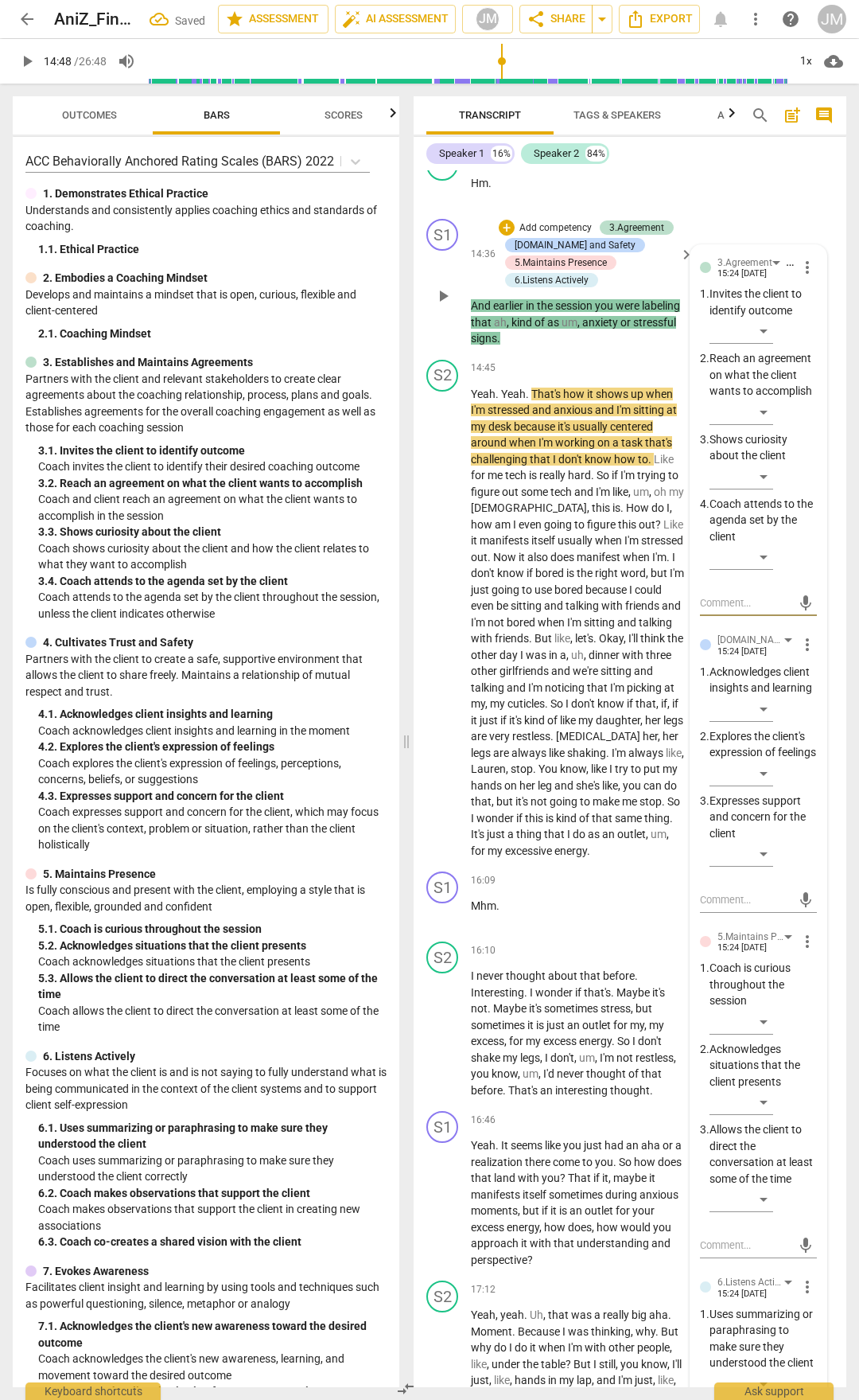
click at [798, 277] on span "more_vert" at bounding box center [808, 267] width 19 height 19
click at [808, 540] on li "Delete" at bounding box center [818, 537] width 55 height 30
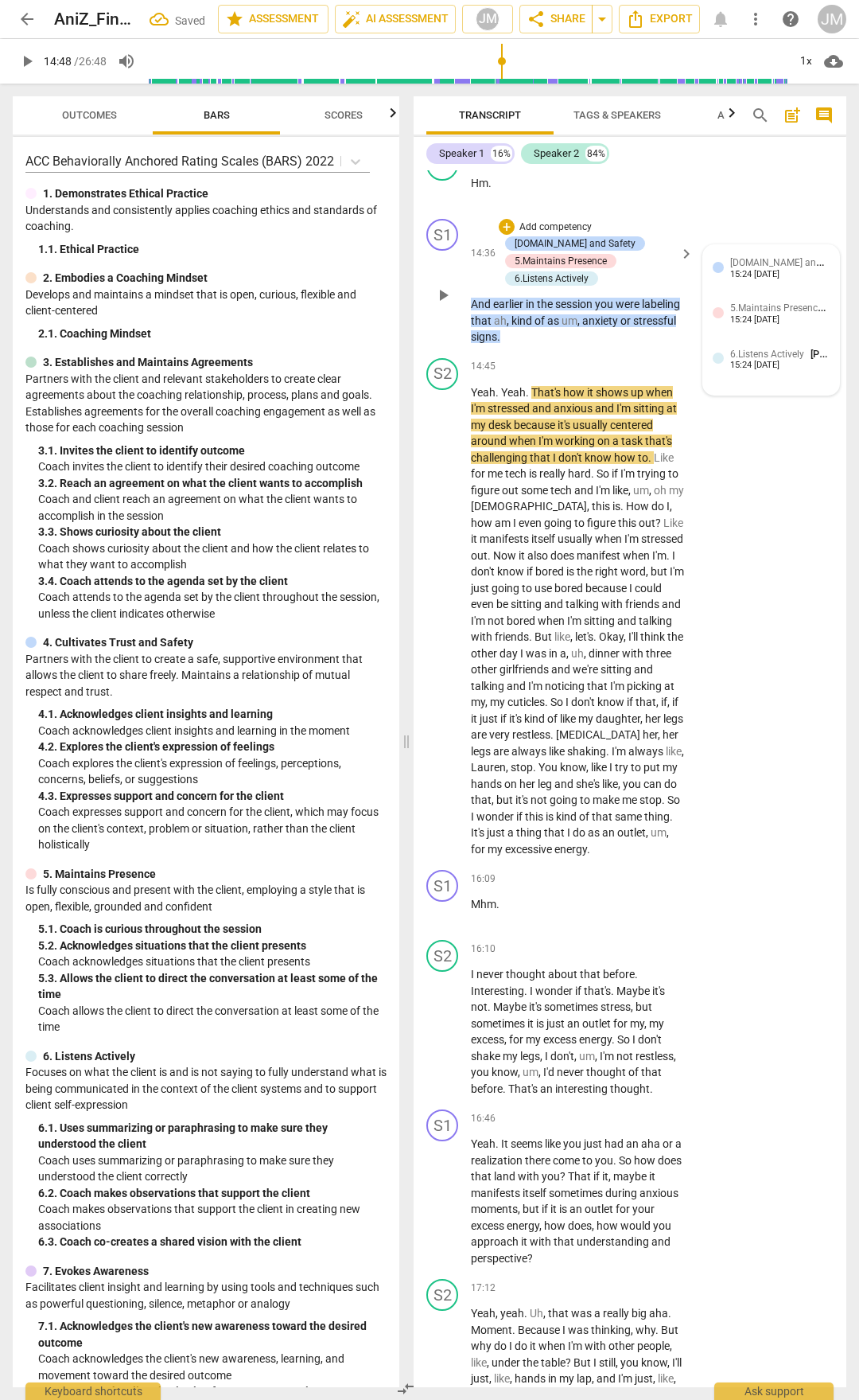
click at [765, 269] on span "[DOMAIN_NAME] and Safety" at bounding box center [790, 262] width 121 height 16
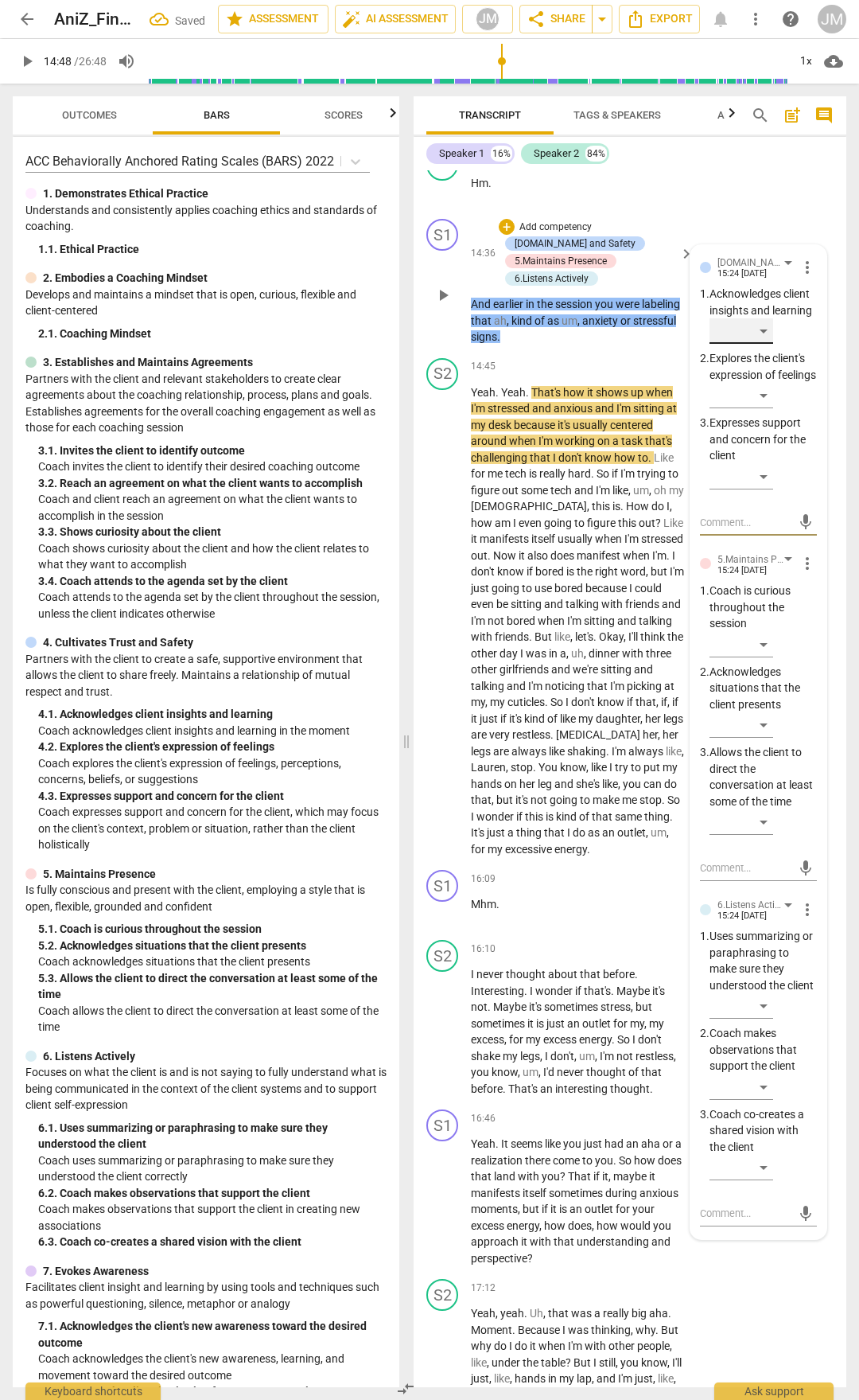
click at [761, 344] on div "​" at bounding box center [742, 331] width 64 height 25
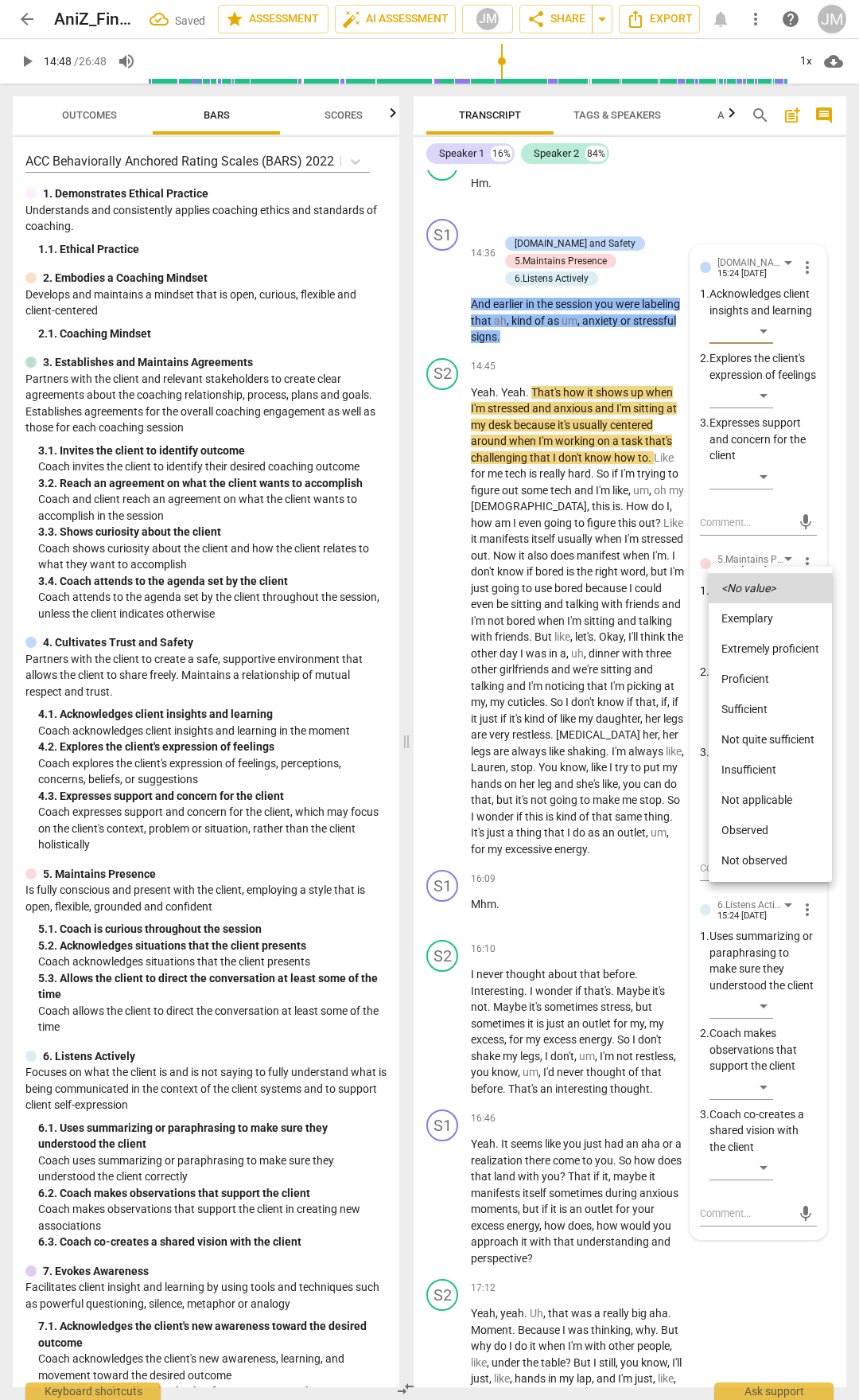
click at [752, 704] on li "Sufficient" at bounding box center [770, 708] width 123 height 30
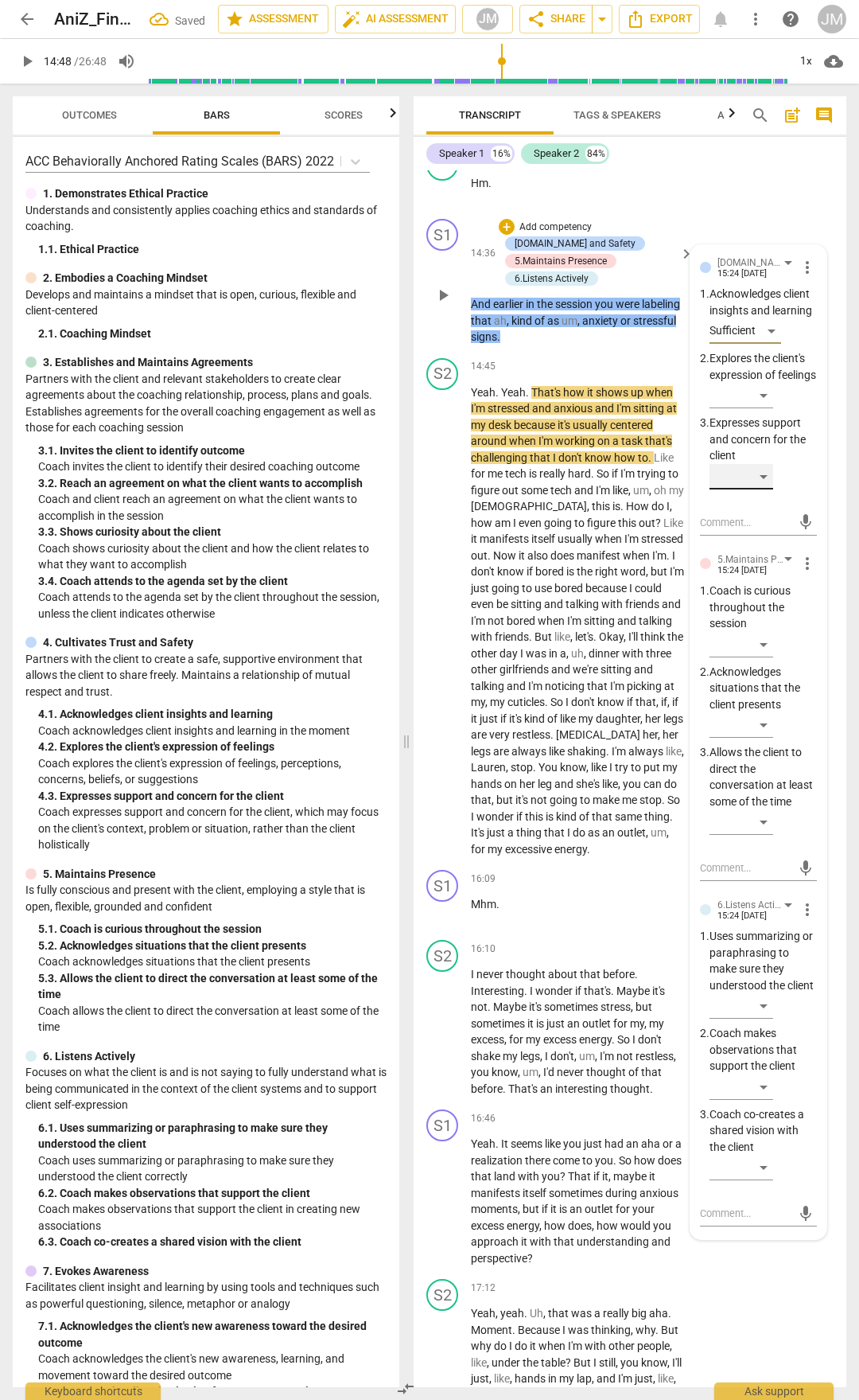
click at [765, 489] on div "​" at bounding box center [742, 477] width 64 height 25
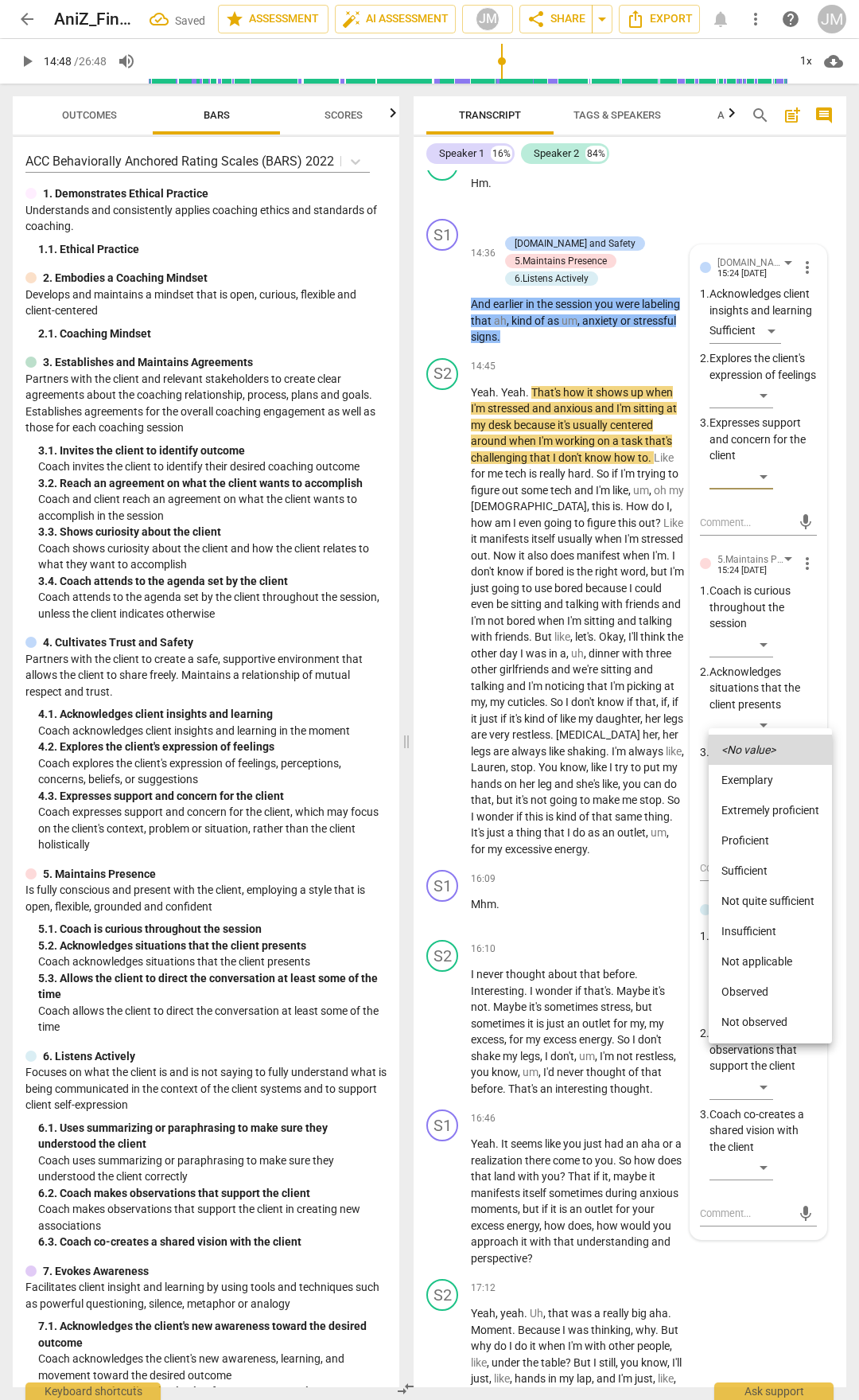
click at [750, 731] on li "Sufficient" at bounding box center [770, 870] width 123 height 30
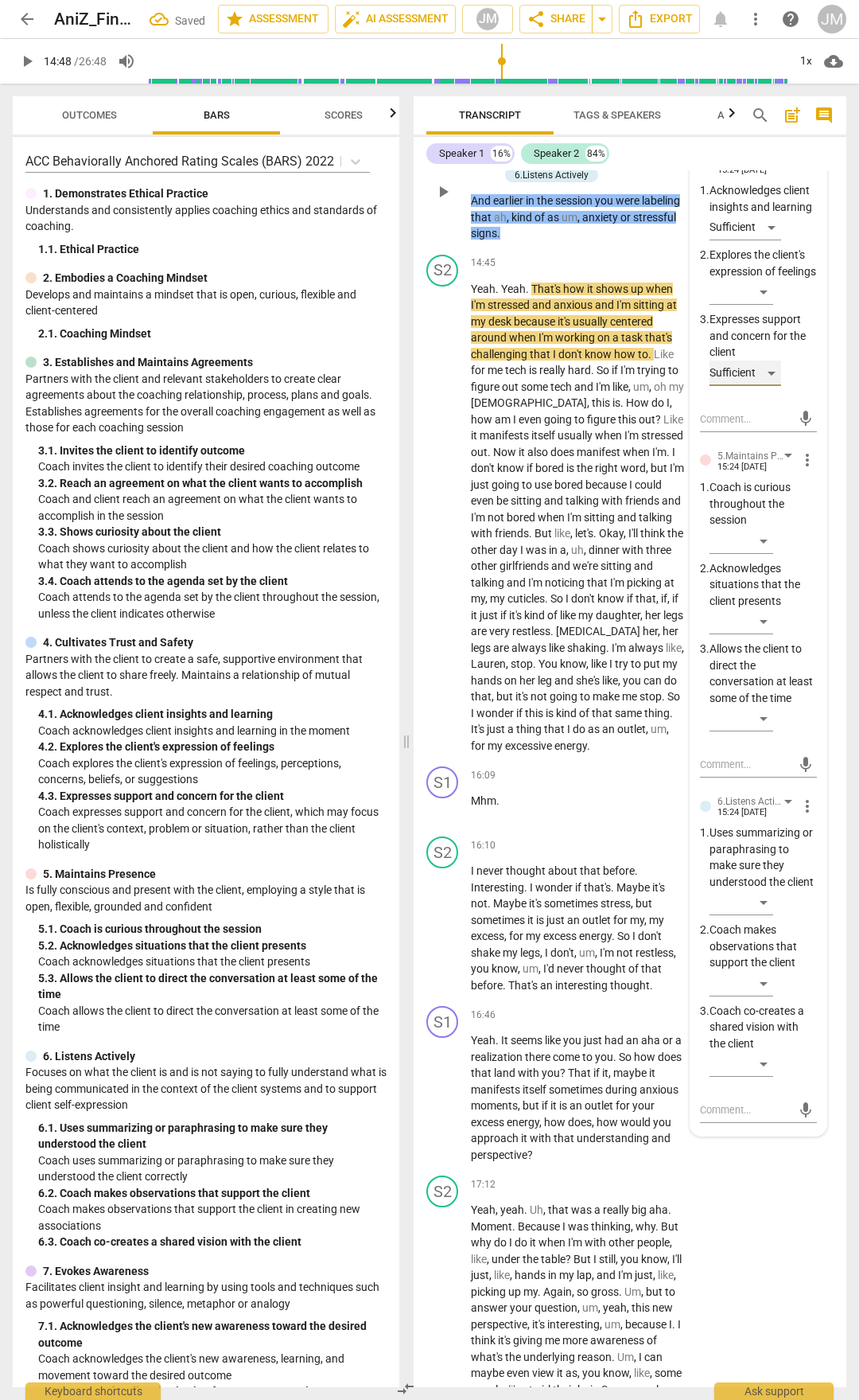
scroll to position [5601, 0]
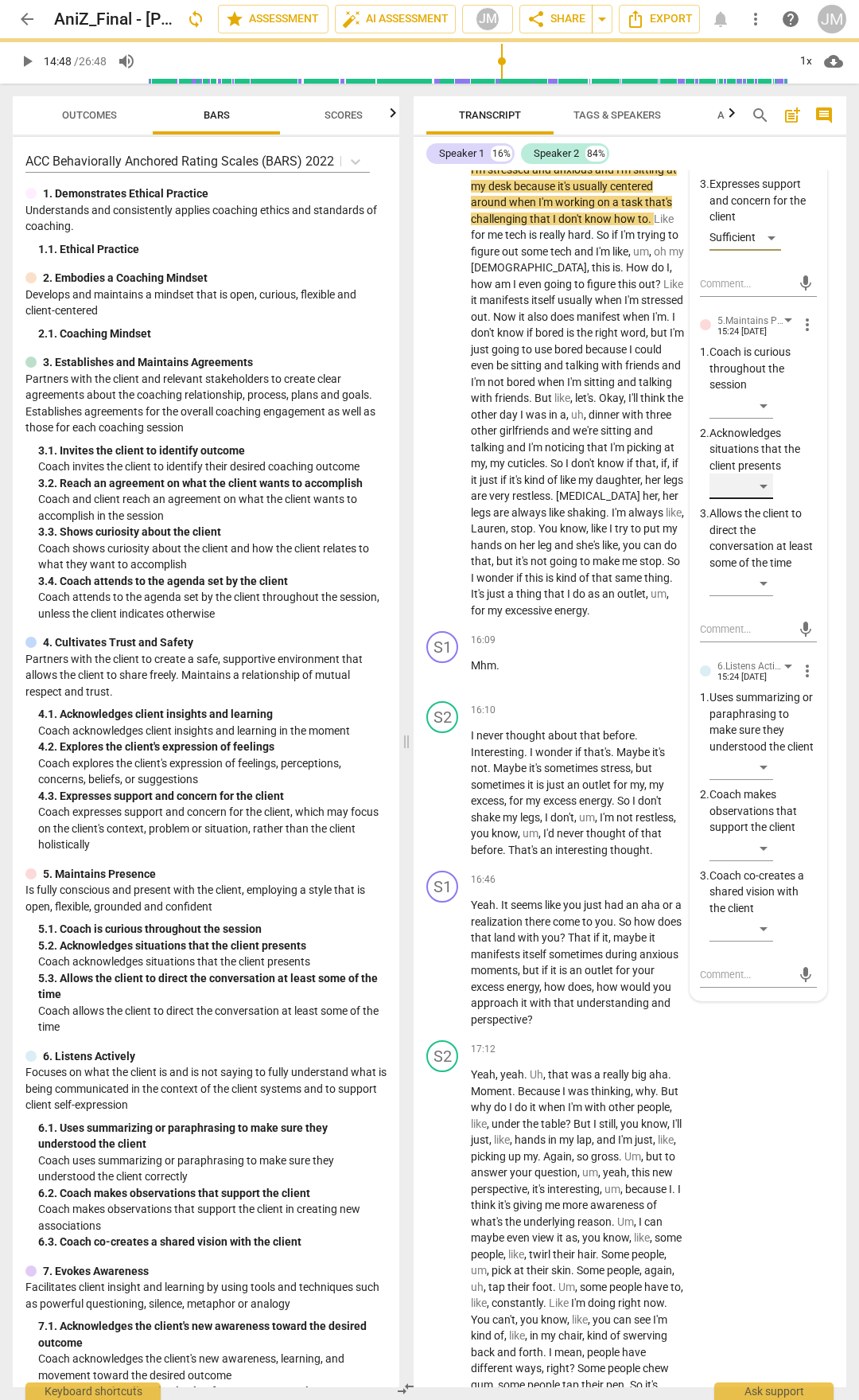
click at [768, 499] on div "​" at bounding box center [742, 486] width 64 height 25
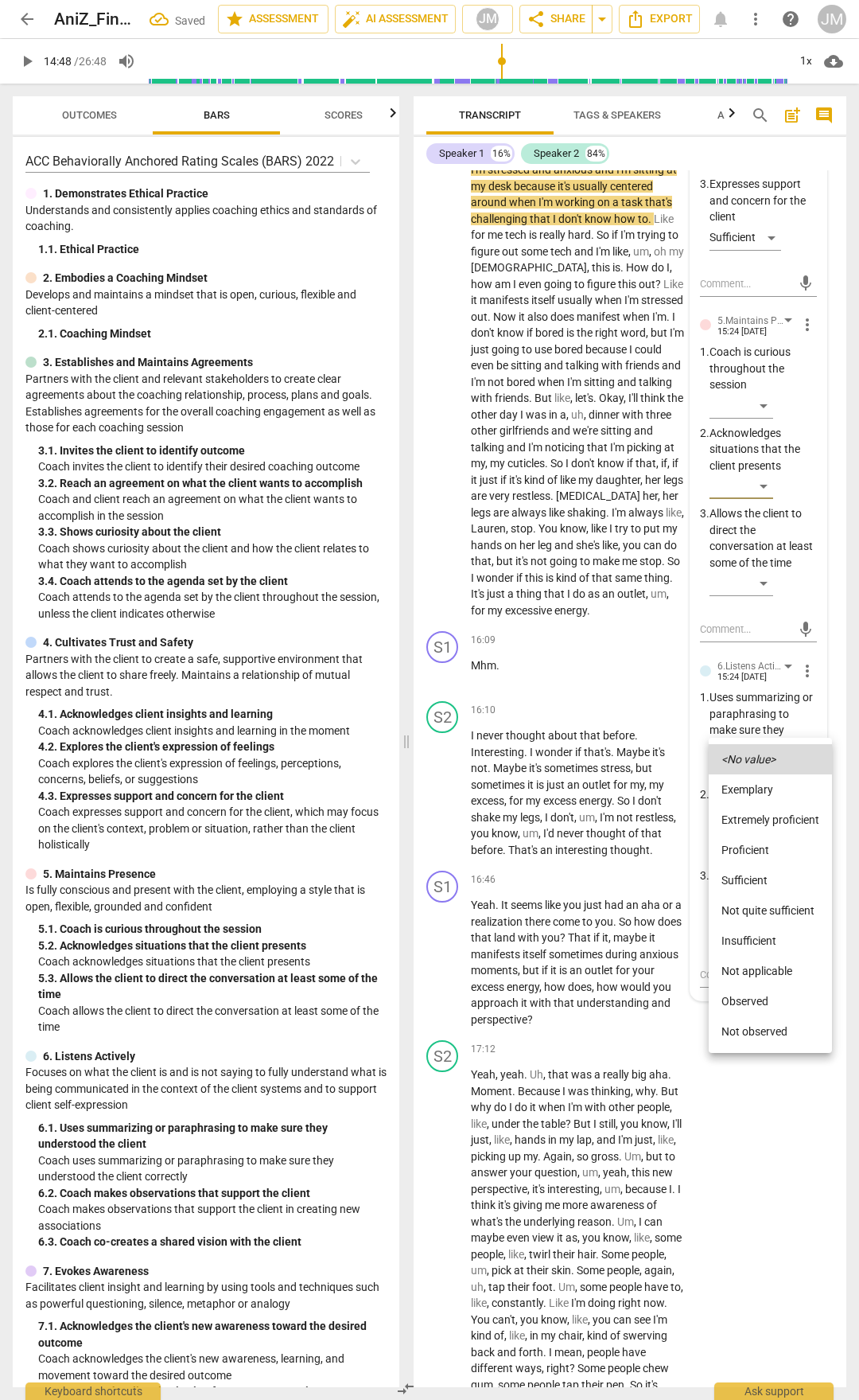
click at [755, 731] on li "Proficient" at bounding box center [770, 850] width 123 height 30
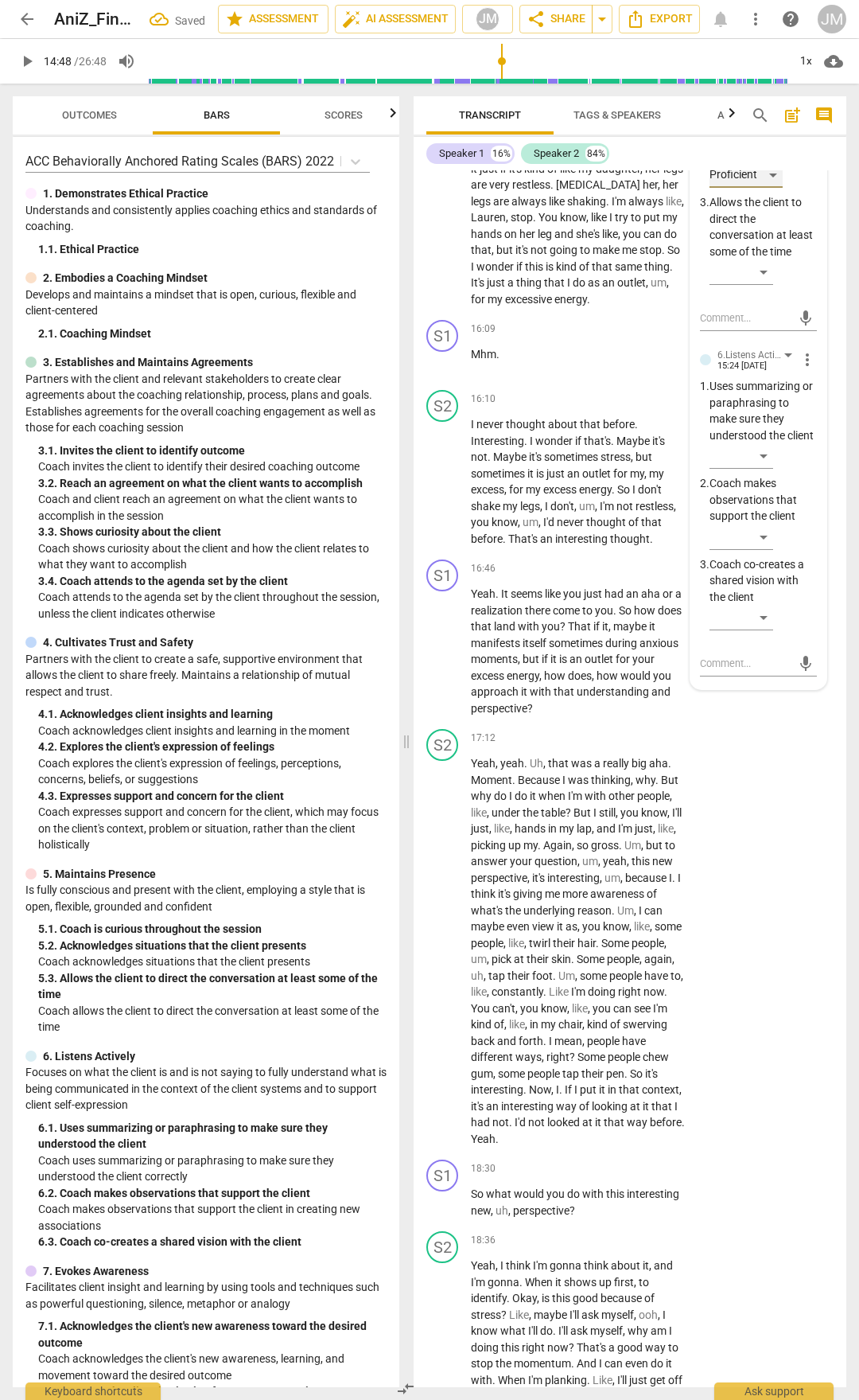
scroll to position [5920, 0]
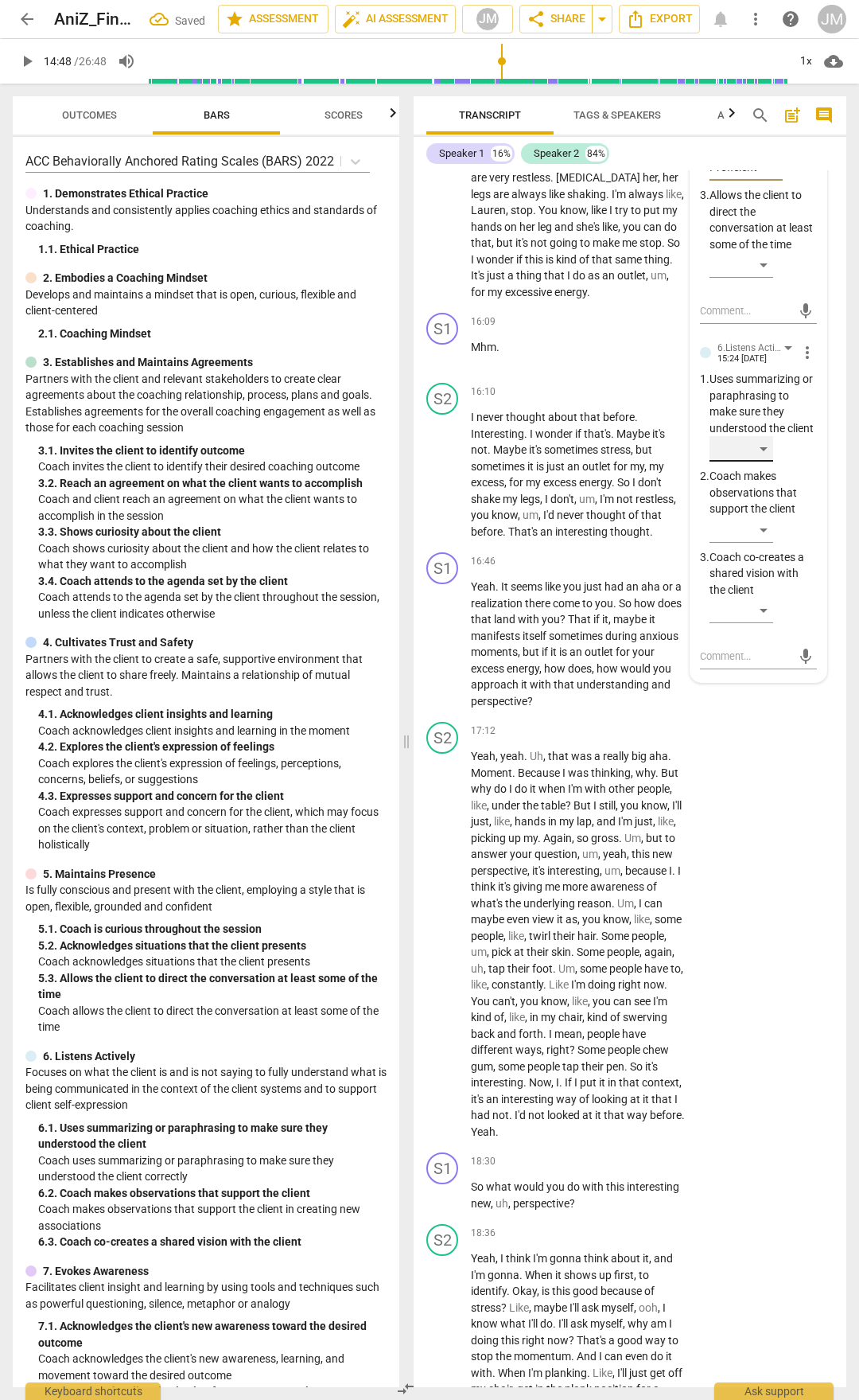
click at [756, 462] on div "​" at bounding box center [742, 449] width 64 height 25
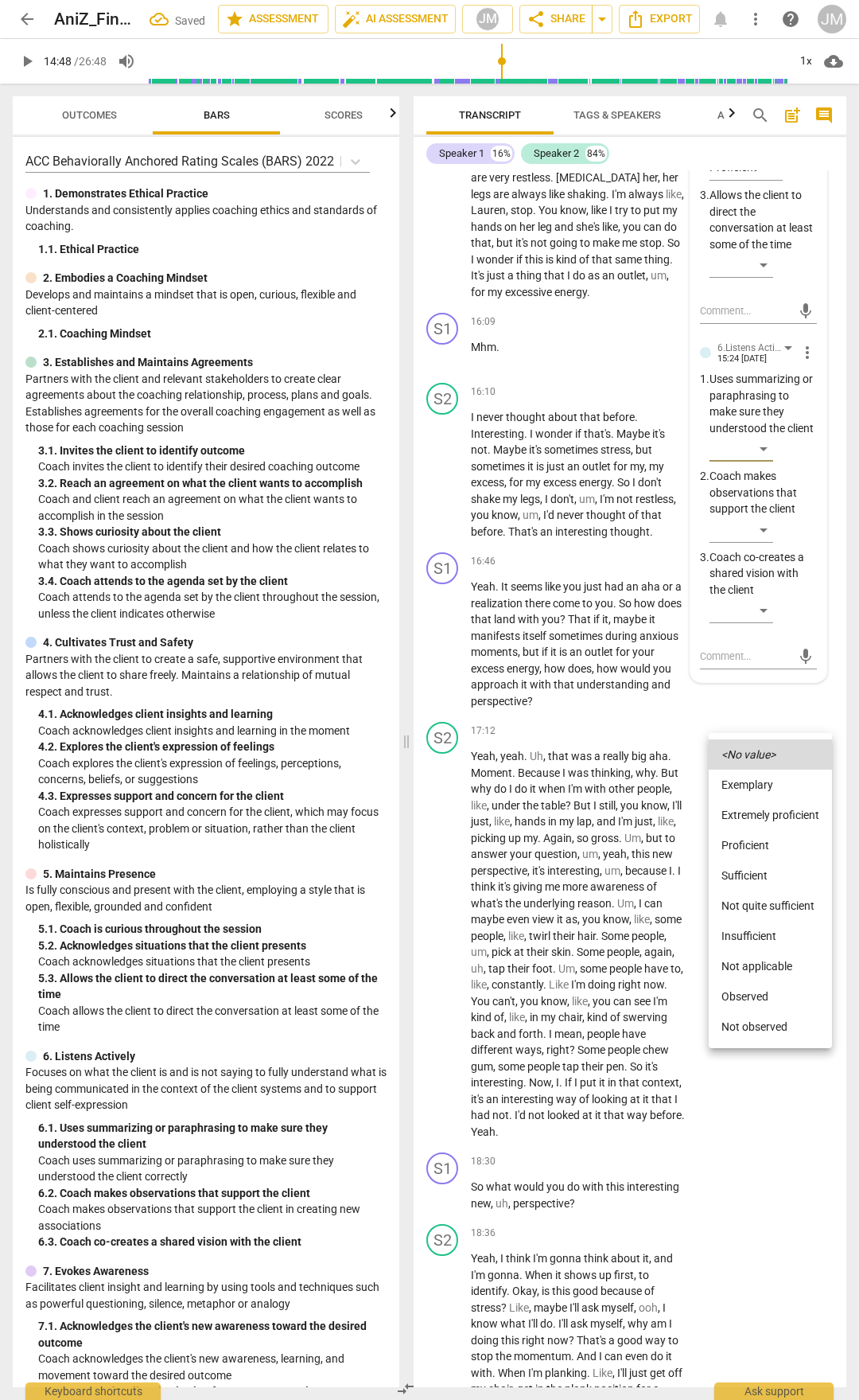
click at [758, 731] on li "Proficient" at bounding box center [770, 845] width 123 height 30
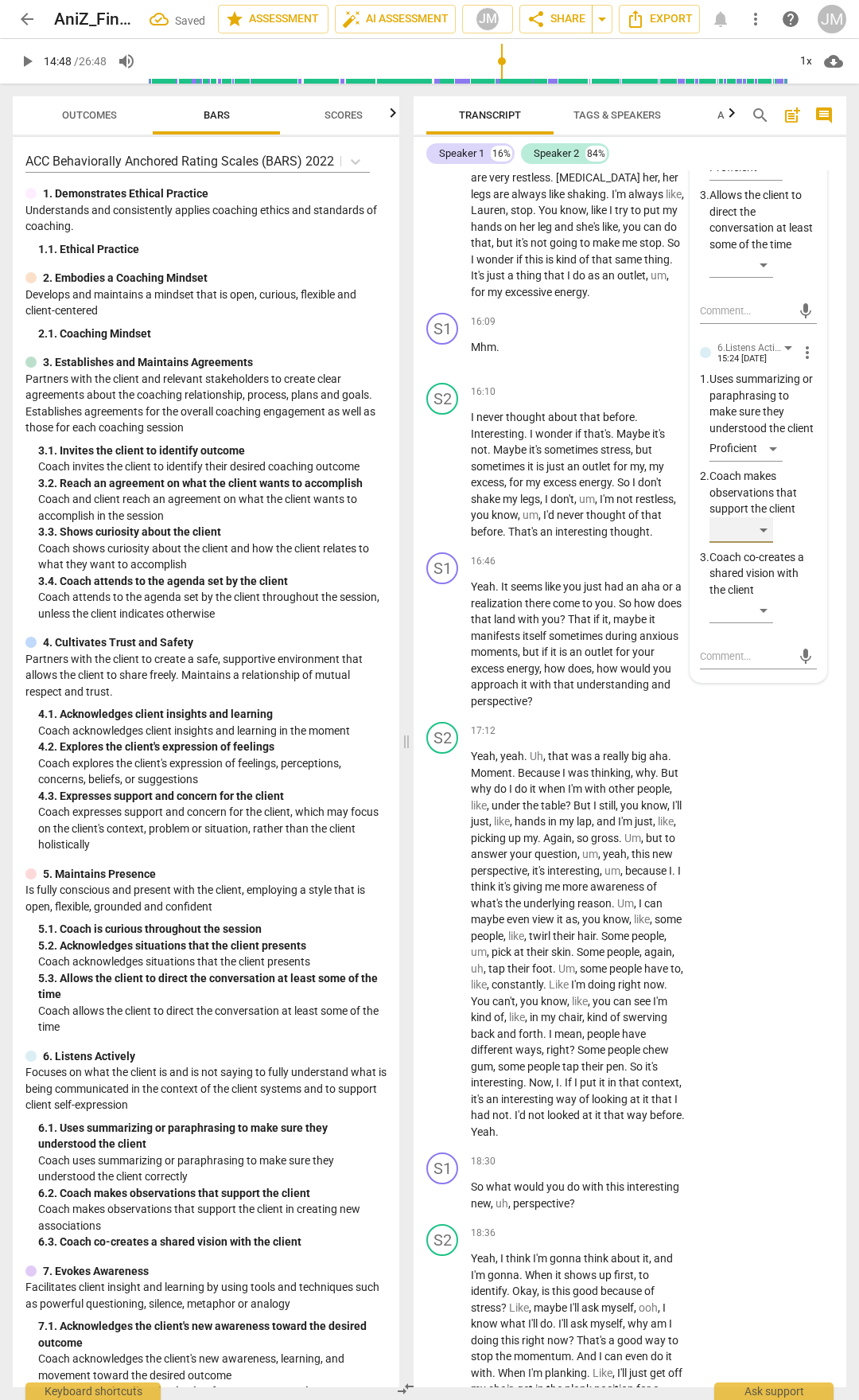
click at [761, 543] on div "​" at bounding box center [742, 530] width 64 height 25
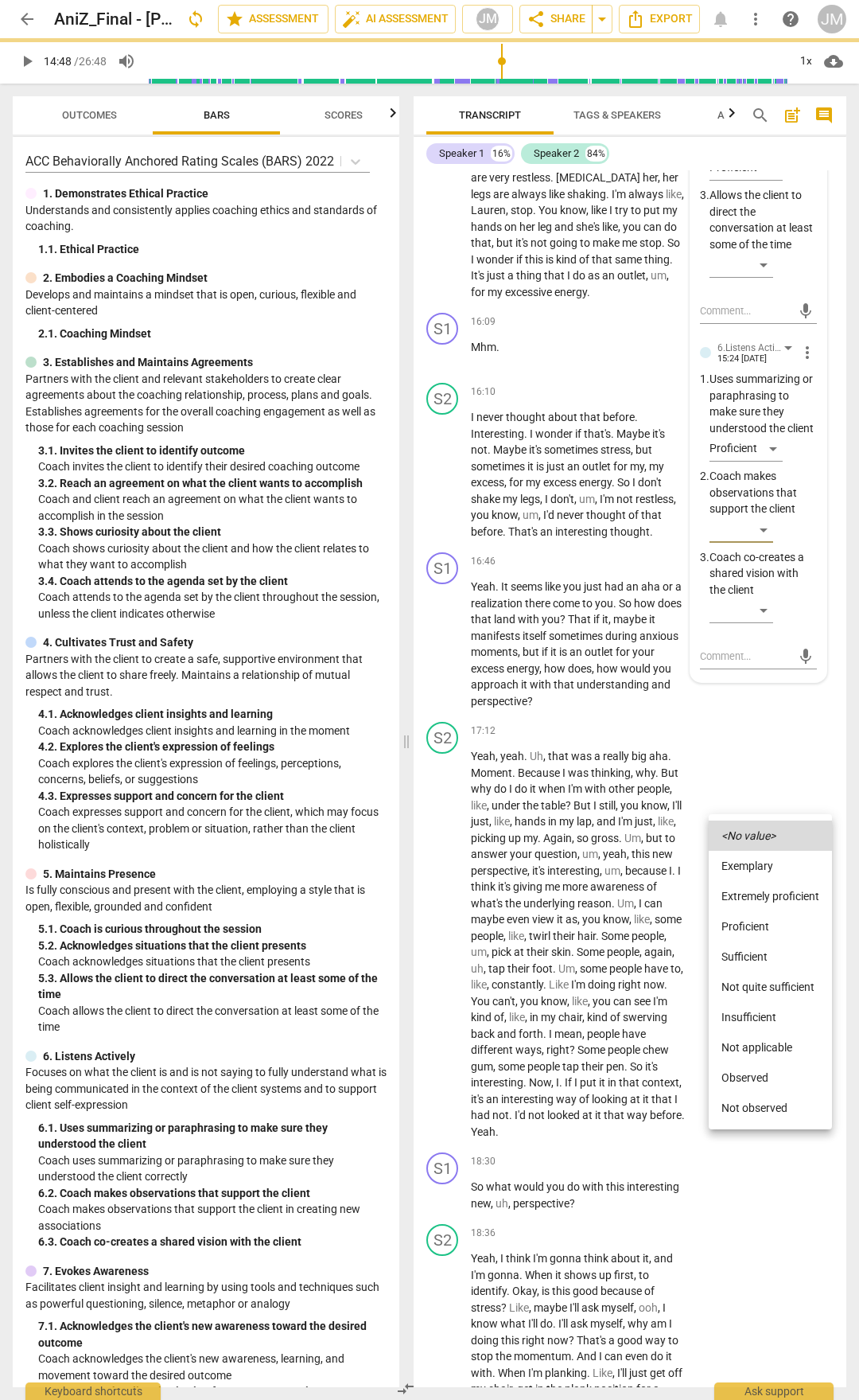
click at [762, 731] on li "Proficient" at bounding box center [770, 926] width 123 height 30
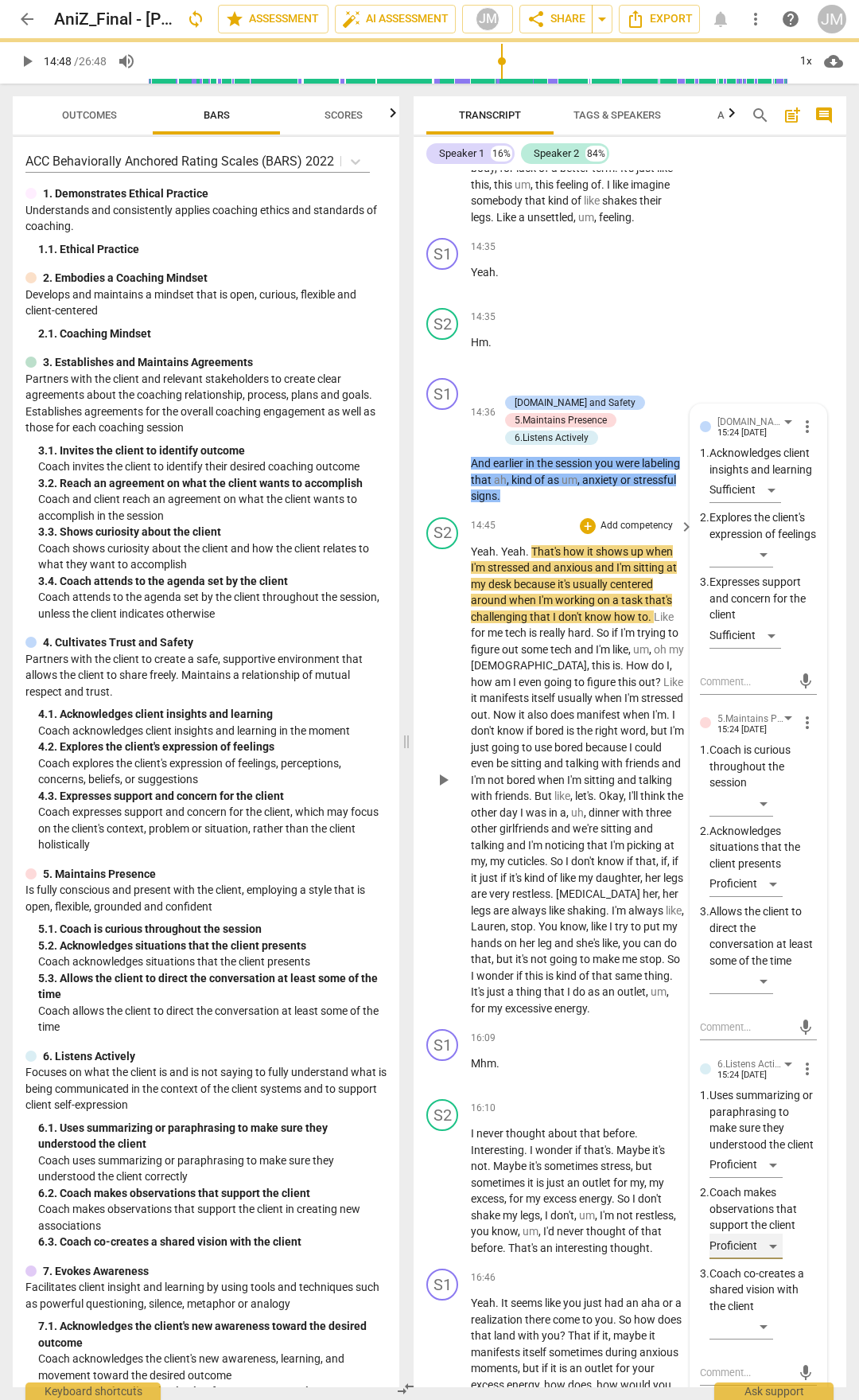
scroll to position [5363, 0]
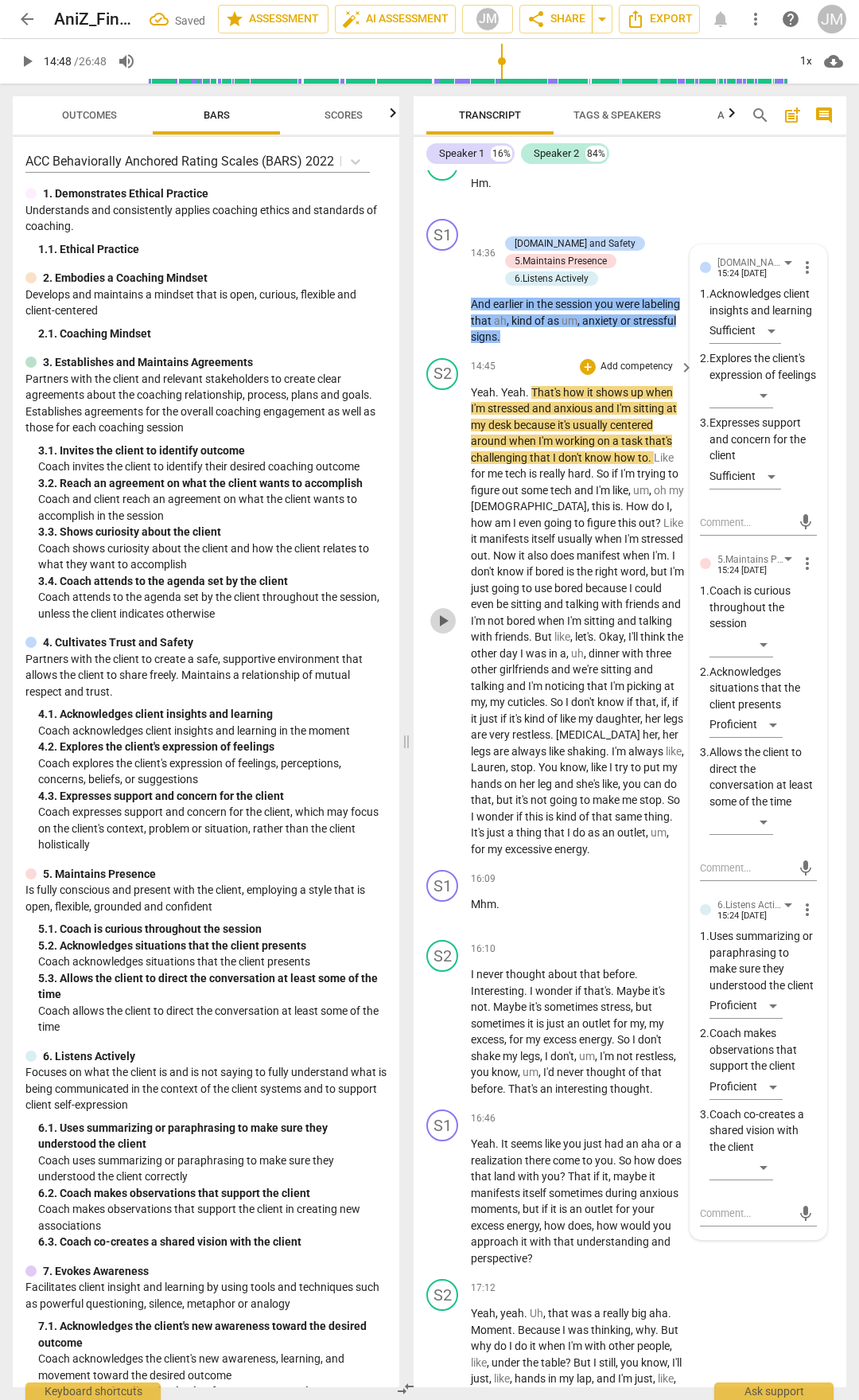
click at [448, 631] on span "play_arrow" at bounding box center [444, 621] width 19 height 19
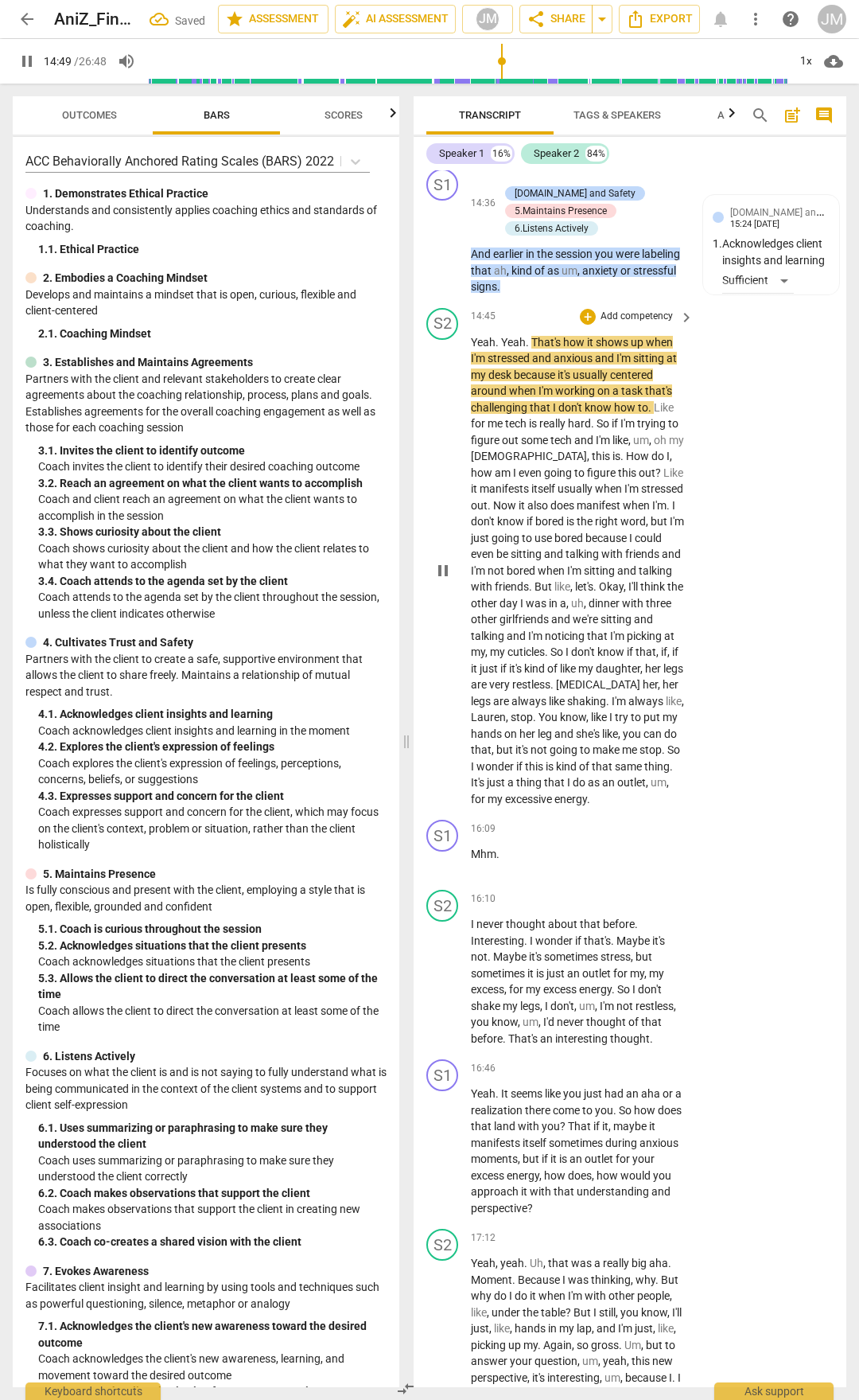
scroll to position [5601, 0]
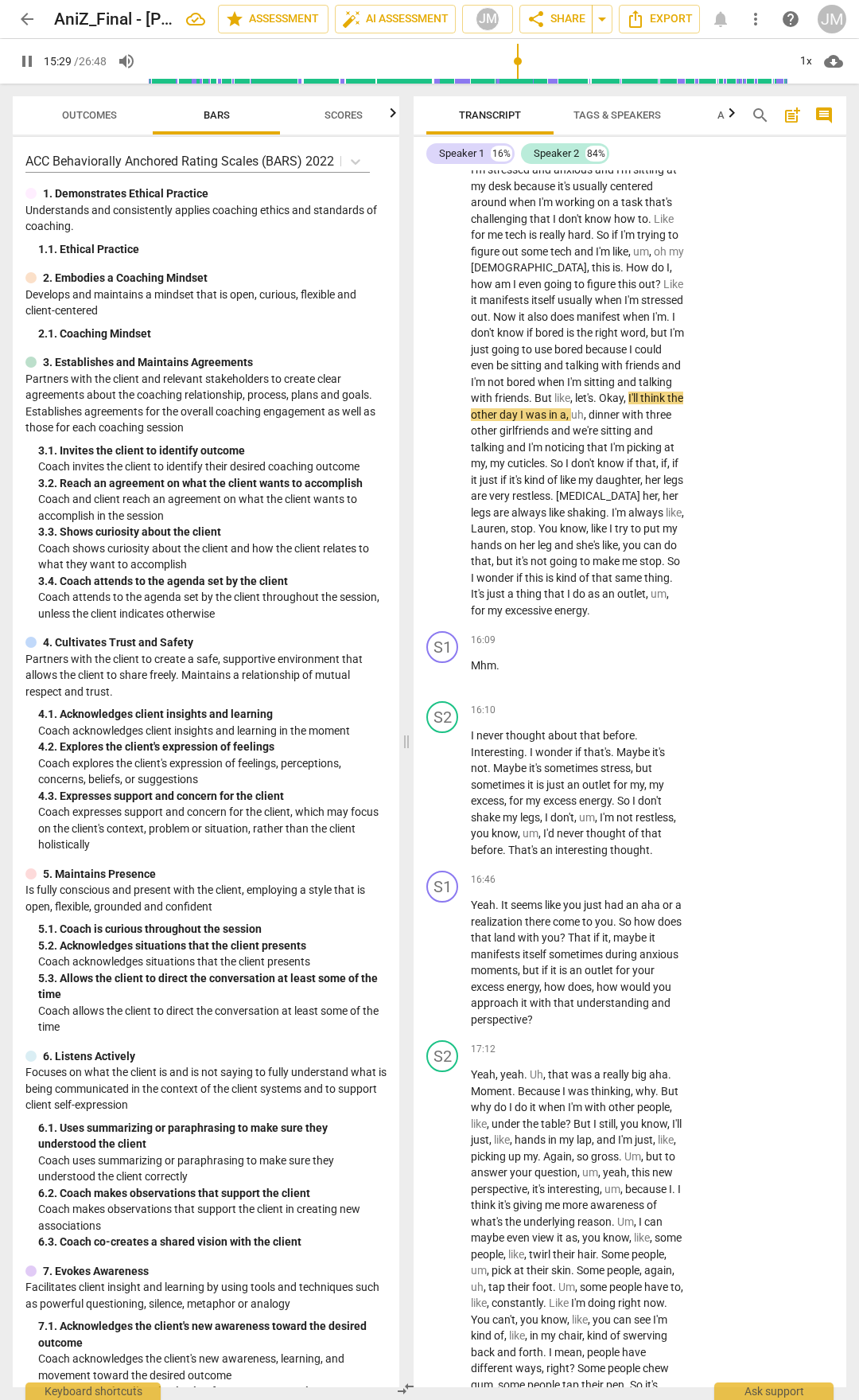
click at [449, 66] on span "pause" at bounding box center [444, 56] width 19 height 19
click at [447, 391] on span "play_arrow" at bounding box center [444, 383] width 19 height 19
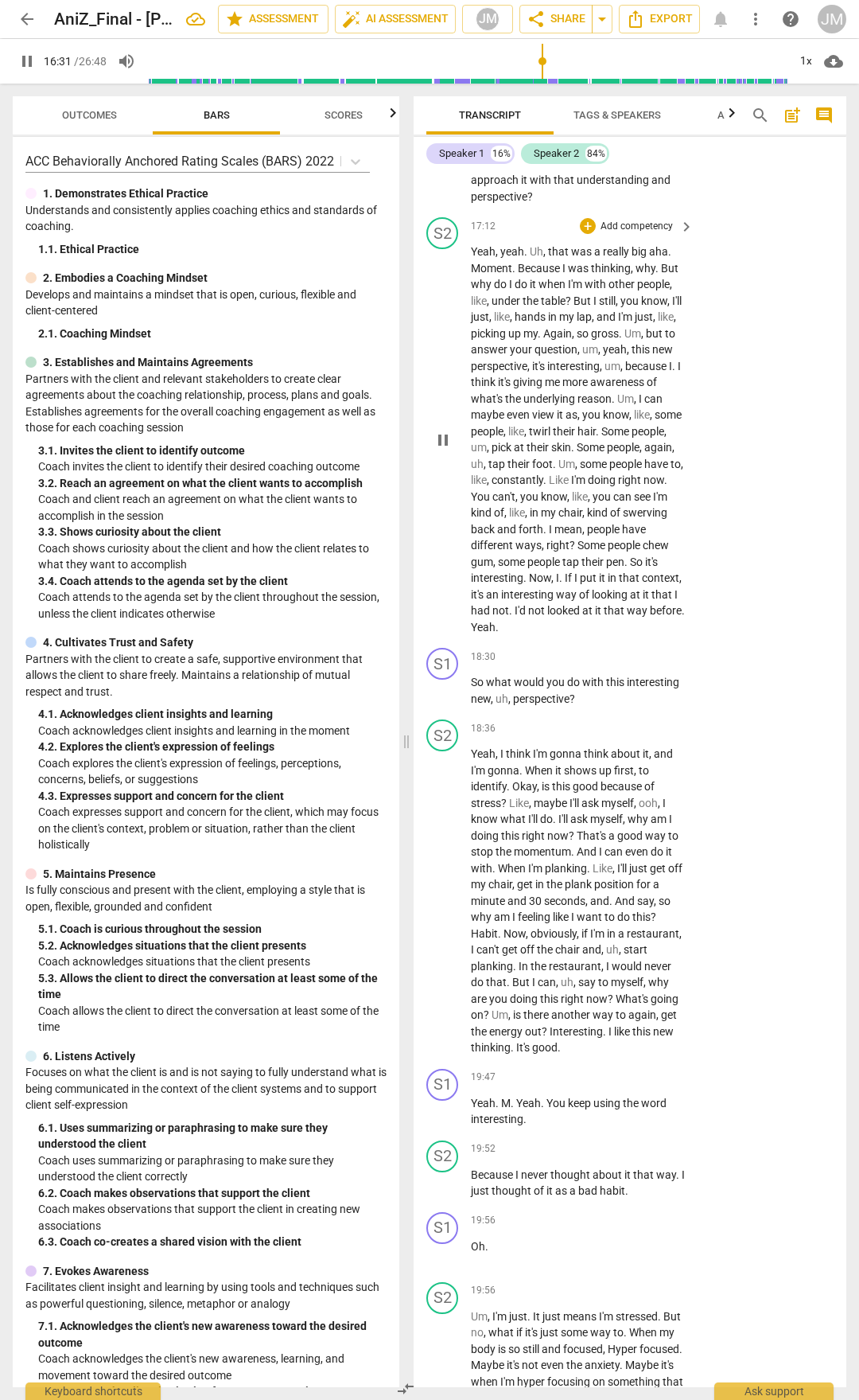
scroll to position [6397, 0]
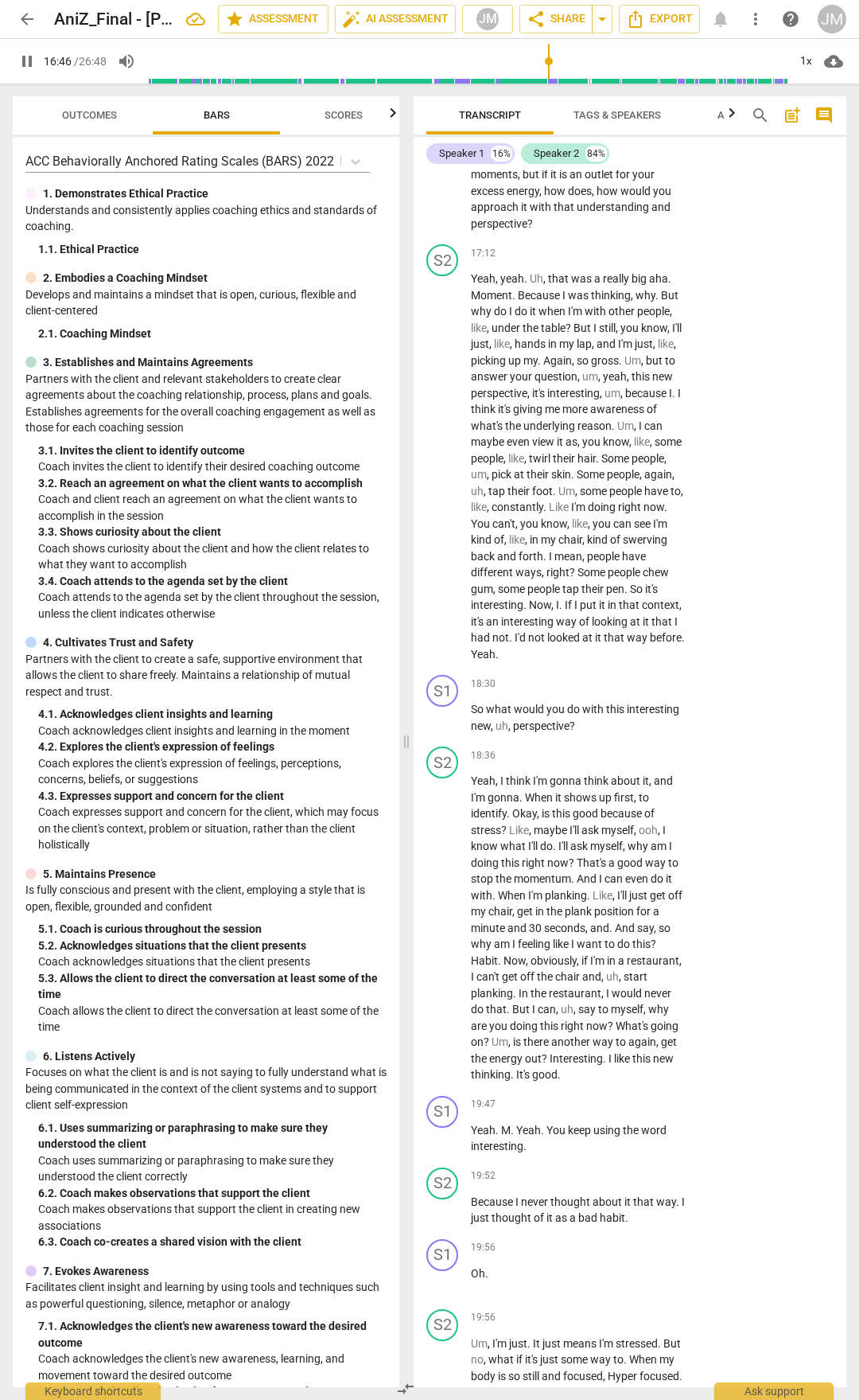
drag, startPoint x: 541, startPoint y: 278, endPoint x: 707, endPoint y: 305, distance: 168.2
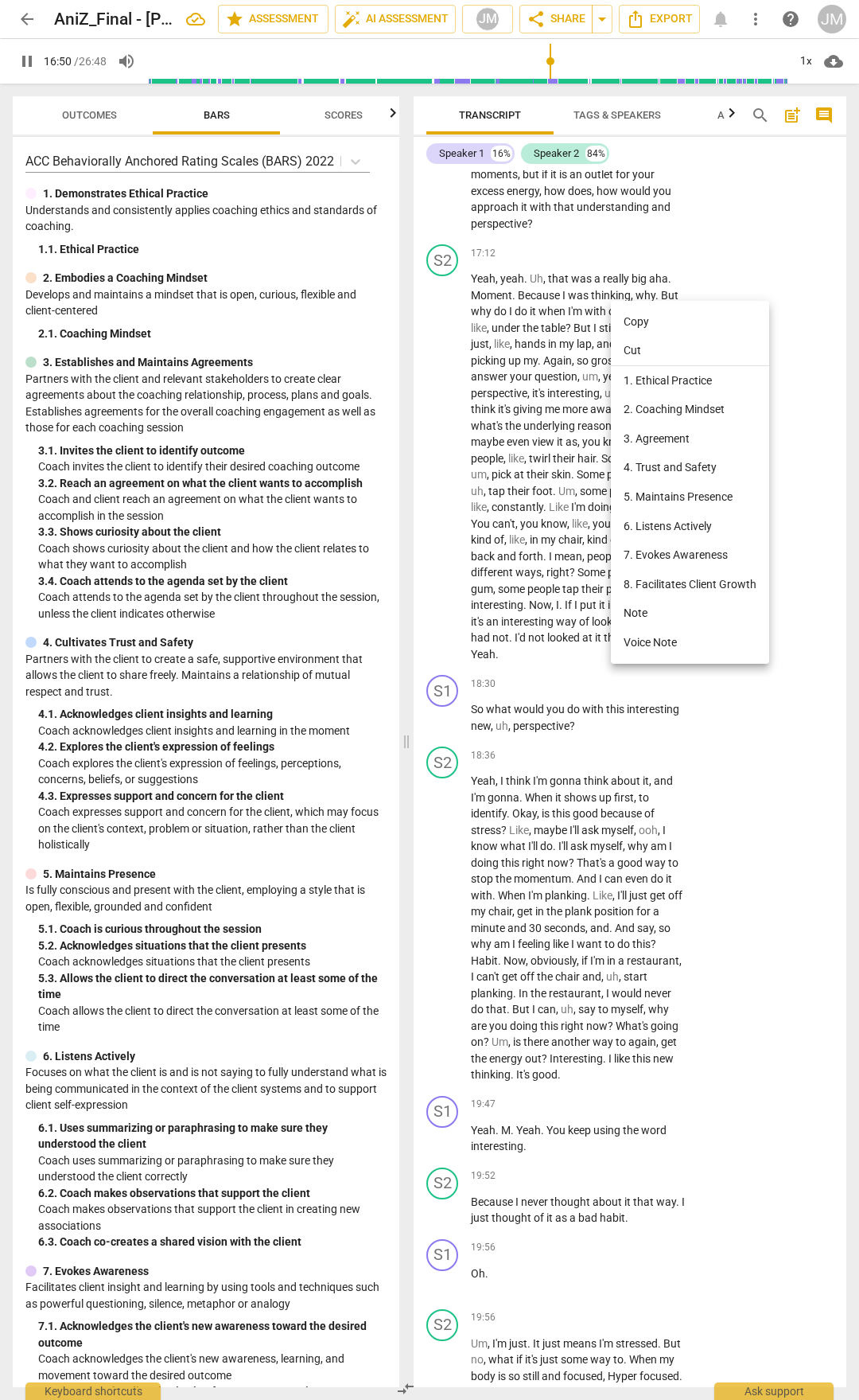
click at [702, 499] on li "5. Maintains Presence" at bounding box center [690, 497] width 159 height 29
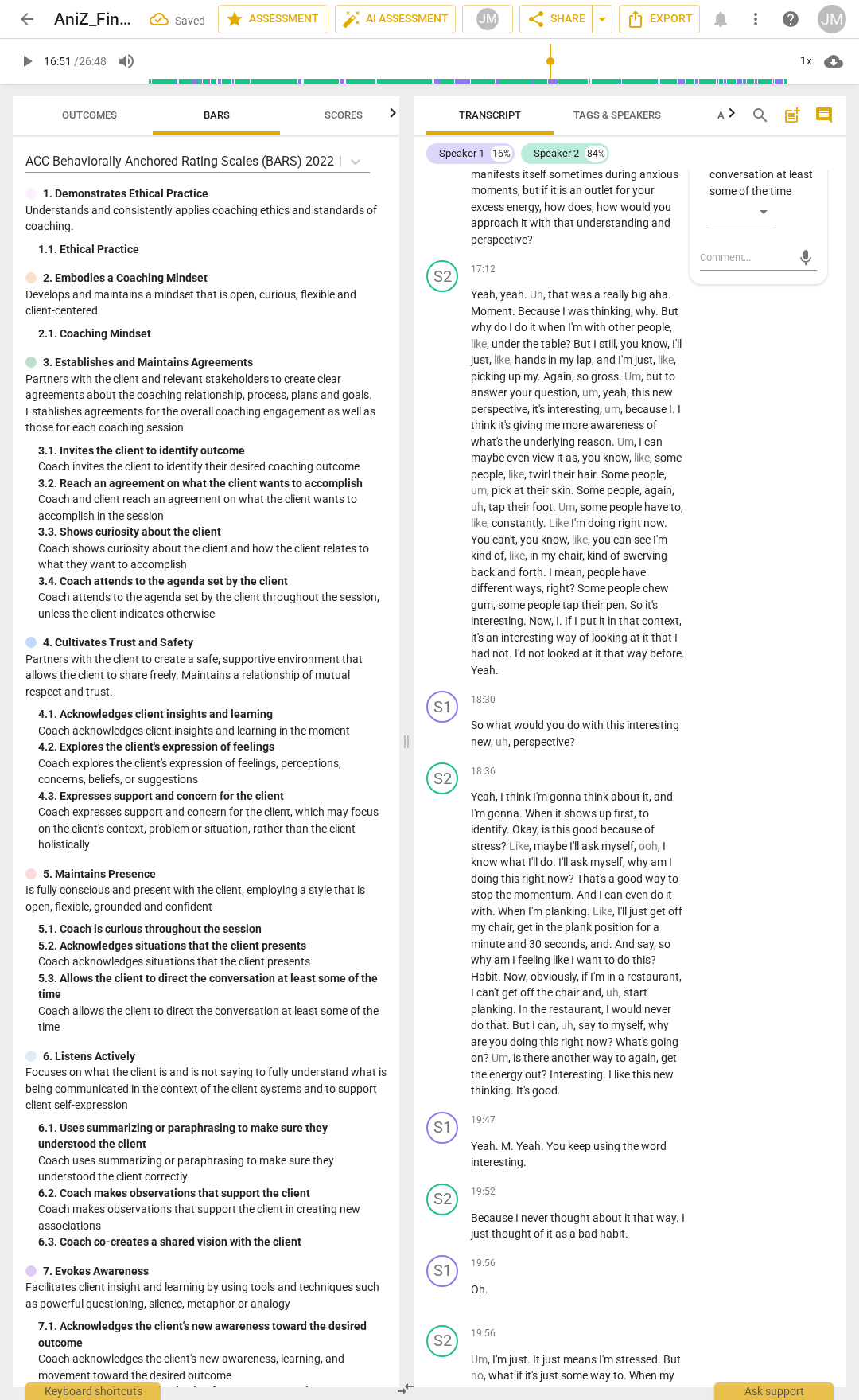
click at [774, 231] on div "​" at bounding box center [763, 214] width 107 height 32
click at [770, 225] on div "​" at bounding box center [742, 211] width 64 height 25
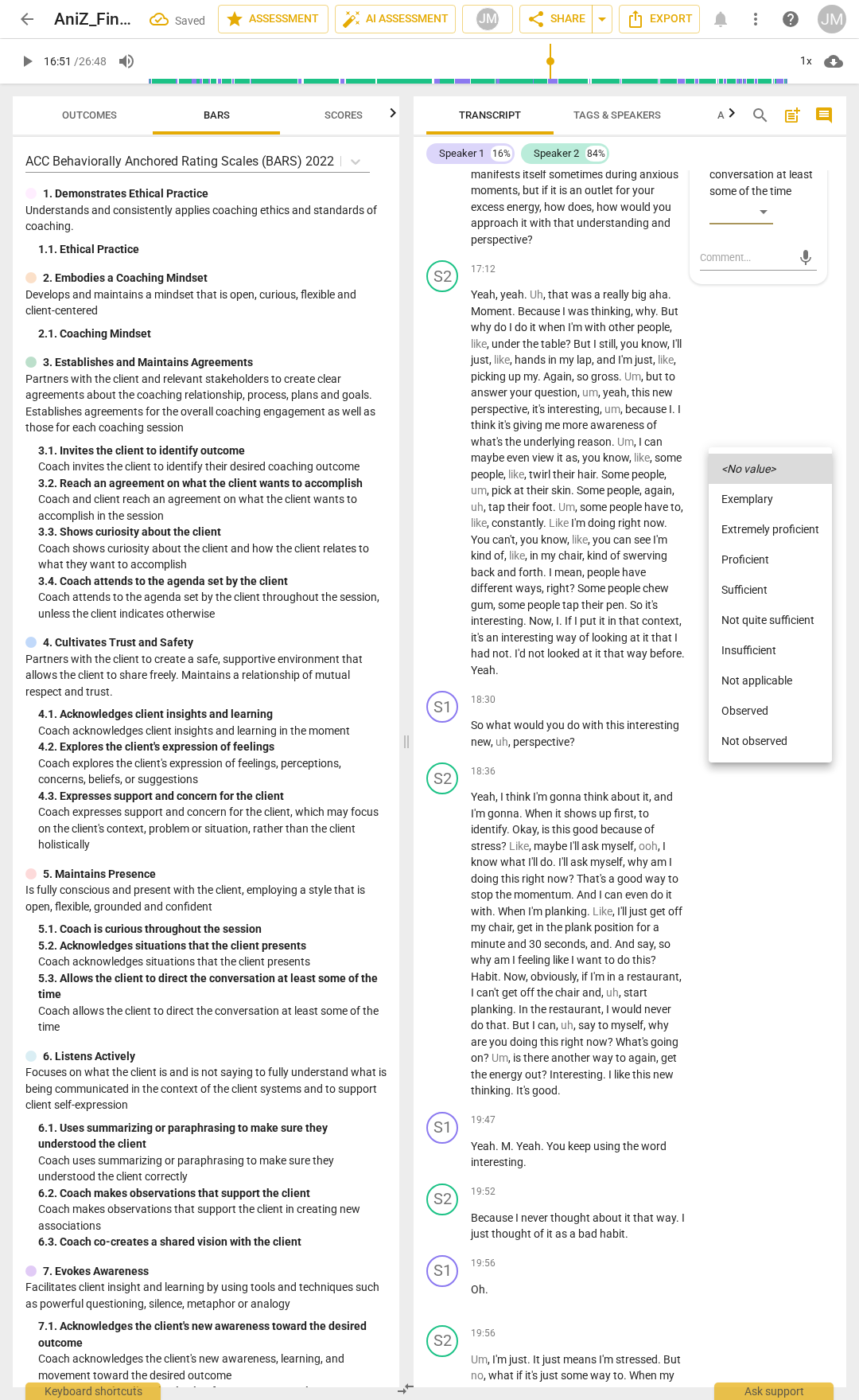
click at [772, 503] on li "Exemplary" at bounding box center [770, 499] width 123 height 30
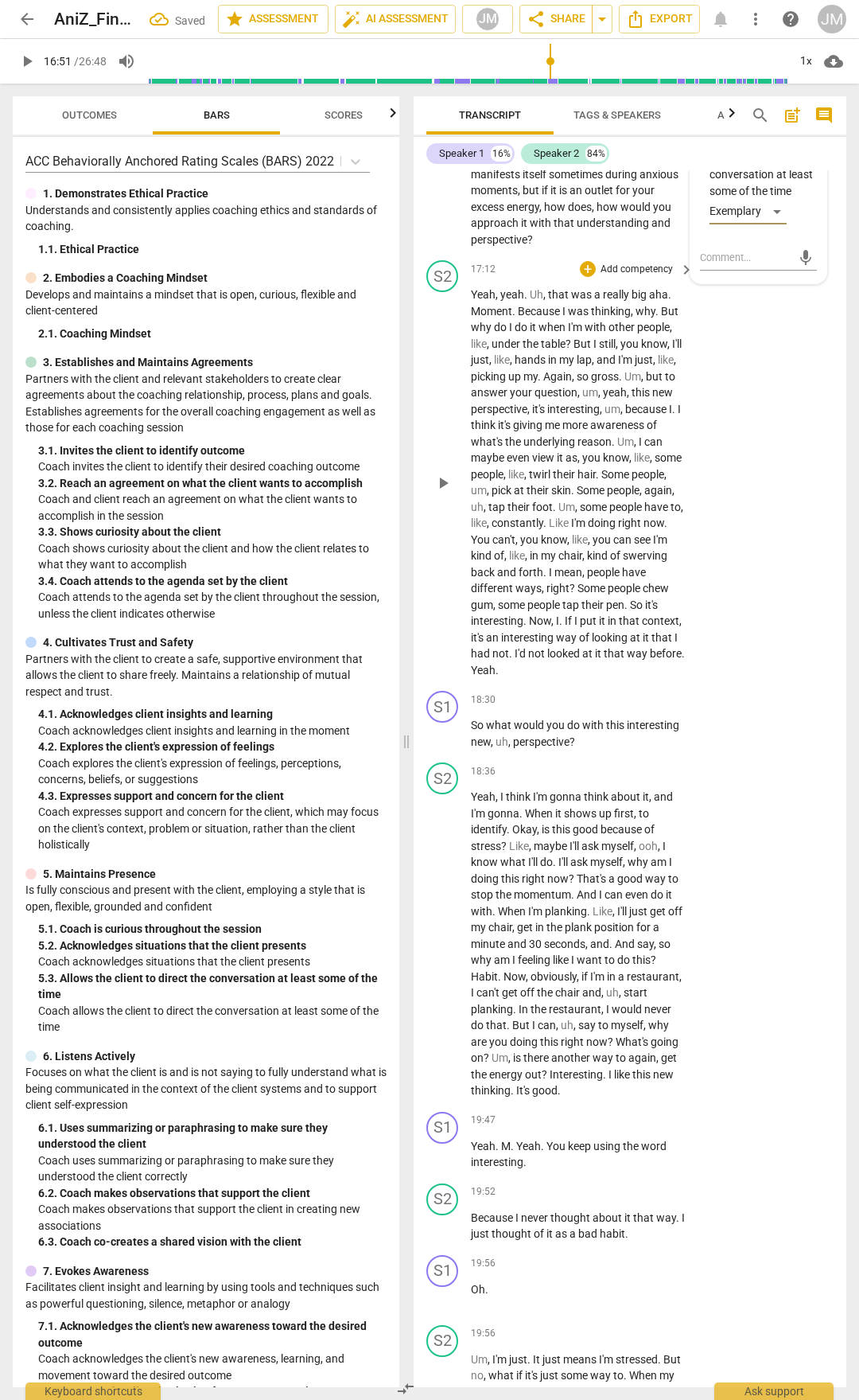
click at [759, 664] on div "S2 play_arrow pause 17:12 + Add competency keyboard_arrow_right Yeah , yeah . U…" at bounding box center [629, 469] width 433 height 431
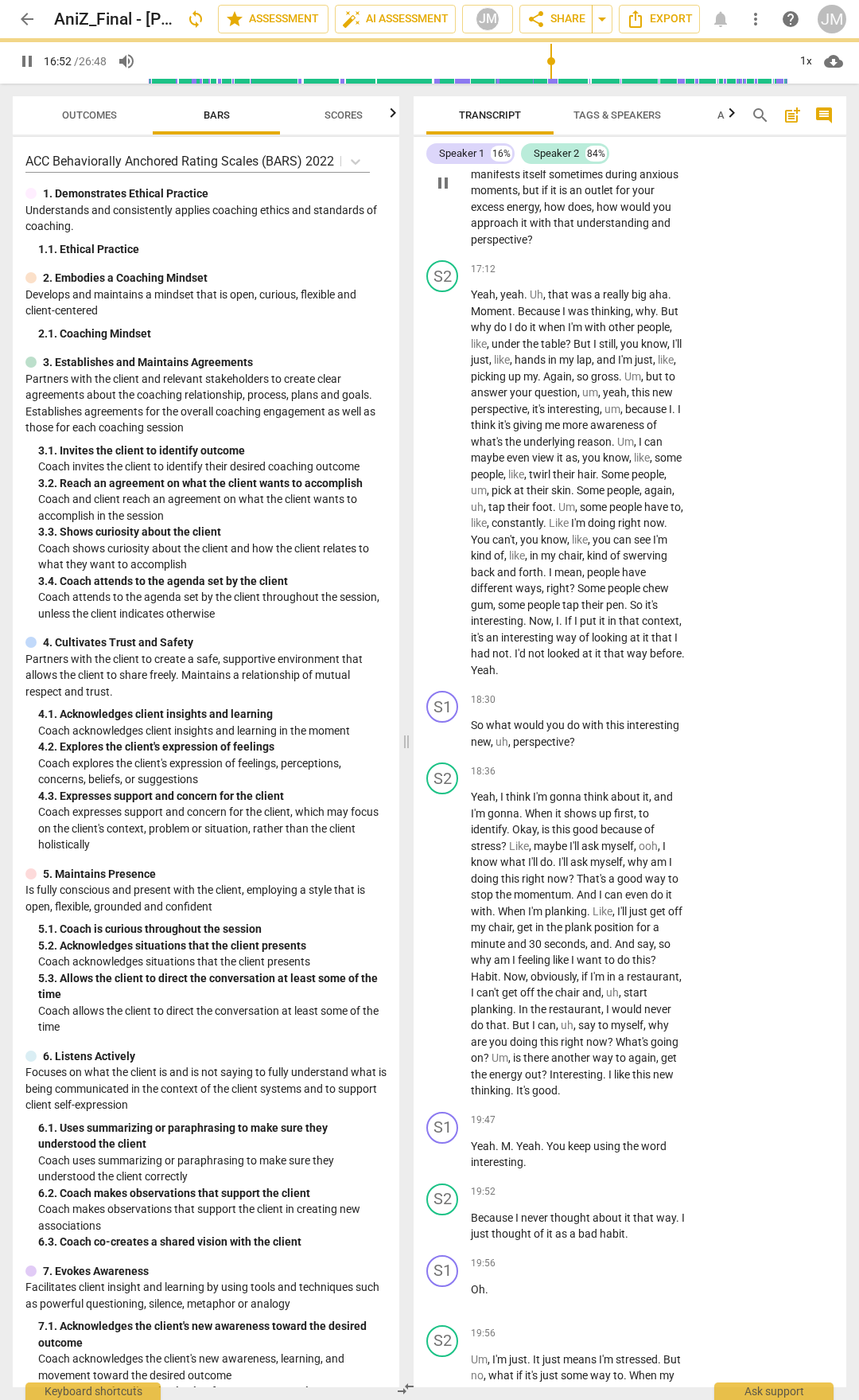
click at [502, 132] on span "It" at bounding box center [506, 124] width 10 height 13
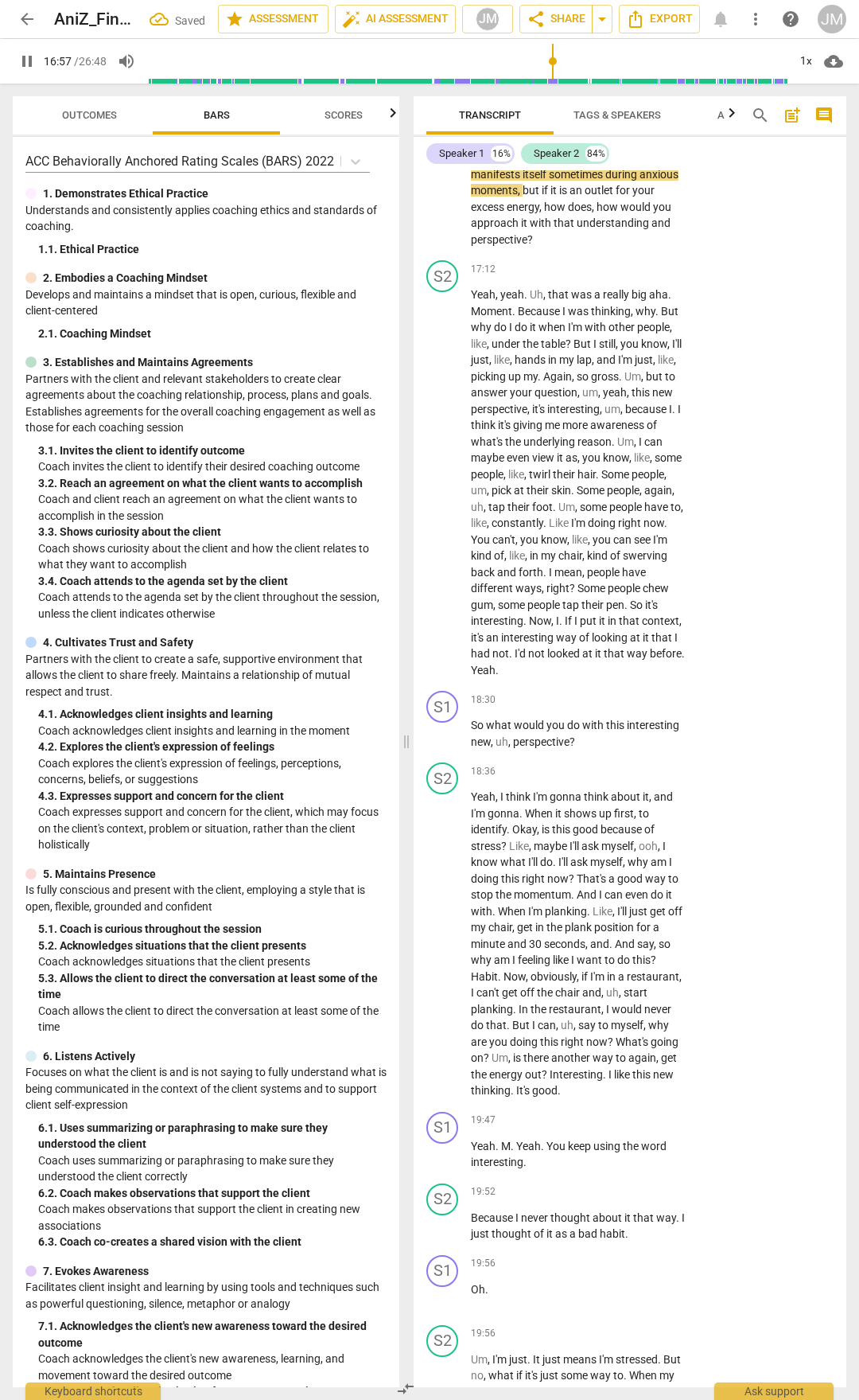
type input "1018"
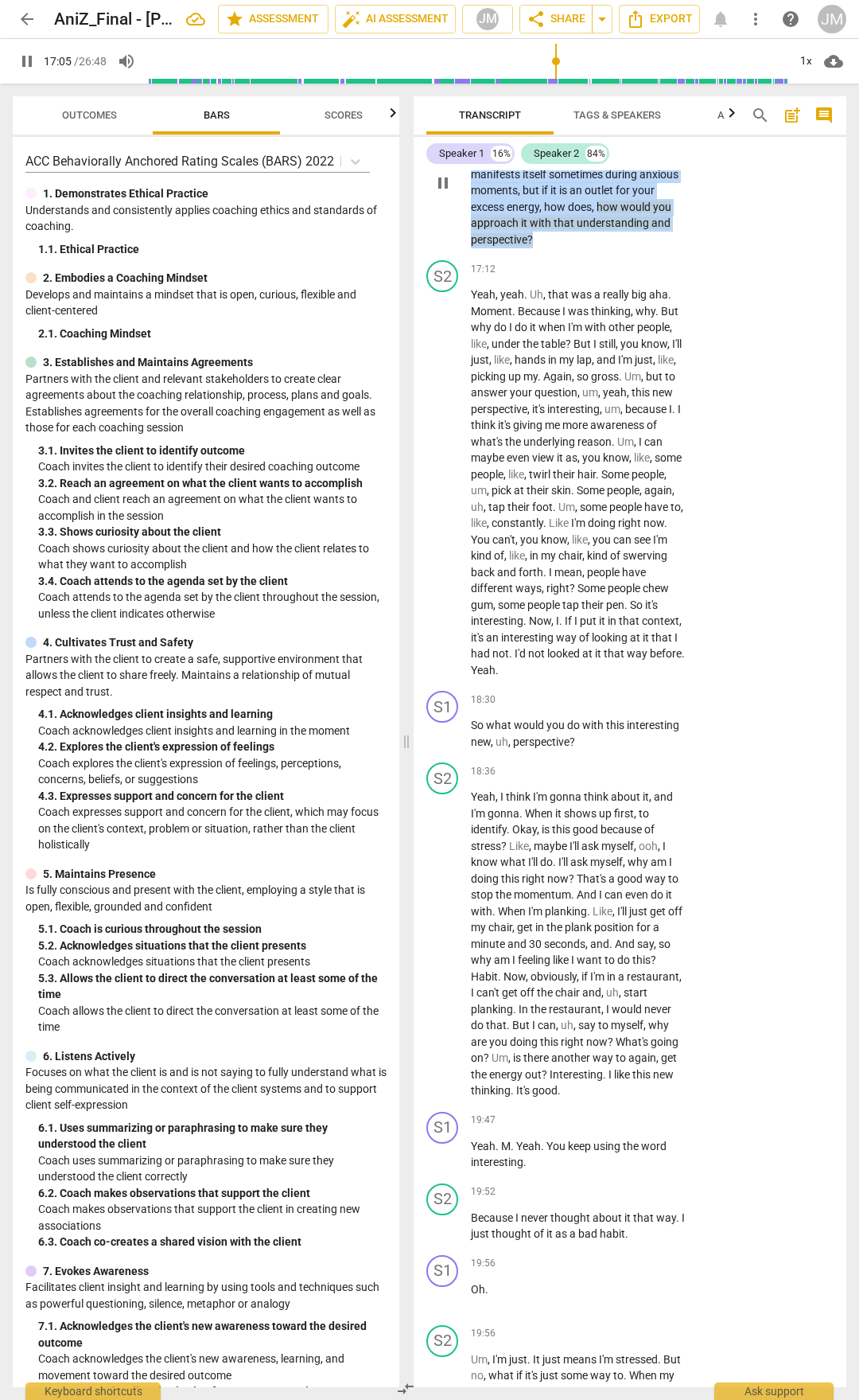
drag, startPoint x: 533, startPoint y: 389, endPoint x: 562, endPoint y: 481, distance: 96.5
click at [562, 248] on p "Yeah . dIt seems like you just had an aha or a realization there come to you . …" at bounding box center [578, 182] width 215 height 131
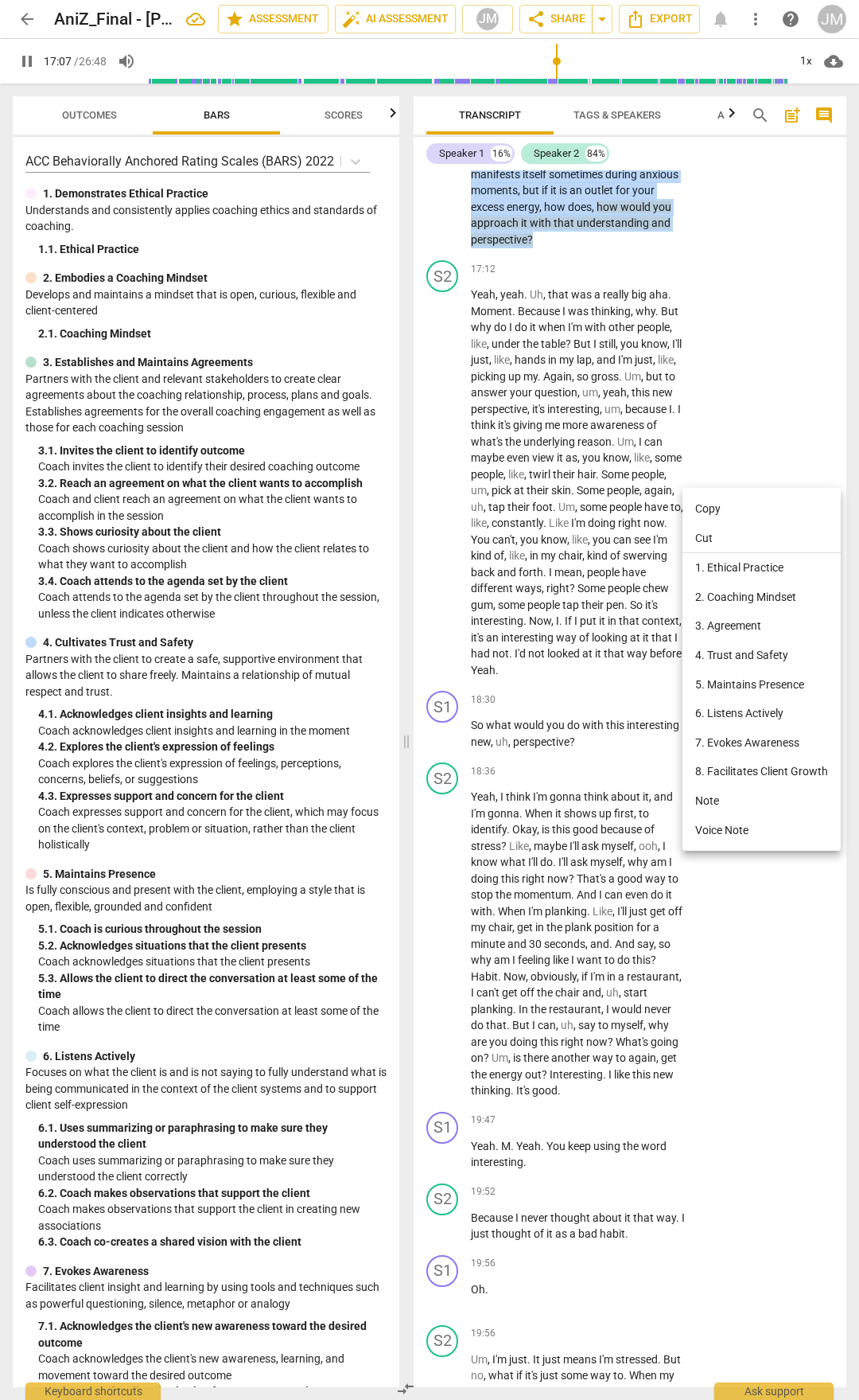
click at [767, 624] on li "3. Agreement" at bounding box center [762, 626] width 159 height 29
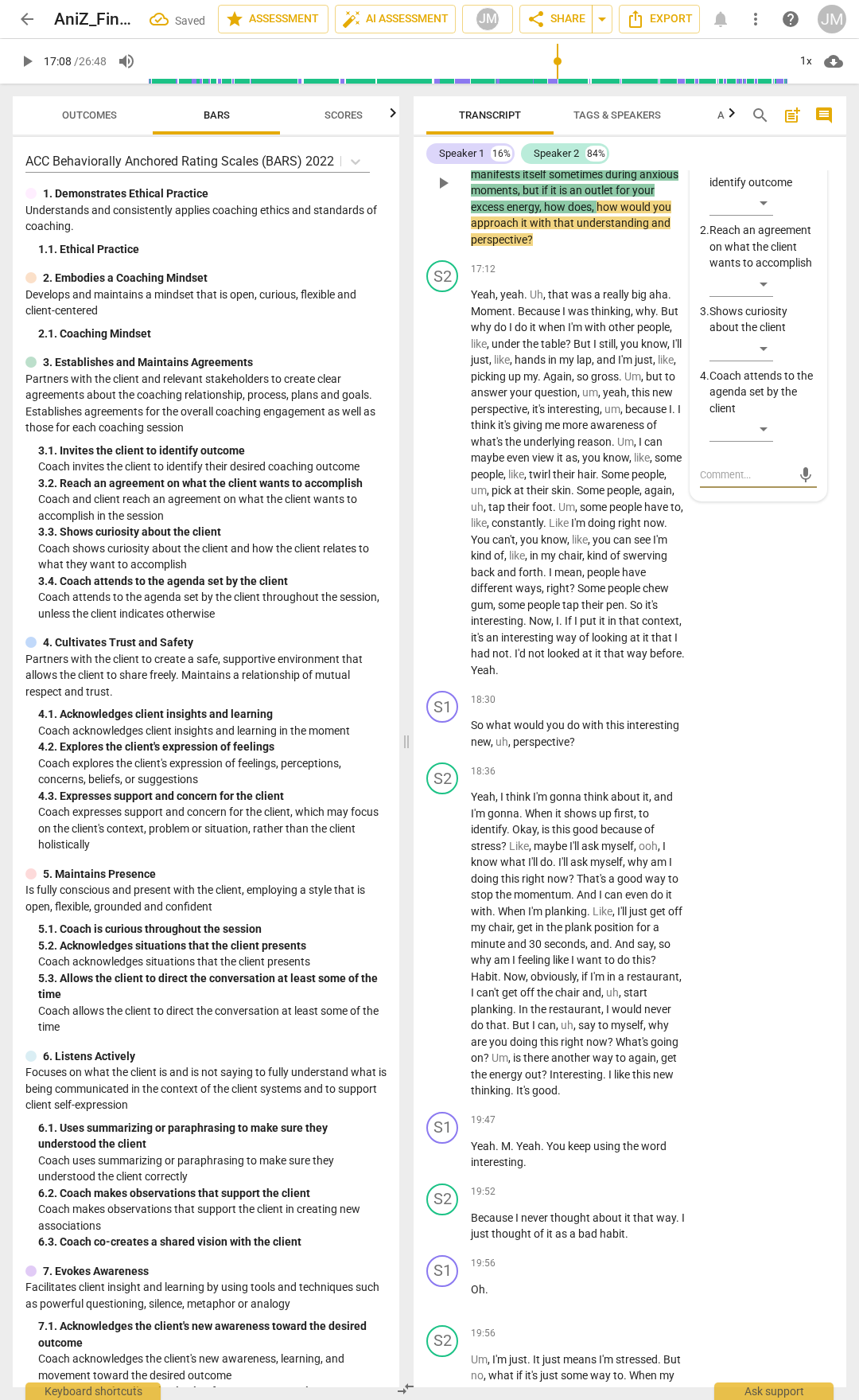
click at [807, 149] on span "more_vert" at bounding box center [808, 140] width 19 height 19
click at [818, 414] on li "Delete" at bounding box center [818, 409] width 55 height 30
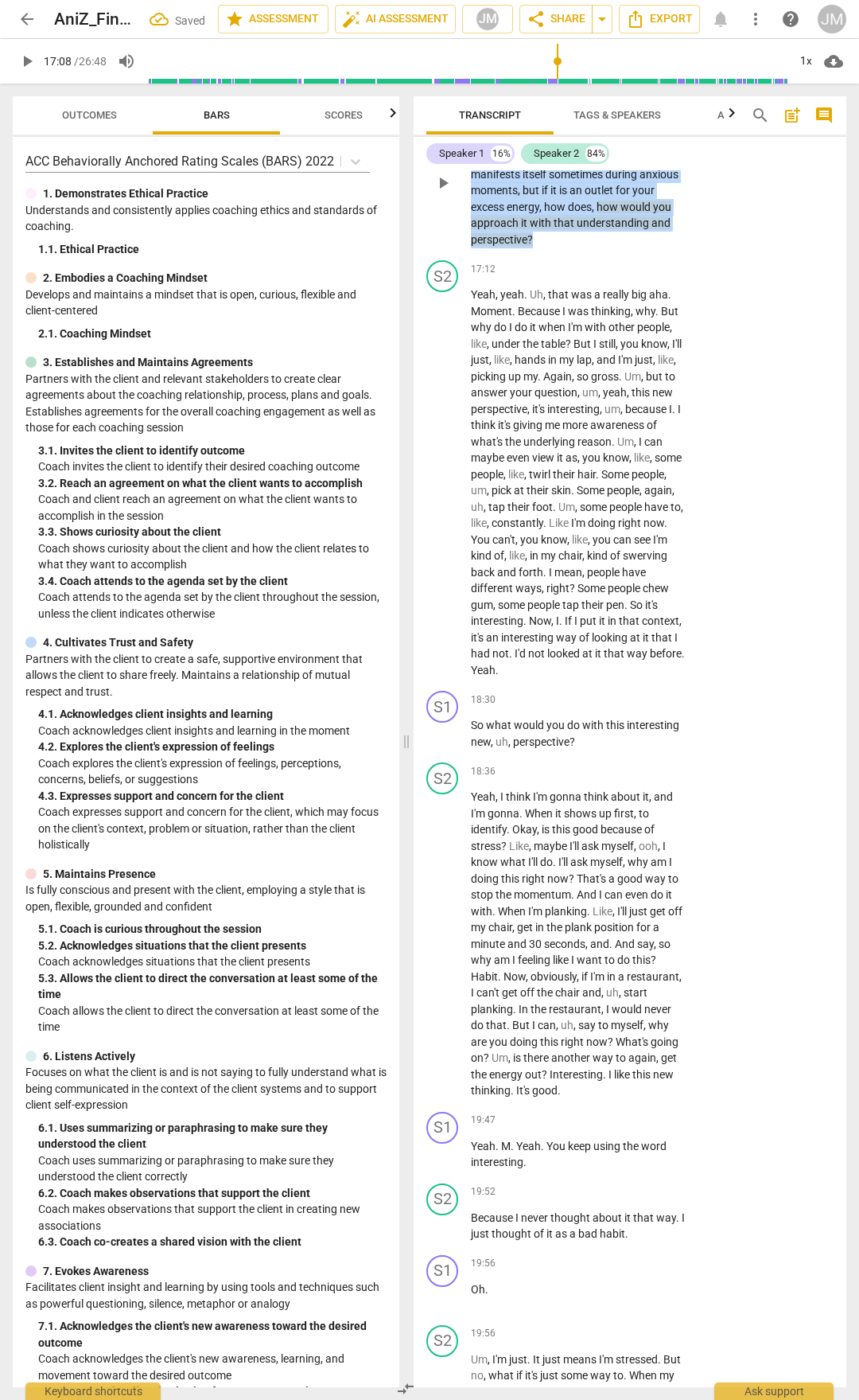
drag, startPoint x: 507, startPoint y: 364, endPoint x: 575, endPoint y: 479, distance: 133.6
click at [575, 248] on p "Yeah . dIt seems like you just had an aha or a realization there come to you . …" at bounding box center [578, 182] width 215 height 131
click at [587, 108] on div "+" at bounding box center [588, 99] width 15 height 16
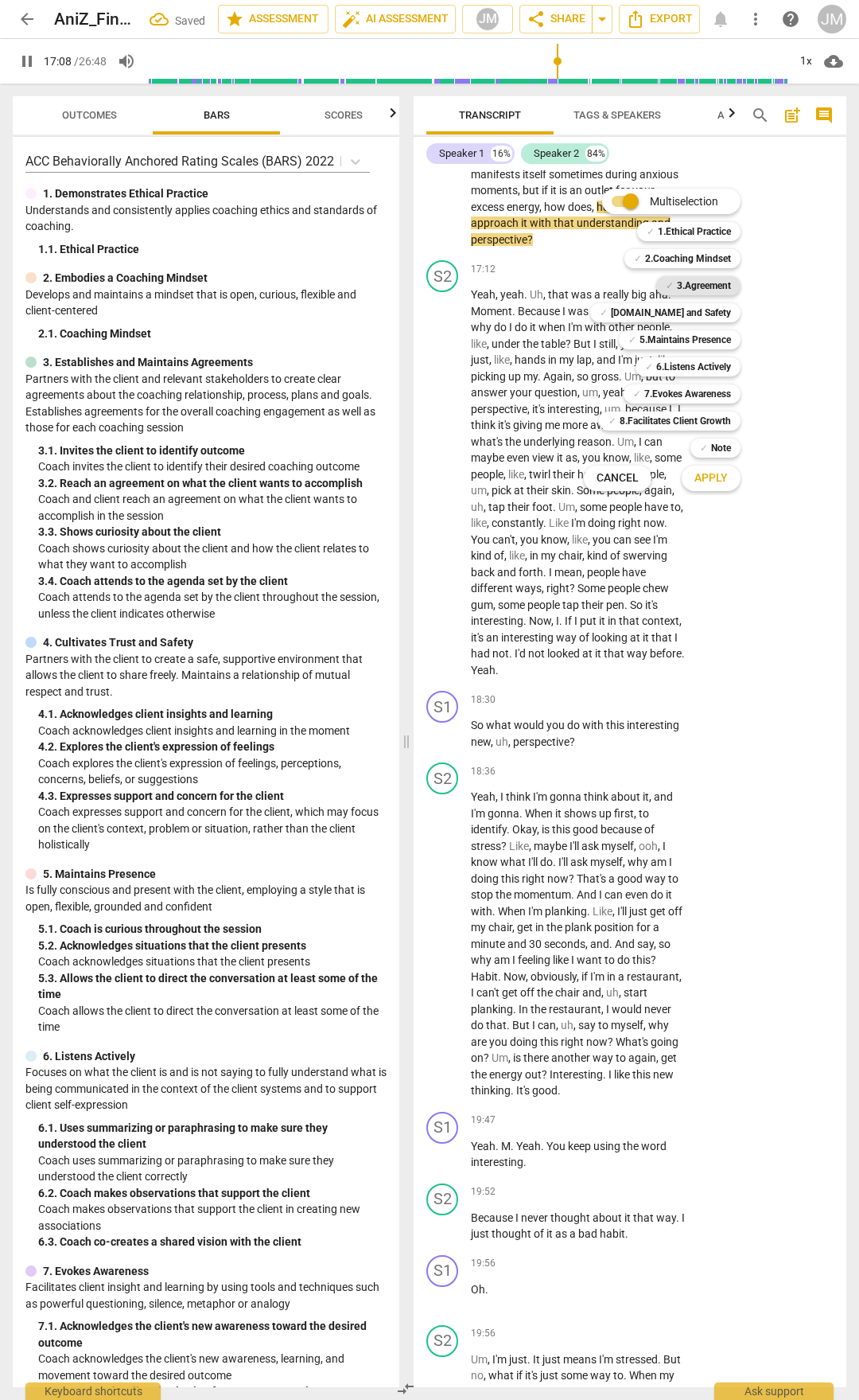
click at [707, 284] on b "3.Agreement" at bounding box center [704, 286] width 54 height 19
click at [706, 318] on b "[DOMAIN_NAME] and Safety" at bounding box center [671, 313] width 120 height 19
click at [699, 335] on b "5.Maintains Presence" at bounding box center [686, 340] width 91 height 19
click at [703, 358] on b "6.Listens Actively" at bounding box center [693, 367] width 75 height 19
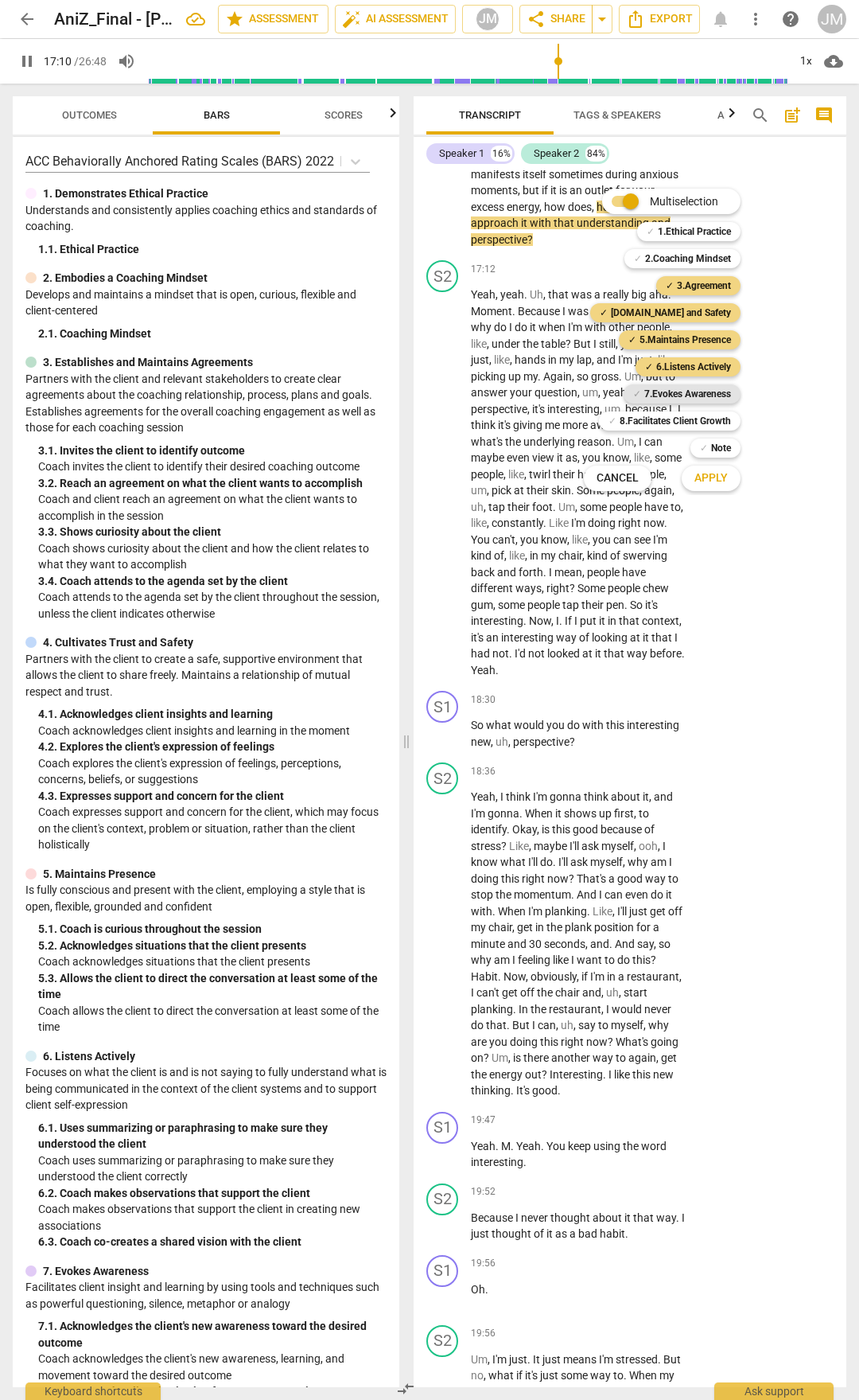
click at [705, 393] on b "7.Evokes Awareness" at bounding box center [689, 394] width 87 height 19
click at [719, 482] on span "Apply" at bounding box center [711, 479] width 34 height 16
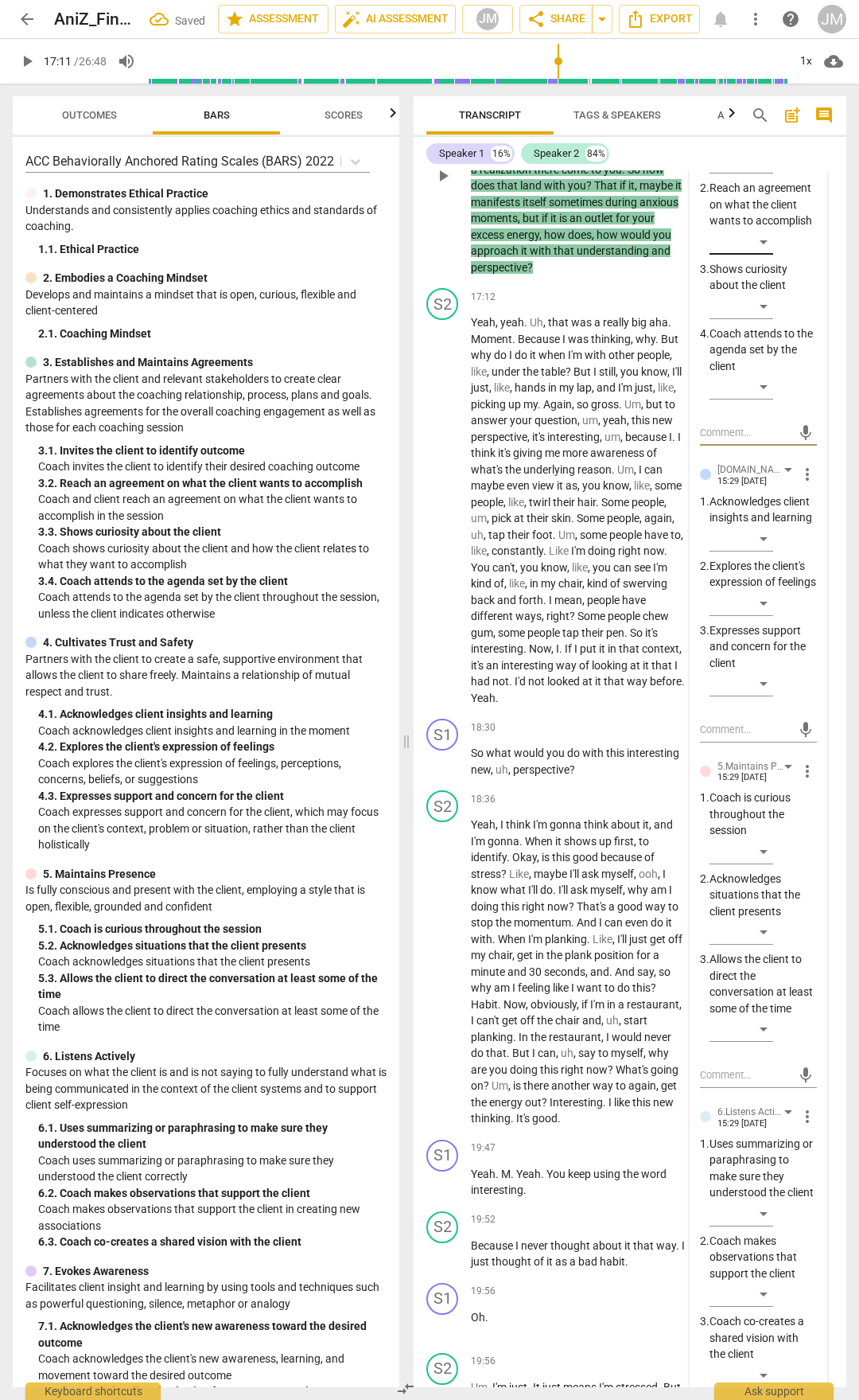
scroll to position [6477, 0]
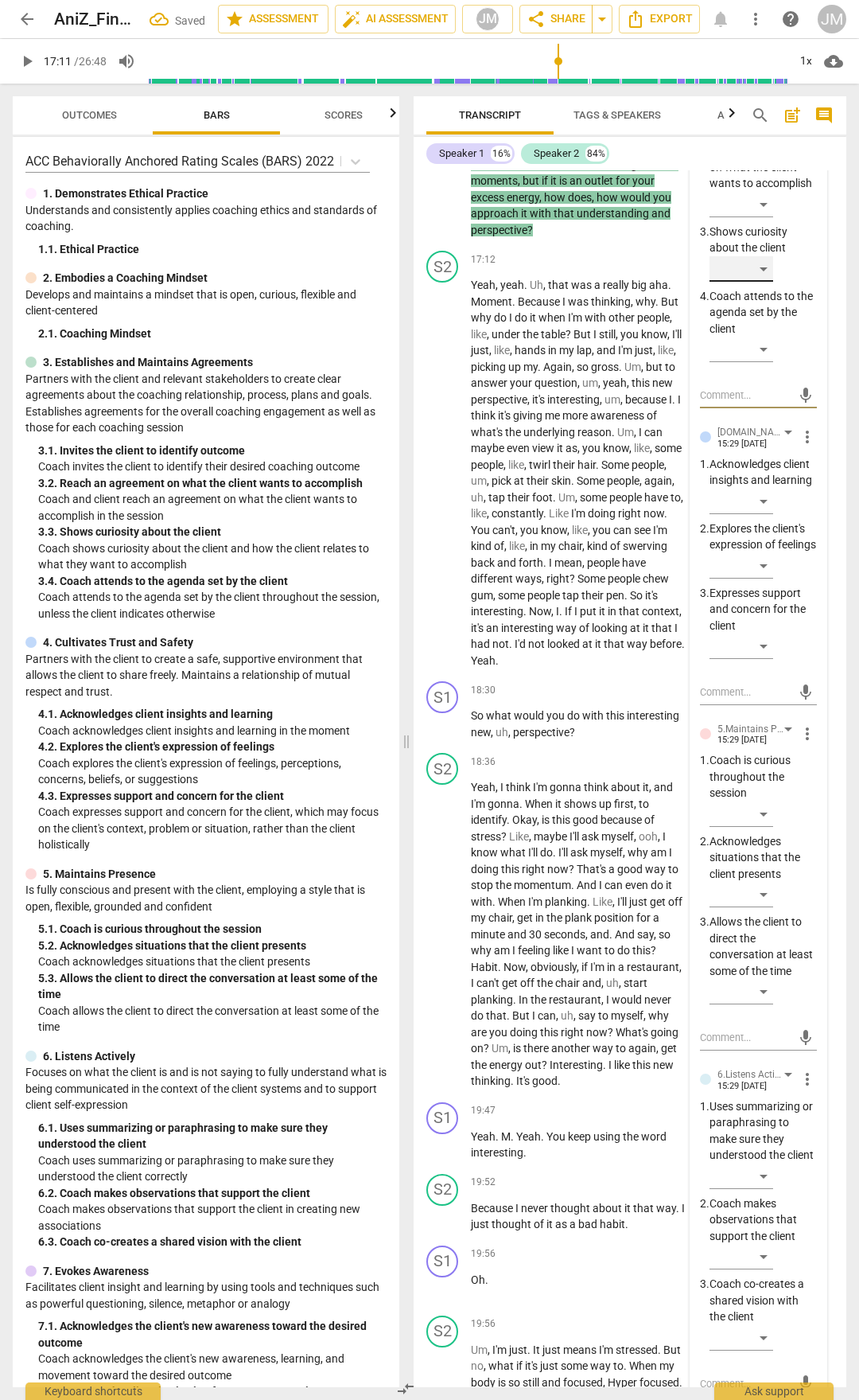
click at [772, 282] on div "​" at bounding box center [742, 269] width 64 height 25
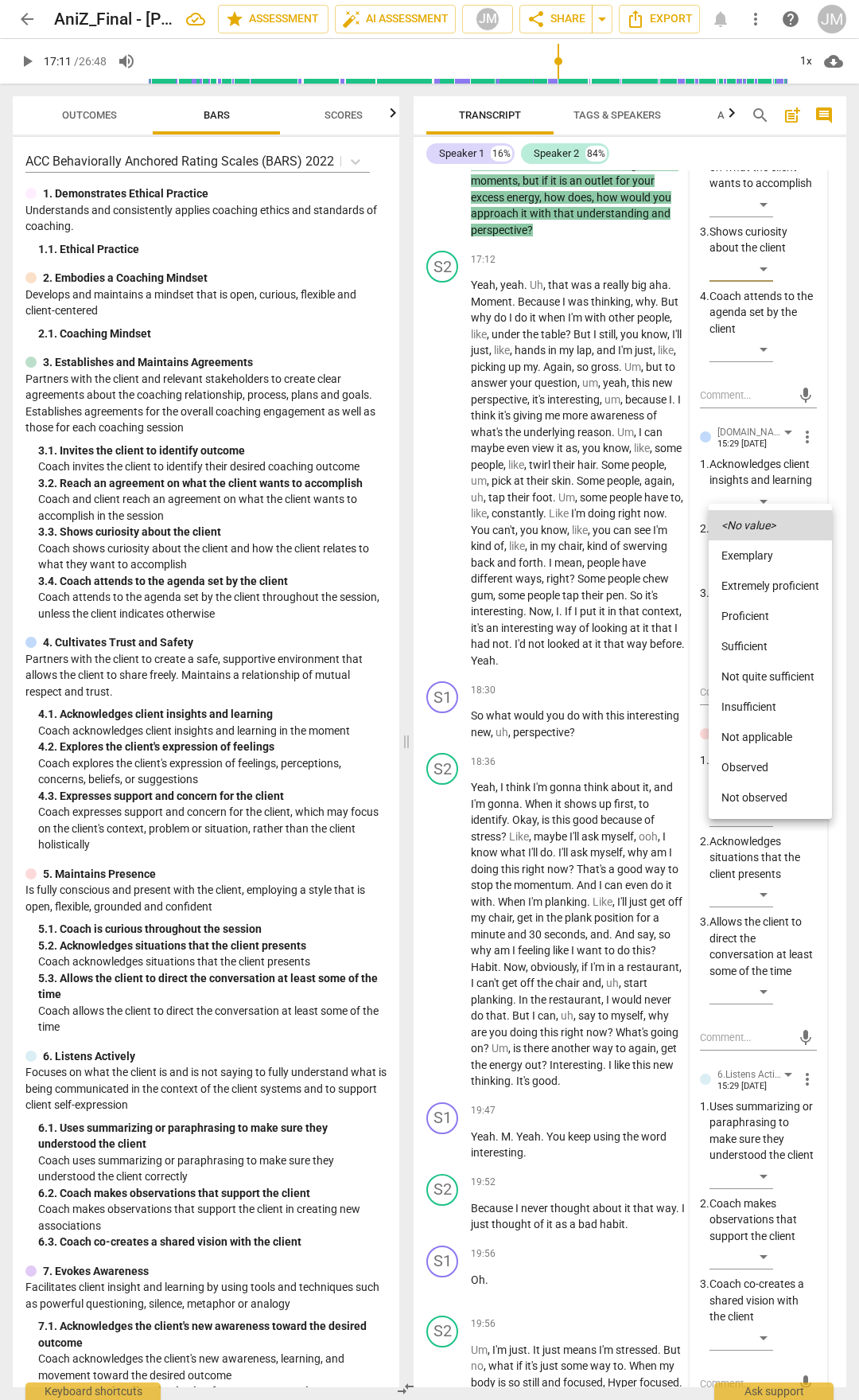
click at [770, 609] on li "Proficient" at bounding box center [770, 615] width 123 height 30
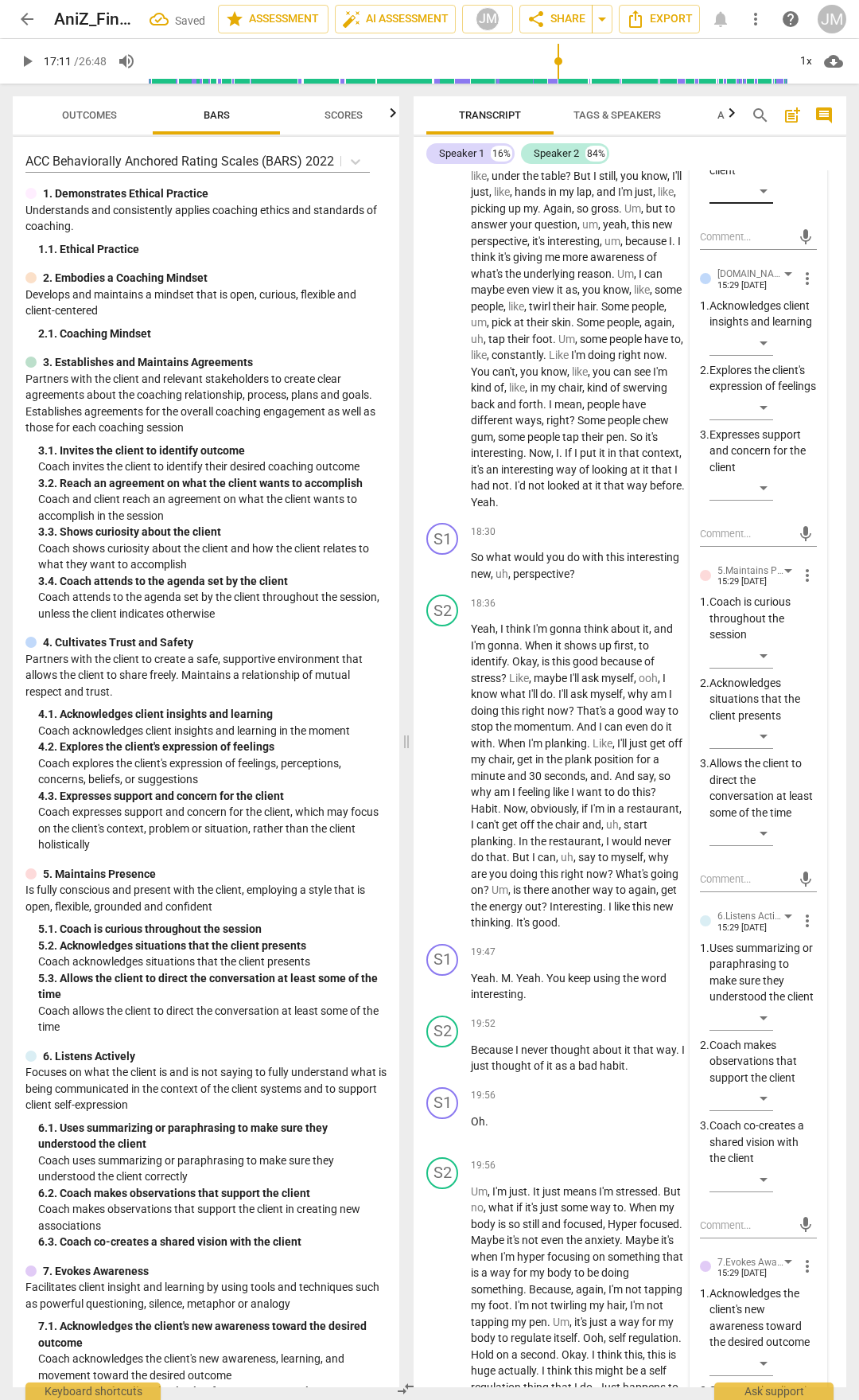
scroll to position [6636, 0]
click at [758, 355] on div "​" at bounding box center [742, 342] width 64 height 25
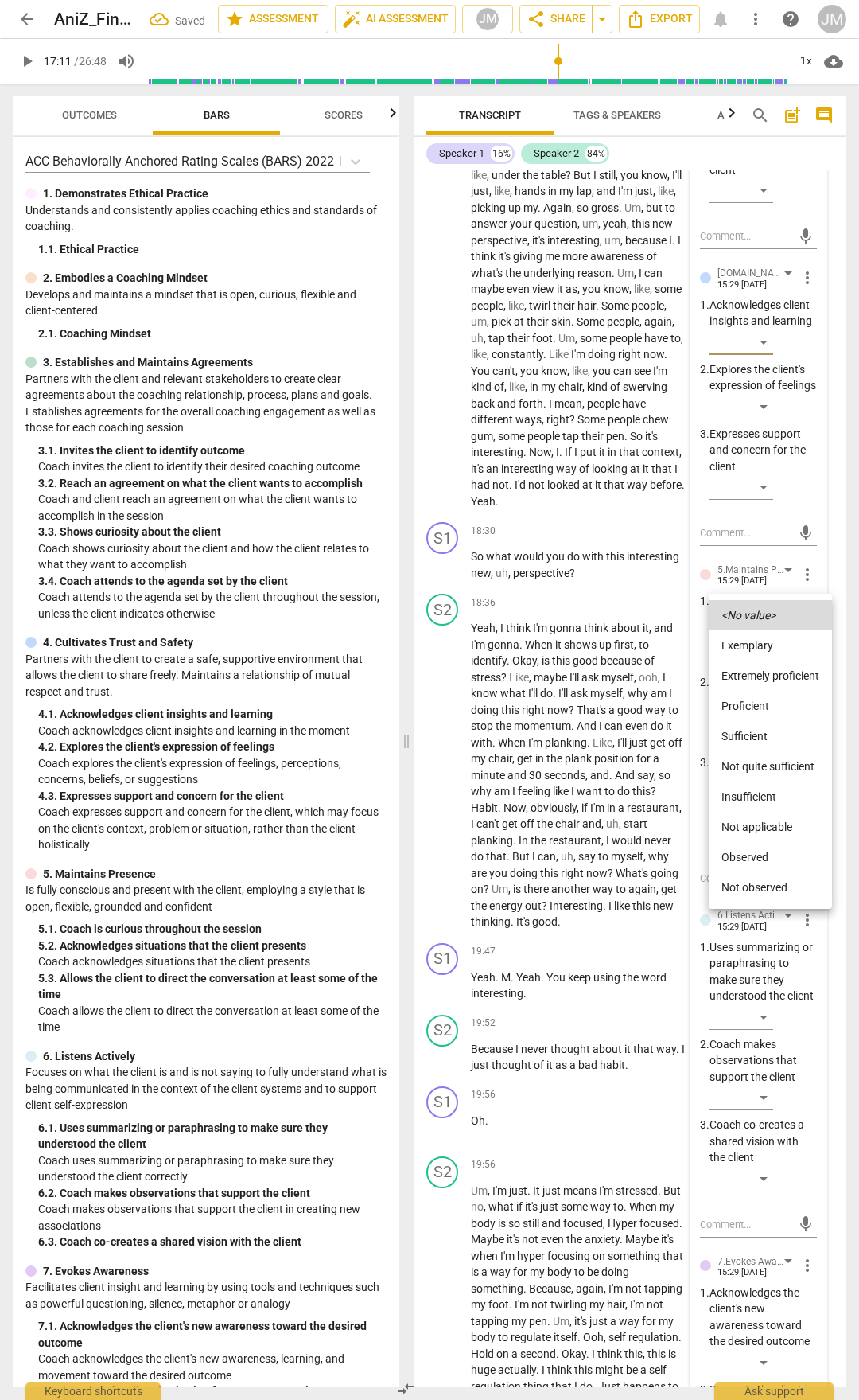
click at [763, 670] on li "Extremely proficient" at bounding box center [770, 675] width 123 height 30
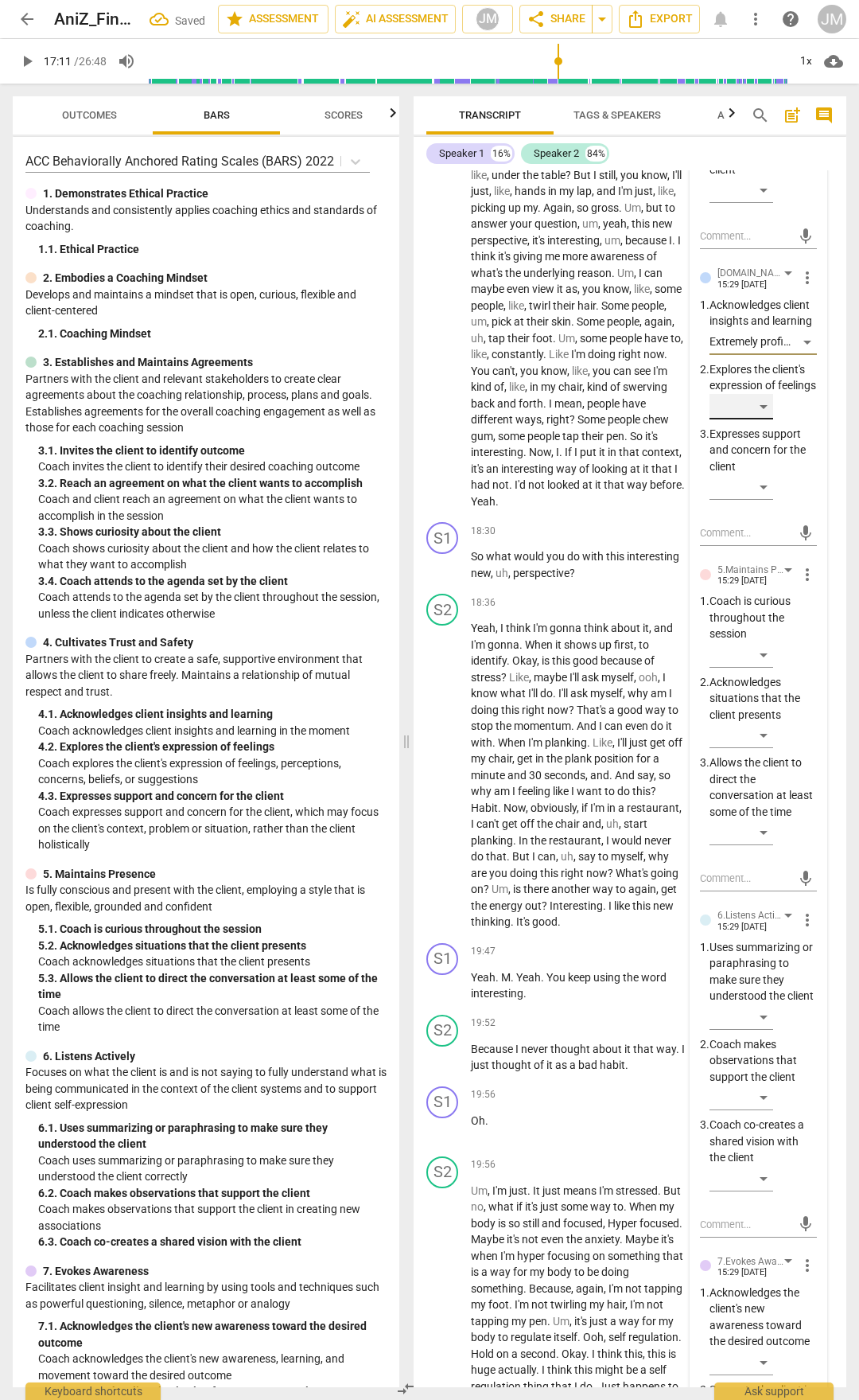
click at [758, 420] on div "​" at bounding box center [742, 407] width 64 height 25
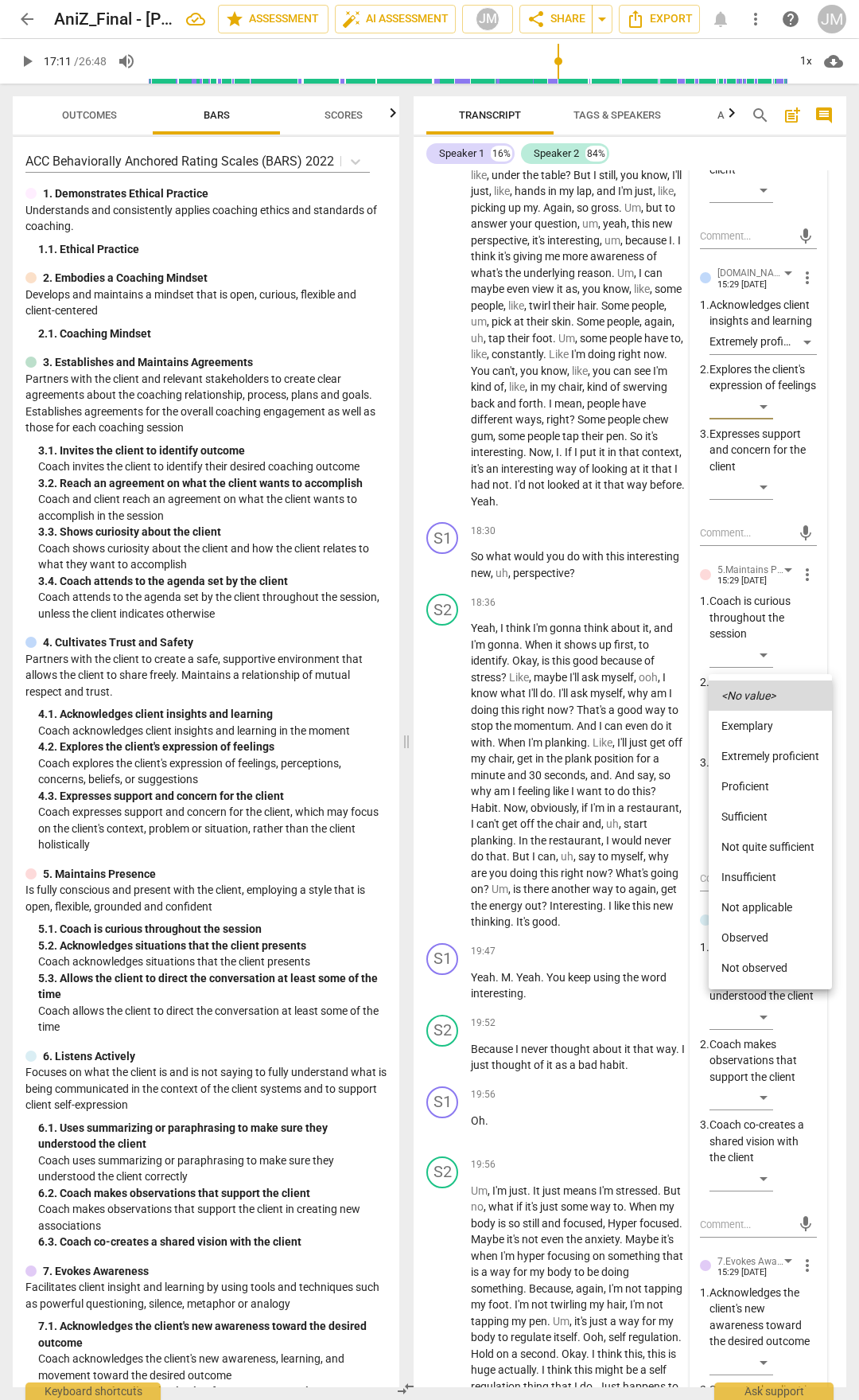
click at [772, 731] on li "Extremely proficient" at bounding box center [770, 756] width 123 height 30
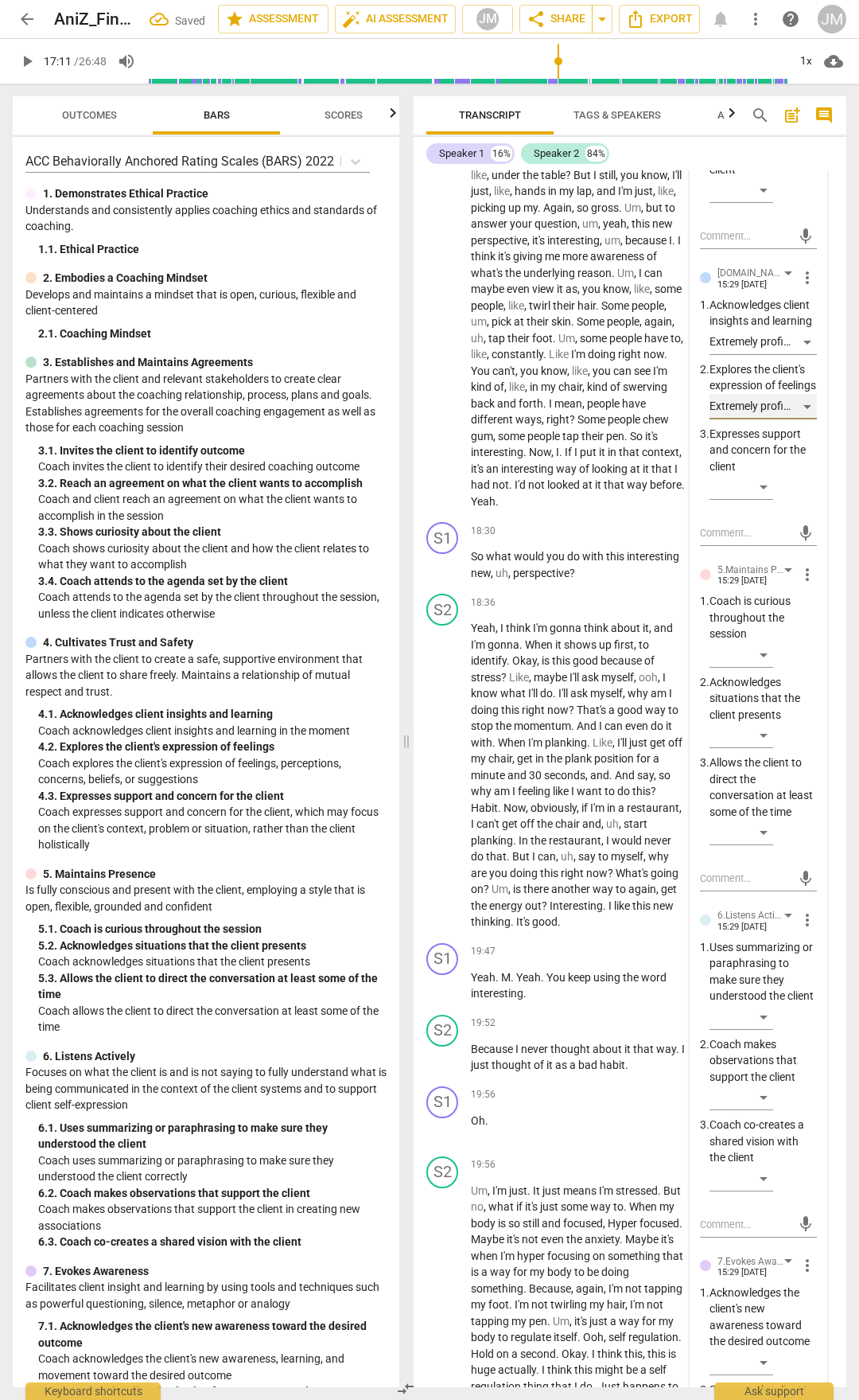
scroll to position [6796, 0]
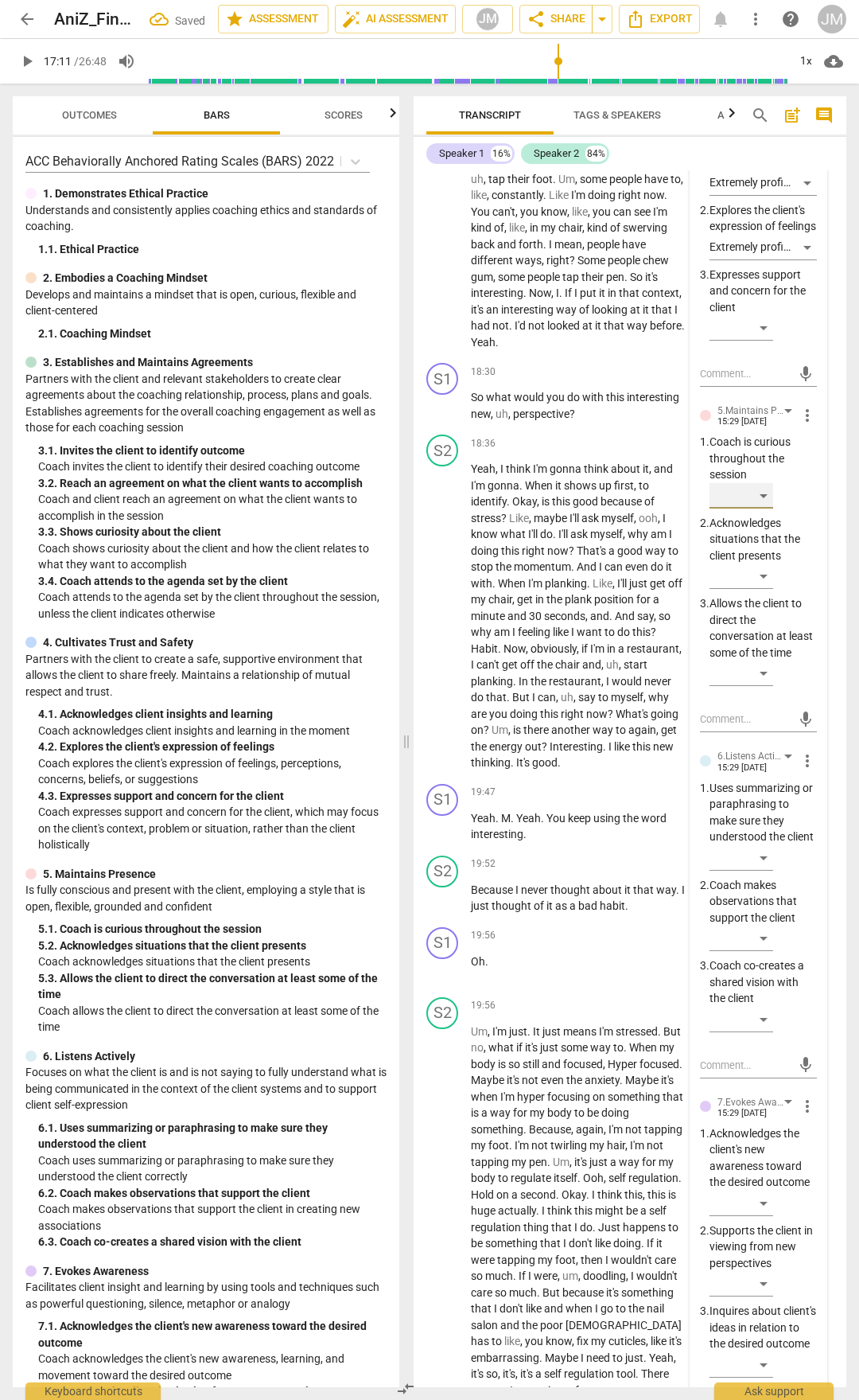
click at [761, 509] on div "​" at bounding box center [742, 496] width 64 height 25
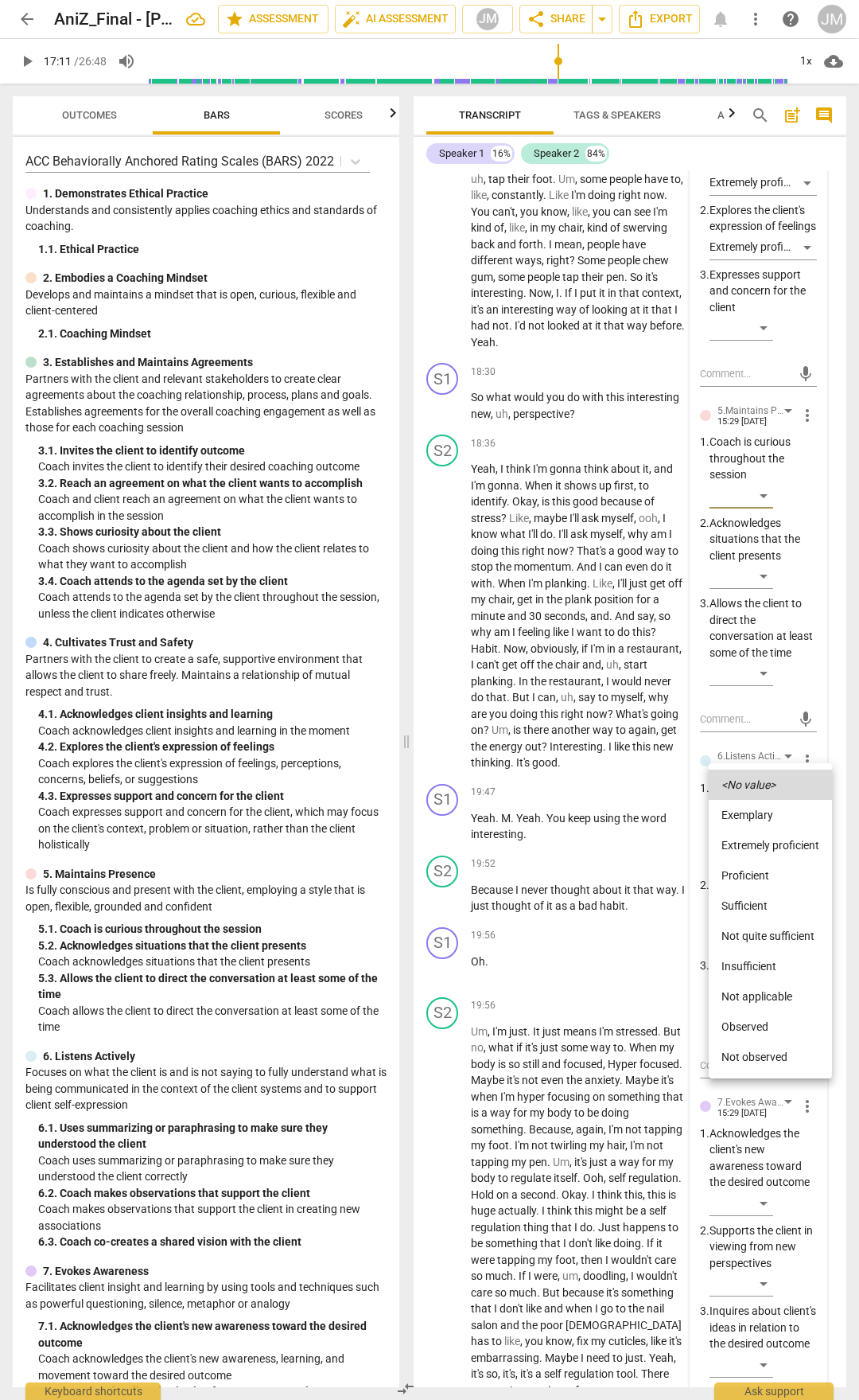
click at [759, 731] on li "Proficient" at bounding box center [770, 875] width 123 height 30
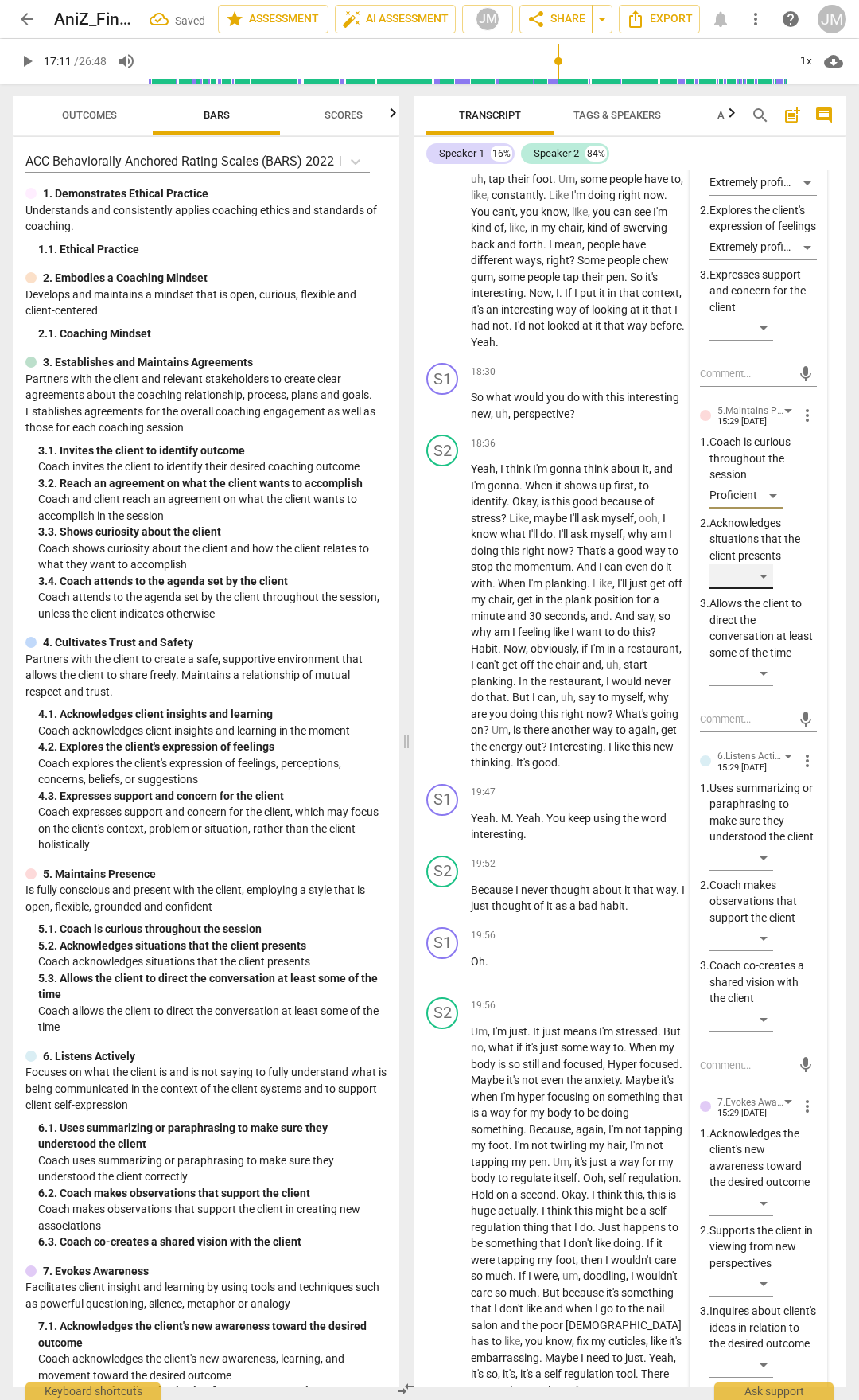
click at [770, 589] on div "​" at bounding box center [742, 576] width 64 height 25
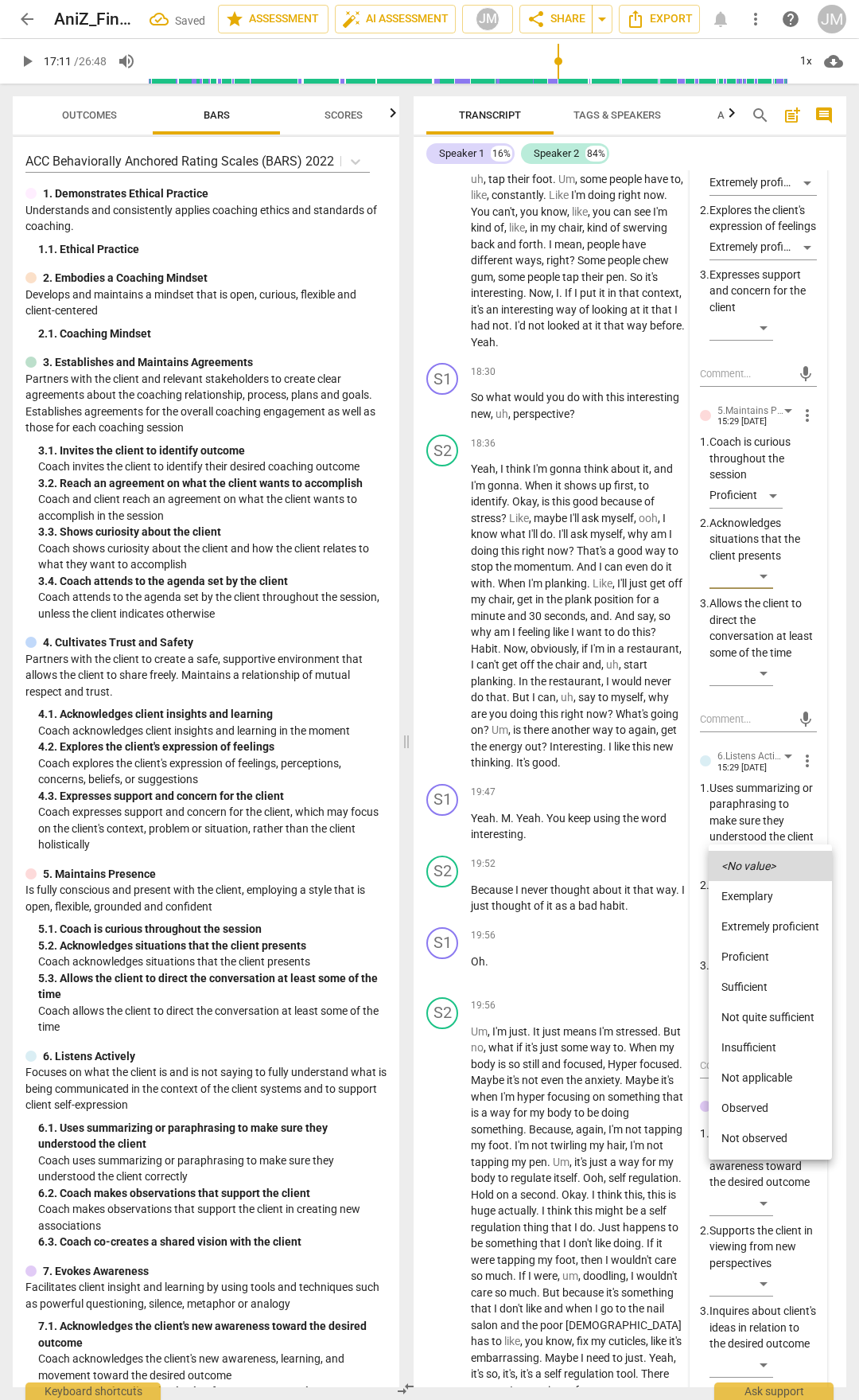
click at [766, 731] on li "Proficient" at bounding box center [770, 956] width 123 height 30
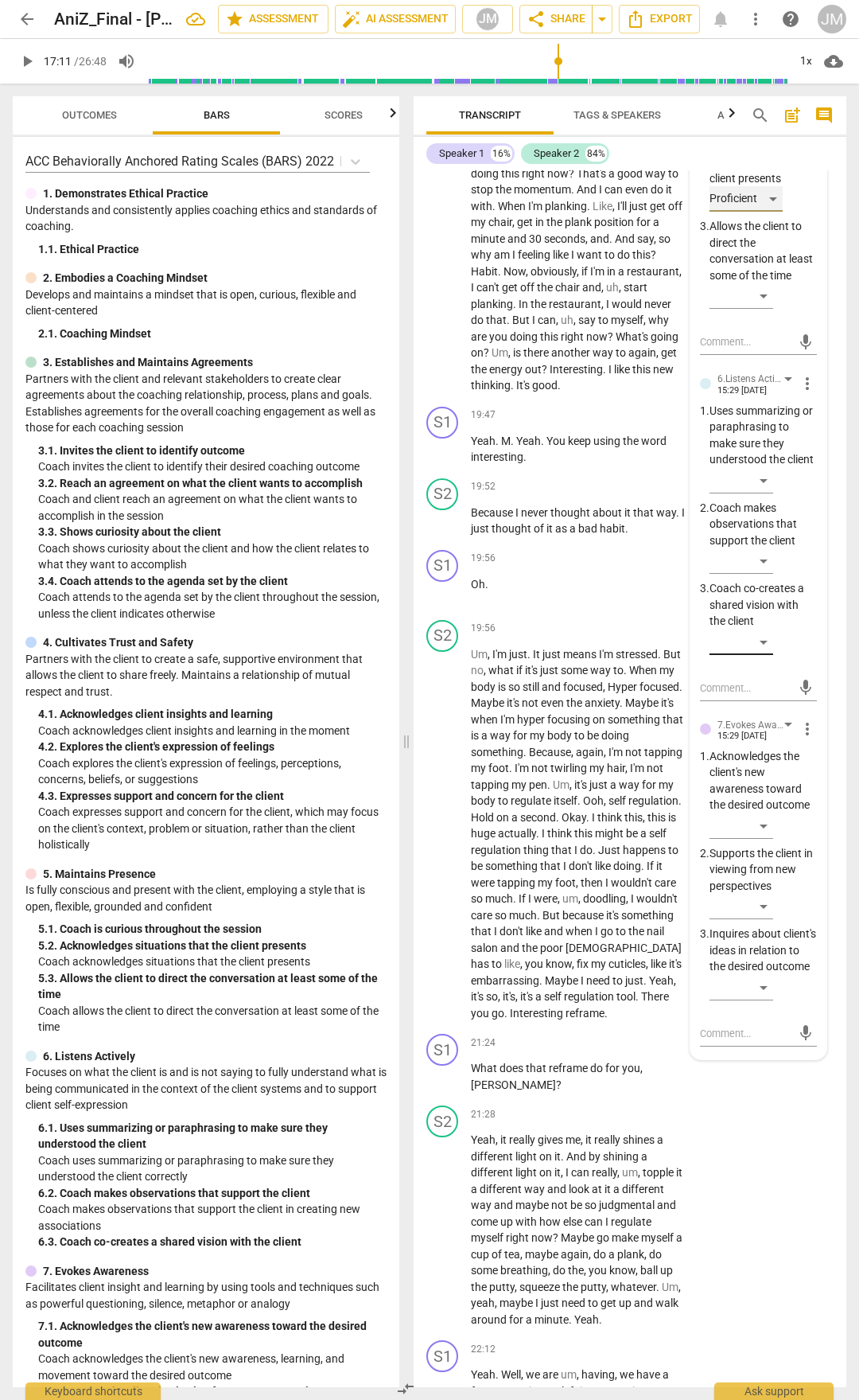
scroll to position [7194, 0]
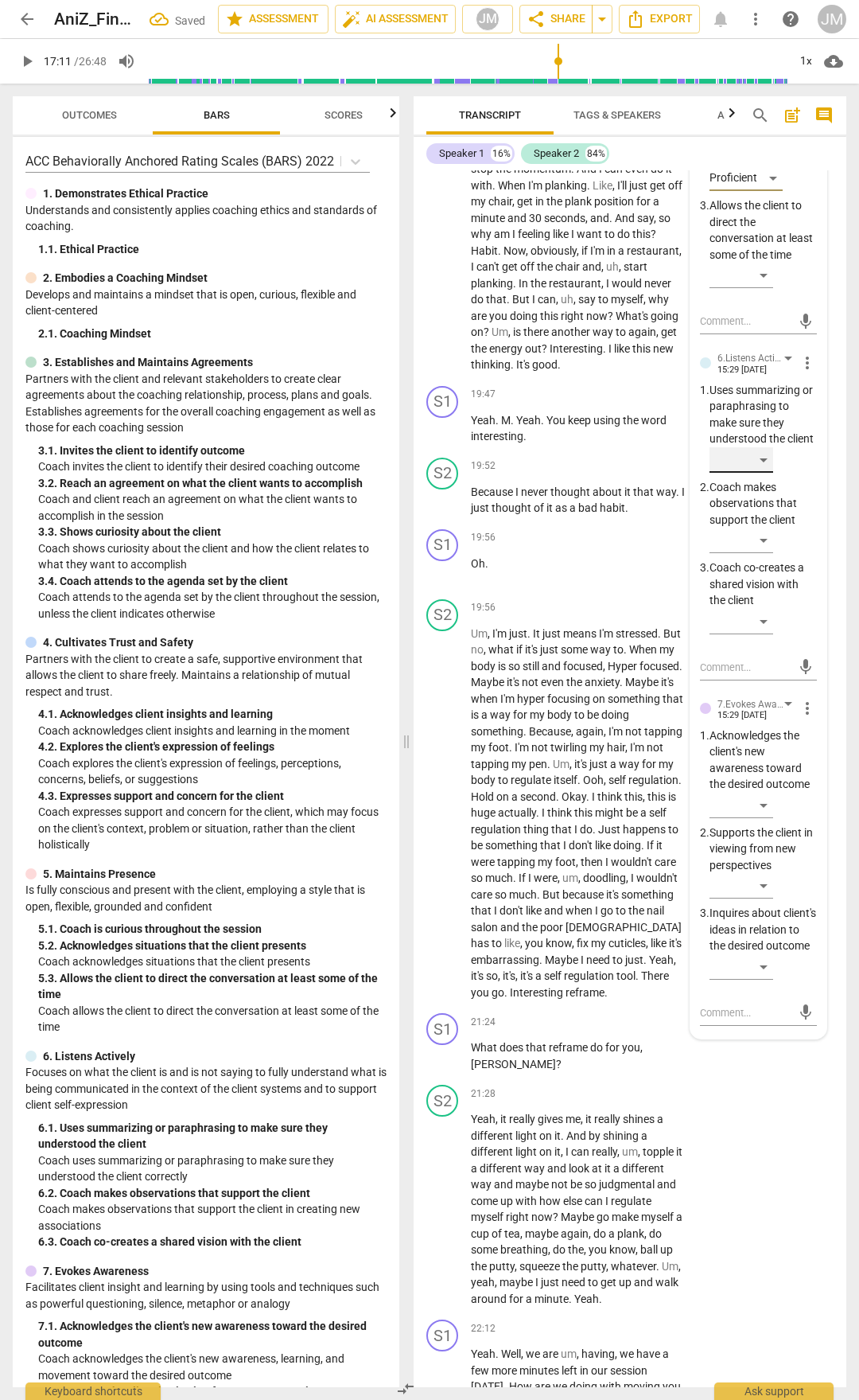
click at [765, 473] on div "​" at bounding box center [742, 460] width 64 height 25
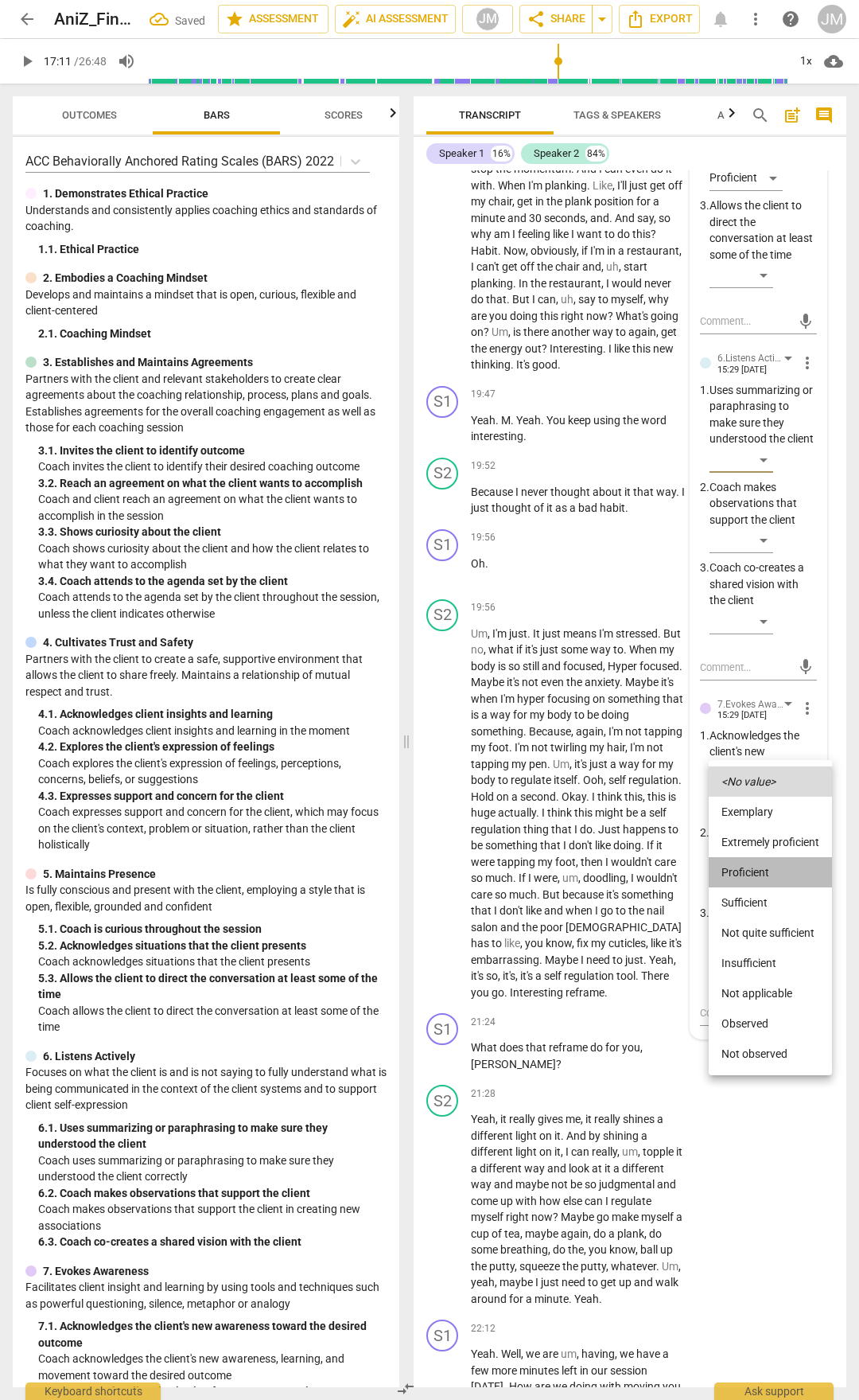
click at [770, 731] on li "Proficient" at bounding box center [770, 872] width 123 height 30
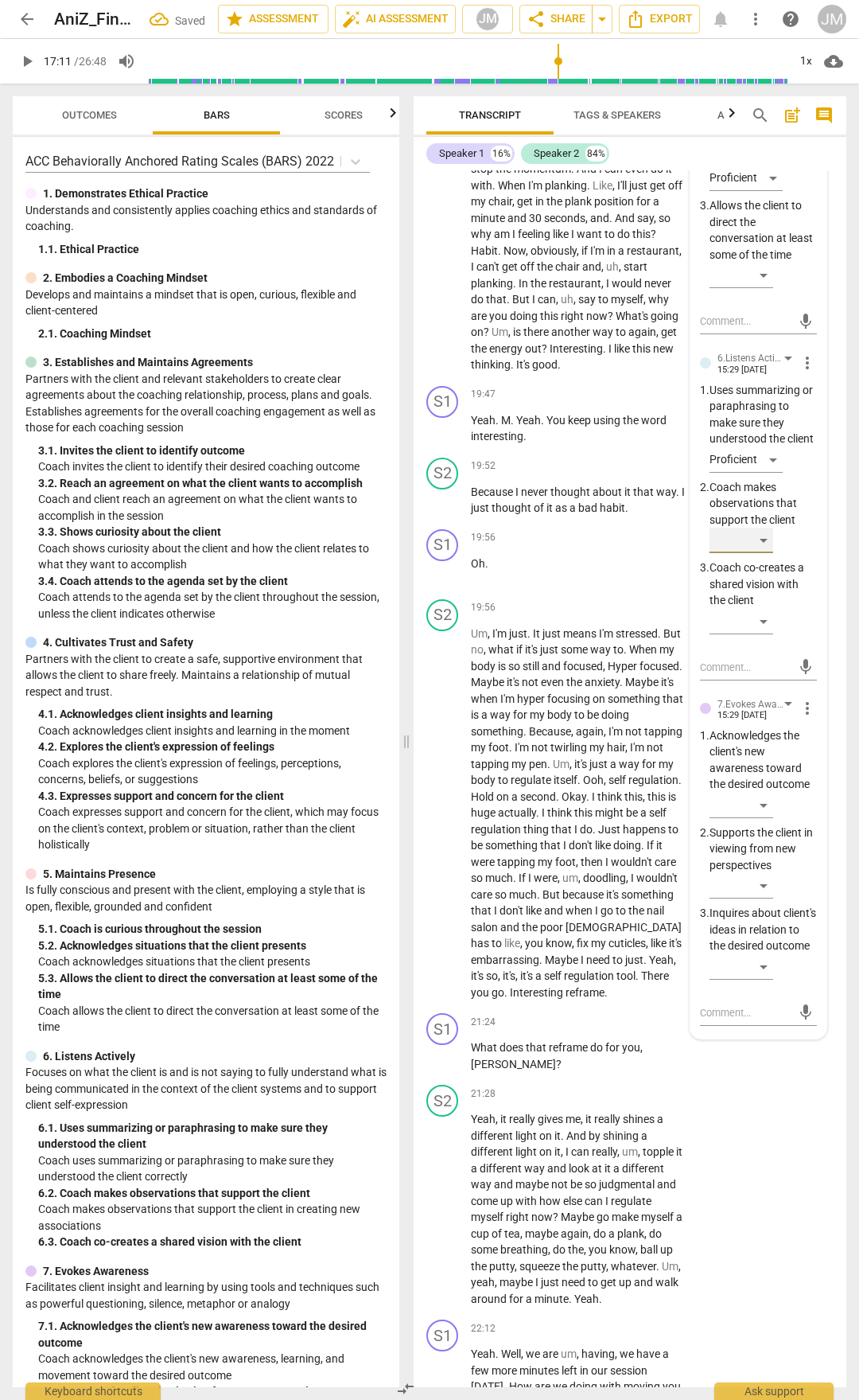
click at [765, 553] on div "​" at bounding box center [742, 541] width 64 height 25
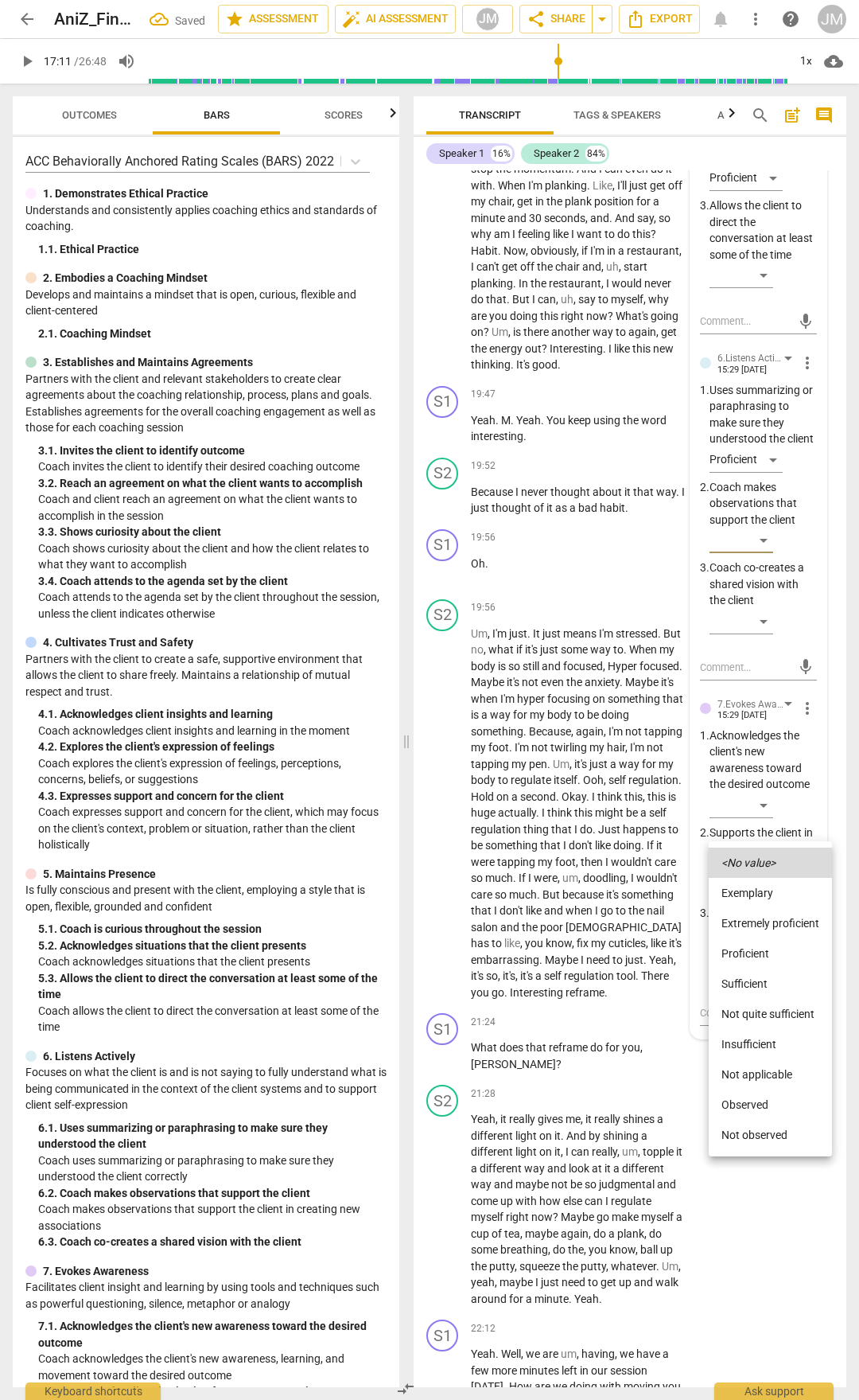
click at [771, 731] on li "Extremely proficient" at bounding box center [770, 923] width 123 height 30
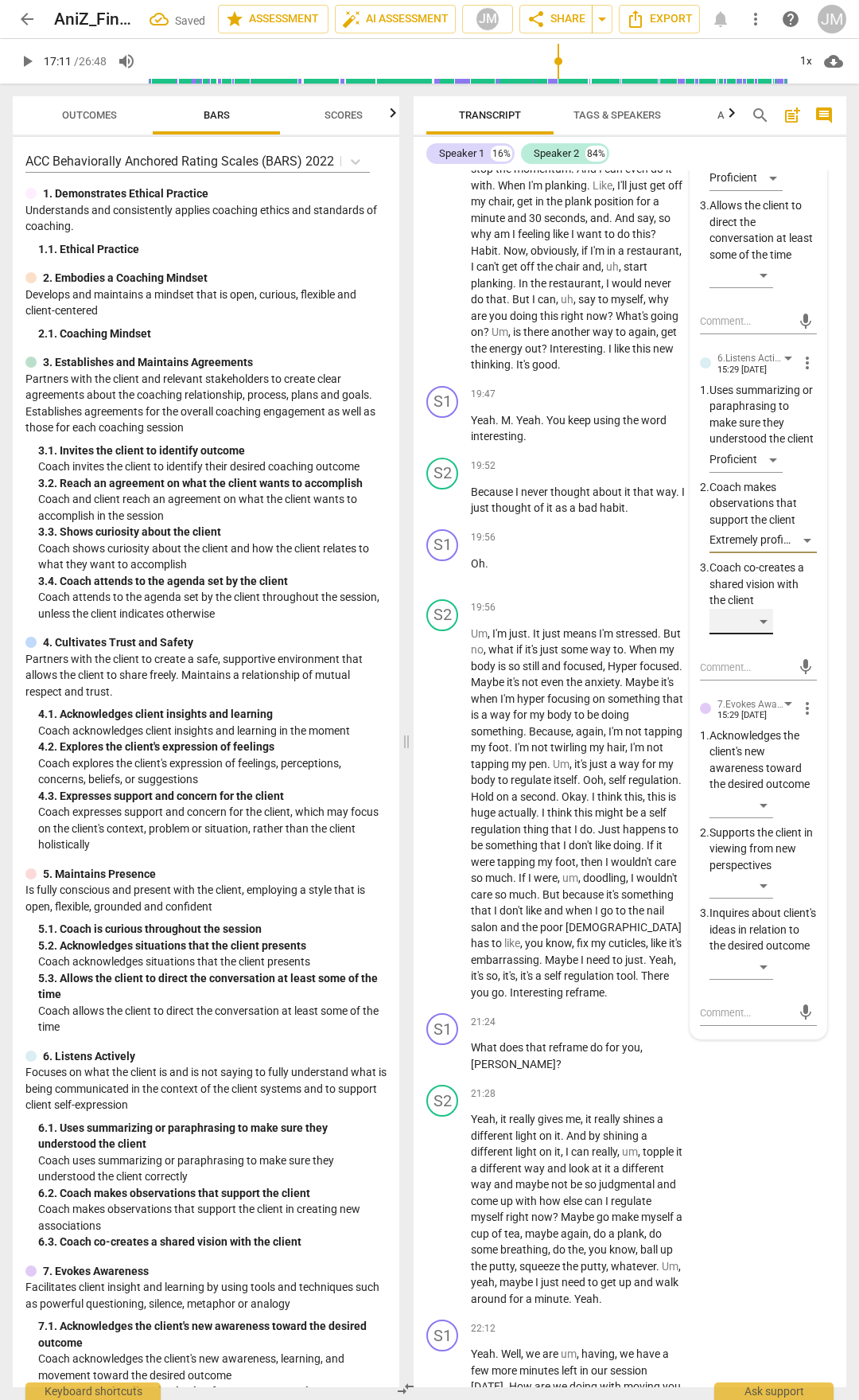
click at [768, 635] on div "​" at bounding box center [742, 622] width 64 height 25
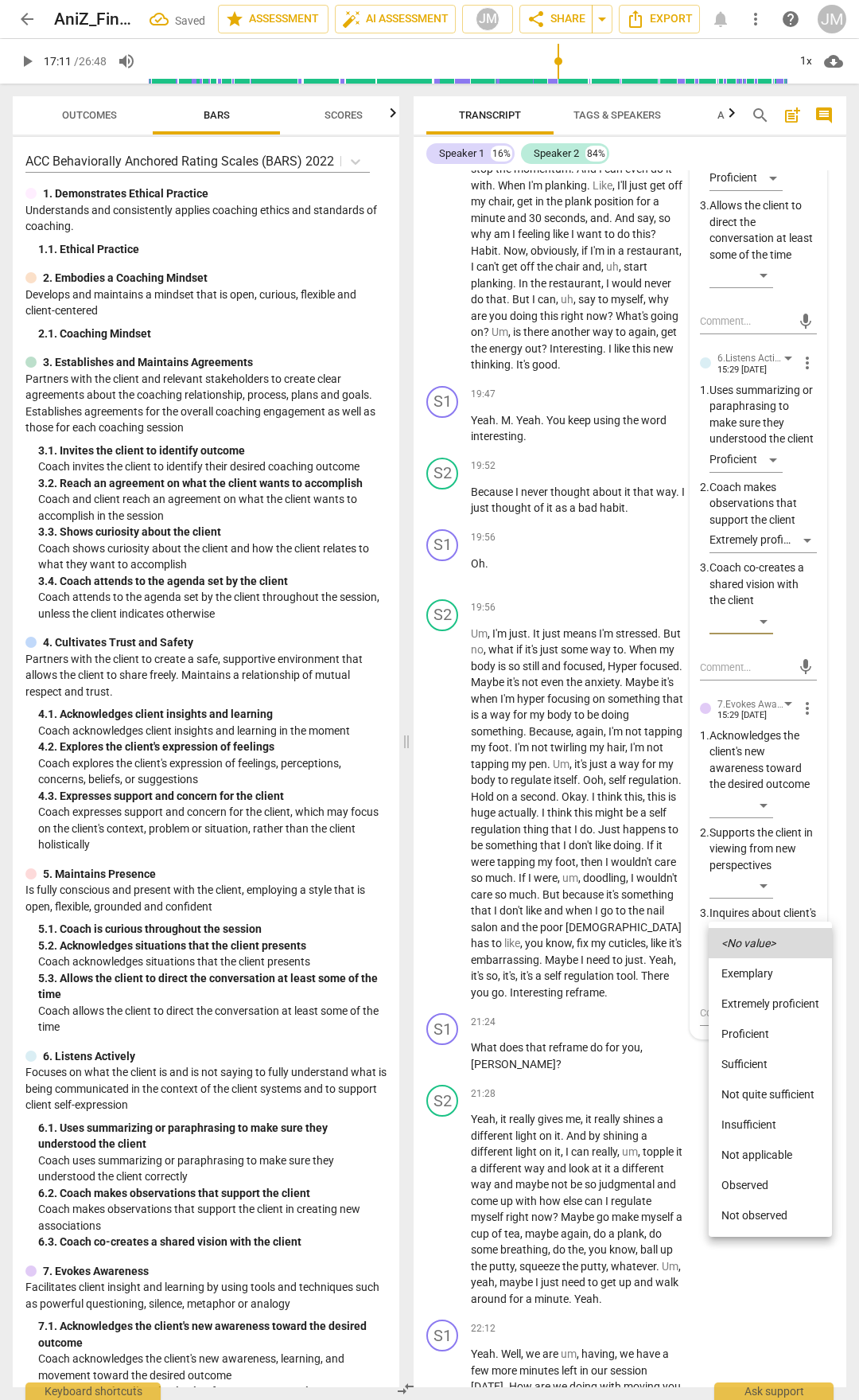
click at [773, 731] on li "Extremely proficient" at bounding box center [770, 1004] width 123 height 30
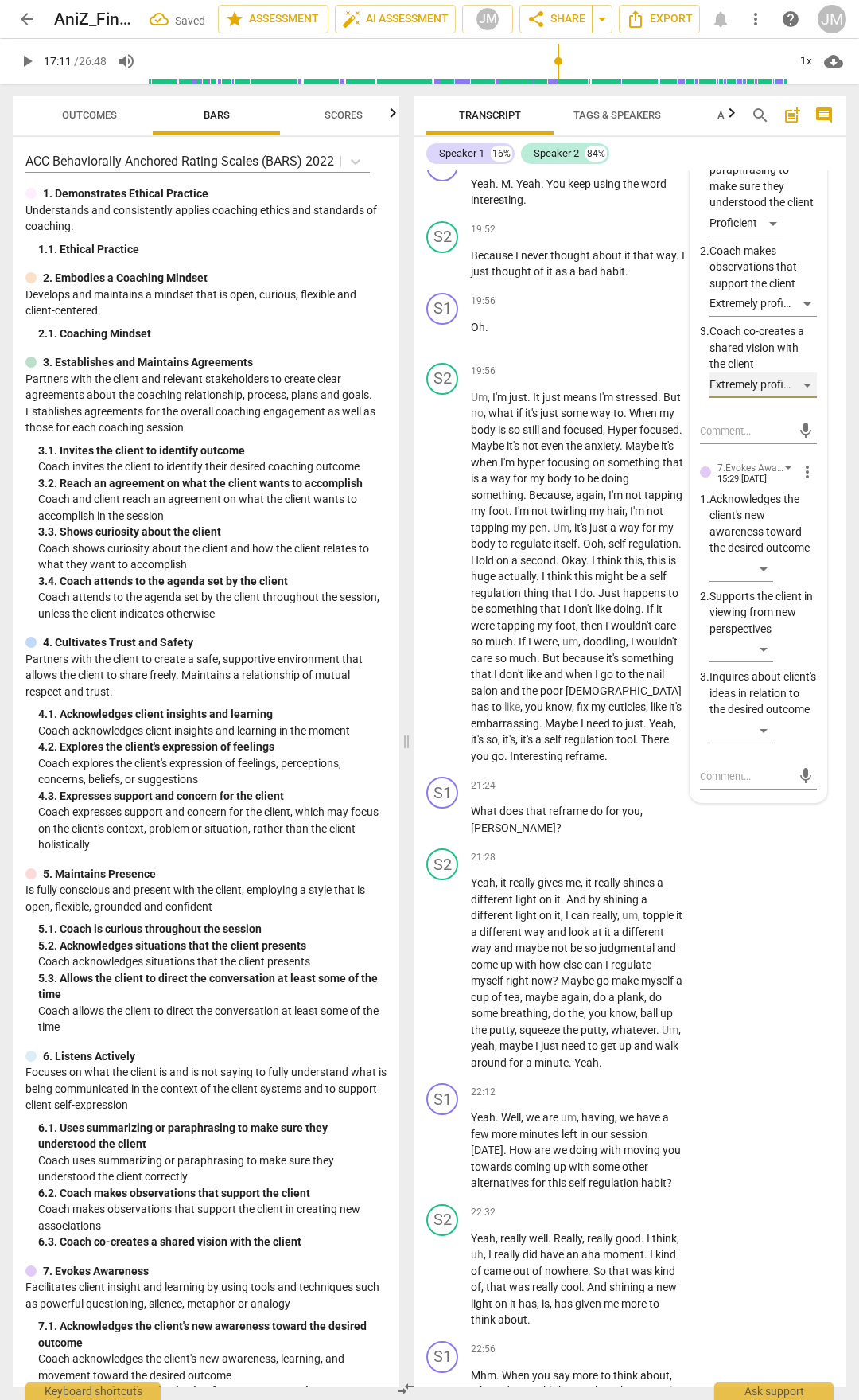
scroll to position [7432, 0]
click at [779, 586] on div "​" at bounding box center [763, 570] width 107 height 32
click at [767, 579] on div "​" at bounding box center [742, 567] width 64 height 25
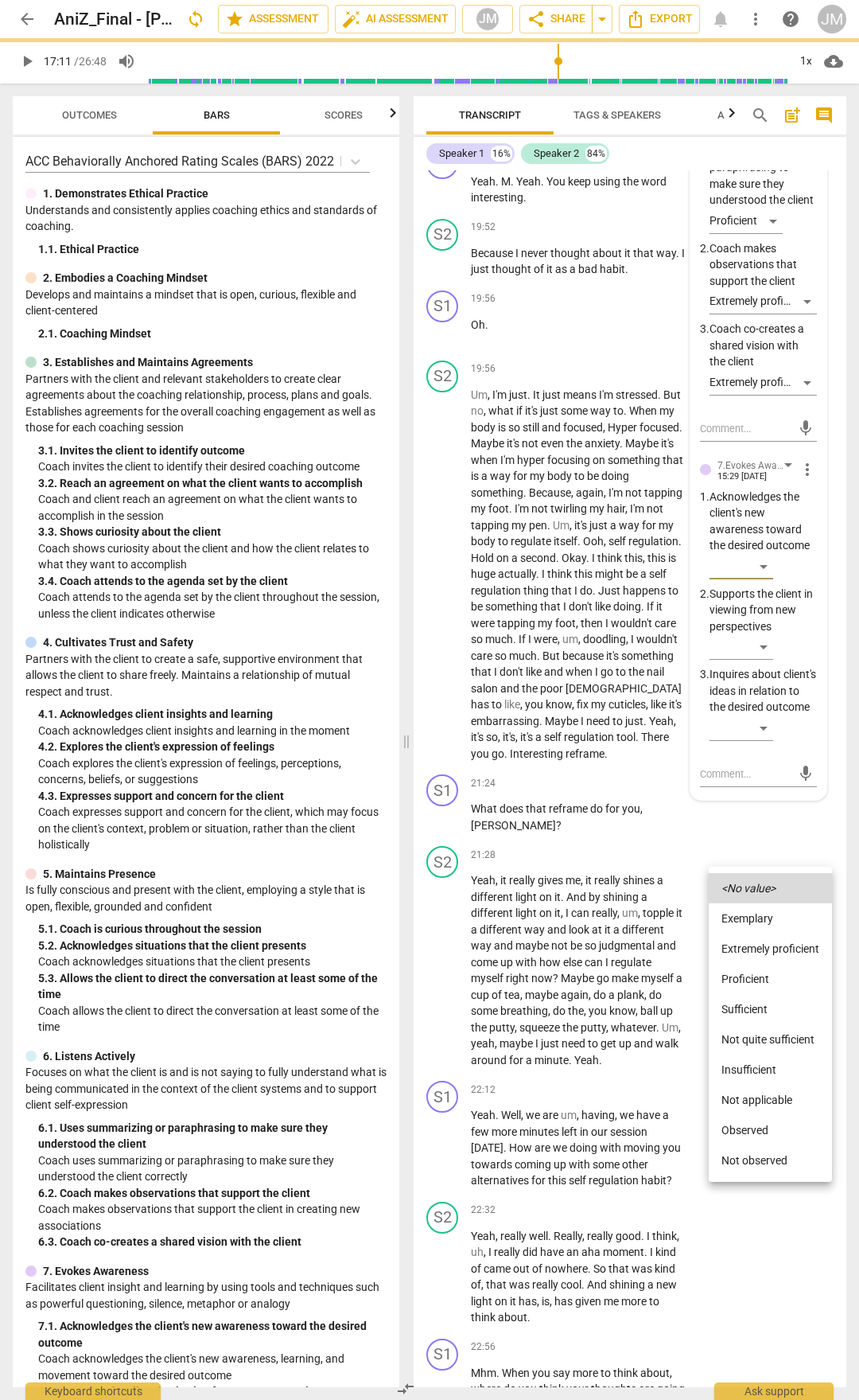
click at [770, 731] on li "Extremely proficient" at bounding box center [770, 949] width 123 height 30
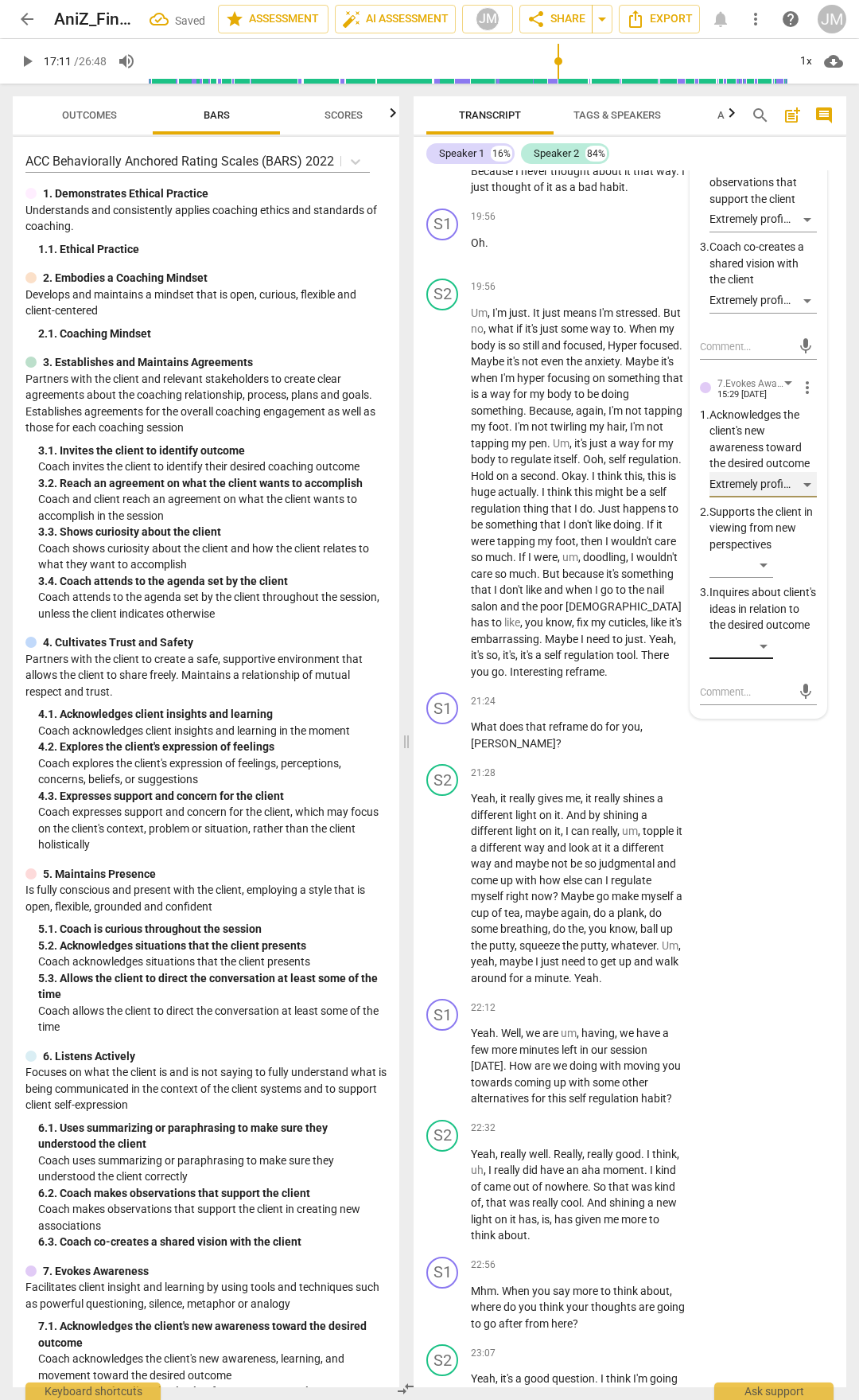
scroll to position [7591, 0]
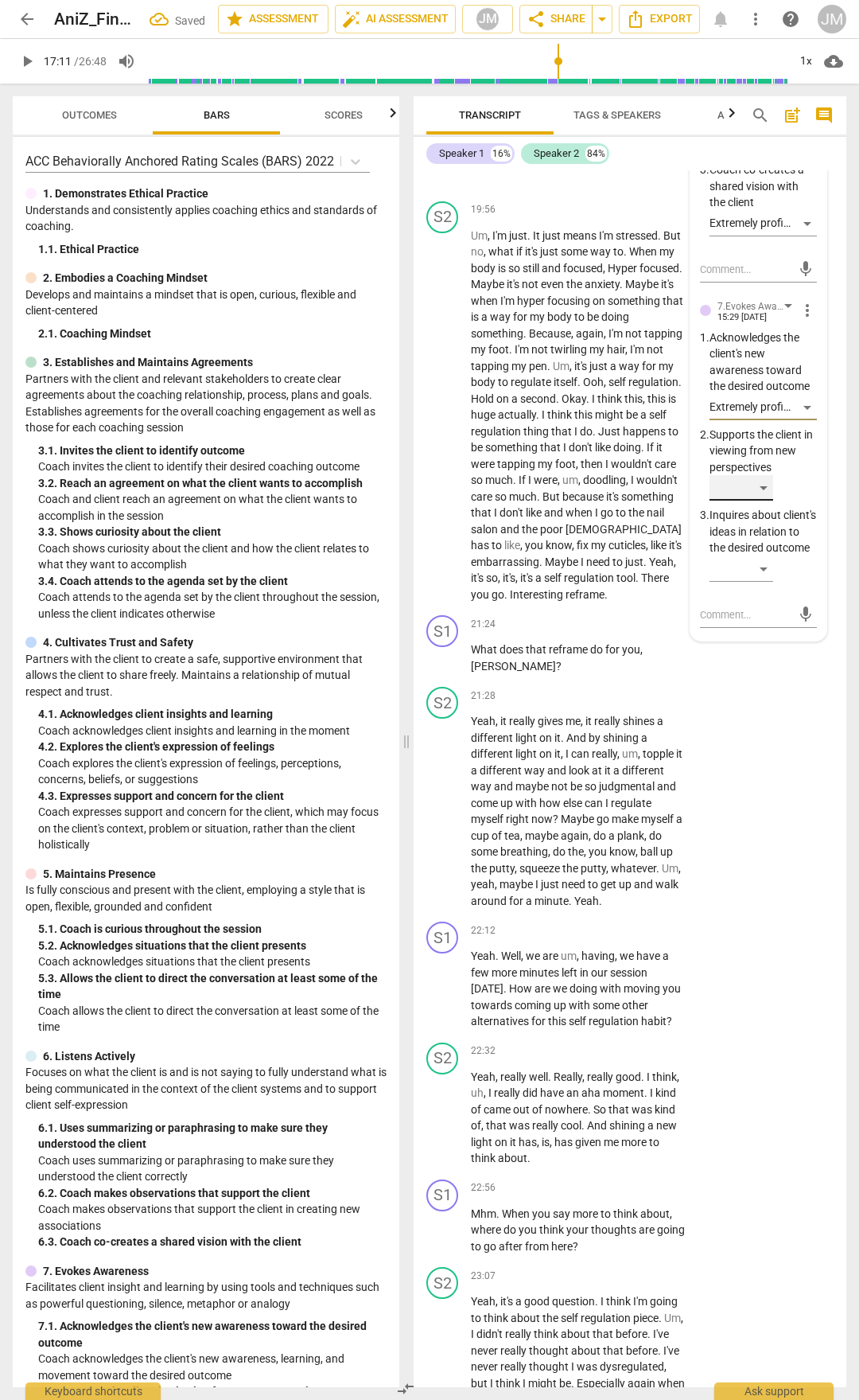
click at [767, 501] on div "​" at bounding box center [742, 488] width 64 height 25
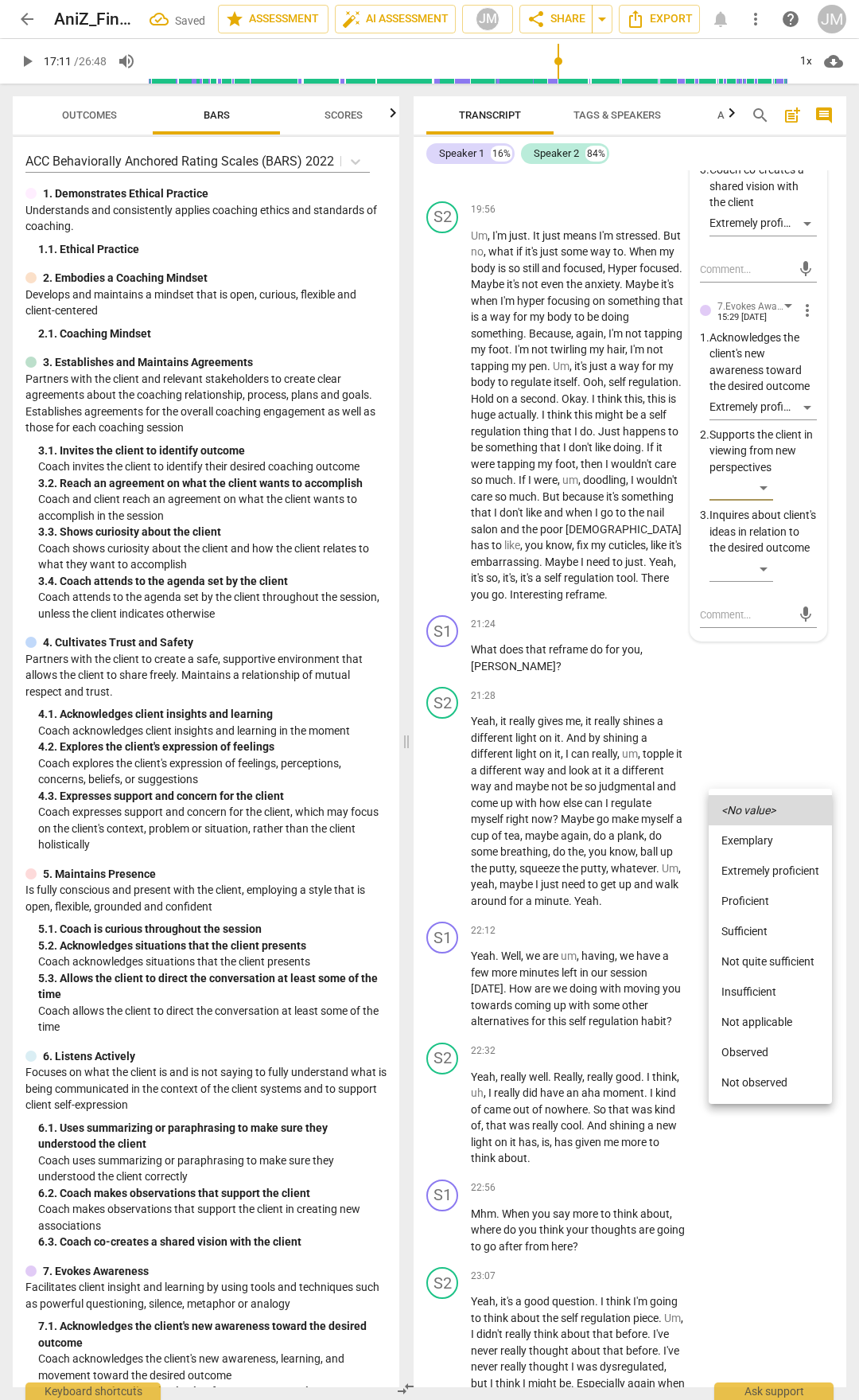
click at [764, 731] on li "Proficient" at bounding box center [770, 901] width 123 height 30
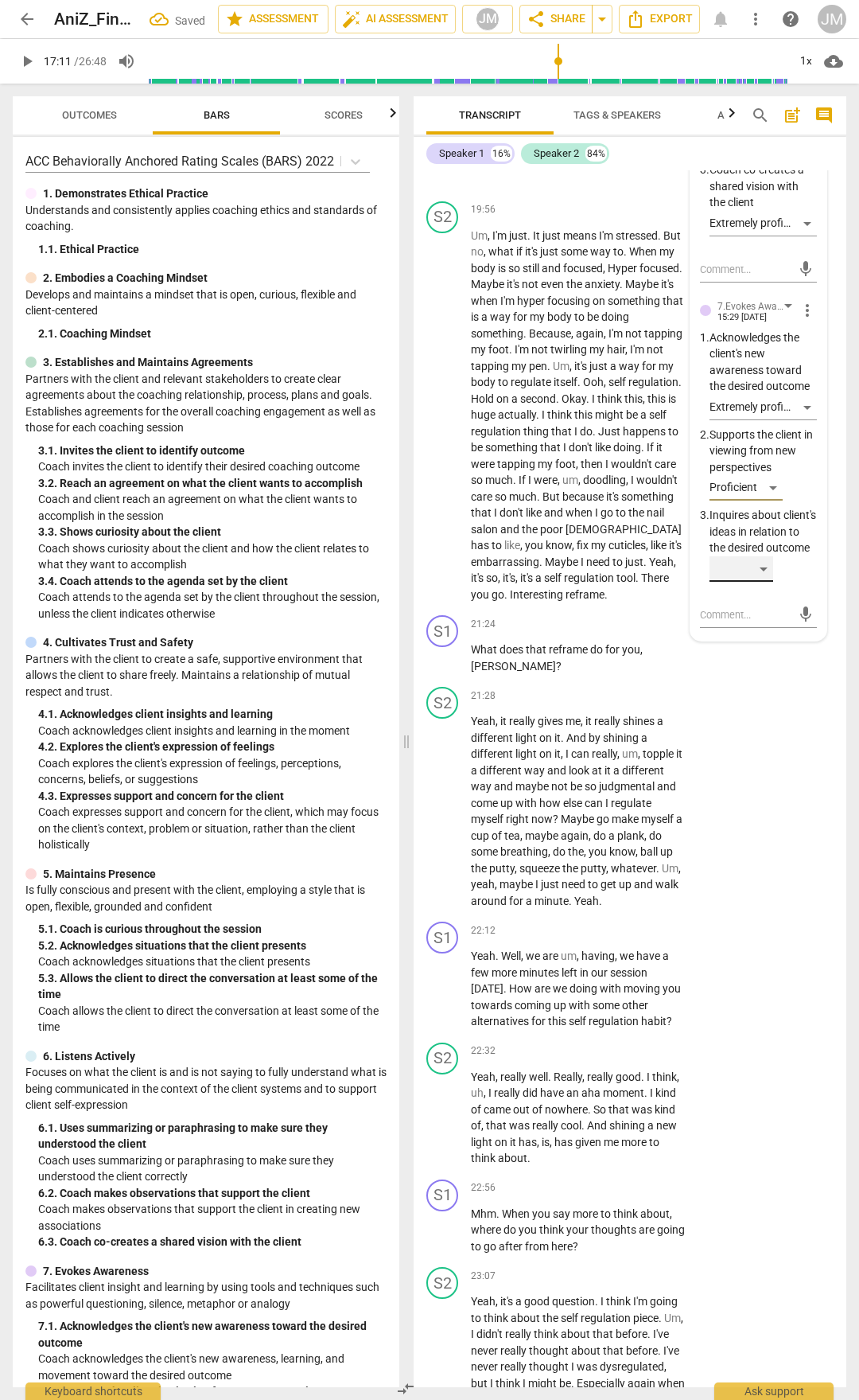
click at [760, 582] on div "​" at bounding box center [742, 569] width 64 height 25
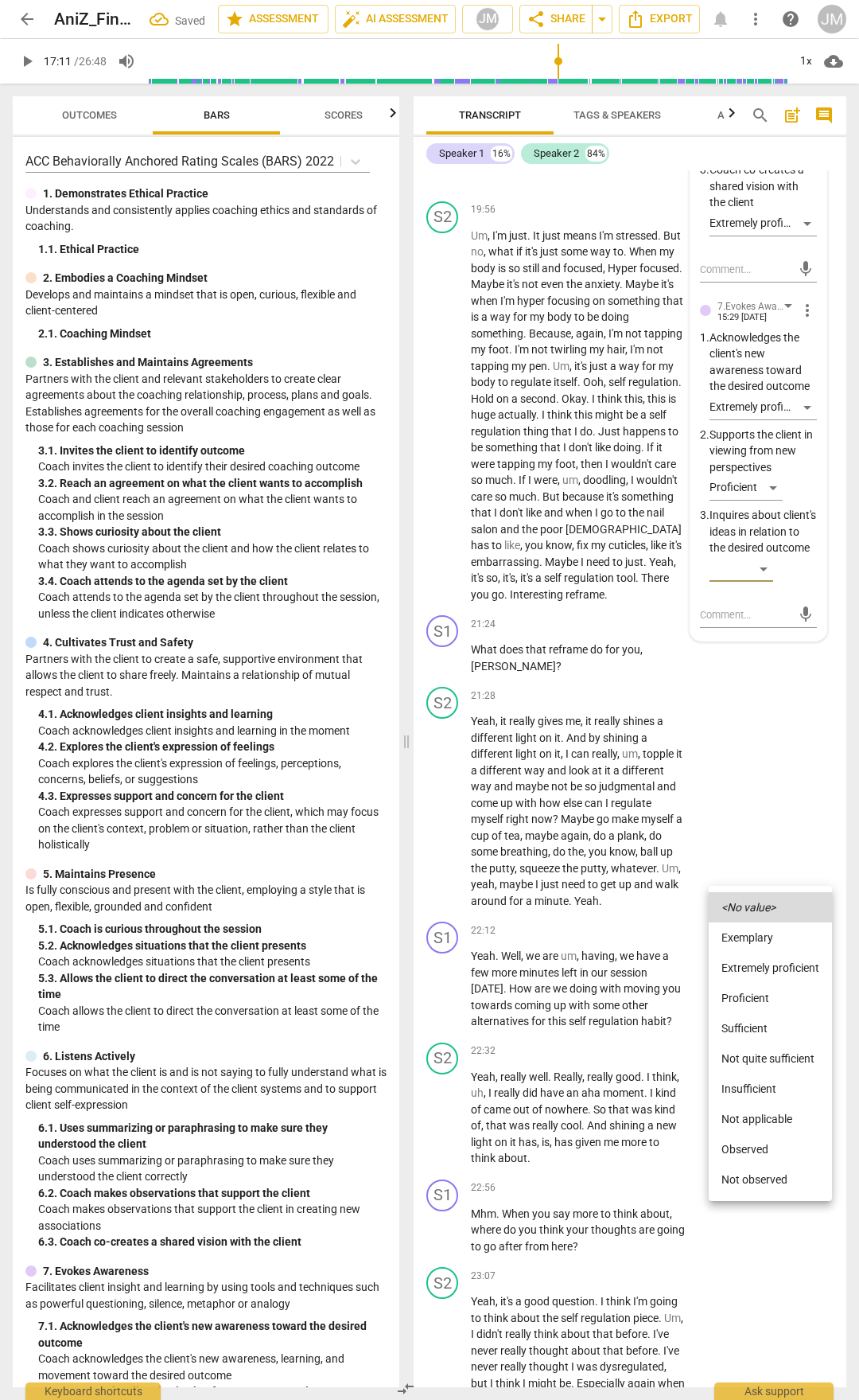
click at [770, 731] on li "Proficient" at bounding box center [770, 998] width 123 height 30
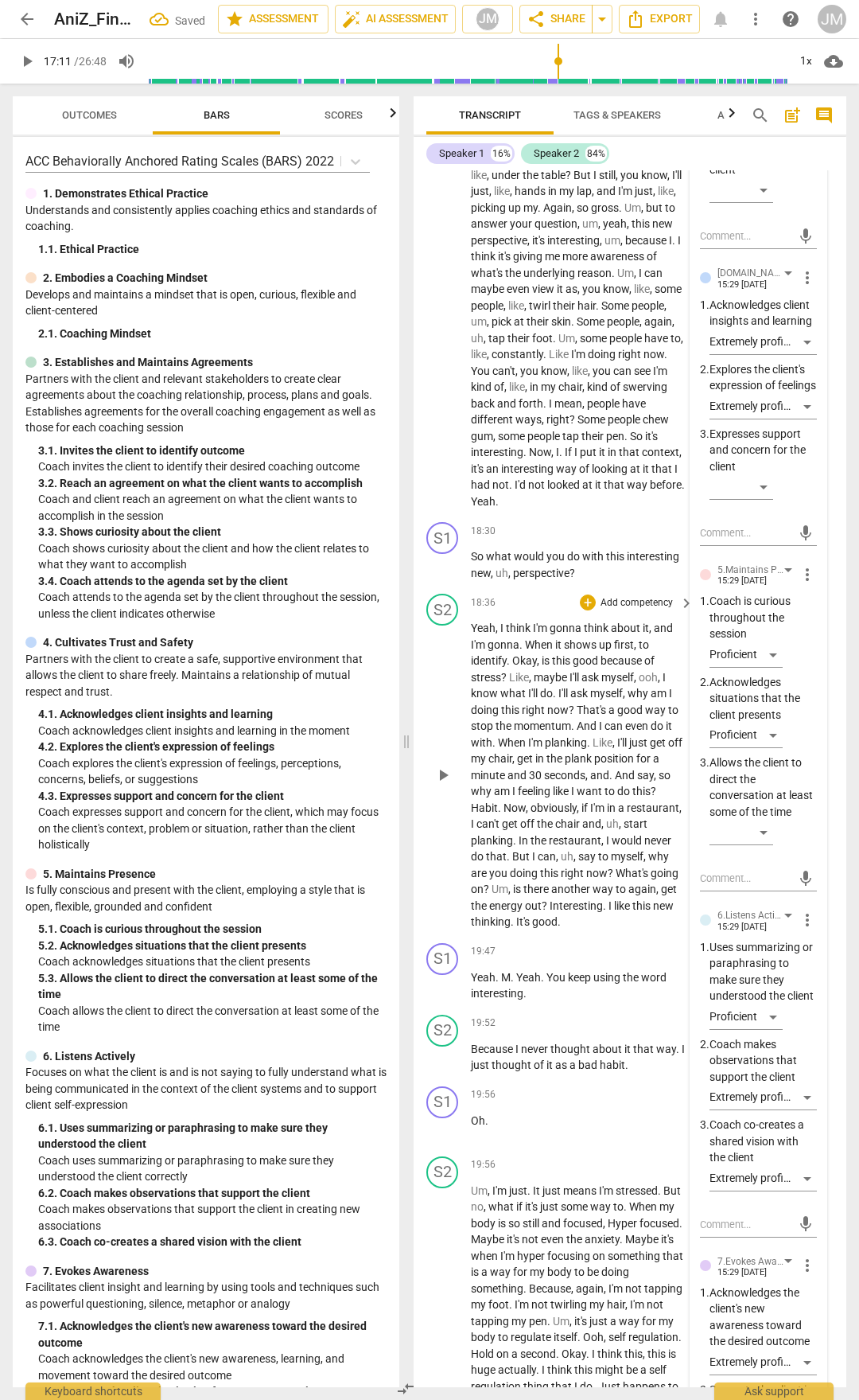
scroll to position [6318, 0]
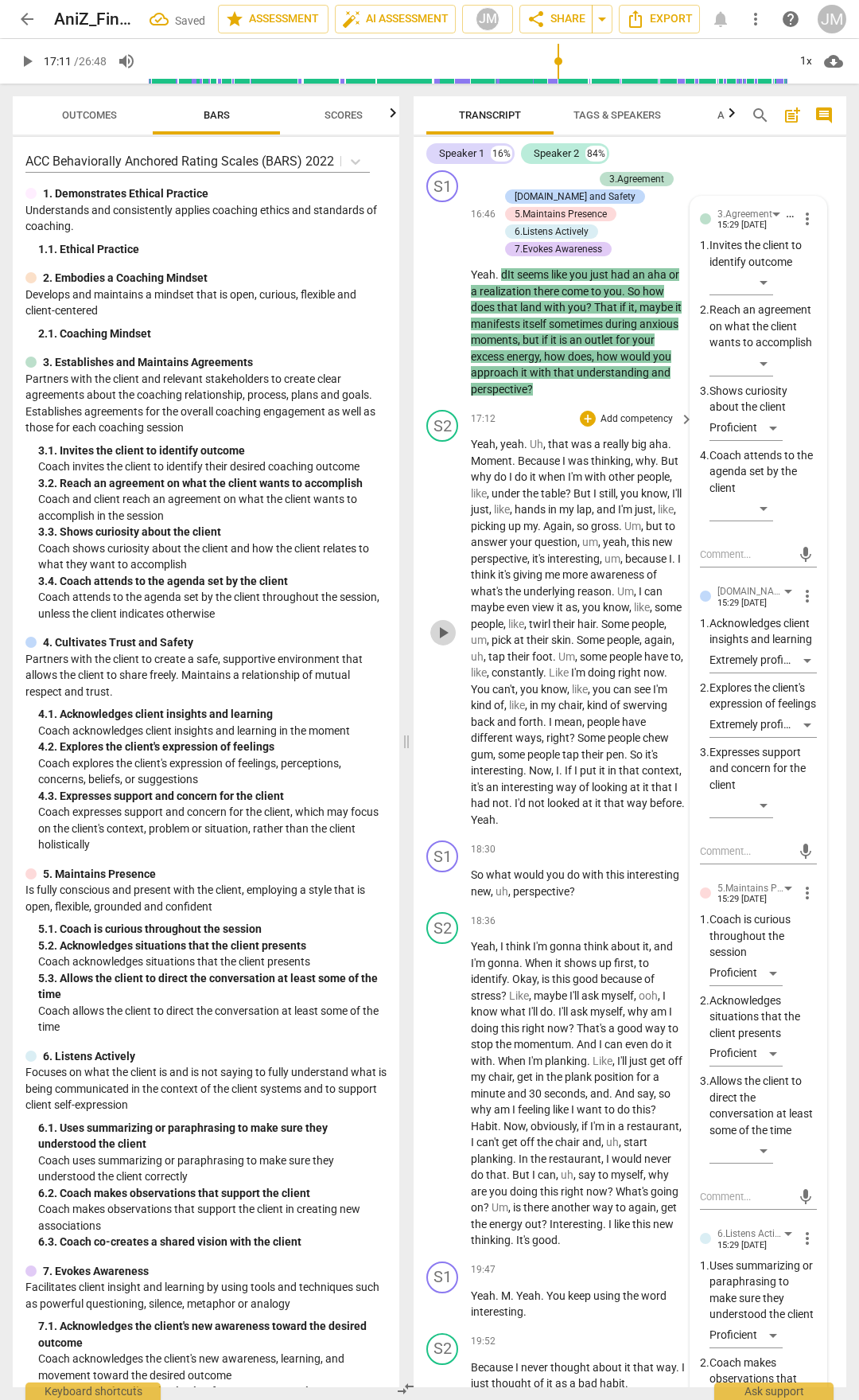
click at [447, 642] on span "play_arrow" at bounding box center [444, 633] width 19 height 19
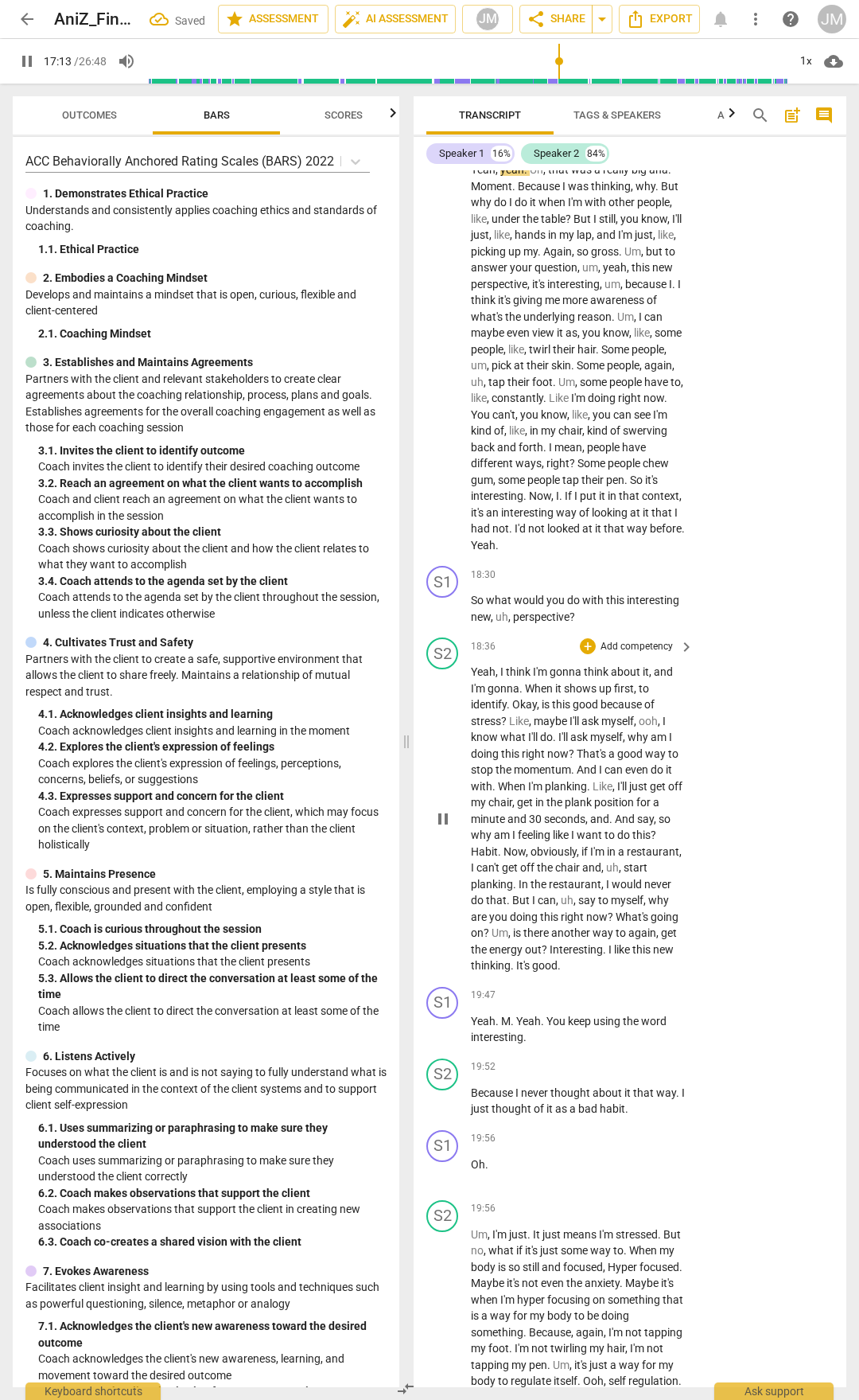
scroll to position [6716, 0]
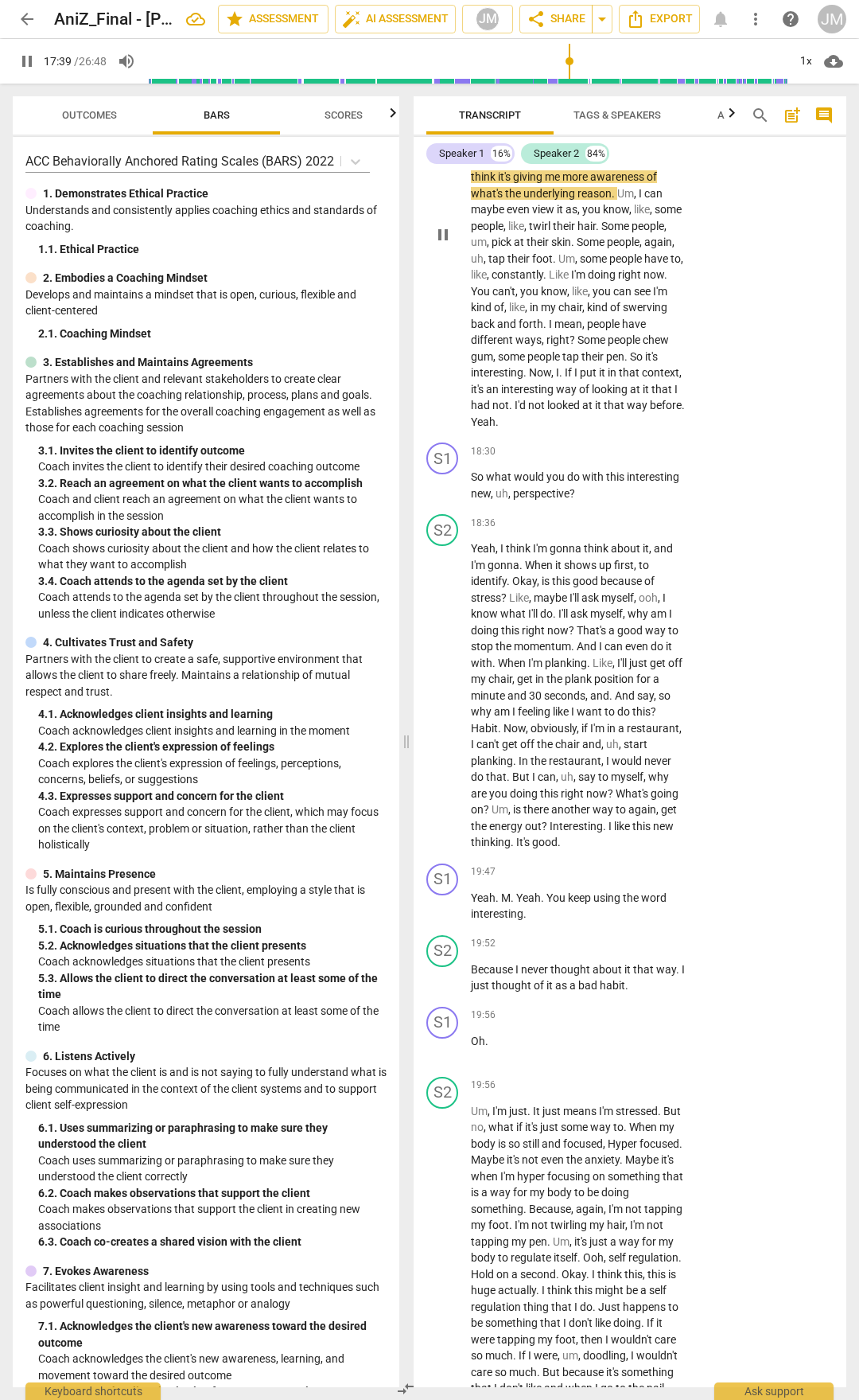
drag, startPoint x: 568, startPoint y: 381, endPoint x: 637, endPoint y: 370, distance: 69.9
click at [645, 390] on p "Yeah , yeah . Uh , that was a really big aha . Moment . Because I was thinking …" at bounding box center [578, 233] width 215 height 391
click at [584, 29] on div "+" at bounding box center [588, 20] width 15 height 16
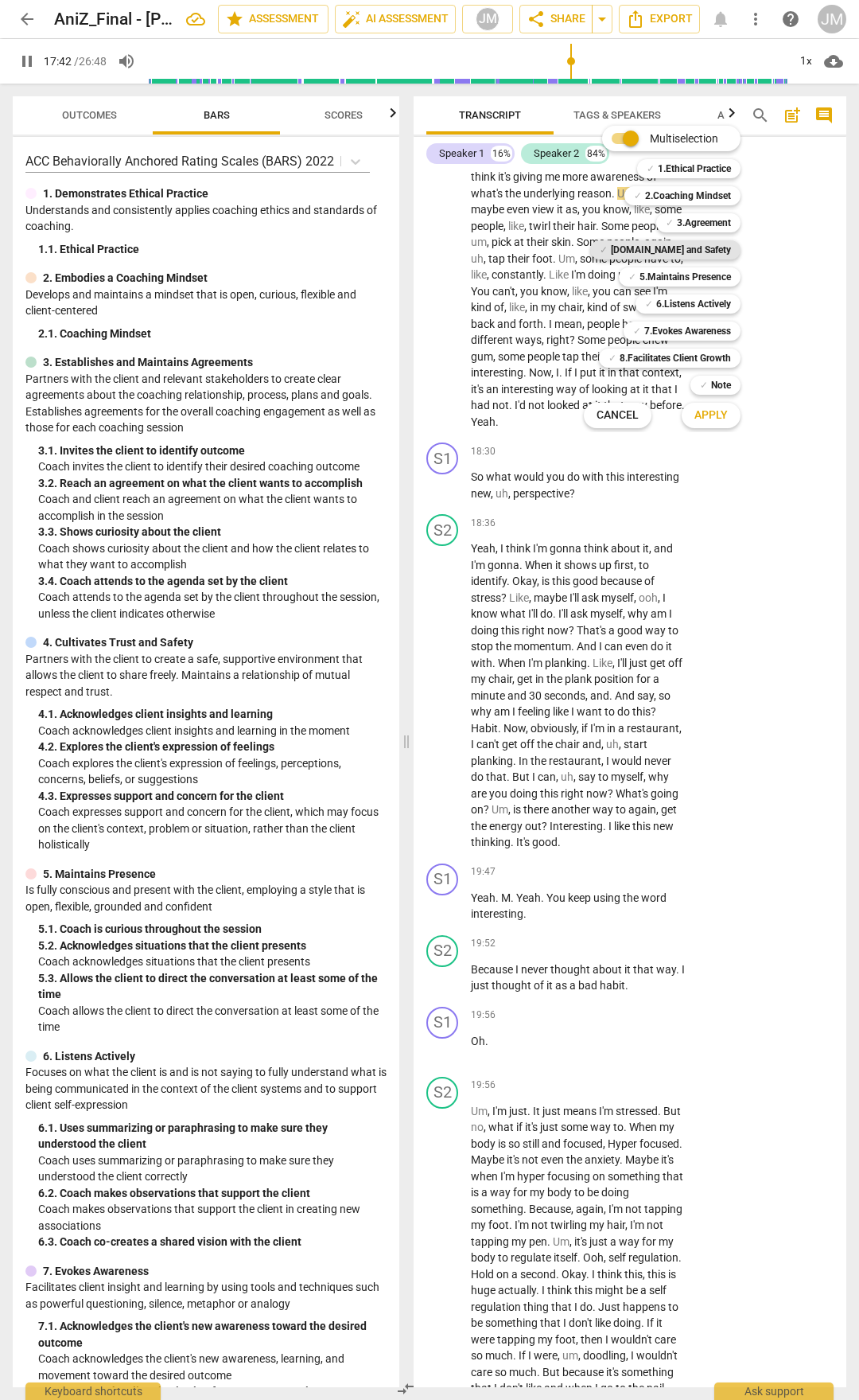
click at [714, 243] on b "[DOMAIN_NAME] and Safety" at bounding box center [671, 250] width 120 height 19
click at [713, 420] on span "Apply" at bounding box center [711, 416] width 34 height 16
type input "1063"
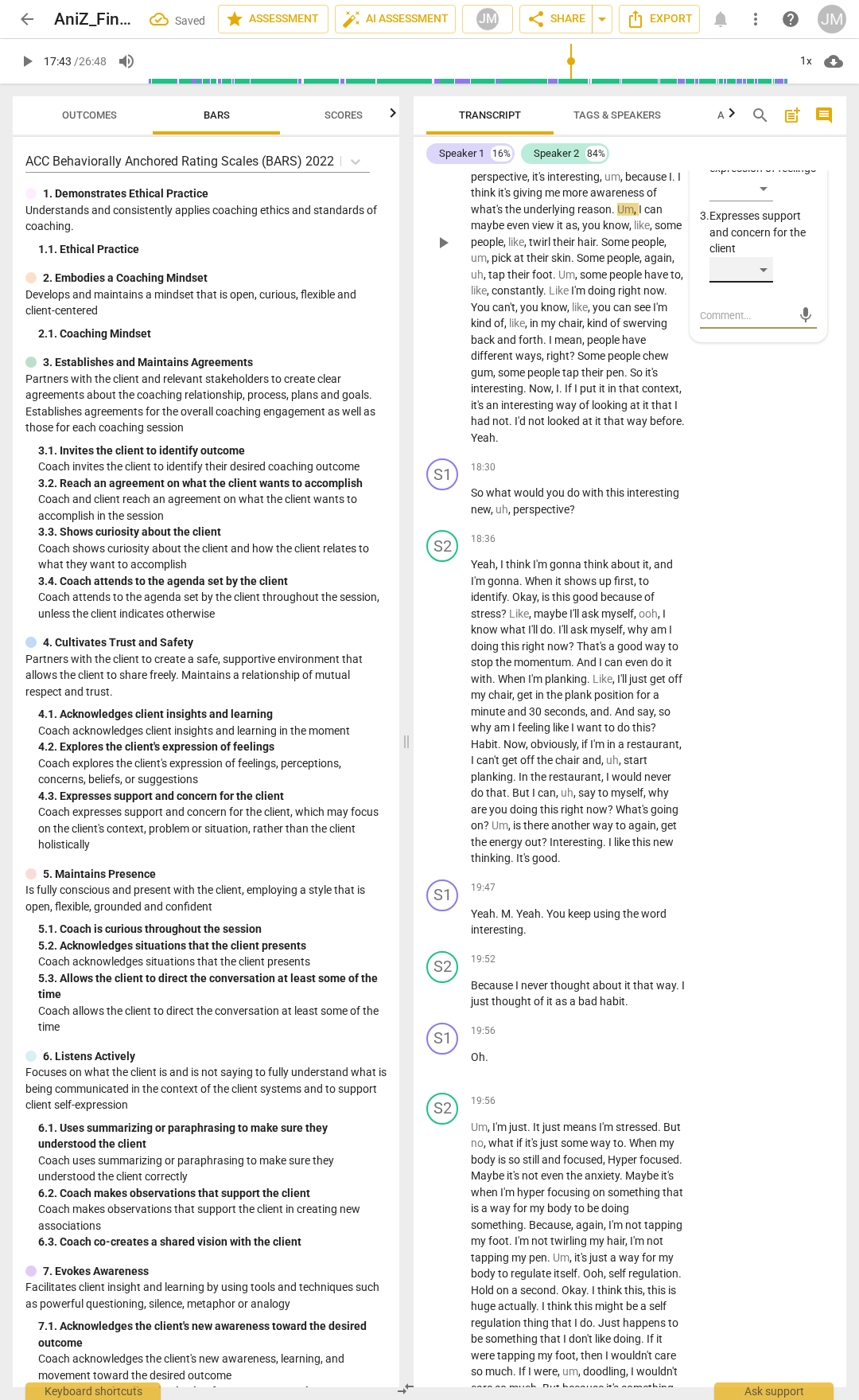
click at [770, 283] on div "​" at bounding box center [742, 269] width 64 height 25
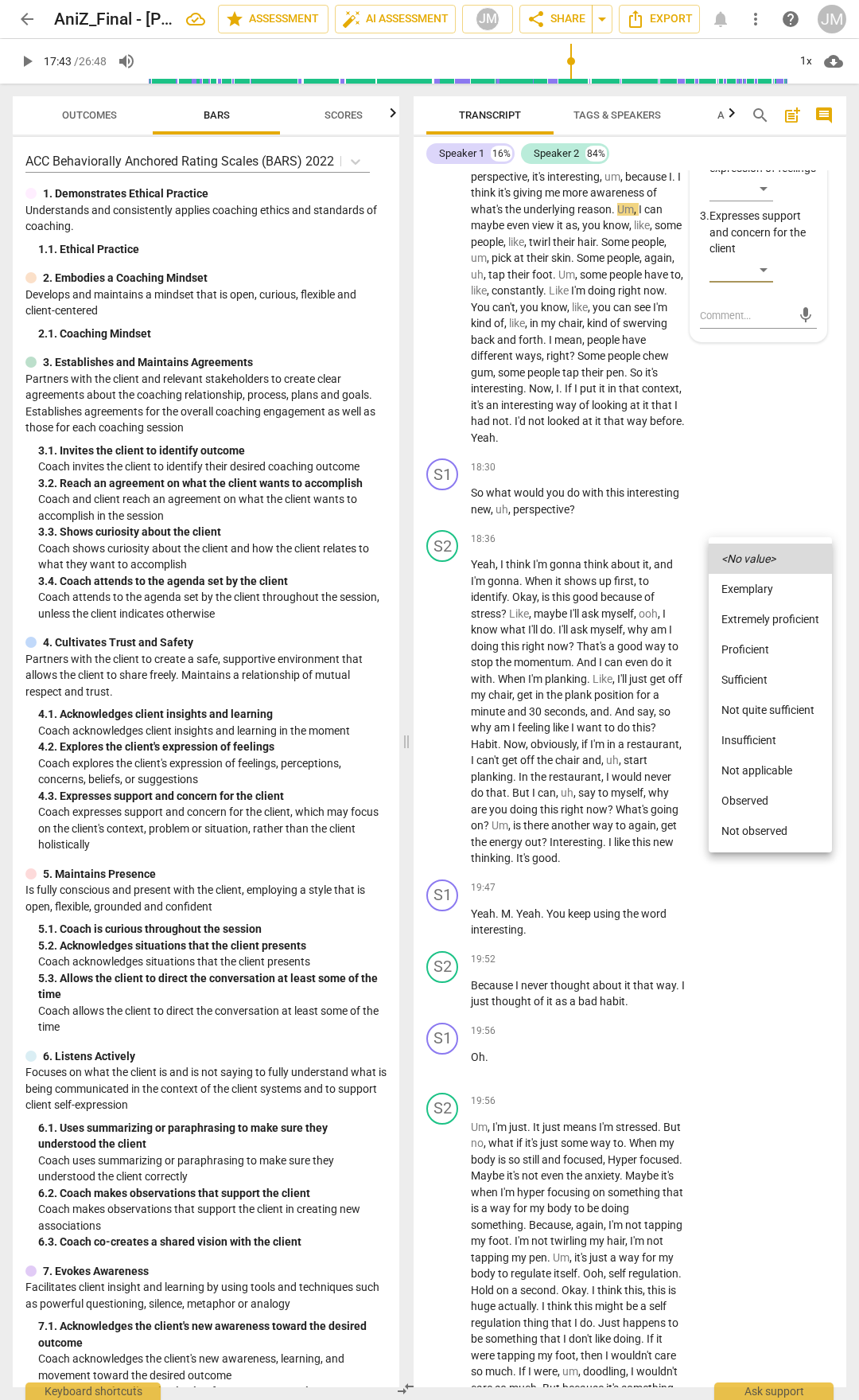
click at [761, 731] on li "Insufficient" at bounding box center [770, 740] width 123 height 30
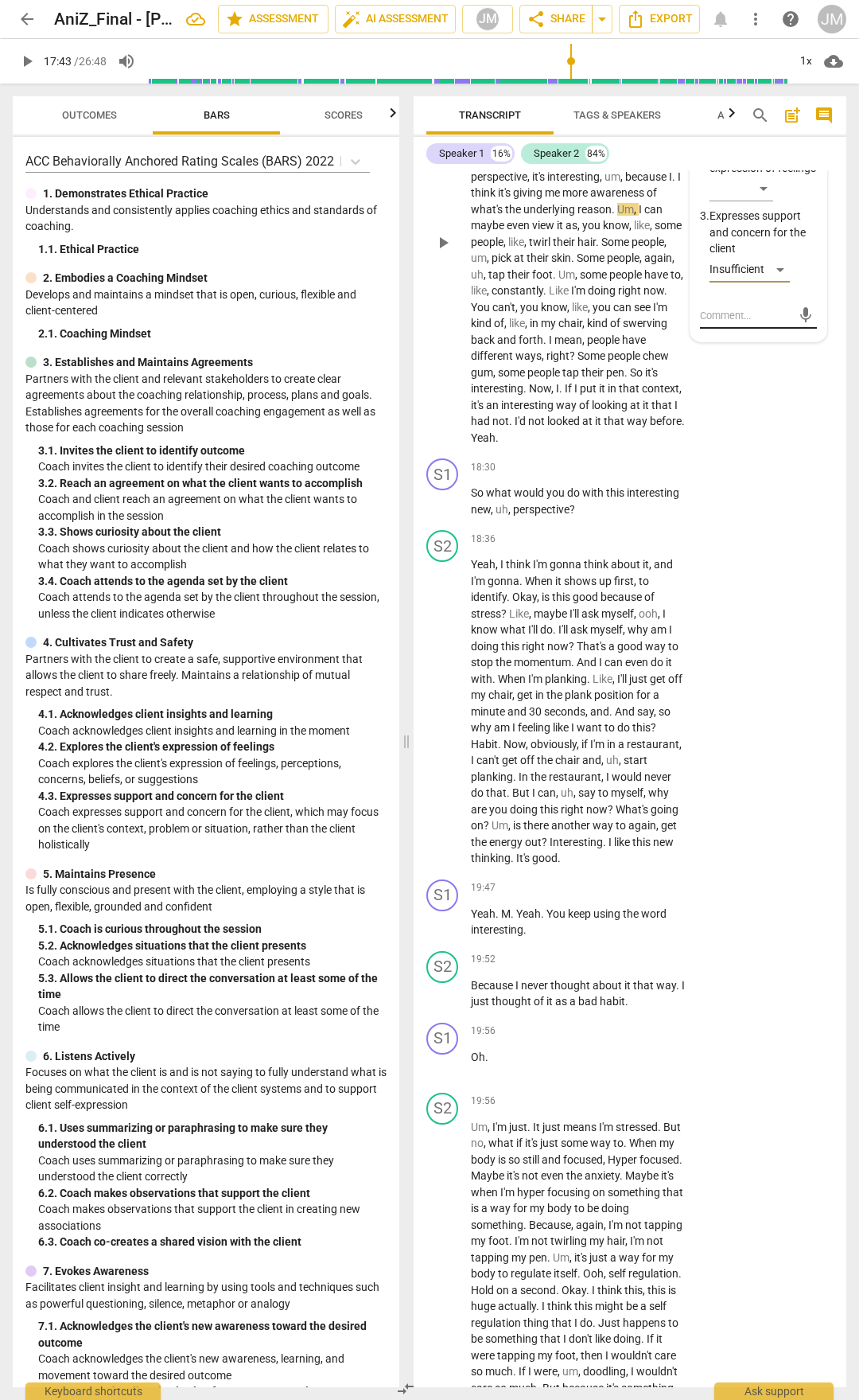
click at [742, 324] on textarea at bounding box center [746, 316] width 91 height 16
type textarea "a"
type textarea "an"
type textarea "ano"
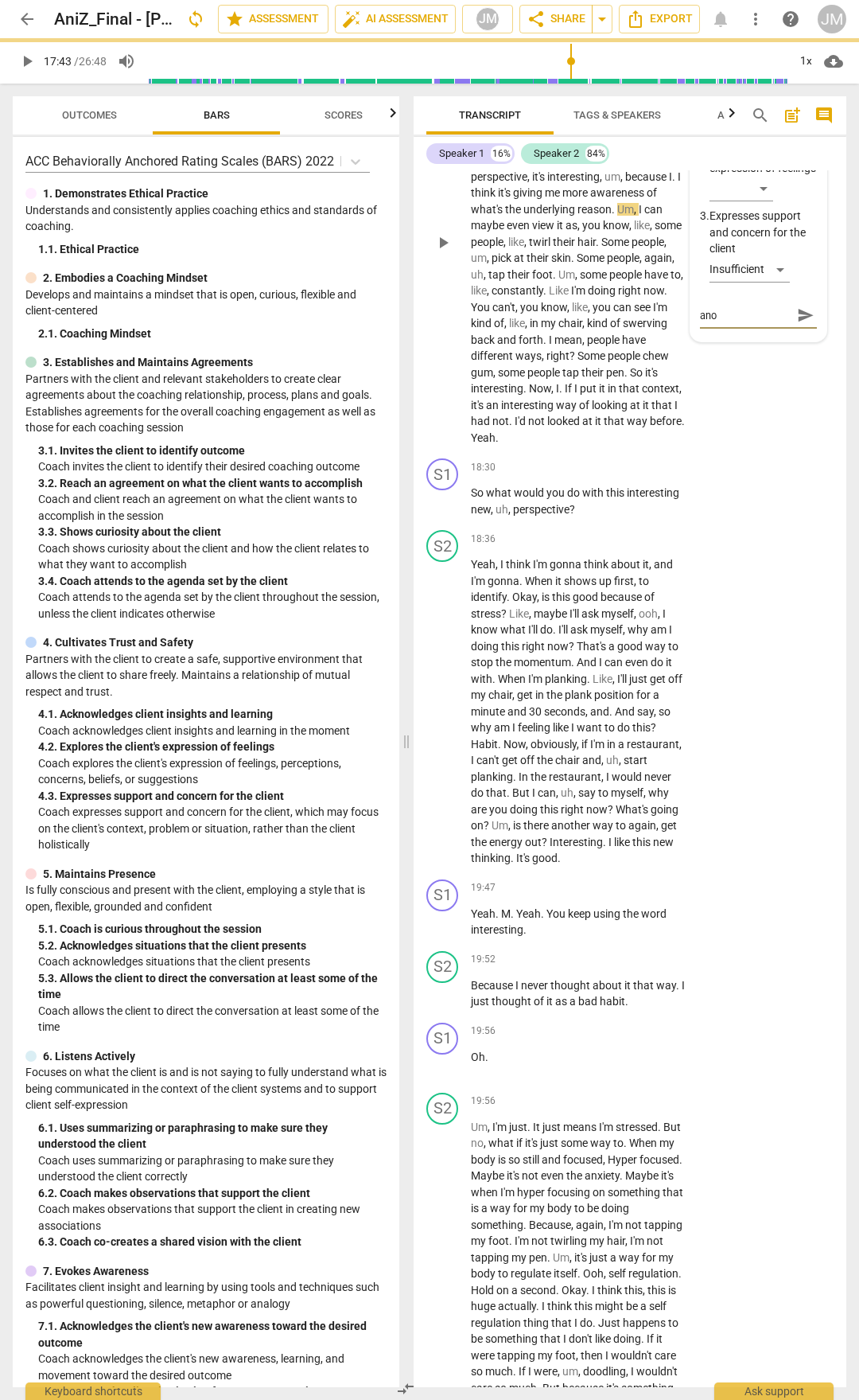
type textarea "anot"
type textarea "anoth"
type textarea "anothe"
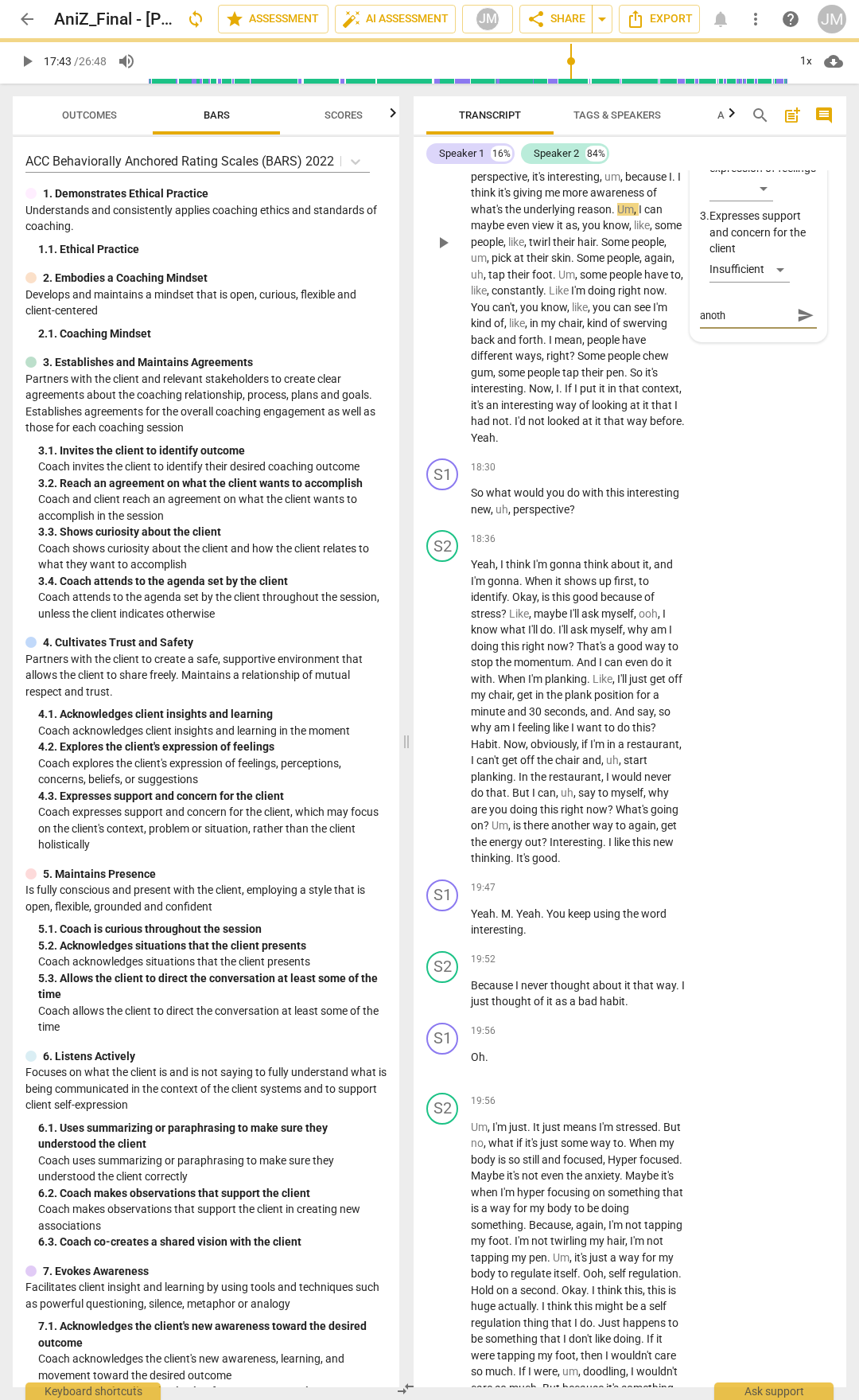
type textarea "anothe"
type textarea "another"
type textarea "another r"
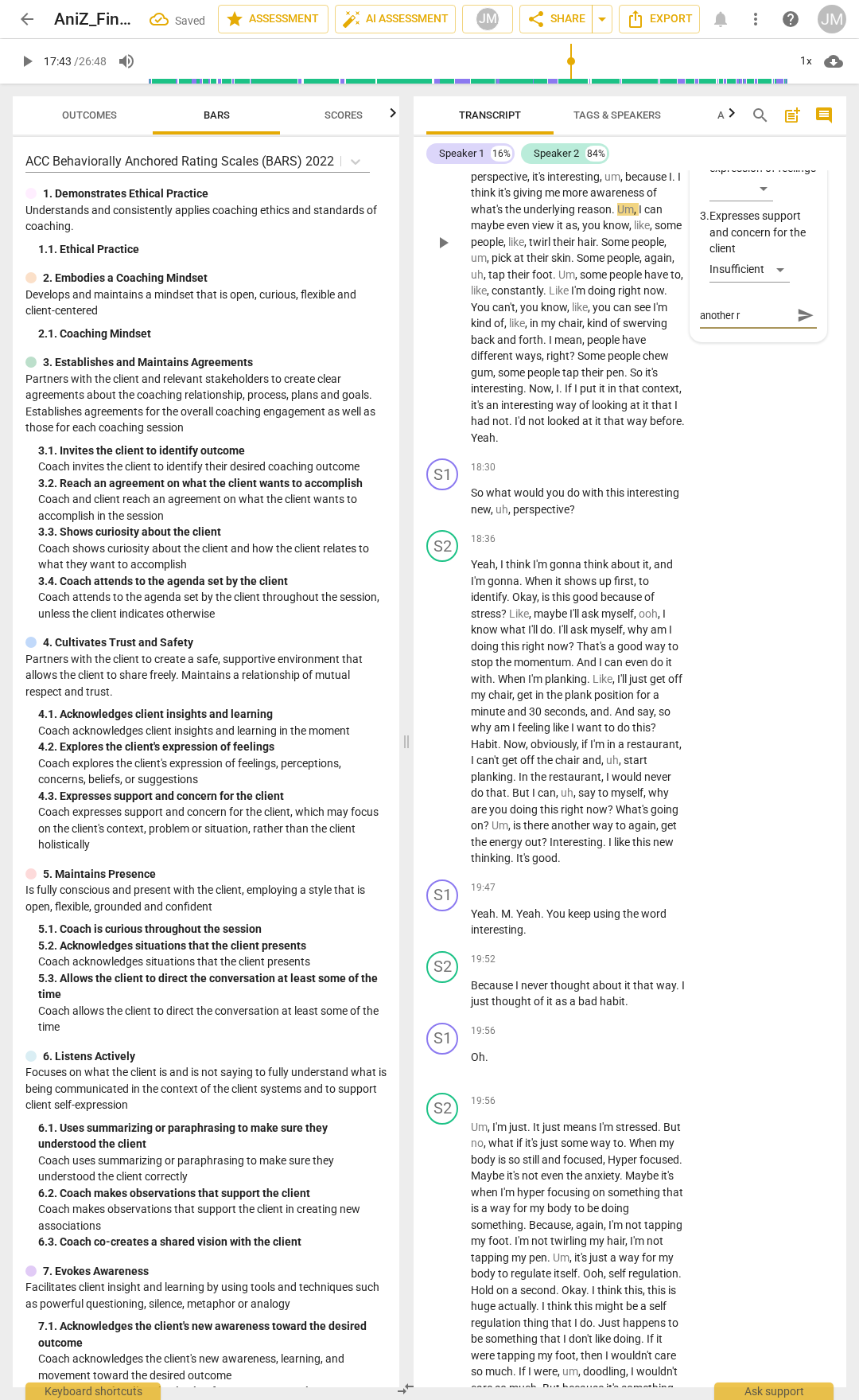
type textarea "another re"
type textarea "another rep"
type textarea "another repe"
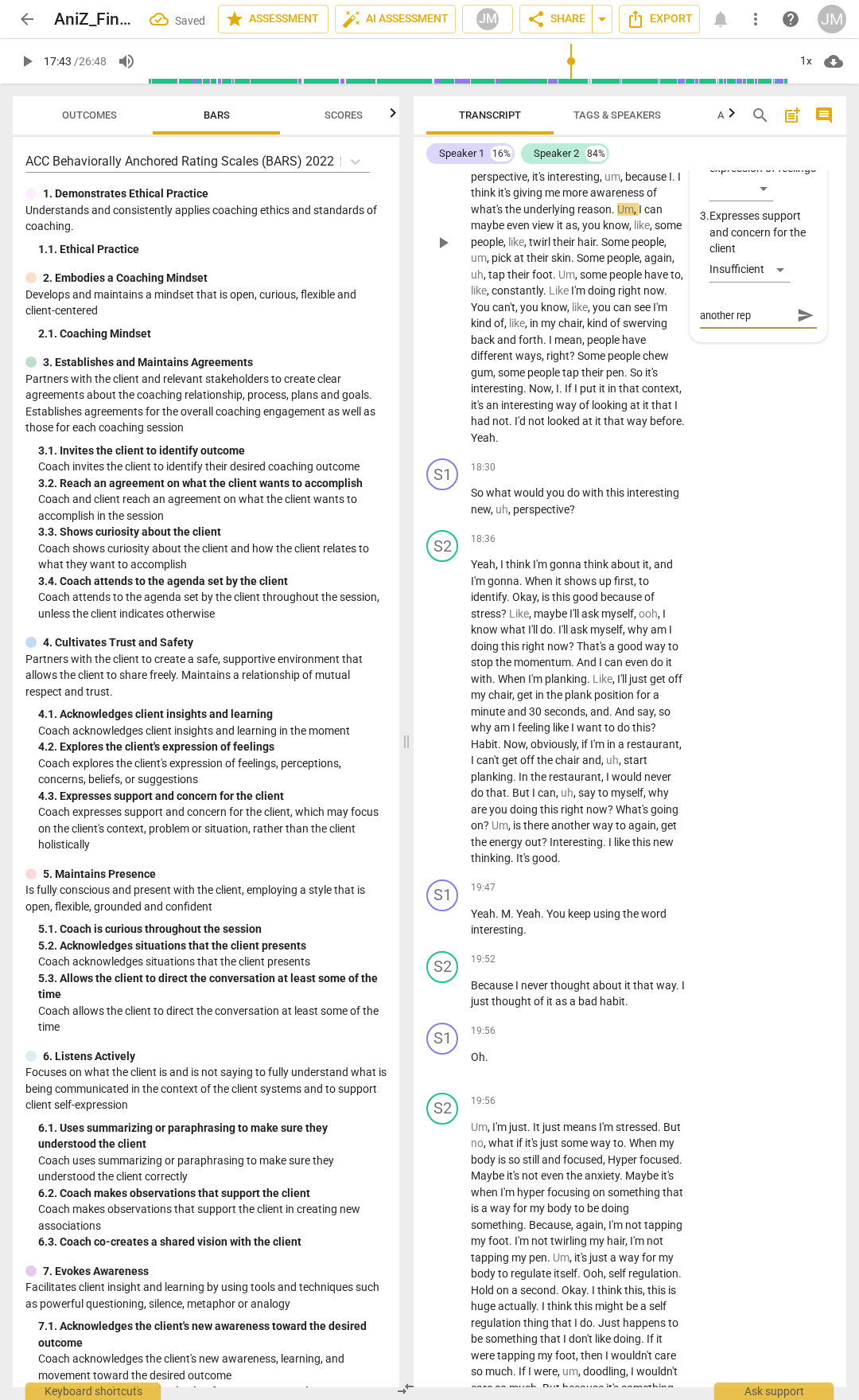
type textarea "another repe"
type textarea "another repea"
type textarea "another repeat"
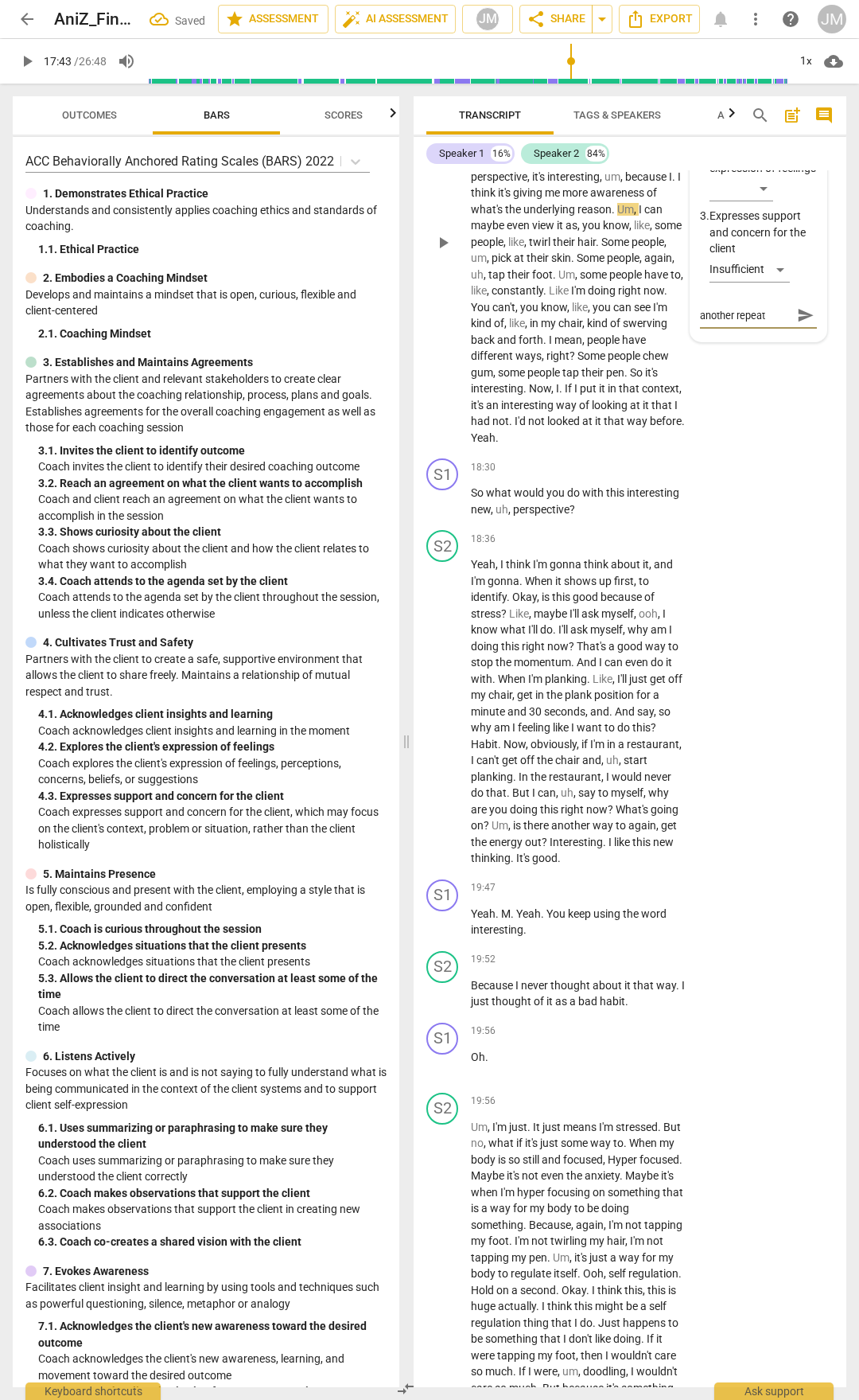
type textarea "another repeati"
type textarea "another repeatin"
type textarea "another repeating"
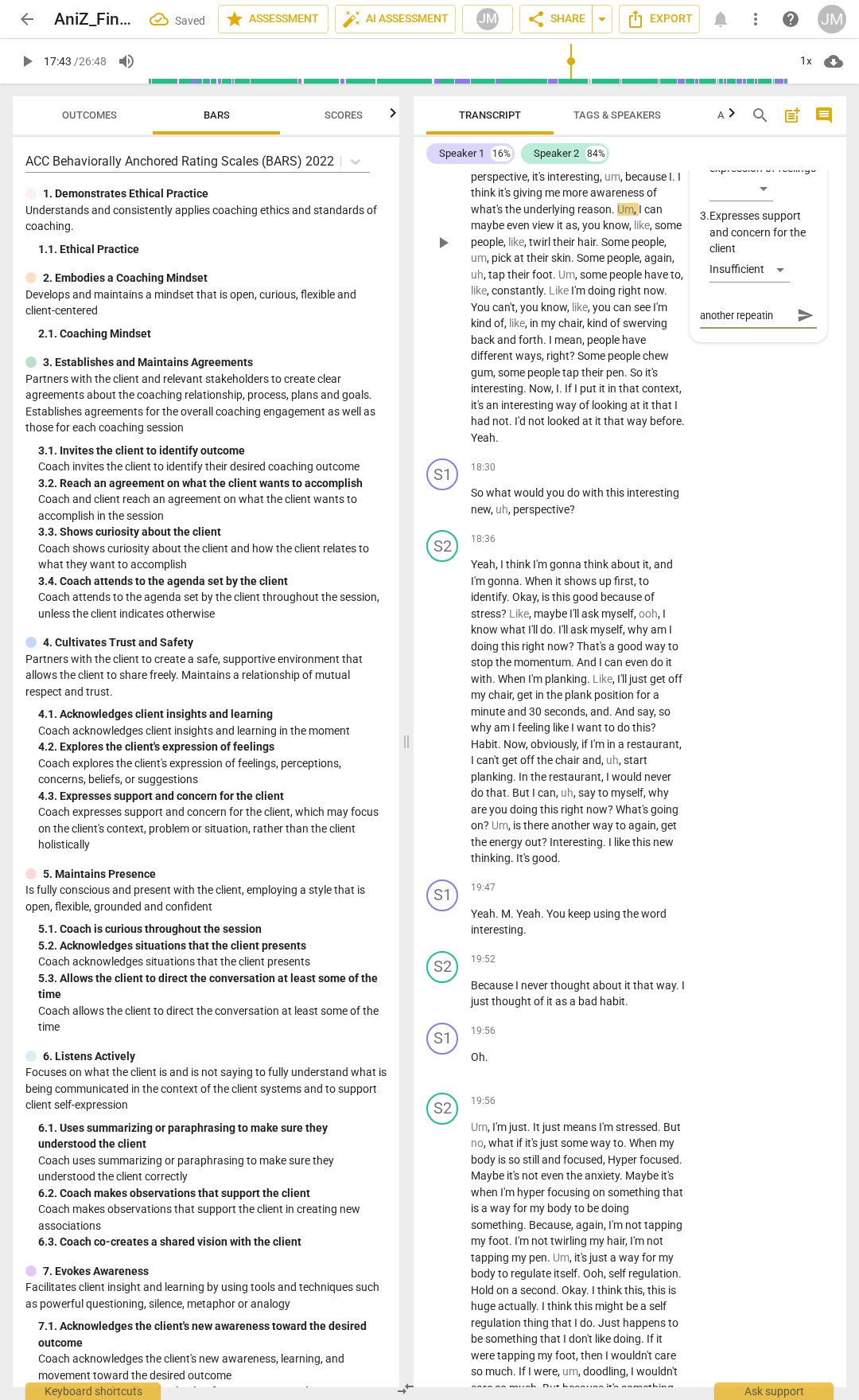
type textarea "another repeating"
type textarea "another repeating t"
type textarea "another repeating th"
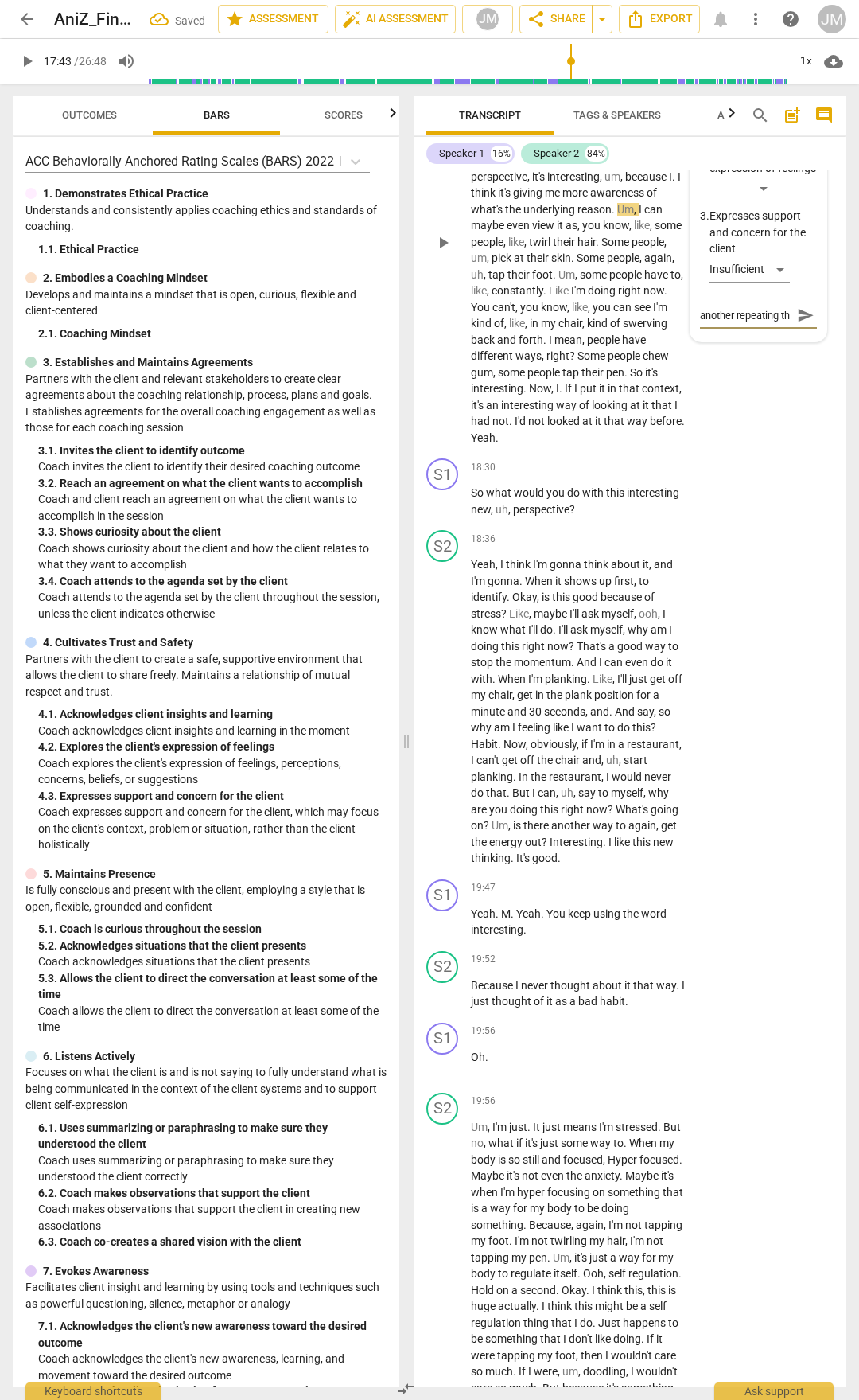
scroll to position [14, 0]
type textarea "another repeating thi"
type textarea "another repeating thin"
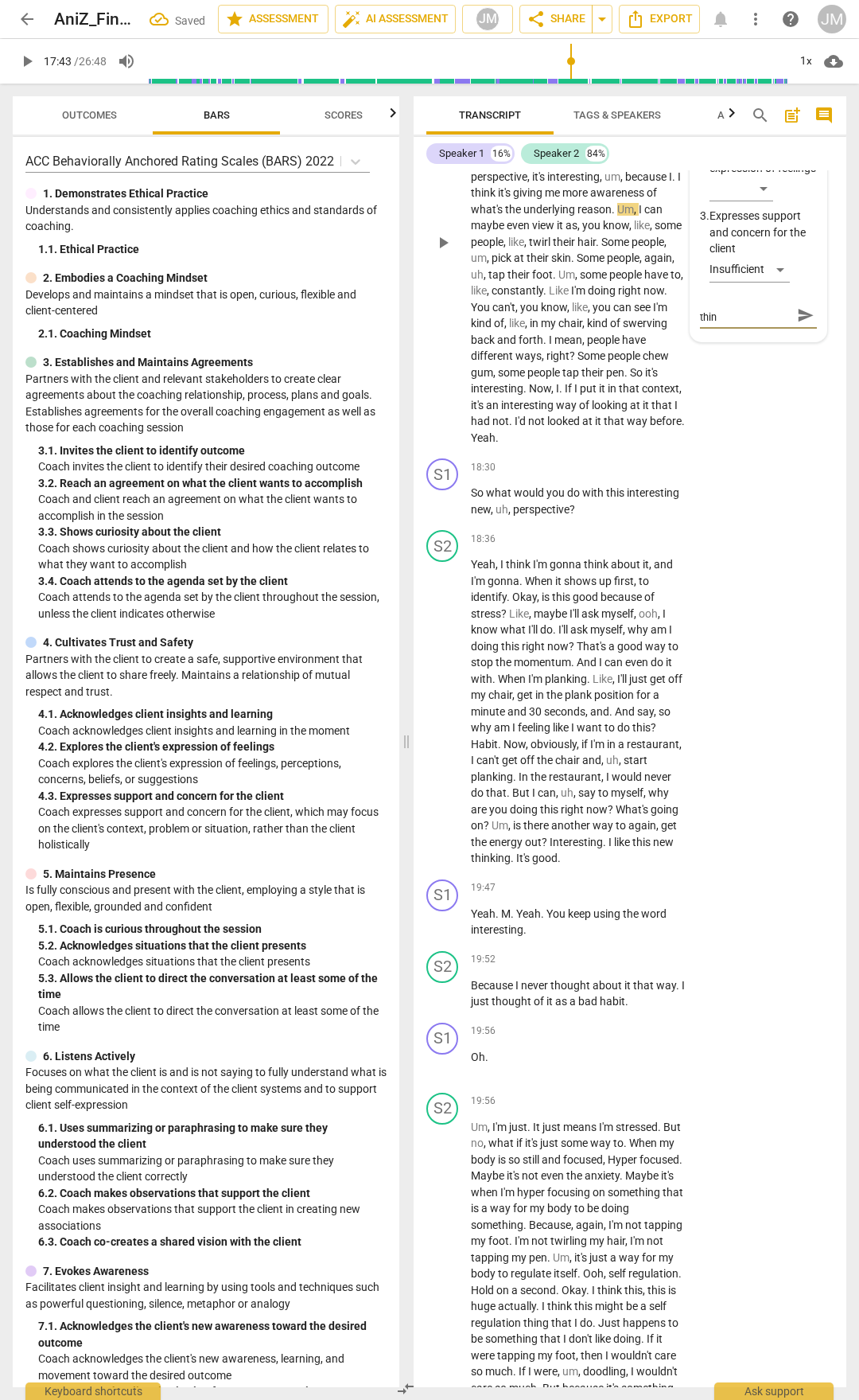
type textarea "another repeating thing"
type textarea "another repeating thing t"
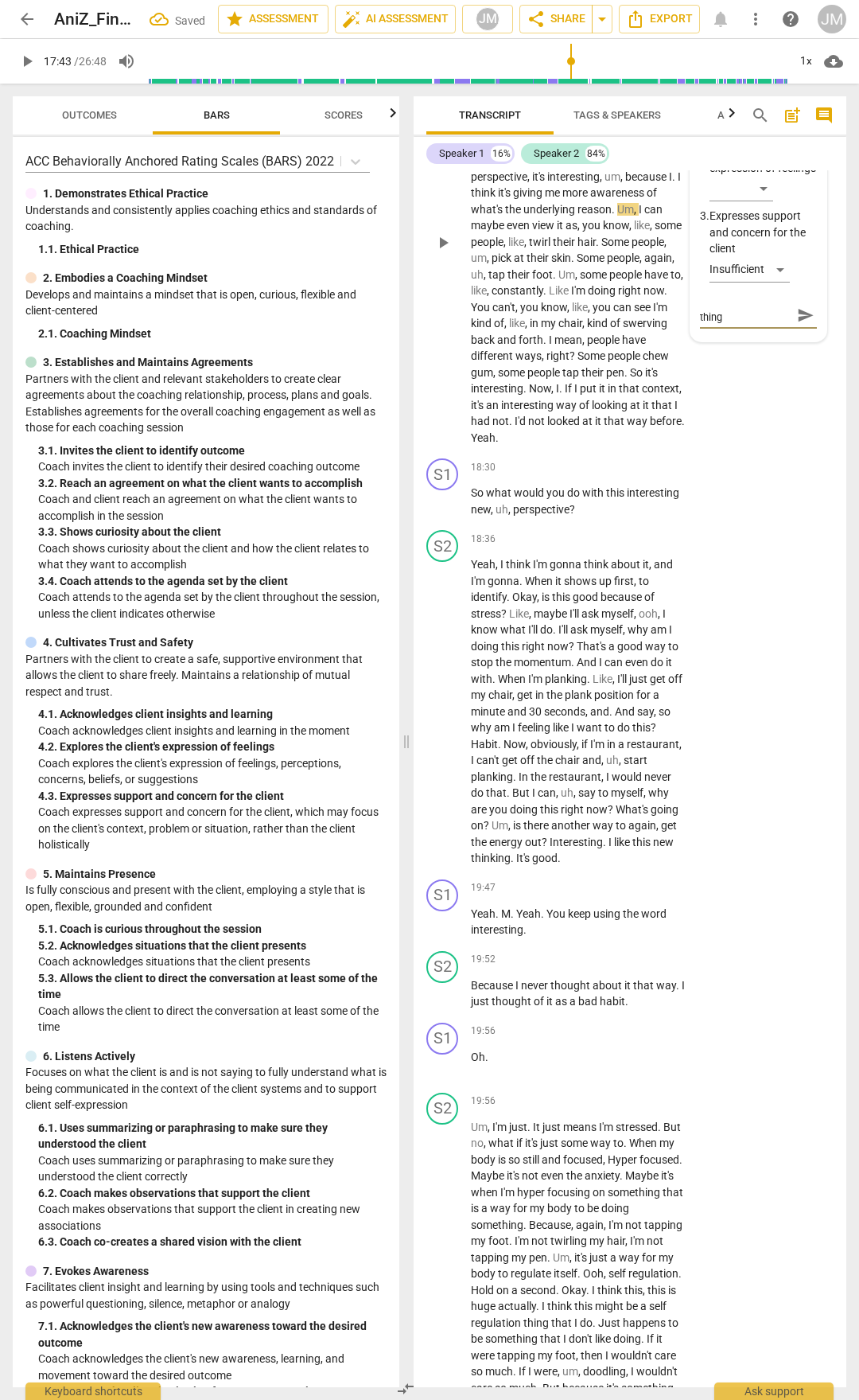
type textarea "another repeating thing t"
type textarea "another repeating thing to"
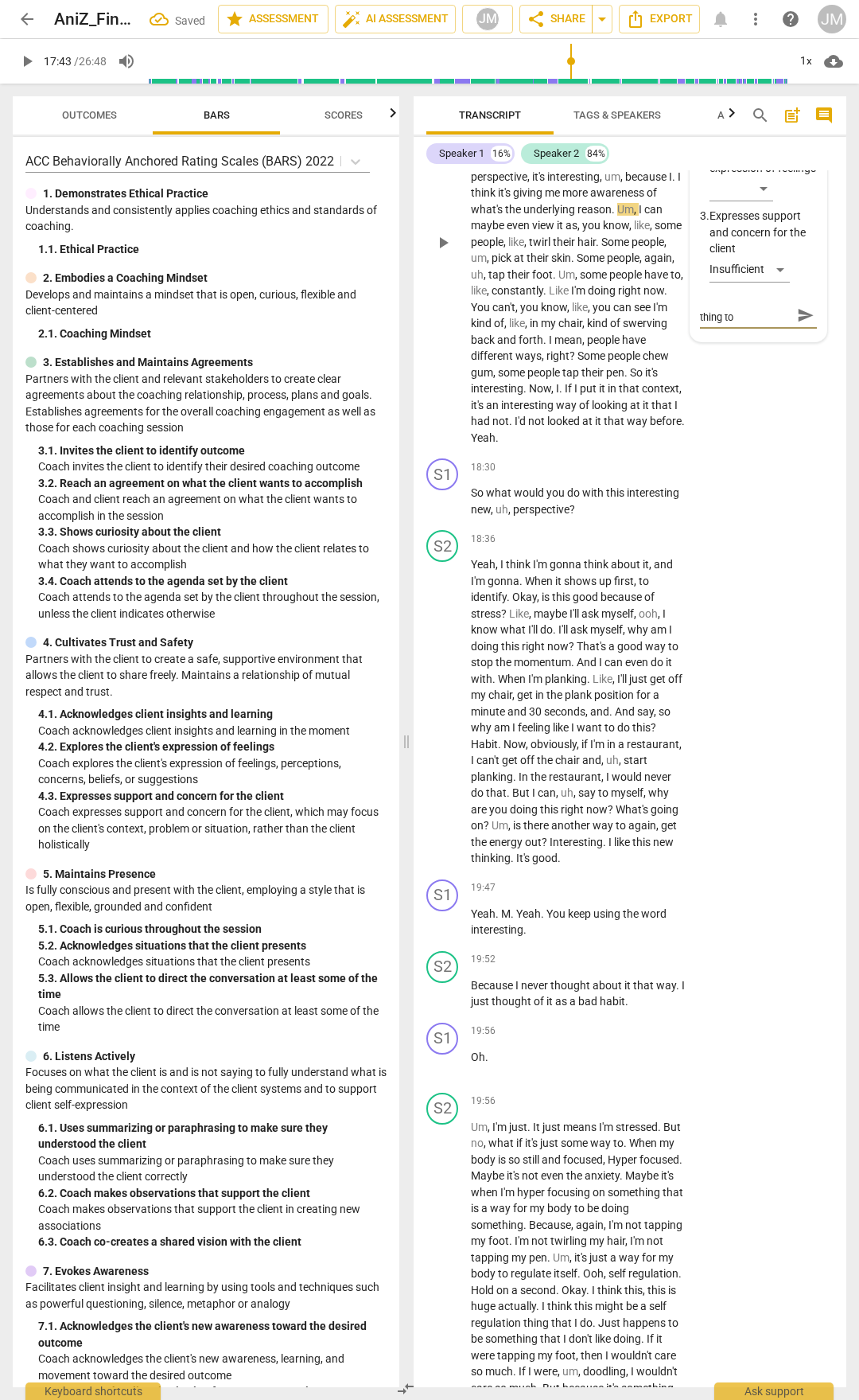
scroll to position [0, 0]
type textarea "another repeating thing to s"
type textarea "another repeating thing to sh"
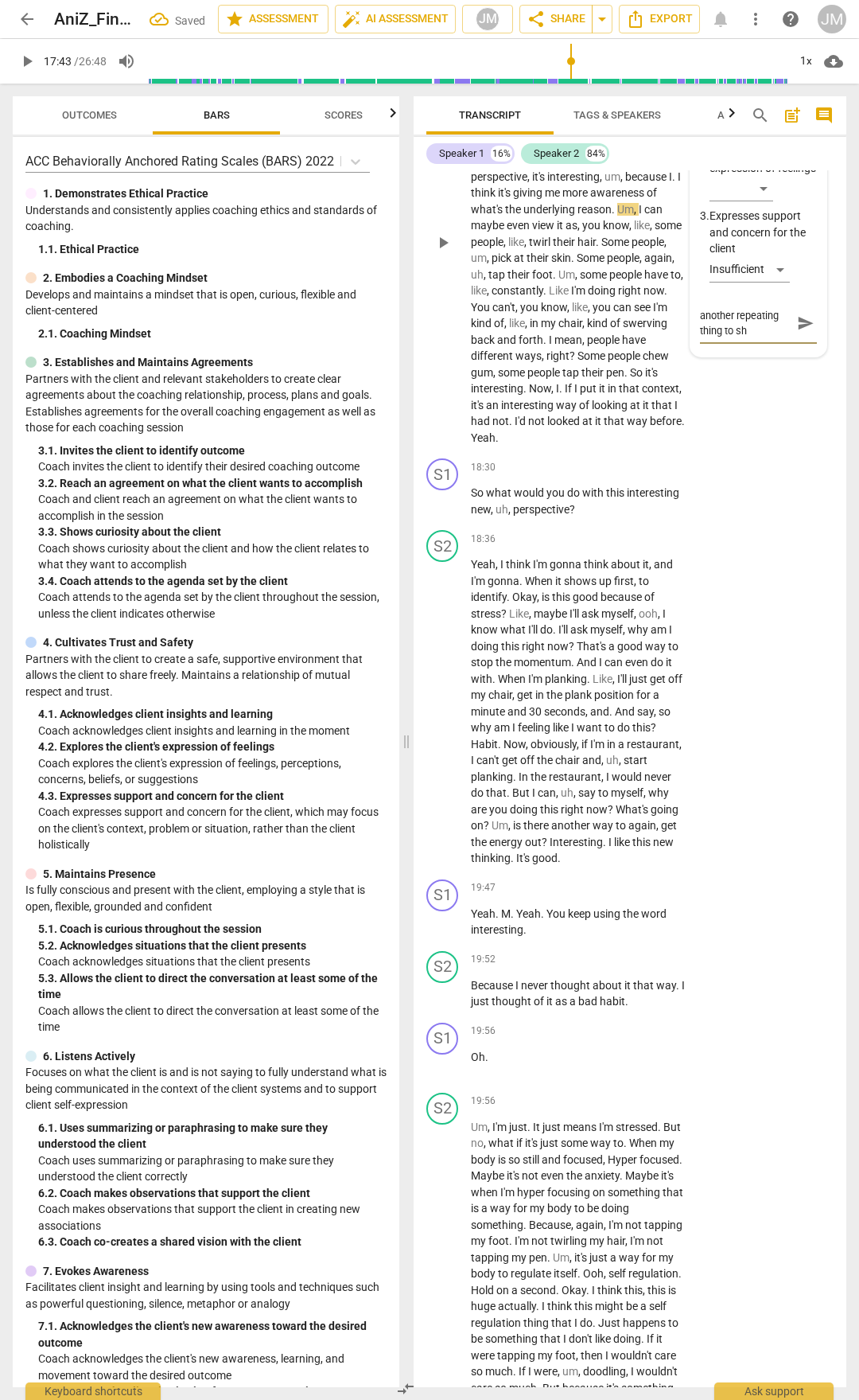
type textarea "another repeating thing to sho"
type textarea "another repeating thing to show"
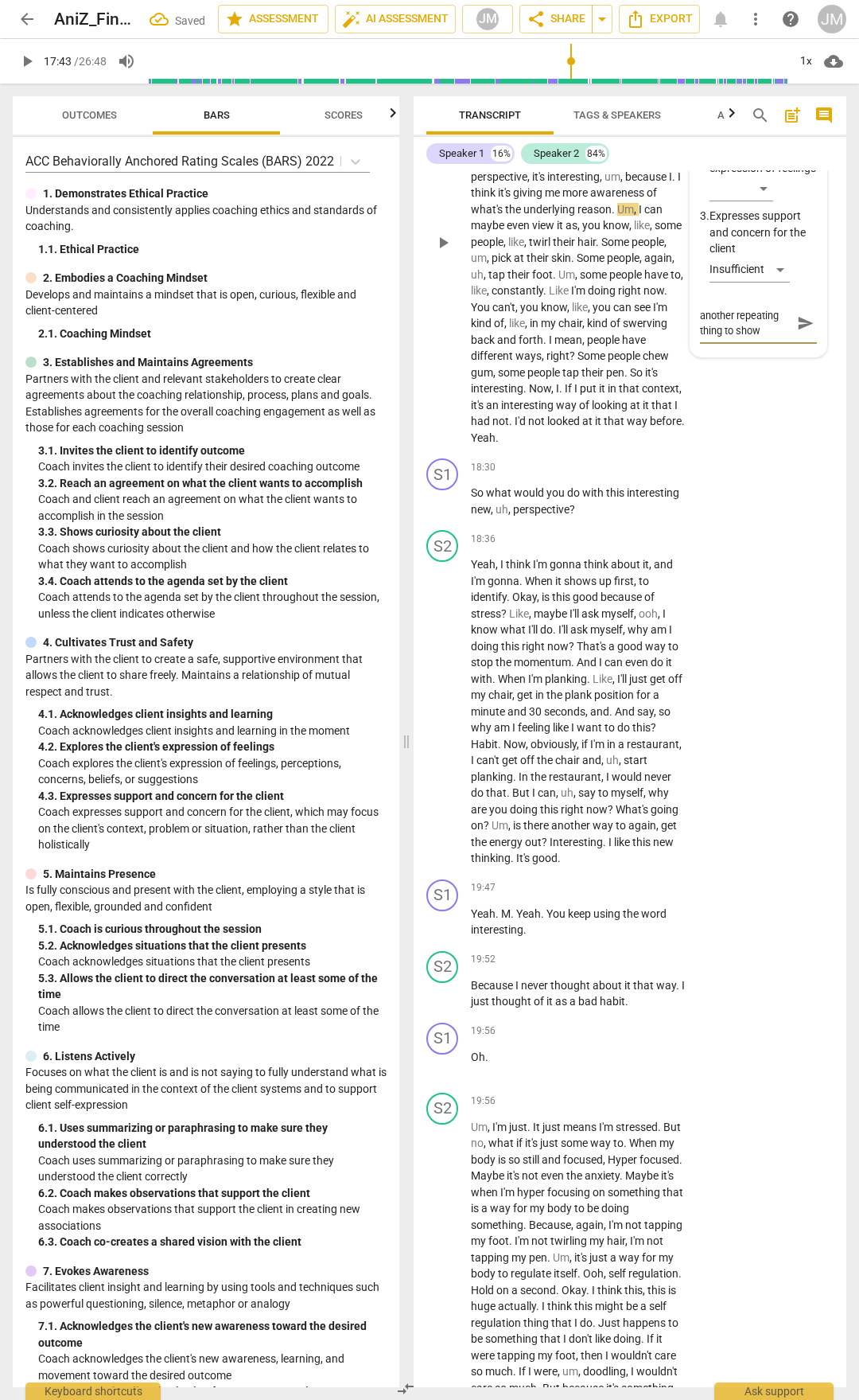
type textarea "another repeating thing to show"
type textarea "another repeating thing to show s"
type textarea "another repeating thing to show so"
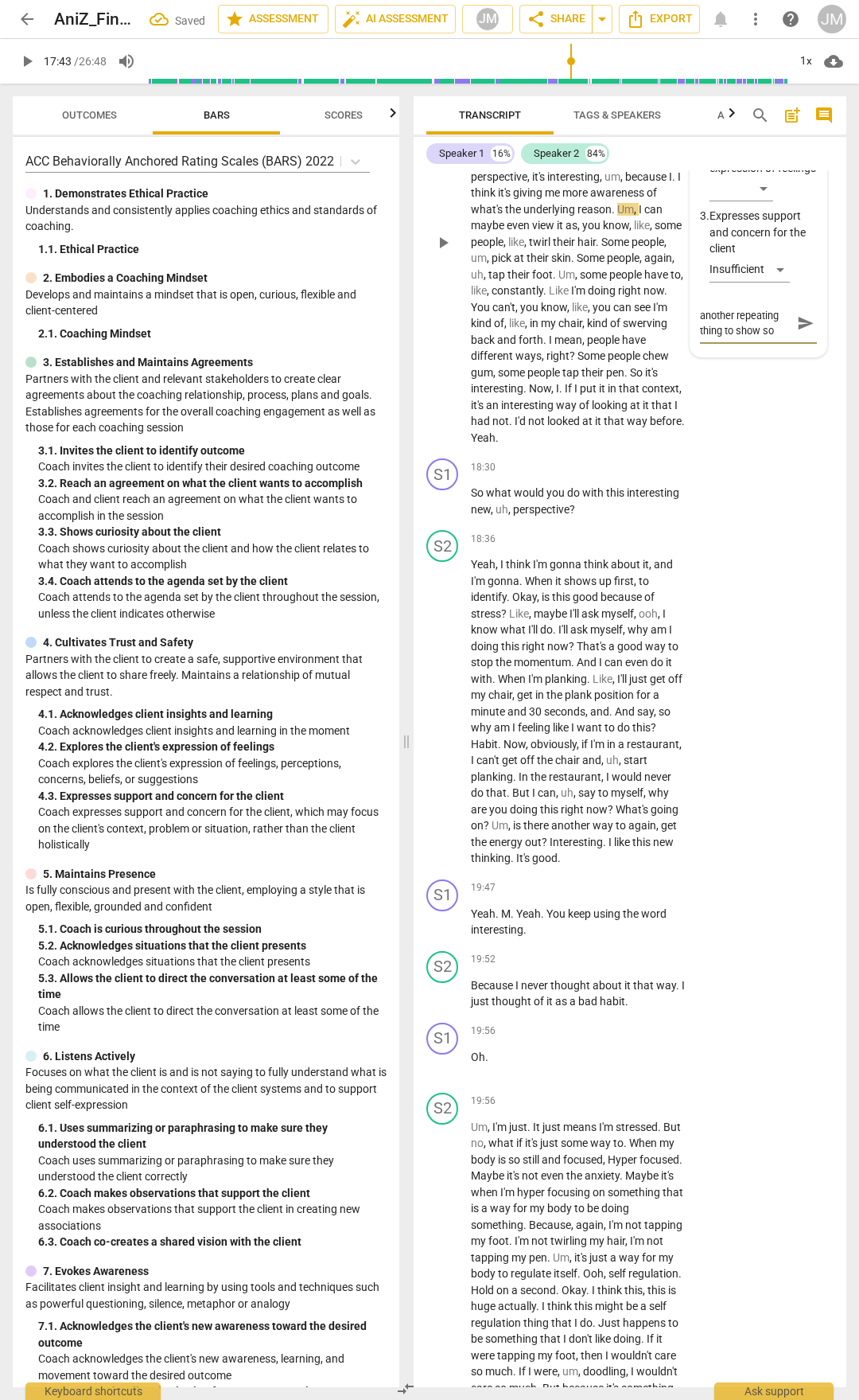
type textarea "another repeating thing to show som"
type textarea "another repeating thing to show some"
click at [797, 339] on span "send" at bounding box center [806, 330] width 17 height 17
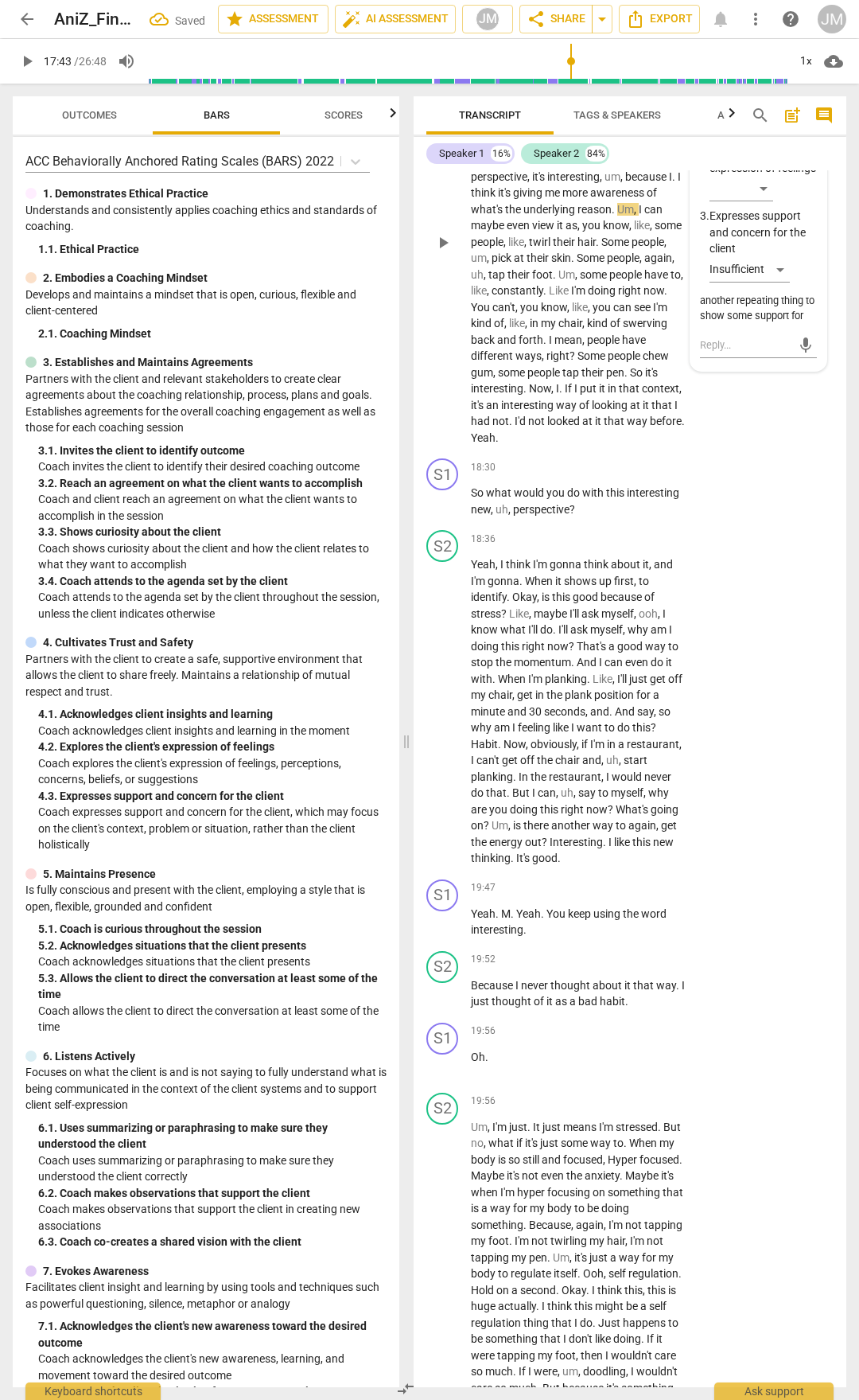
click at [442, 252] on span "play_arrow" at bounding box center [444, 243] width 19 height 19
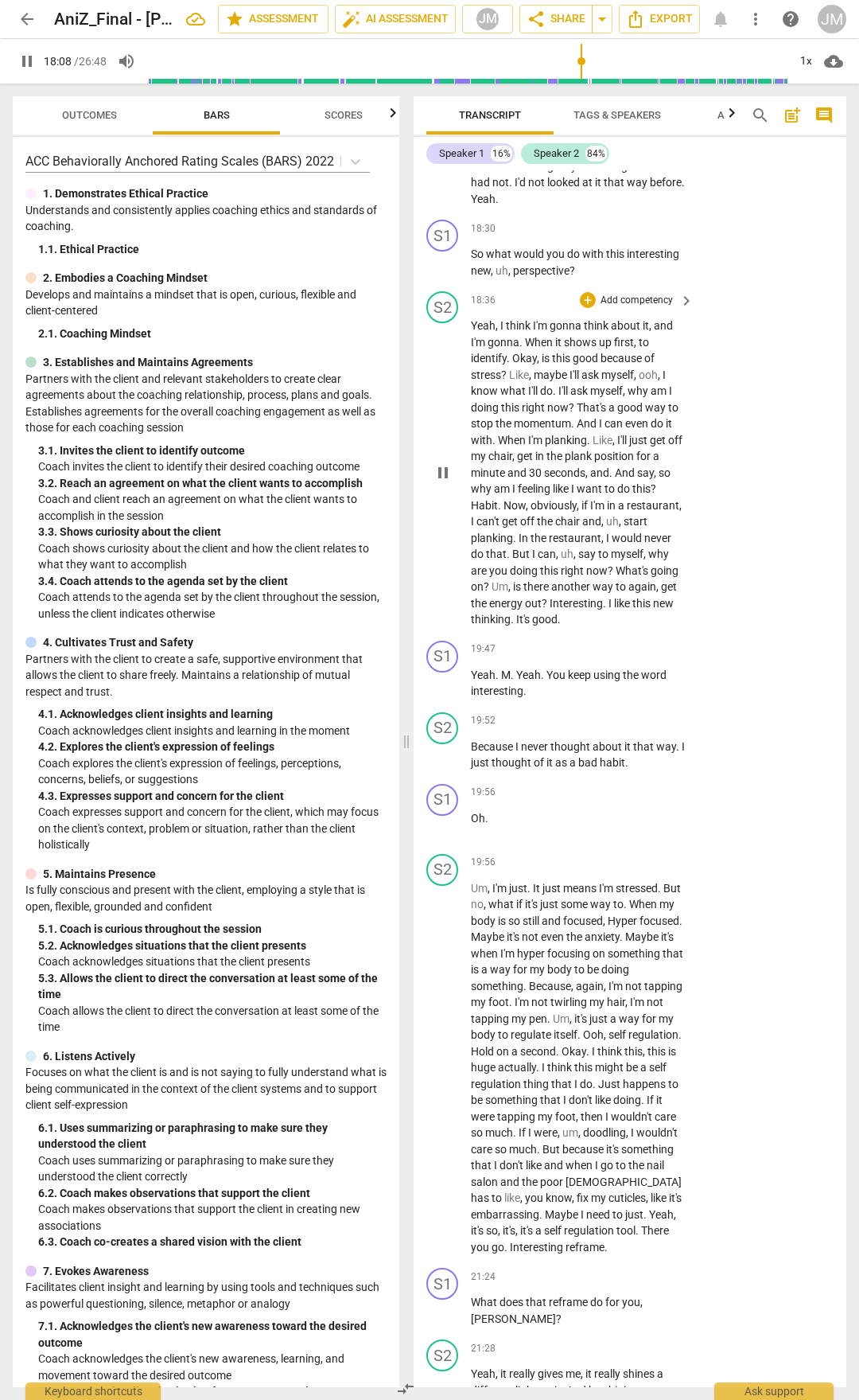
scroll to position [7113, 0]
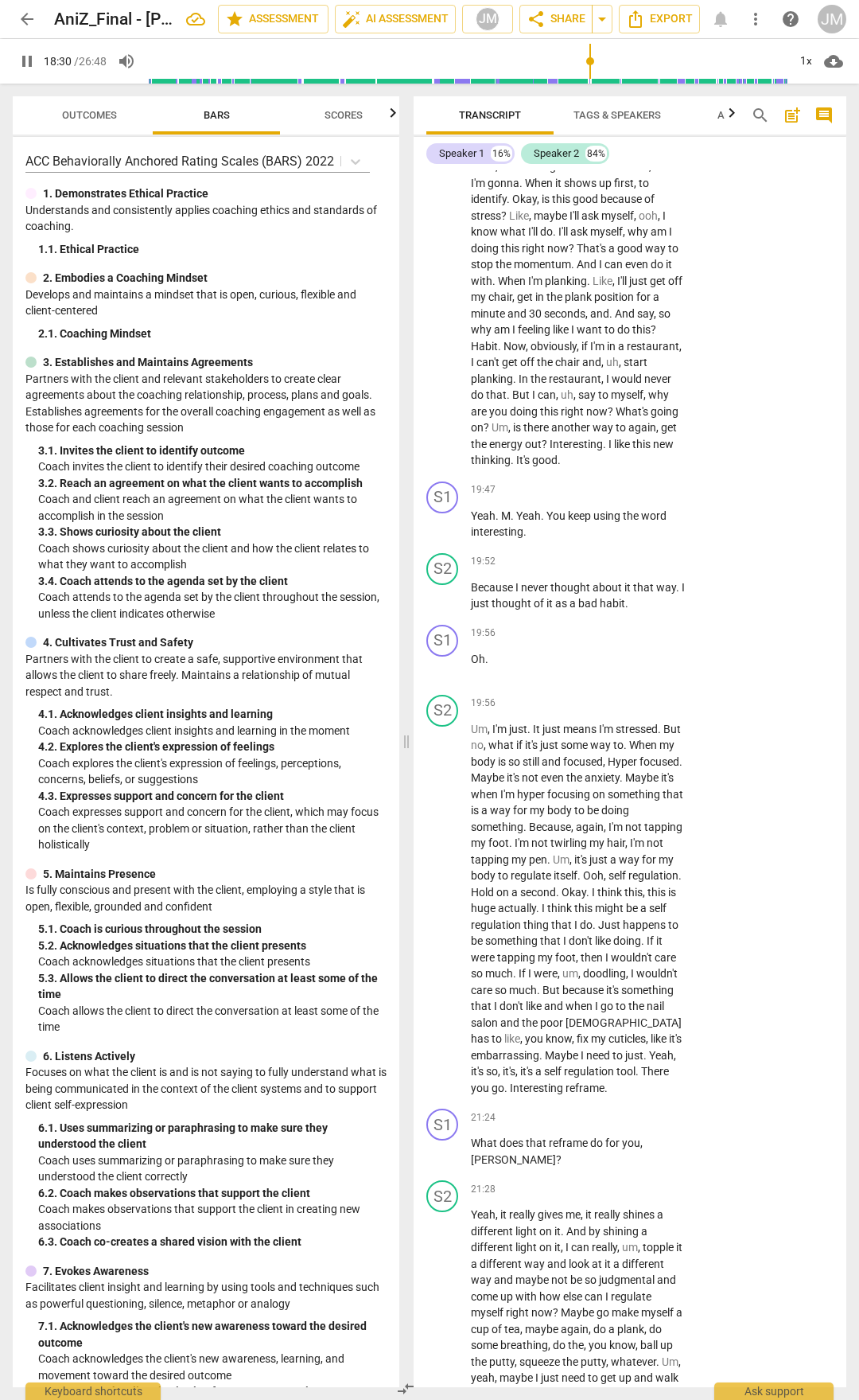
drag, startPoint x: 580, startPoint y: 369, endPoint x: 435, endPoint y: 351, distance: 146.1
click at [435, 126] on div "S1 play_arrow pause 18:30 + Add competency keyboard_arrow_right So what would y…" at bounding box center [629, 90] width 433 height 72
click at [595, 78] on div "+ Add competency" at bounding box center [628, 69] width 95 height 16
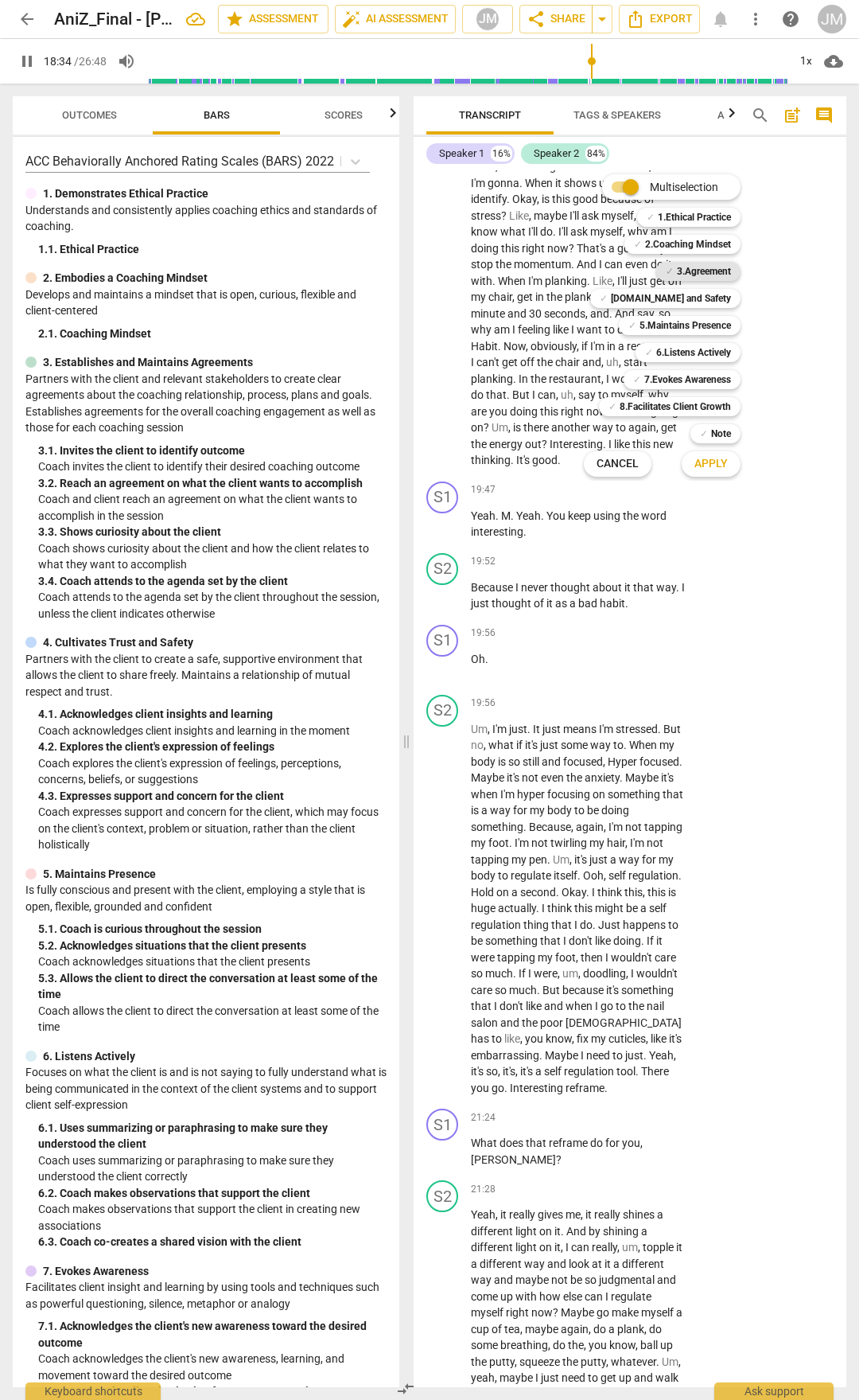
click at [713, 273] on b "3.Agreement" at bounding box center [704, 271] width 54 height 19
drag, startPoint x: 721, startPoint y: 350, endPoint x: 720, endPoint y: 361, distance: 11.0
click at [721, 351] on b "6.Listens Actively" at bounding box center [693, 353] width 75 height 19
click at [713, 377] on b "7.Evokes Awareness" at bounding box center [689, 380] width 87 height 19
click at [725, 467] on span "Apply" at bounding box center [711, 464] width 34 height 16
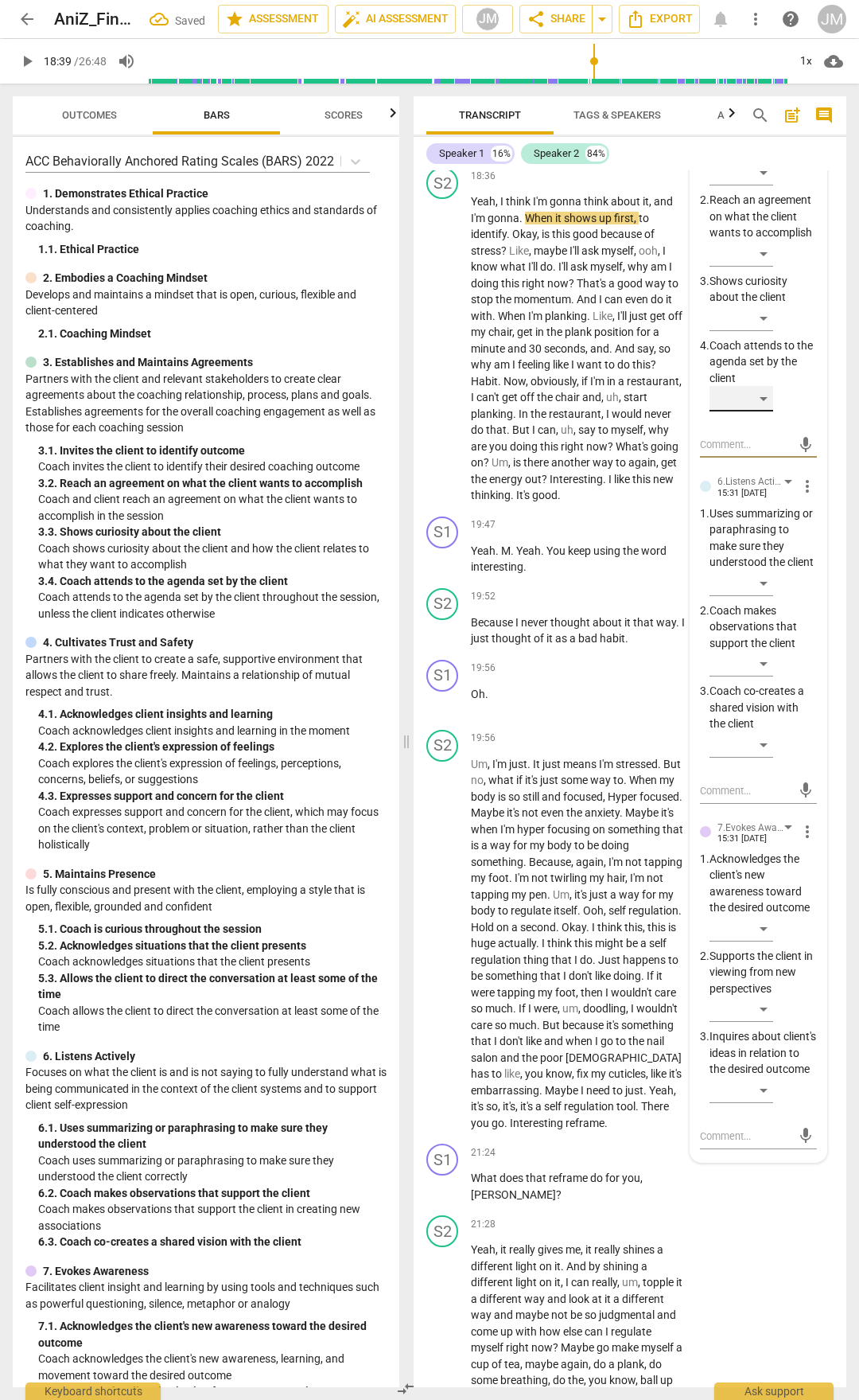
click at [755, 412] on div "​" at bounding box center [742, 399] width 64 height 25
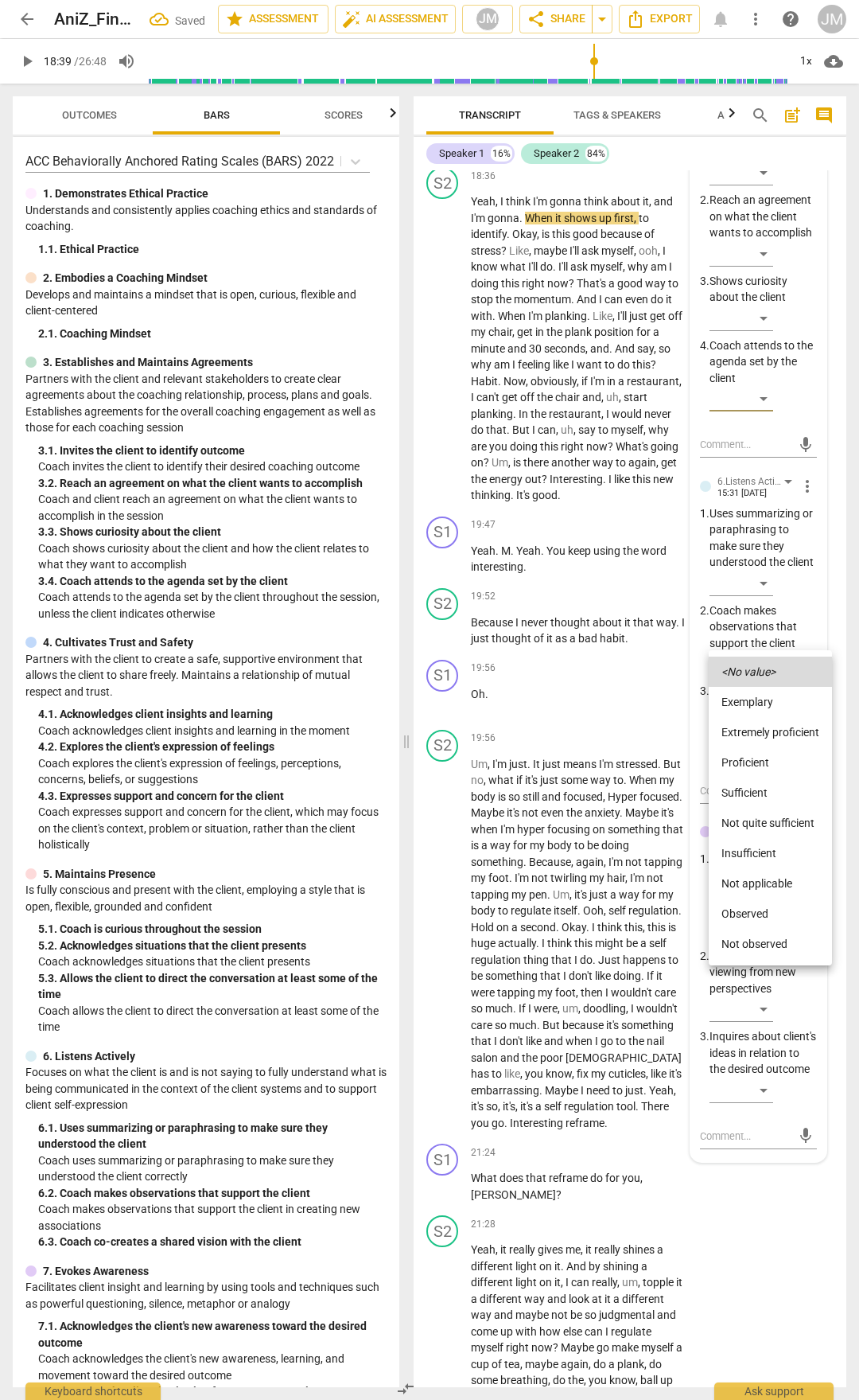
click at [766, 731] on li "Proficient" at bounding box center [770, 762] width 123 height 30
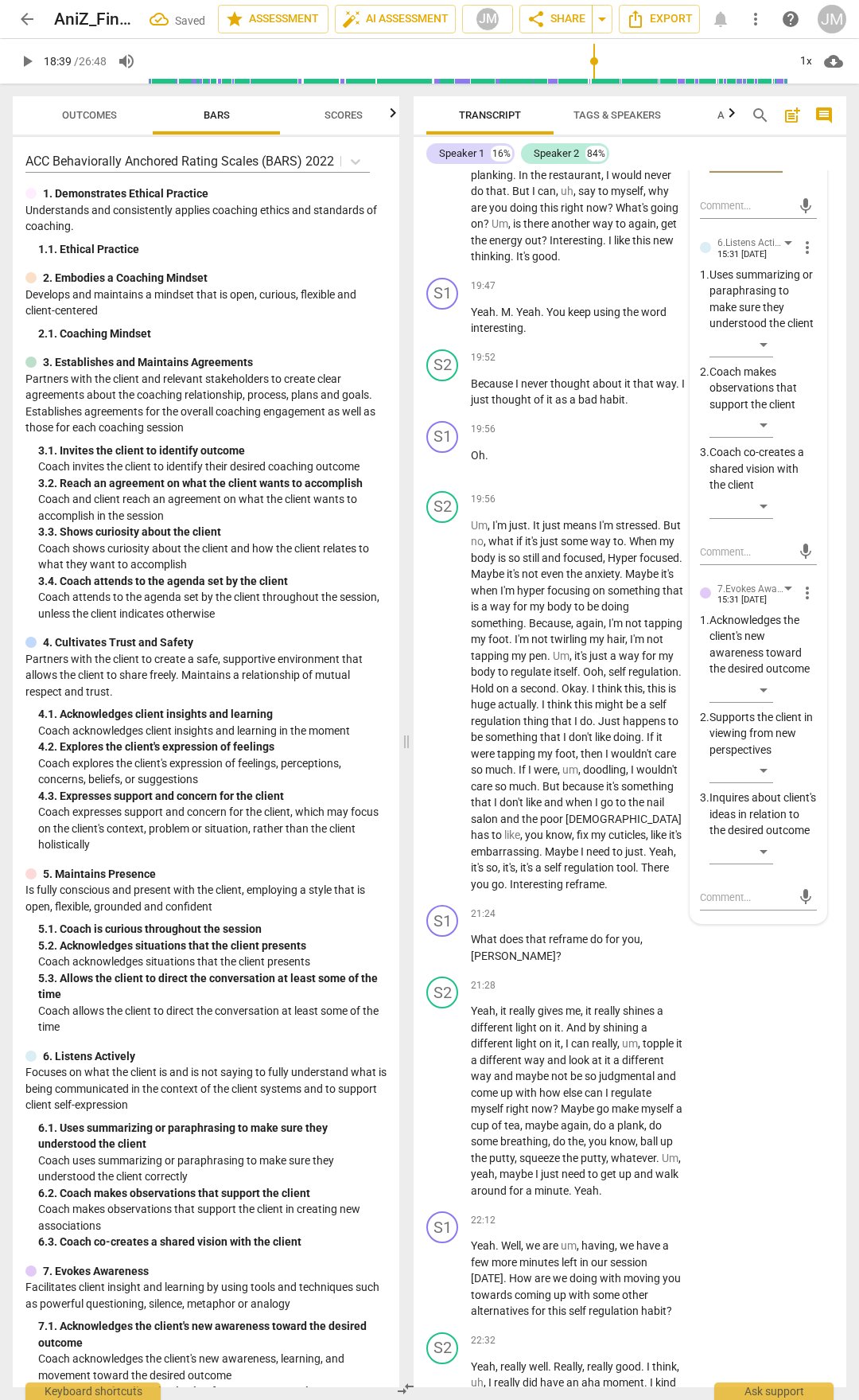
scroll to position [7432, 0]
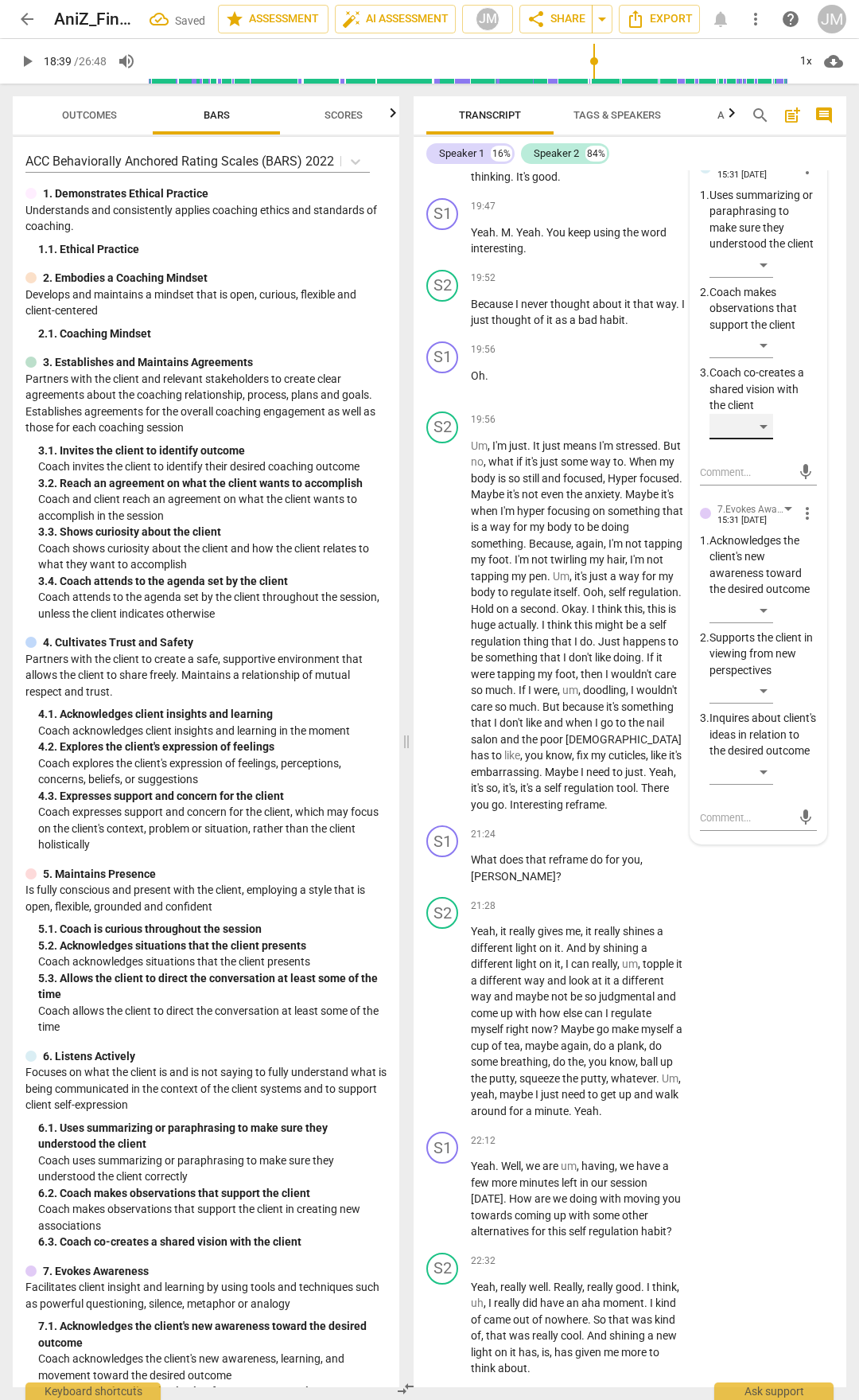
click at [770, 440] on div "​" at bounding box center [742, 426] width 64 height 25
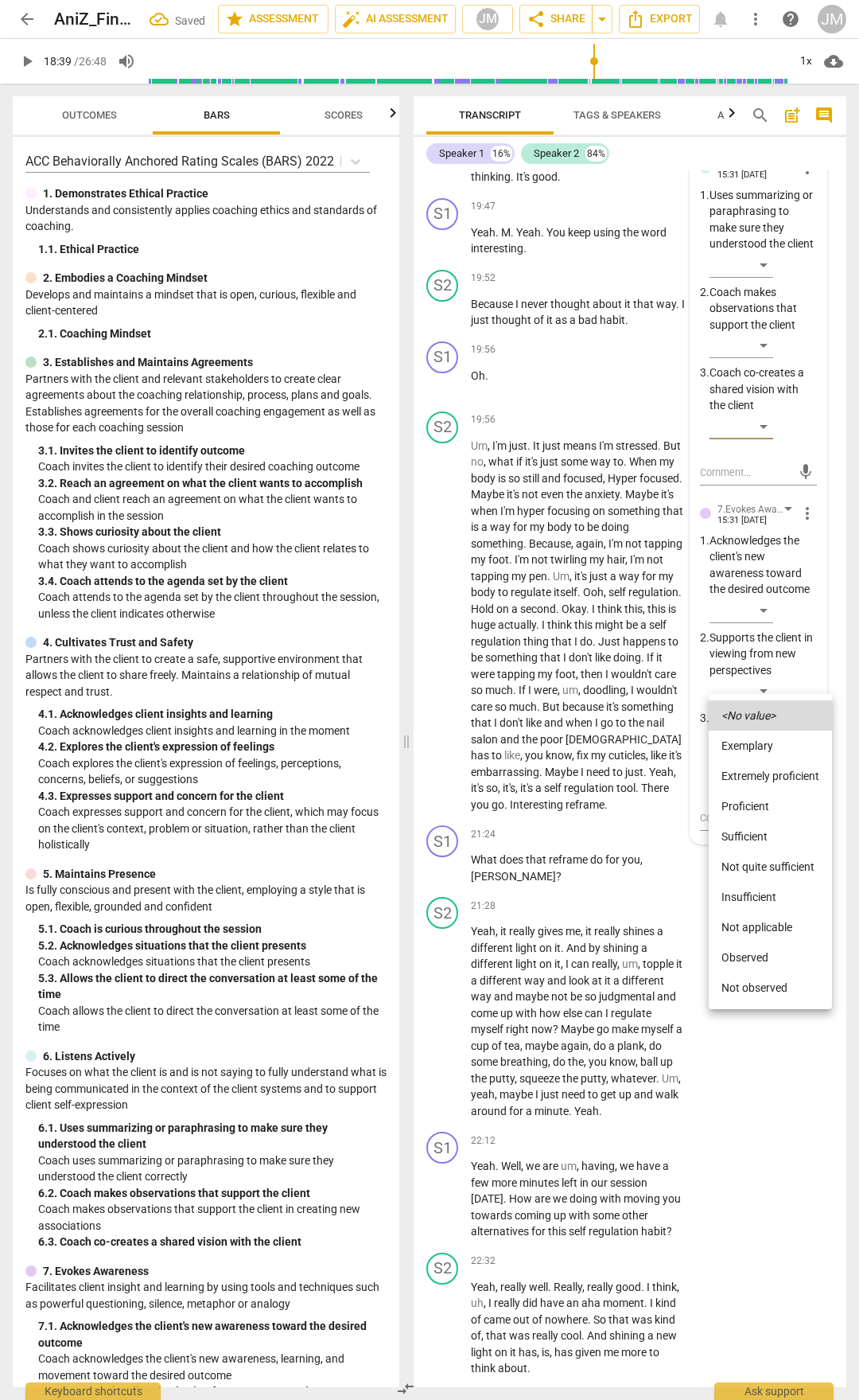
click at [762, 731] on li "Proficient" at bounding box center [770, 806] width 123 height 30
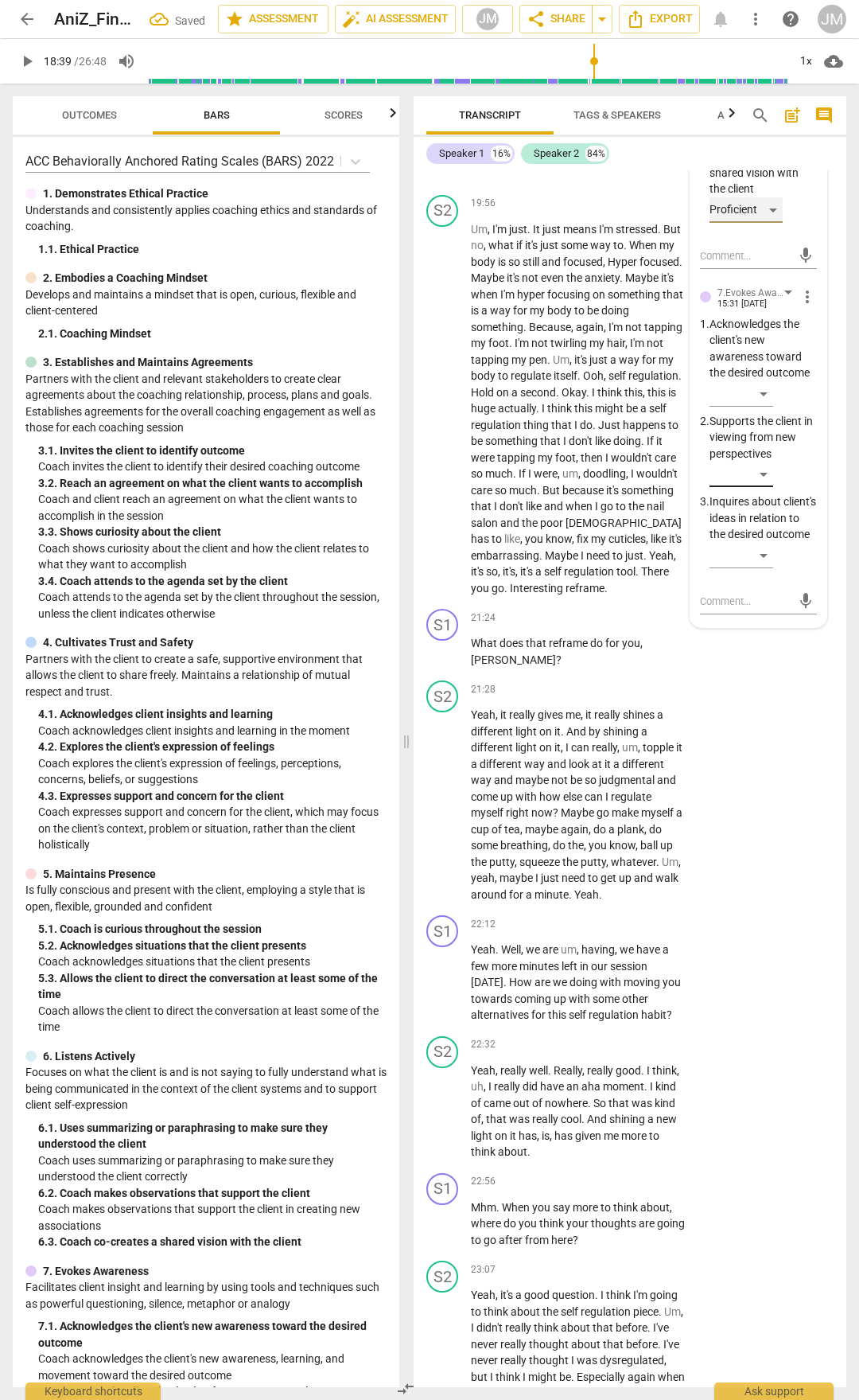
scroll to position [7671, 0]
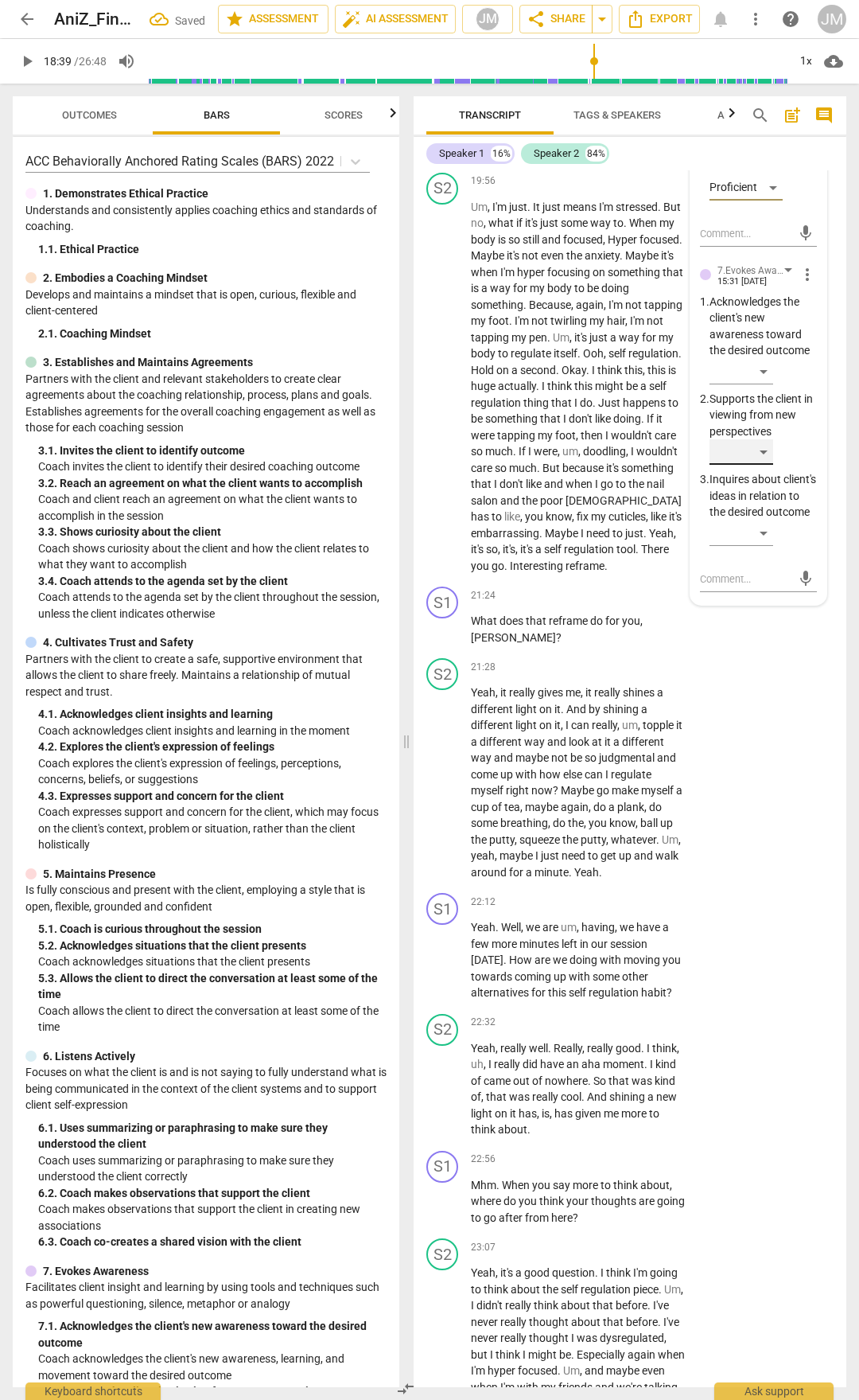
click at [765, 465] on div "​" at bounding box center [742, 452] width 64 height 25
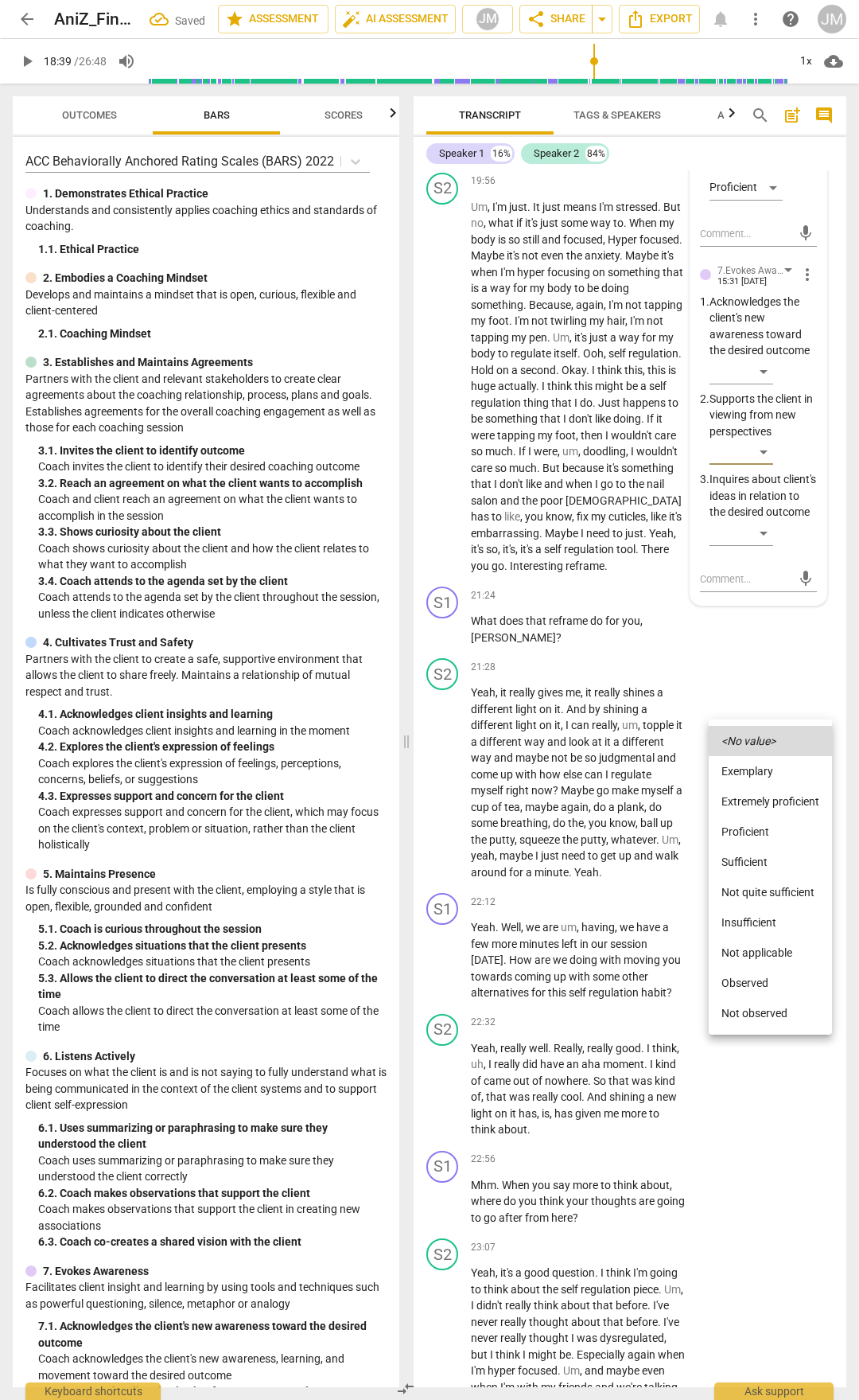
click at [765, 731] on li "Extremely proficient" at bounding box center [770, 801] width 123 height 30
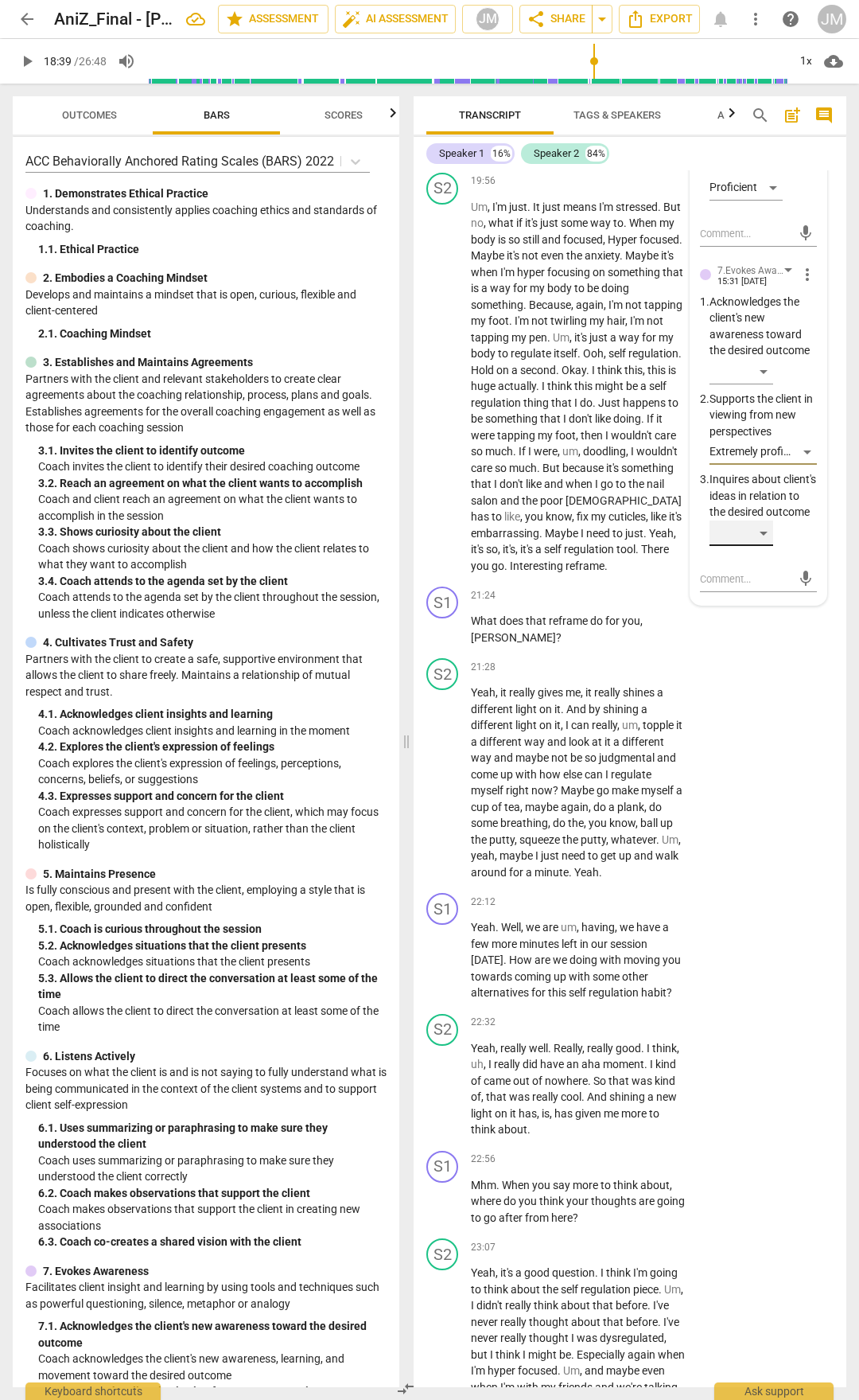
click at [771, 546] on div "​" at bounding box center [742, 533] width 64 height 25
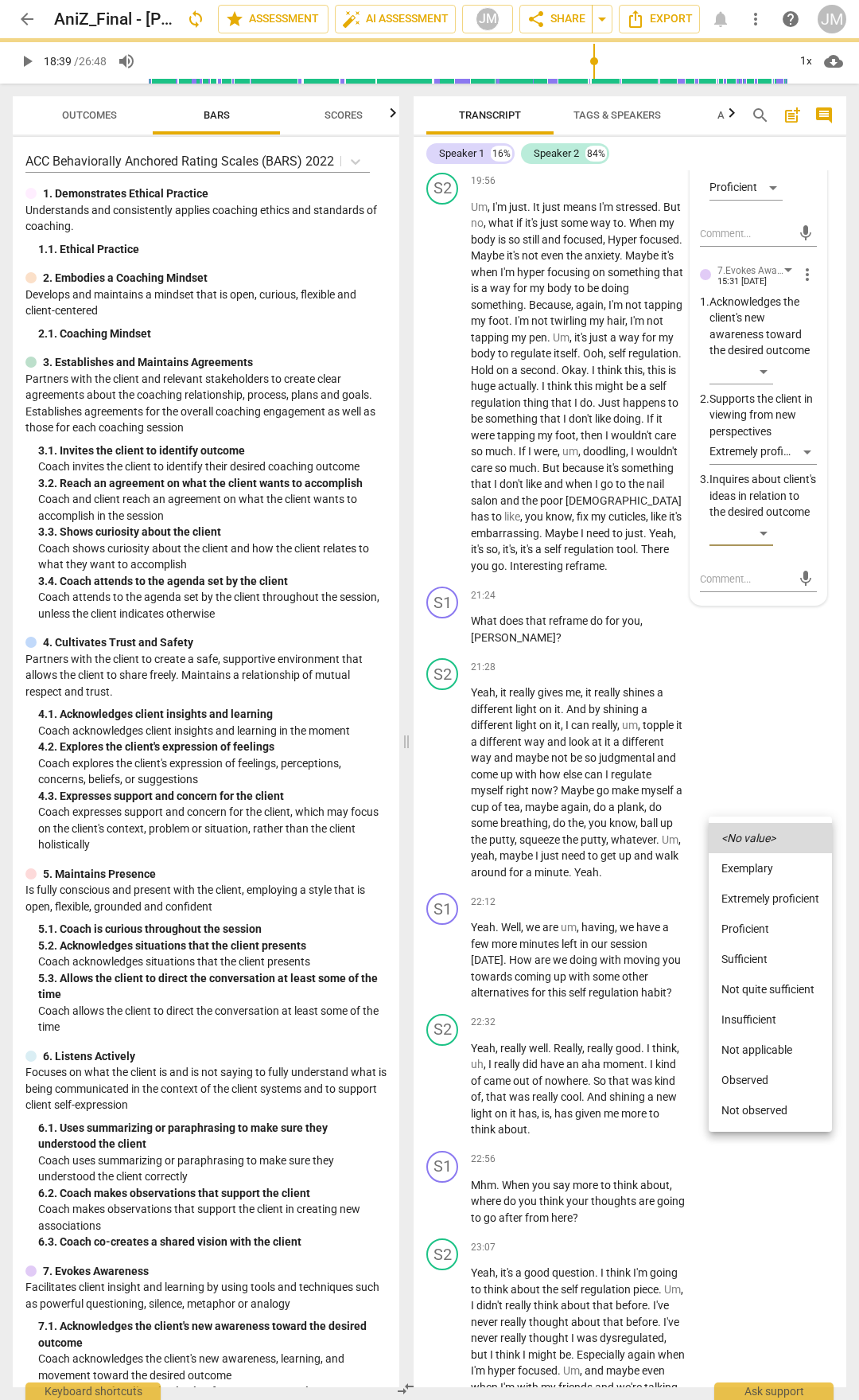
click at [761, 731] on li "Proficient" at bounding box center [770, 928] width 123 height 30
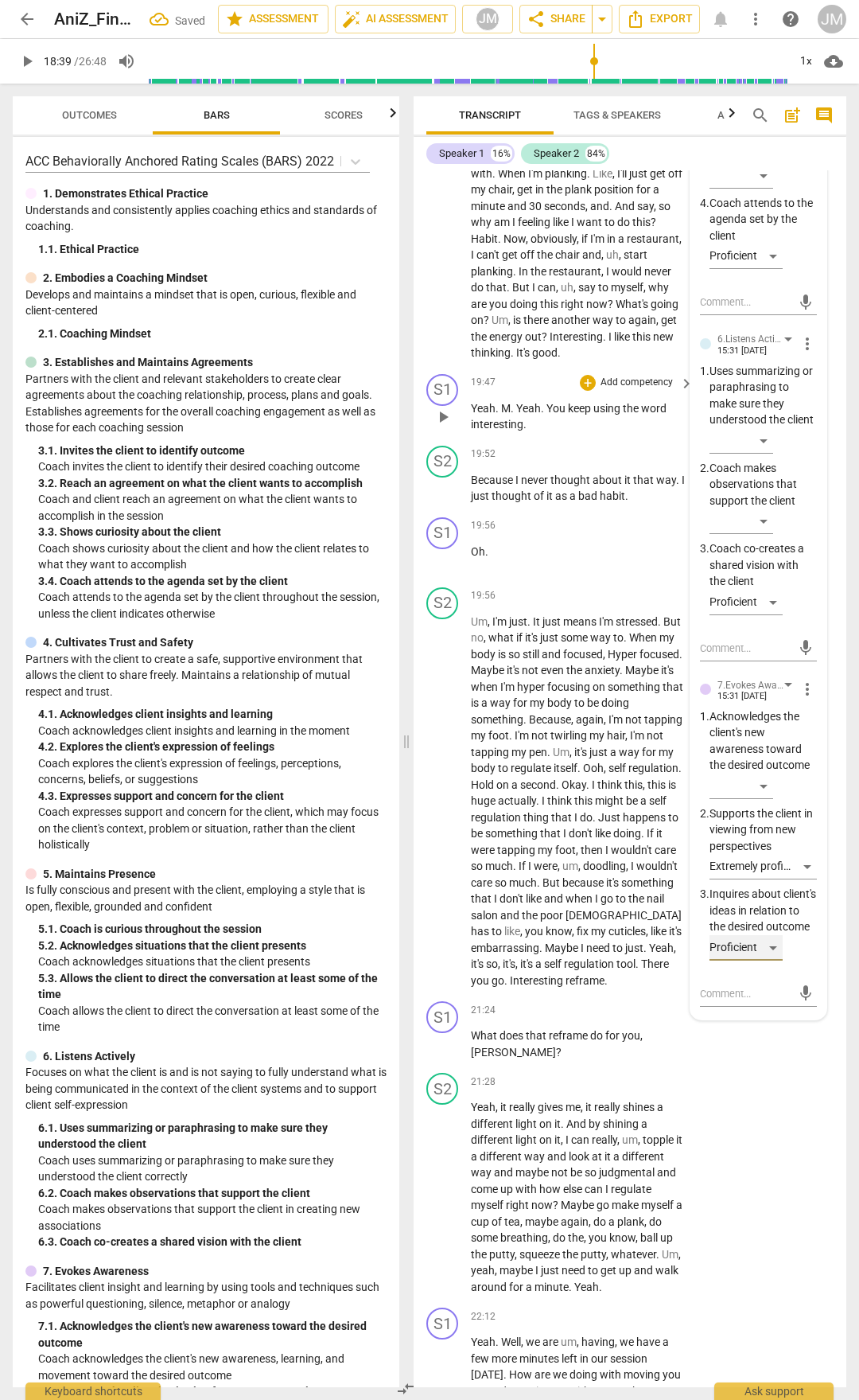
scroll to position [7113, 0]
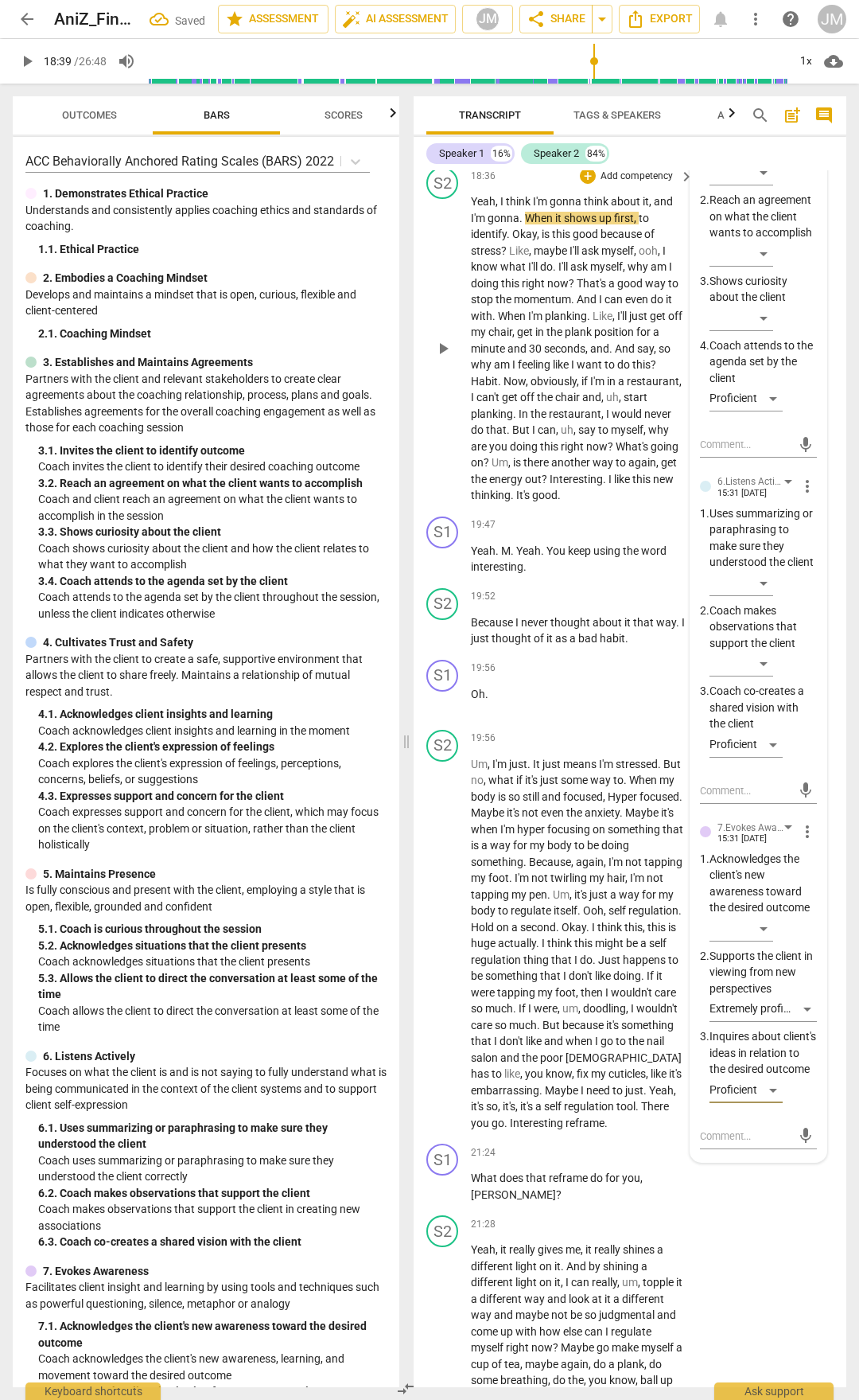
click at [436, 499] on div "play_arrow pause" at bounding box center [451, 349] width 41 height 300
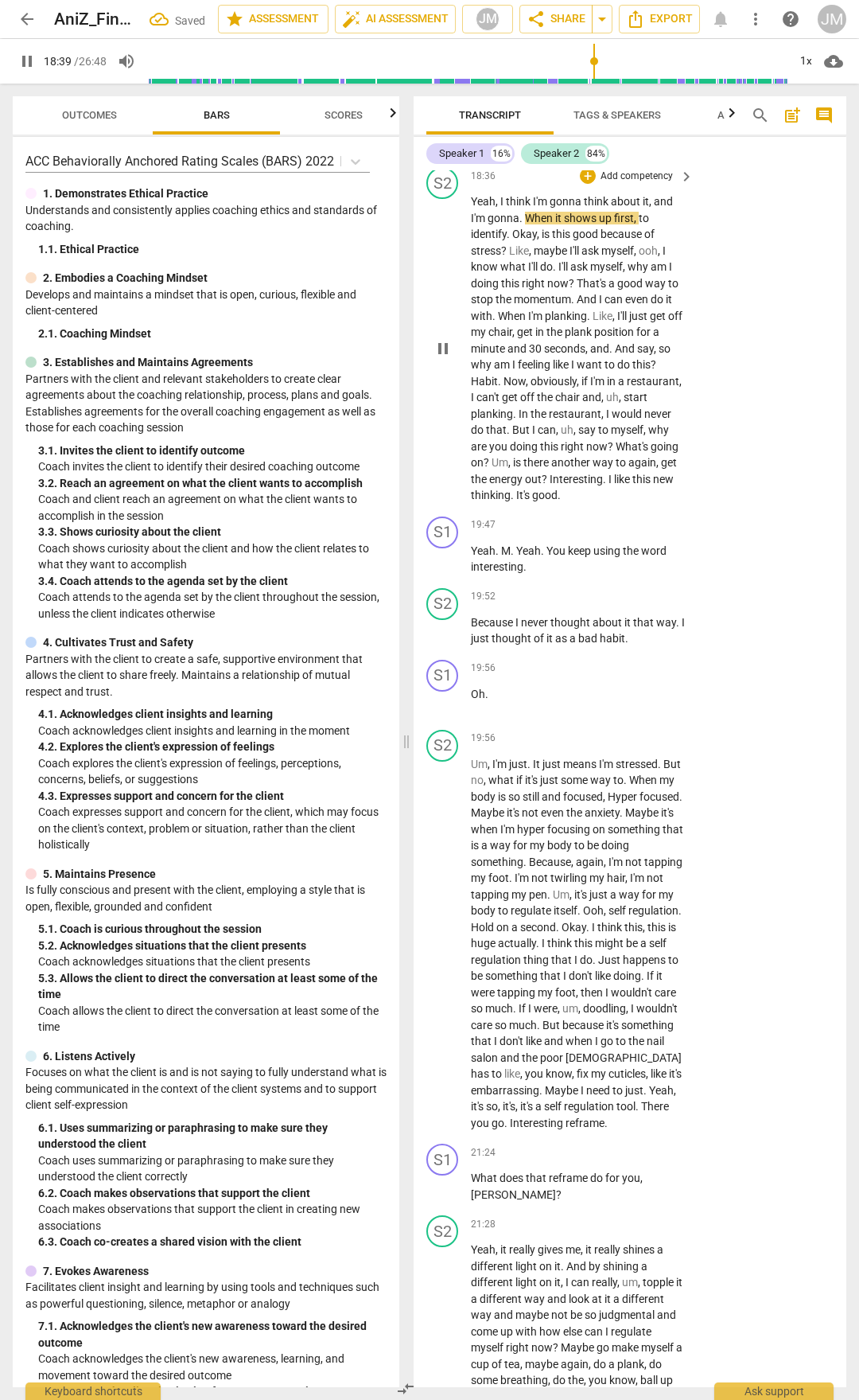
click at [444, 358] on span "pause" at bounding box center [444, 349] width 19 height 19
click at [444, 358] on span "play_arrow" at bounding box center [444, 349] width 19 height 19
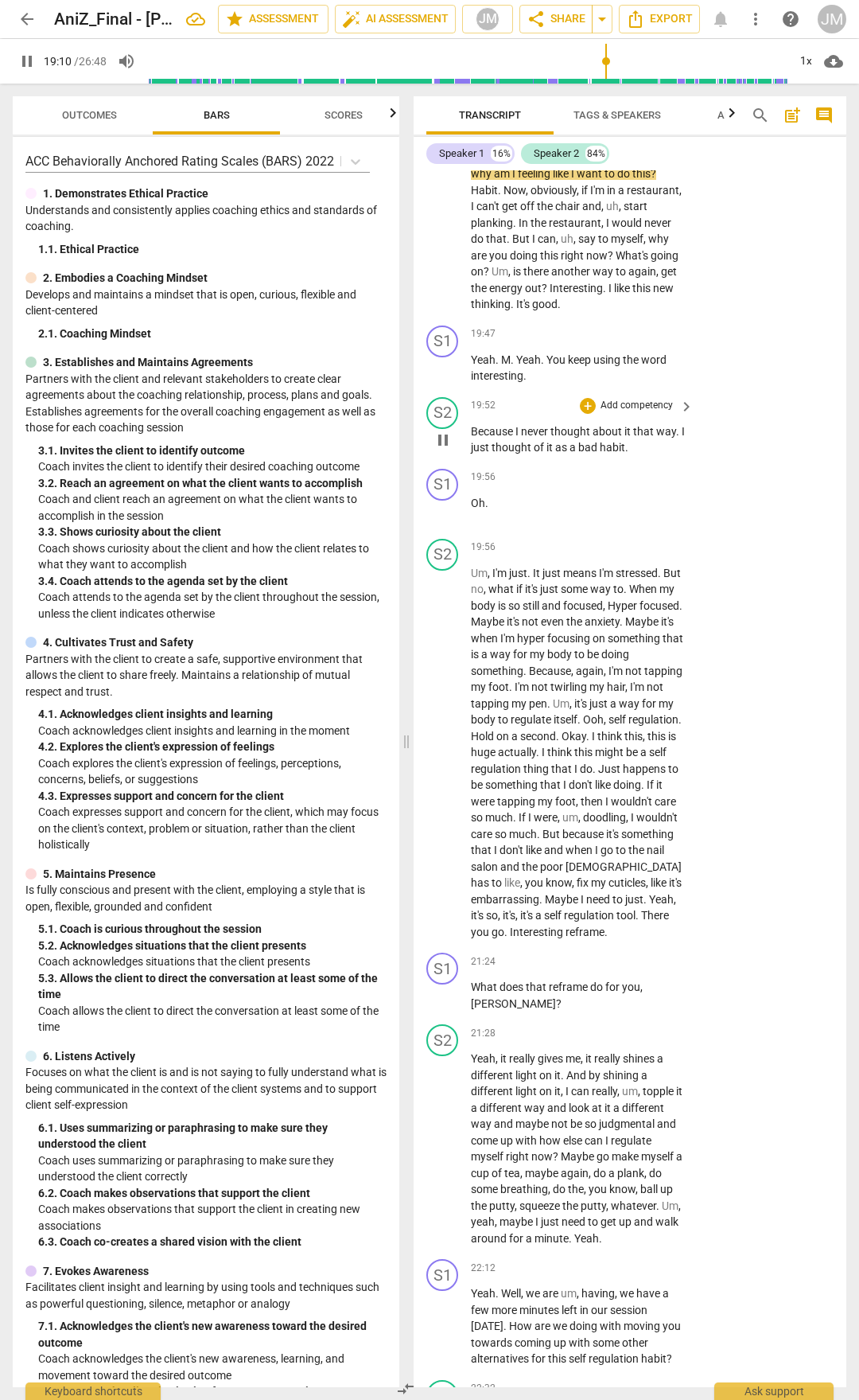
scroll to position [7353, 0]
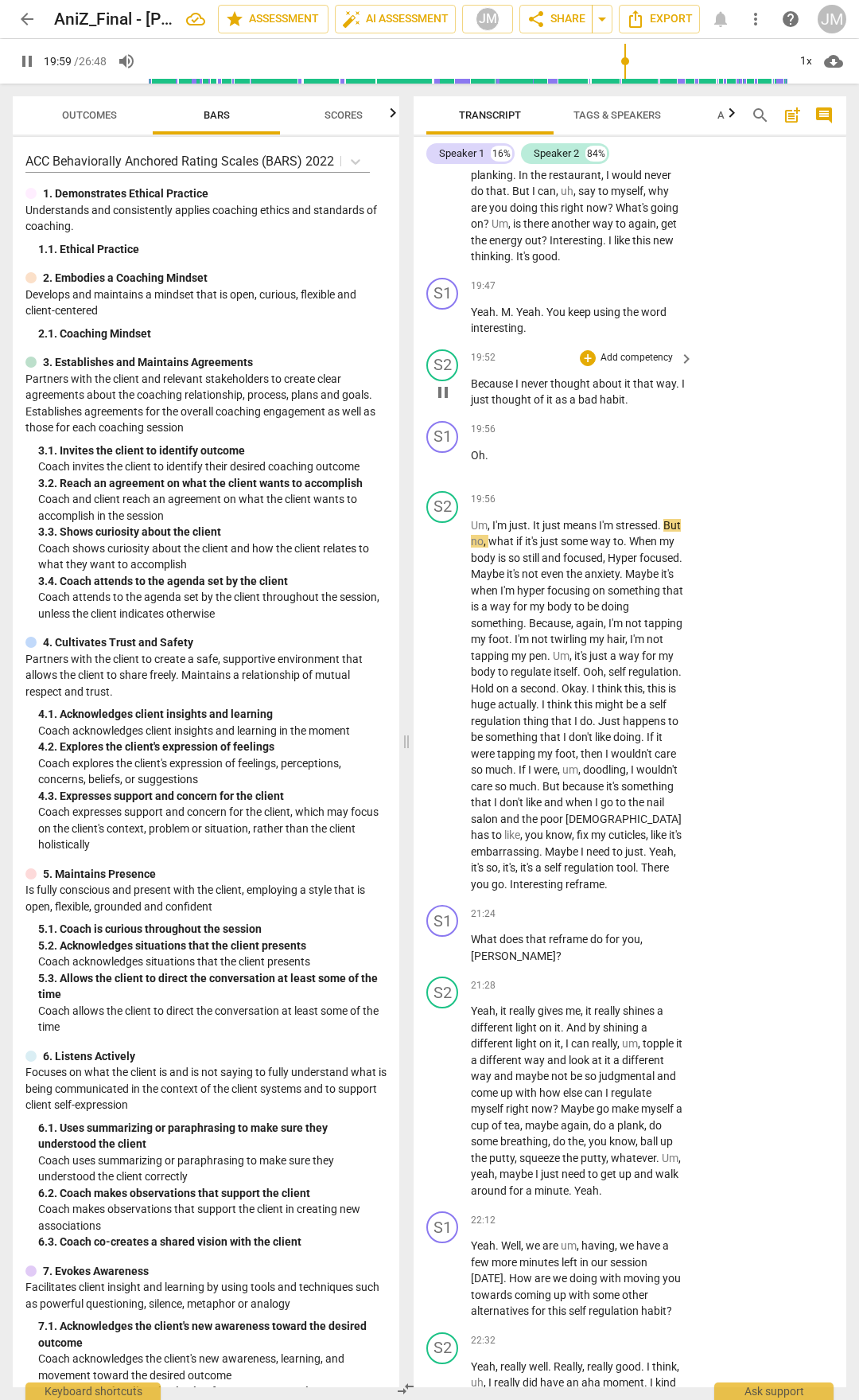
click at [441, 402] on span "pause" at bounding box center [444, 392] width 19 height 19
drag, startPoint x: 533, startPoint y: 605, endPoint x: 457, endPoint y: 582, distance: 79.4
click at [457, 343] on div "S1 play_arrow pause 19:47 + Add competency keyboard_arrow_right Yeah . M . Yeah…" at bounding box center [629, 307] width 433 height 72
click at [590, 295] on div "+" at bounding box center [588, 287] width 15 height 16
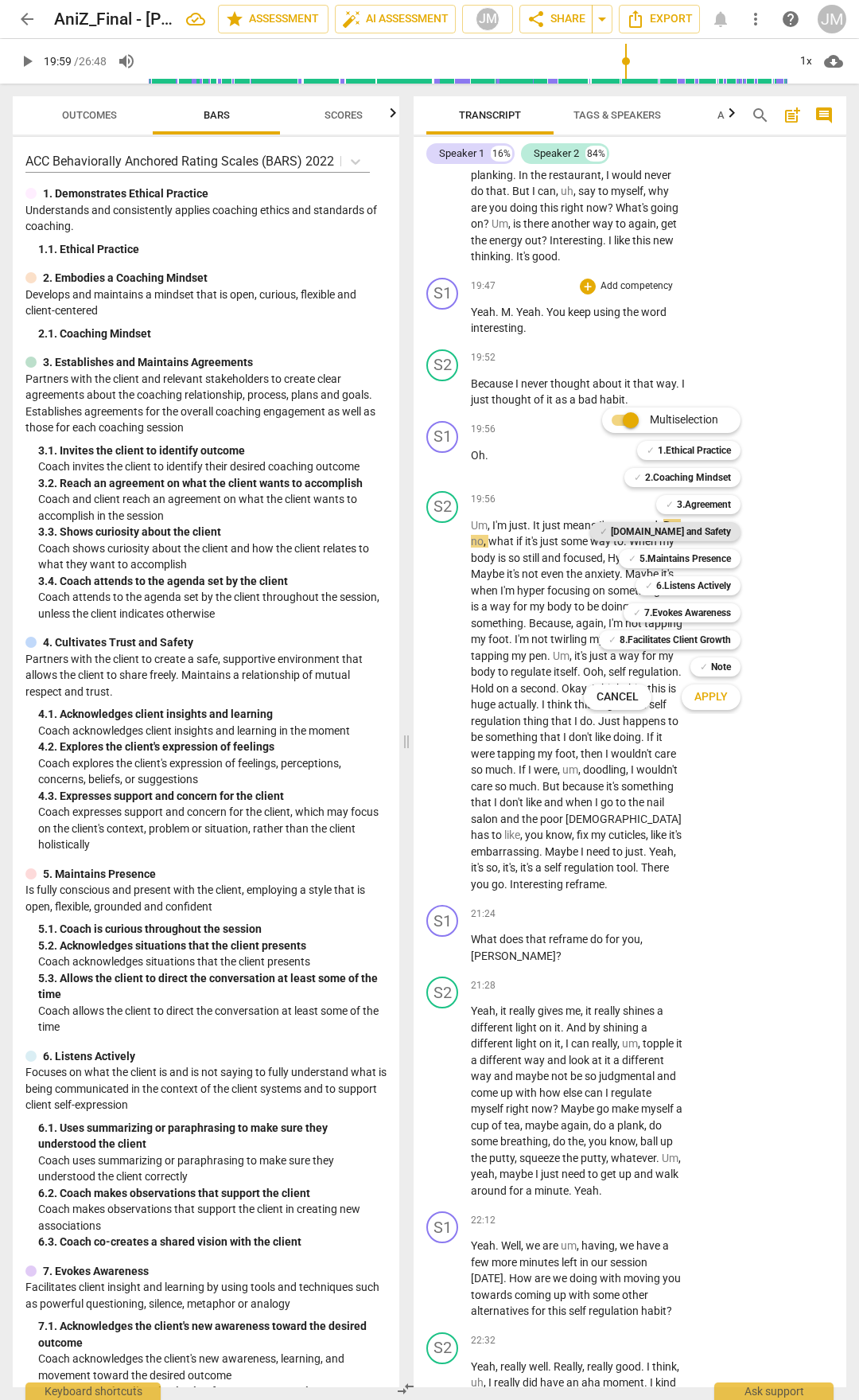
click at [727, 532] on b "[DOMAIN_NAME] and Safety" at bounding box center [671, 532] width 120 height 19
drag, startPoint x: 722, startPoint y: 614, endPoint x: 717, endPoint y: 597, distance: 17.7
click at [722, 614] on b "7.Evokes Awareness" at bounding box center [689, 613] width 87 height 19
click at [714, 589] on b "6.Listens Actively" at bounding box center [693, 586] width 75 height 19
click at [713, 700] on span "Apply" at bounding box center [711, 698] width 34 height 16
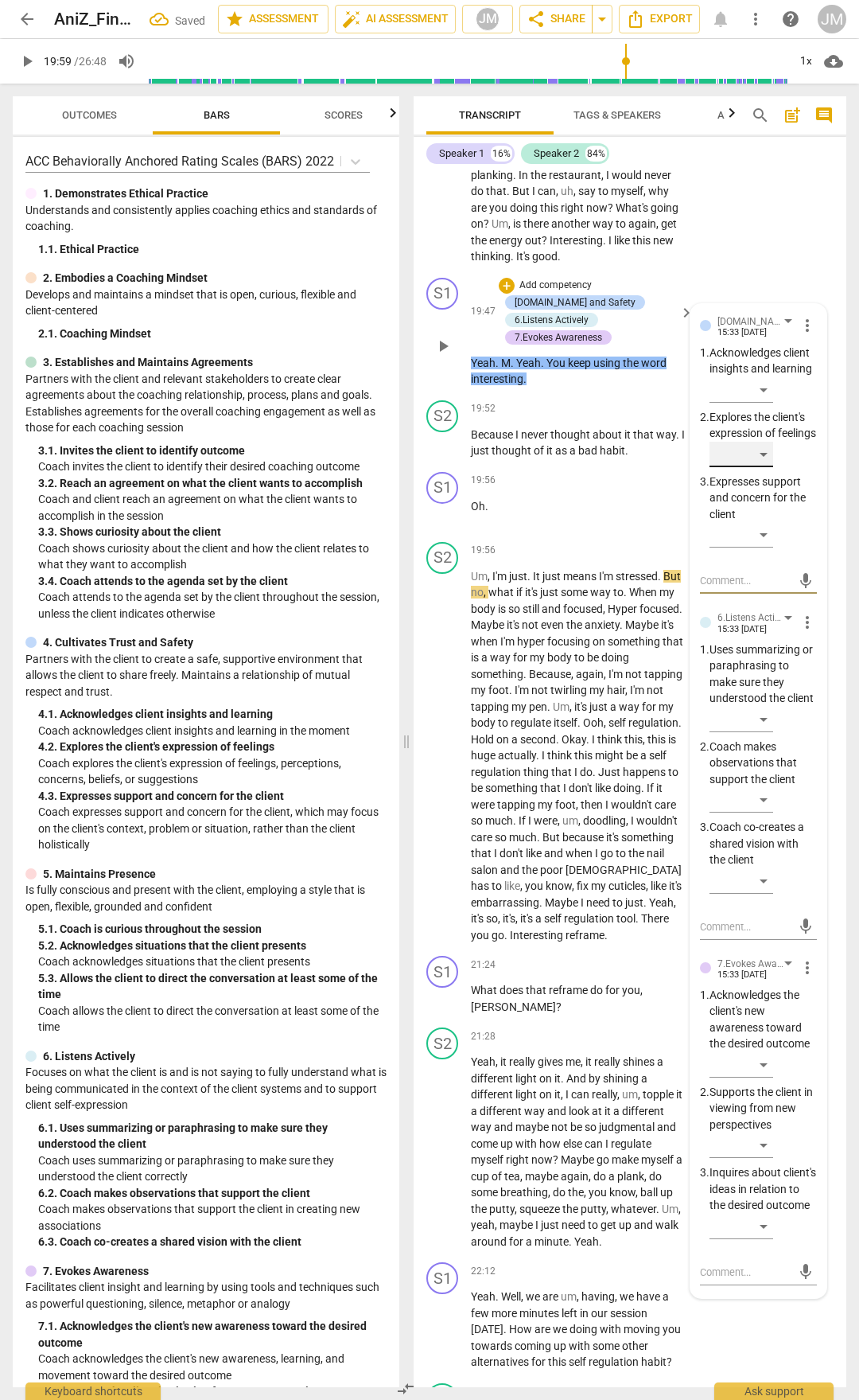
click at [761, 467] on div "​" at bounding box center [742, 454] width 64 height 25
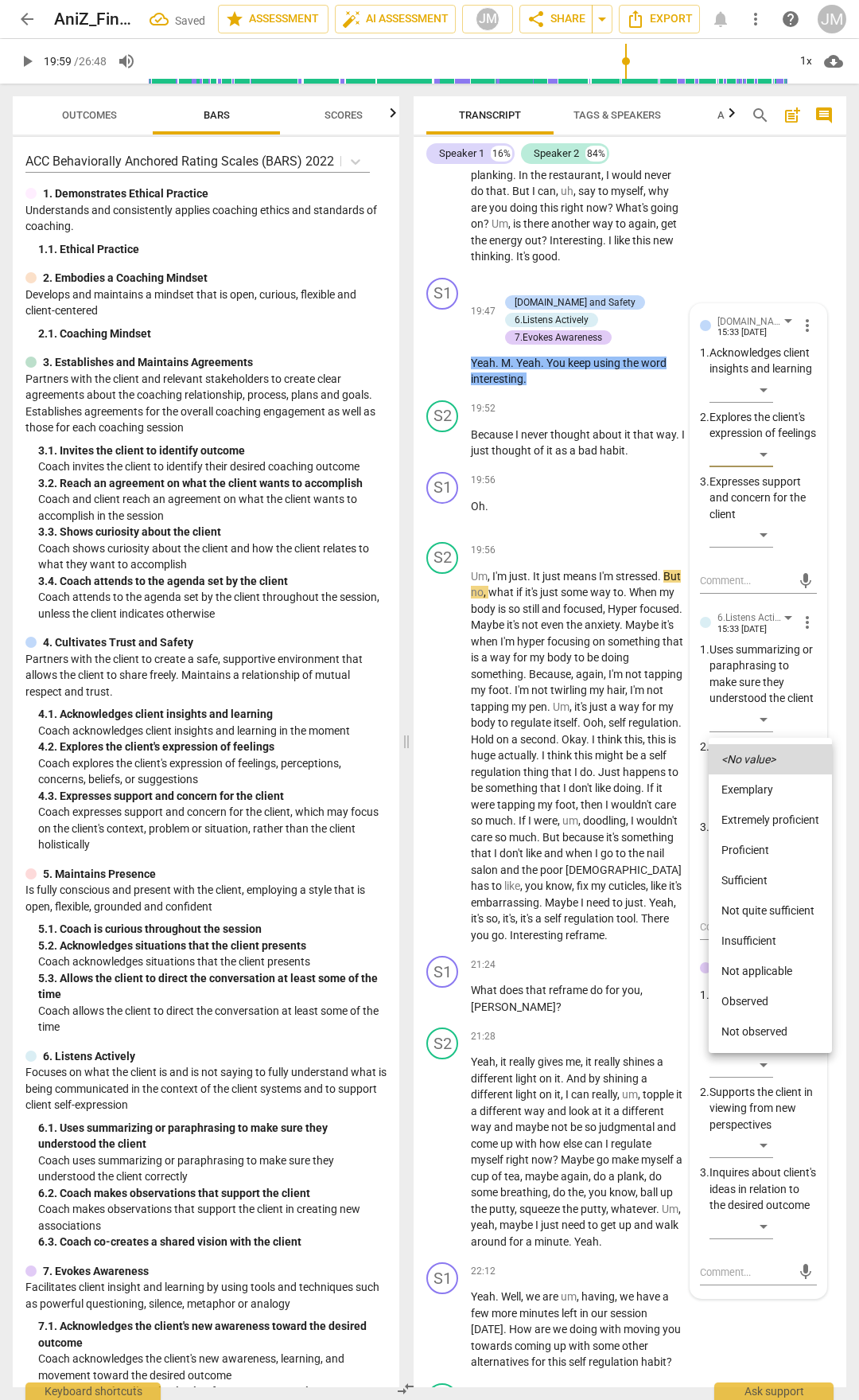
click at [760, 731] on li "Proficient" at bounding box center [770, 850] width 123 height 30
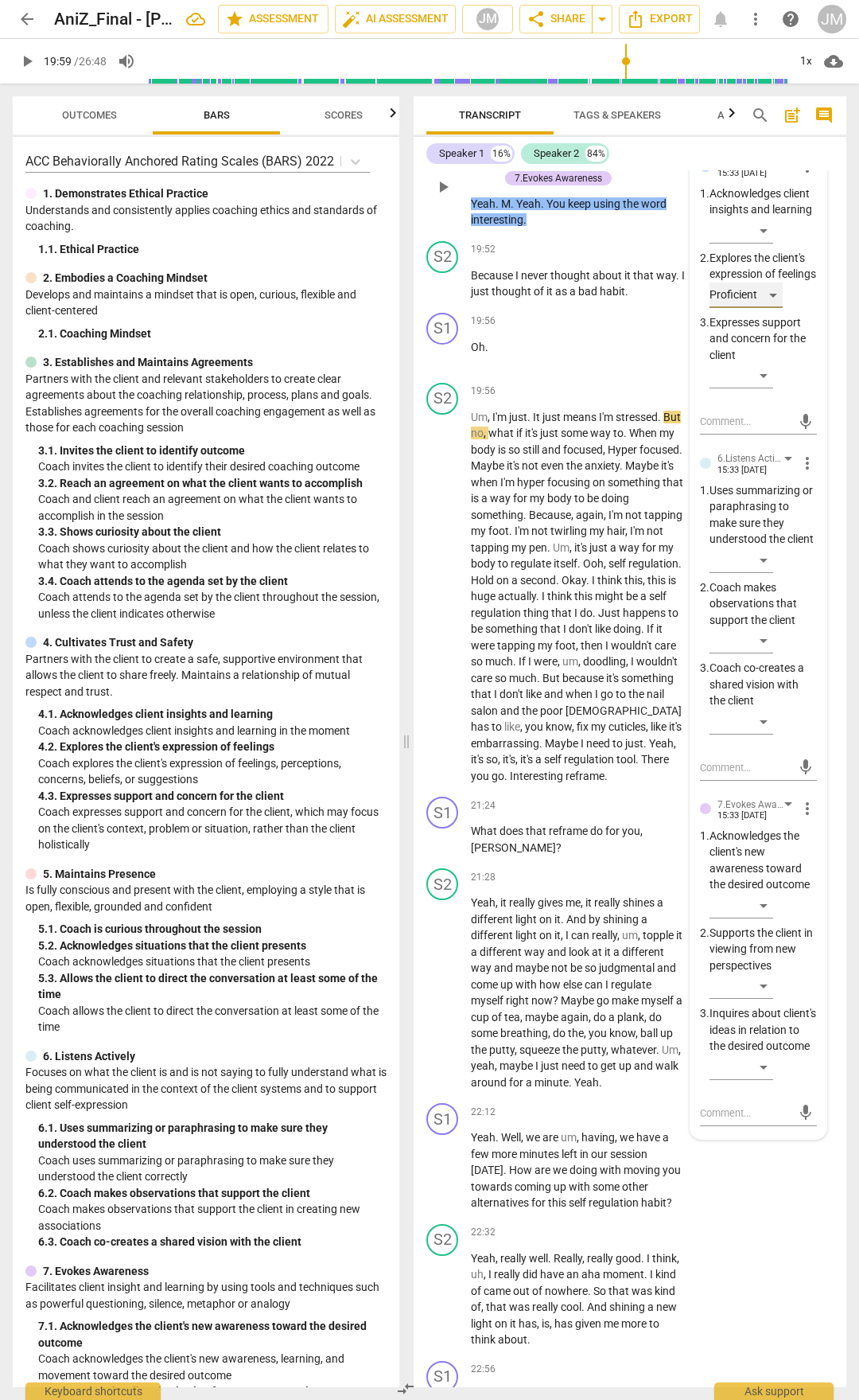
scroll to position [7671, 0]
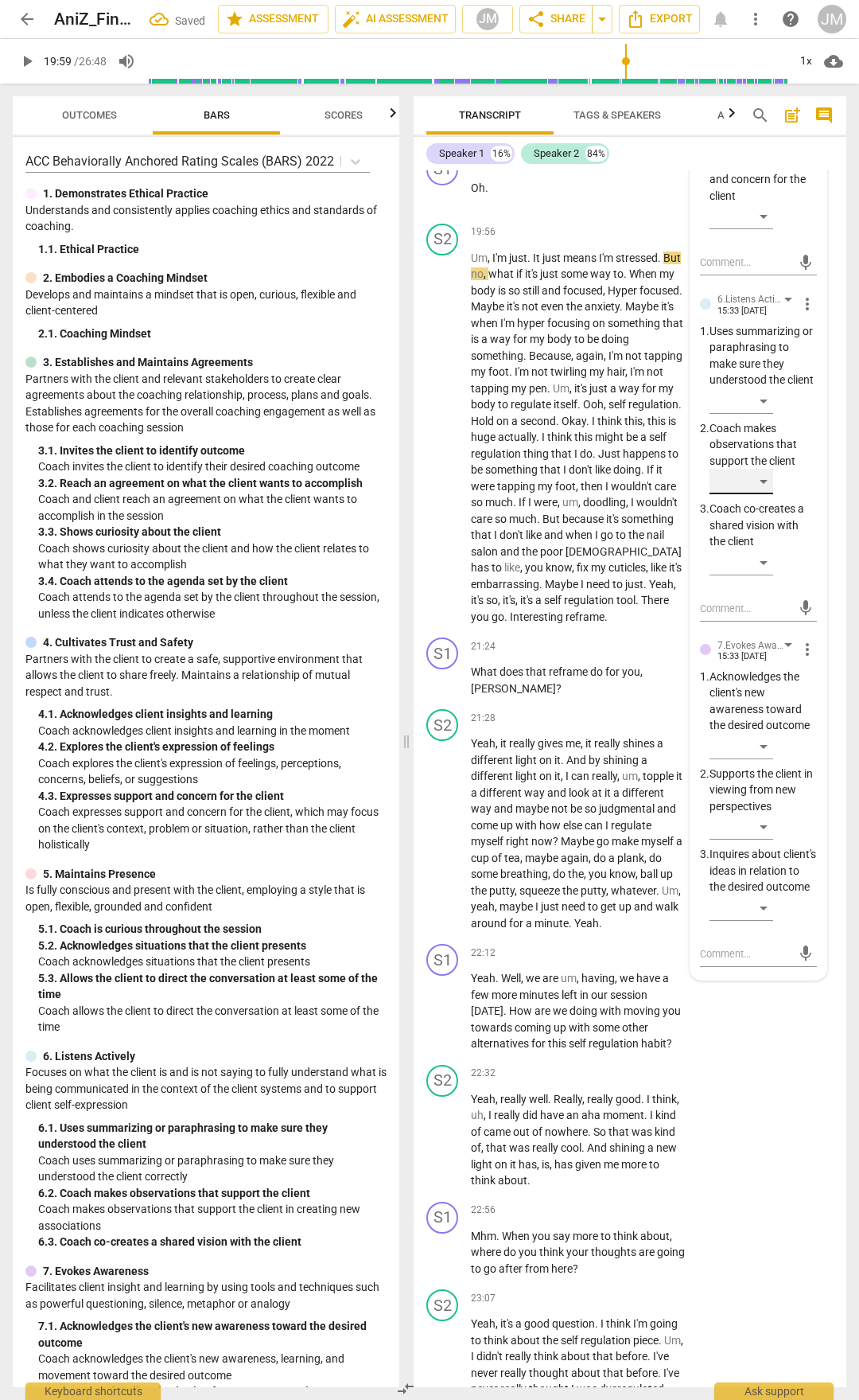
click at [763, 494] on div "​" at bounding box center [742, 482] width 64 height 25
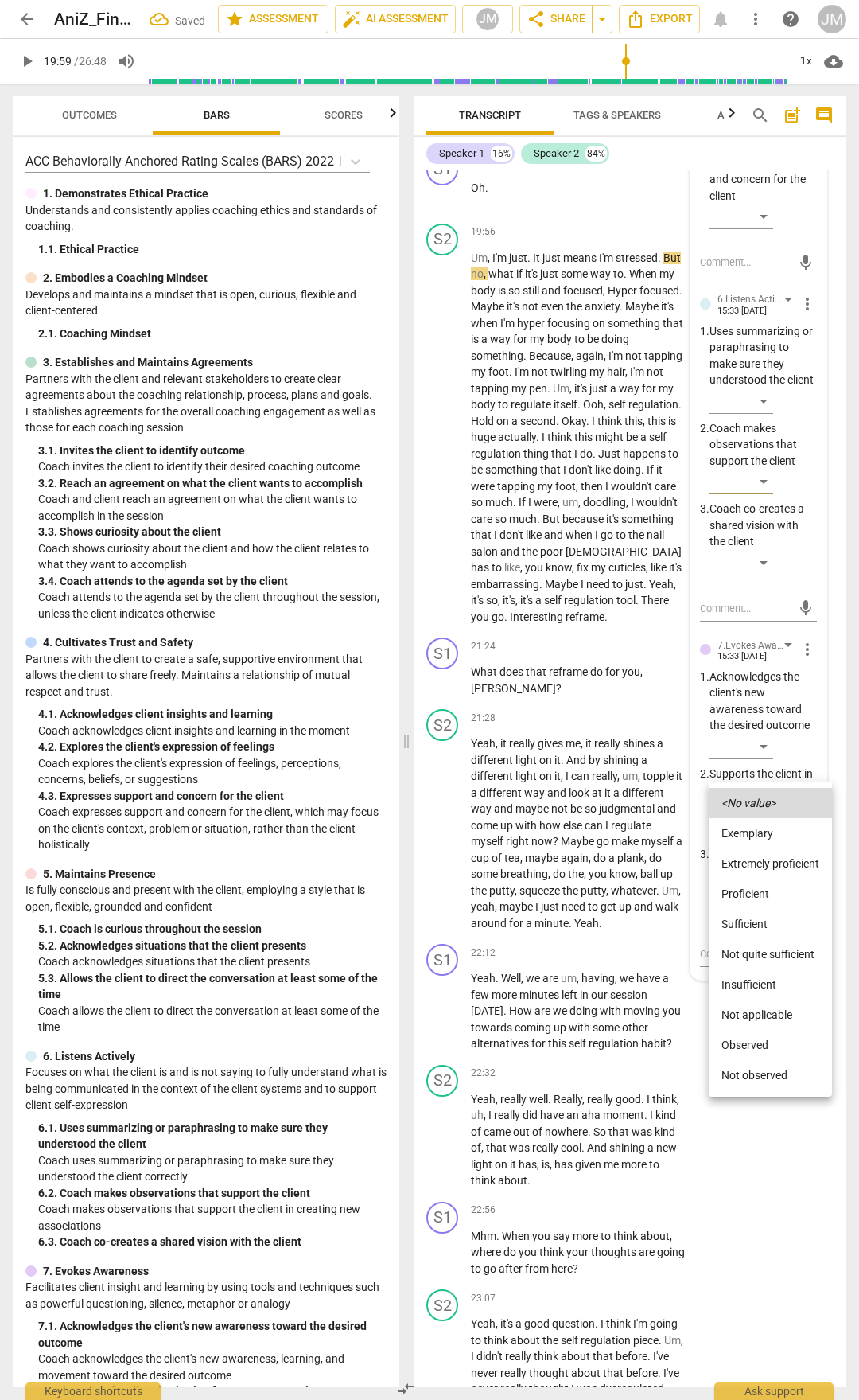
click at [752, 731] on li "Proficient" at bounding box center [770, 893] width 123 height 30
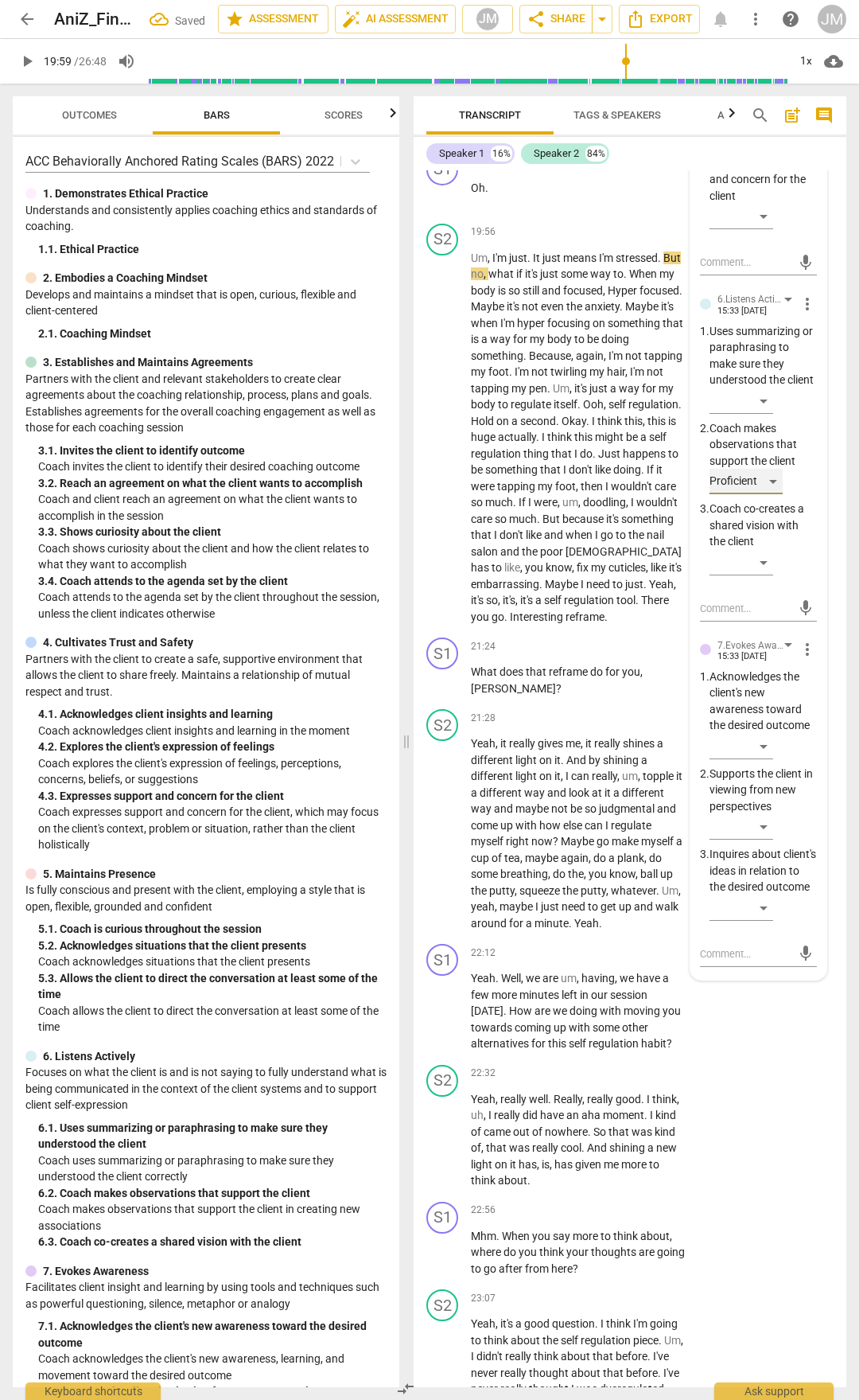
scroll to position [7830, 0]
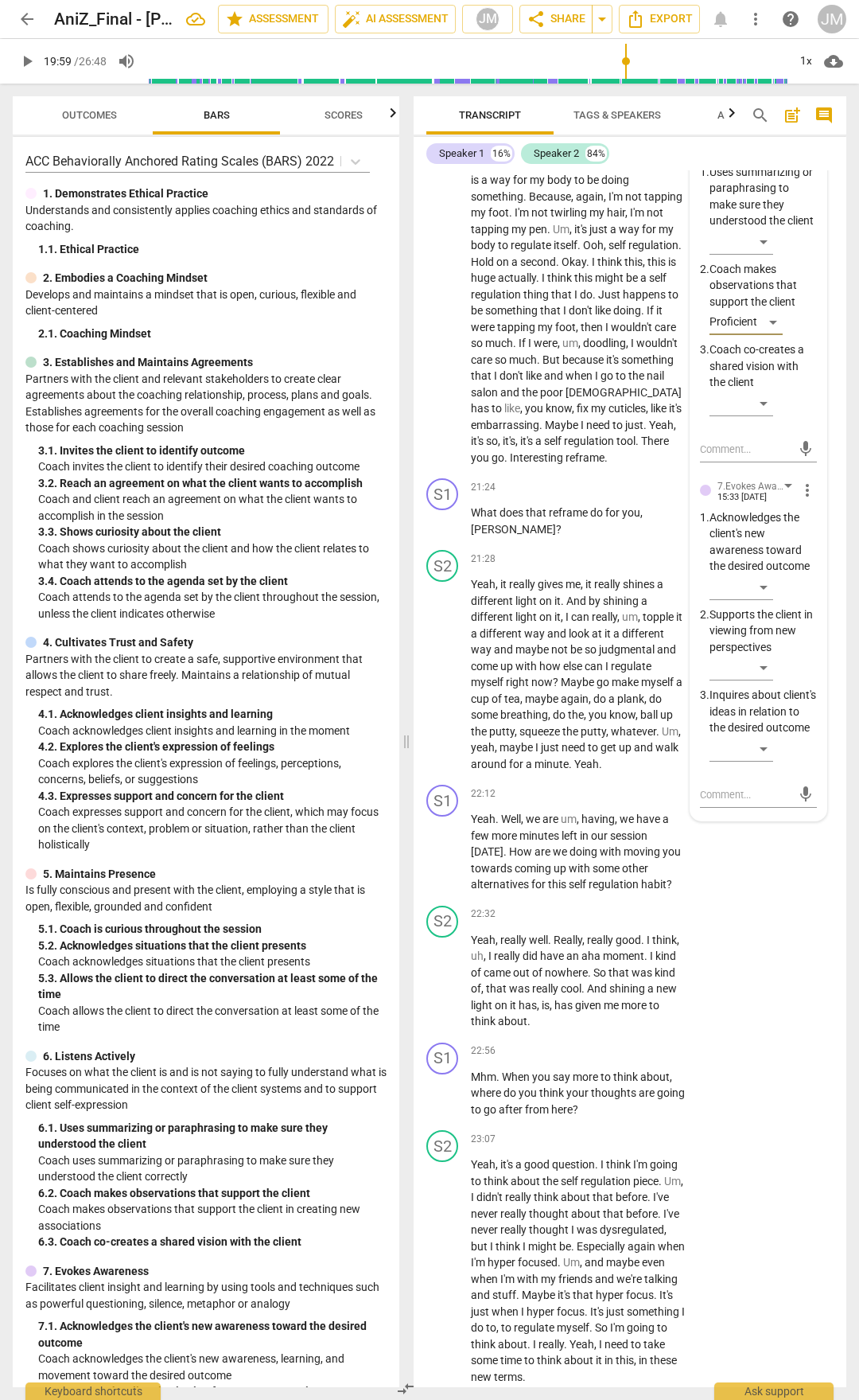
click at [808, 500] on span "more_vert" at bounding box center [808, 490] width 19 height 19
click at [809, 731] on li "Delete" at bounding box center [818, 841] width 55 height 30
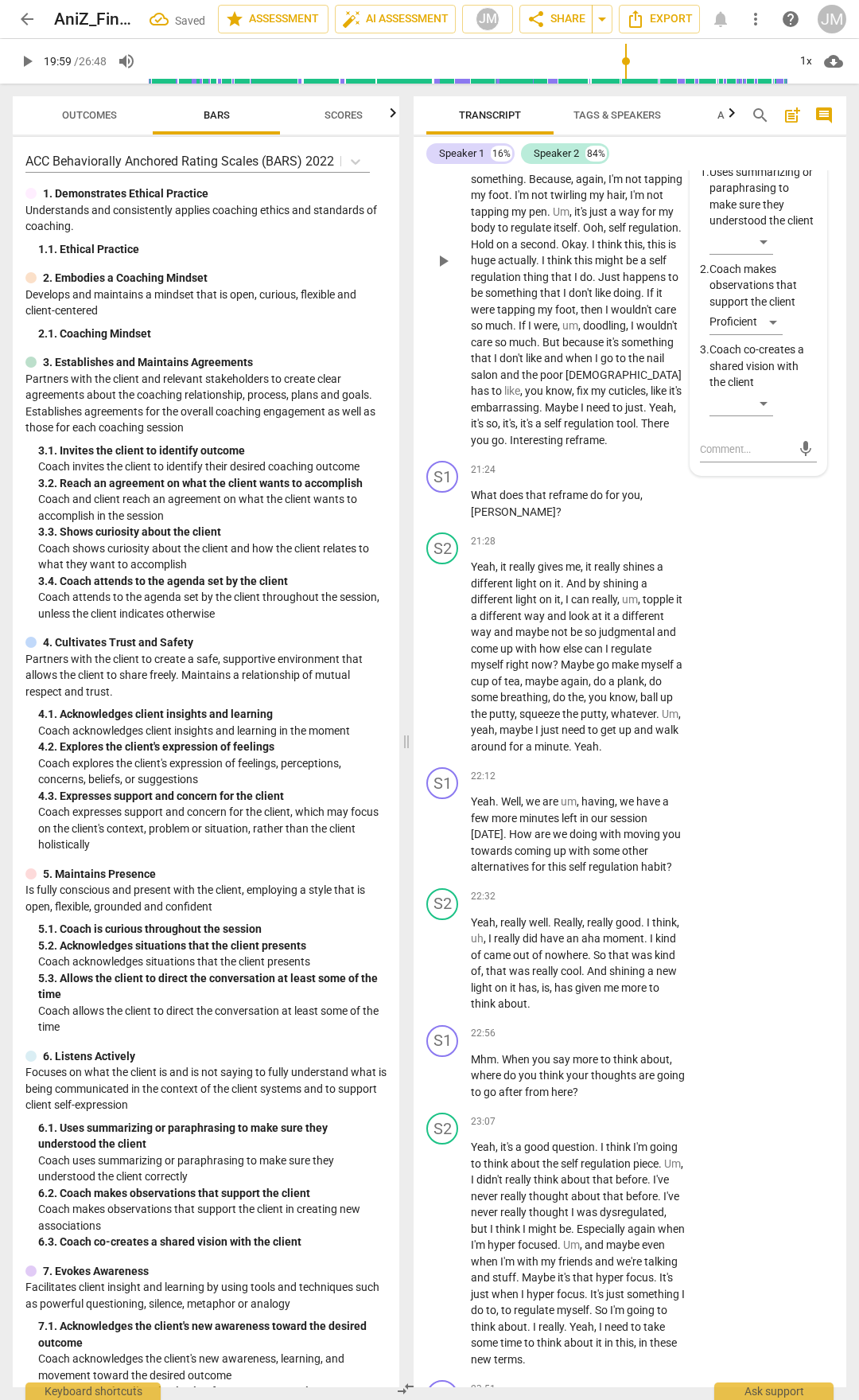
click at [447, 270] on span "play_arrow" at bounding box center [444, 262] width 19 height 19
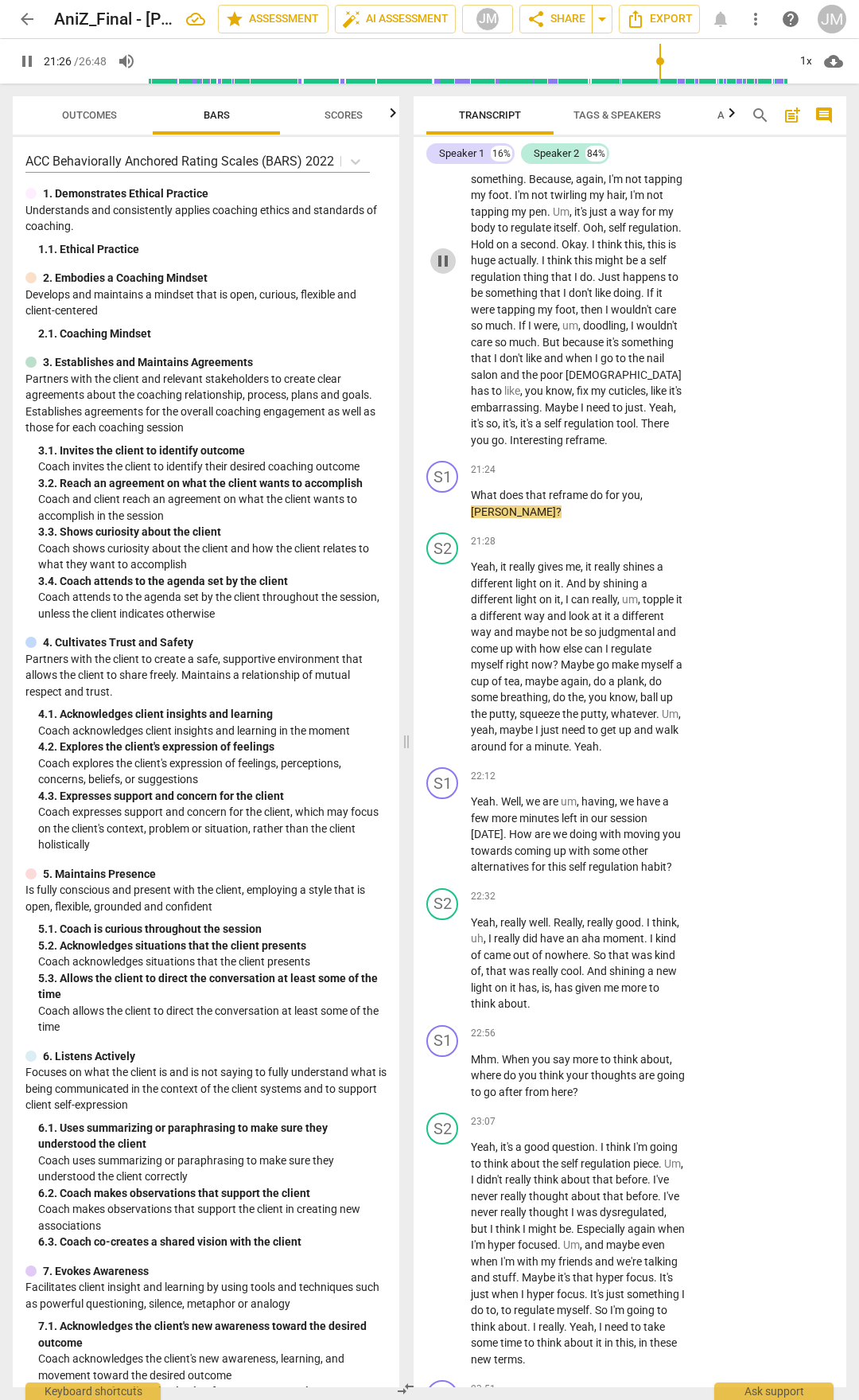
click at [443, 270] on span "pause" at bounding box center [444, 262] width 19 height 19
drag, startPoint x: 565, startPoint y: 761, endPoint x: 440, endPoint y: 758, distance: 125.0
click at [440, 526] on div "S1 play_arrow pause 21:24 + Add competency keyboard_arrow_right What does that …" at bounding box center [629, 490] width 433 height 72
click at [587, 478] on div "+" at bounding box center [588, 470] width 15 height 16
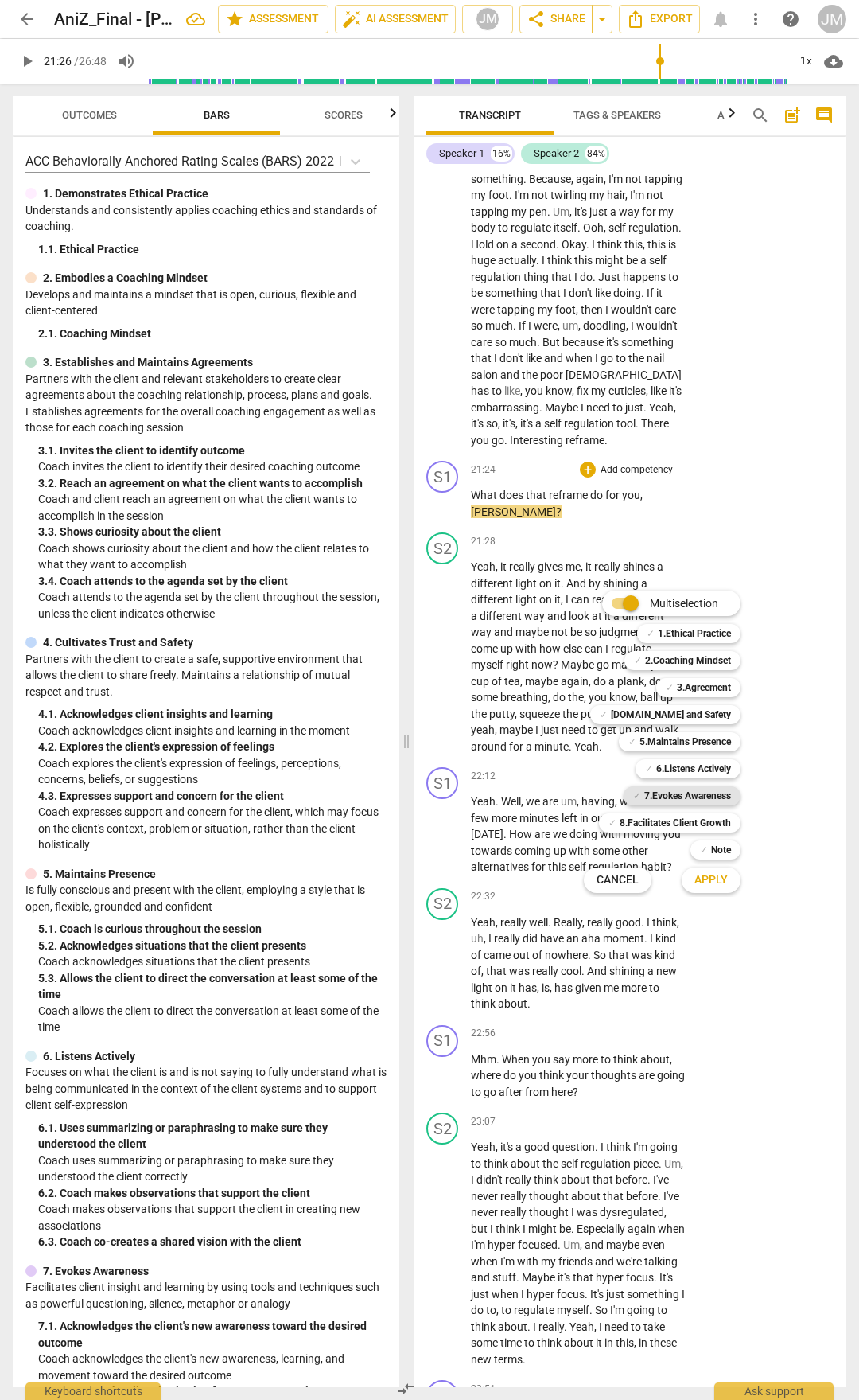
click at [708, 731] on b "7.Evokes Awareness" at bounding box center [689, 796] width 87 height 19
click at [708, 731] on b "6.Listens Actively" at bounding box center [693, 769] width 75 height 19
click at [715, 731] on span "Apply" at bounding box center [711, 881] width 34 height 16
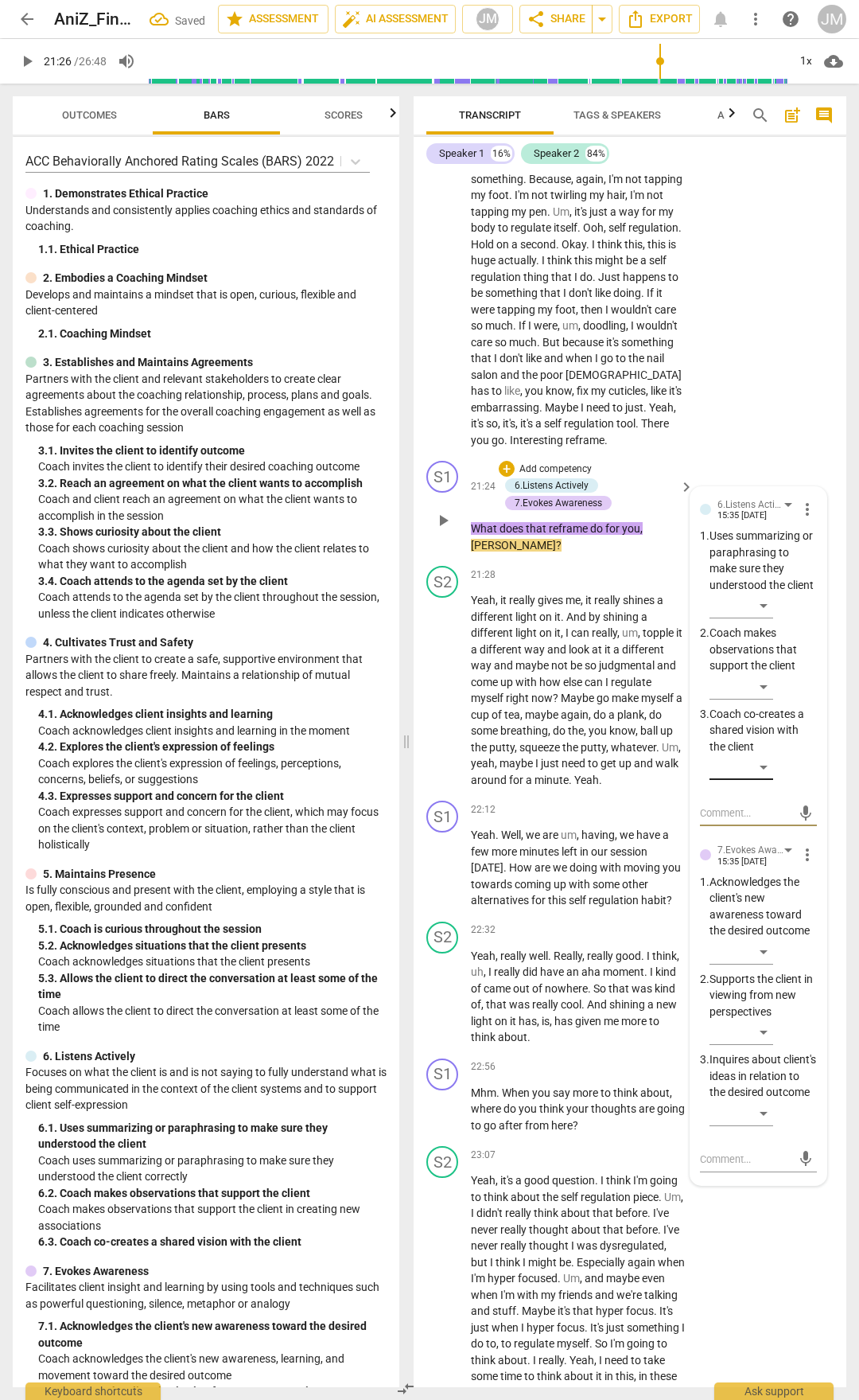
scroll to position [7989, 0]
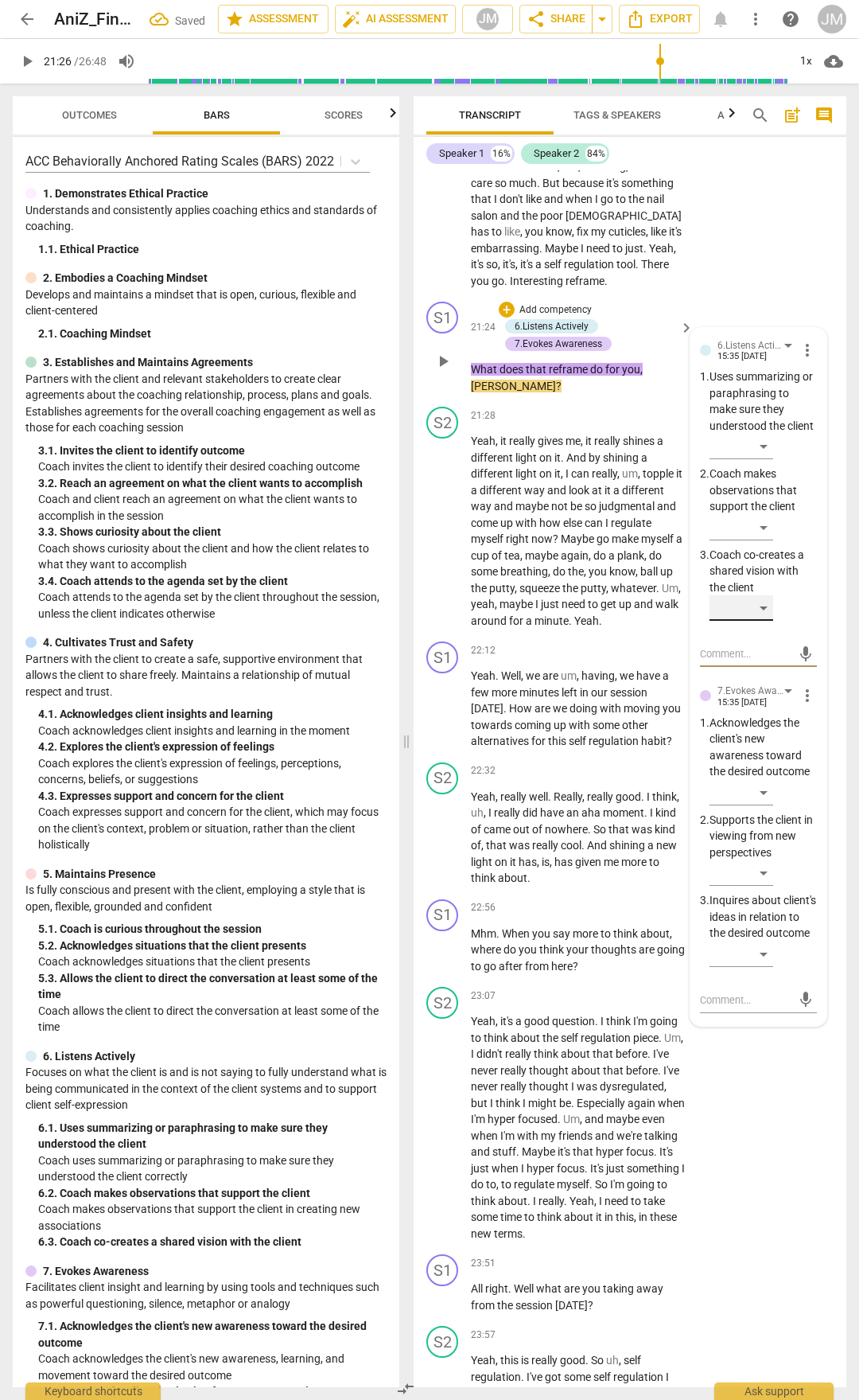
click at [768, 621] on div "​" at bounding box center [742, 608] width 64 height 25
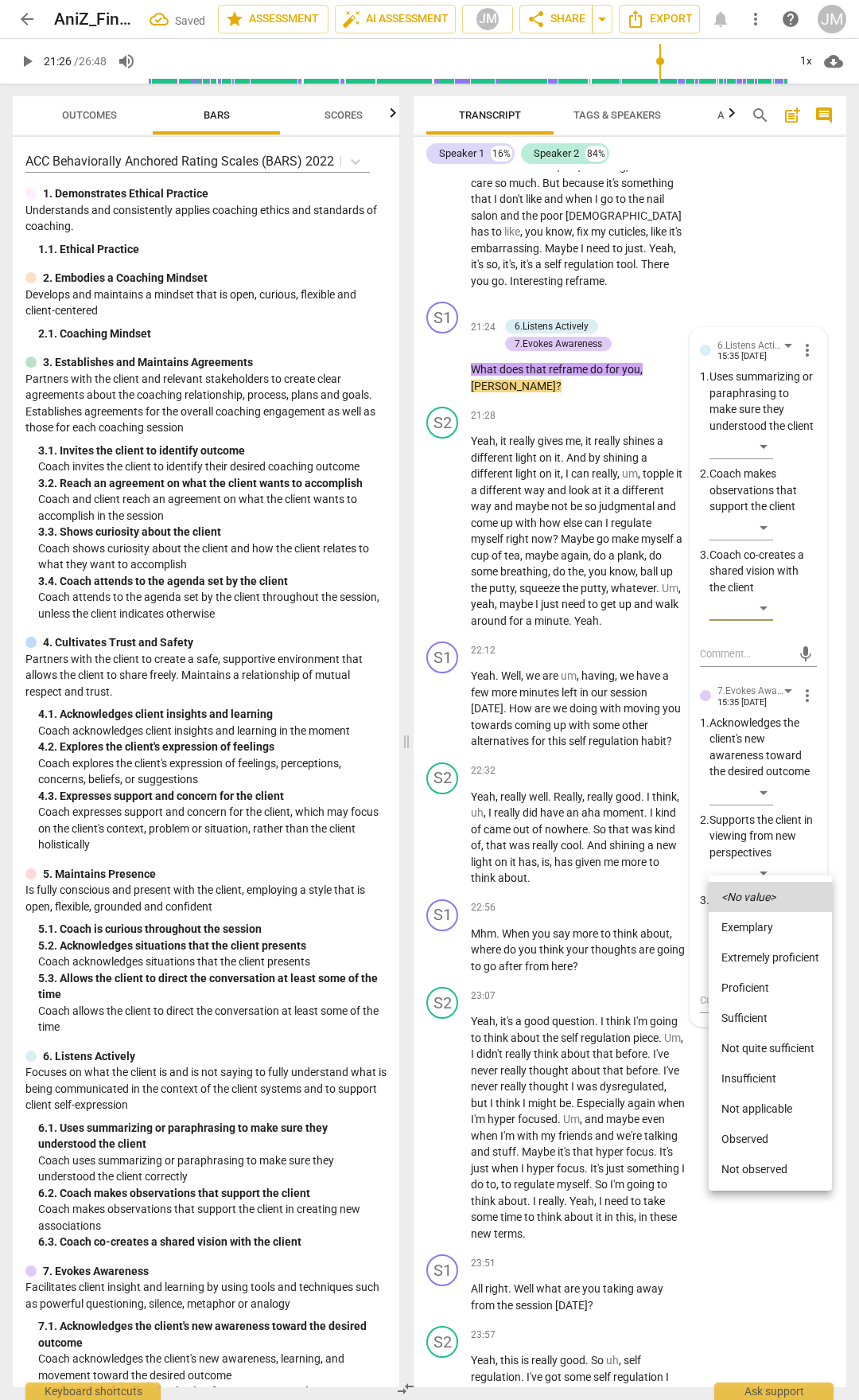
click at [763, 731] on li "Proficient" at bounding box center [770, 987] width 123 height 30
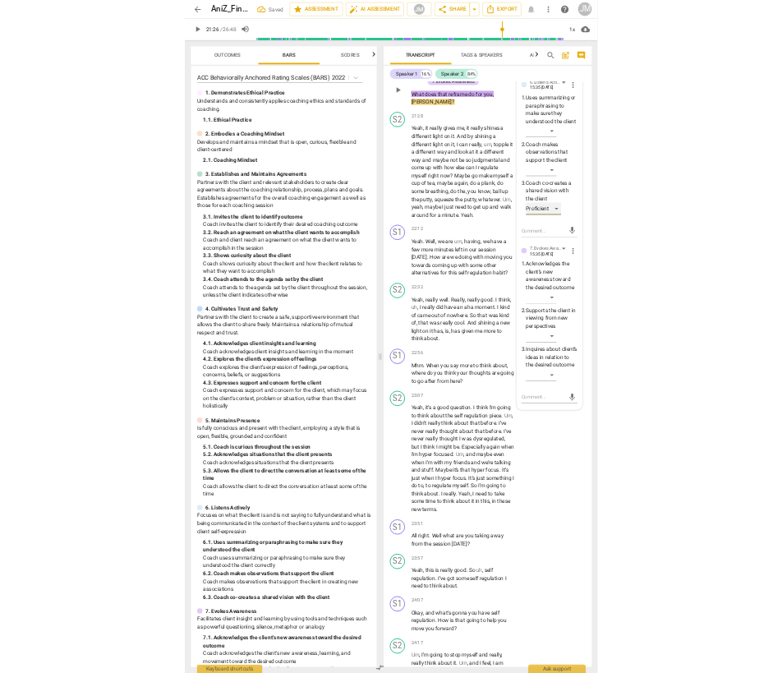
scroll to position [8493, 0]
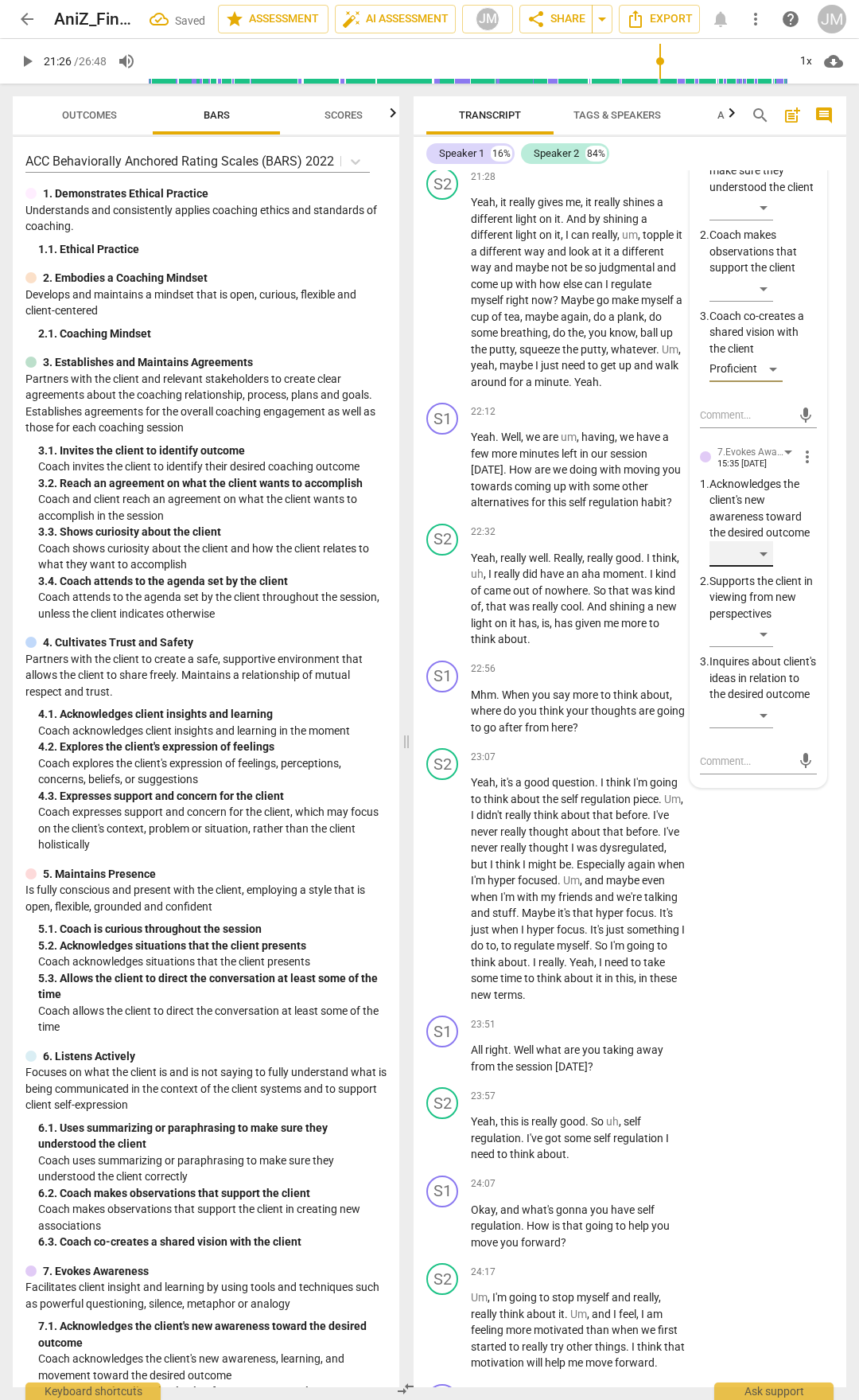
click at [761, 567] on div "​" at bounding box center [742, 554] width 64 height 25
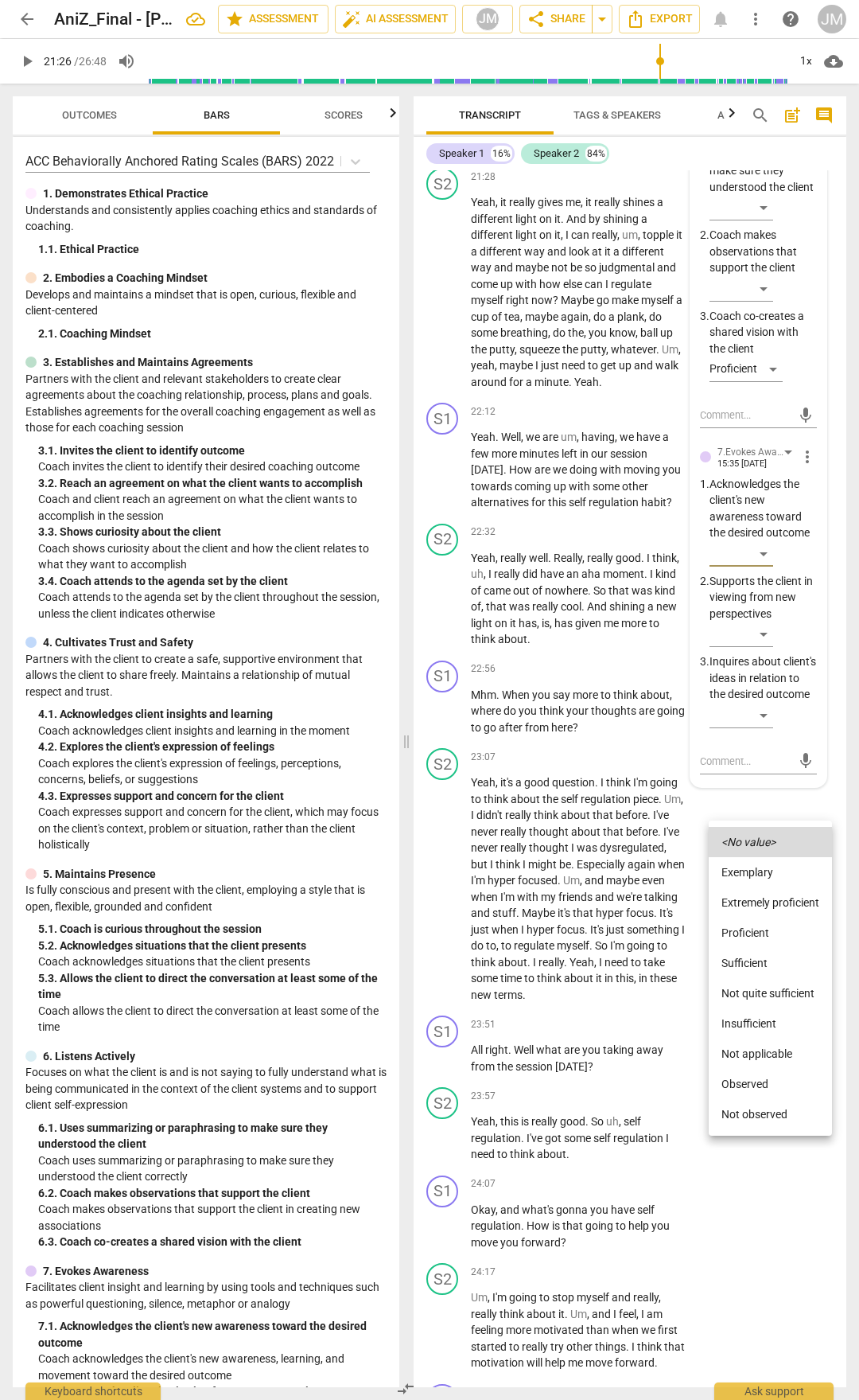
click at [756, 731] on li "Extremely proficient" at bounding box center [770, 902] width 123 height 30
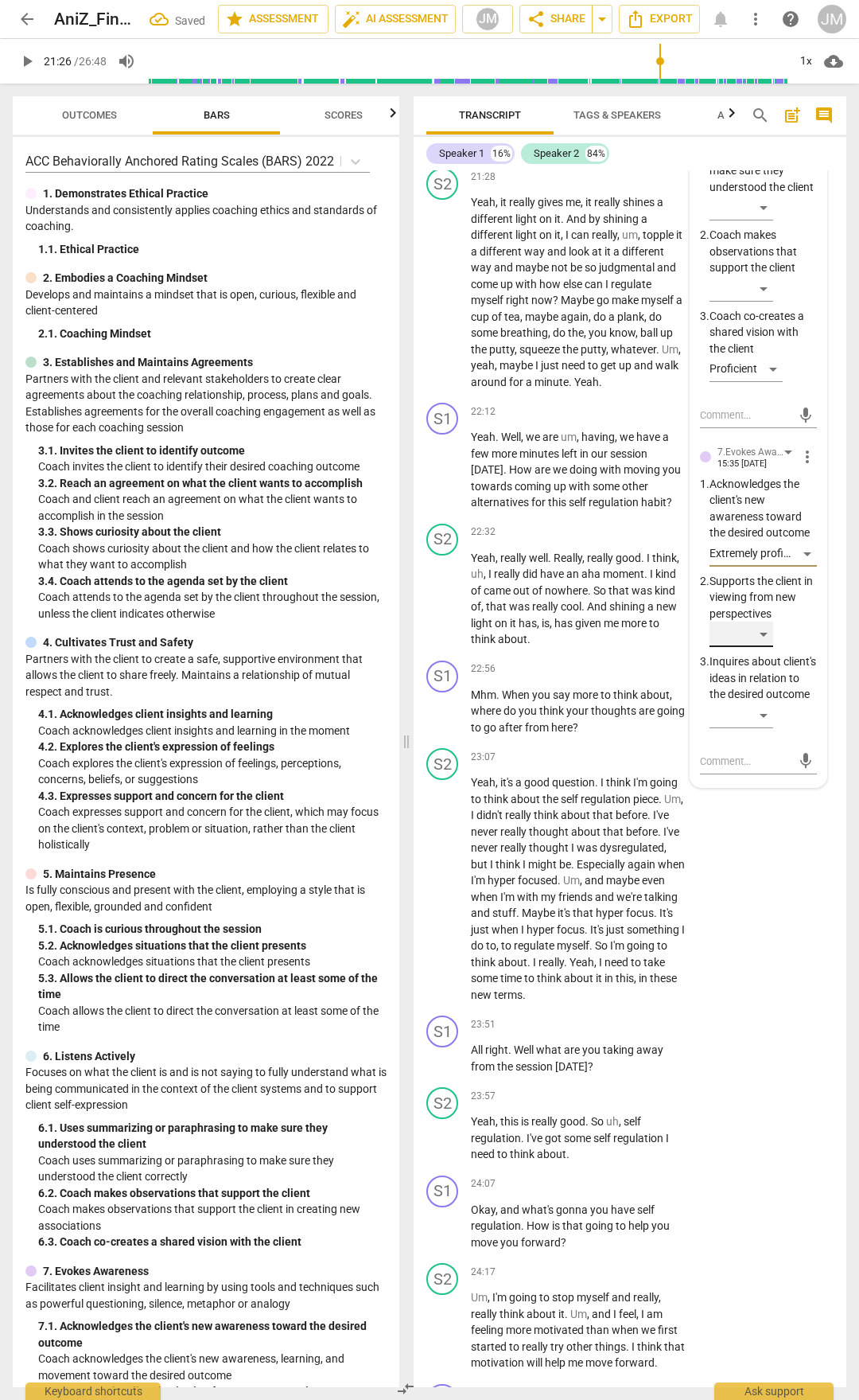
click at [765, 647] on div "​" at bounding box center [742, 635] width 64 height 25
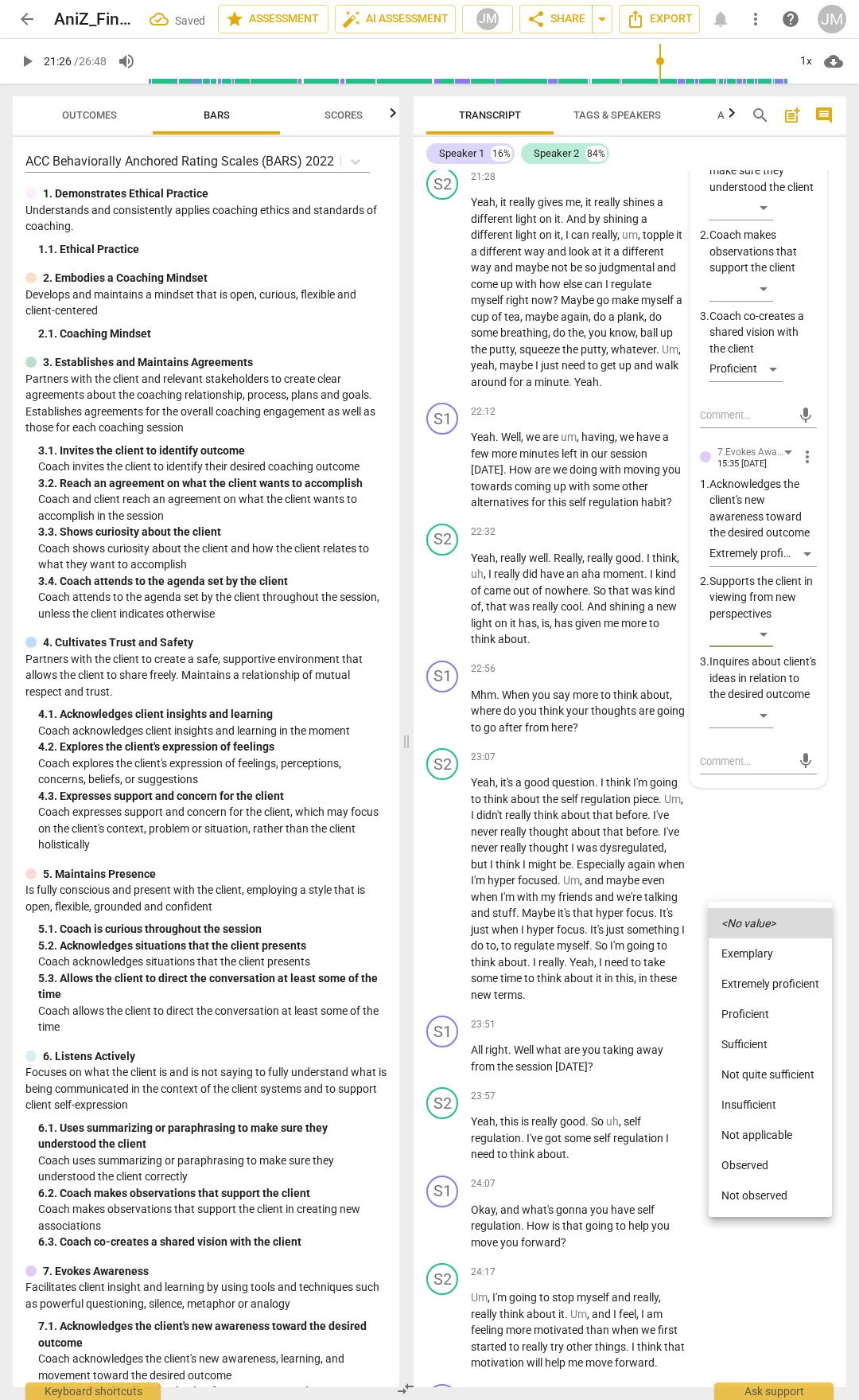
click at [764, 731] on li "Extremely proficient" at bounding box center [770, 983] width 123 height 30
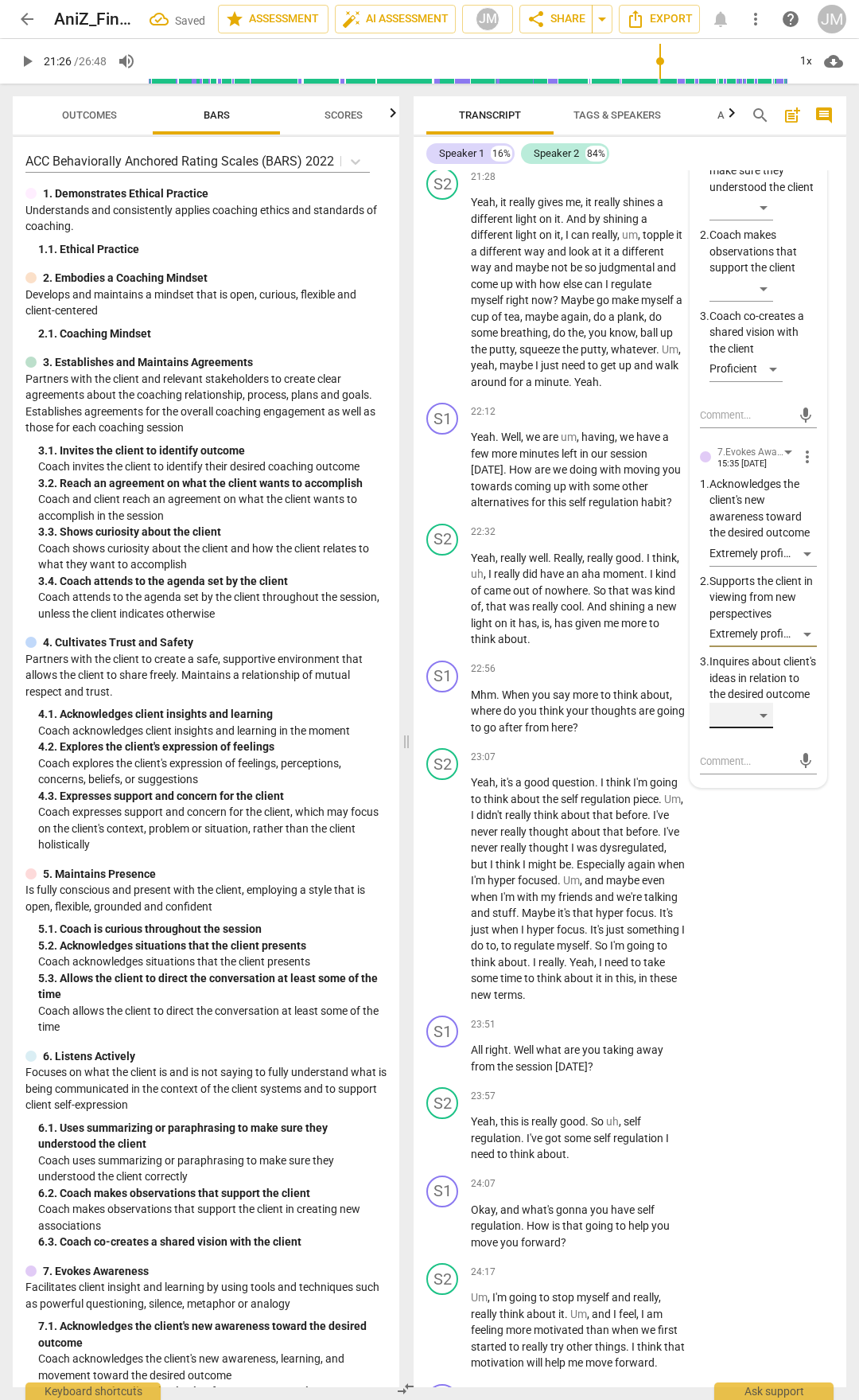
click at [763, 729] on div "​" at bounding box center [742, 716] width 64 height 25
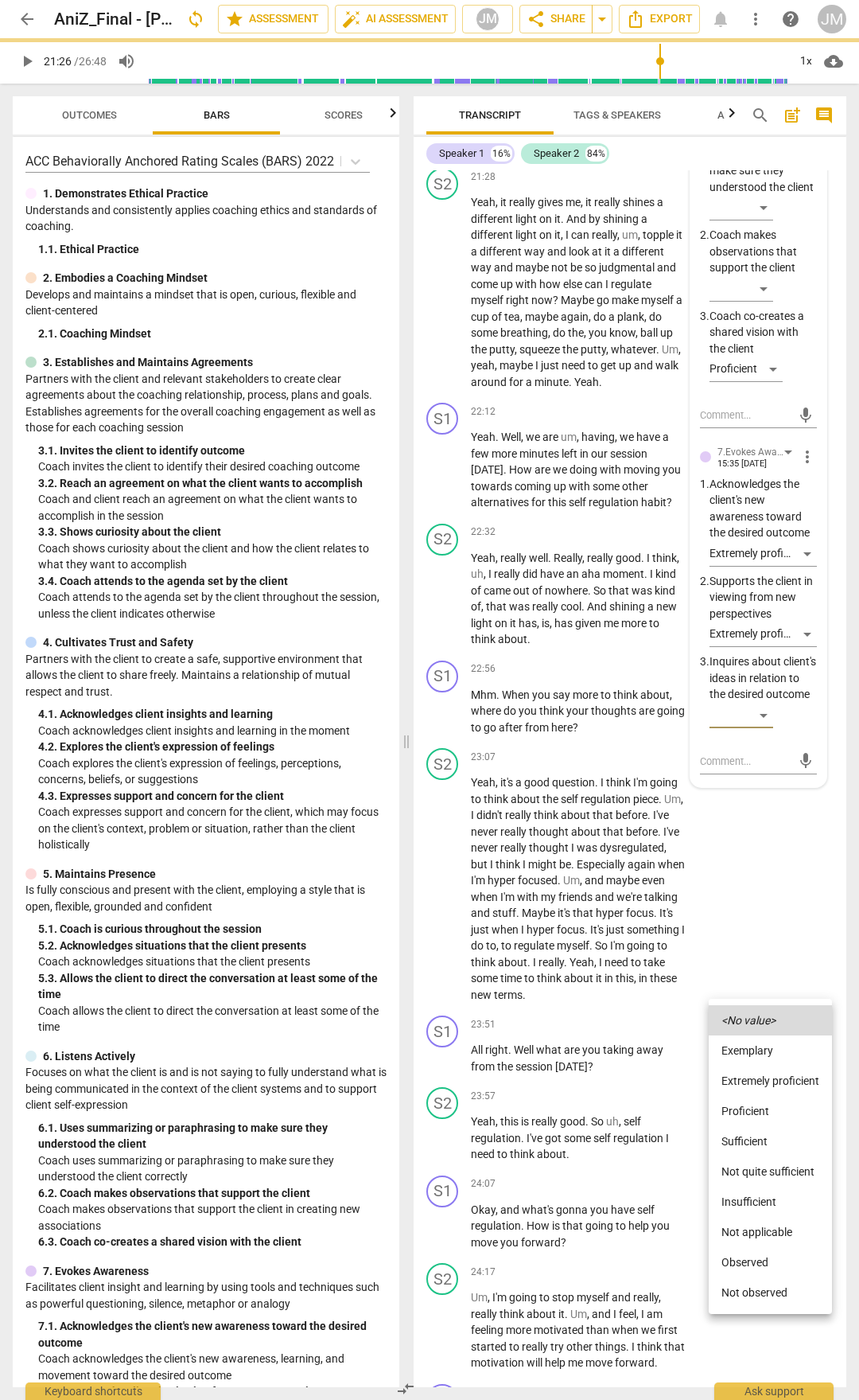
click at [769, 731] on li "Extremely proficient" at bounding box center [770, 1080] width 123 height 30
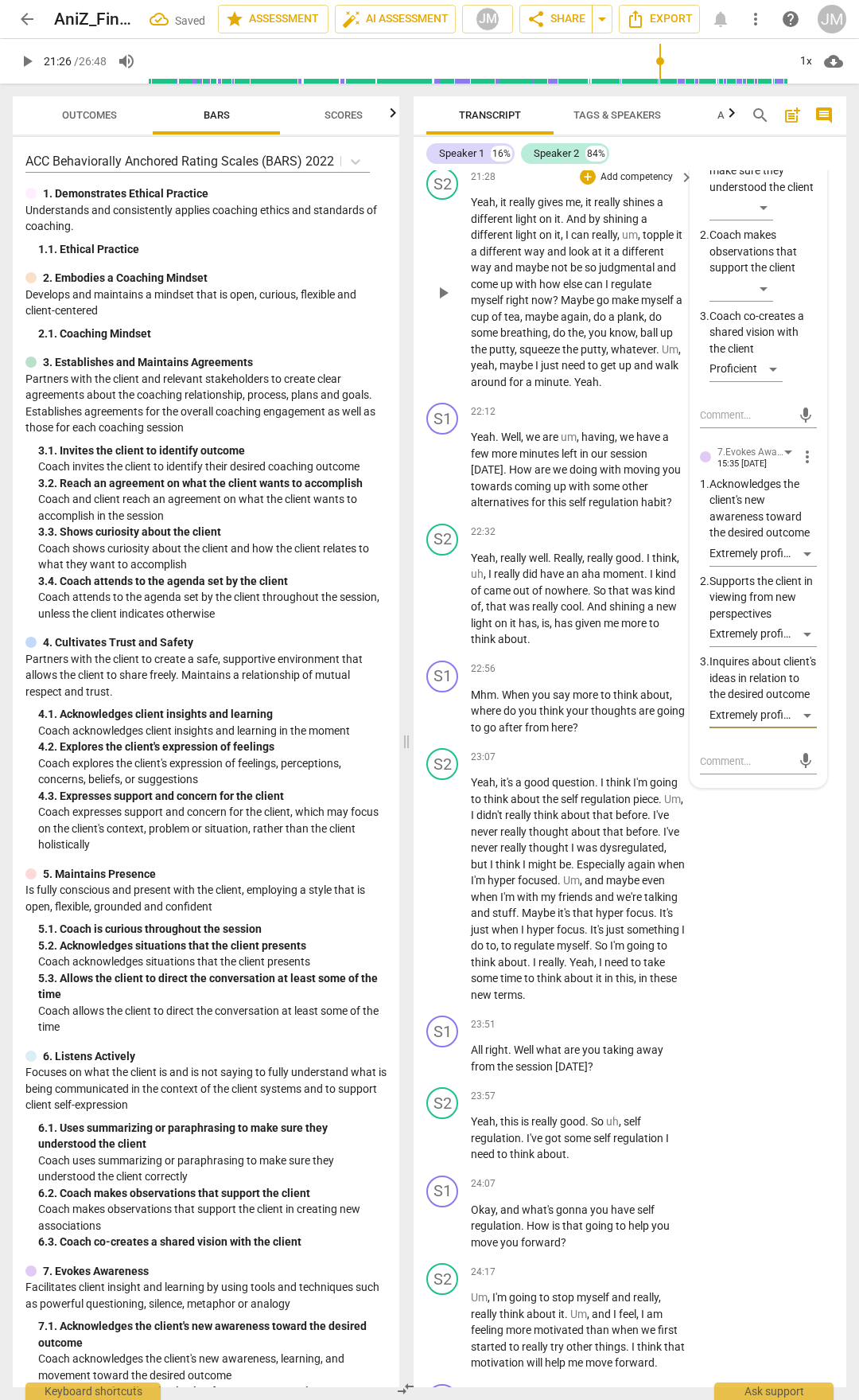
click at [442, 302] on span "play_arrow" at bounding box center [444, 294] width 19 height 19
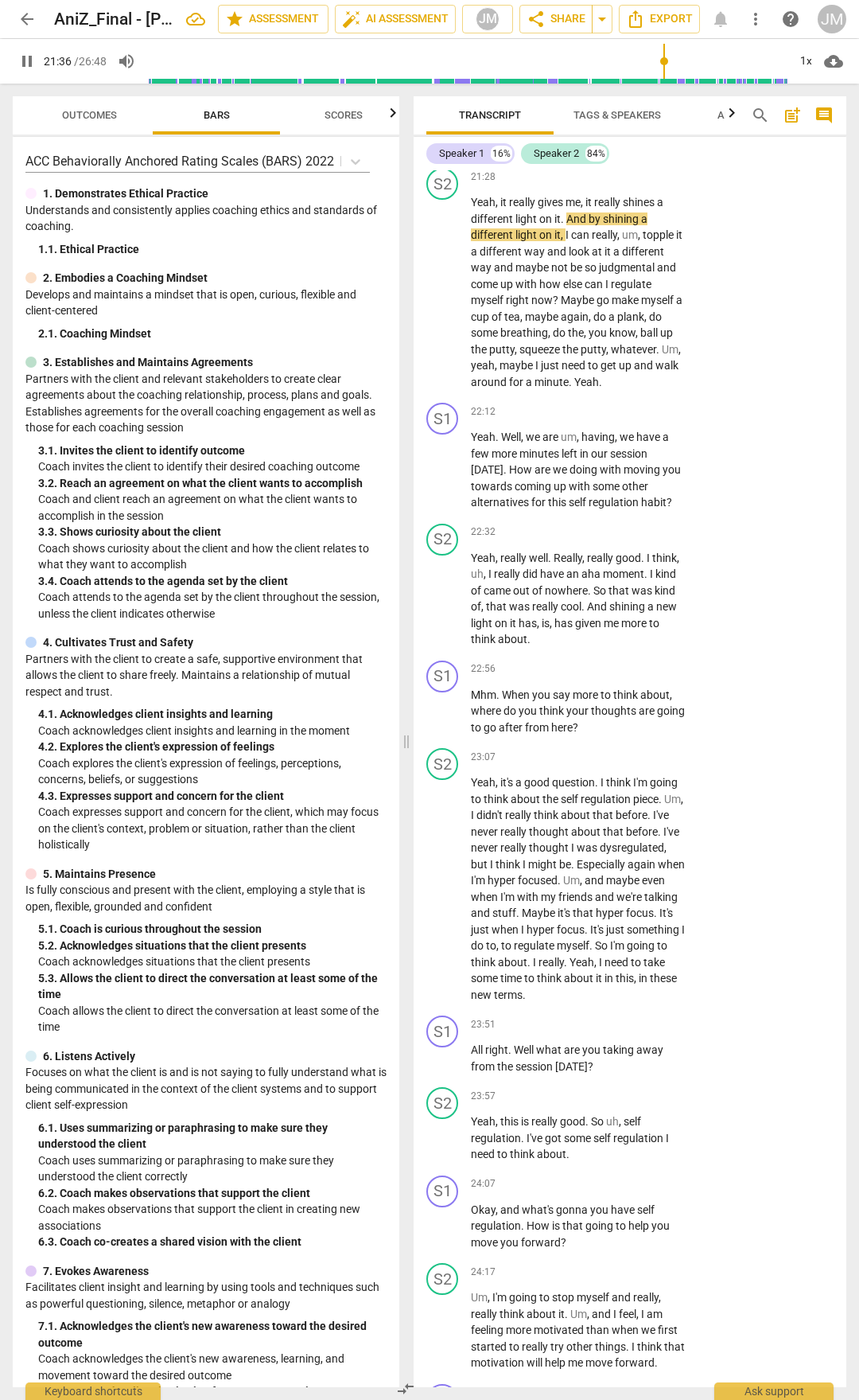
drag, startPoint x: 445, startPoint y: 551, endPoint x: 627, endPoint y: 146, distance: 444.0
click at [445, 302] on span "pause" at bounding box center [444, 294] width 19 height 19
click at [442, 302] on span "play_arrow" at bounding box center [444, 294] width 19 height 19
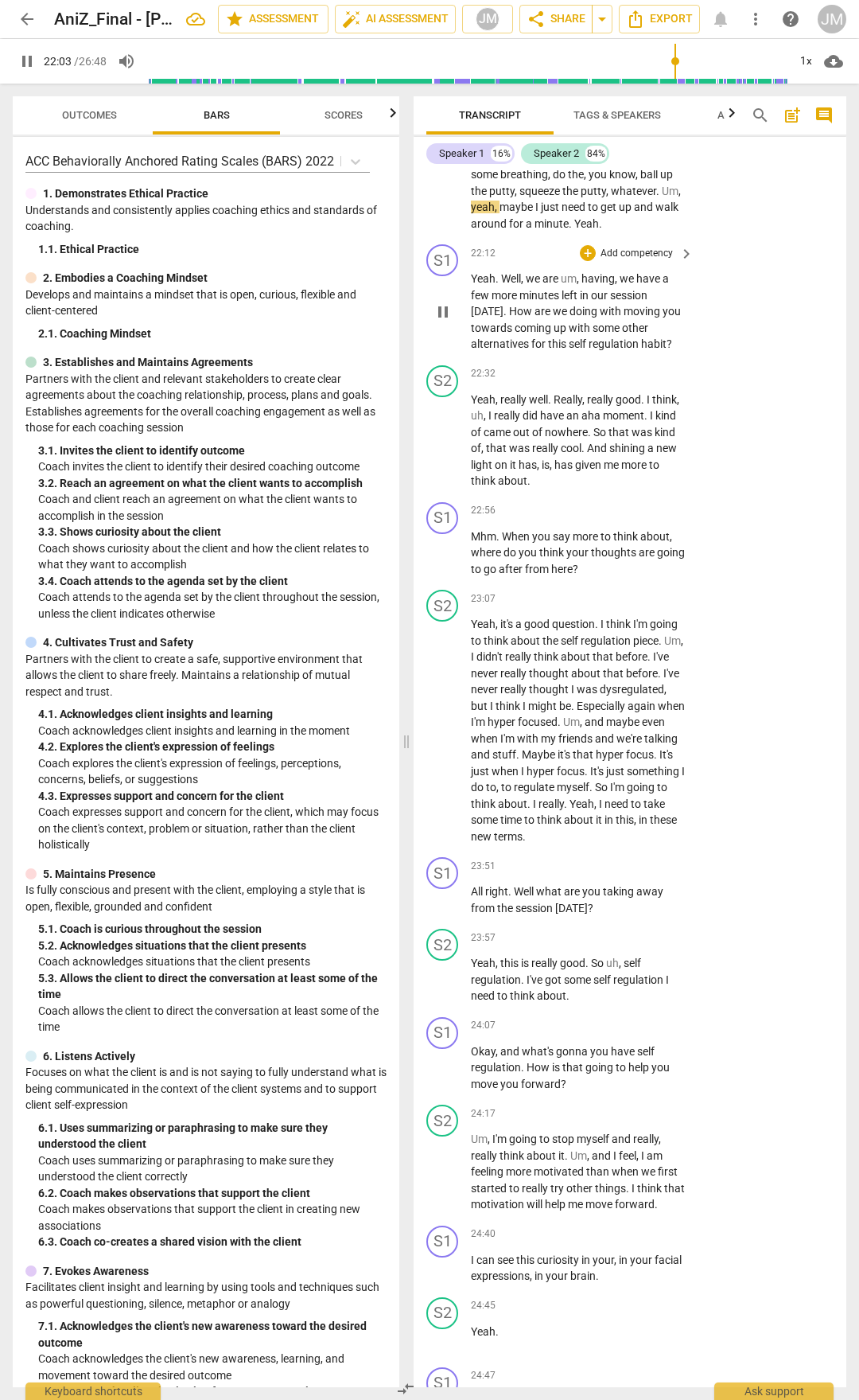
scroll to position [8387, 0]
click at [436, 321] on span "pause" at bounding box center [444, 311] width 19 height 19
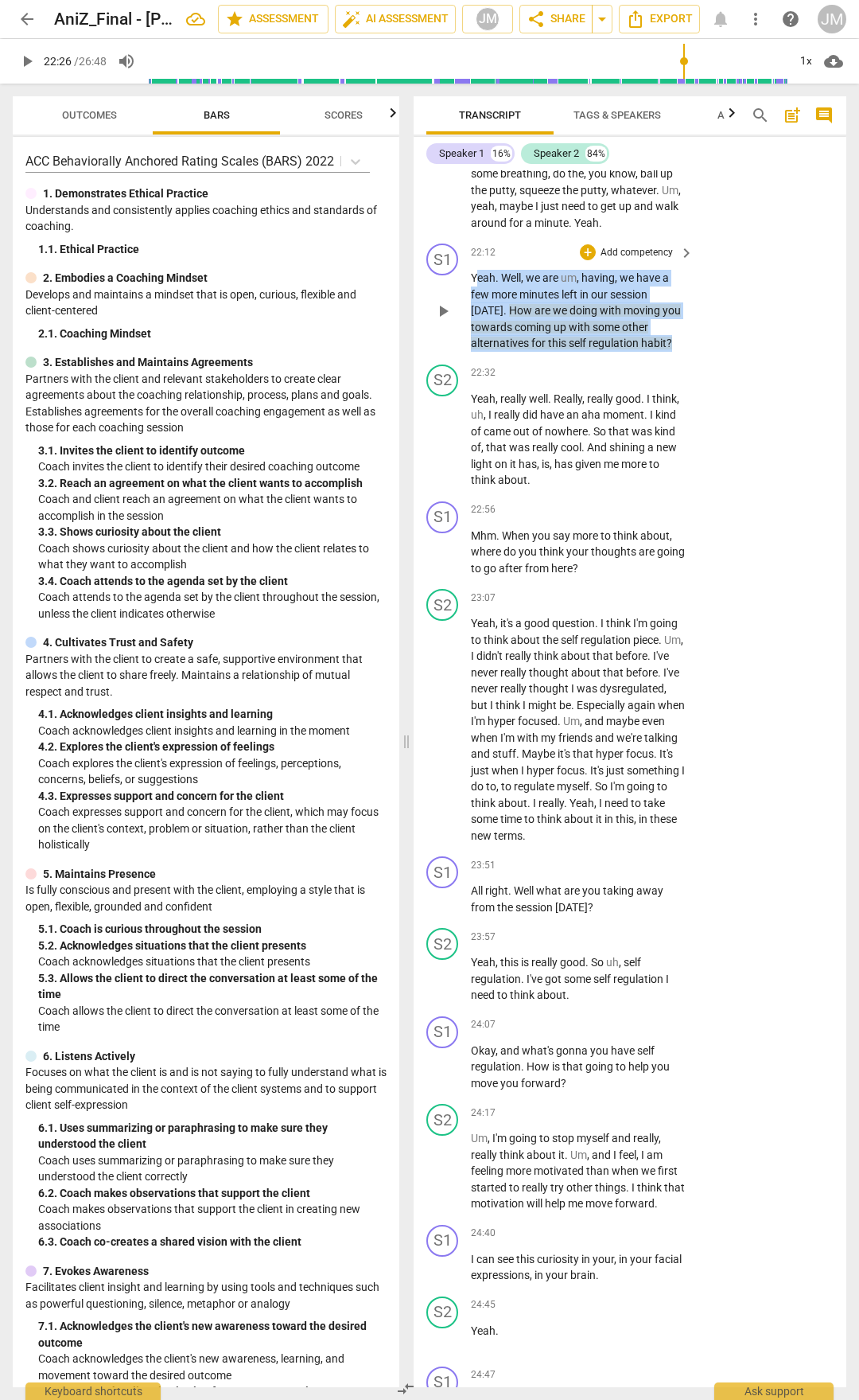
drag, startPoint x: 476, startPoint y: 532, endPoint x: 686, endPoint y: 593, distance: 218.7
click at [686, 352] on div "Yeah . Well , we are um , having , we have a few more minutes left in our sessi…" at bounding box center [583, 311] width 225 height 82
click at [586, 261] on div "+" at bounding box center [588, 252] width 15 height 16
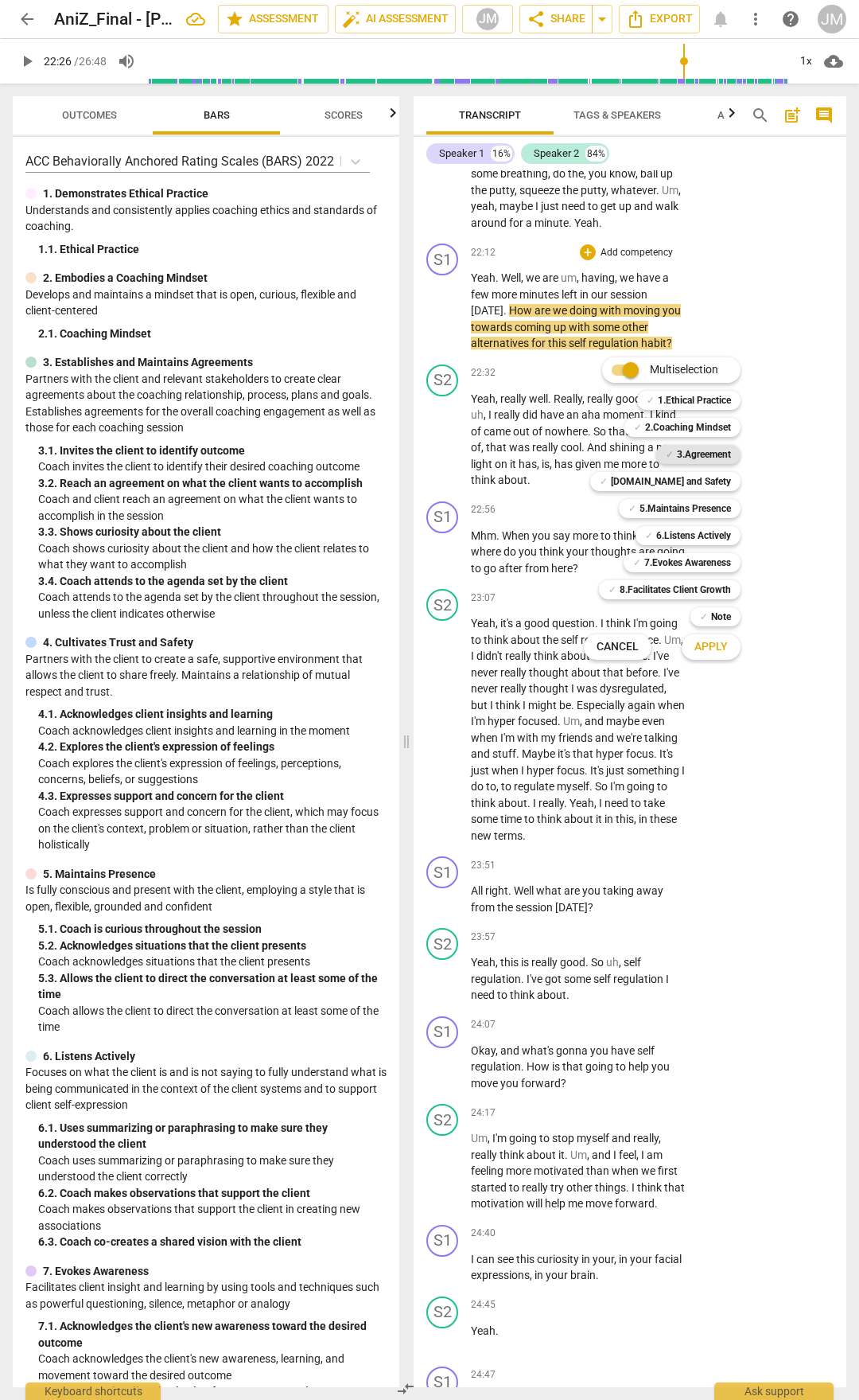
click at [712, 452] on b "3.Agreement" at bounding box center [704, 454] width 54 height 19
click at [710, 592] on b "8.Facilitates Client Growth" at bounding box center [675, 590] width 111 height 19
click at [724, 654] on span "Apply" at bounding box center [711, 647] width 34 height 16
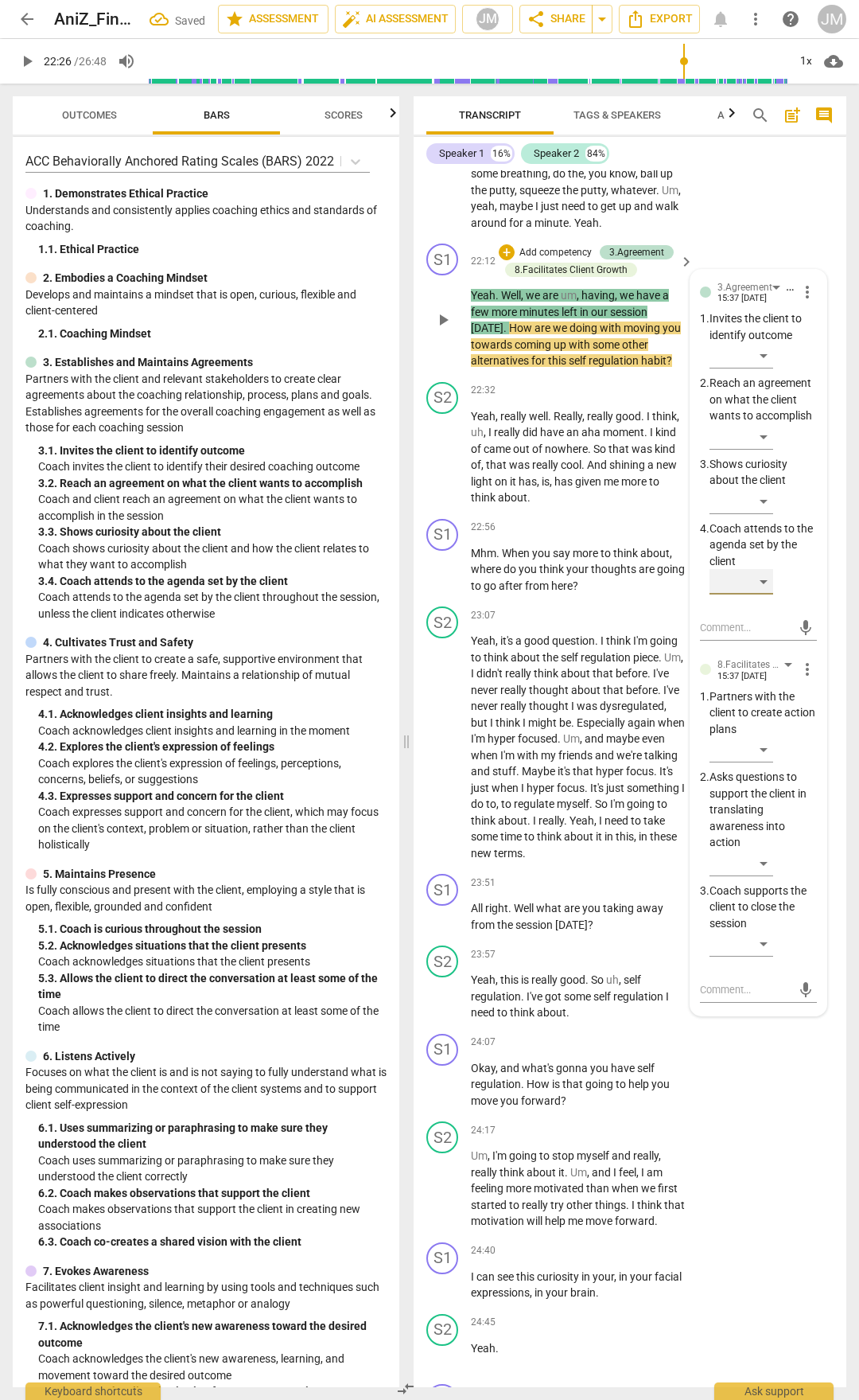
click at [764, 595] on div "​" at bounding box center [742, 581] width 64 height 25
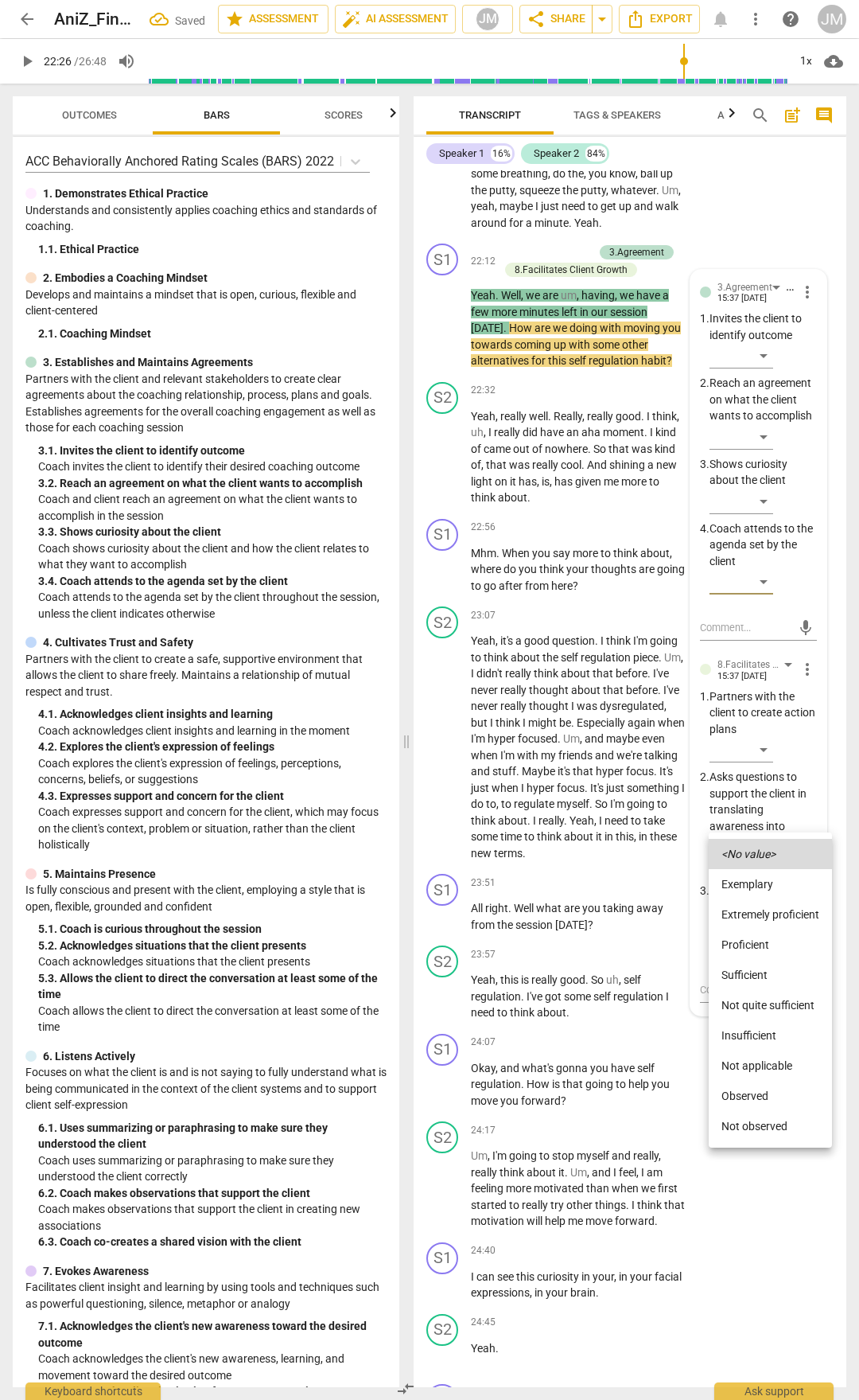
click at [764, 731] on li "Proficient" at bounding box center [770, 945] width 123 height 30
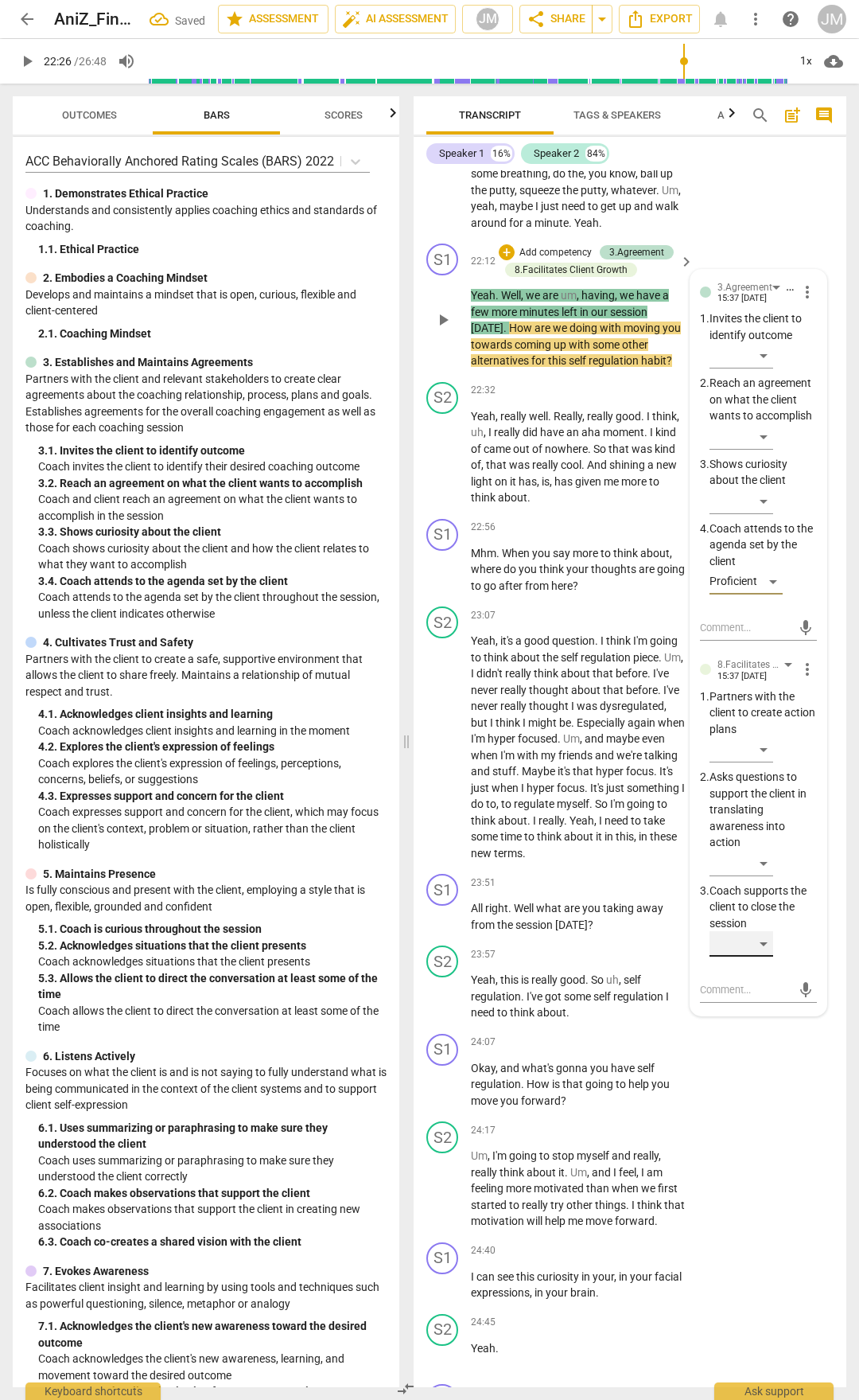
click at [770, 731] on div "​" at bounding box center [742, 944] width 64 height 25
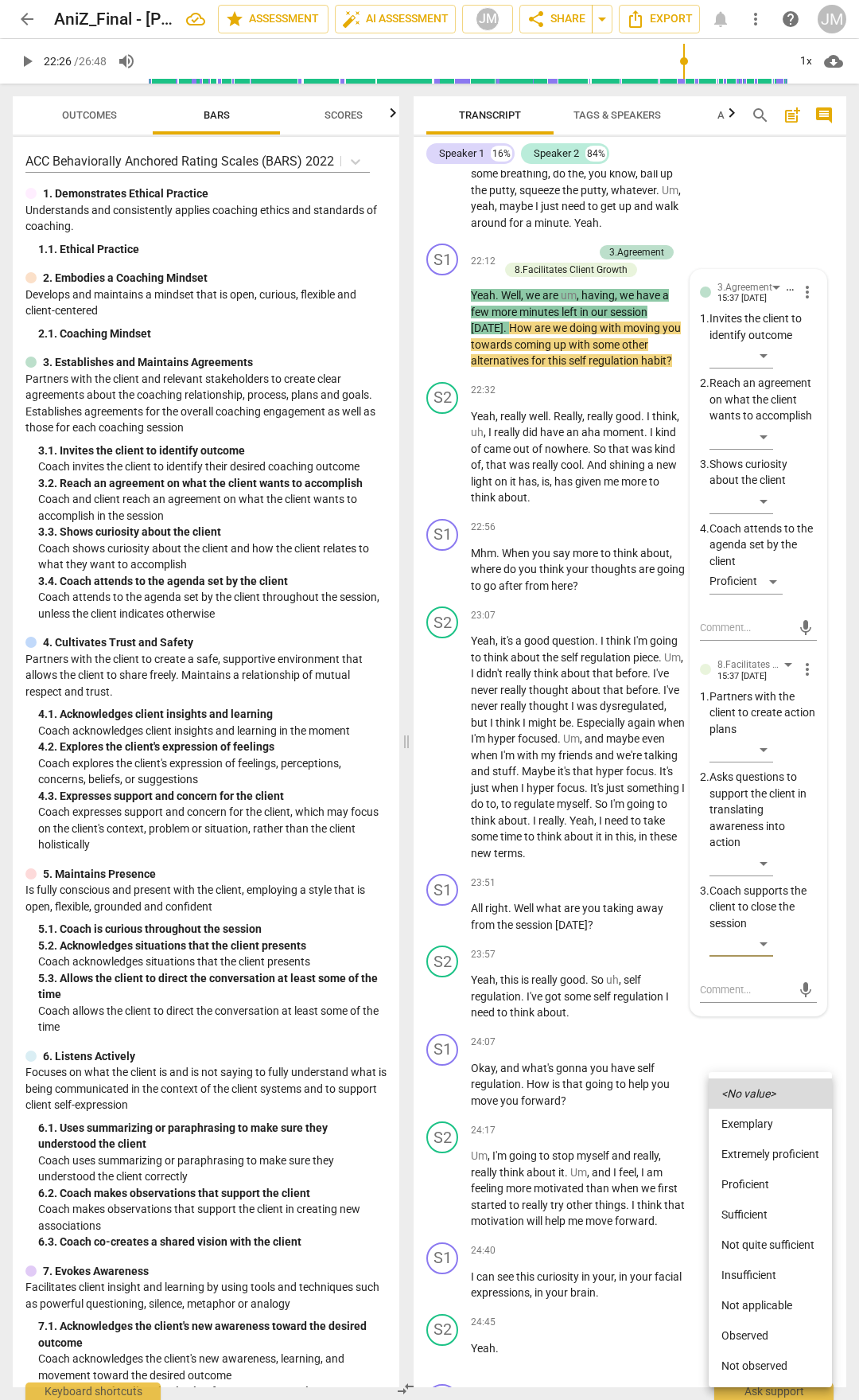
click at [776, 731] on li "Proficient" at bounding box center [770, 1184] width 123 height 30
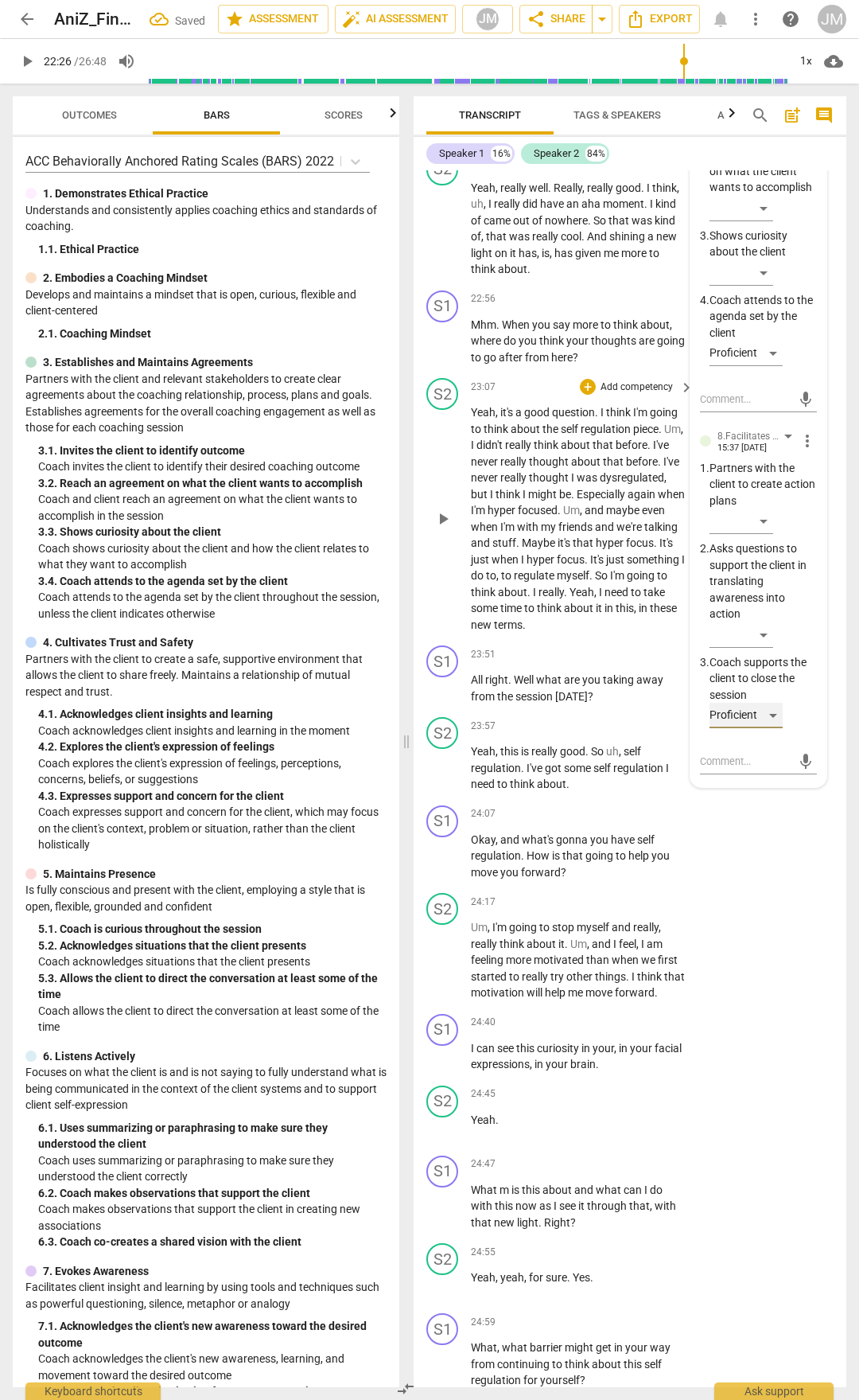
scroll to position [8627, 0]
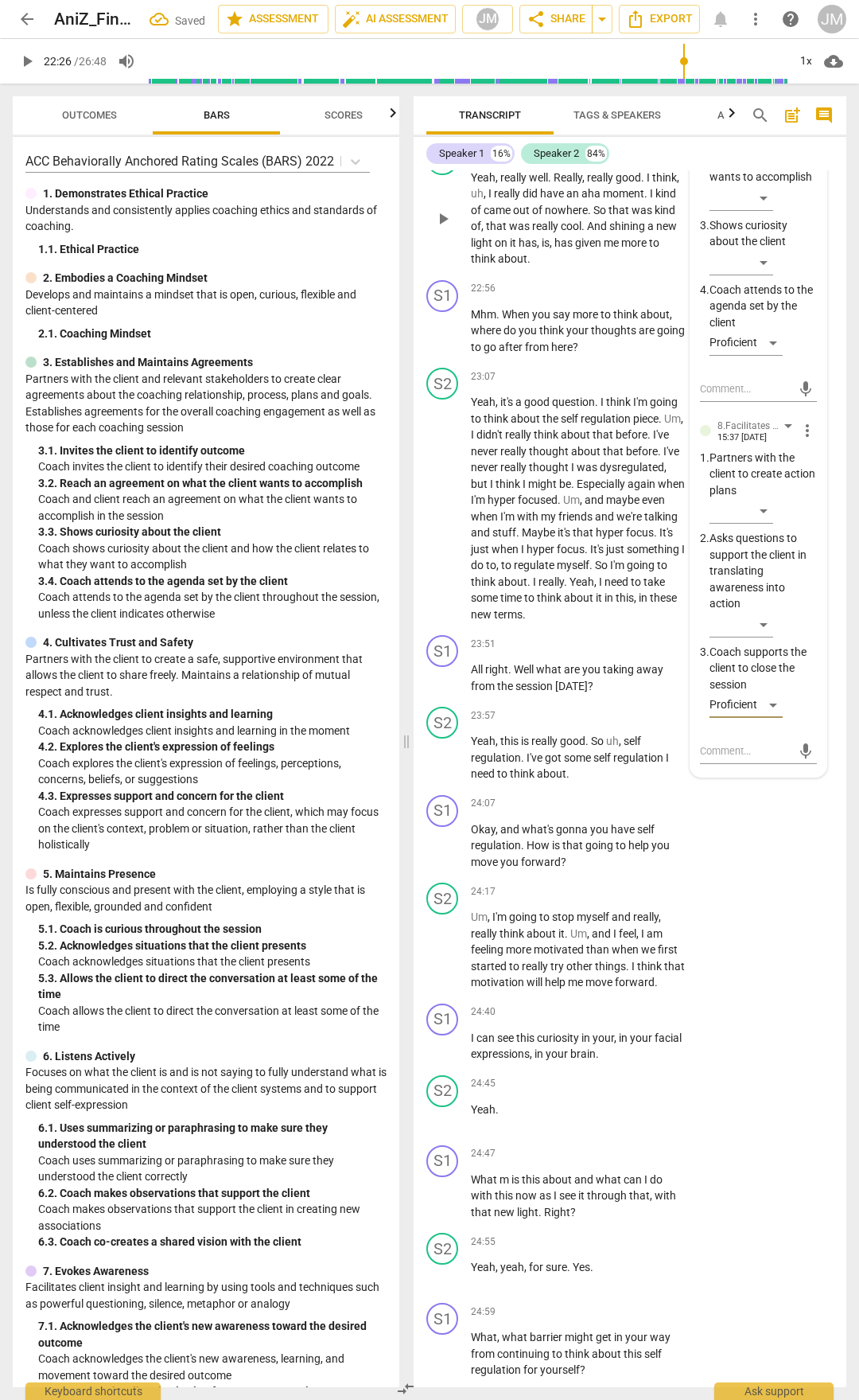
click at [444, 229] on span "play_arrow" at bounding box center [444, 219] width 19 height 19
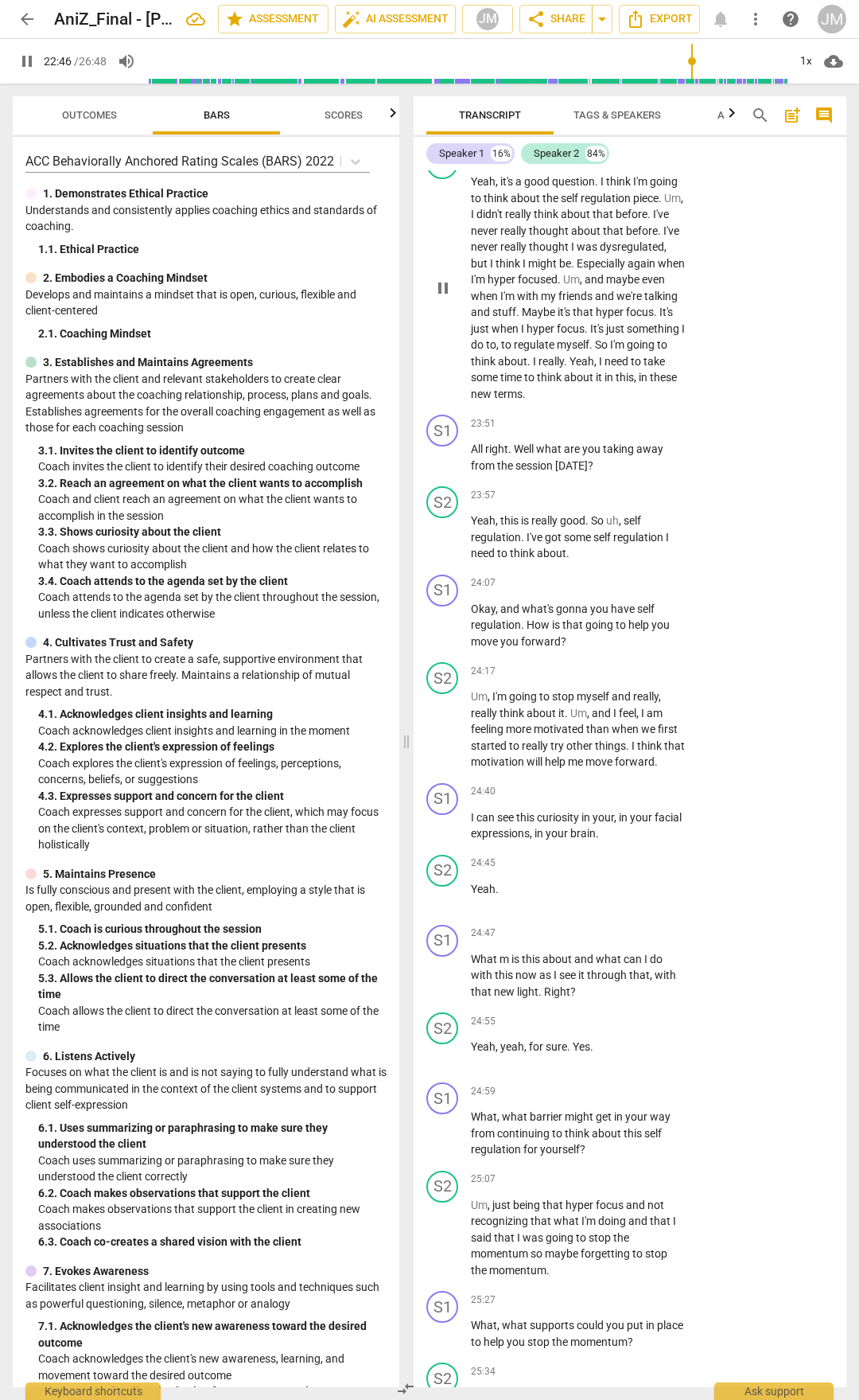
scroll to position [8865, 0]
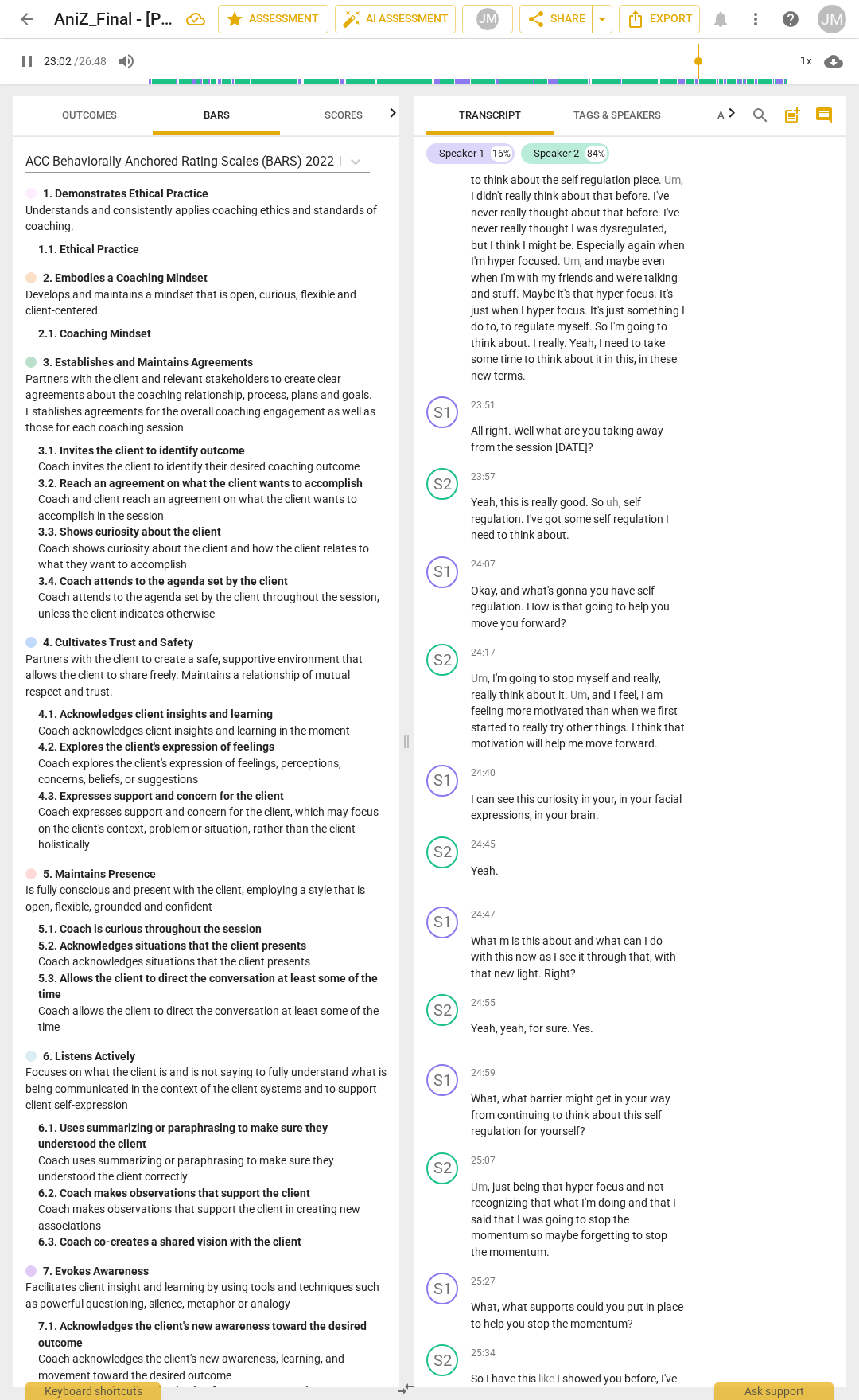
drag, startPoint x: 614, startPoint y: 381, endPoint x: 470, endPoint y: 351, distance: 147.1
click at [470, 123] on div "S1 play_arrow pause 22:56 + Add competency keyboard_arrow_right Mhm . When you …" at bounding box center [629, 78] width 433 height 88
click at [587, 58] on div "+" at bounding box center [588, 50] width 15 height 16
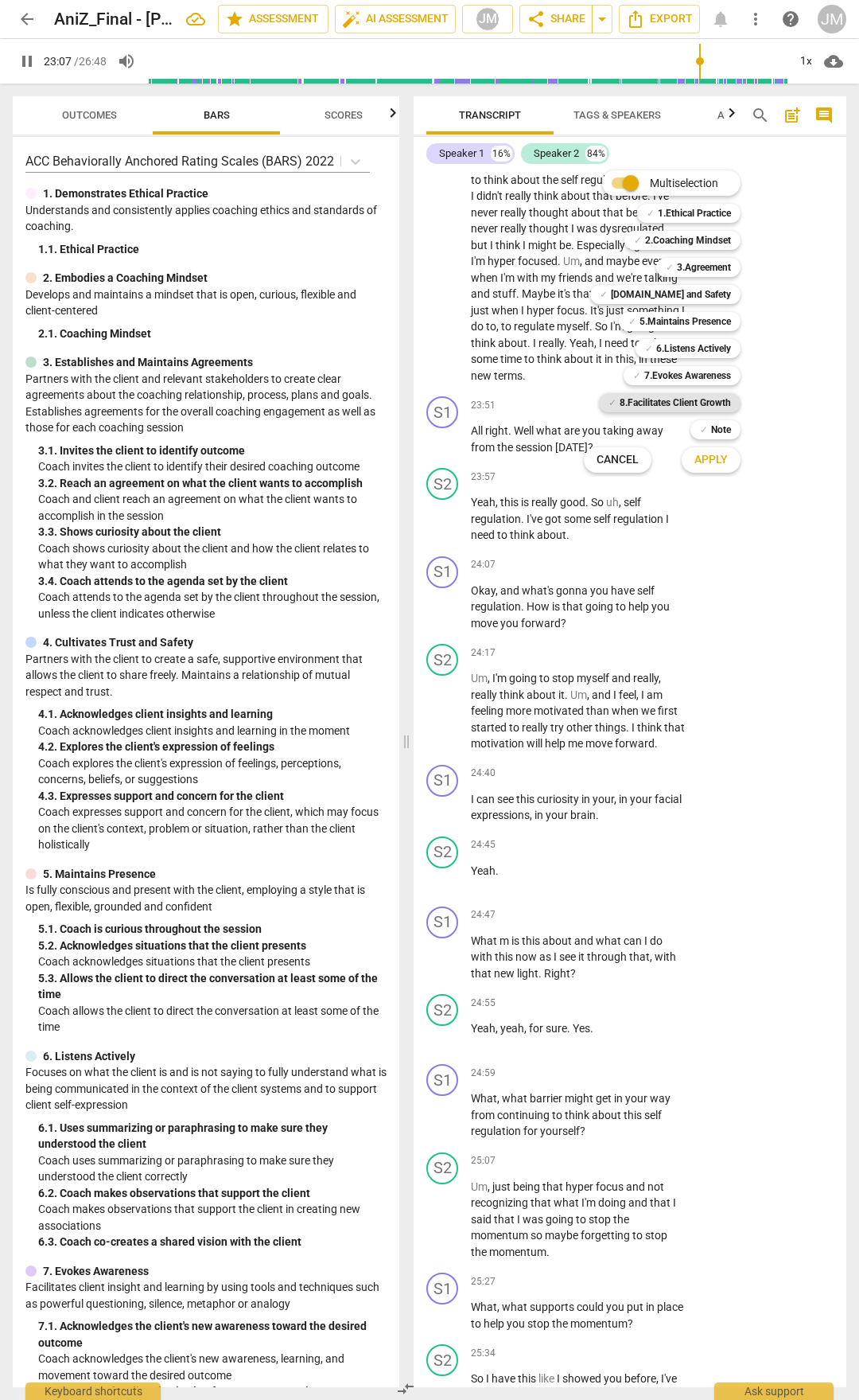
click at [686, 403] on b "8.Facilitates Client Growth" at bounding box center [675, 403] width 111 height 19
click at [708, 470] on button "Apply" at bounding box center [711, 460] width 59 height 29
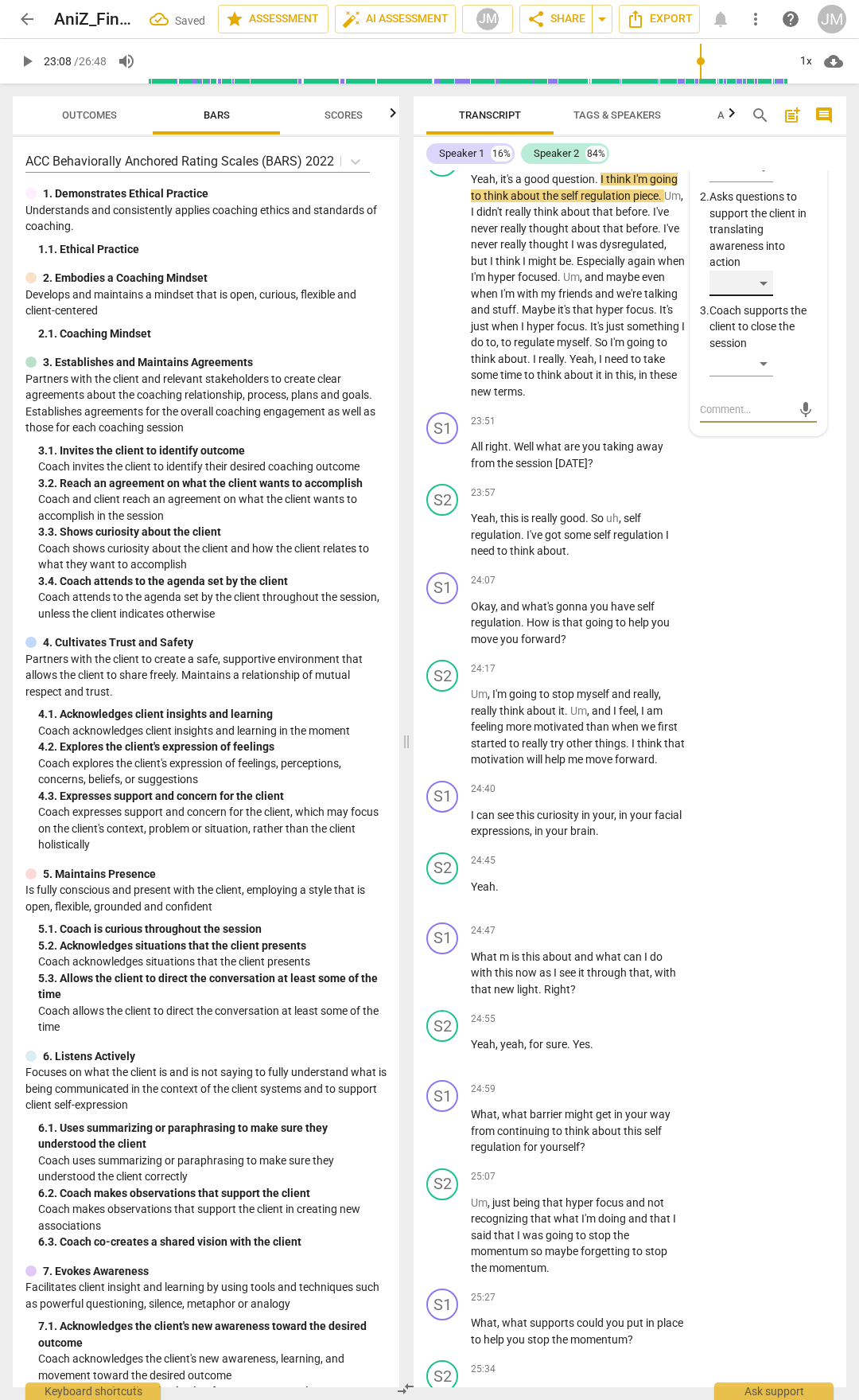
click at [758, 296] on div "​" at bounding box center [742, 283] width 64 height 25
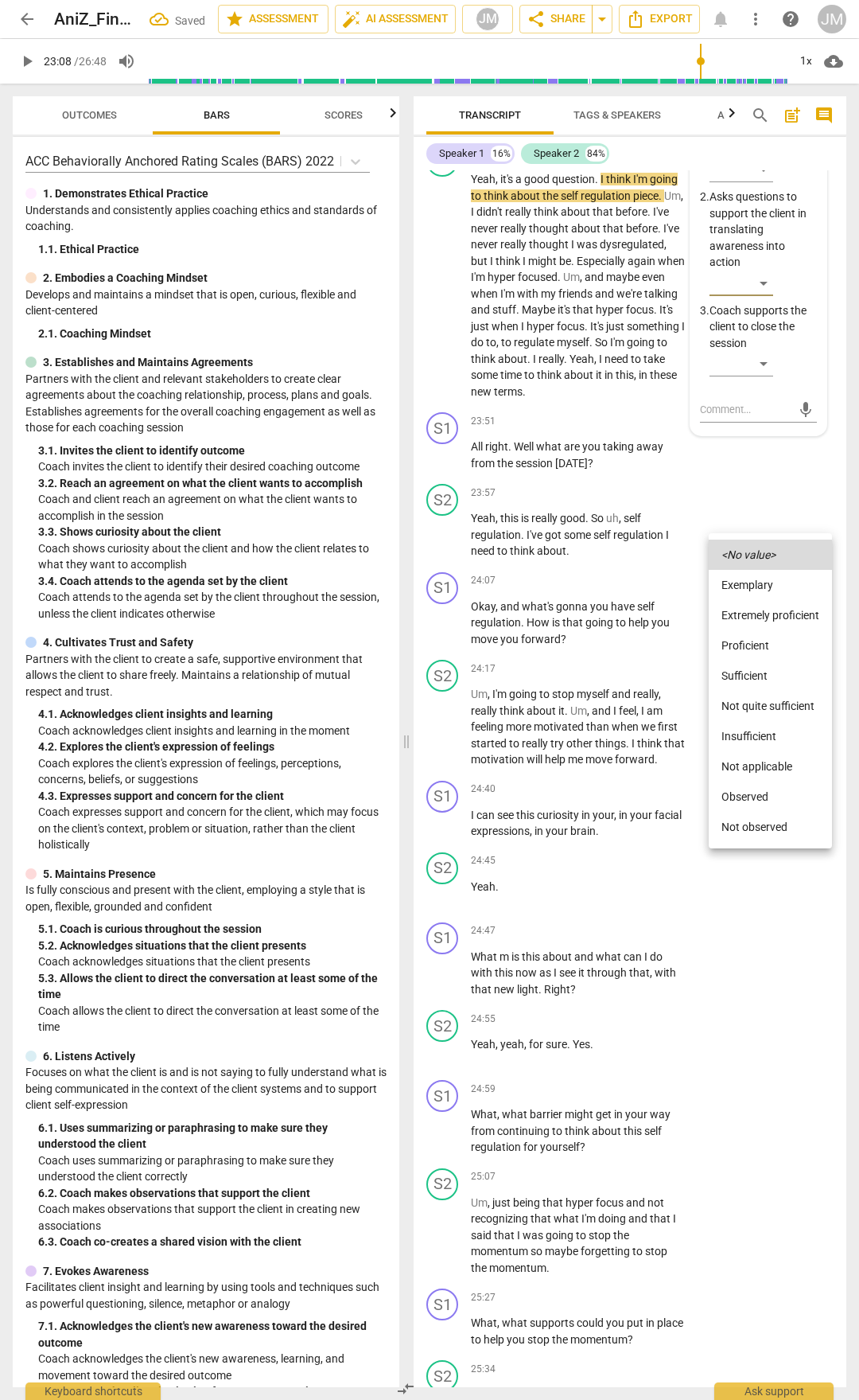
click at [752, 671] on li "Sufficient" at bounding box center [770, 675] width 123 height 30
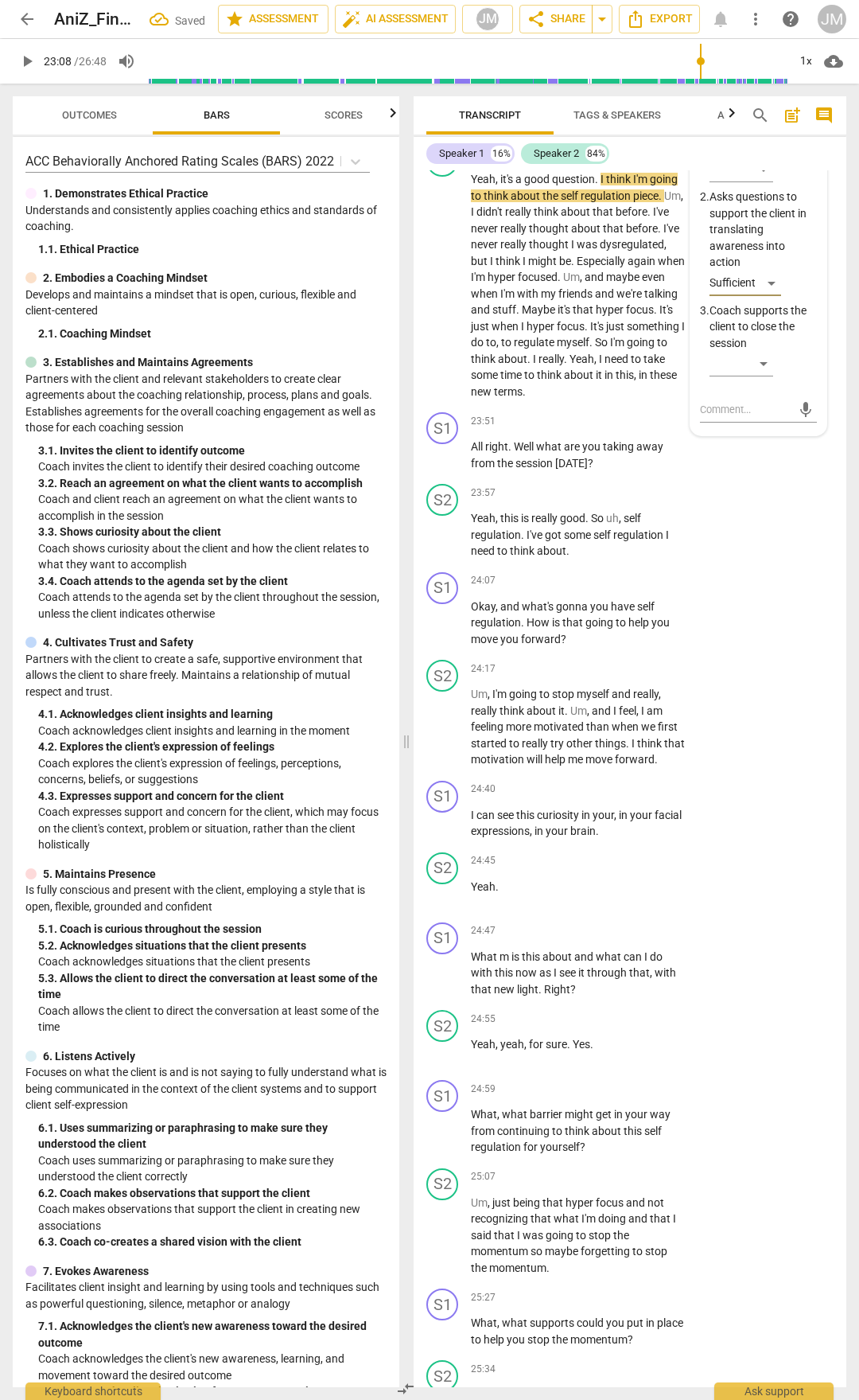
click at [440, 109] on span "play_arrow" at bounding box center [444, 101] width 19 height 19
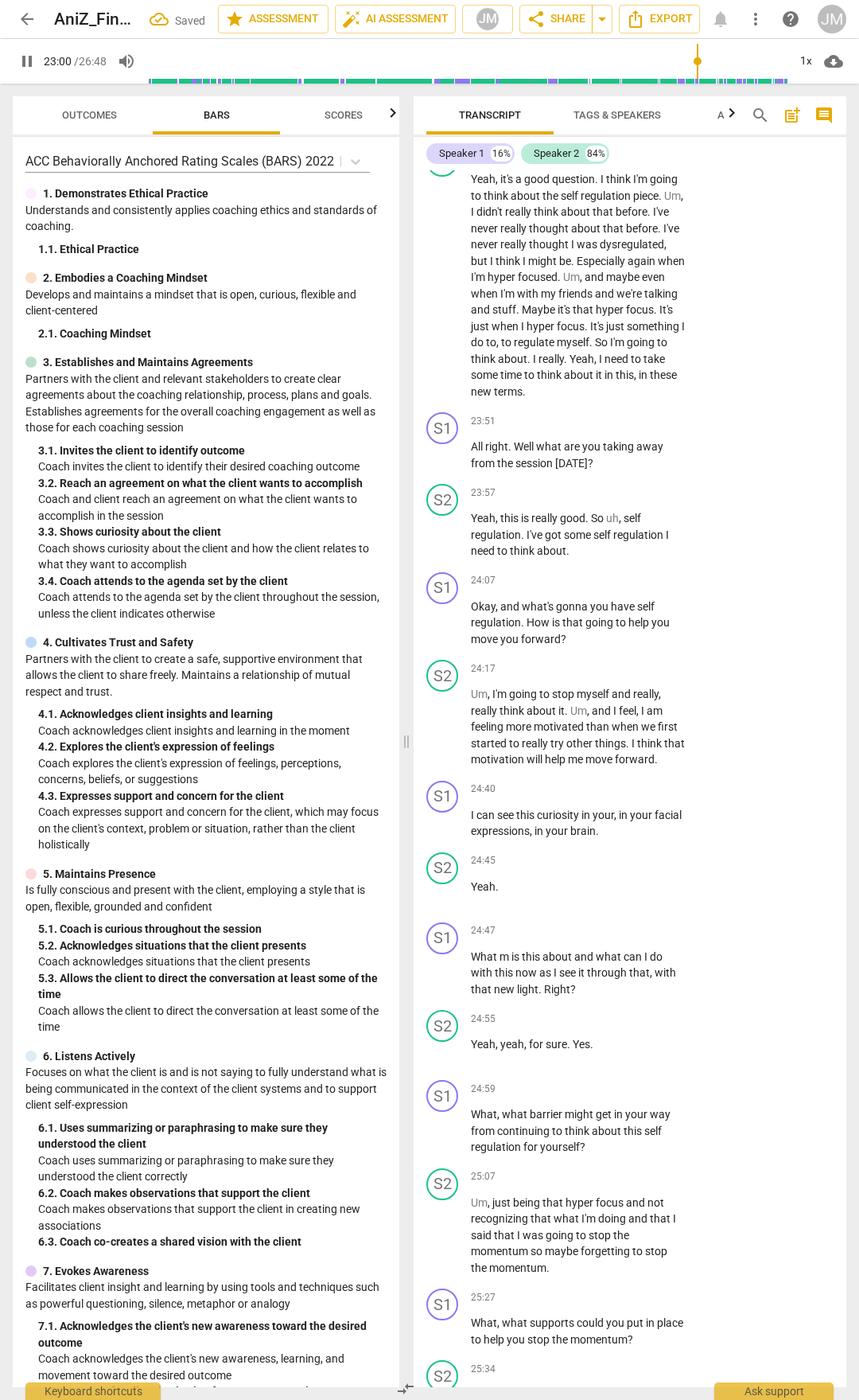
click at [600, 98] on span "more" at bounding box center [587, 91] width 28 height 13
click at [774, 296] on div "Sufficient" at bounding box center [746, 283] width 72 height 25
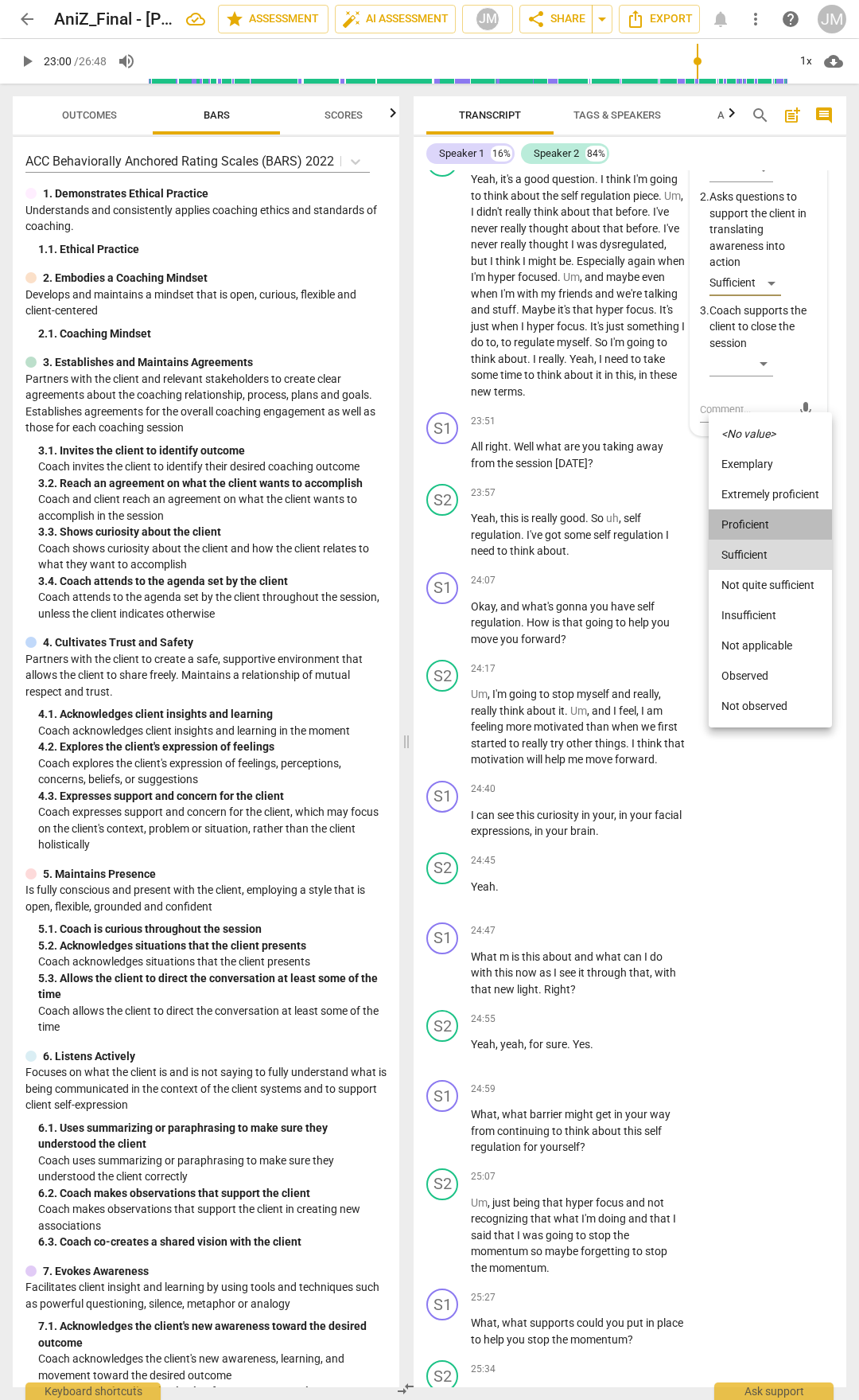
click at [757, 520] on li "Proficient" at bounding box center [770, 524] width 123 height 30
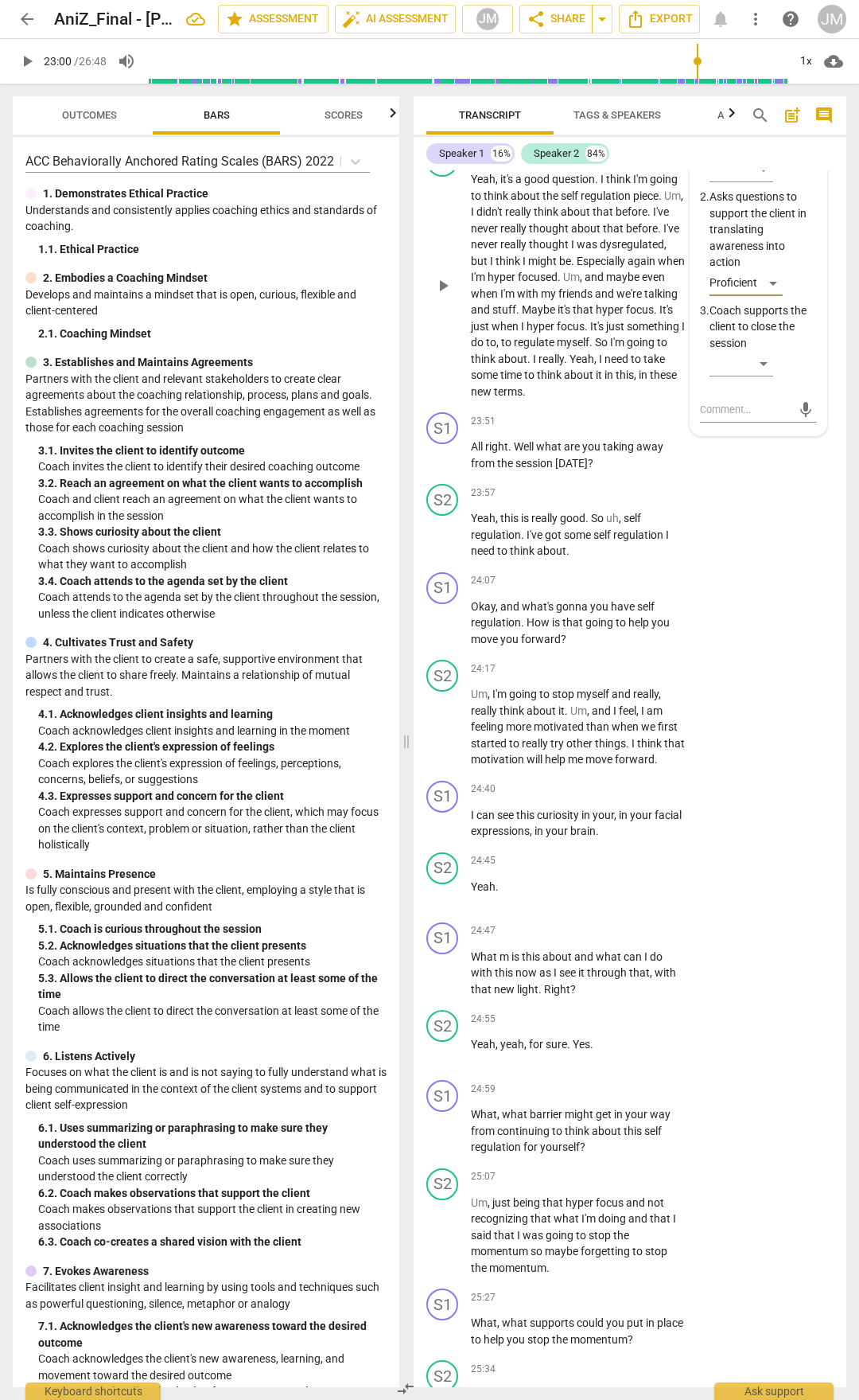
click at [445, 296] on span "play_arrow" at bounding box center [444, 286] width 19 height 19
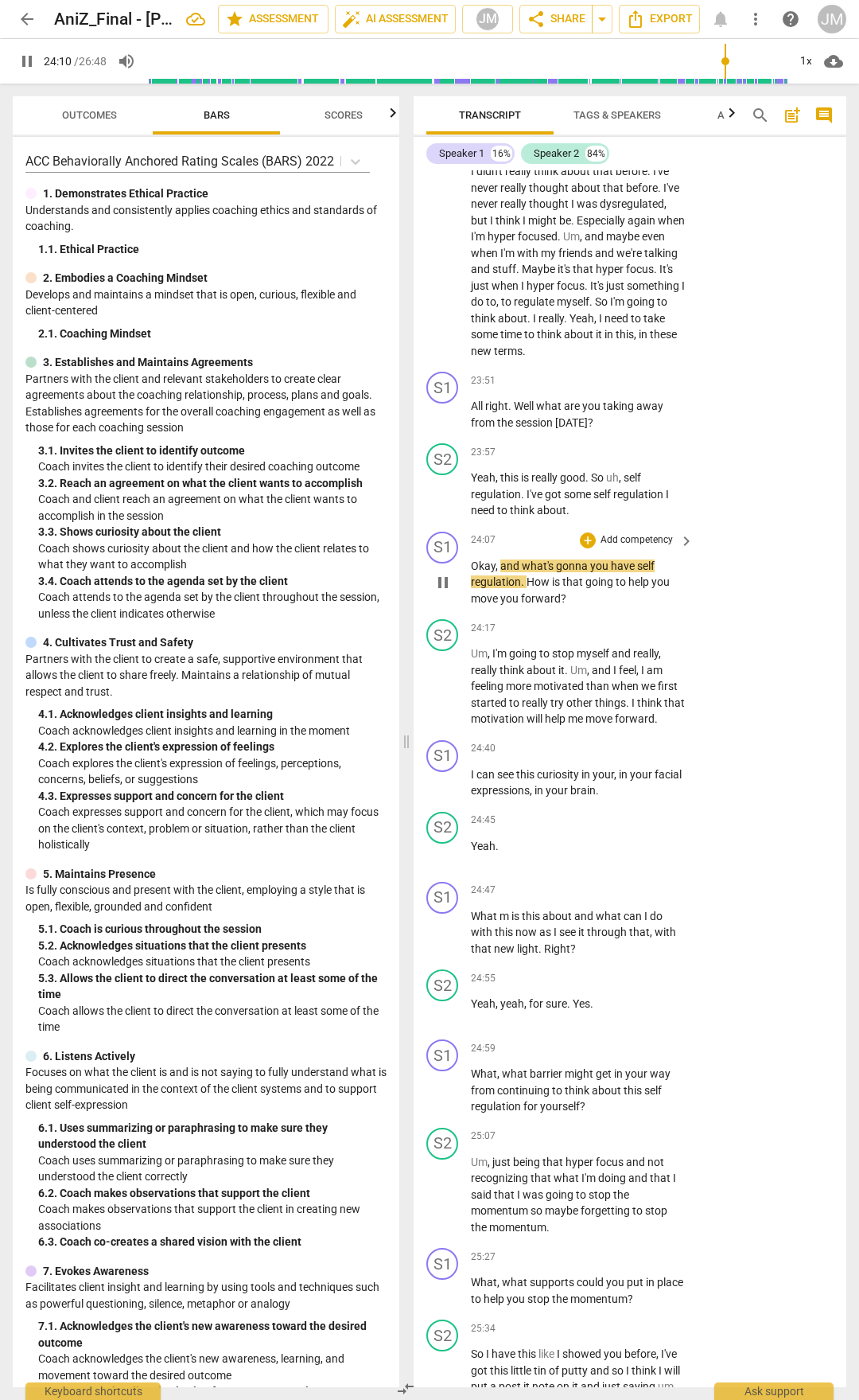
scroll to position [8944, 0]
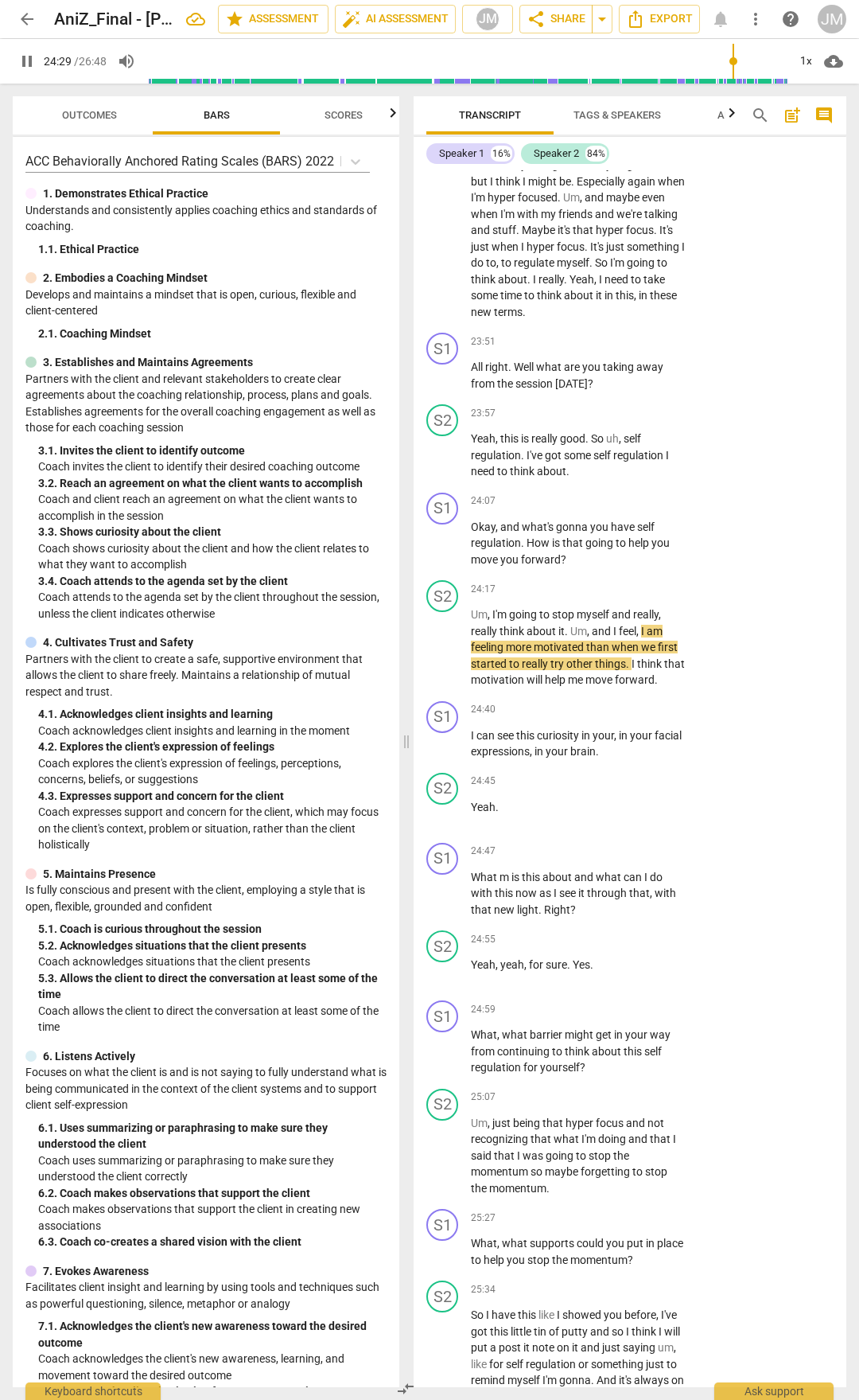
drag, startPoint x: 18, startPoint y: 60, endPoint x: 29, endPoint y: 65, distance: 12.1
click at [18, 60] on span "pause" at bounding box center [27, 61] width 19 height 19
drag, startPoint x: 588, startPoint y: 681, endPoint x: 462, endPoint y: 663, distance: 127.3
click at [462, 398] on div "S1 play_arrow pause 23:51 + Add competency keyboard_arrow_right All right . Wel…" at bounding box center [629, 362] width 433 height 72
drag, startPoint x: 607, startPoint y: 668, endPoint x: 648, endPoint y: 673, distance: 41.3
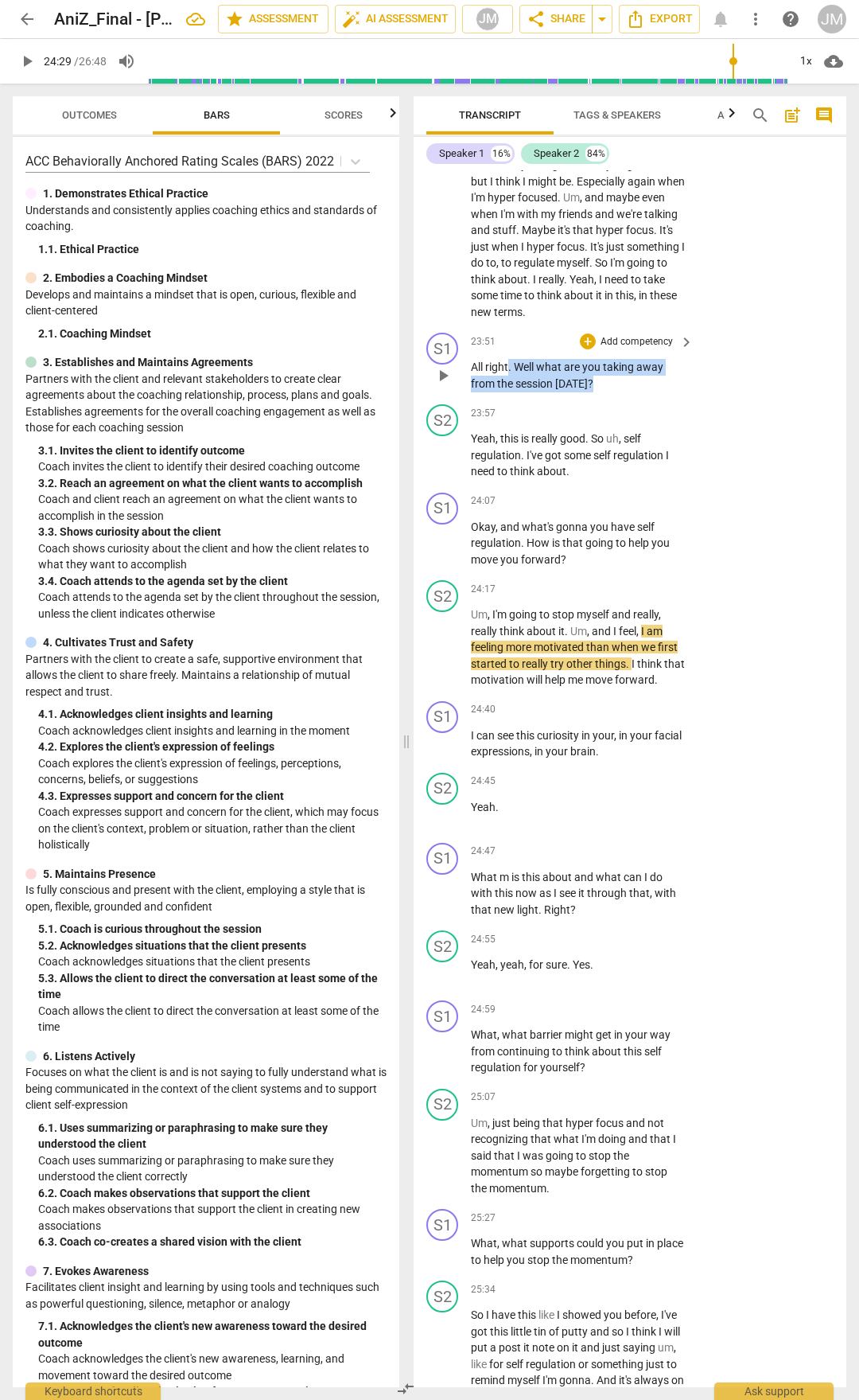
click at [647, 391] on p "All right . Well what are you taking away from the session [DATE] ?" at bounding box center [578, 376] width 215 height 33
click at [586, 350] on div "+" at bounding box center [588, 341] width 15 height 16
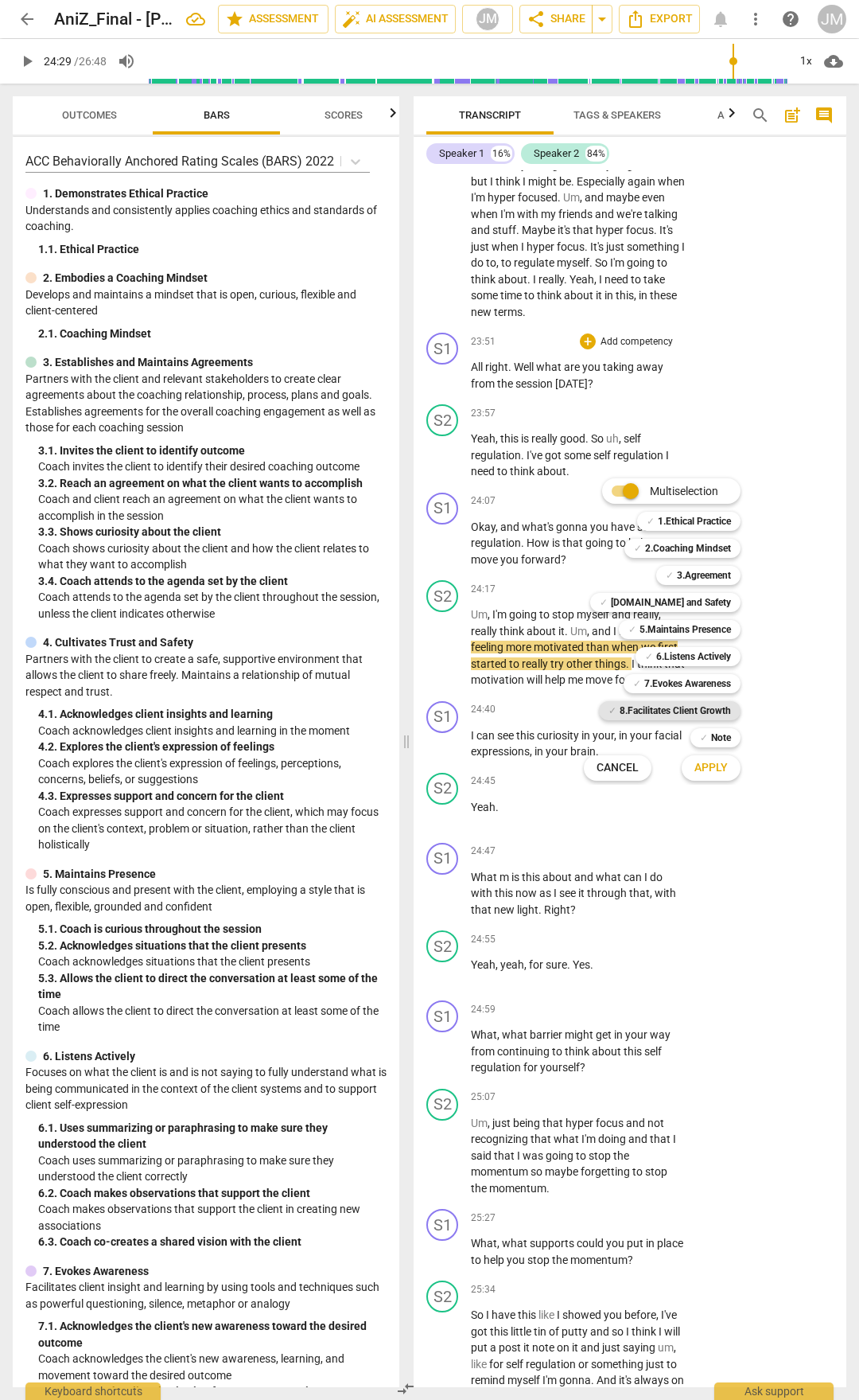
click at [678, 707] on b "8.Facilitates Client Growth" at bounding box center [675, 711] width 111 height 19
click at [706, 574] on b "3.Agreement" at bounding box center [704, 576] width 54 height 19
click at [719, 731] on button "Apply" at bounding box center [711, 768] width 59 height 29
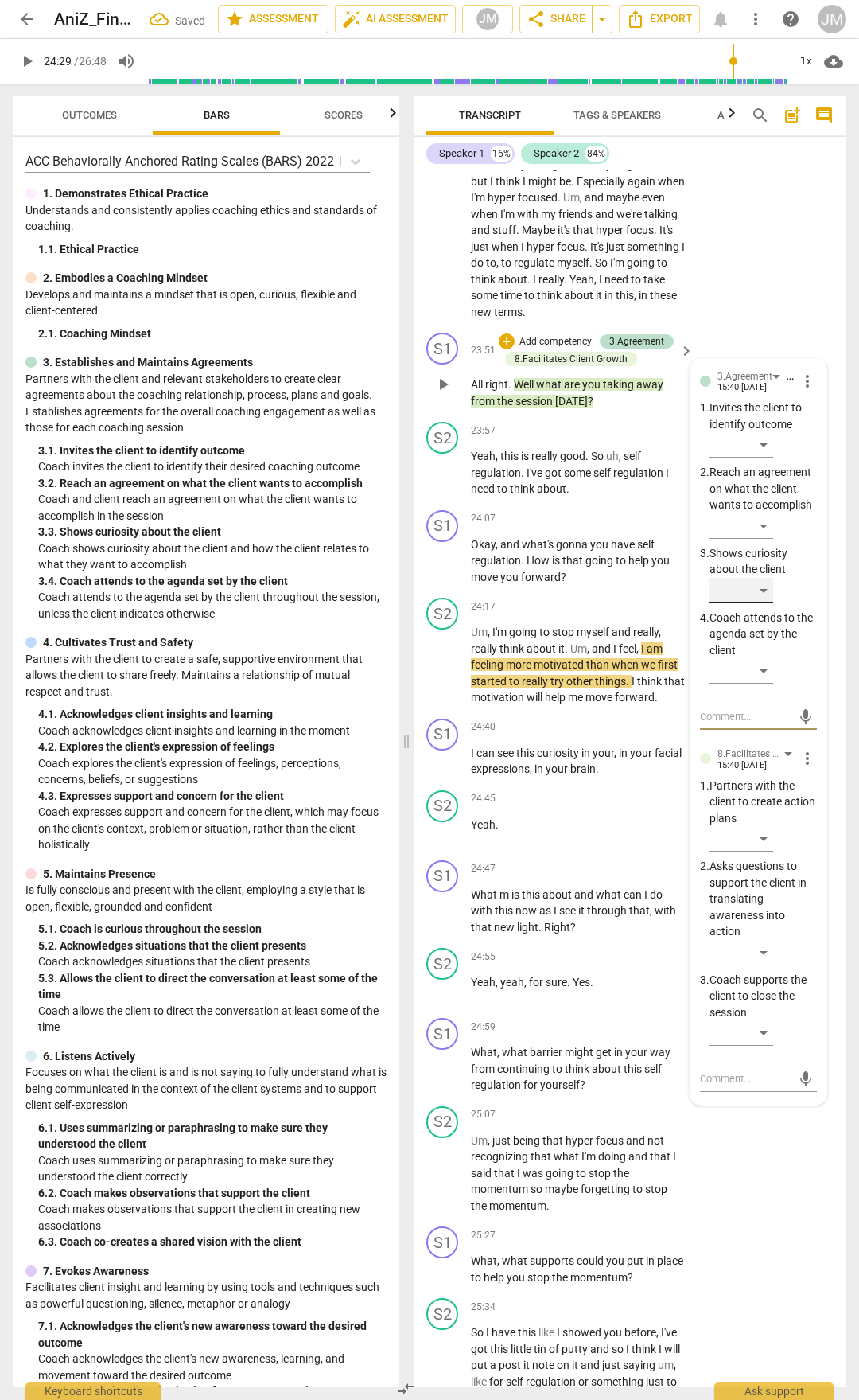
click at [765, 604] on div "​" at bounding box center [742, 591] width 64 height 25
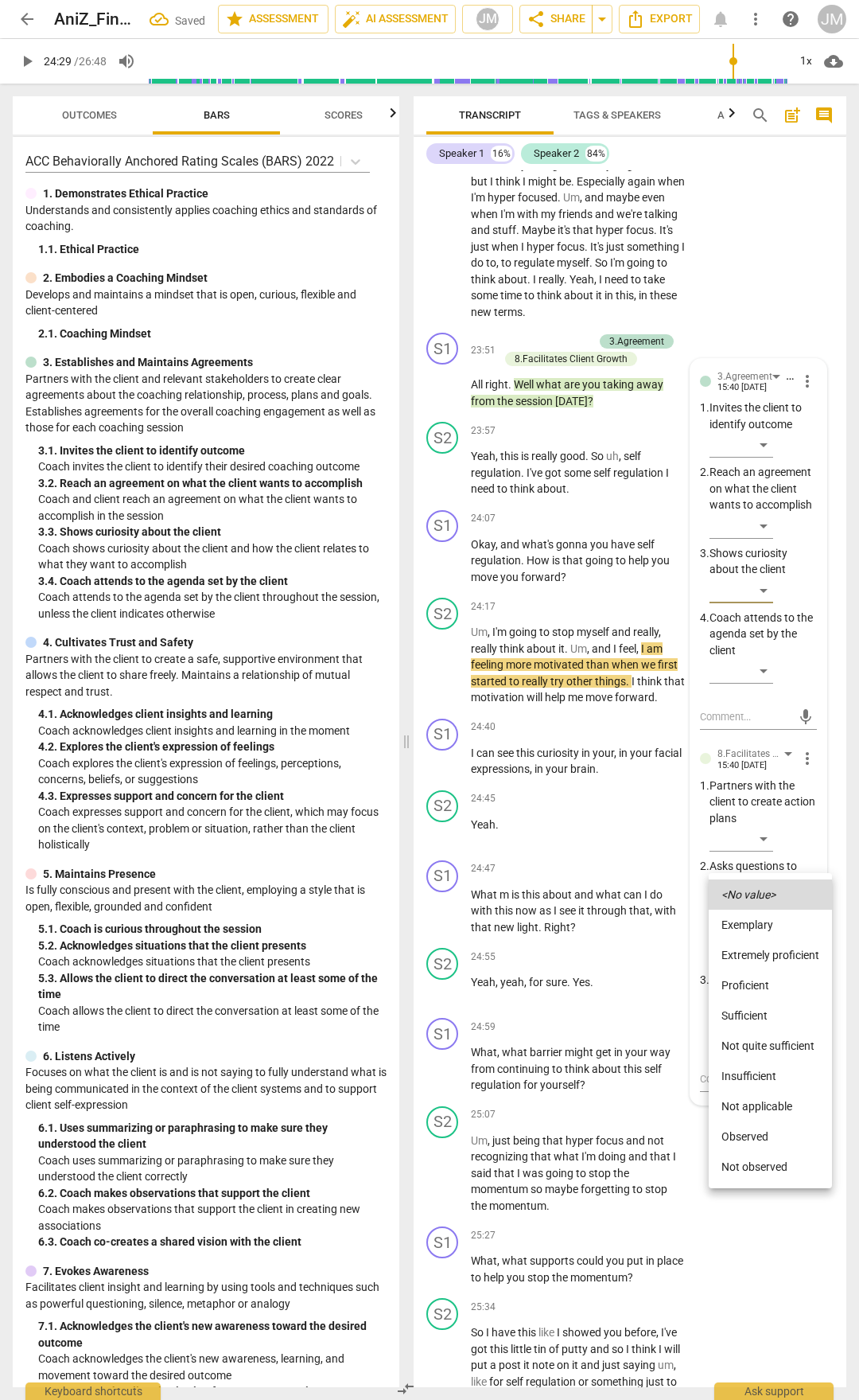
click at [760, 731] on li "Proficient" at bounding box center [770, 985] width 123 height 30
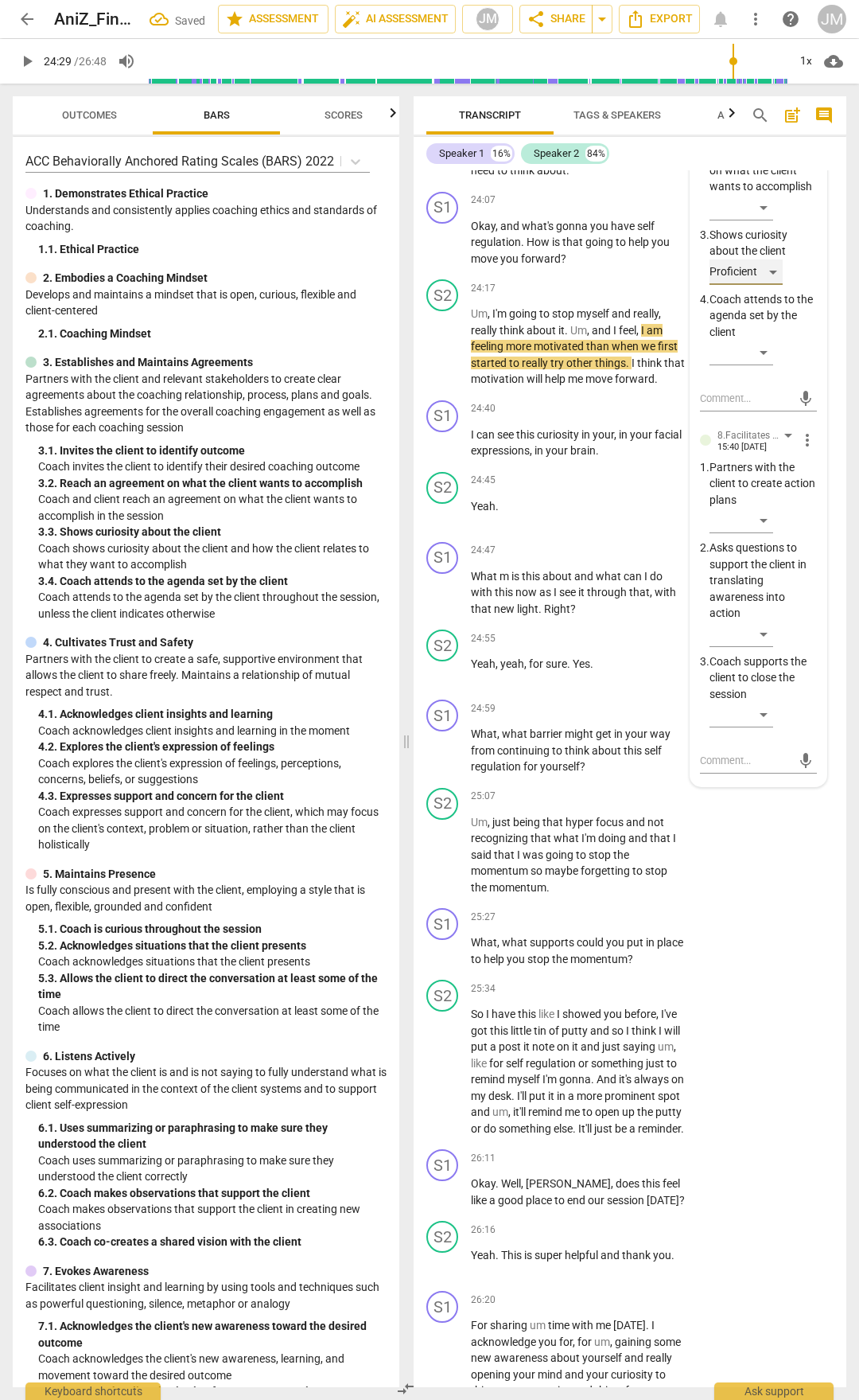
scroll to position [9343, 0]
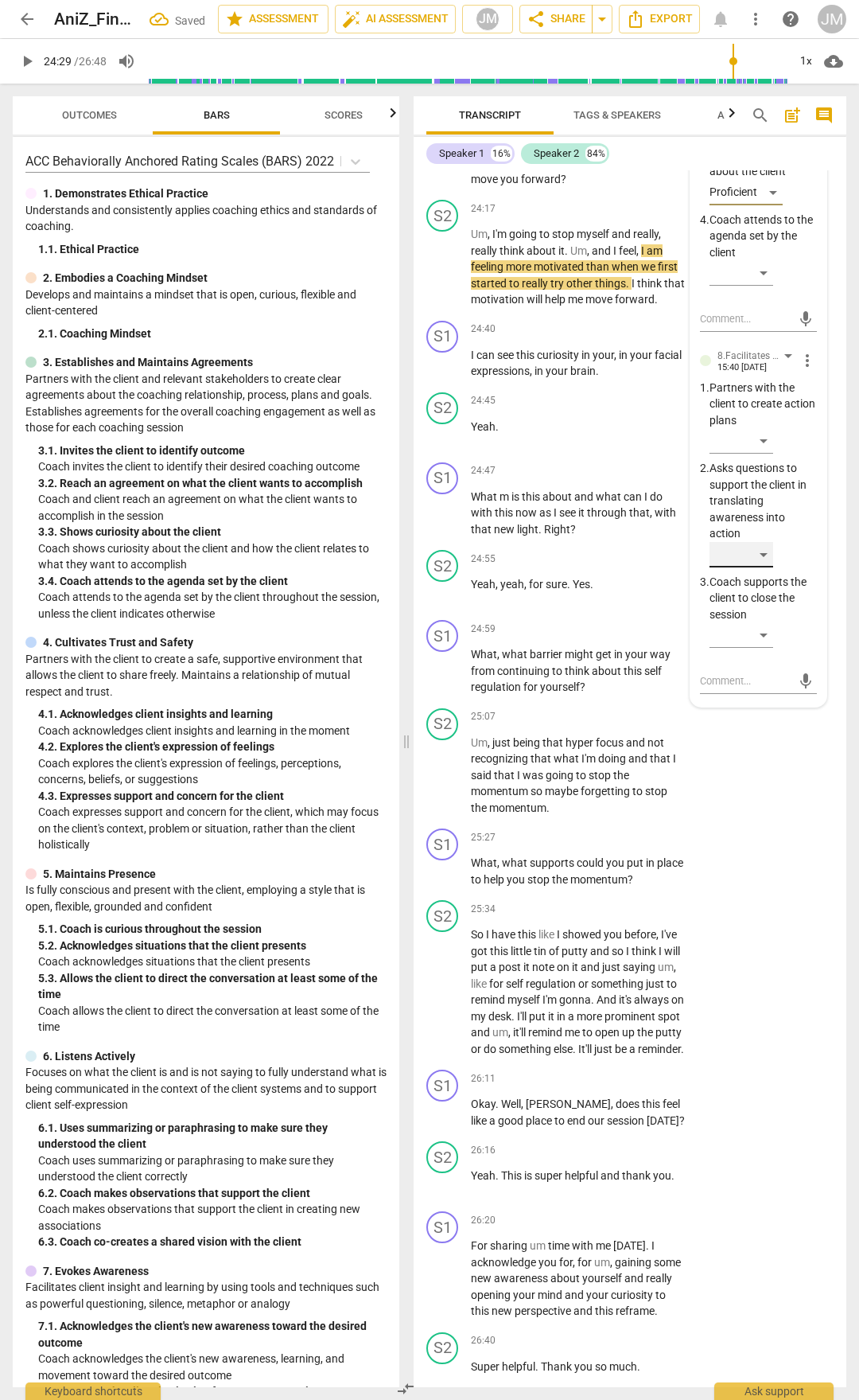
click at [762, 568] on div "​" at bounding box center [742, 555] width 64 height 25
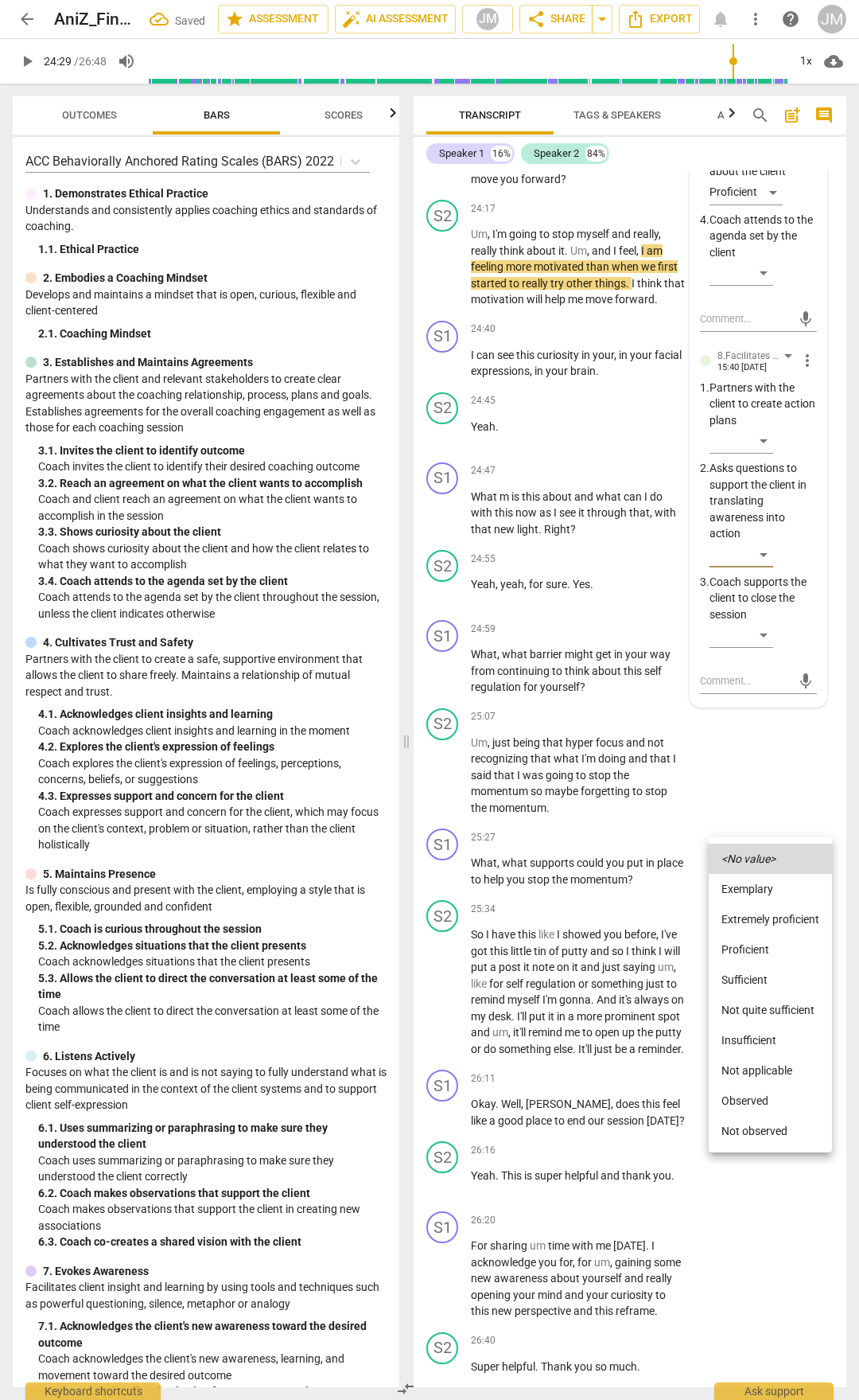
click at [771, 731] on li "Proficient" at bounding box center [770, 949] width 123 height 30
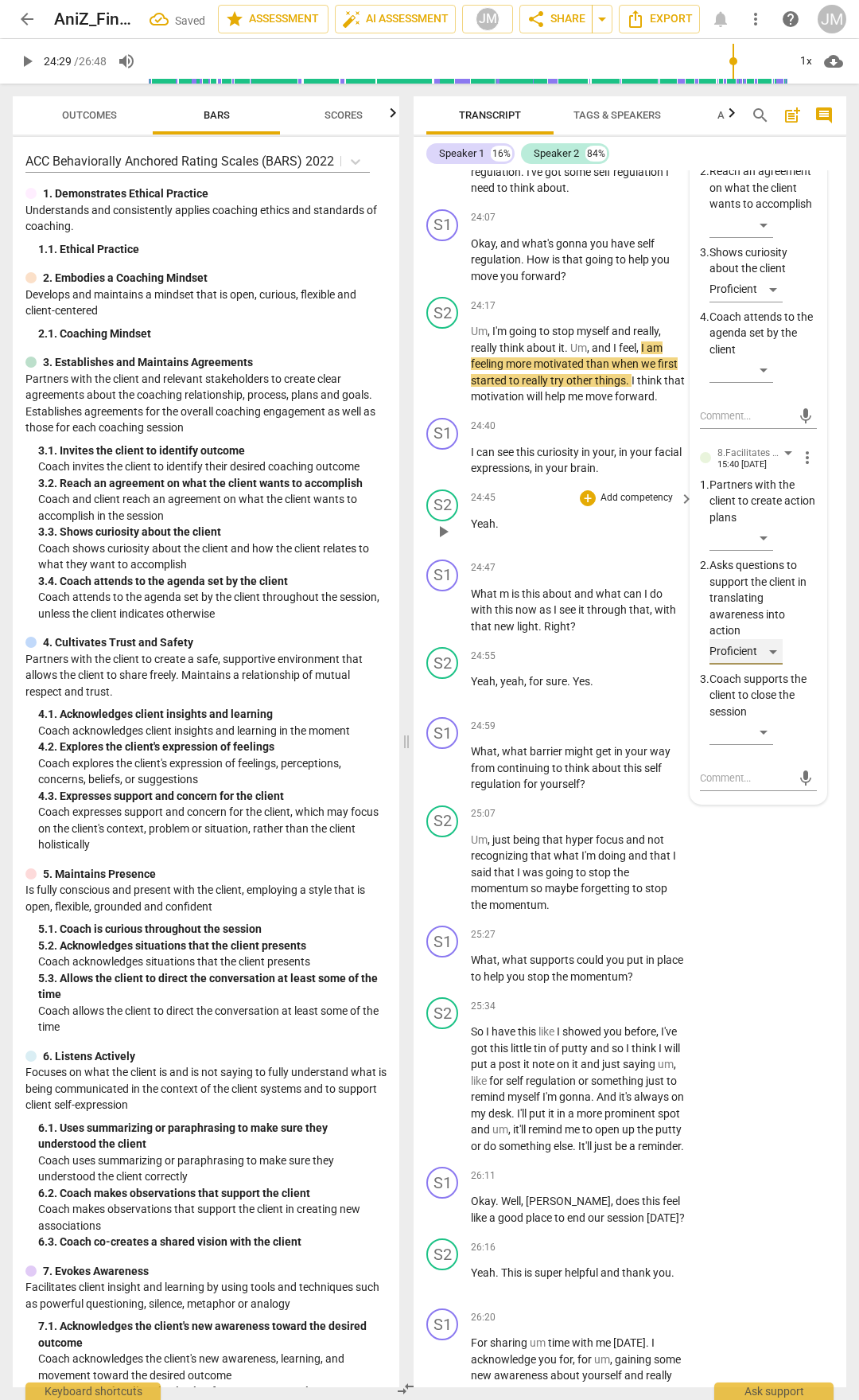
scroll to position [9104, 0]
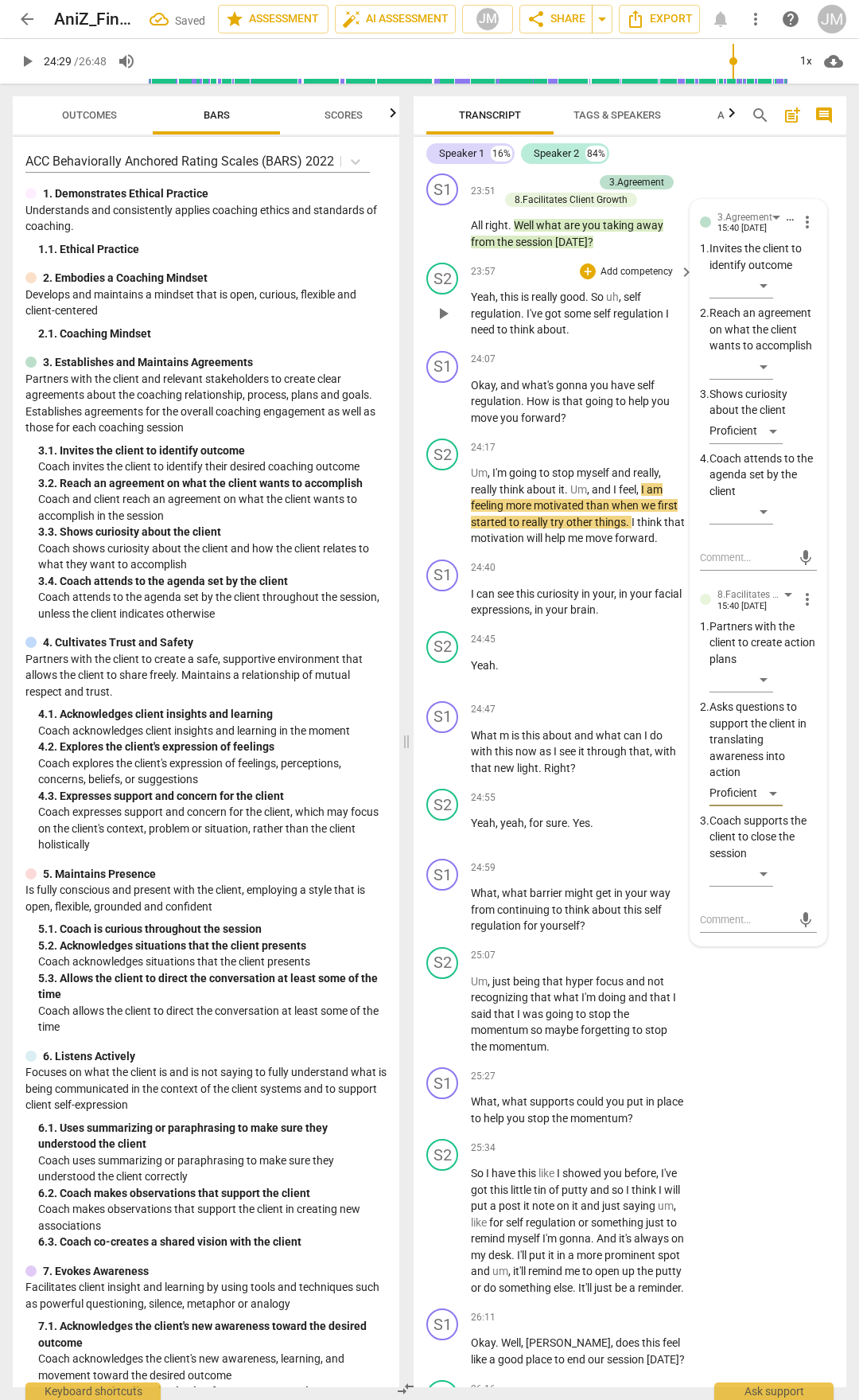
click at [440, 324] on span "play_arrow" at bounding box center [444, 314] width 19 height 19
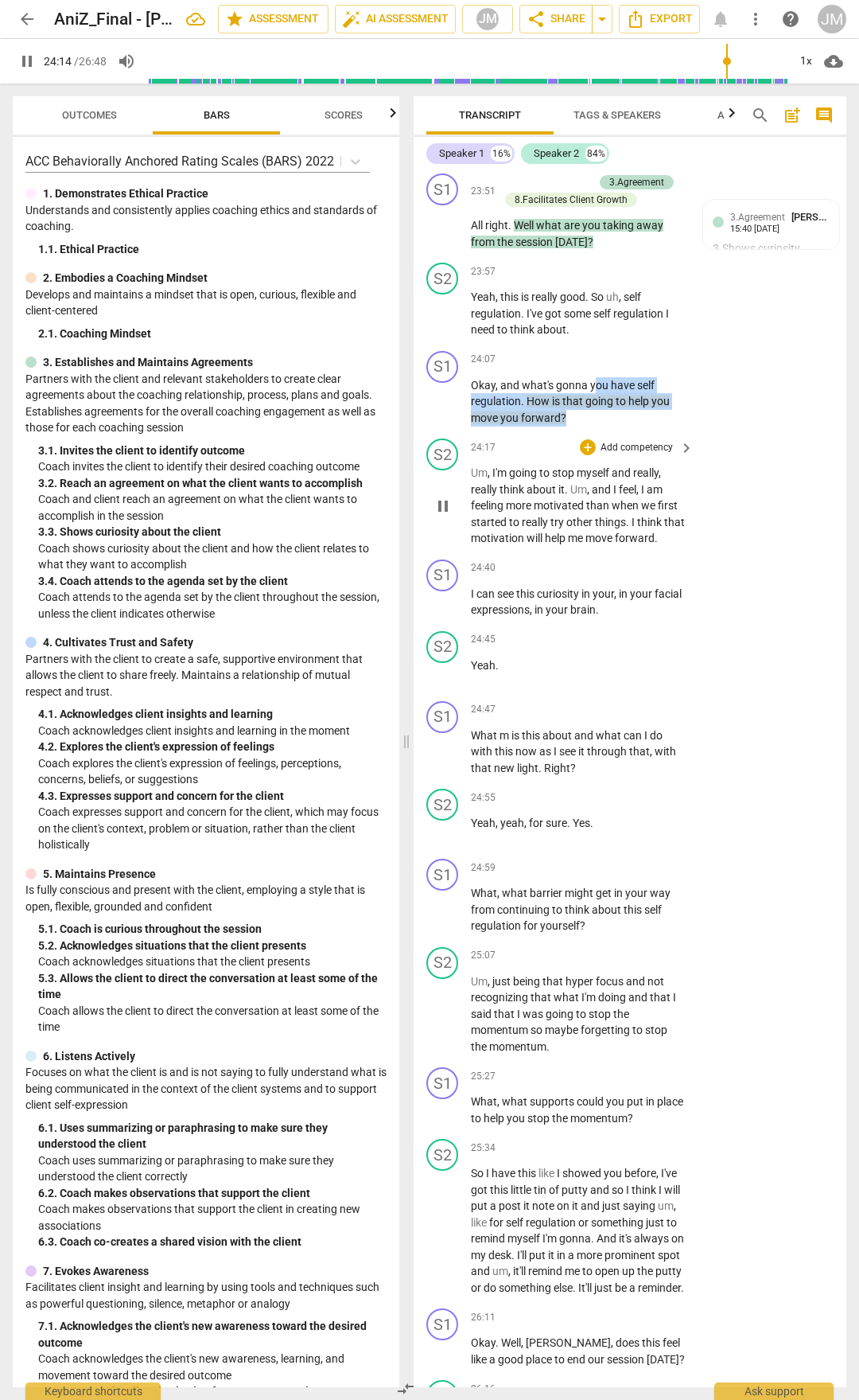
drag, startPoint x: 633, startPoint y: 715, endPoint x: 660, endPoint y: 740, distance: 36.8
click at [660, 731] on div "S1 play_arrow pause 00:03 + Add competency keyboard_arrow_right Hi , [PERSON_NA…" at bounding box center [629, 779] width 433 height 1217
click at [590, 368] on div "+" at bounding box center [588, 359] width 15 height 16
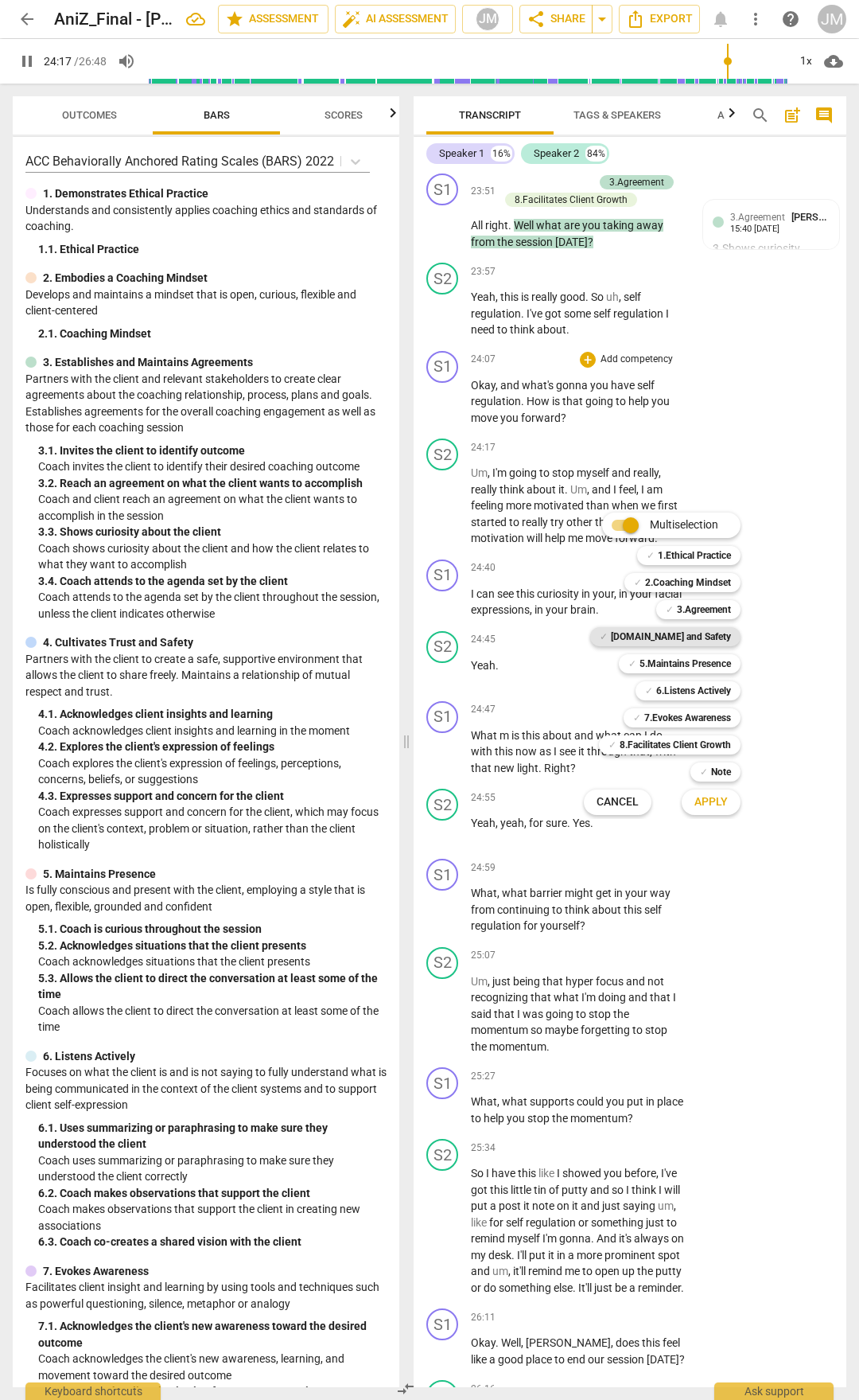
click at [696, 629] on b "[DOMAIN_NAME] and Safety" at bounding box center [671, 637] width 120 height 19
click at [716, 713] on b "7.Evokes Awareness" at bounding box center [689, 718] width 87 height 19
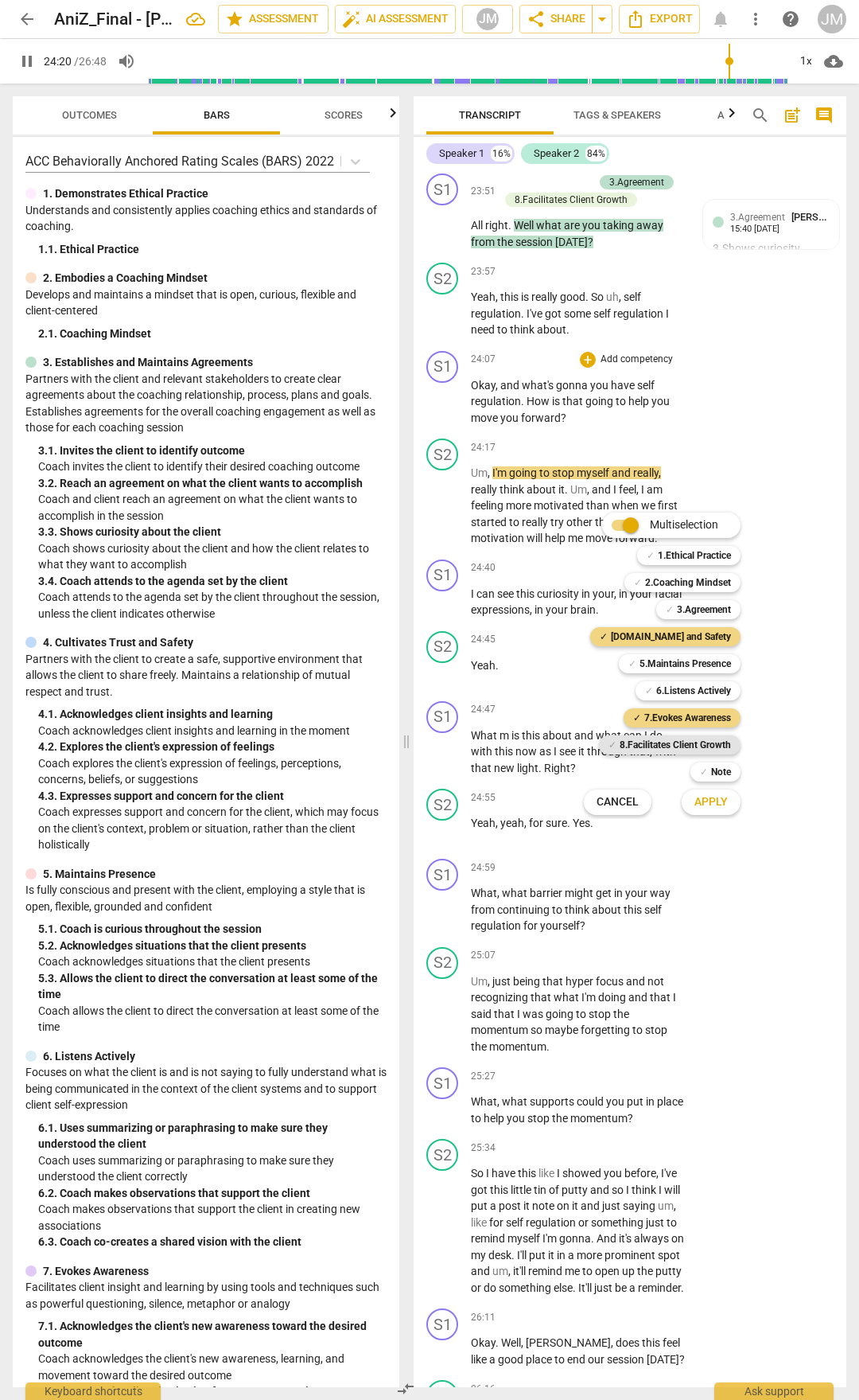
click at [719, 731] on b "8.Facilitates Client Growth" at bounding box center [675, 745] width 111 height 19
click at [719, 731] on span "Apply" at bounding box center [711, 802] width 34 height 16
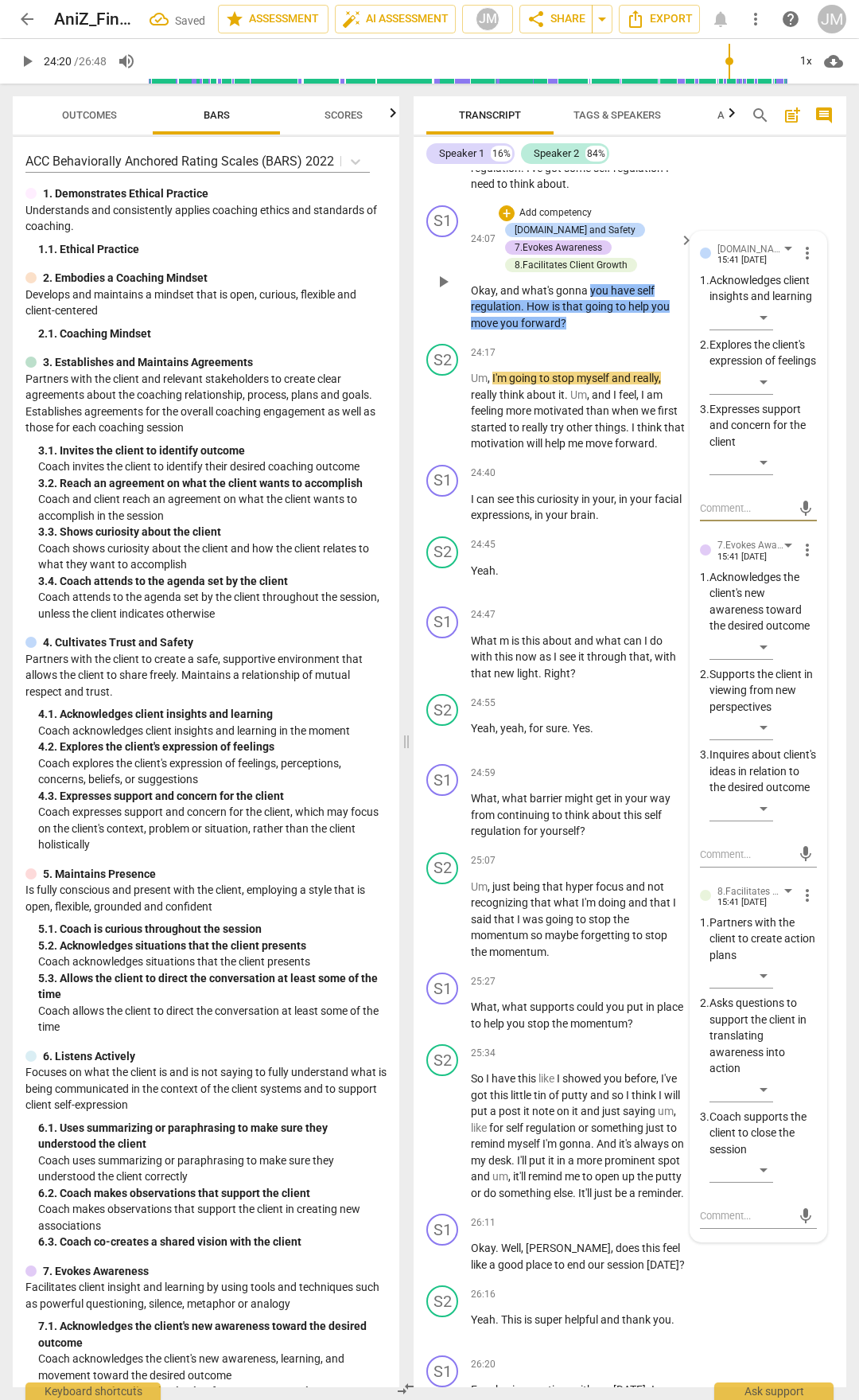
scroll to position [9263, 0]
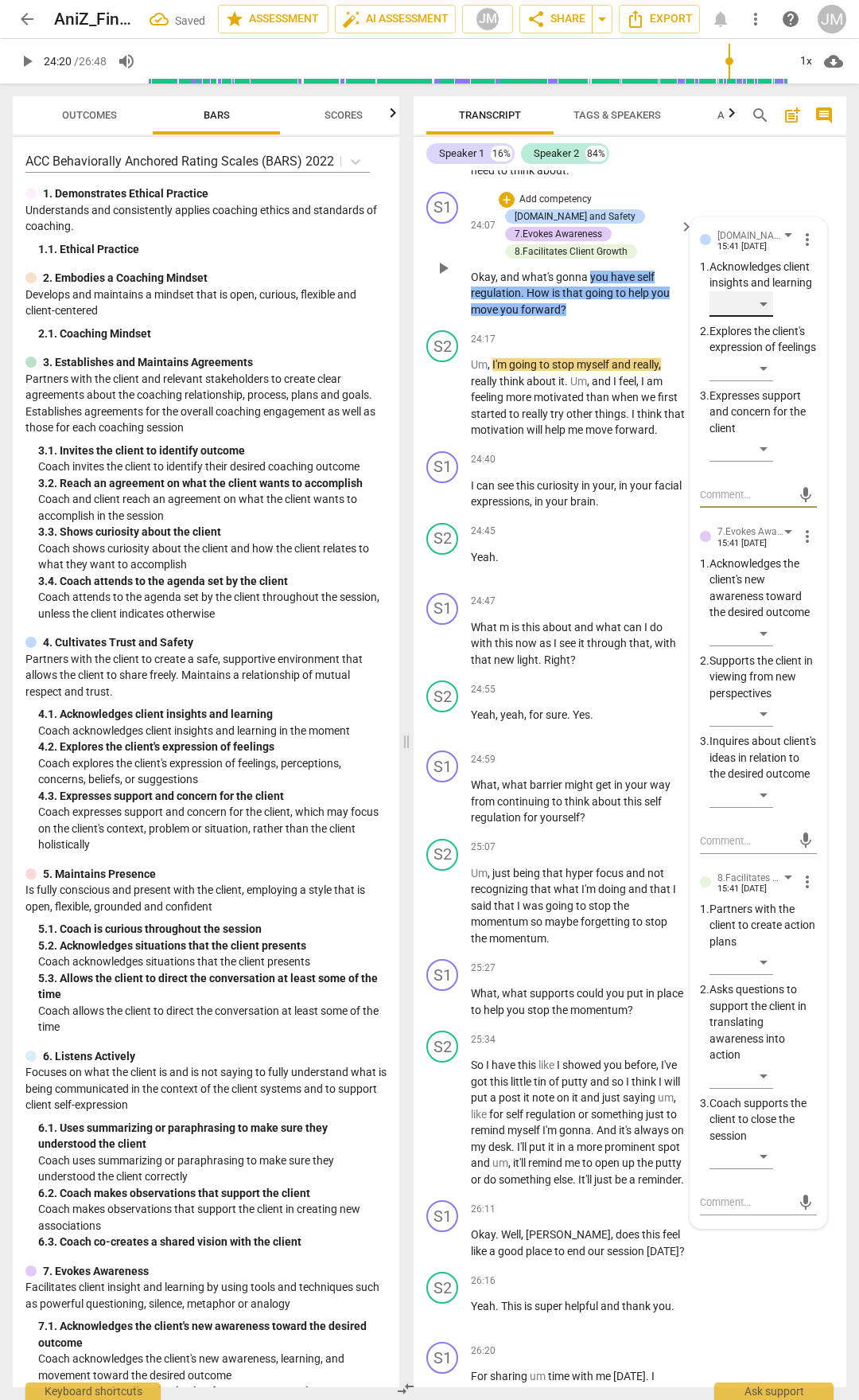
click at [761, 317] on div "​" at bounding box center [742, 304] width 64 height 25
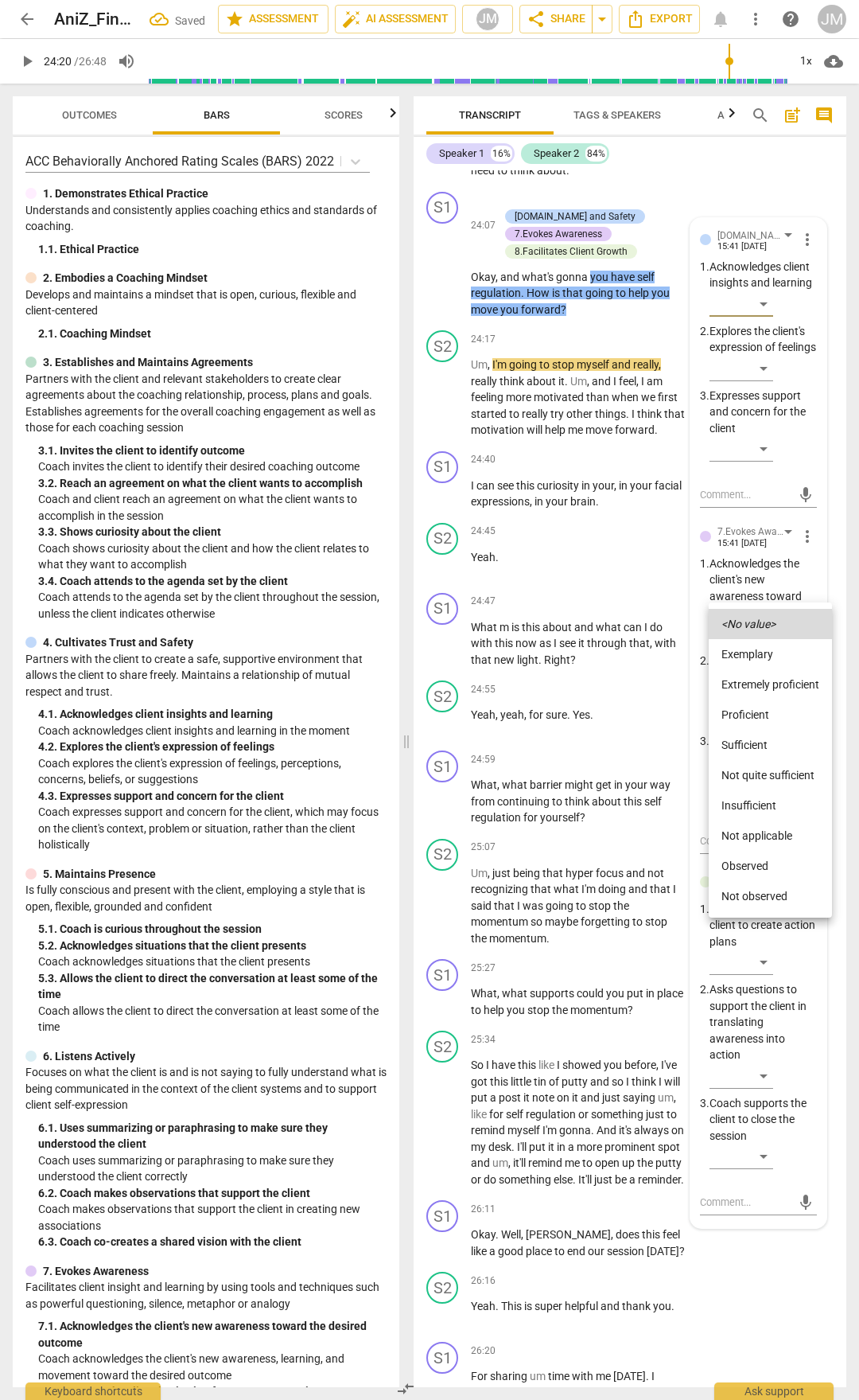
click at [761, 712] on li "Proficient" at bounding box center [770, 714] width 123 height 30
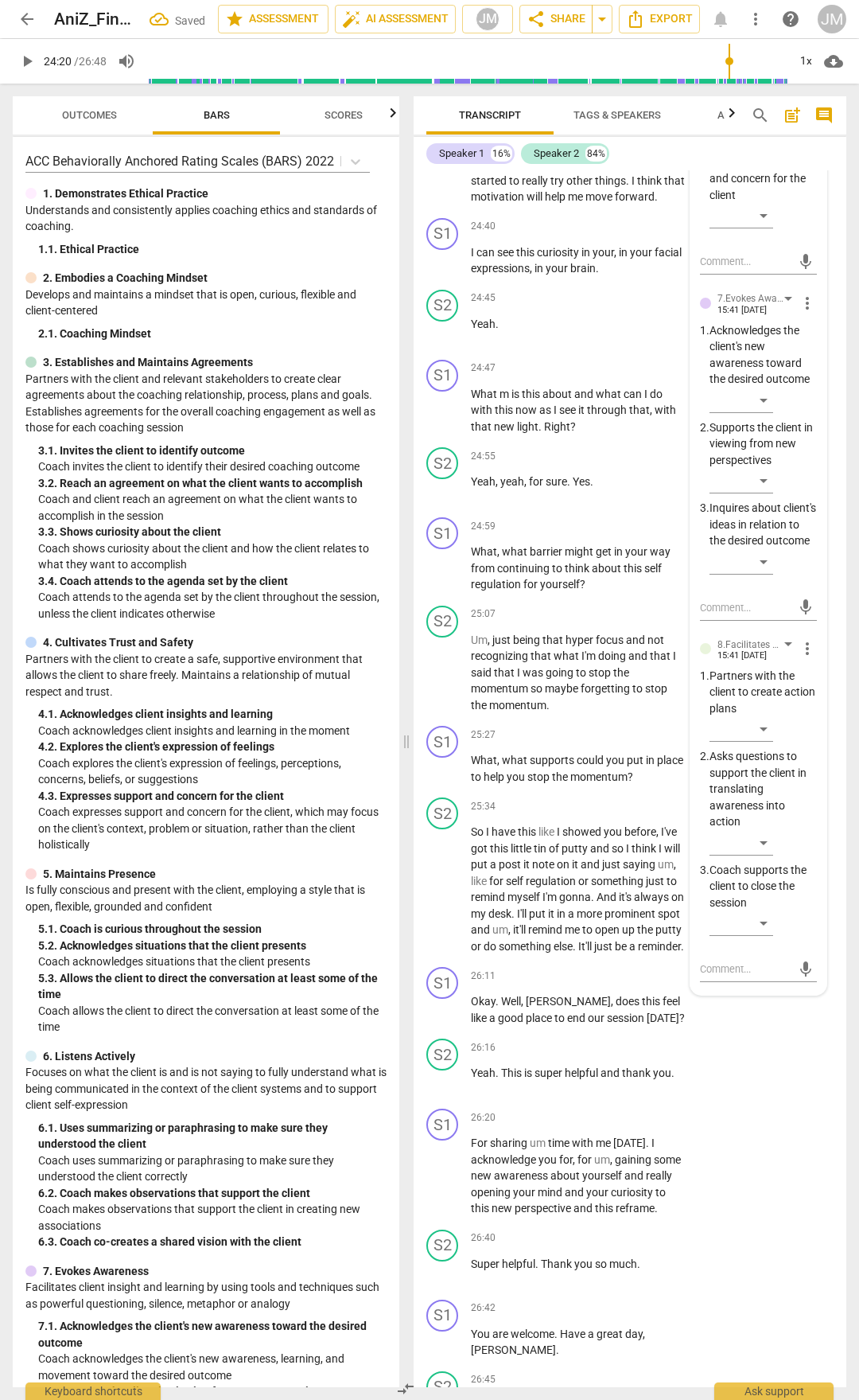
scroll to position [9502, 0]
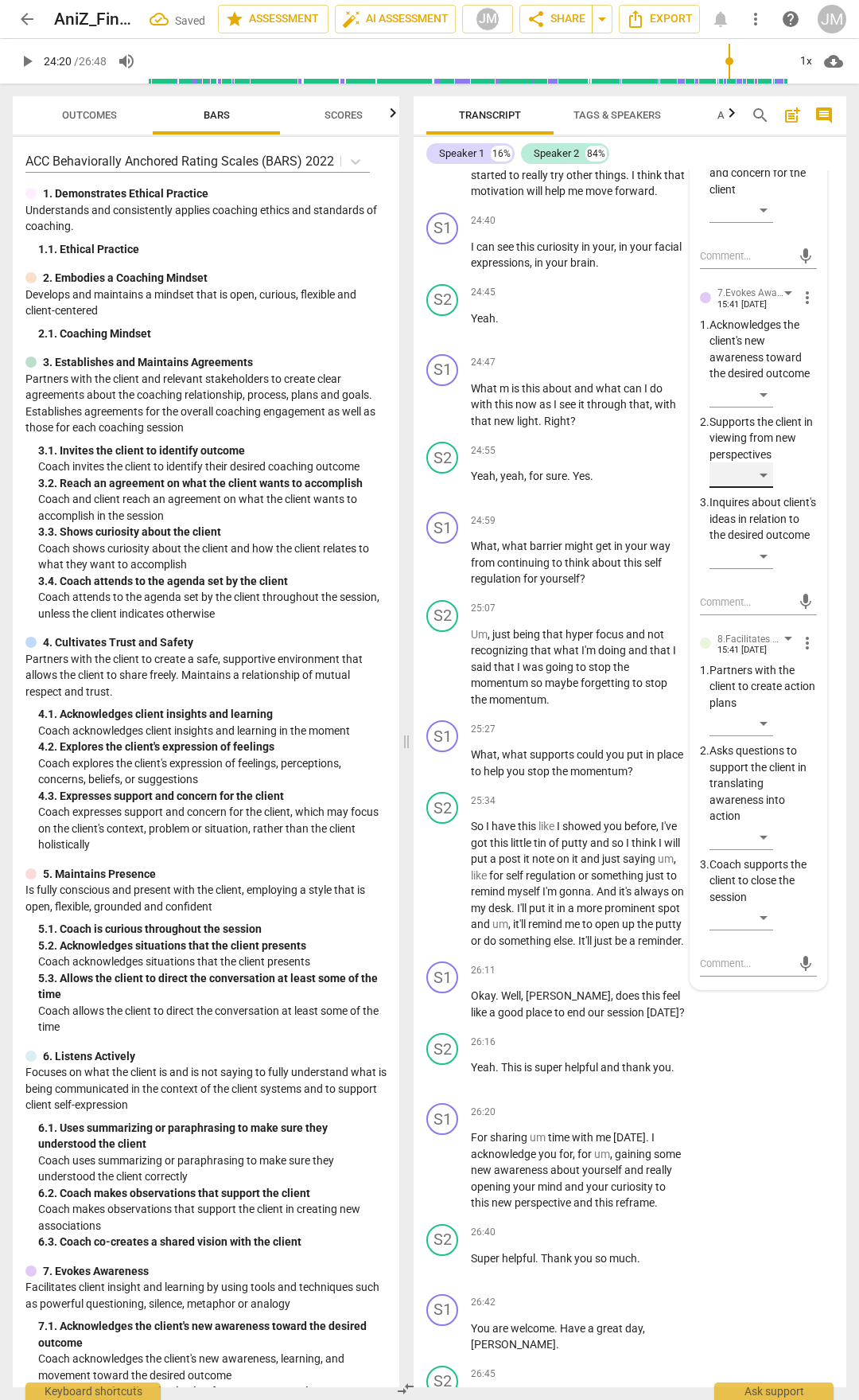
click at [770, 488] on div "​" at bounding box center [742, 475] width 64 height 25
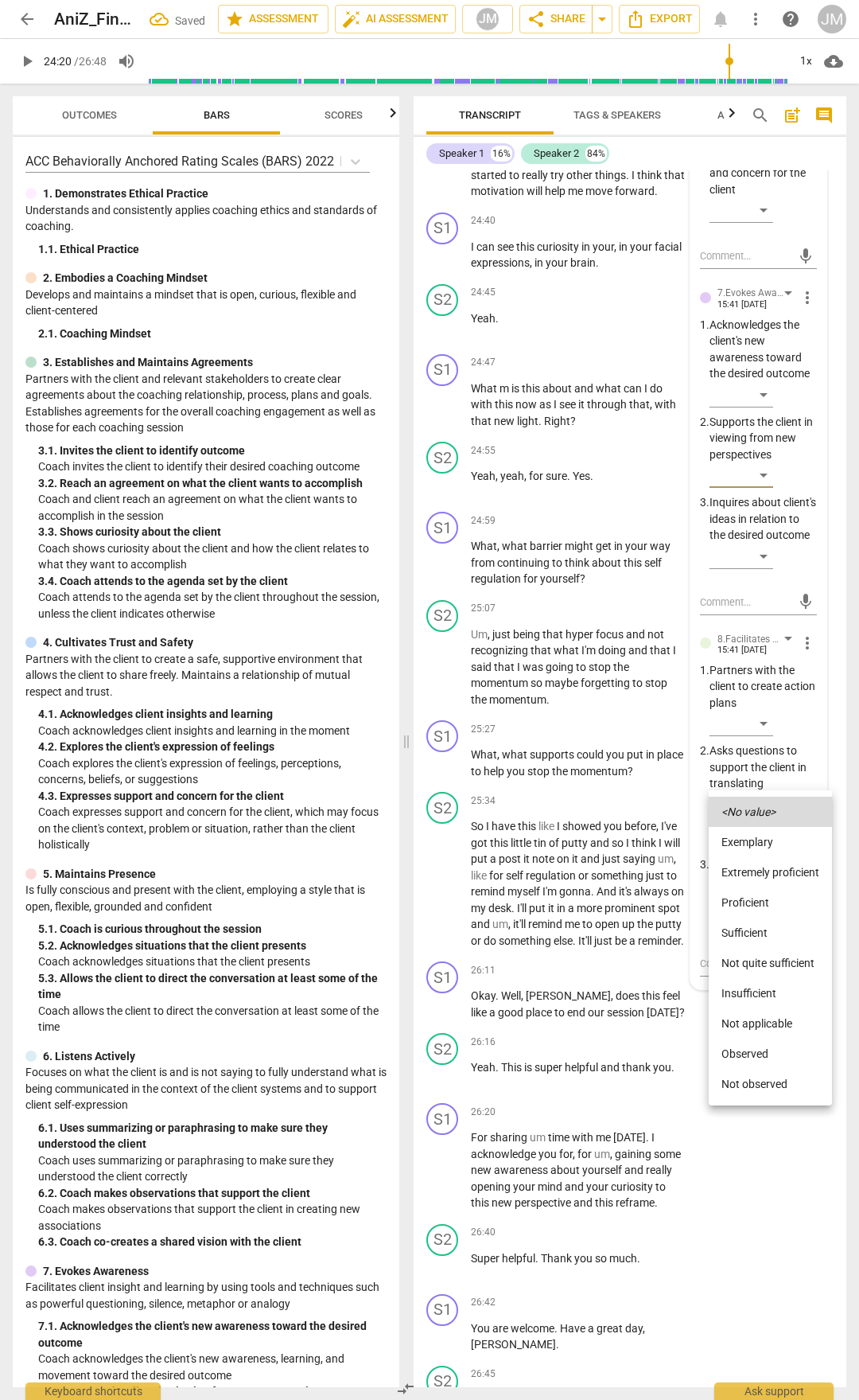
click at [773, 731] on li "Proficient" at bounding box center [770, 902] width 123 height 30
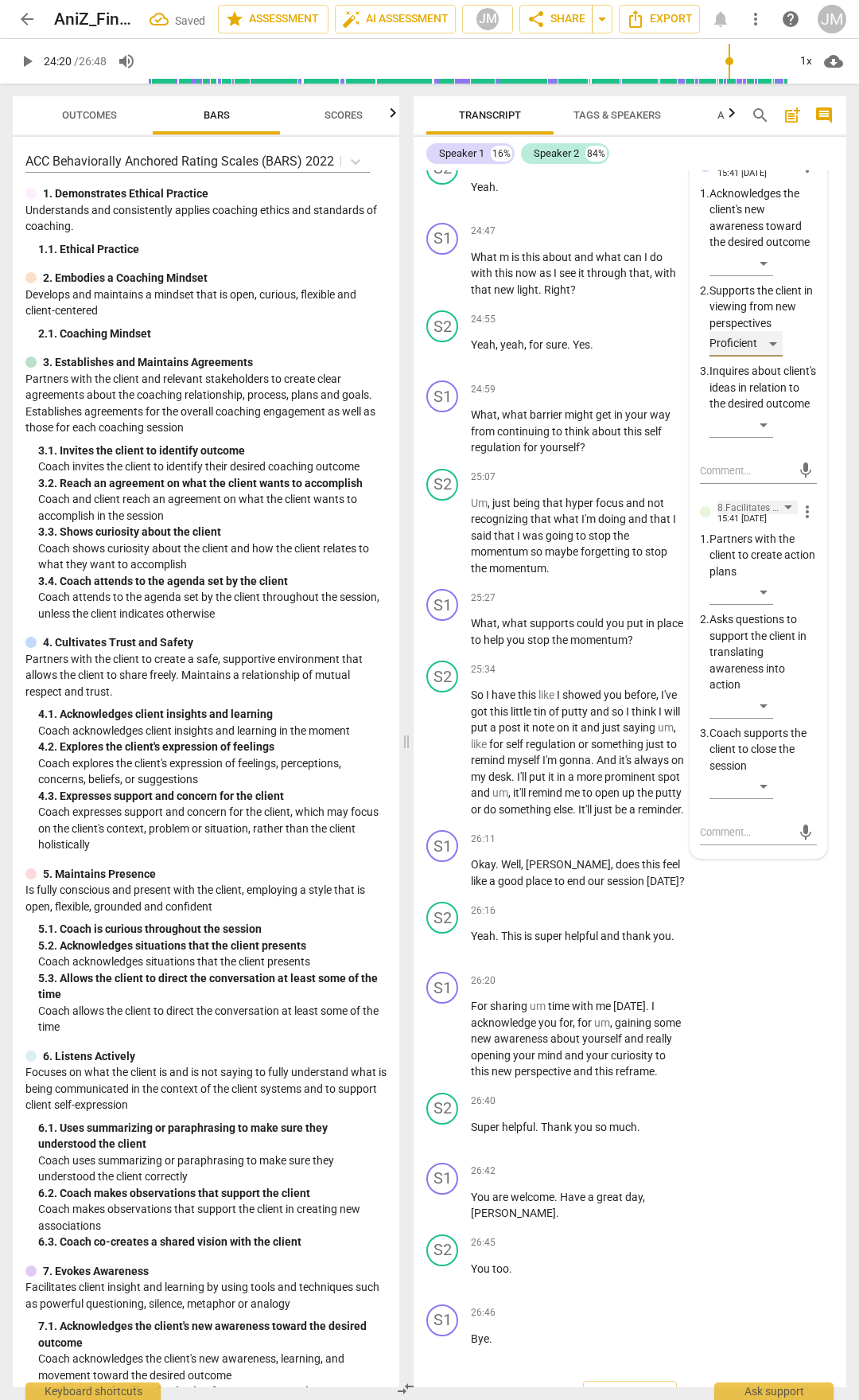
scroll to position [9661, 0]
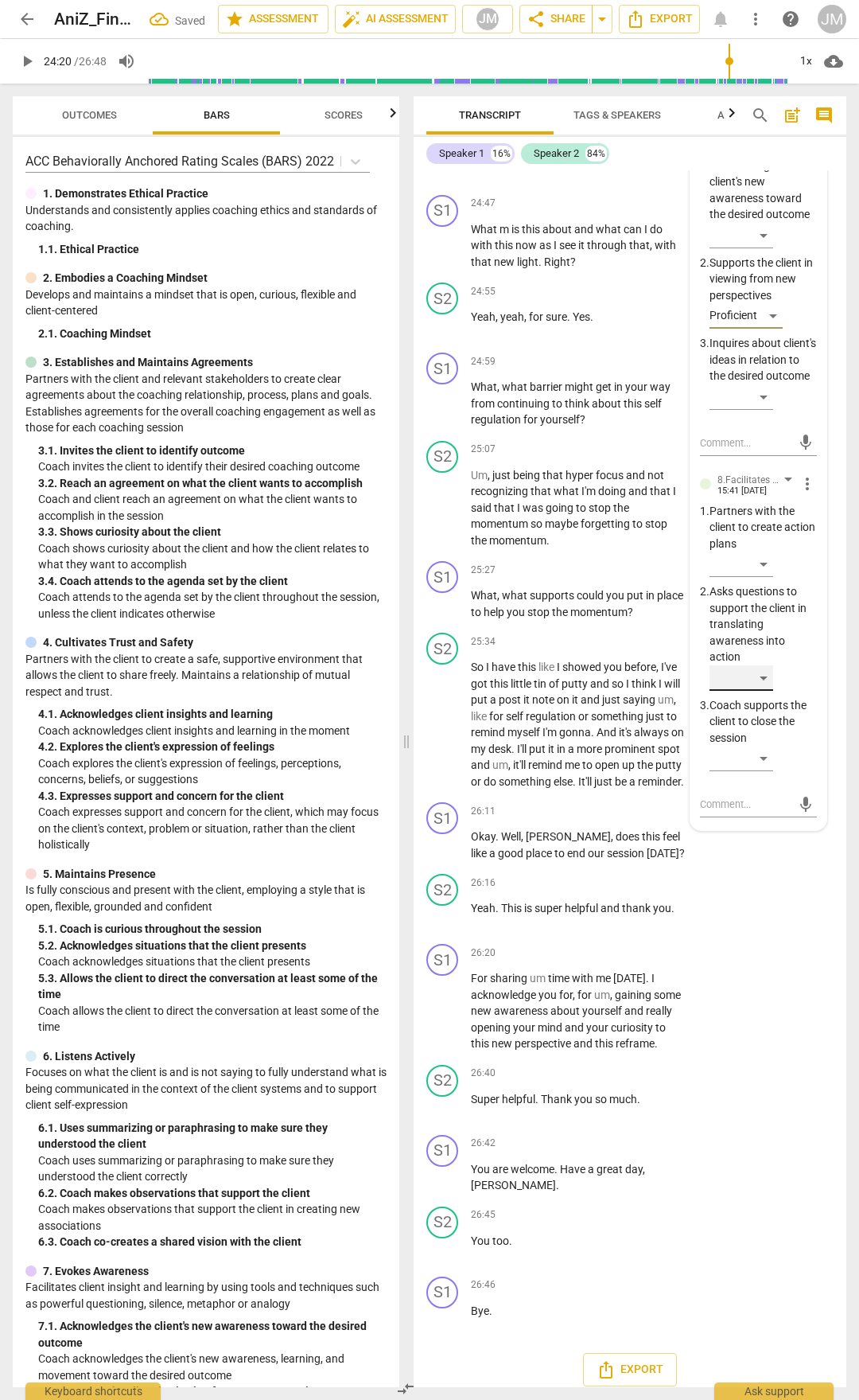
click at [770, 691] on div "​" at bounding box center [742, 678] width 64 height 25
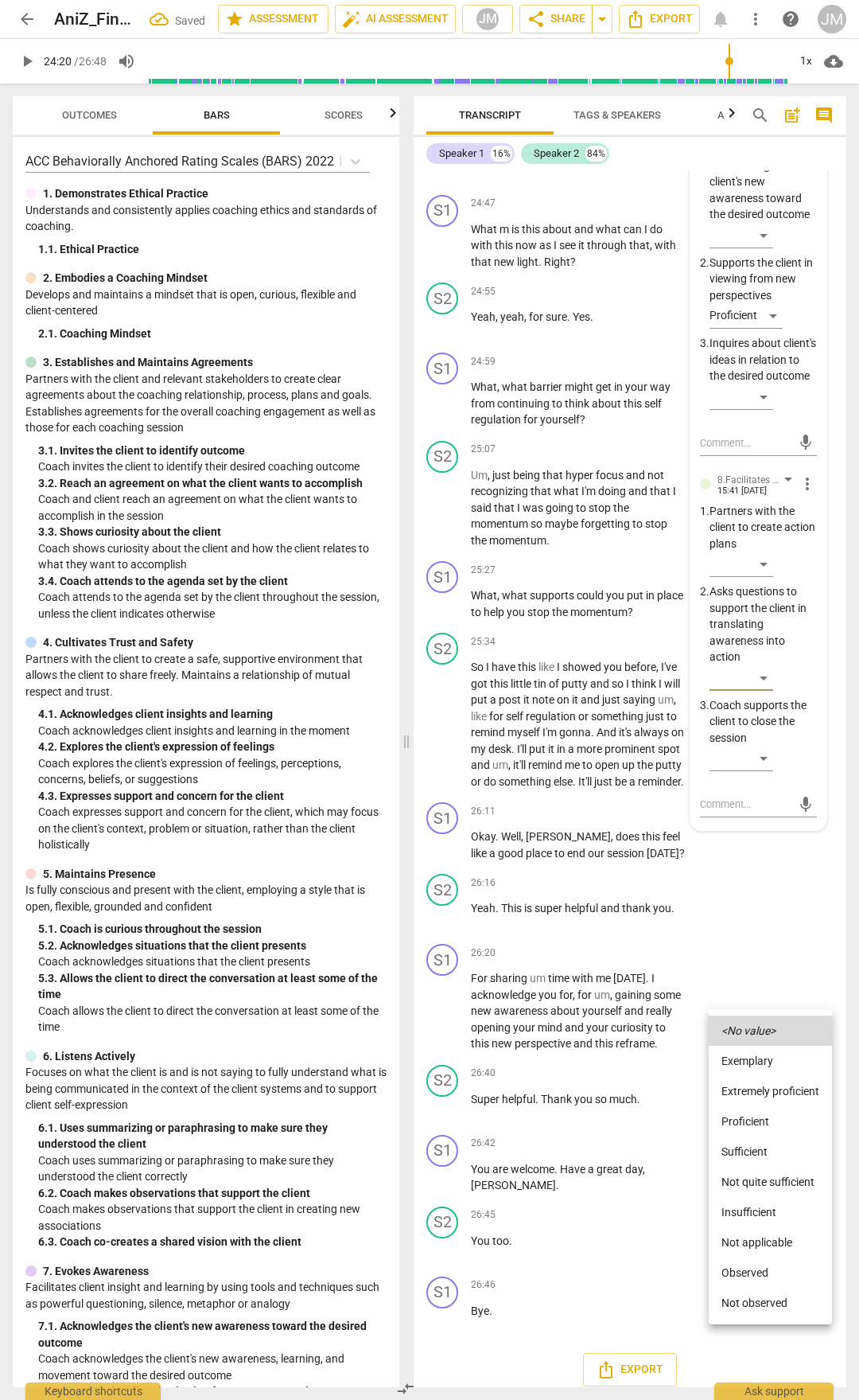
click at [764, 731] on li "Proficient" at bounding box center [770, 1121] width 123 height 30
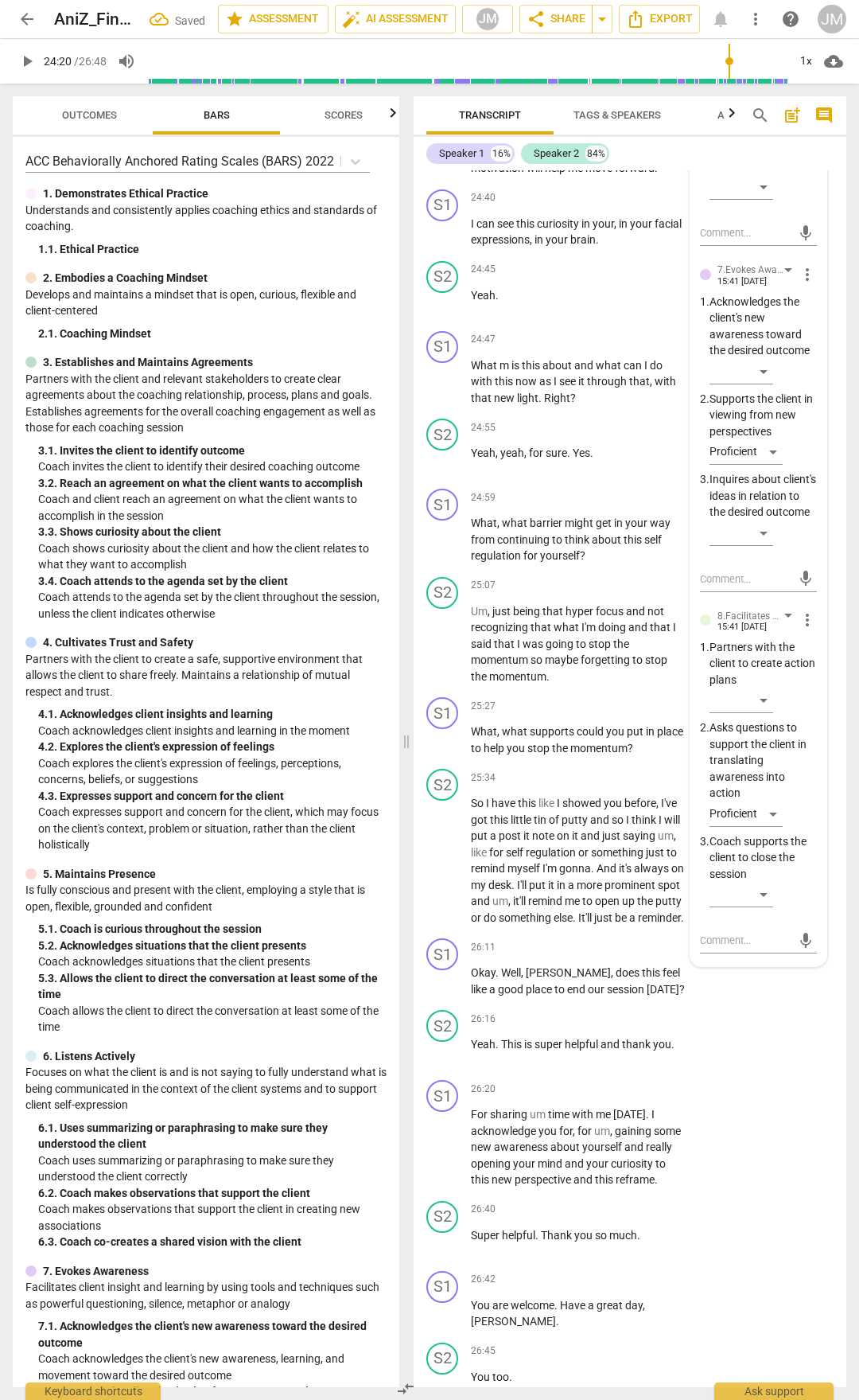
scroll to position [9502, 0]
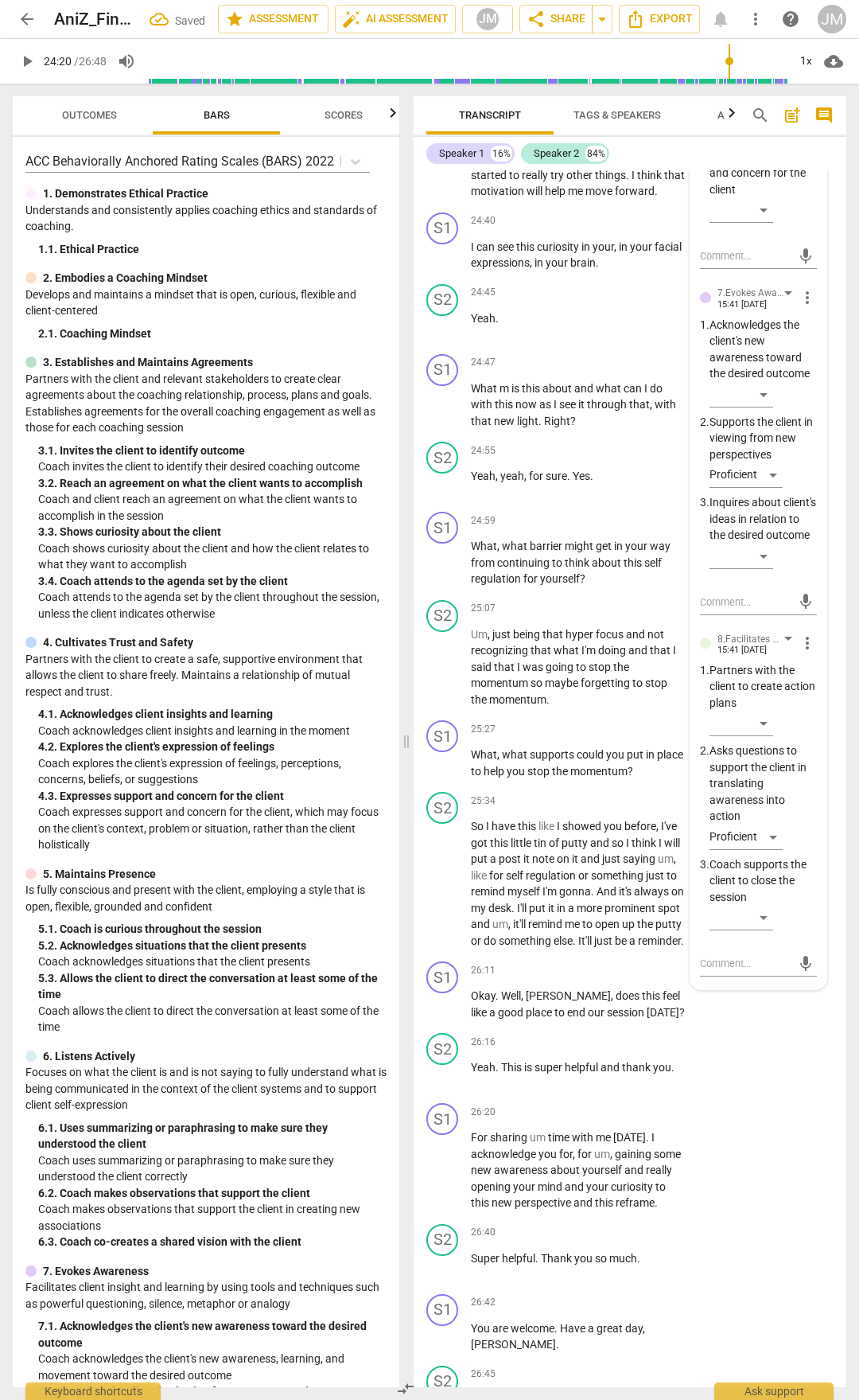
click at [445, 169] on span "play_arrow" at bounding box center [444, 159] width 19 height 19
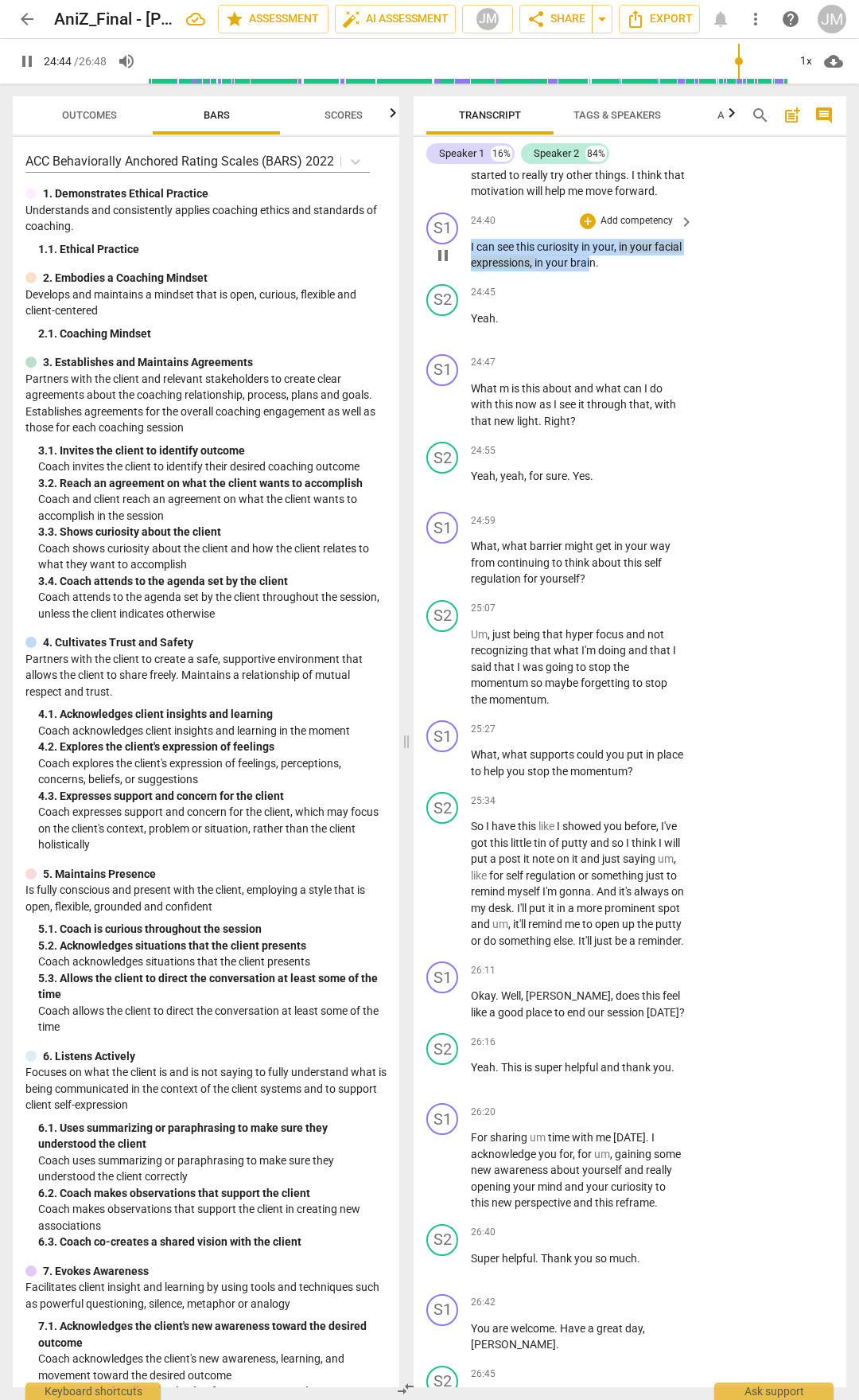
drag, startPoint x: 623, startPoint y: 569, endPoint x: 472, endPoint y: 554, distance: 151.7
click at [472, 271] on p "I can see this curiosity in your , in your facial expressions , in your brain ." at bounding box center [578, 256] width 215 height 33
click at [591, 230] on div "+" at bounding box center [588, 221] width 15 height 16
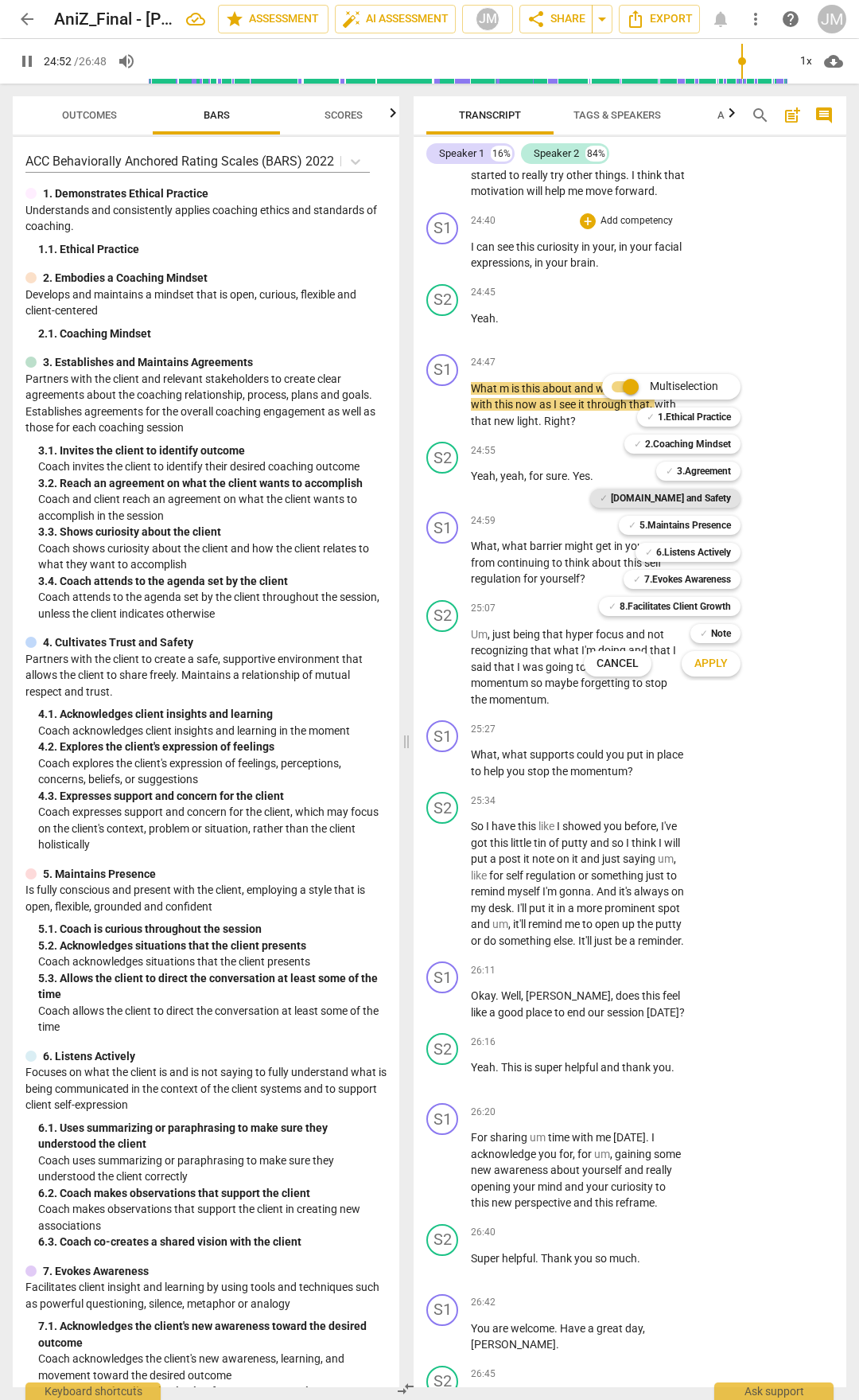
click at [693, 497] on b "[DOMAIN_NAME] and Safety" at bounding box center [671, 499] width 120 height 19
click at [573, 730] on div at bounding box center [429, 700] width 859 height 1400
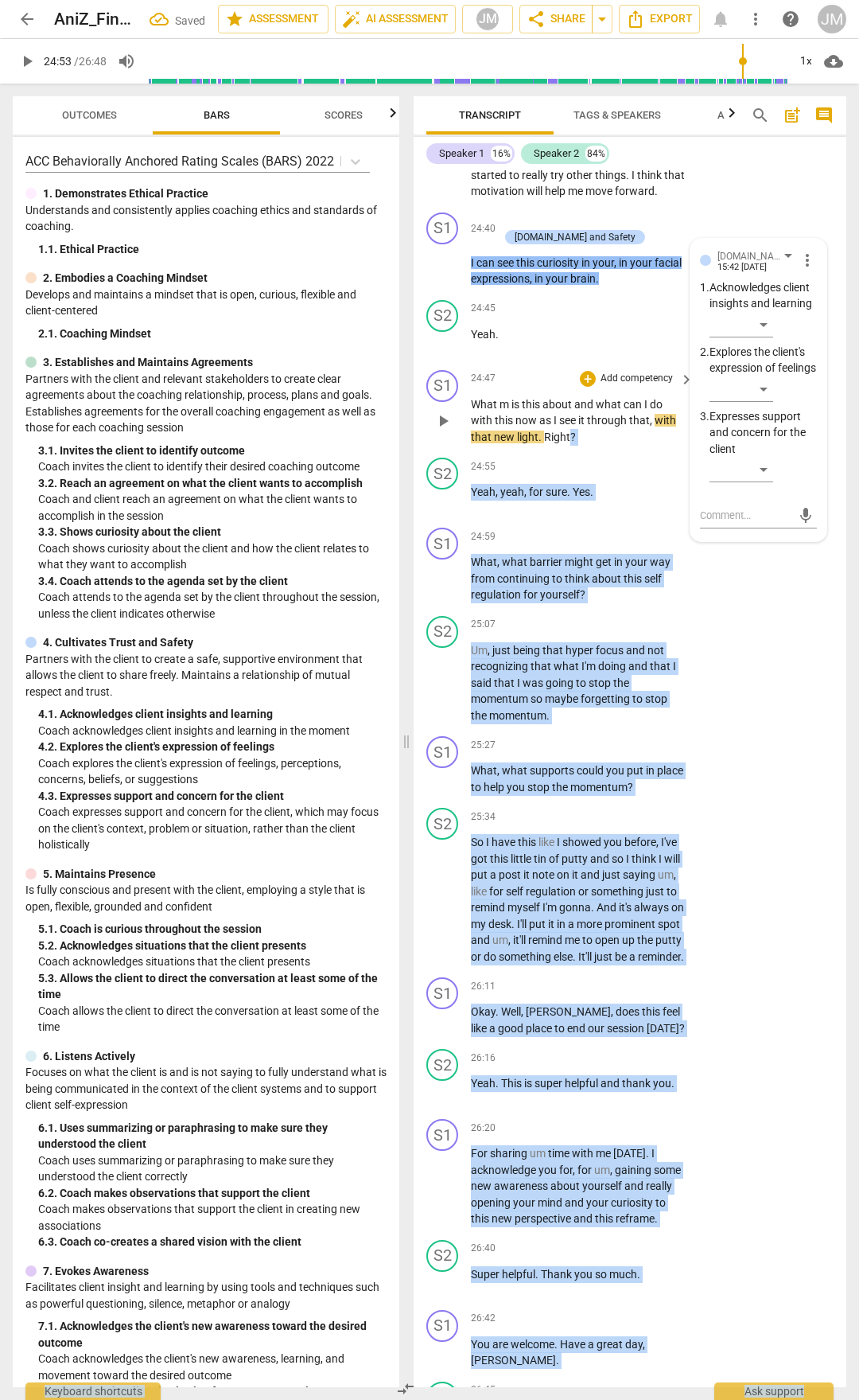
drag, startPoint x: 585, startPoint y: 722, endPoint x: 478, endPoint y: 701, distance: 109.0
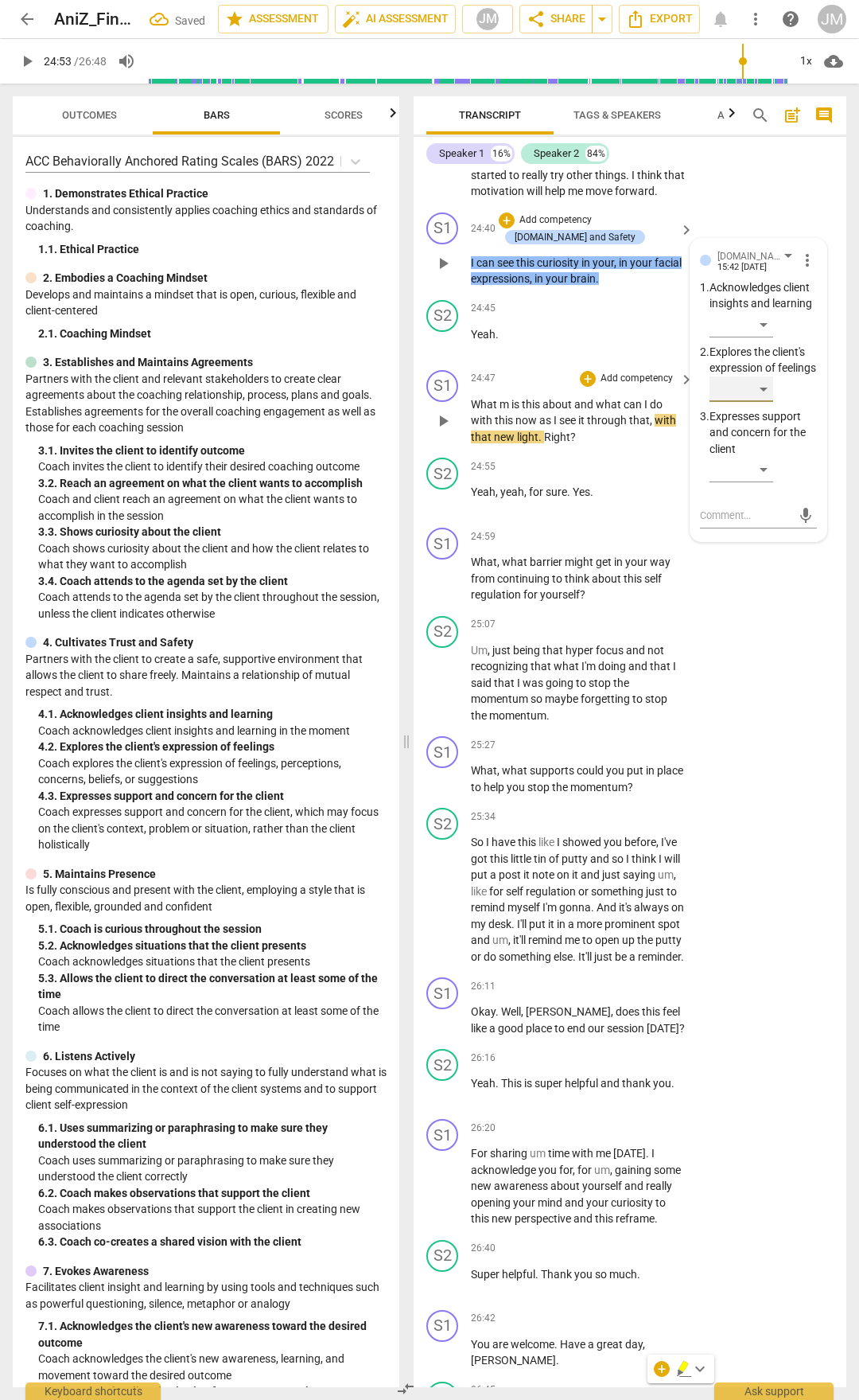
click at [756, 402] on div "​" at bounding box center [742, 389] width 64 height 25
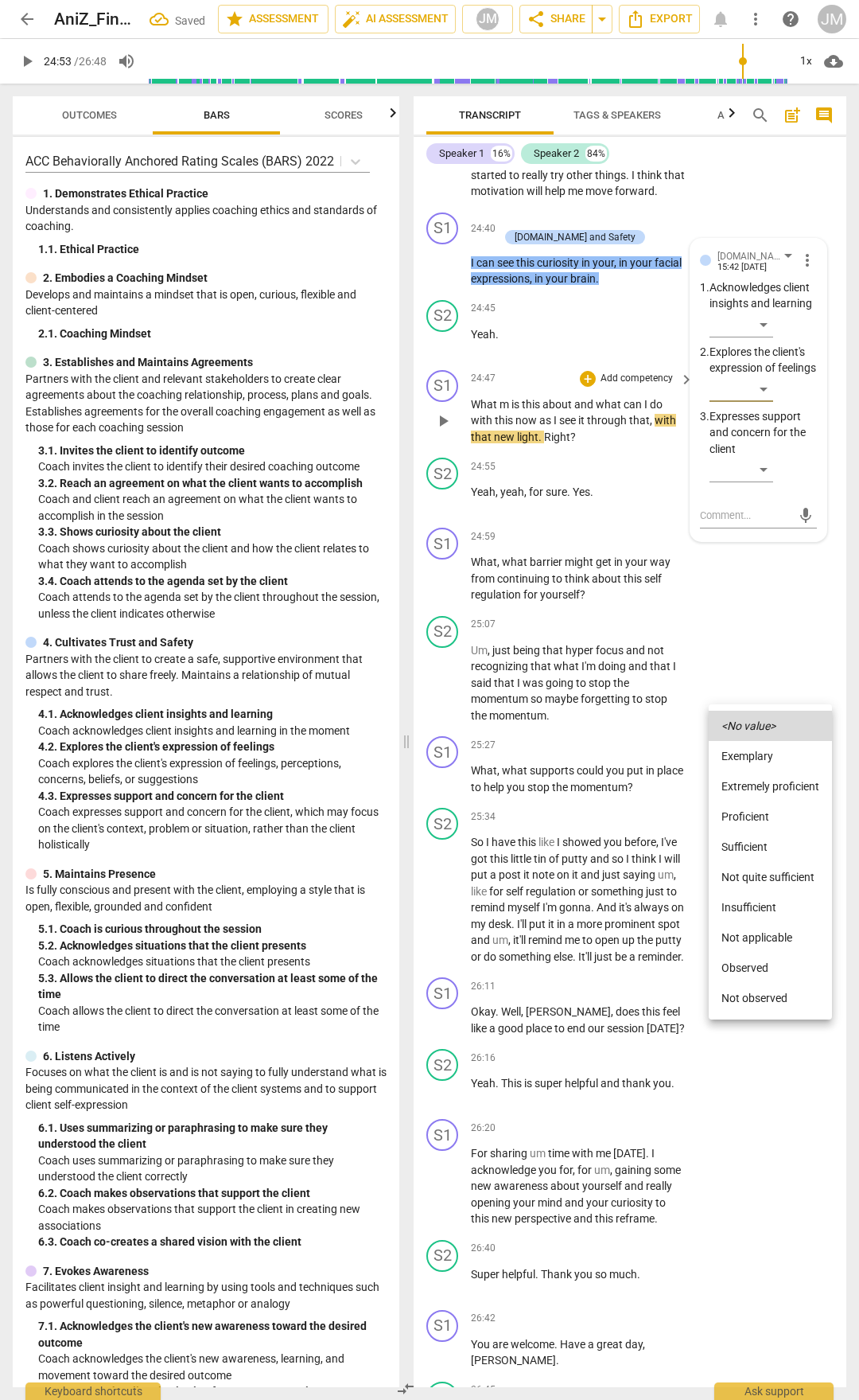
click at [765, 731] on li "Extremely proficient" at bounding box center [770, 786] width 123 height 30
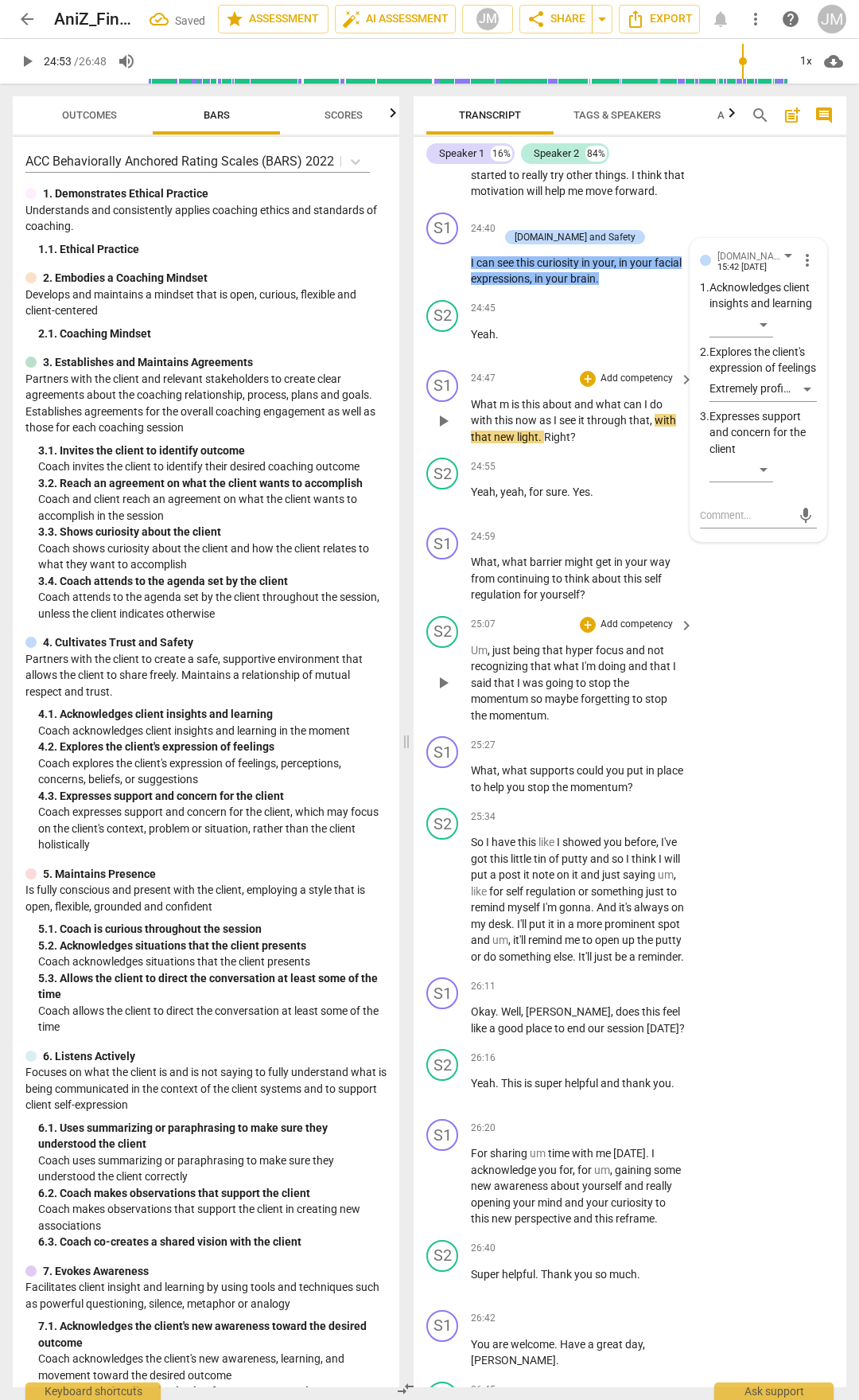
click at [764, 731] on div "S2 play_arrow pause 25:07 + Add competency keyboard_arrow_right Um , just being…" at bounding box center [629, 669] width 433 height 121
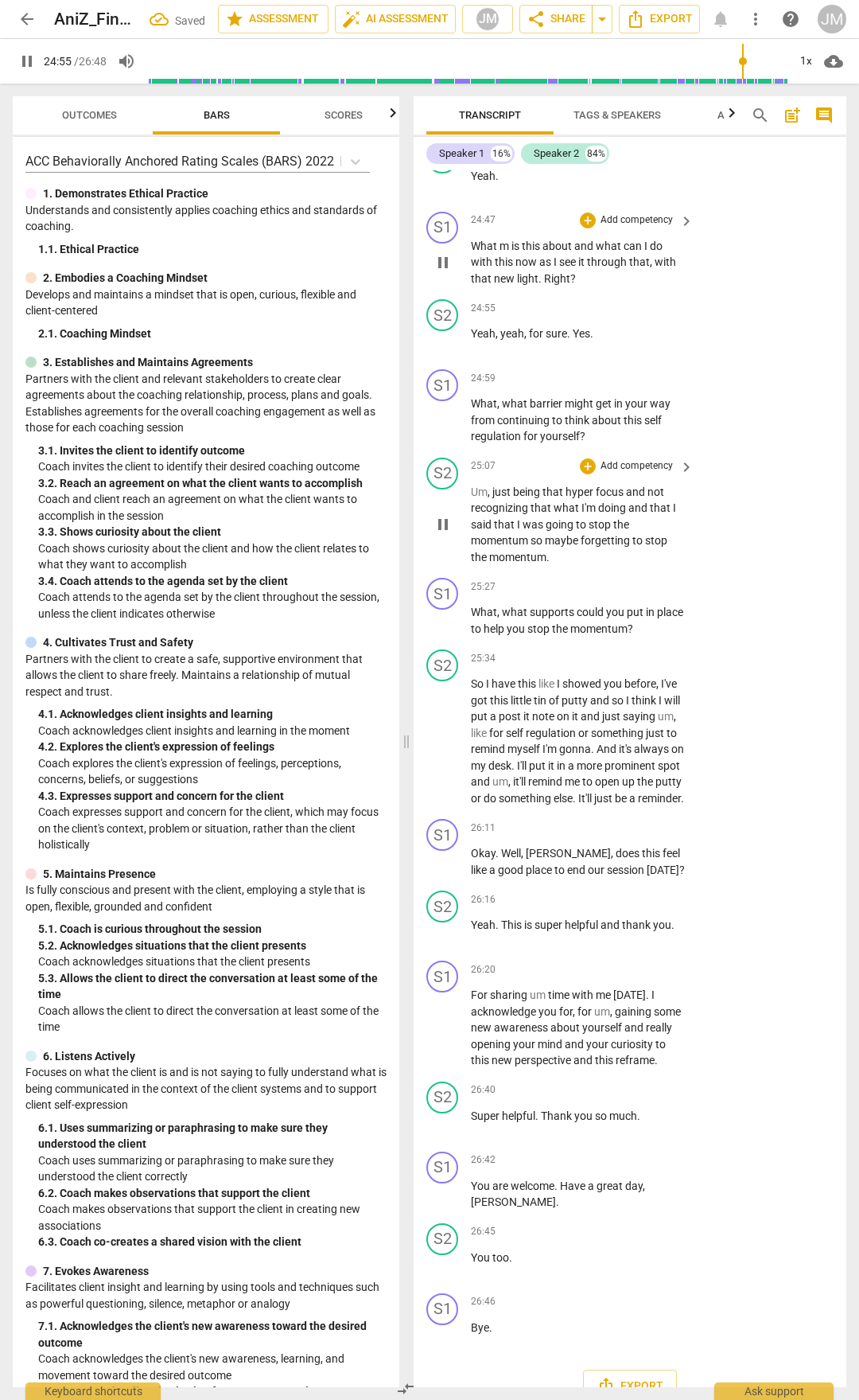
scroll to position [9661, 0]
drag, startPoint x: 581, startPoint y: 747, endPoint x: 469, endPoint y: 725, distance: 114.1
click at [470, 451] on div "S1 play_arrow pause 24:59 + Add competency keyboard_arrow_right What , what bar…" at bounding box center [629, 406] width 433 height 88
click at [484, 409] on span "What" at bounding box center [483, 402] width 26 height 13
drag, startPoint x: 476, startPoint y: 706, endPoint x: 669, endPoint y: 757, distance: 199.6
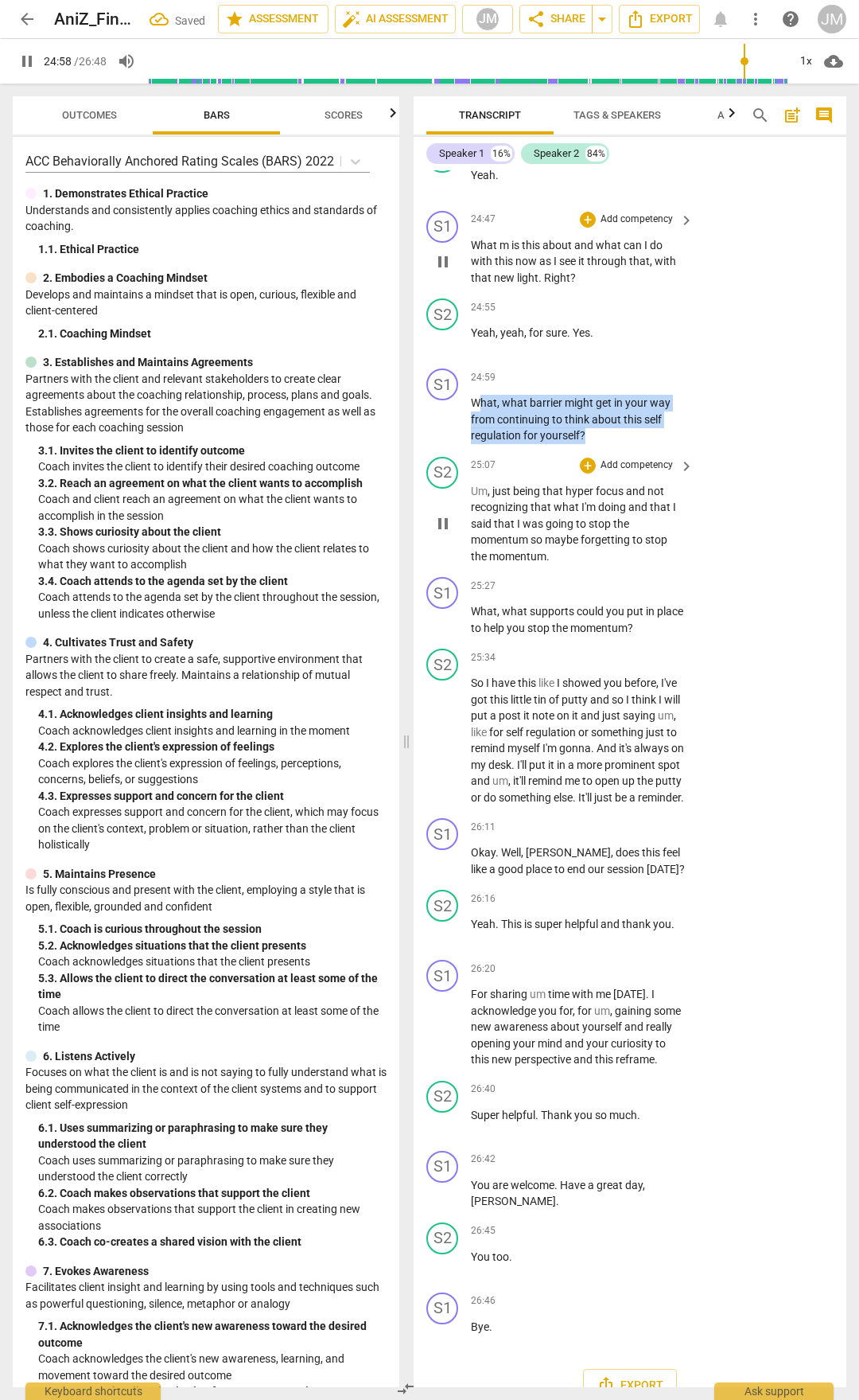
click at [669, 731] on div "S1 play_arrow pause 00:03 + Add competency keyboard_arrow_right Hi , [PERSON_NA…" at bounding box center [629, 779] width 433 height 1217
click at [518, 426] on span "continuing" at bounding box center [525, 419] width 55 height 13
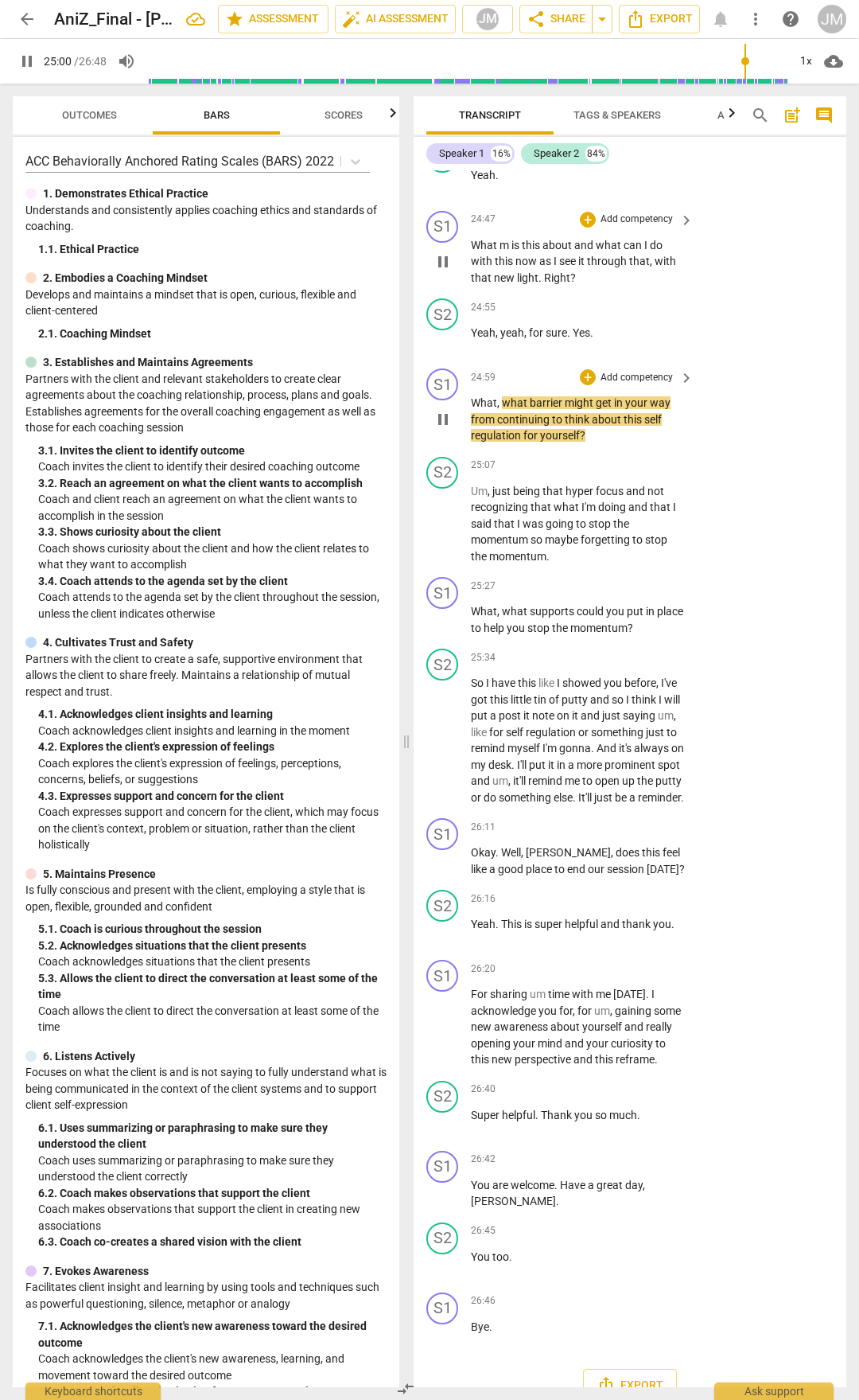
drag, startPoint x: 470, startPoint y: 702, endPoint x: 597, endPoint y: 734, distance: 131.0
click at [597, 451] on div "S1 play_arrow pause 24:59 + Add competency keyboard_arrow_right What , what bar…" at bounding box center [629, 406] width 433 height 88
drag, startPoint x: 592, startPoint y: 734, endPoint x: 472, endPoint y: 709, distance: 122.6
click at [472, 444] on p "What , what barrier might get in your way from continuing to think about this s…" at bounding box center [578, 420] width 215 height 49
click at [585, 386] on div "+" at bounding box center [588, 377] width 15 height 16
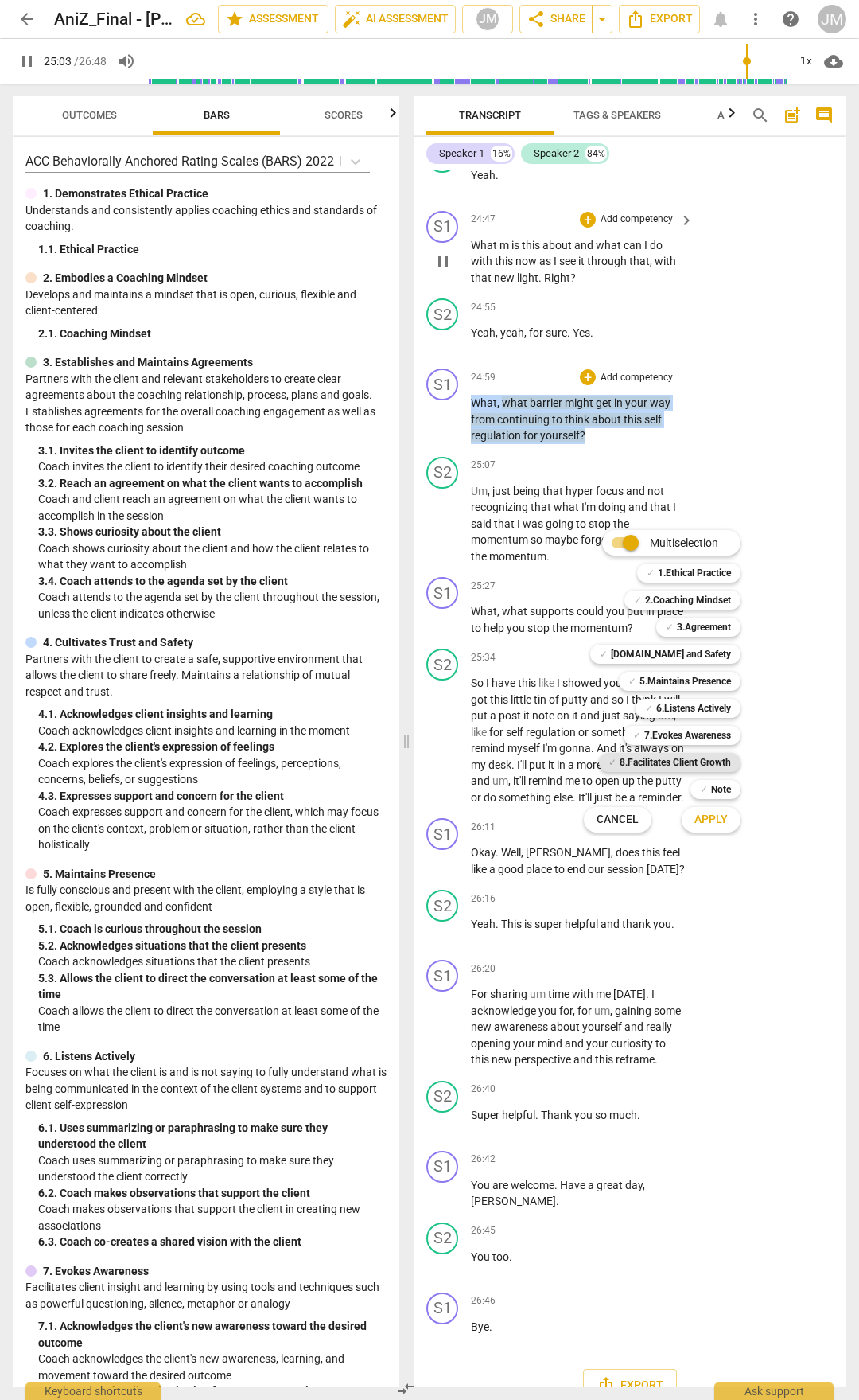
click at [682, 731] on b "8.Facilitates Client Growth" at bounding box center [675, 762] width 111 height 19
click at [714, 731] on span "Apply" at bounding box center [711, 820] width 34 height 16
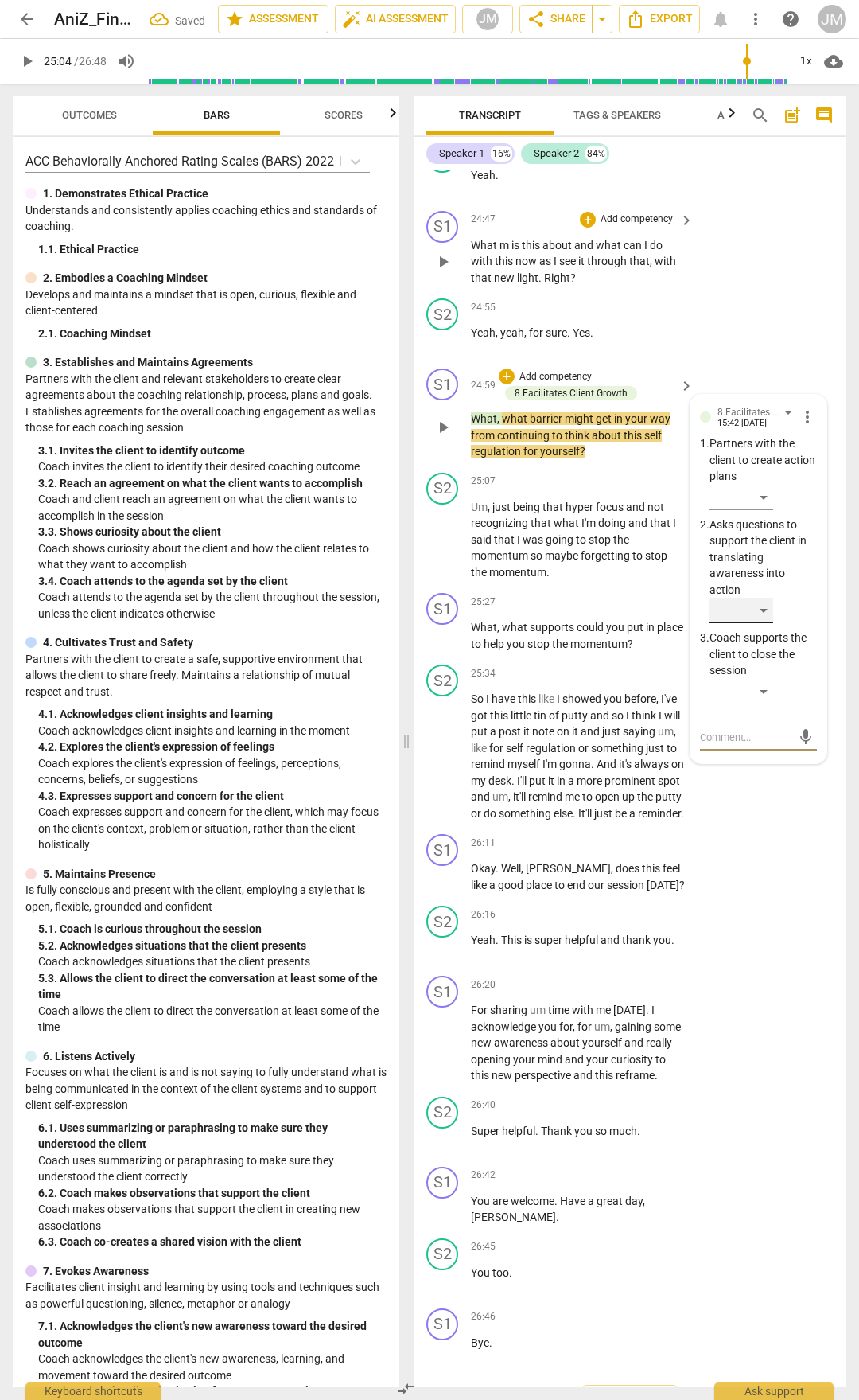
click at [765, 623] on div "​" at bounding box center [742, 610] width 64 height 25
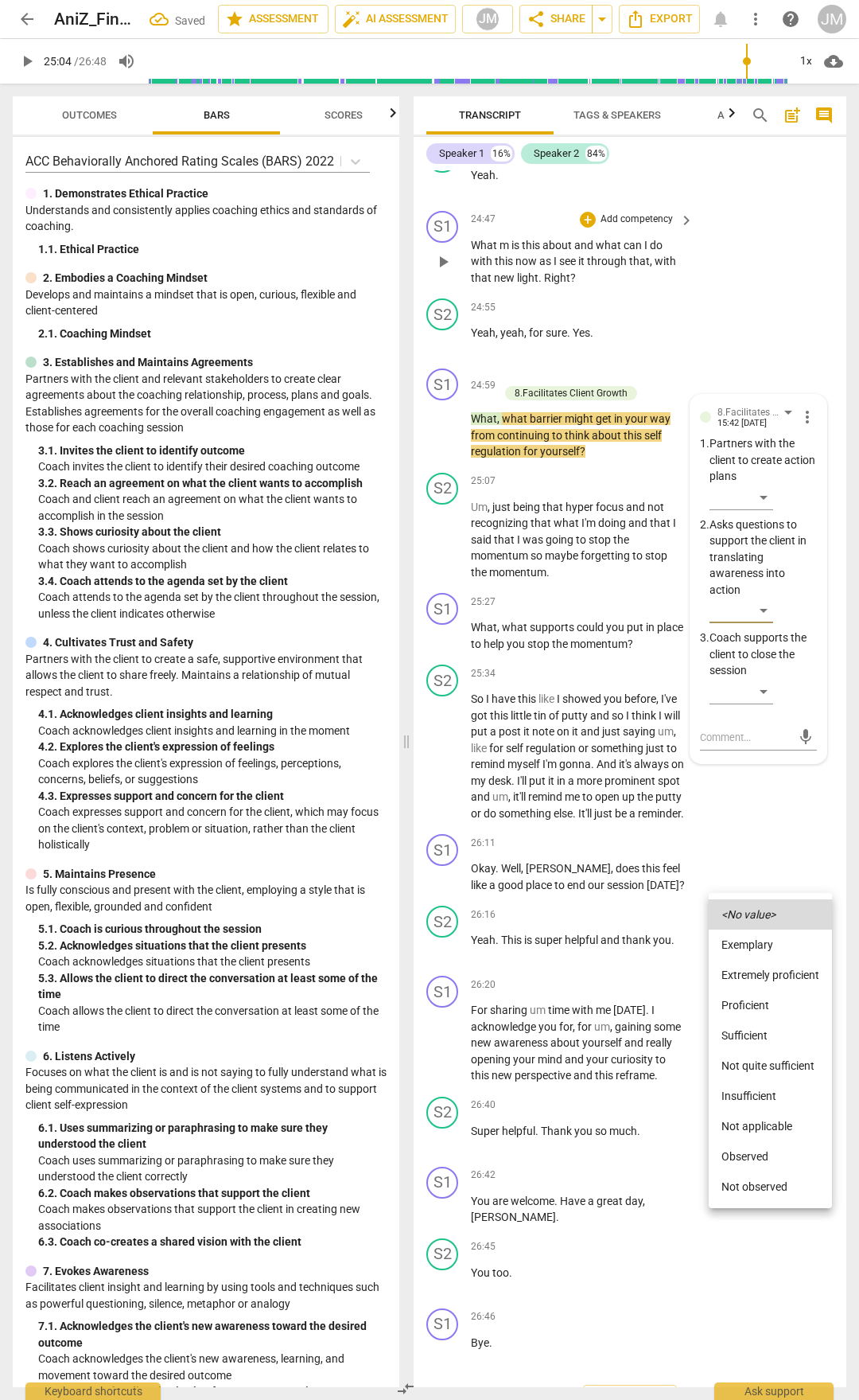
click at [755, 731] on li "Proficient" at bounding box center [770, 1005] width 123 height 30
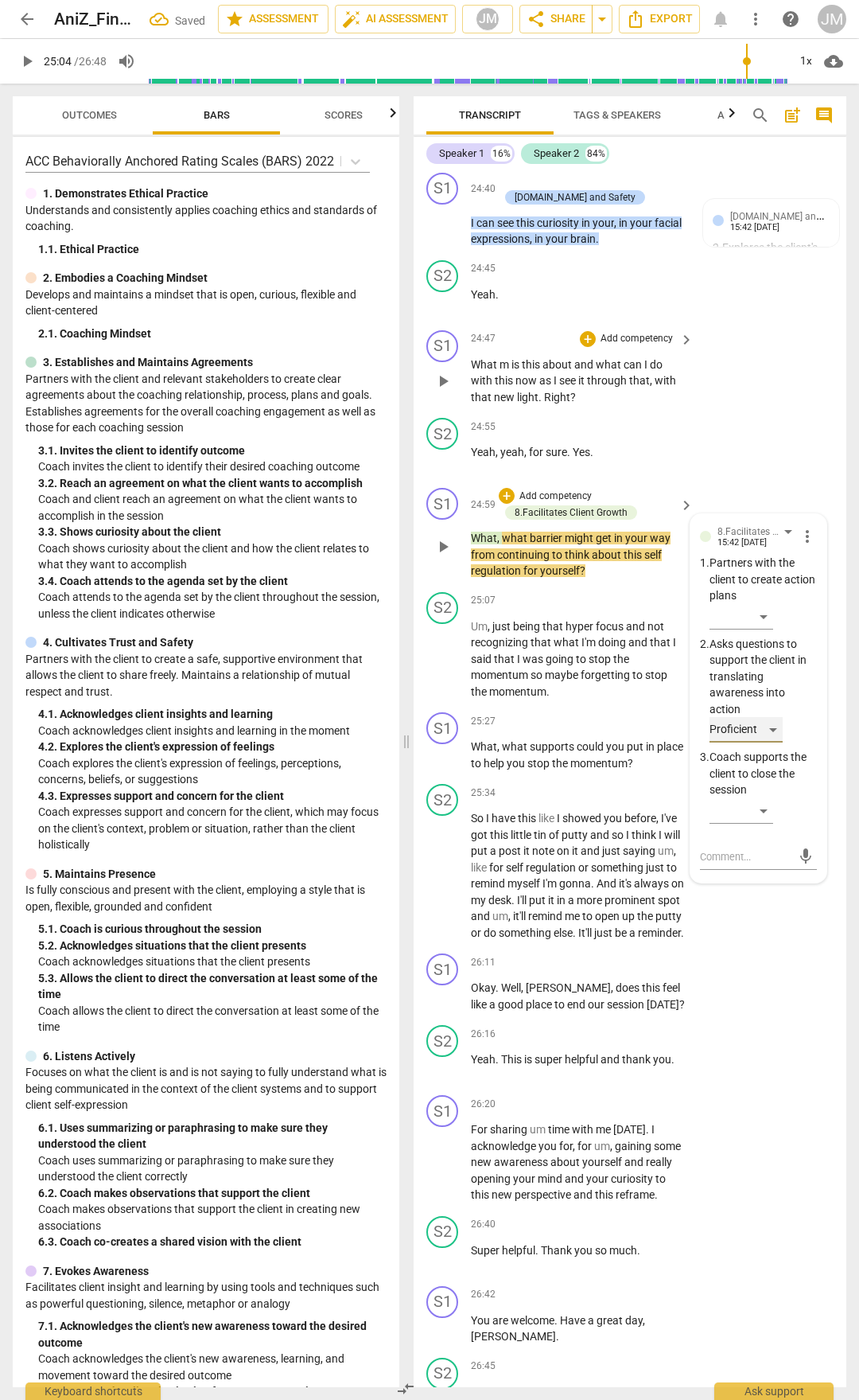
scroll to position [9422, 0]
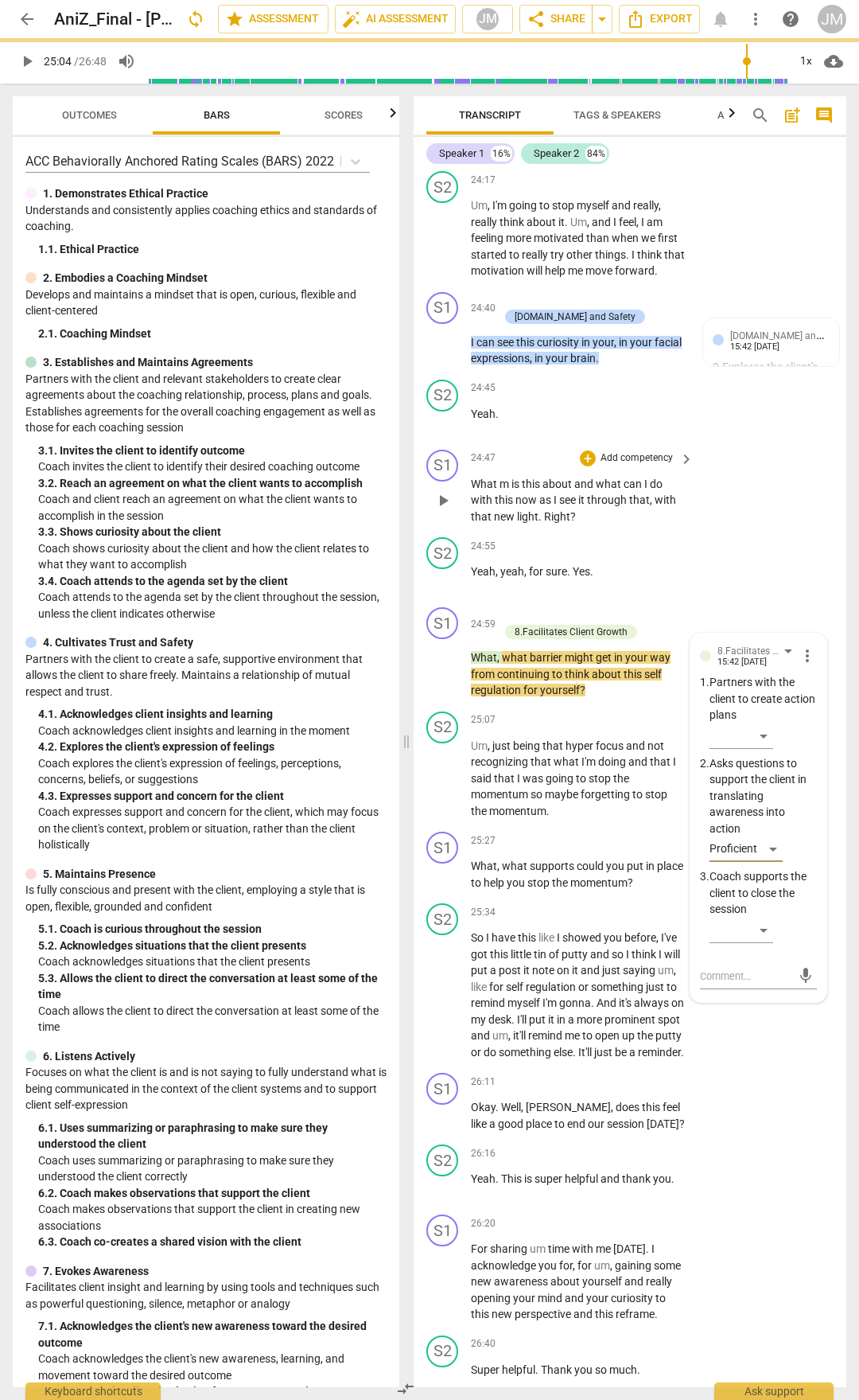
click at [629, 140] on span "help" at bounding box center [640, 133] width 23 height 13
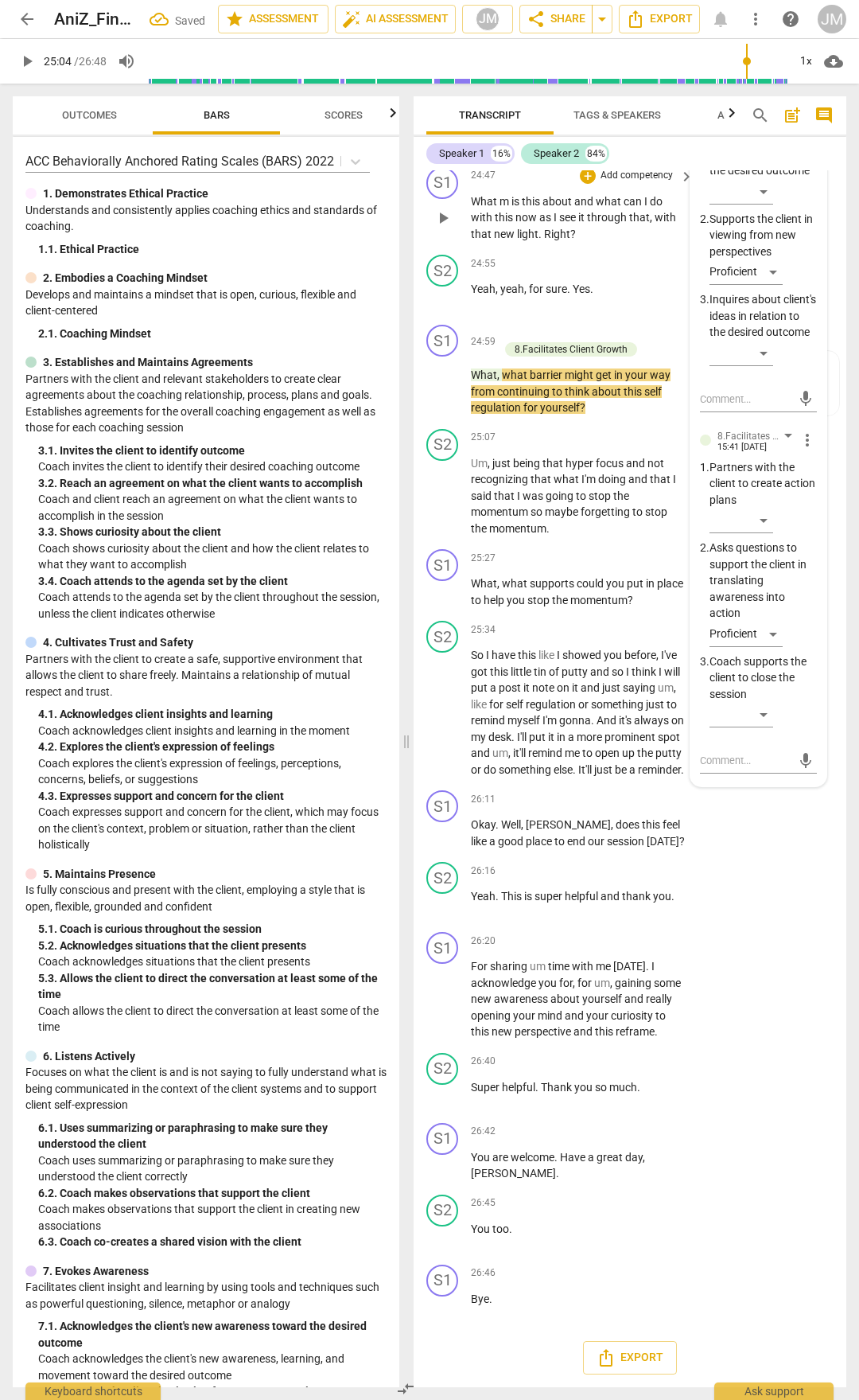
scroll to position [9582, 0]
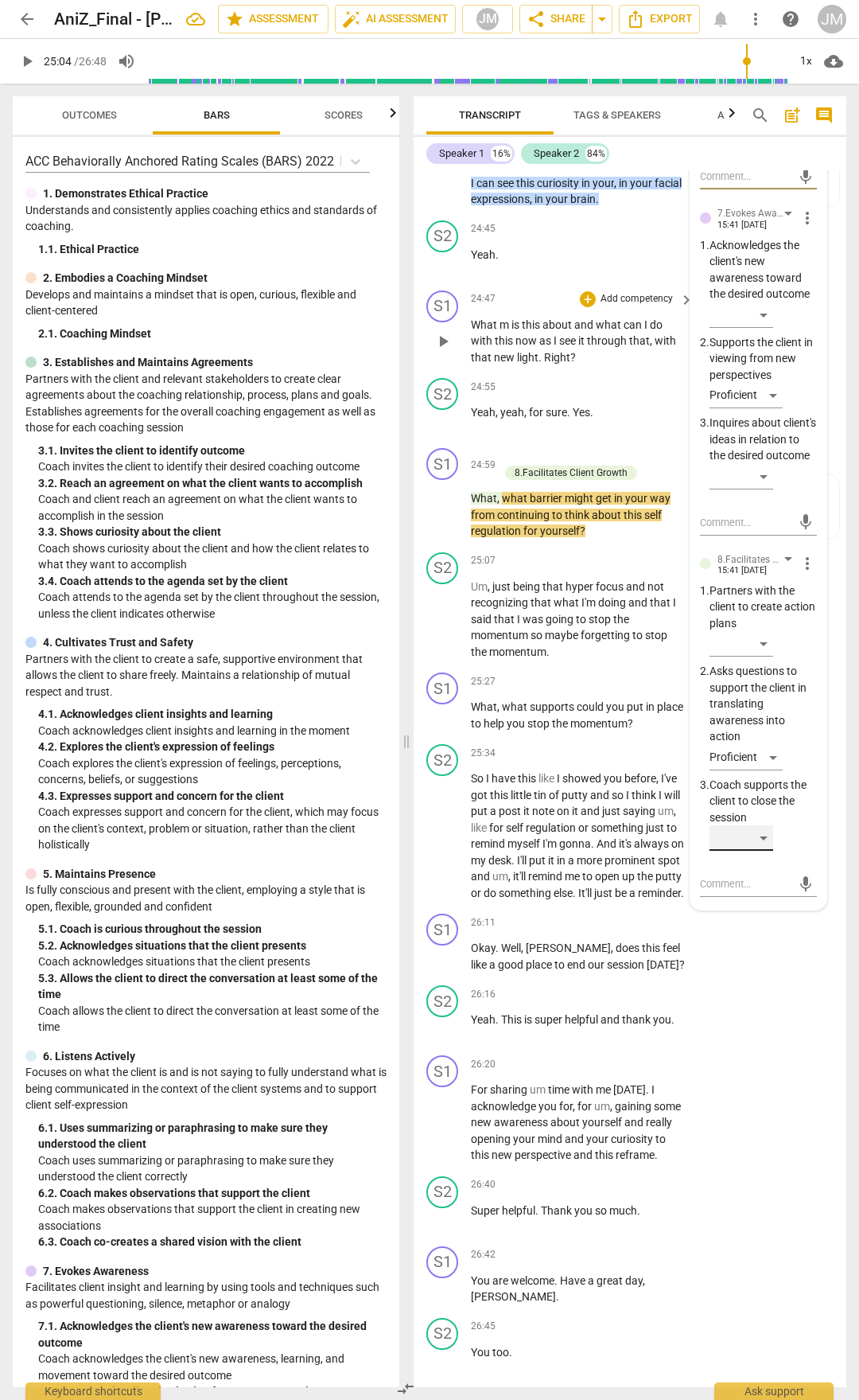
click at [770, 731] on div "​" at bounding box center [742, 838] width 64 height 25
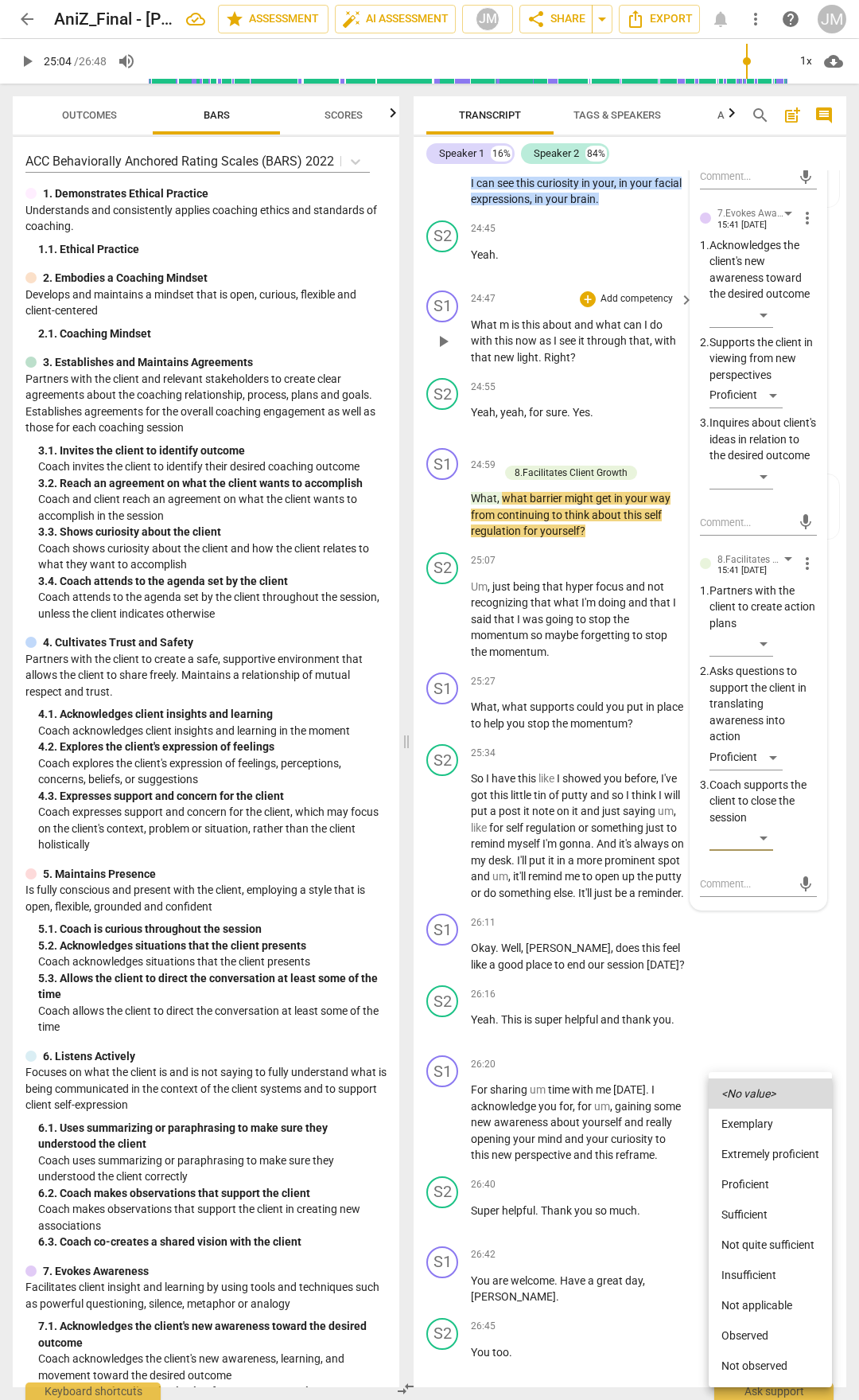
click at [766, 731] on div at bounding box center [429, 700] width 859 height 1400
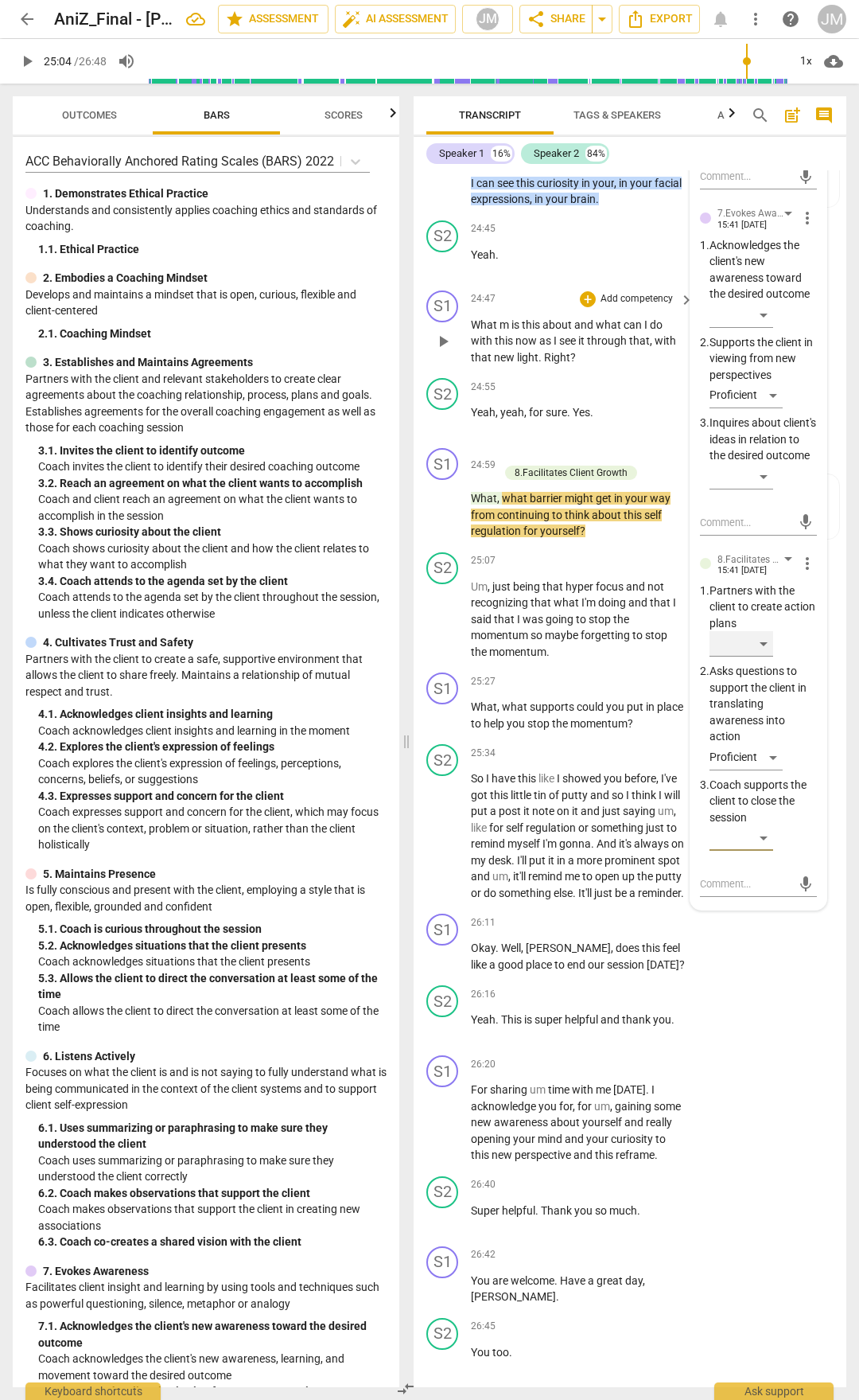
click at [761, 657] on div "​" at bounding box center [742, 644] width 64 height 25
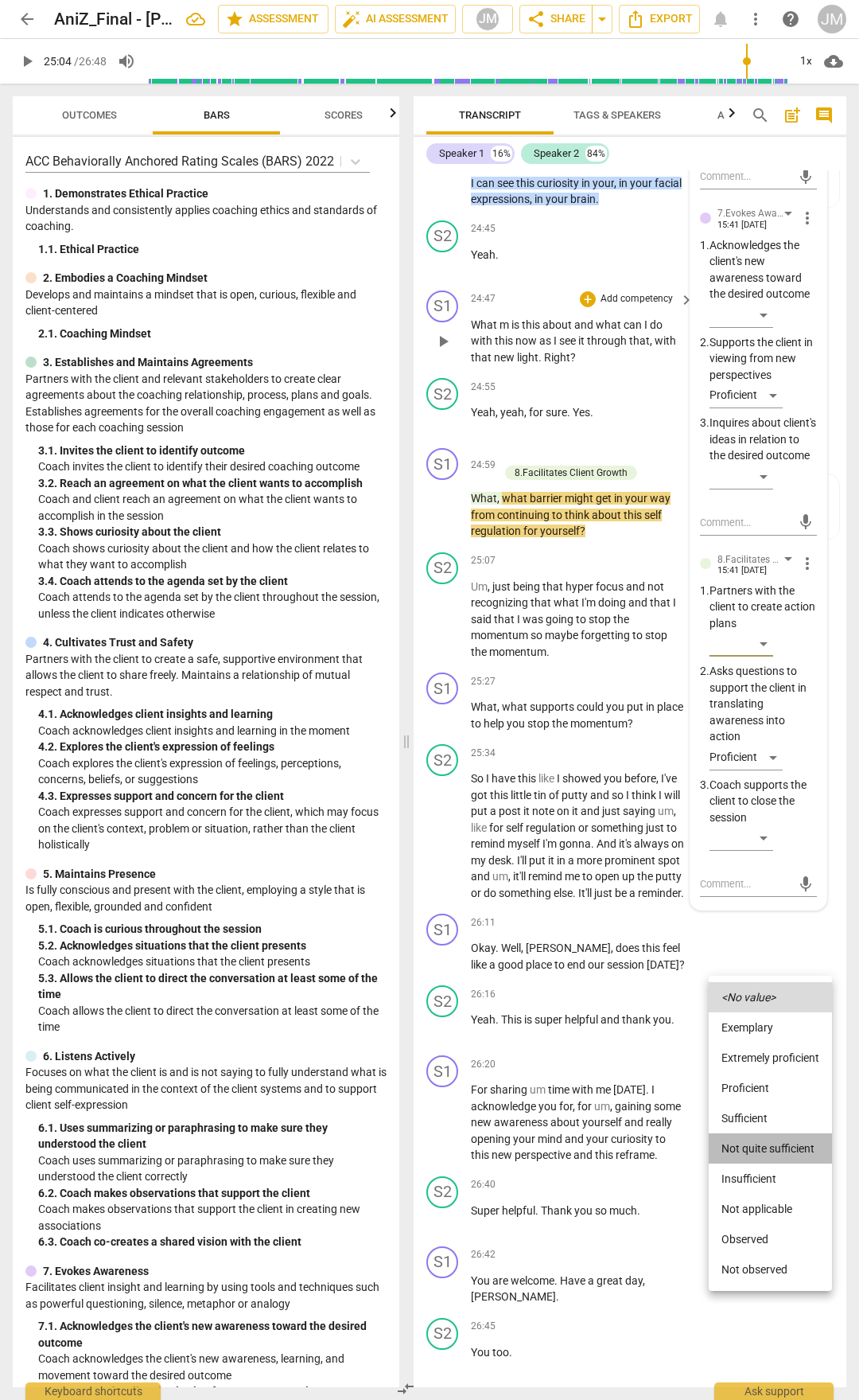
click at [765, 731] on li "Not quite sufficient" at bounding box center [770, 1148] width 123 height 30
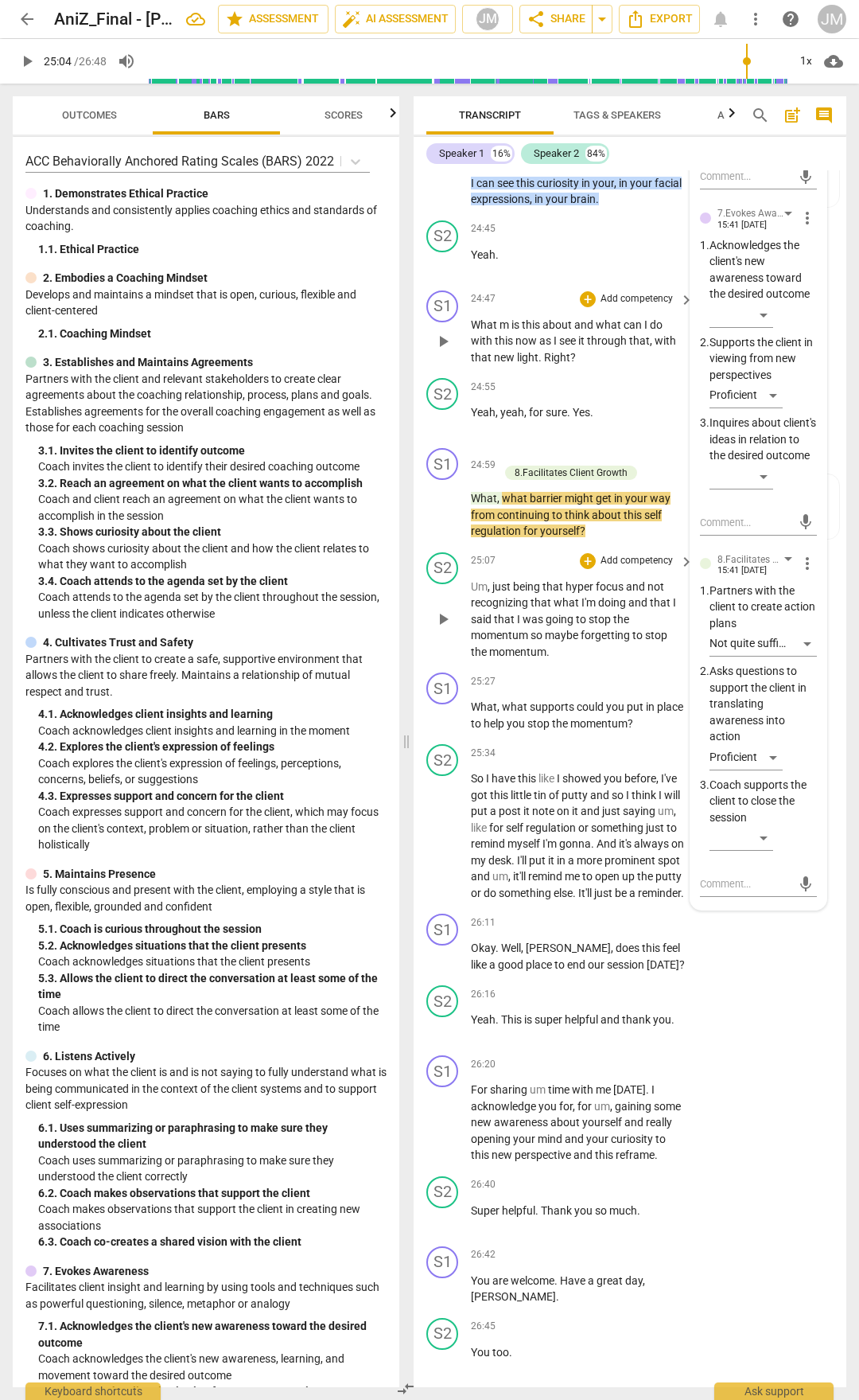
click at [567, 641] on span "maybe" at bounding box center [563, 635] width 36 height 13
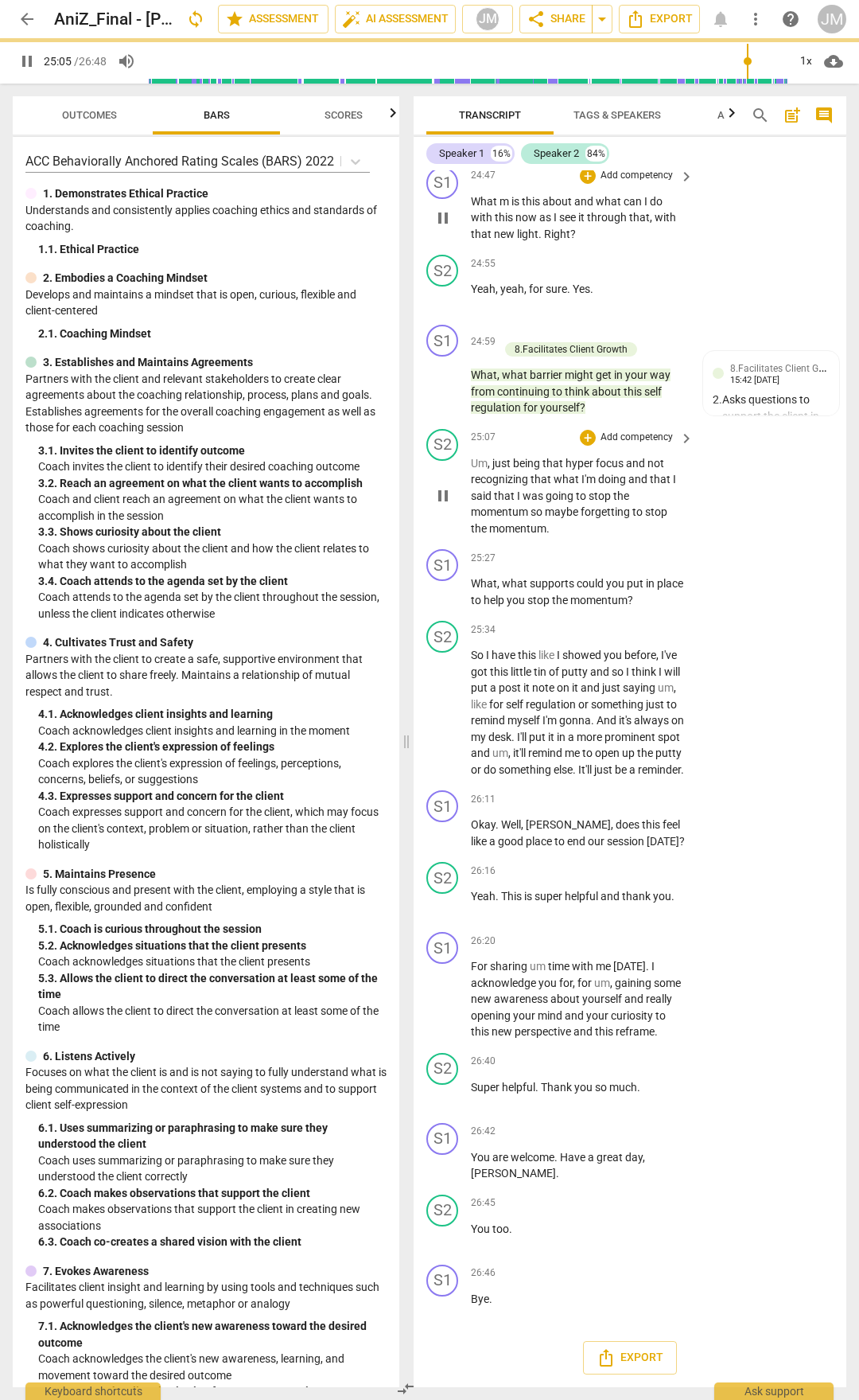
scroll to position [10024, 0]
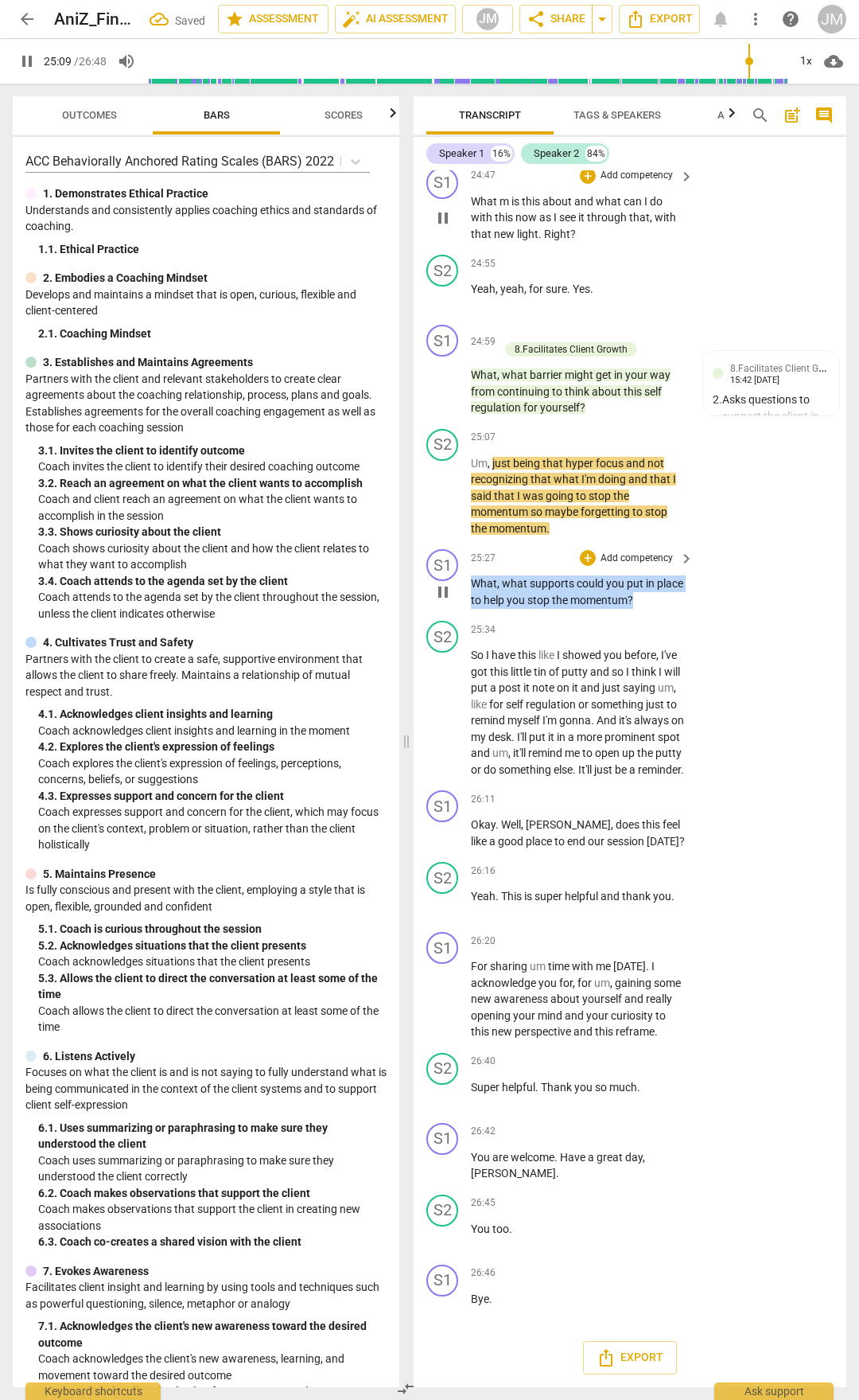
drag, startPoint x: 677, startPoint y: 588, endPoint x: 468, endPoint y: 565, distance: 210.3
click at [468, 565] on div "S1 play_arrow pause 25:27 + Add competency keyboard_arrow_right What , what sup…" at bounding box center [629, 578] width 433 height 72
click at [683, 567] on div "+" at bounding box center [678, 565] width 15 height 16
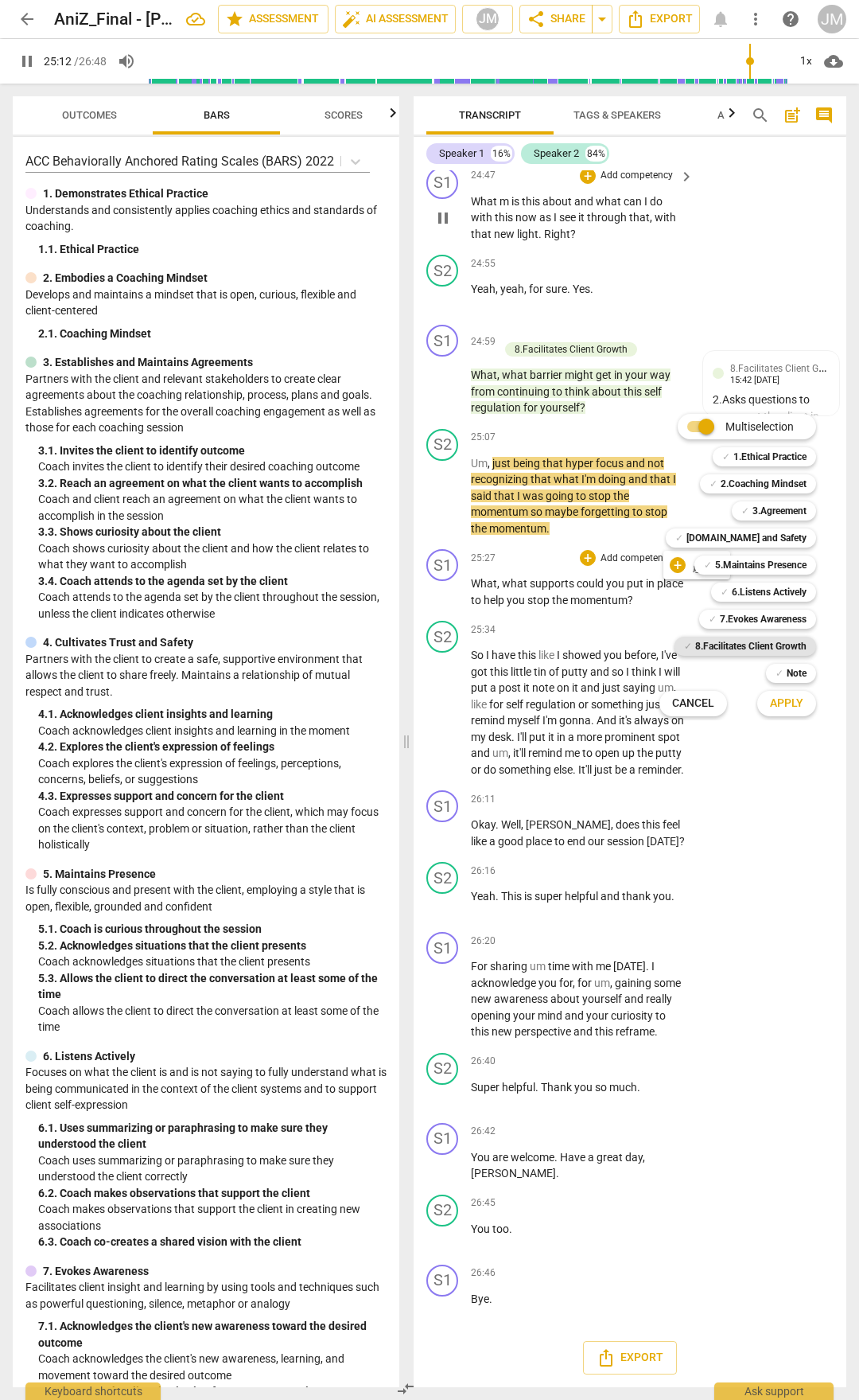
click at [774, 645] on b "8.Facilitates Client Growth" at bounding box center [751, 646] width 111 height 19
click at [782, 707] on span "Apply" at bounding box center [786, 703] width 34 height 16
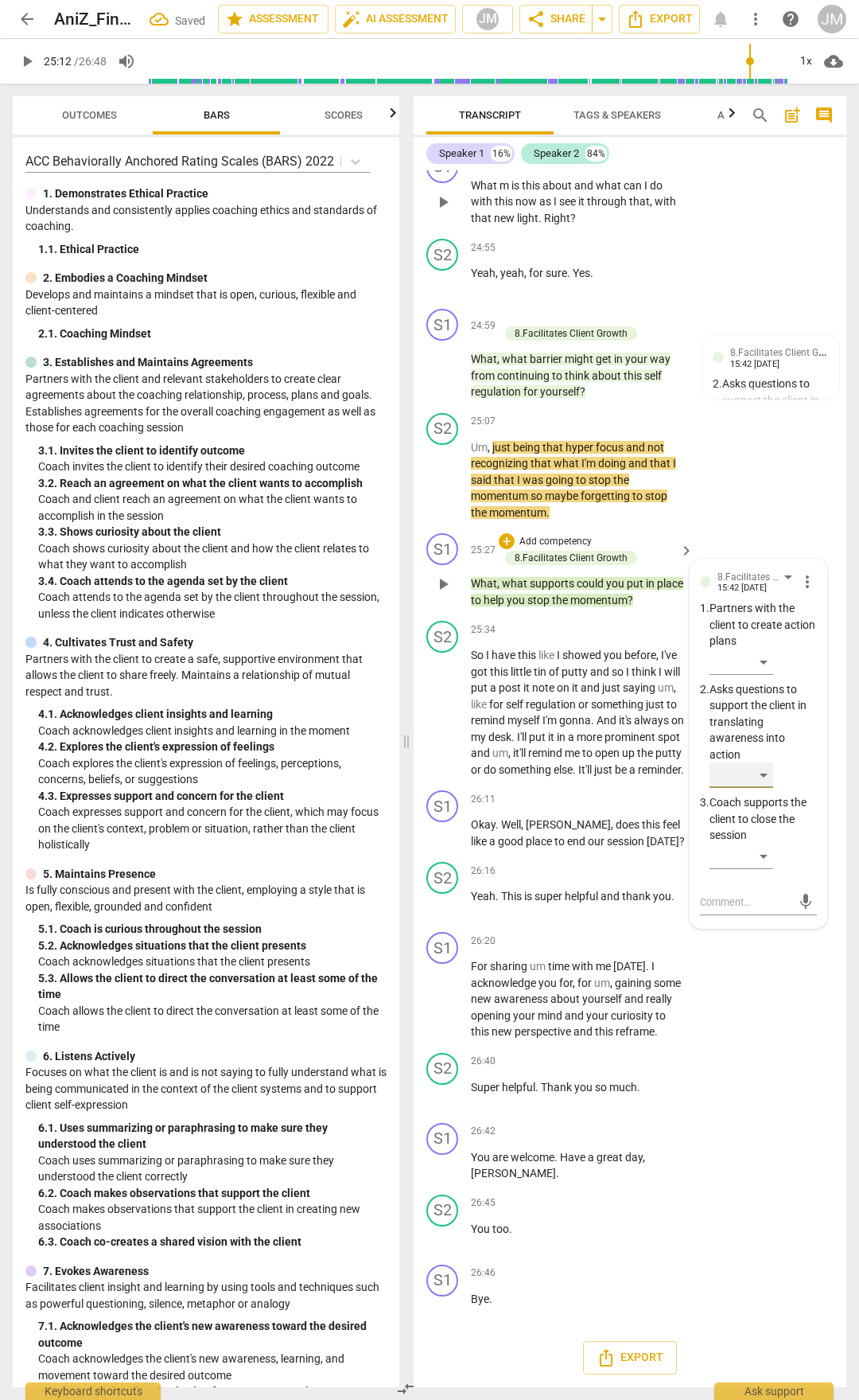
click at [771, 731] on div "​" at bounding box center [742, 775] width 64 height 25
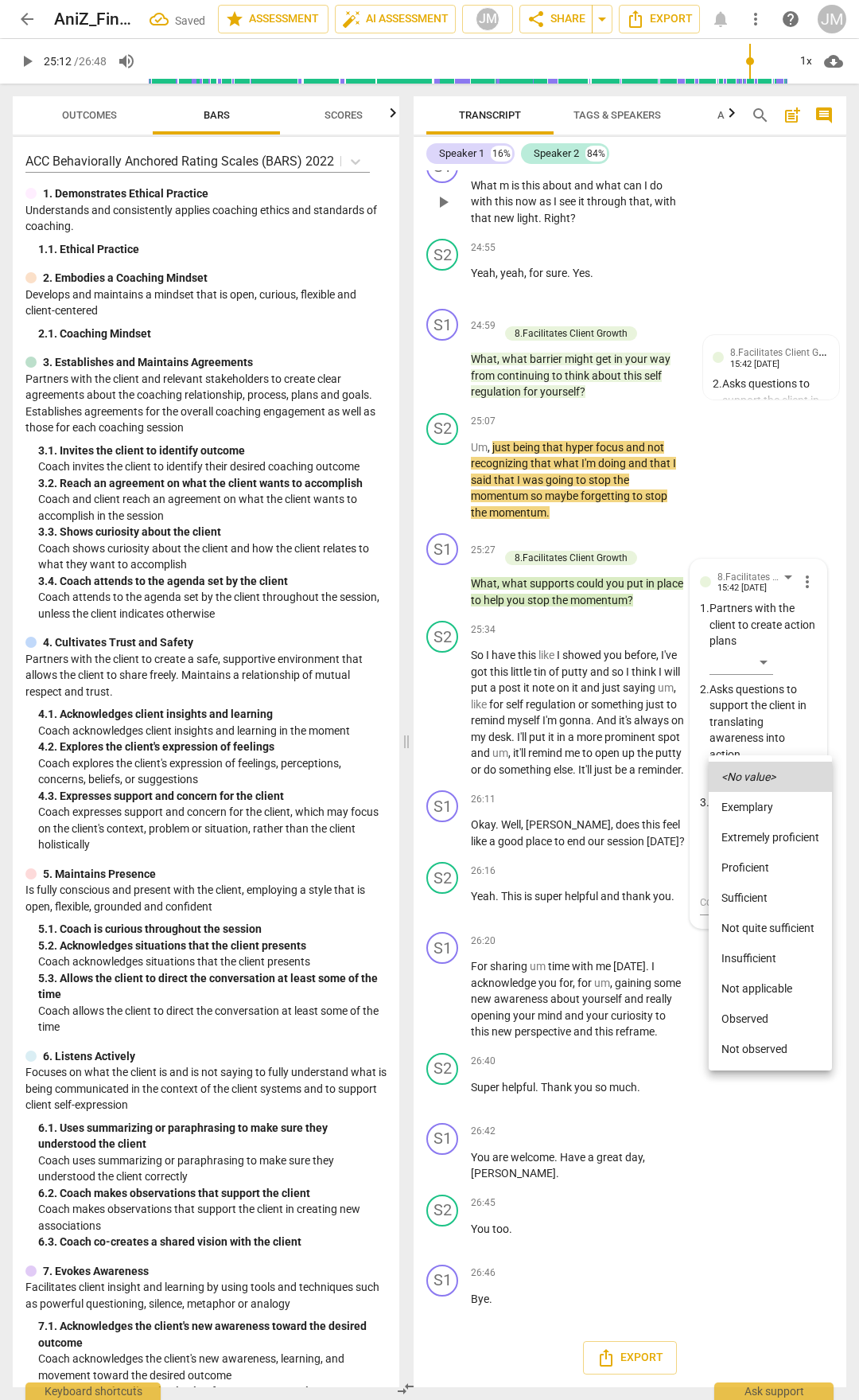
click at [775, 731] on li "Proficient" at bounding box center [770, 867] width 123 height 30
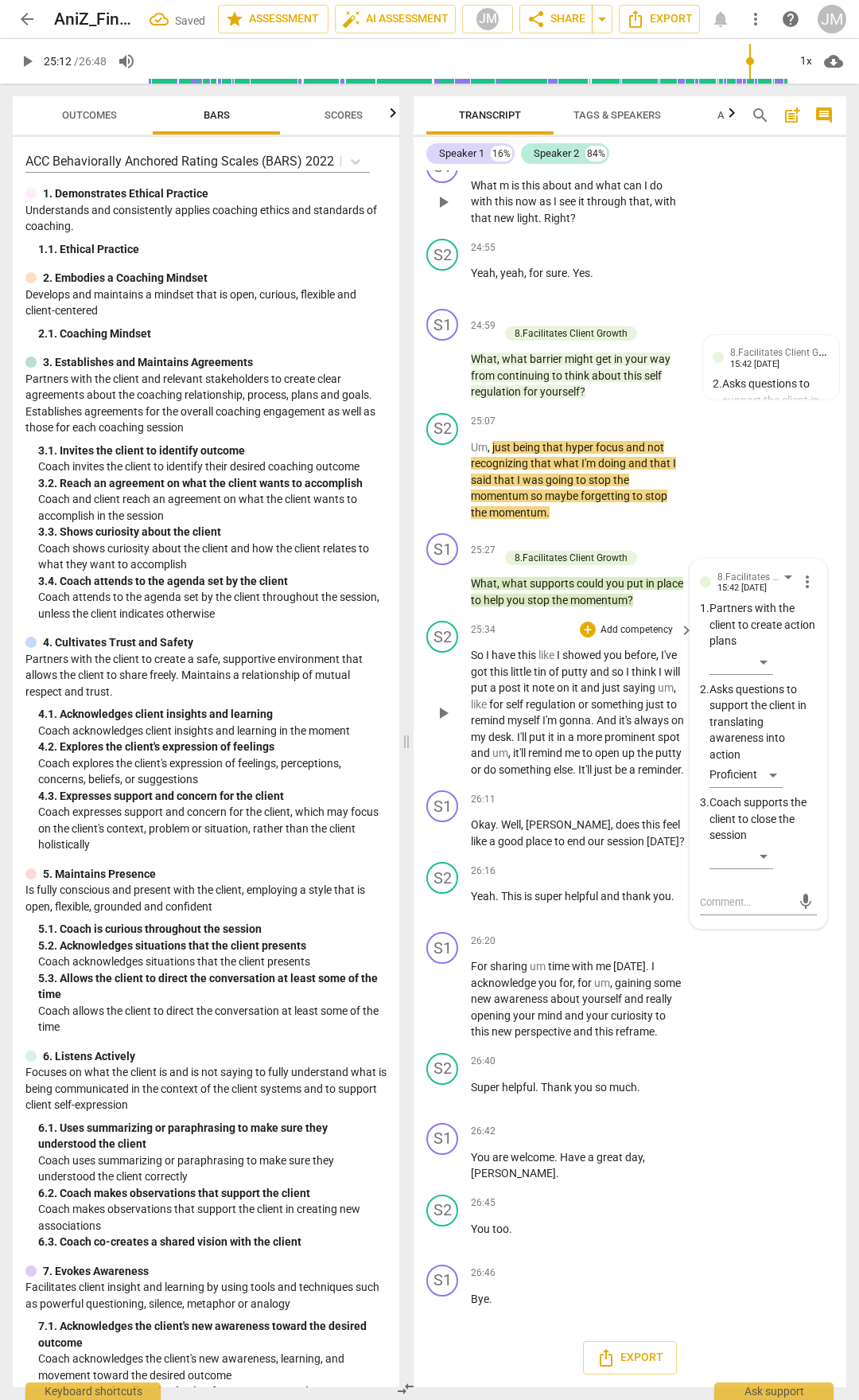
click at [457, 721] on div "play_arrow pause" at bounding box center [451, 713] width 41 height 120
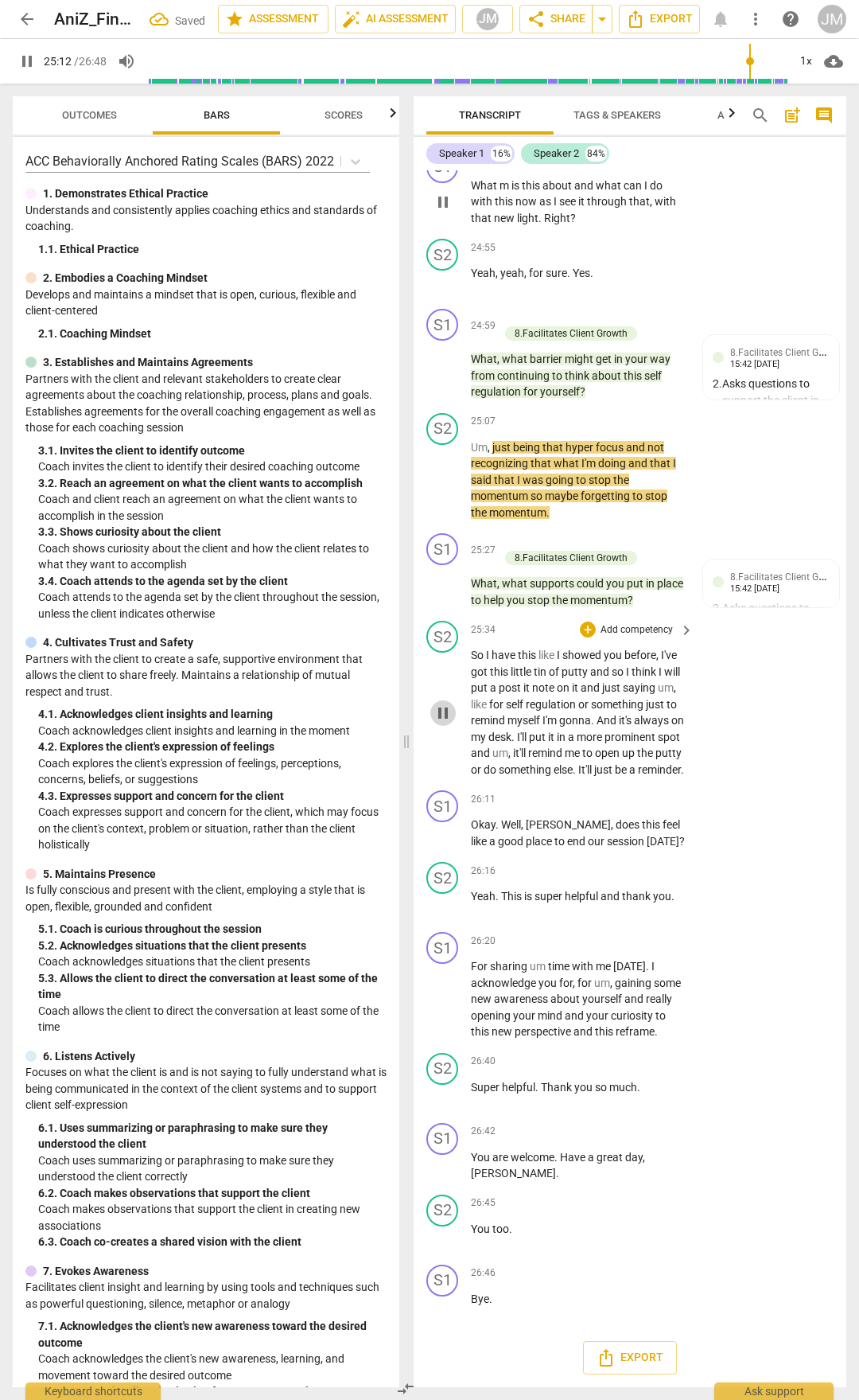
click at [441, 723] on span "pause" at bounding box center [444, 713] width 19 height 19
click at [444, 723] on span "play_arrow" at bounding box center [444, 713] width 19 height 19
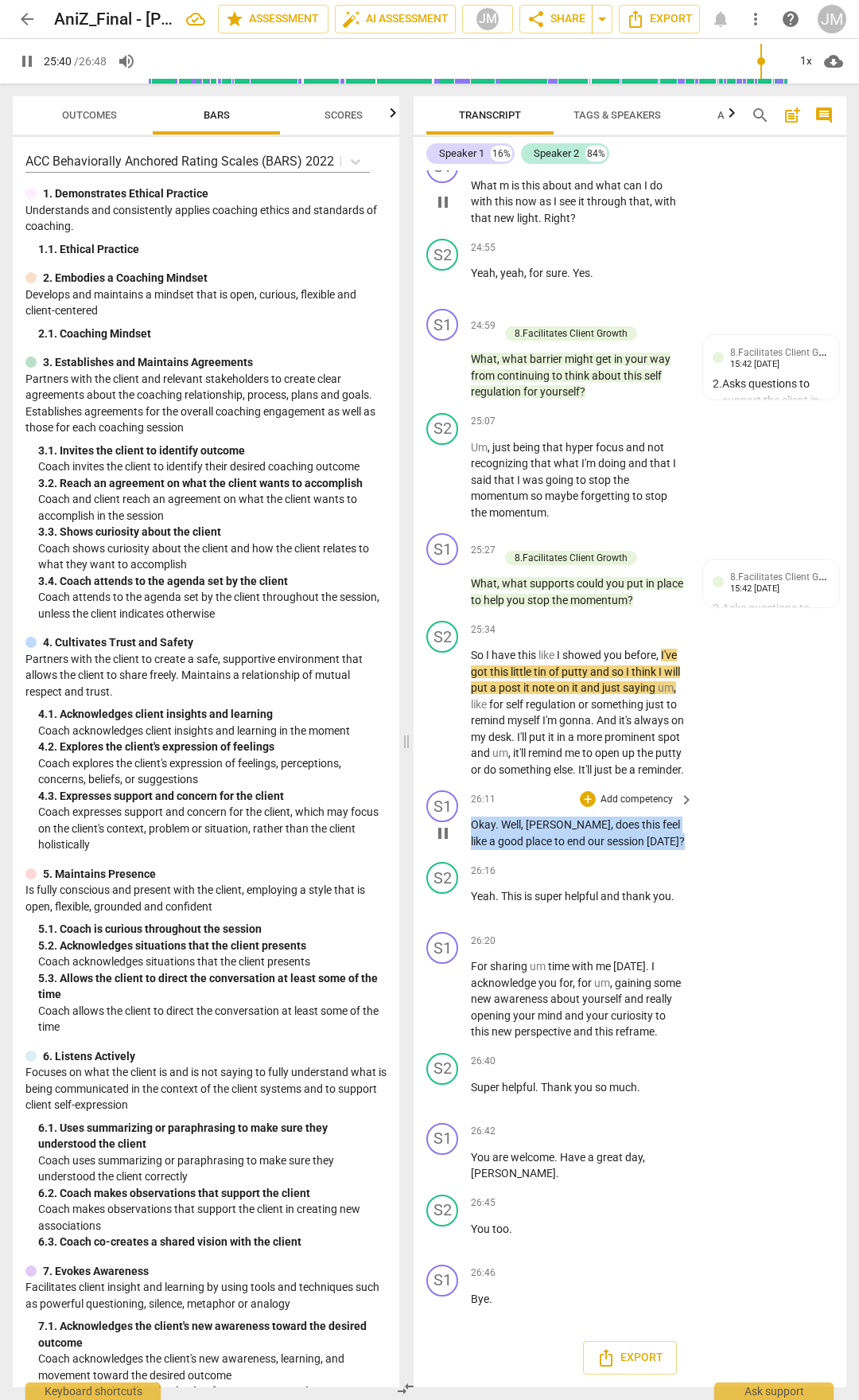
drag, startPoint x: 636, startPoint y: 861, endPoint x: 527, endPoint y: 835, distance: 112.1
click at [468, 731] on div "S1 play_arrow pause 26:11 + Add competency keyboard_arrow_right Okay . Well , […" at bounding box center [629, 820] width 433 height 72
click at [596, 731] on div "+ Add competency" at bounding box center [628, 799] width 95 height 16
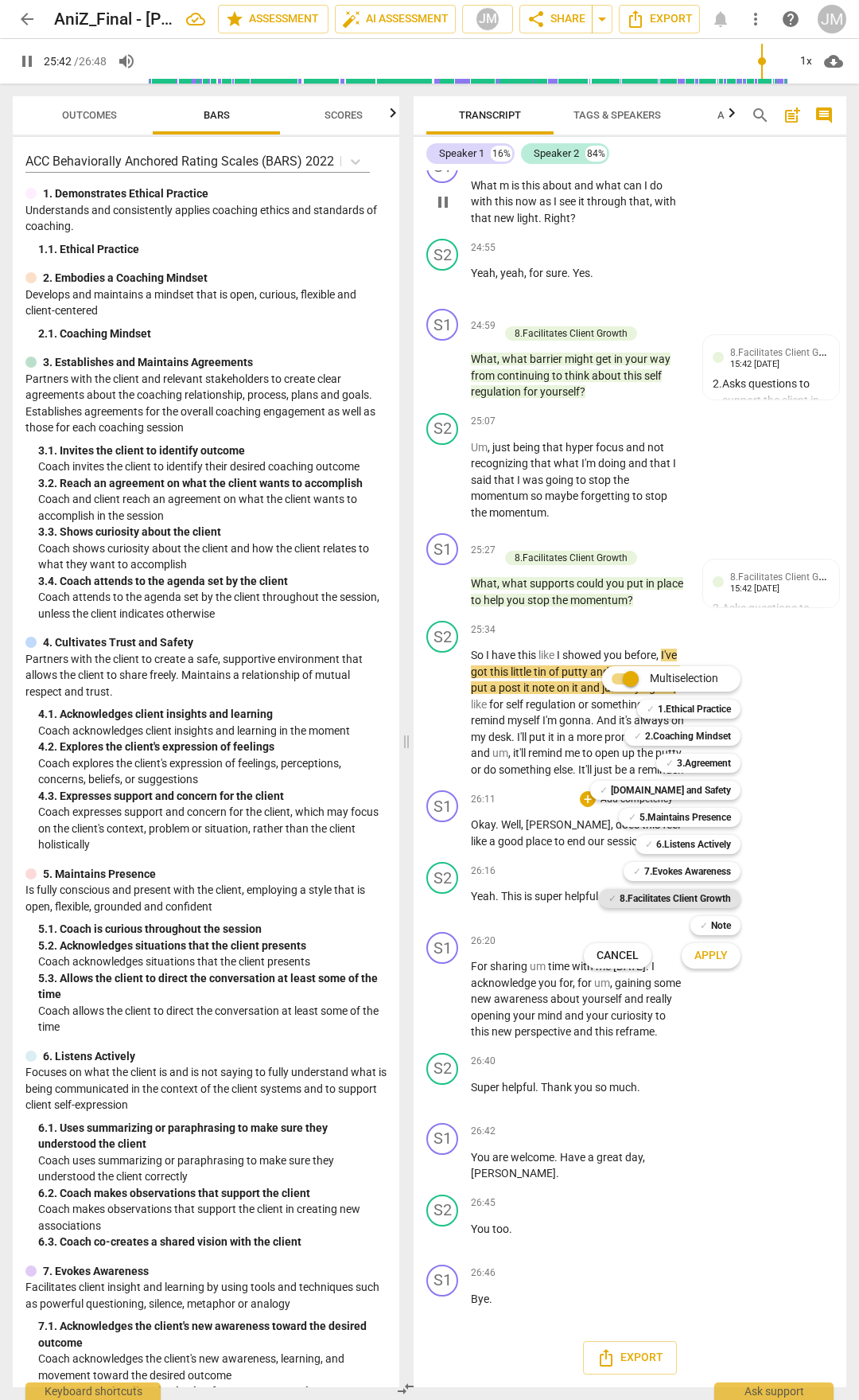
click at [707, 731] on b "8.Facilitates Client Growth" at bounding box center [675, 899] width 111 height 19
click at [707, 731] on span "Apply" at bounding box center [711, 956] width 34 height 16
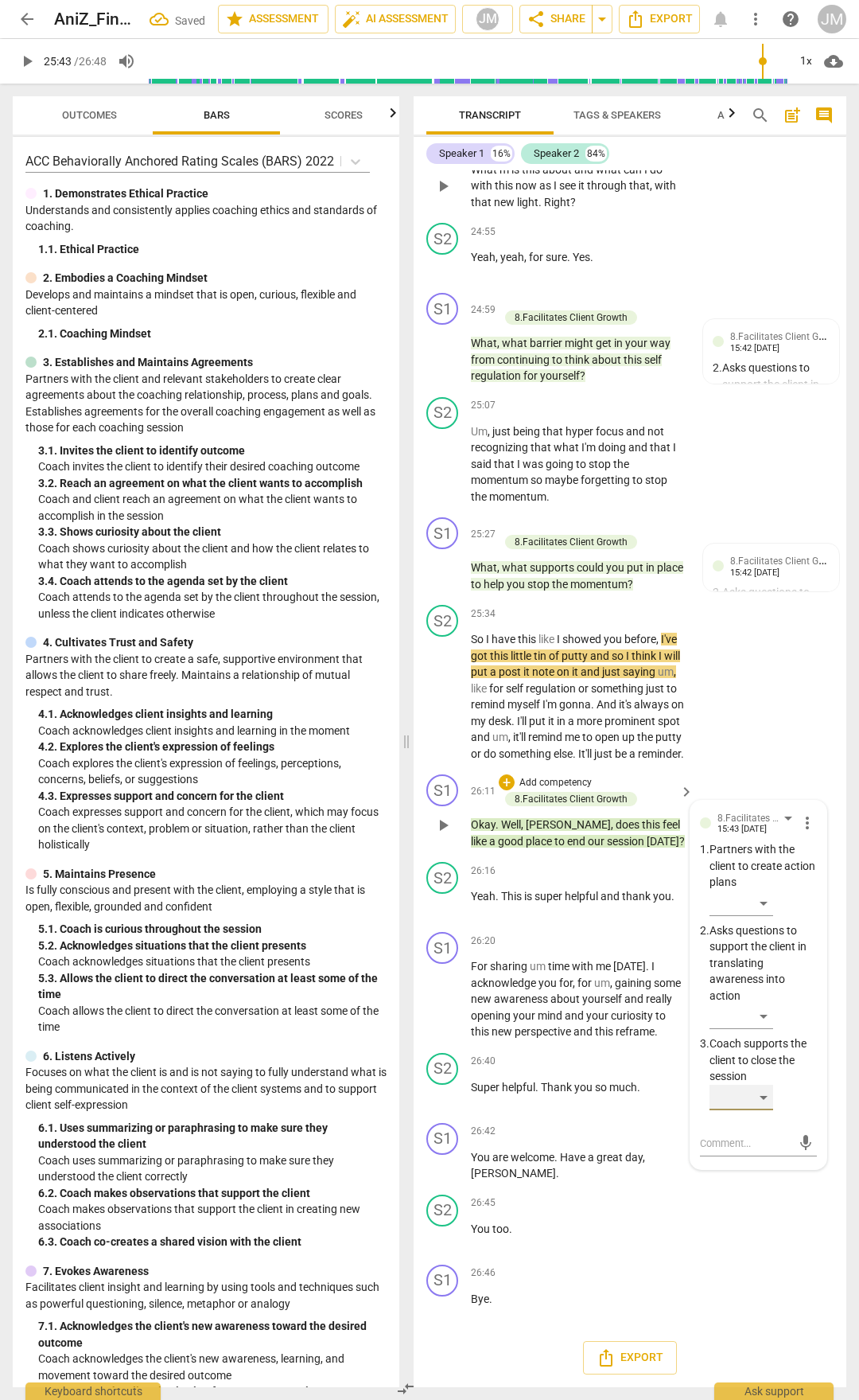
click at [756, 731] on div "​" at bounding box center [742, 1098] width 64 height 25
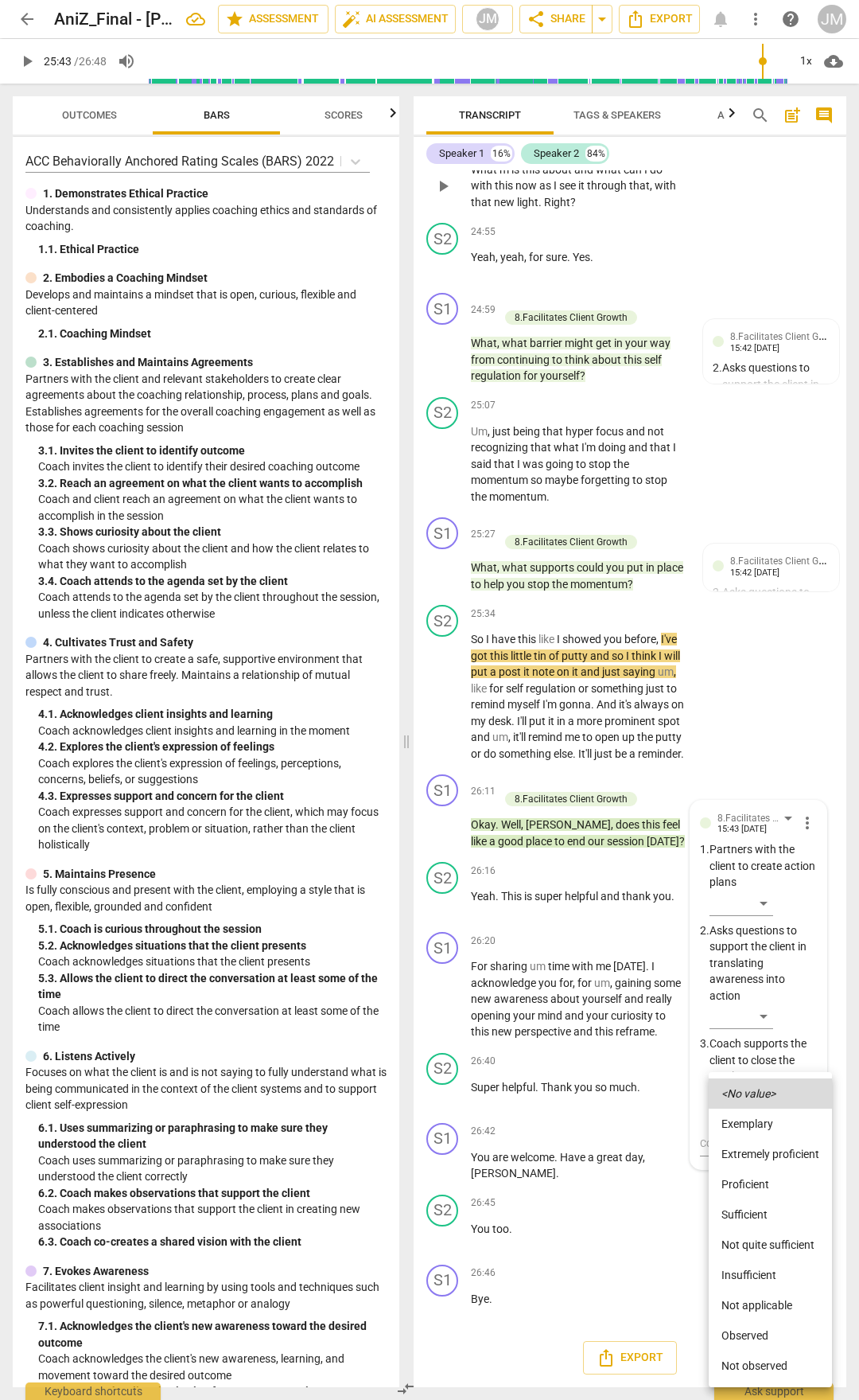
click at [685, 731] on div at bounding box center [429, 700] width 859 height 1400
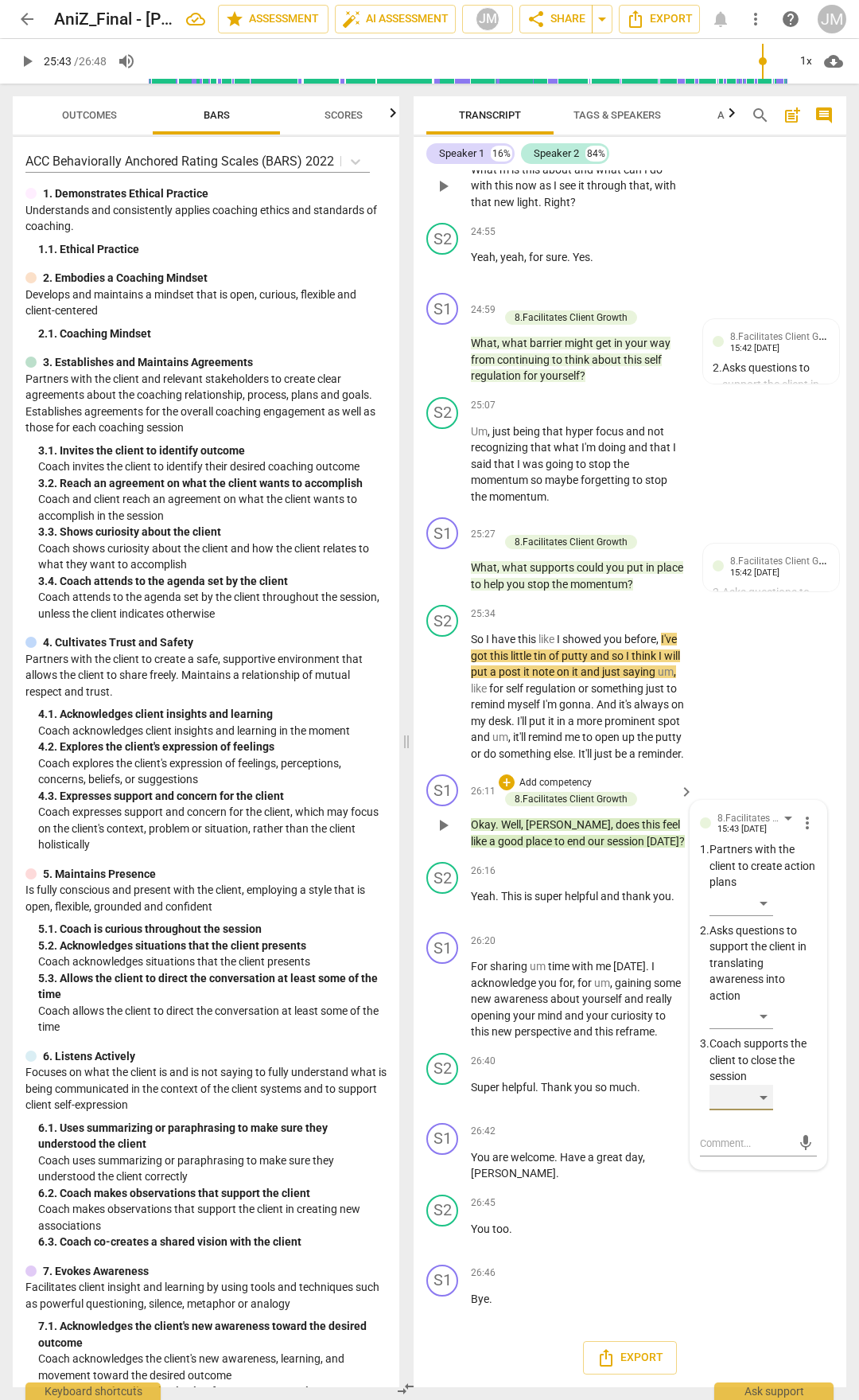
click at [763, 731] on div "​" at bounding box center [742, 1098] width 64 height 25
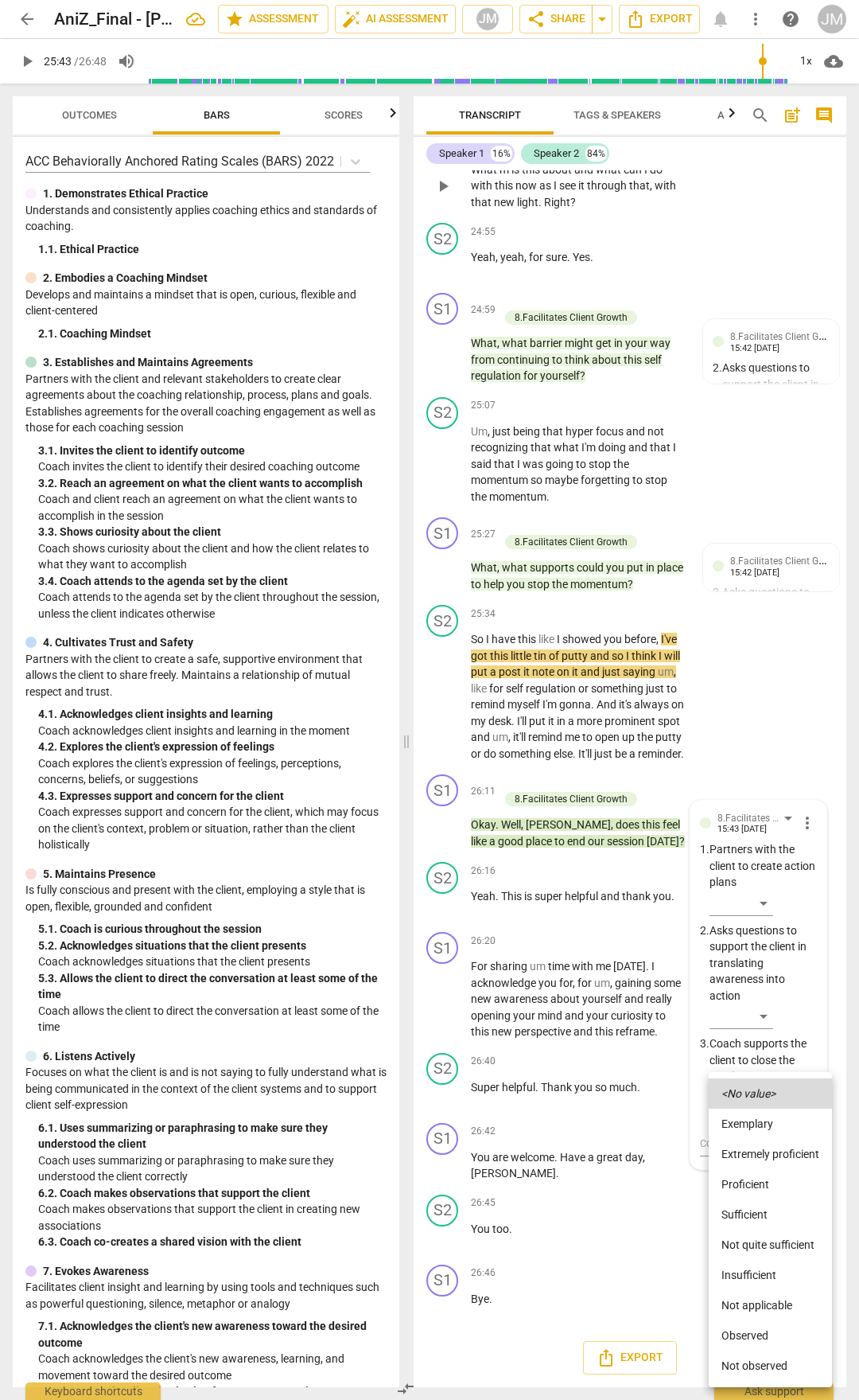
click at [761, 731] on li "Proficient" at bounding box center [770, 1184] width 123 height 30
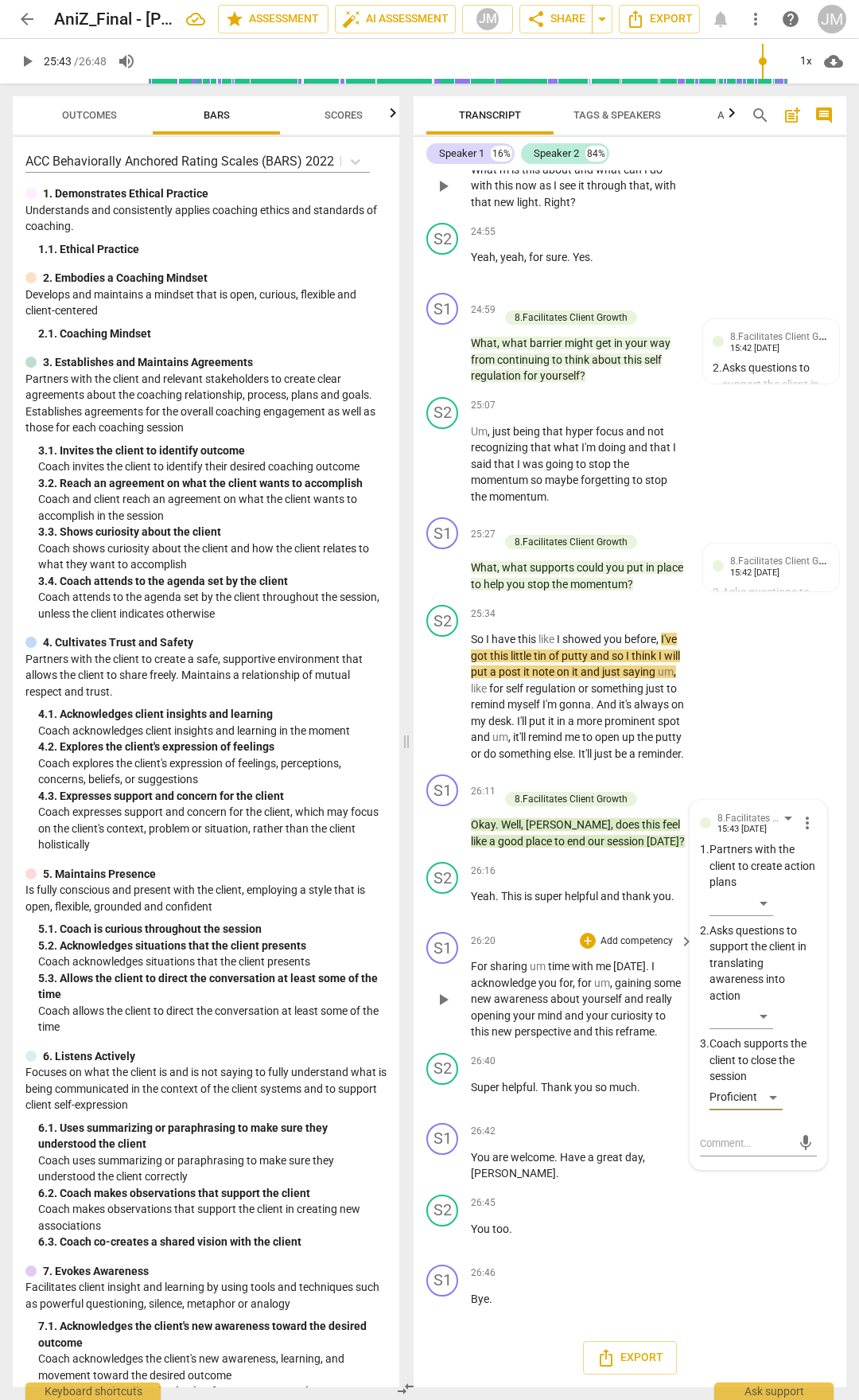
click at [472, 731] on span "For" at bounding box center [480, 966] width 19 height 13
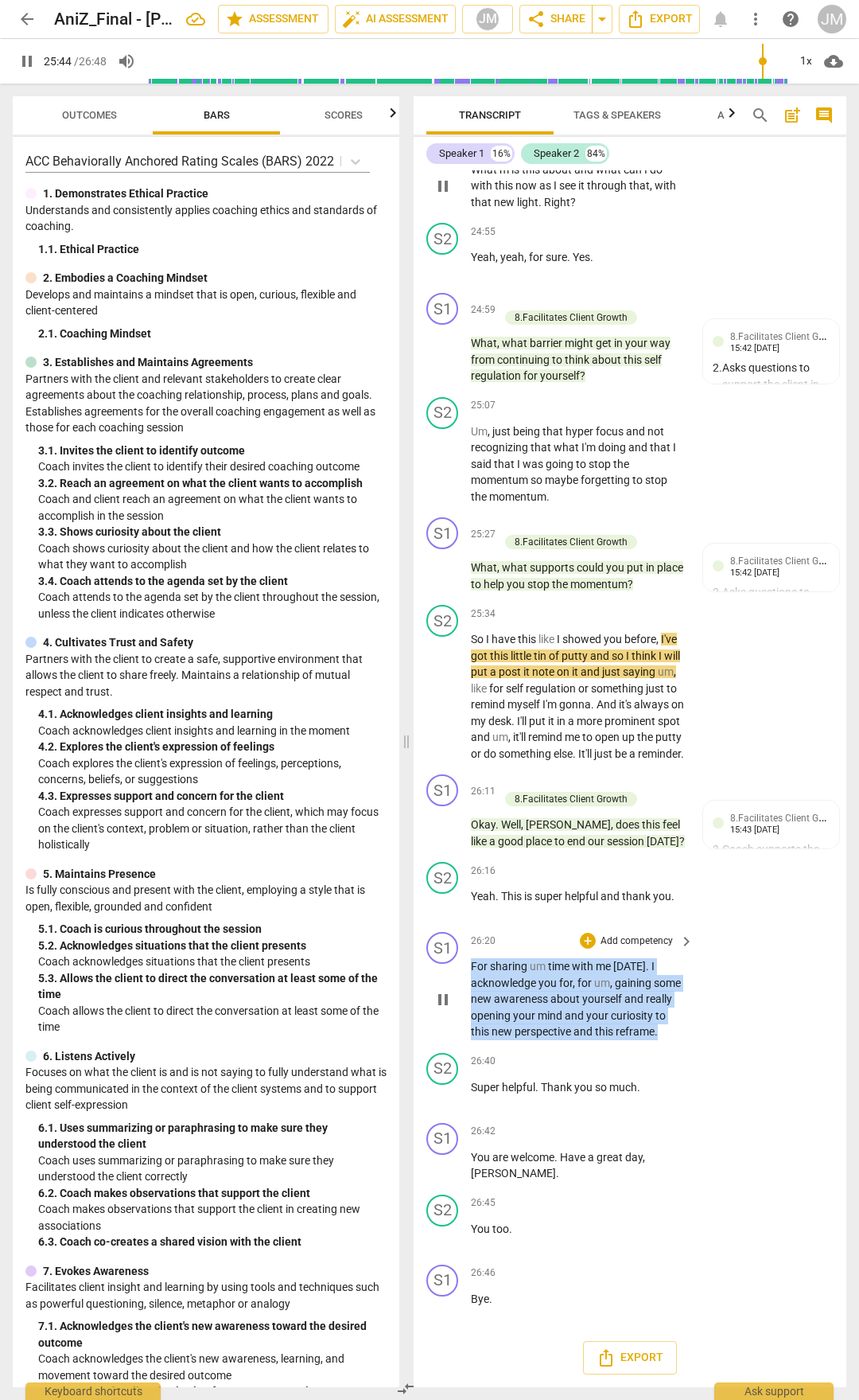
drag, startPoint x: 479, startPoint y: 1000, endPoint x: 717, endPoint y: 1066, distance: 247.0
click at [717, 731] on div "S1 play_arrow pause 26:20 + Add competency keyboard_arrow_right For sharing um …" at bounding box center [629, 986] width 433 height 121
click at [587, 731] on div "+" at bounding box center [588, 941] width 15 height 16
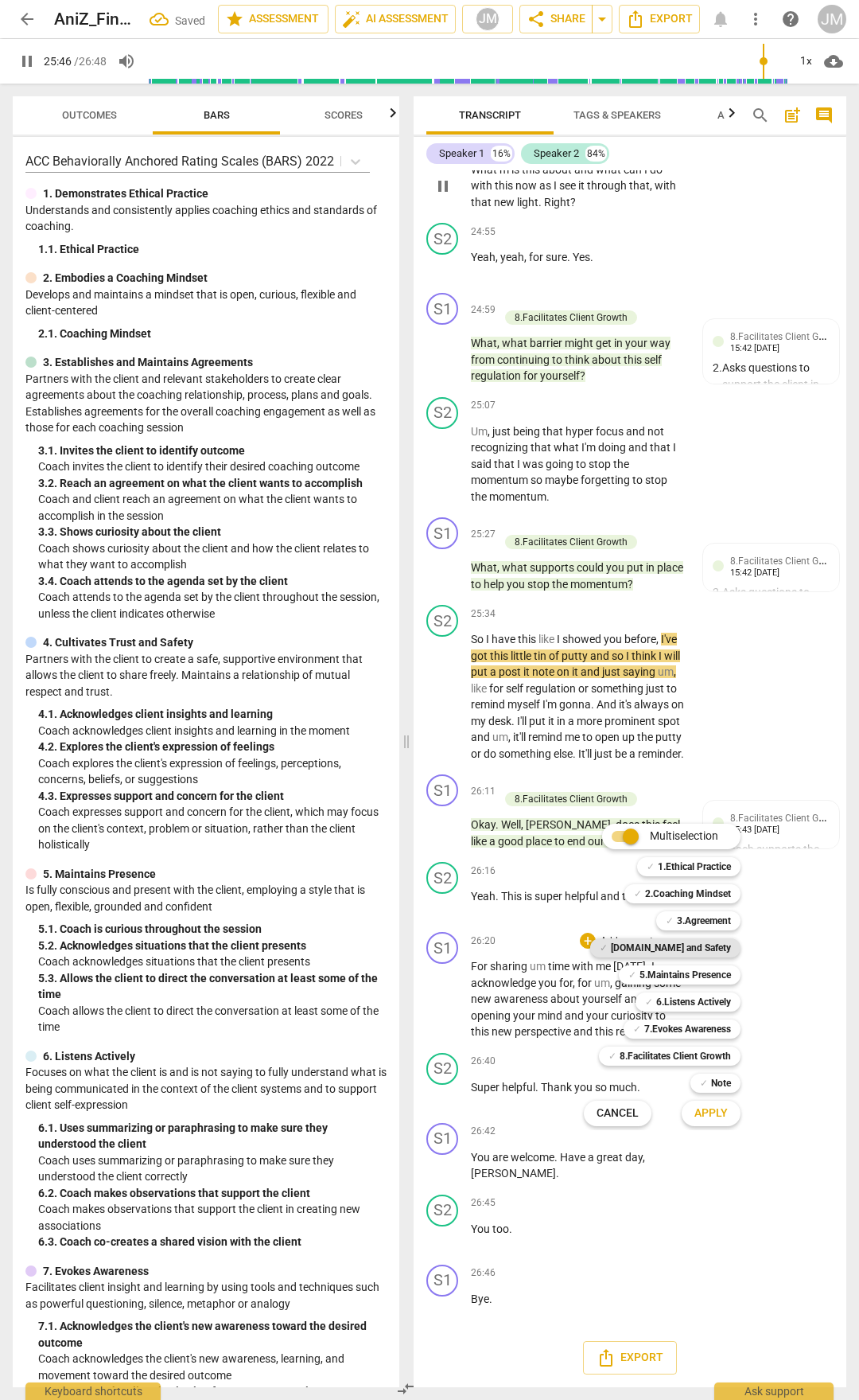
click at [720, 731] on b "[DOMAIN_NAME] and Safety" at bounding box center [671, 949] width 120 height 19
click at [725, 731] on span "Apply" at bounding box center [711, 1113] width 34 height 16
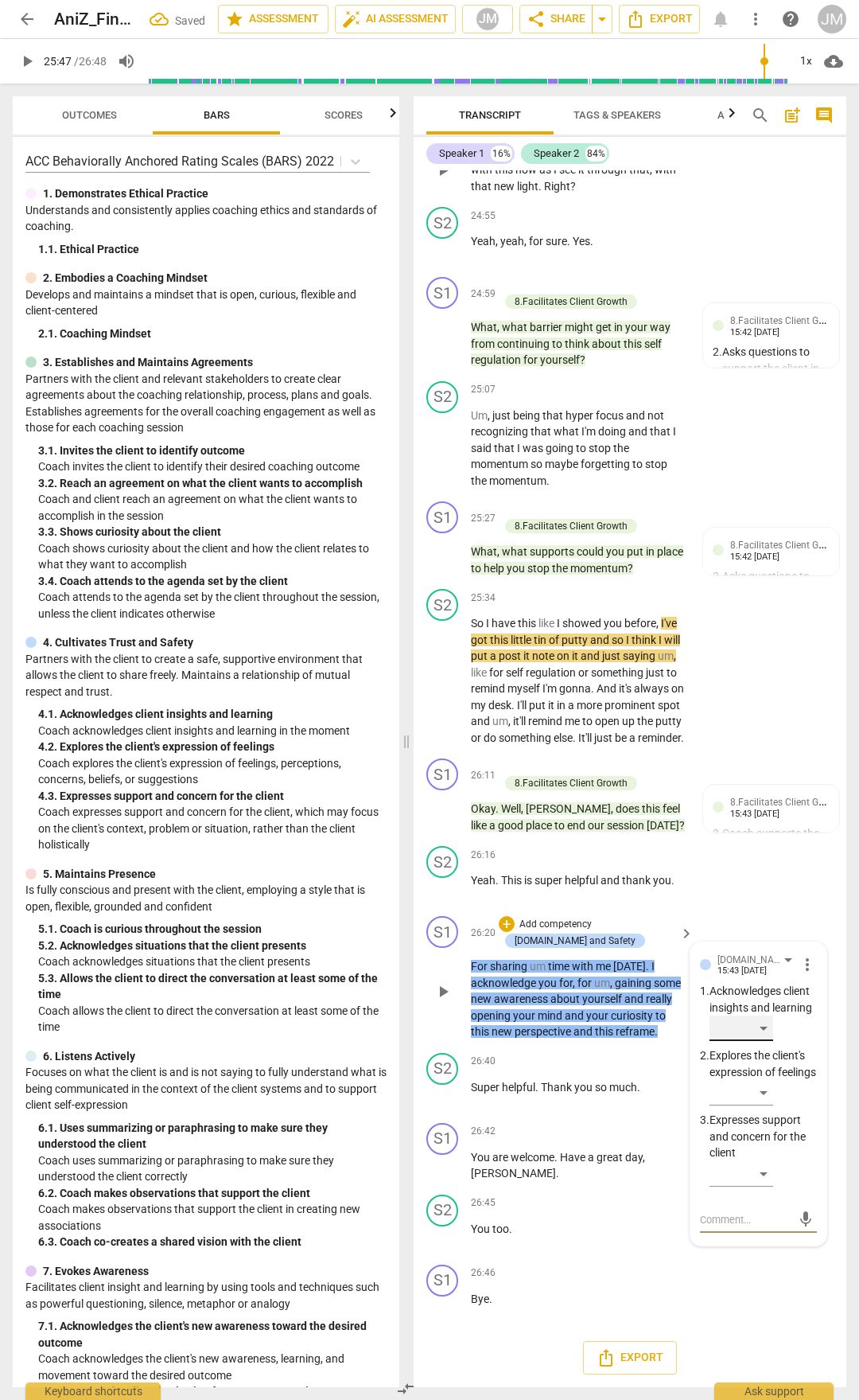
click at [763, 731] on div "​" at bounding box center [742, 1028] width 64 height 25
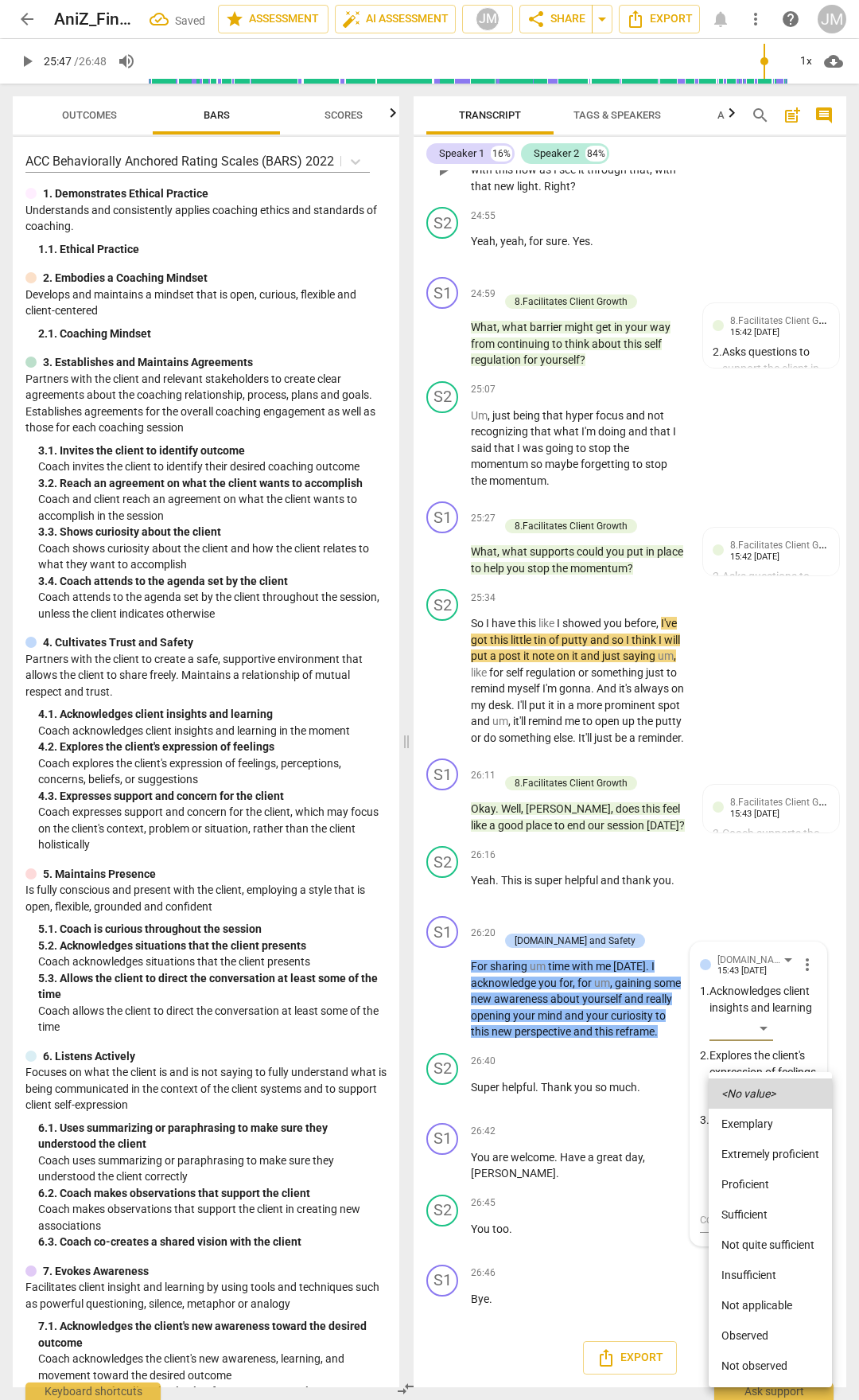
click at [761, 731] on li "Proficient" at bounding box center [770, 1184] width 123 height 30
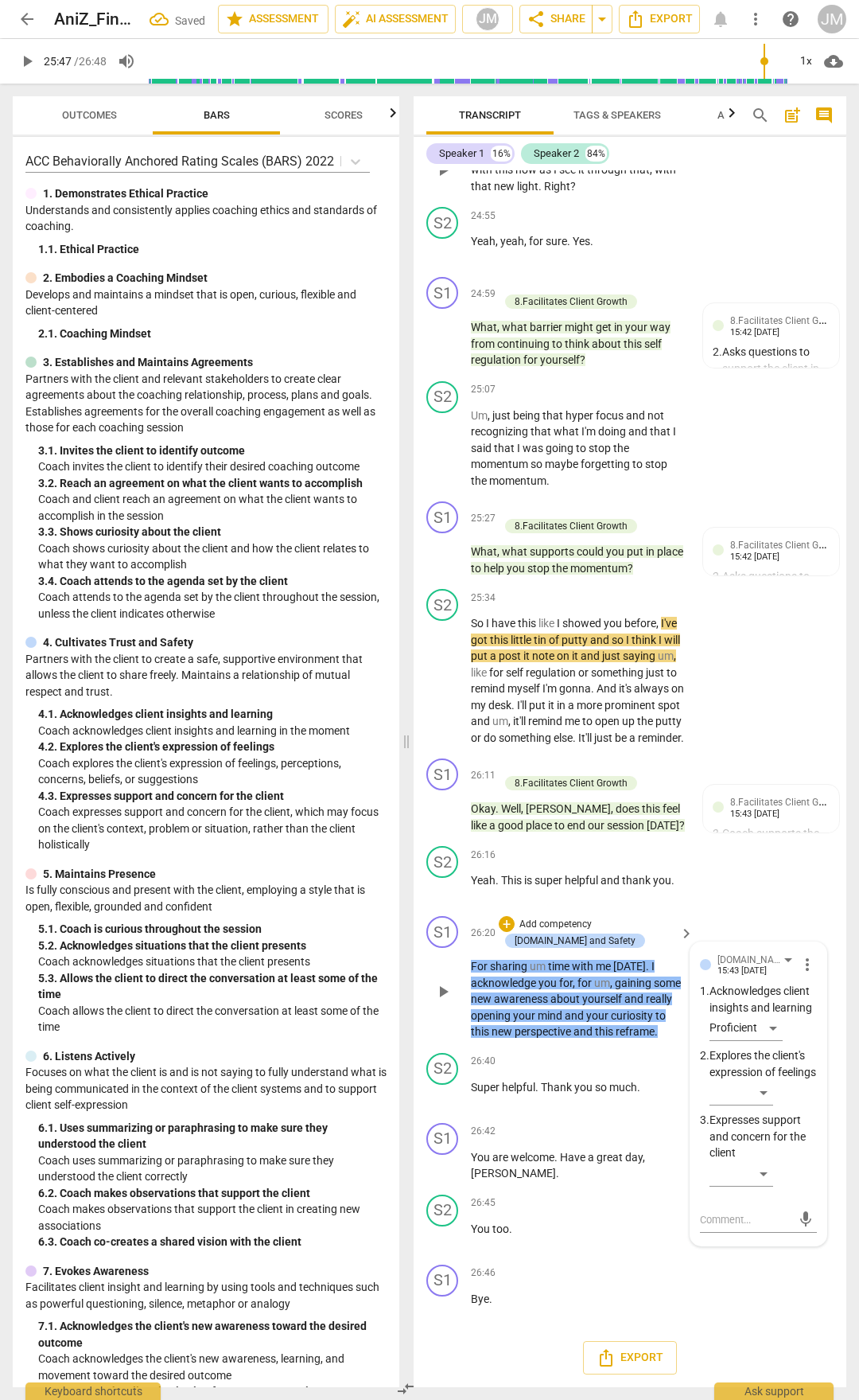
click at [628, 731] on div "+ Add competency [DOMAIN_NAME] and Safety" at bounding box center [587, 933] width 176 height 34
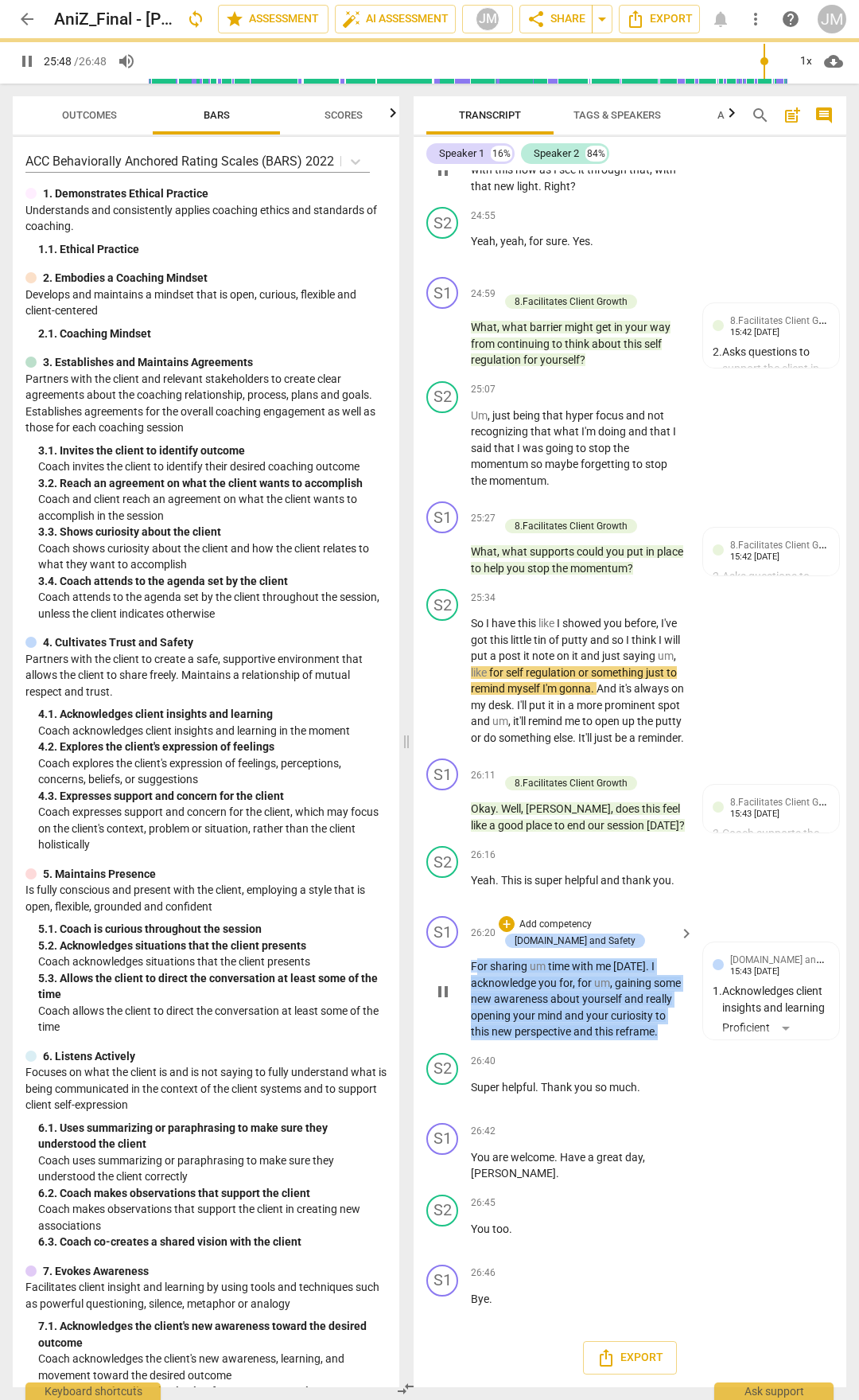
drag, startPoint x: 476, startPoint y: 1014, endPoint x: 680, endPoint y: 1087, distance: 216.7
click at [680, 731] on p "For sharing um time with me [DATE] . I acknowledge you for , for um , gaining s…" at bounding box center [578, 999] width 215 height 82
click at [507, 731] on div "+" at bounding box center [506, 924] width 15 height 16
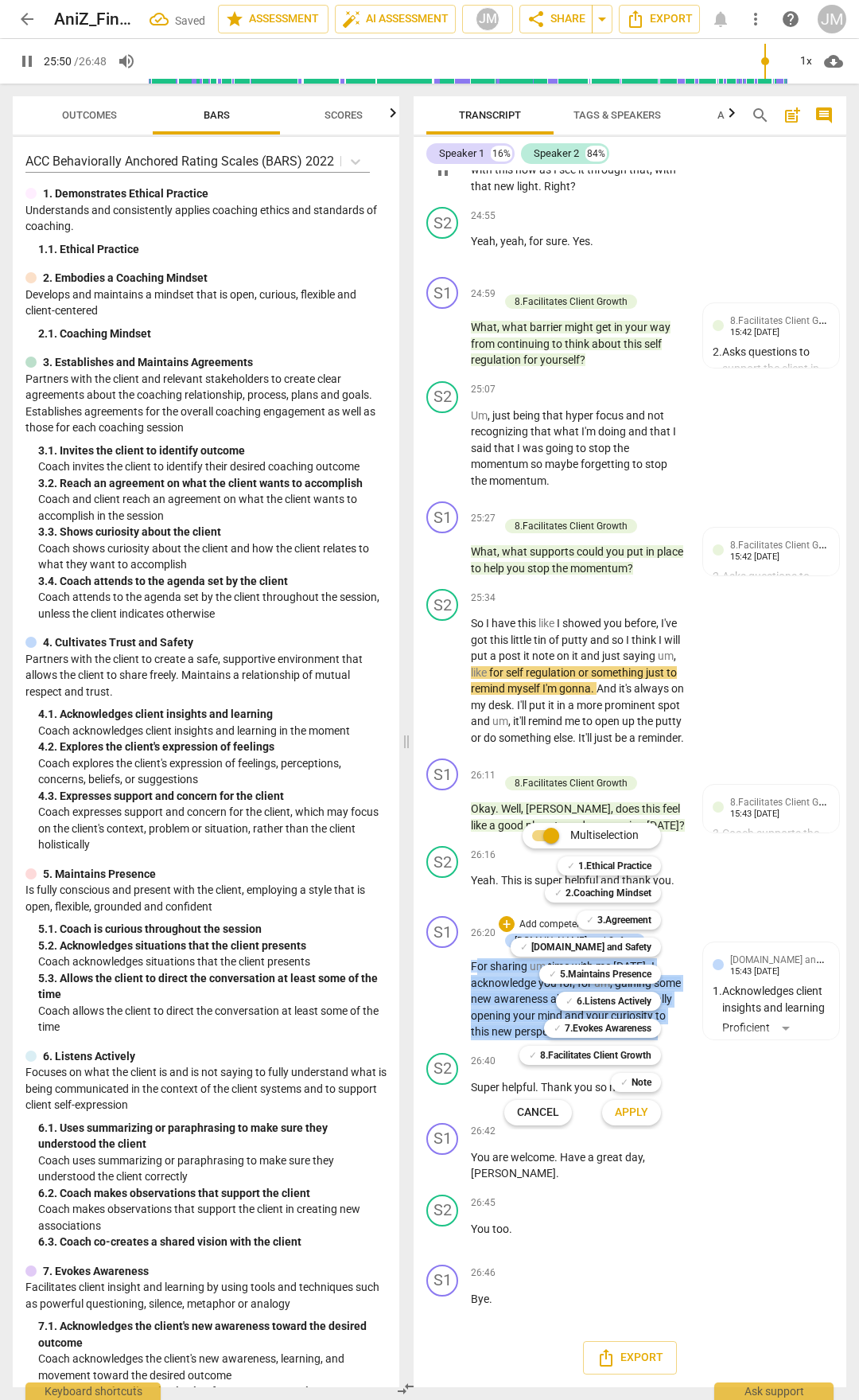
drag, startPoint x: 628, startPoint y: 1024, endPoint x: 632, endPoint y: 1039, distance: 15.5
click at [628, 731] on b "7.Evokes Awareness" at bounding box center [608, 1029] width 87 height 19
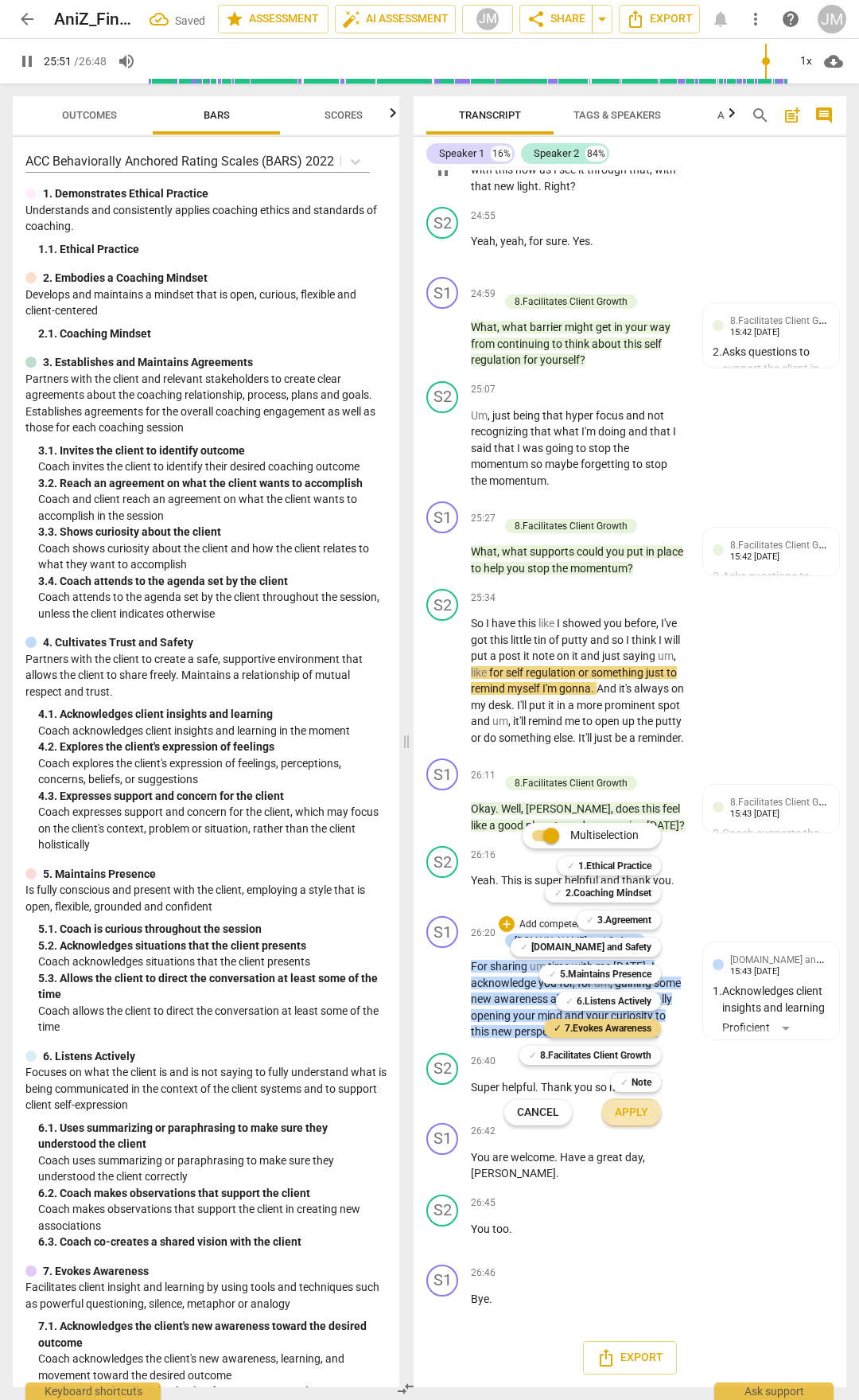
click at [636, 731] on span "Apply" at bounding box center [631, 1112] width 34 height 16
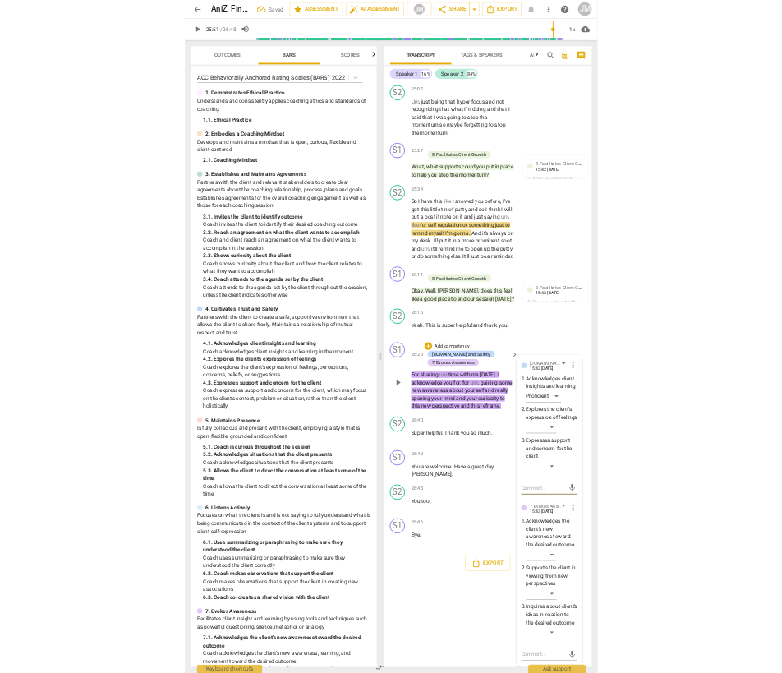
scroll to position [10592, 0]
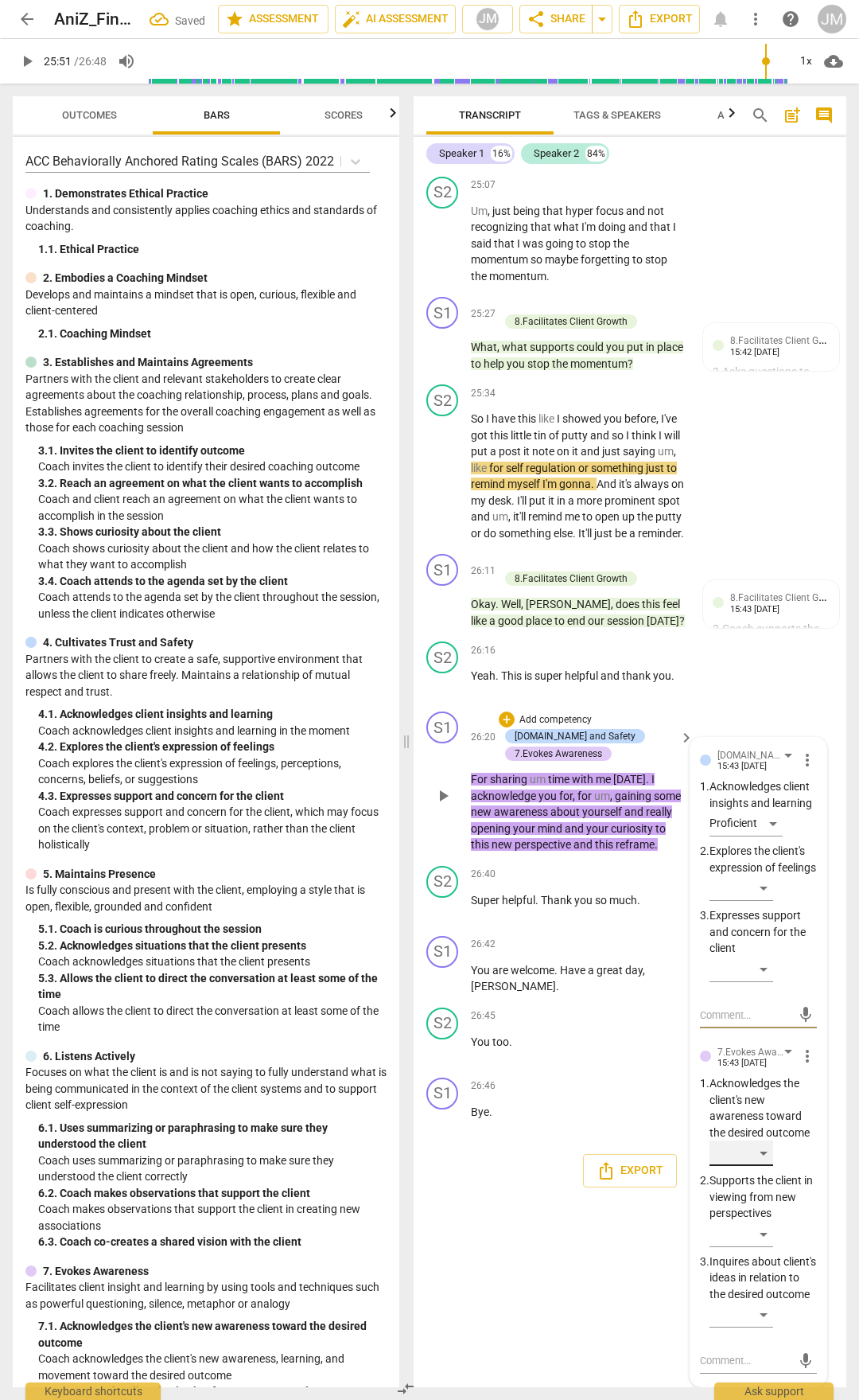
click at [770, 731] on div "​" at bounding box center [742, 1153] width 64 height 25
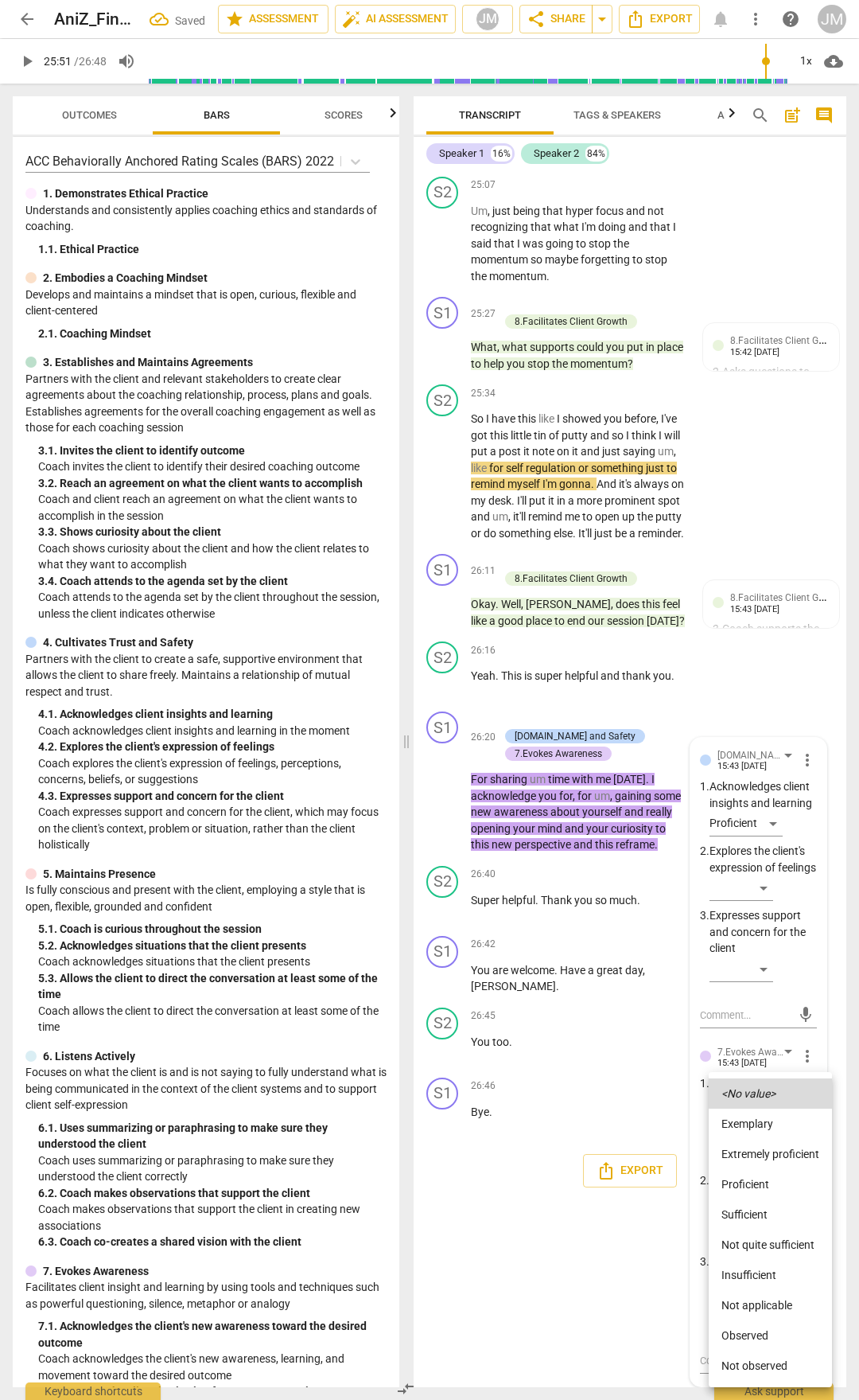
click at [756, 731] on li "Proficient" at bounding box center [770, 1184] width 123 height 30
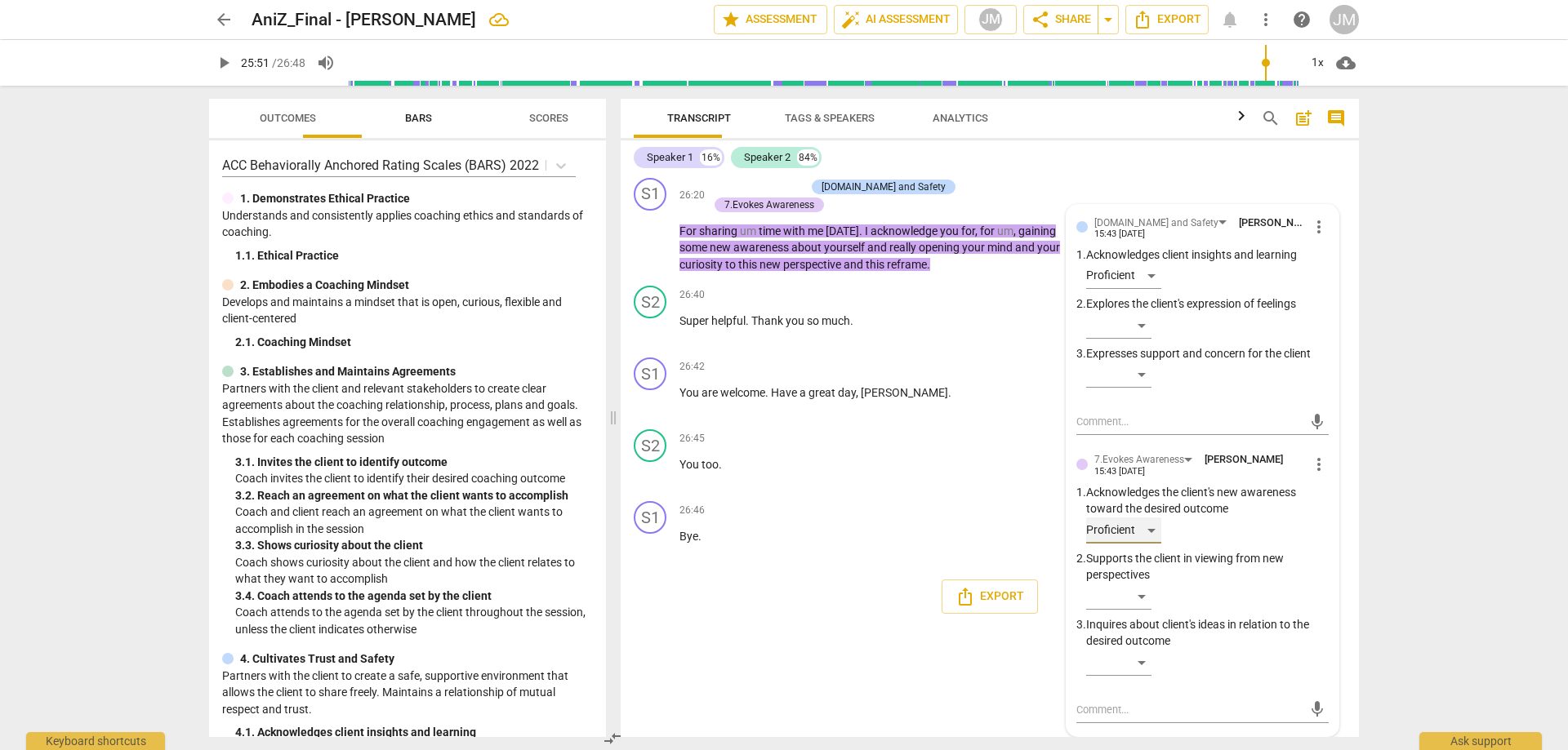
scroll to position [6896, 0]
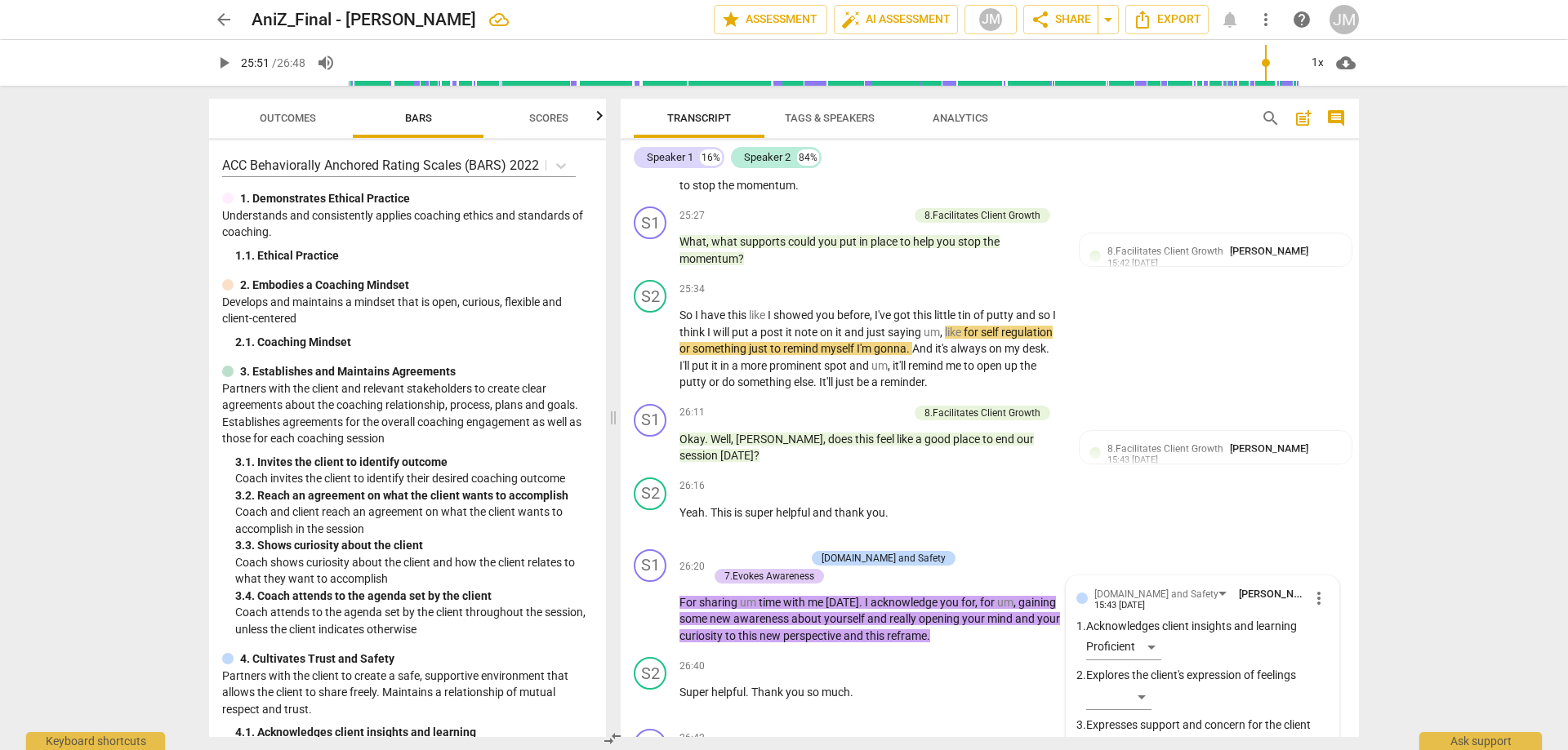
click at [260, 107] on span "Outcomes" at bounding box center [288, 118] width 95 height 22
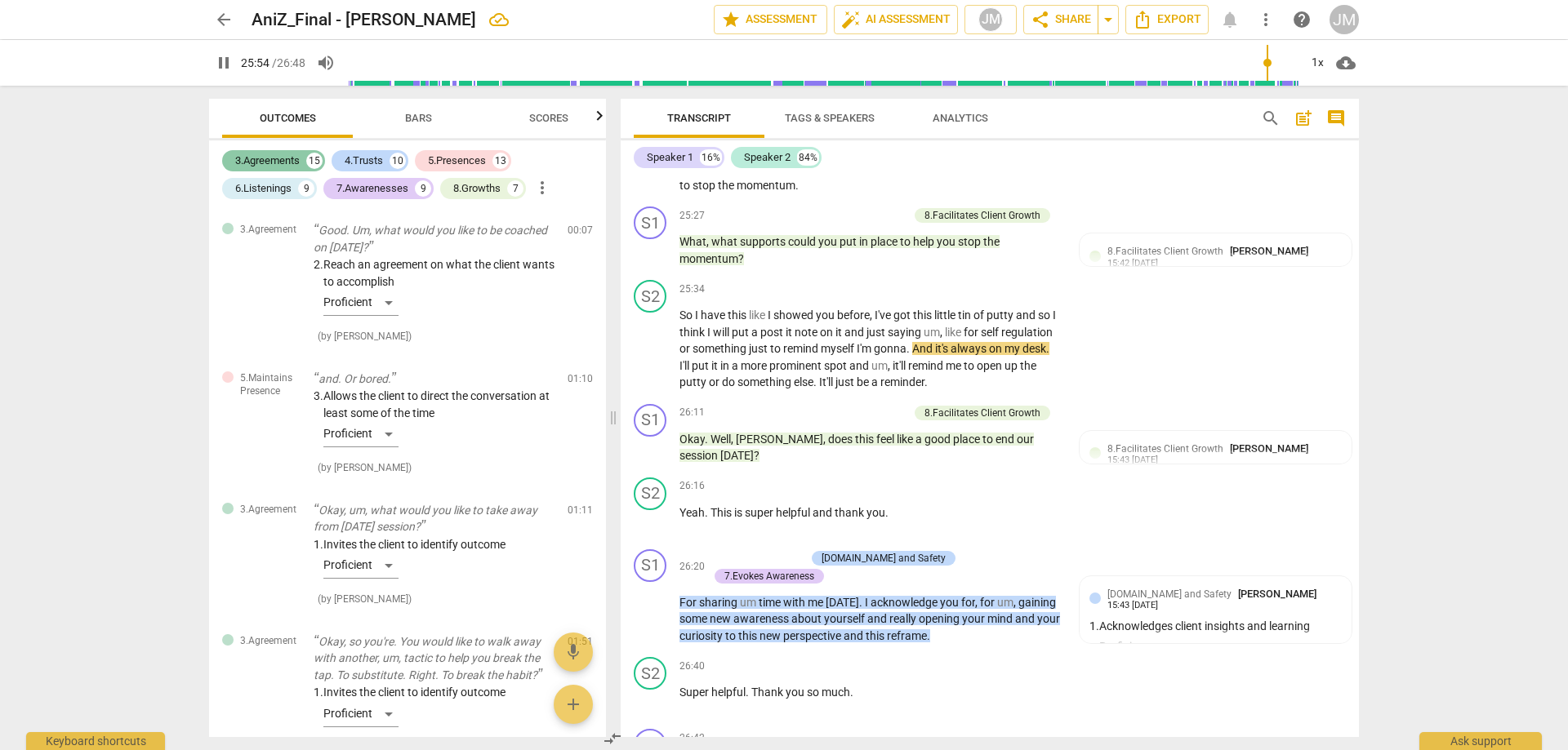
click at [283, 154] on div "3.Agreements" at bounding box center [267, 161] width 65 height 16
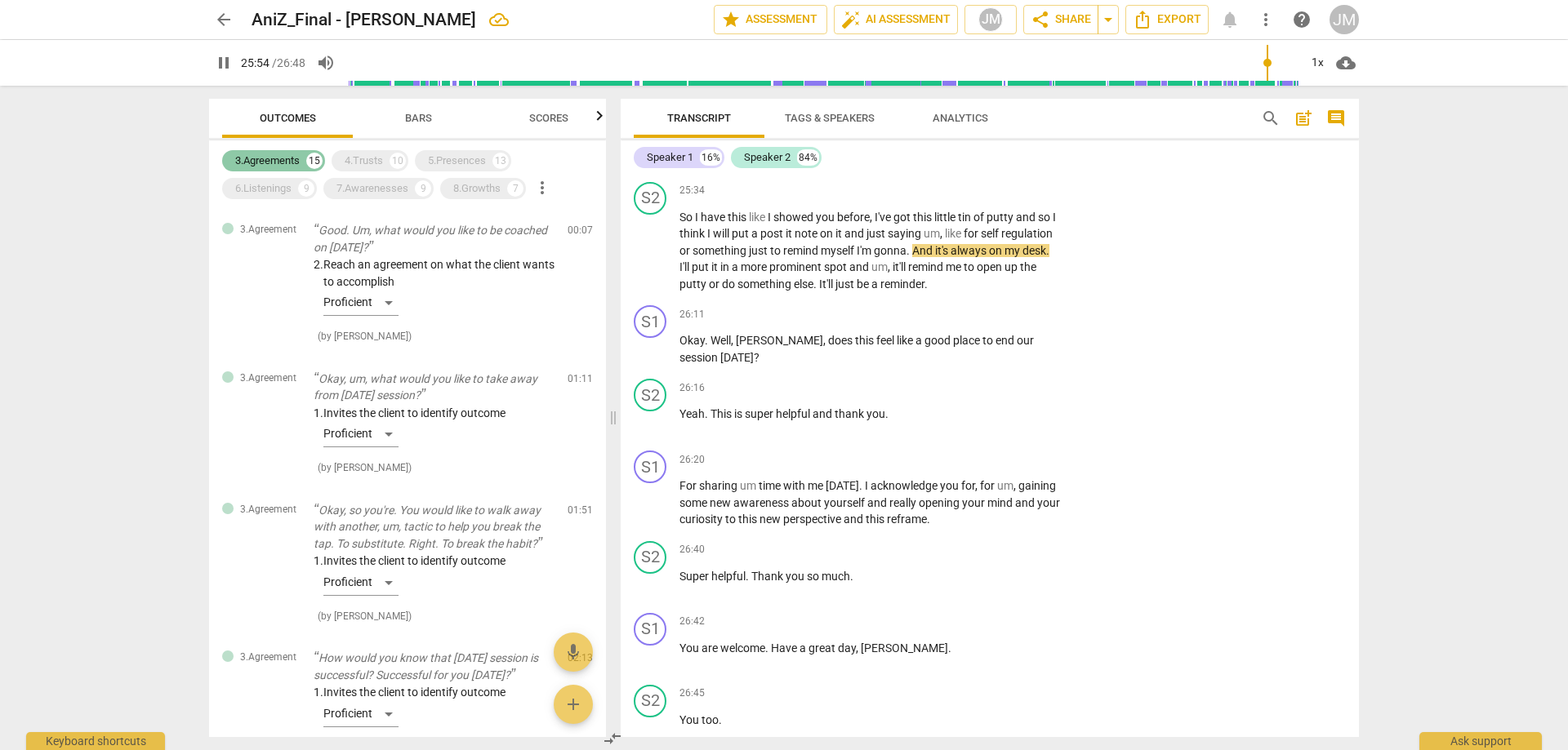
scroll to position [6801, 0]
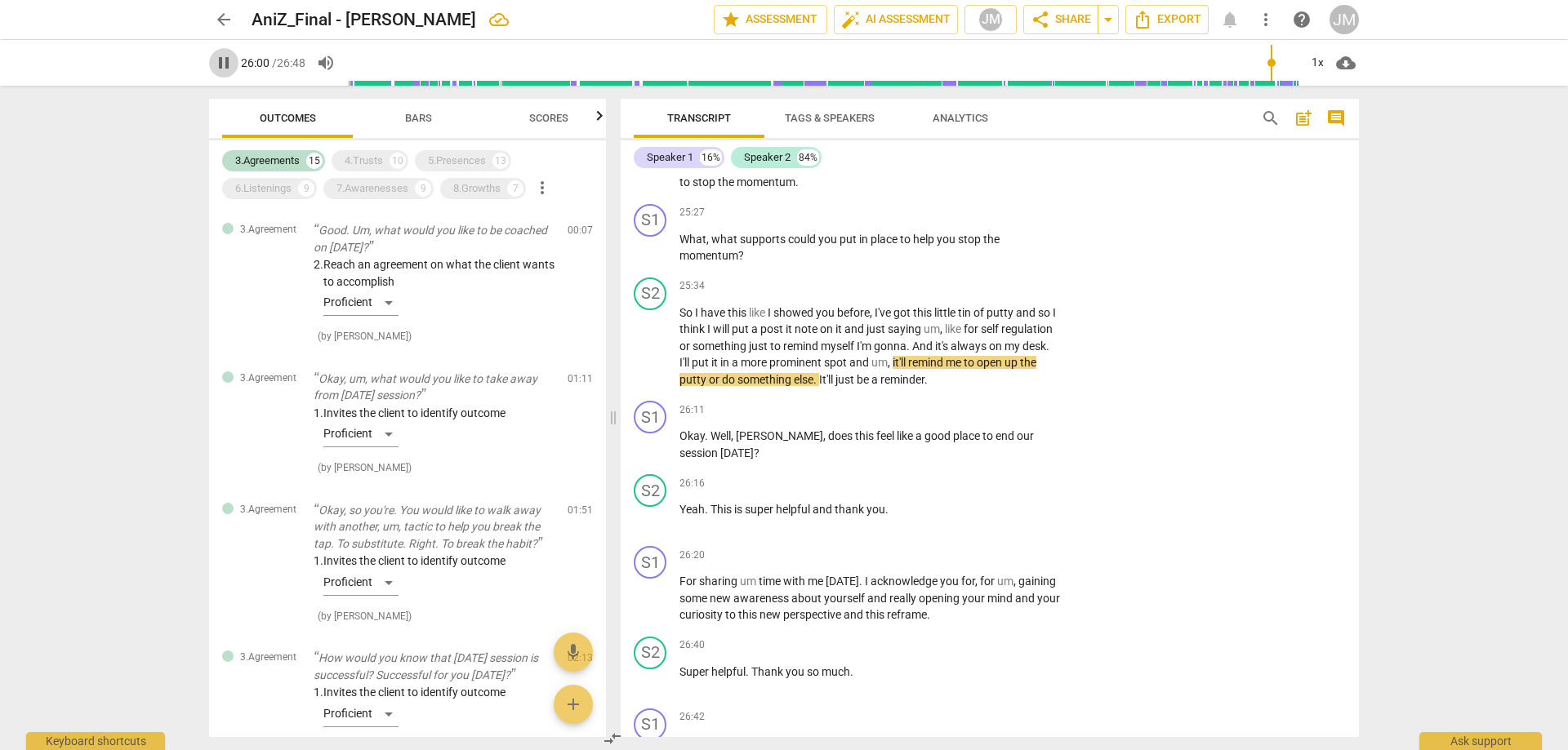
click at [218, 62] on span "pause" at bounding box center [224, 63] width 20 height 20
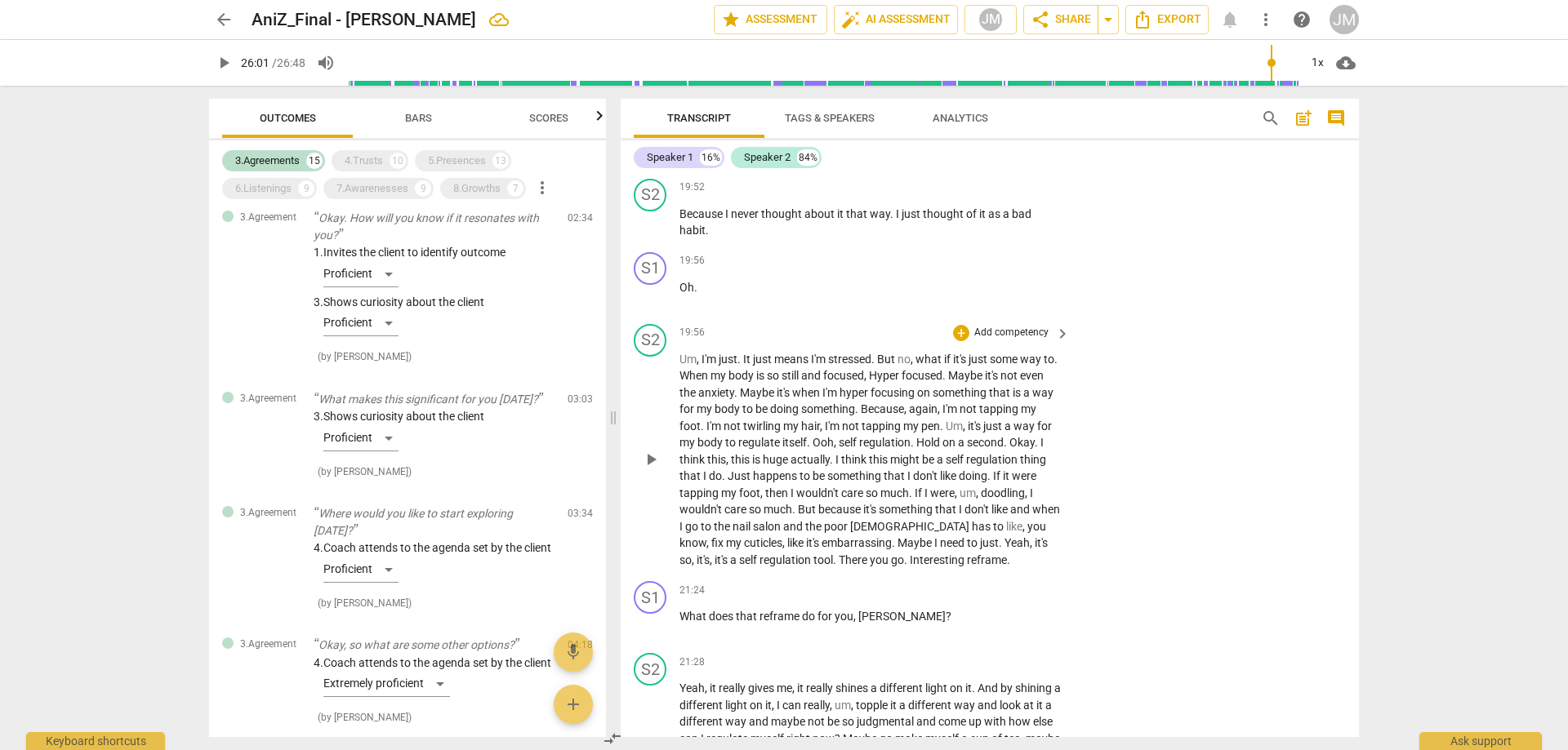
scroll to position [4760, 0]
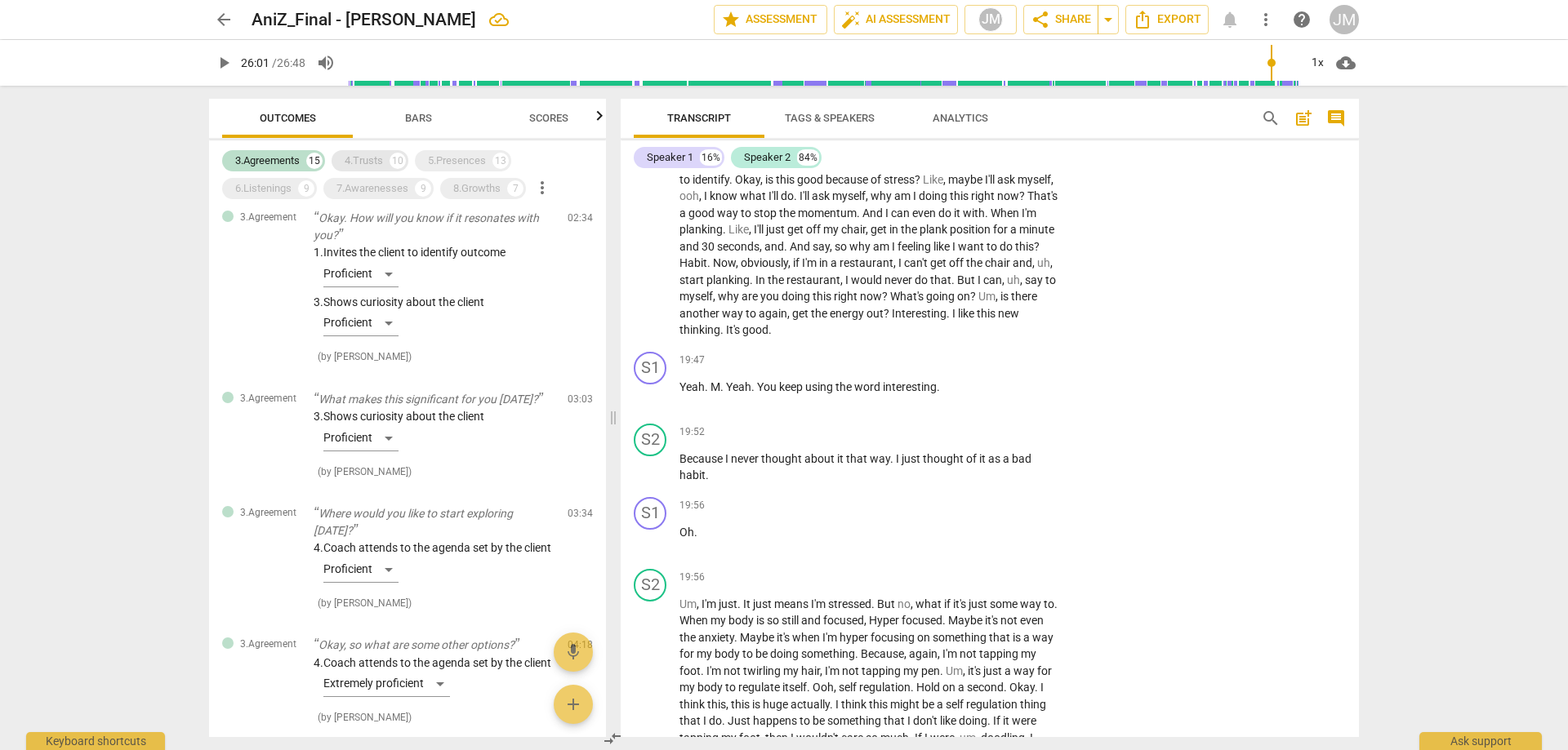
click at [374, 164] on div "4.Trusts" at bounding box center [364, 161] width 39 height 16
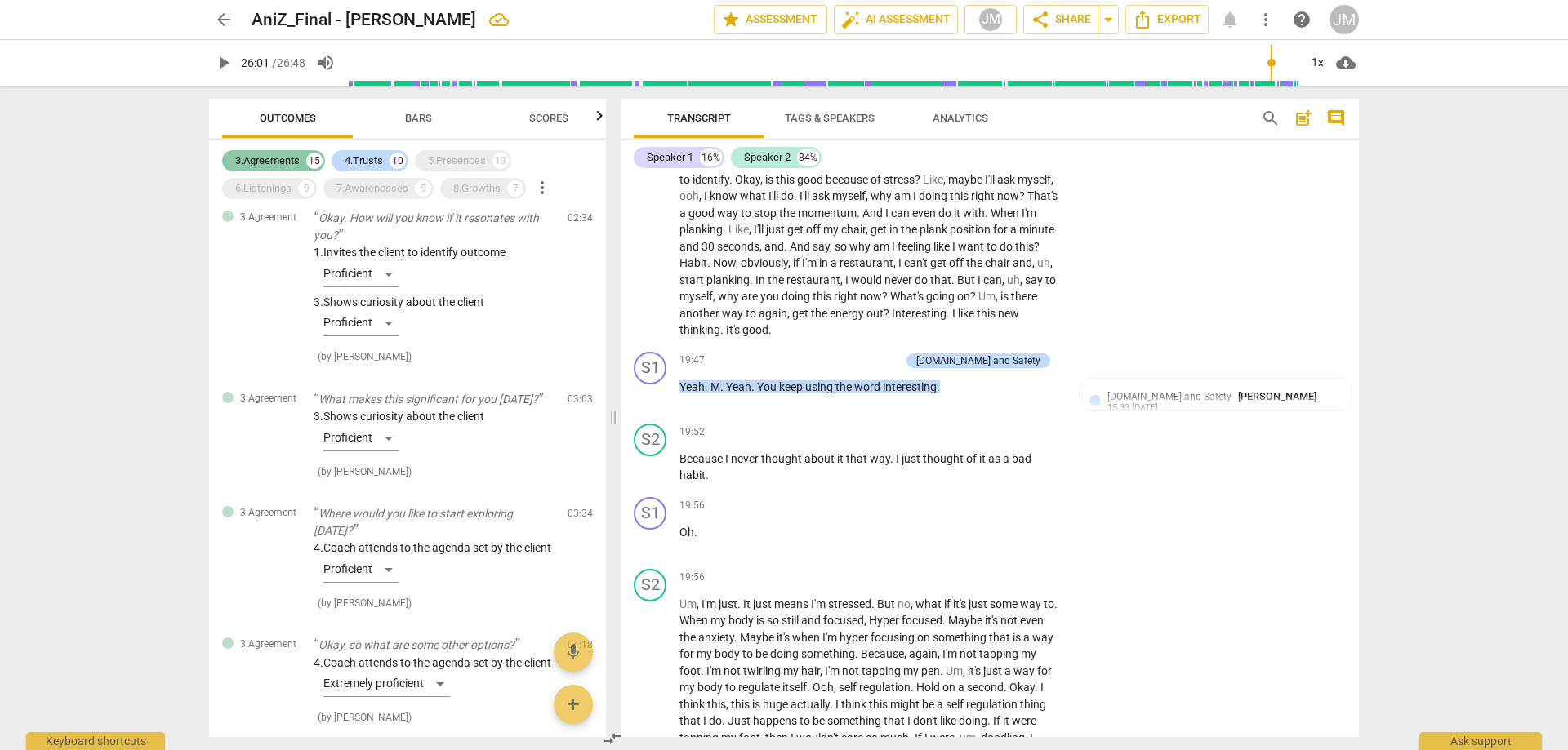
click at [282, 165] on div "3.Agreements" at bounding box center [267, 161] width 65 height 16
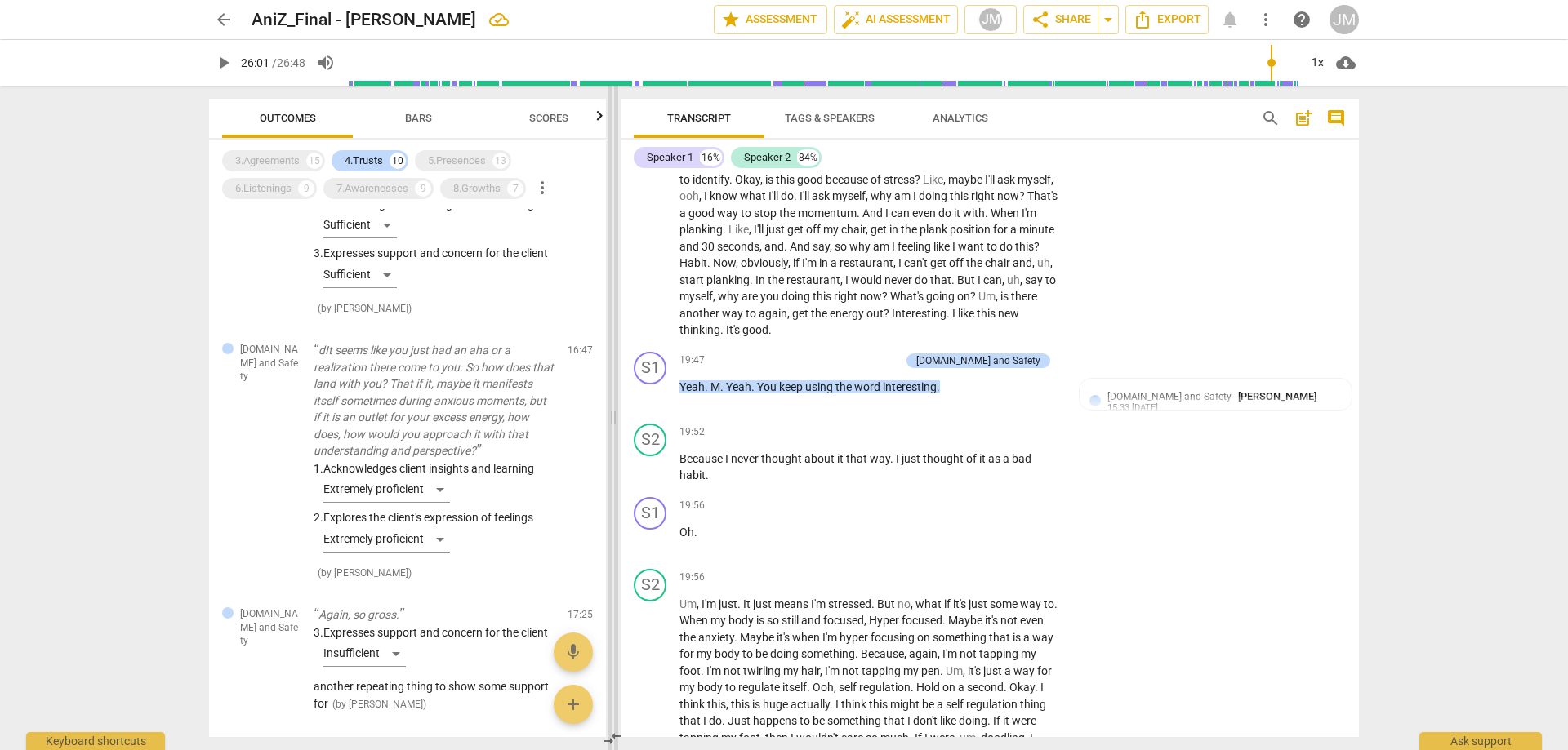
click at [608, 392] on span at bounding box center [613, 417] width 10 height 665
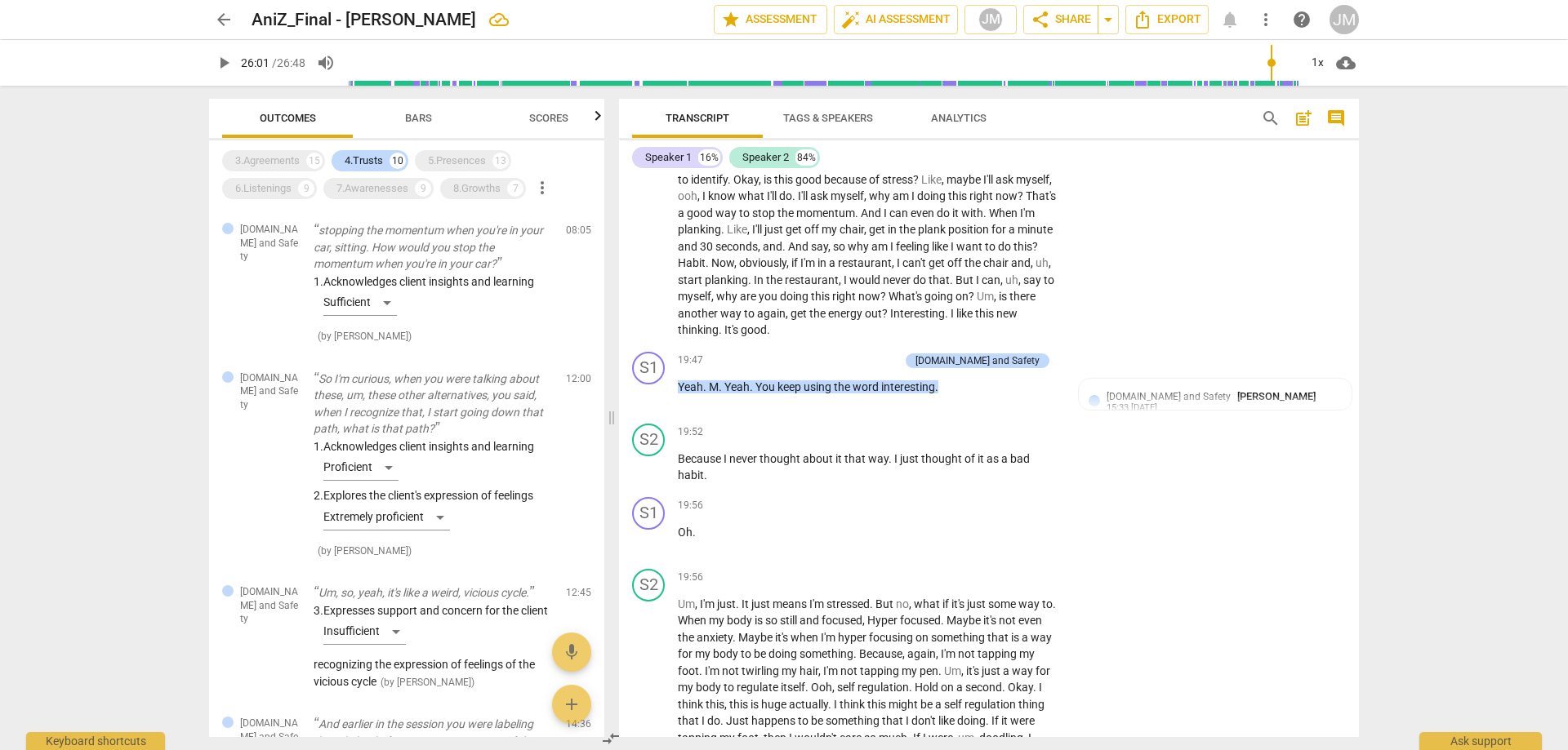
drag, startPoint x: 597, startPoint y: 243, endPoint x: 601, endPoint y: 253, distance: 10.8
click at [601, 253] on div "[DOMAIN_NAME] and Safety stopping the momentum when you're in your car, sitting…" at bounding box center [406, 473] width 395 height 528
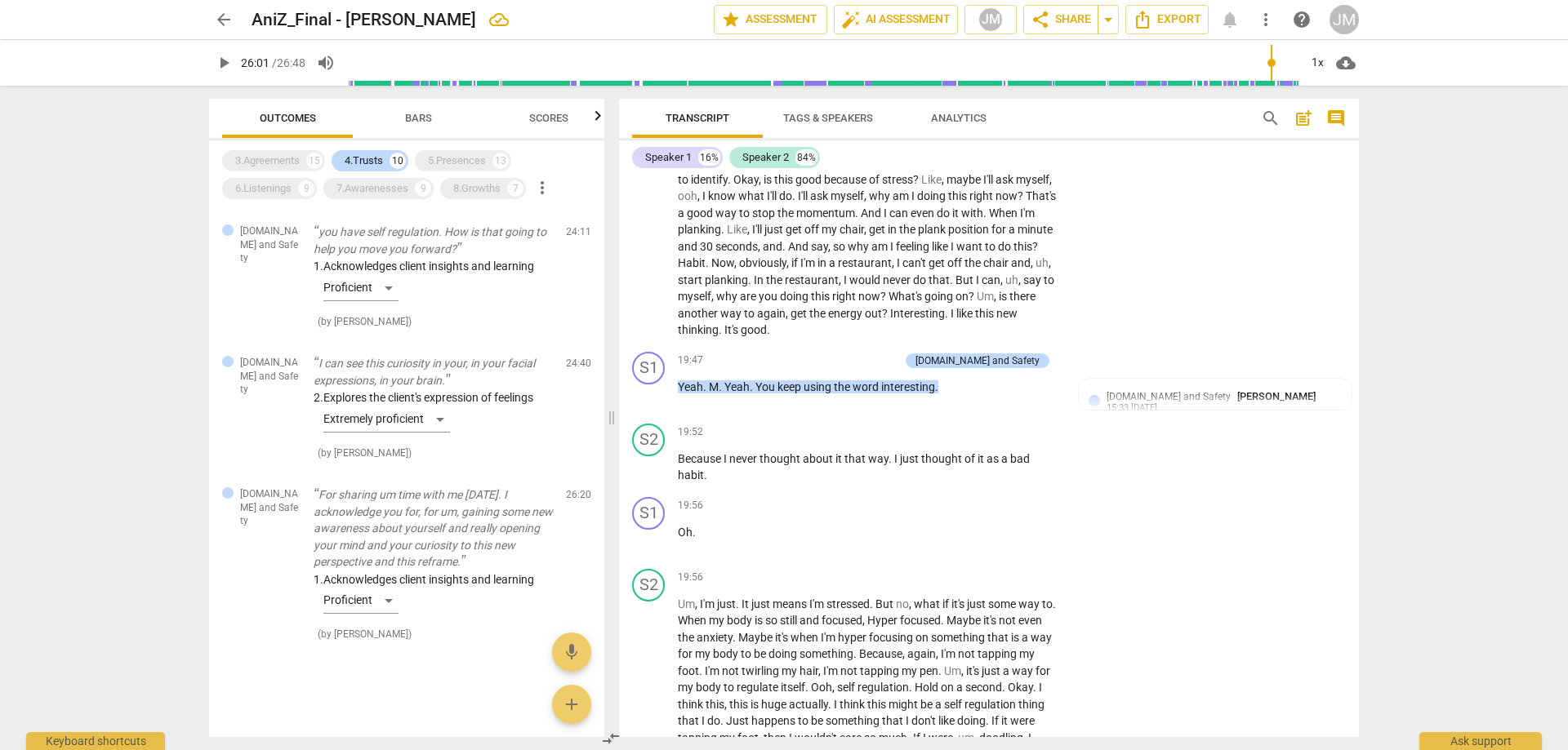
scroll to position [1267, 0]
